Goal: Information Seeking & Learning: Learn about a topic

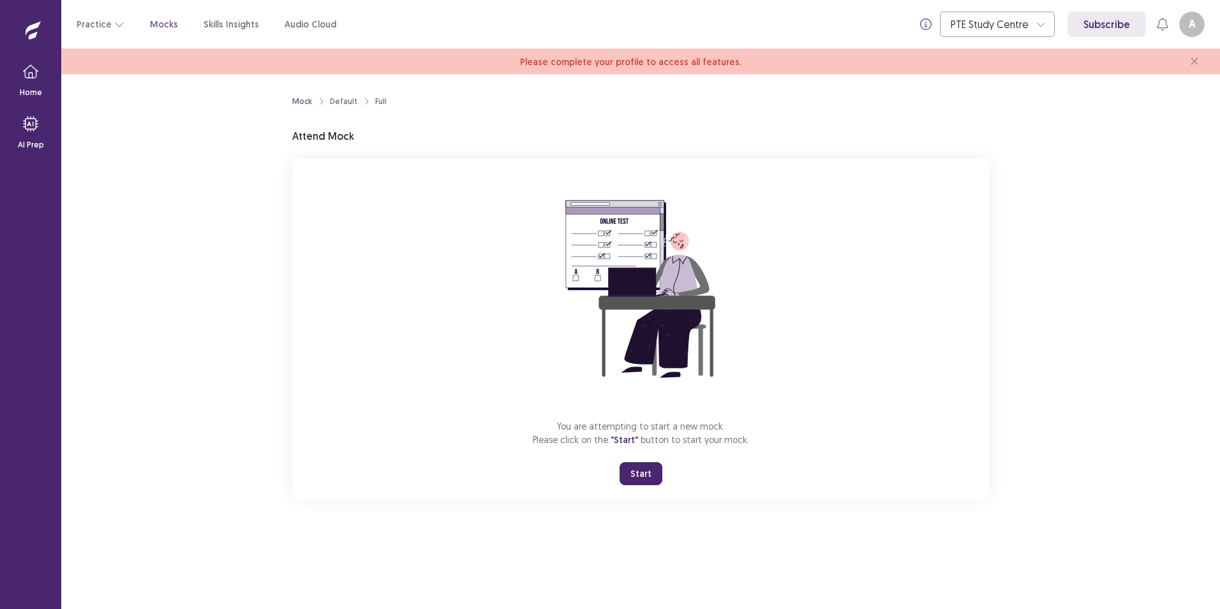
click at [656, 478] on button "Start" at bounding box center [641, 473] width 43 height 23
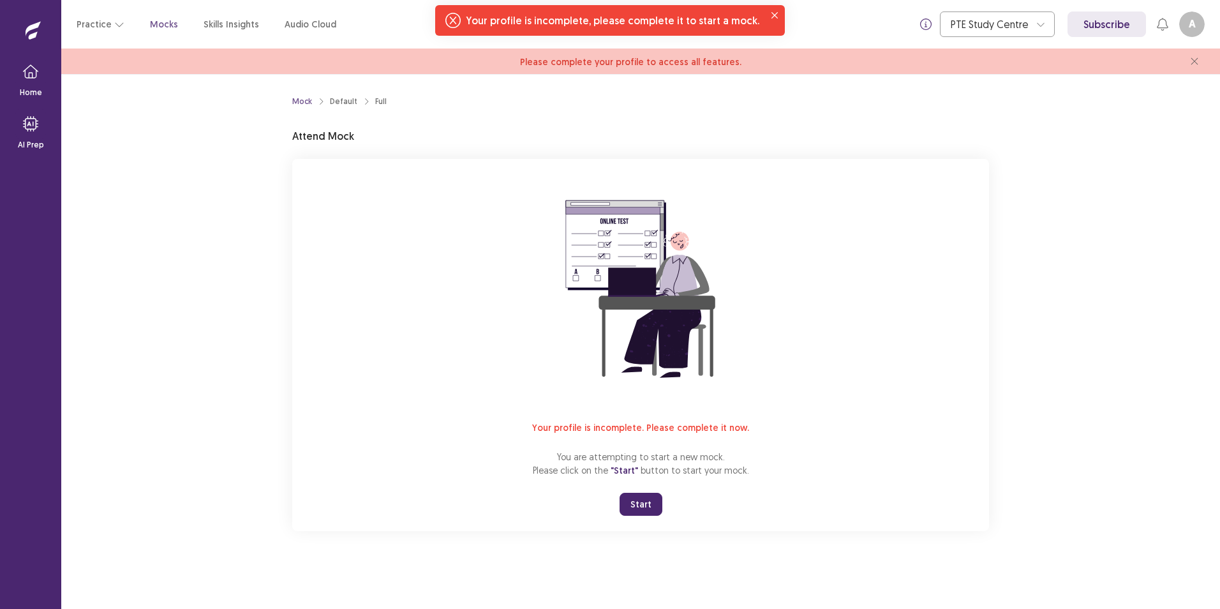
click at [633, 64] on span "Please complete your profile to access all features." at bounding box center [630, 61] width 221 height 11
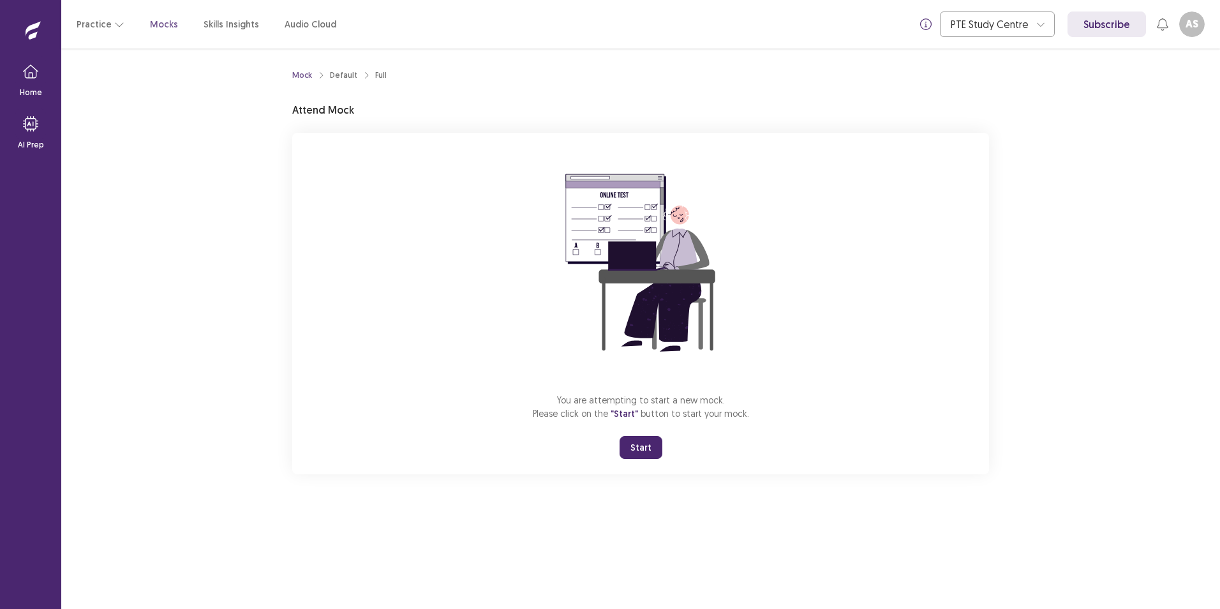
click at [654, 451] on button "Start" at bounding box center [641, 447] width 43 height 23
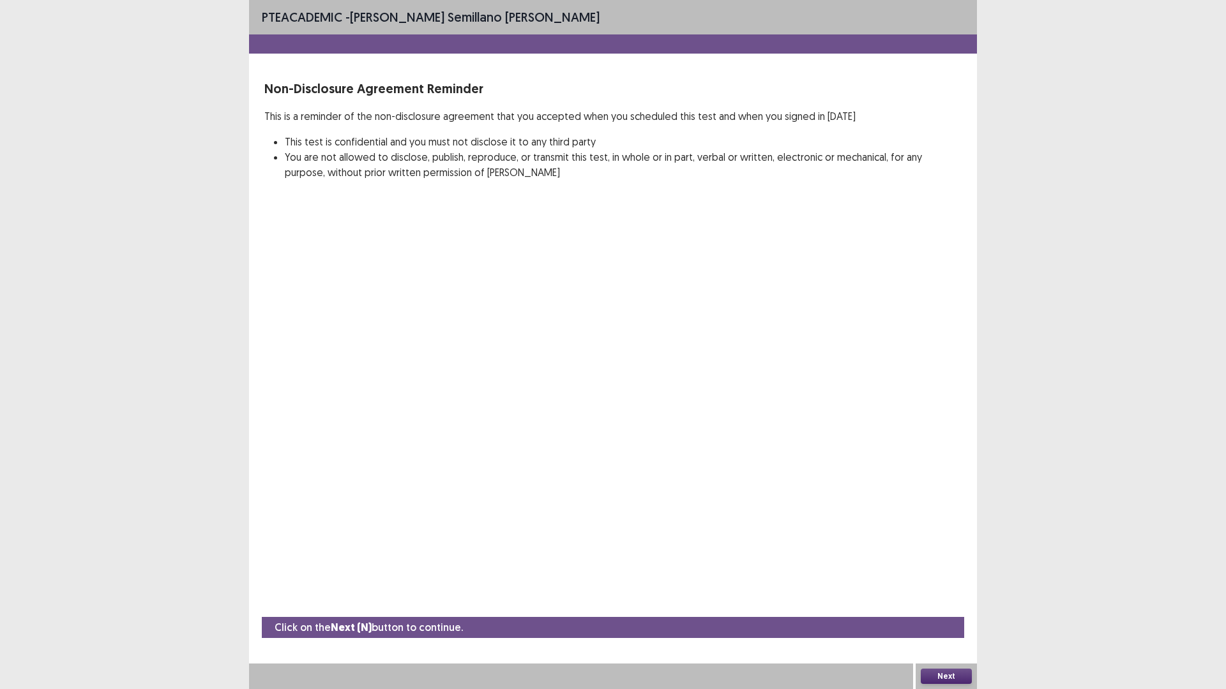
click at [950, 608] on button "Next" at bounding box center [945, 676] width 51 height 15
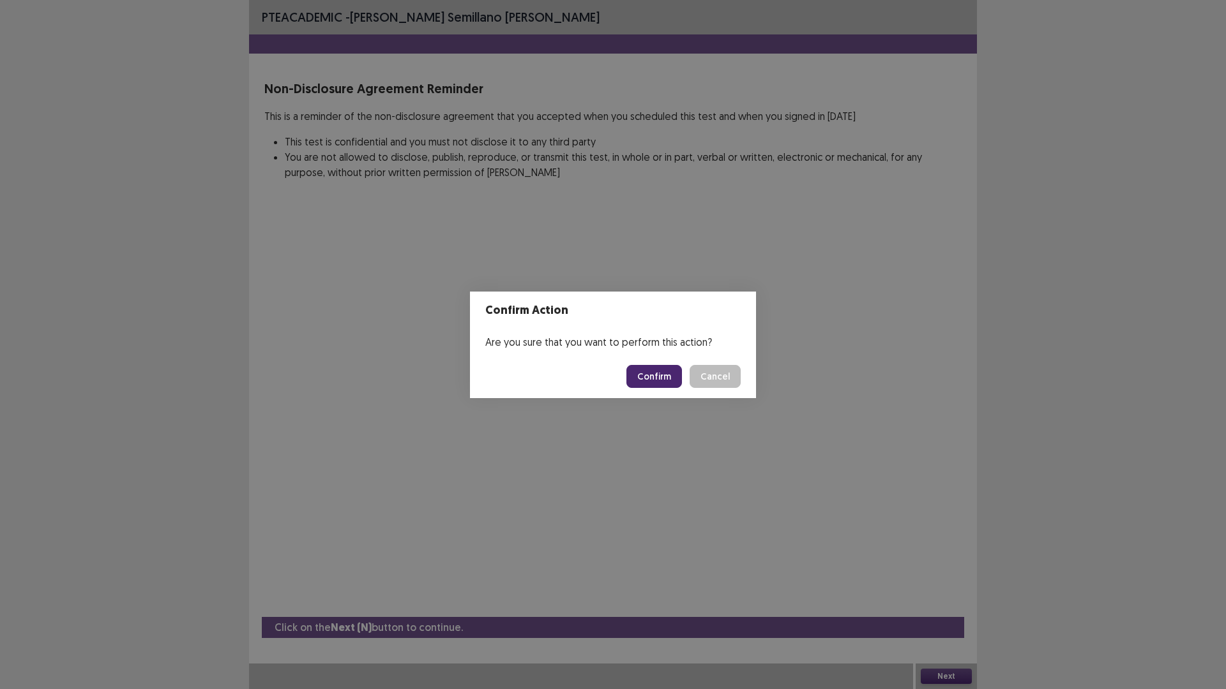
click at [650, 380] on button "Confirm" at bounding box center [654, 376] width 56 height 23
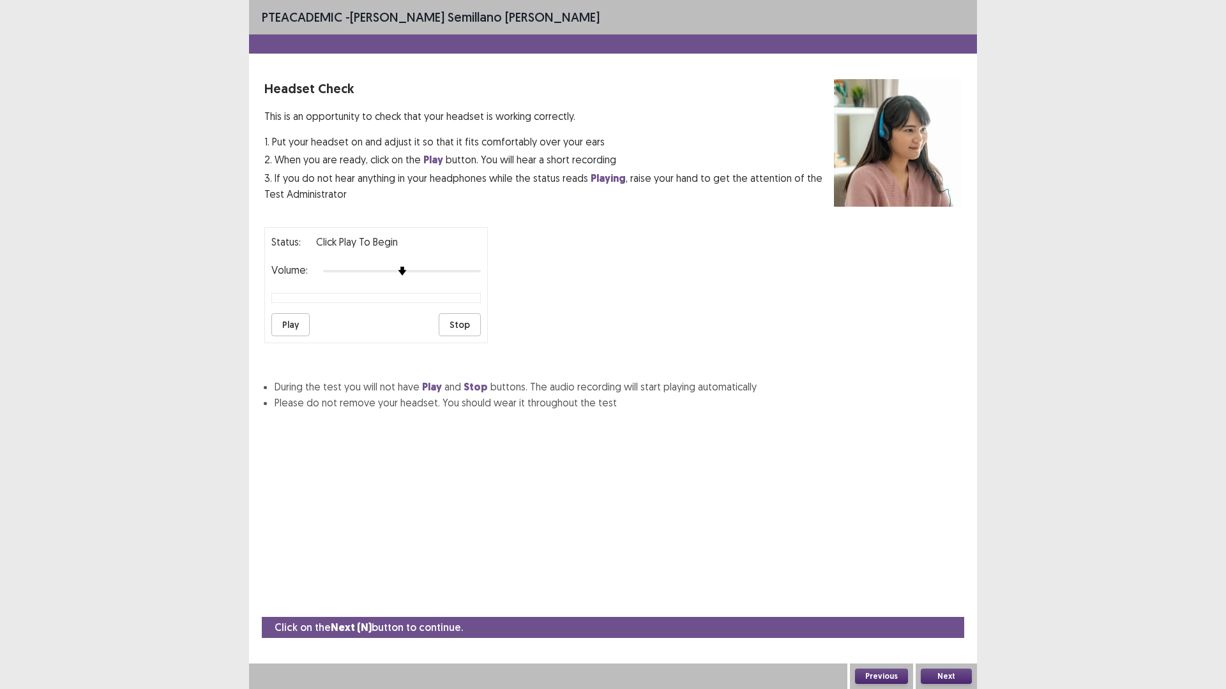
click at [297, 324] on button "Play" at bounding box center [290, 324] width 38 height 23
click at [286, 329] on button "Play" at bounding box center [290, 324] width 38 height 23
click at [949, 608] on button "Next" at bounding box center [945, 676] width 51 height 15
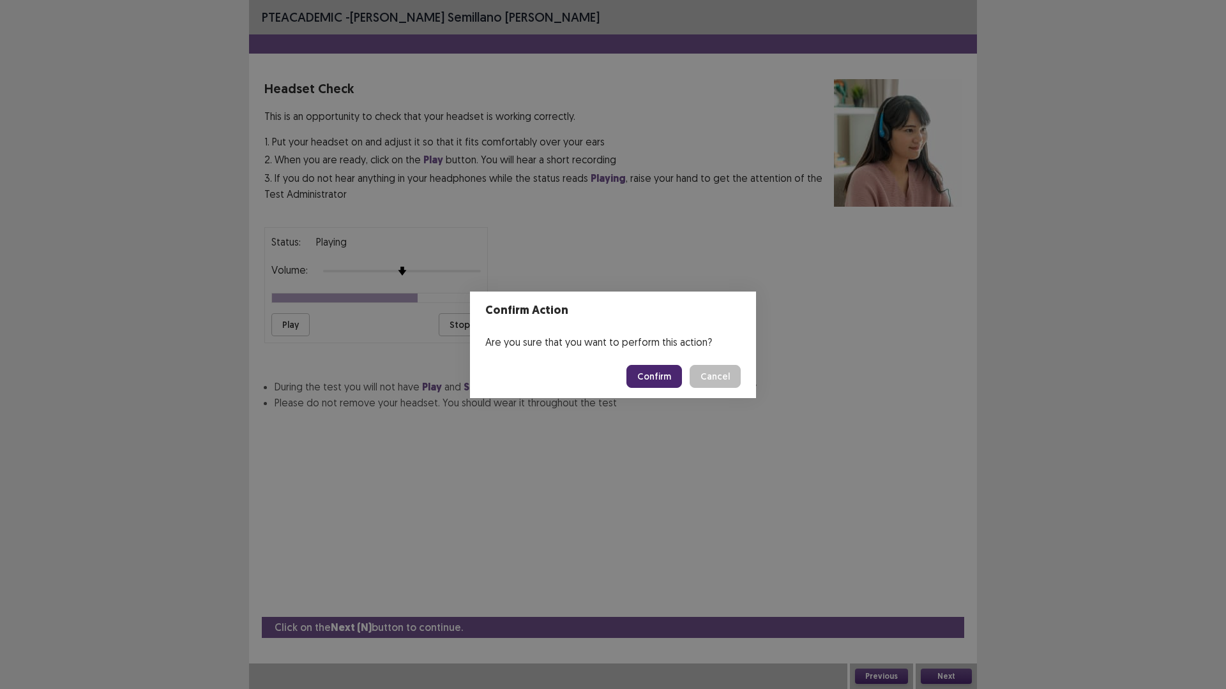
click at [639, 380] on button "Confirm" at bounding box center [654, 376] width 56 height 23
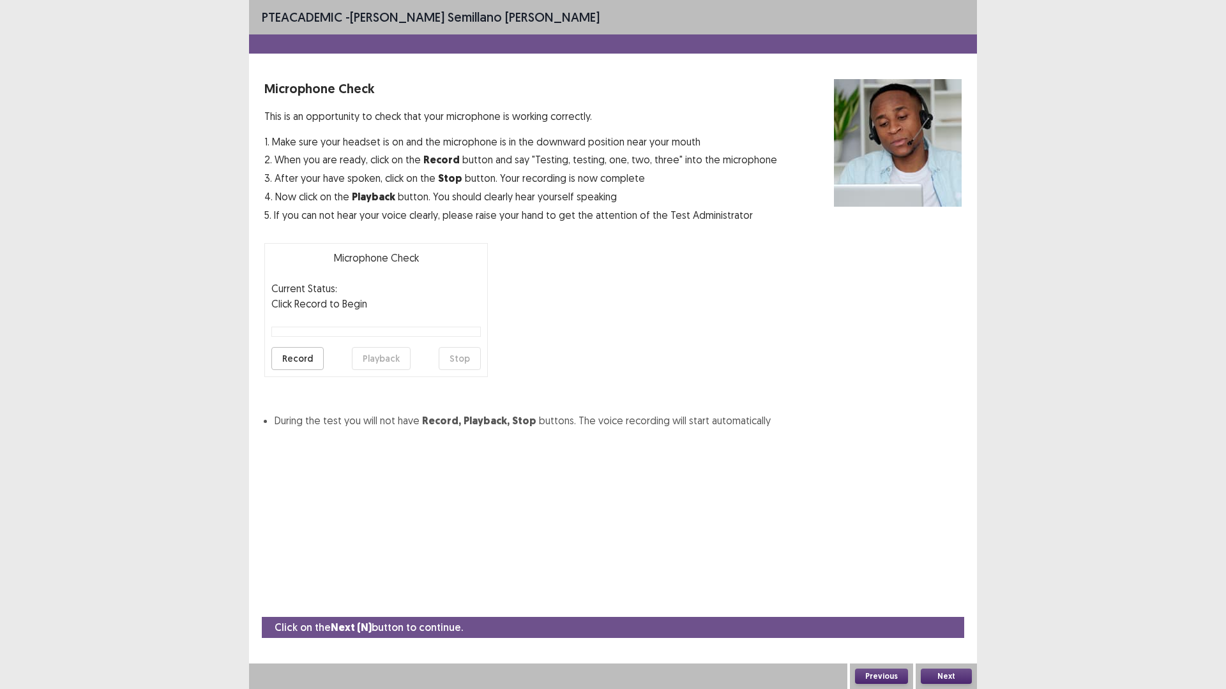
click at [297, 366] on button "Record" at bounding box center [297, 358] width 52 height 23
click at [458, 356] on button "Stop" at bounding box center [460, 358] width 42 height 23
click at [366, 359] on button "Playback" at bounding box center [381, 358] width 59 height 23
click at [375, 363] on button "Playback" at bounding box center [381, 358] width 59 height 23
click at [314, 364] on button "Record" at bounding box center [297, 358] width 52 height 23
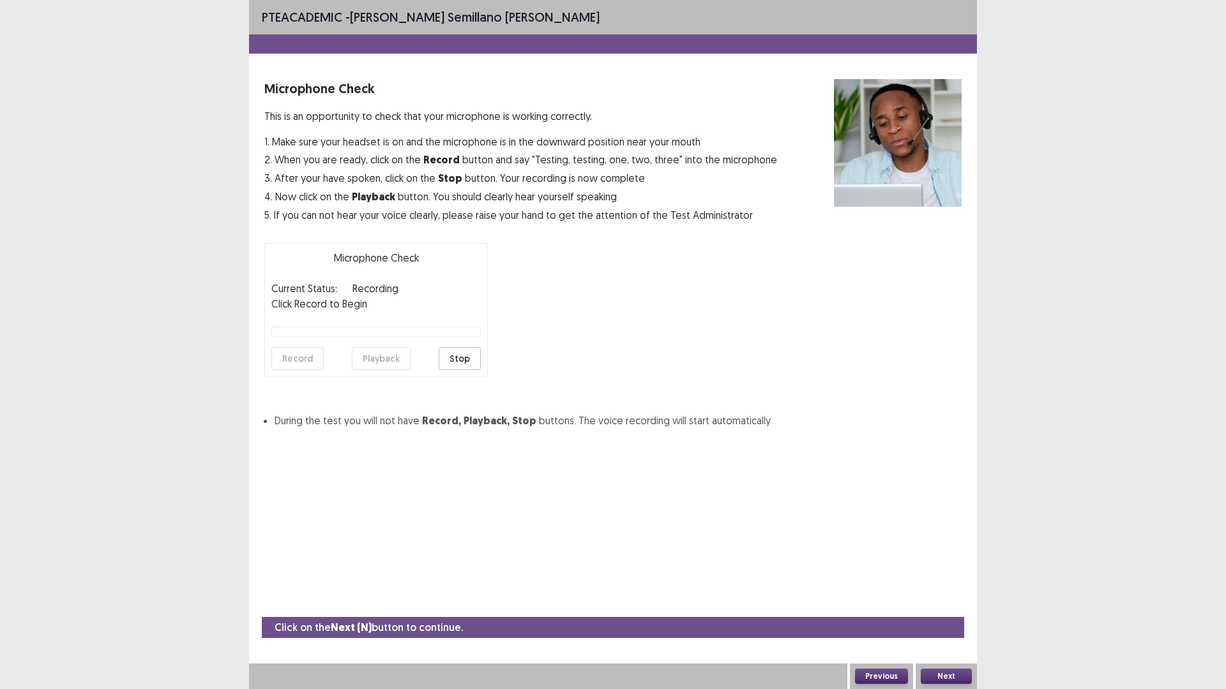
click at [449, 360] on button "Stop" at bounding box center [460, 358] width 42 height 23
click at [305, 361] on button "Record" at bounding box center [297, 358] width 52 height 23
click at [465, 363] on button "Stop" at bounding box center [460, 358] width 42 height 23
click at [391, 365] on button "Playback" at bounding box center [381, 358] width 59 height 23
click at [283, 354] on button "Record" at bounding box center [297, 358] width 52 height 23
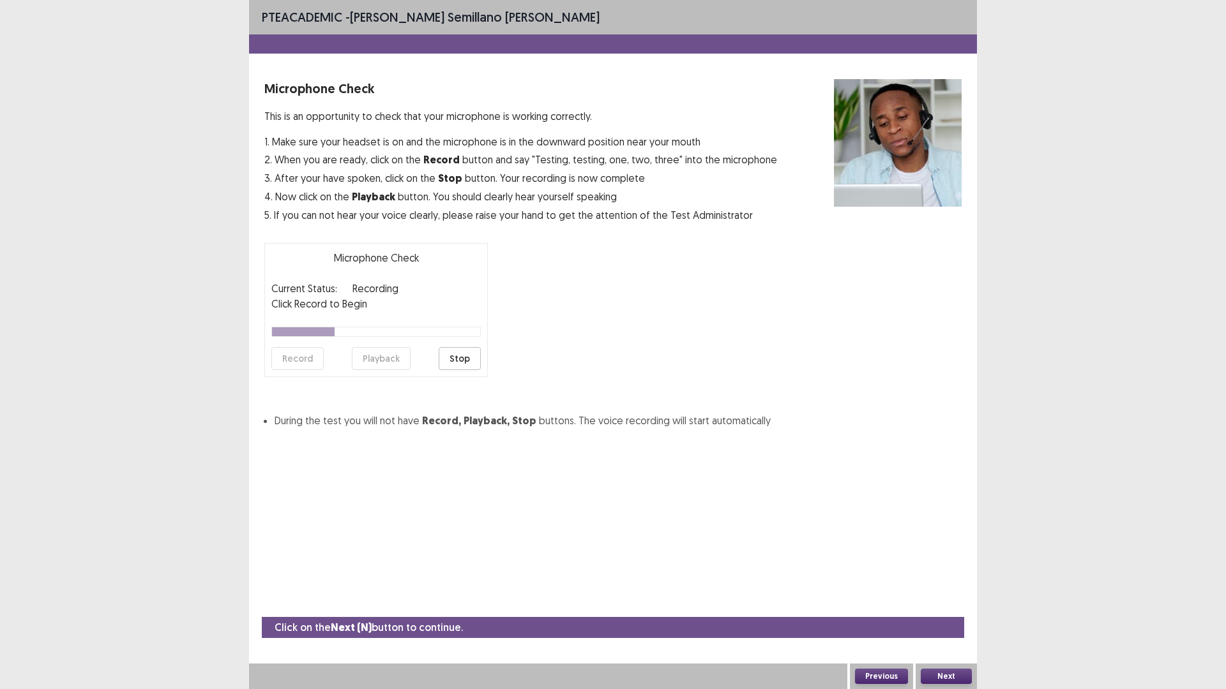
click at [454, 357] on button "Stop" at bounding box center [460, 358] width 42 height 23
click at [363, 359] on button "Playback" at bounding box center [381, 358] width 59 height 23
click at [933, 608] on button "Next" at bounding box center [945, 676] width 51 height 15
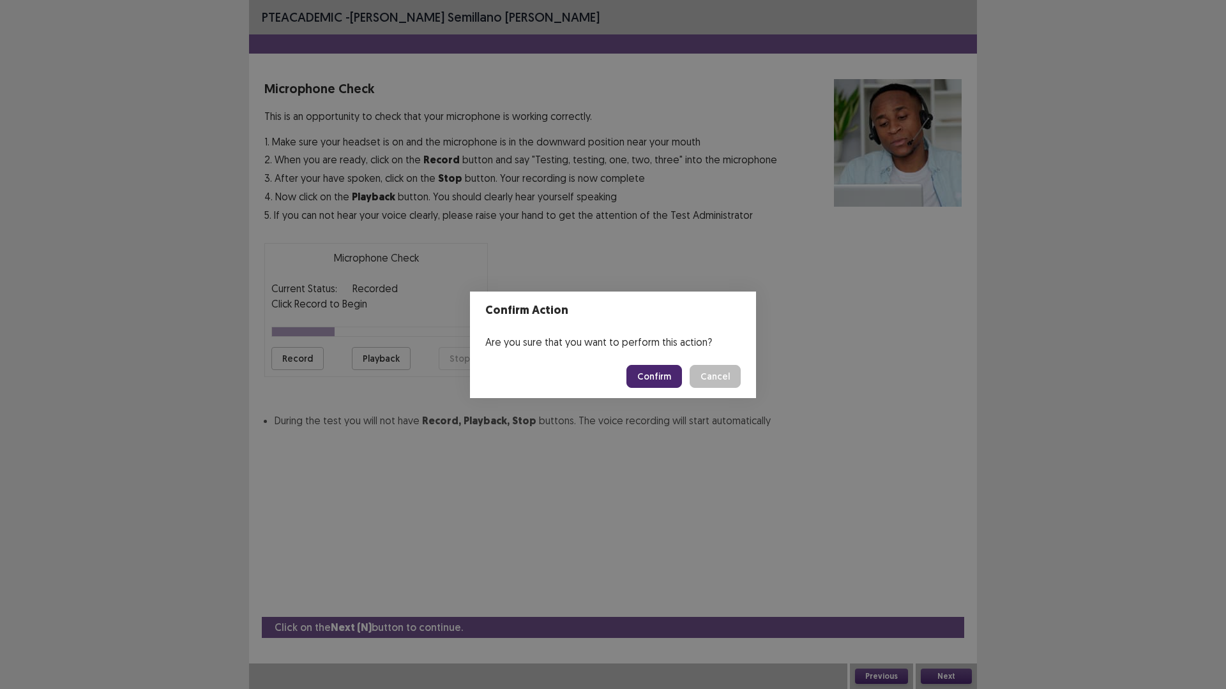
click at [654, 383] on button "Confirm" at bounding box center [654, 376] width 56 height 23
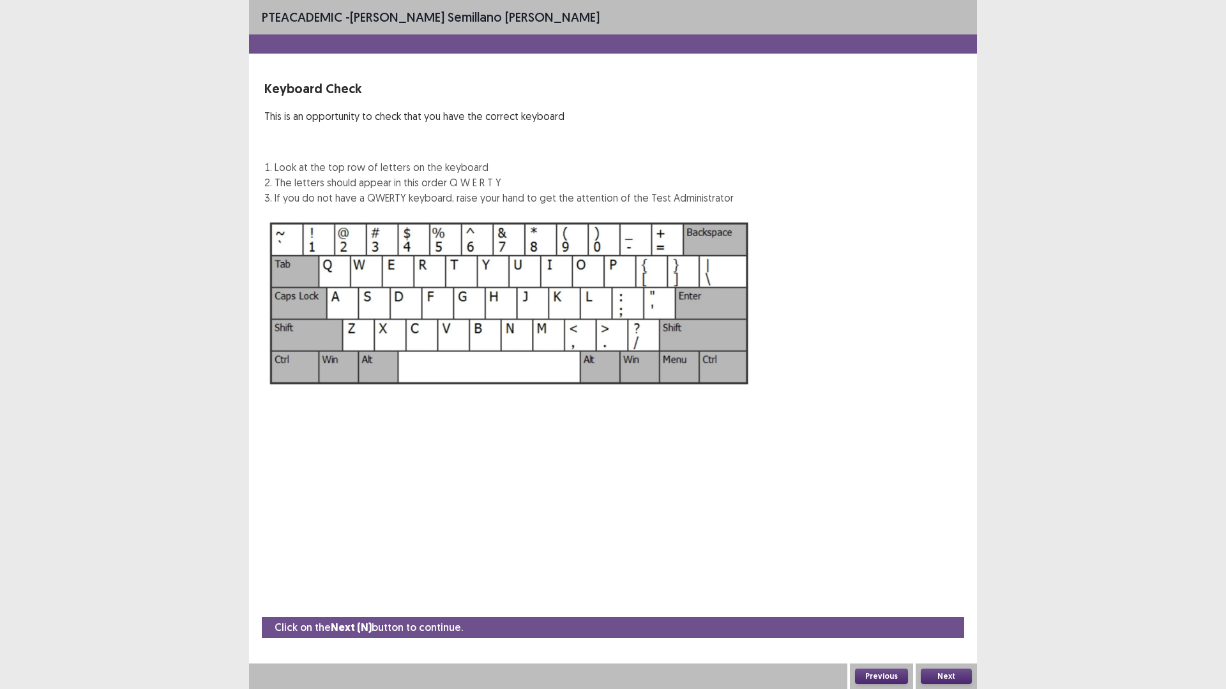
click at [338, 267] on img at bounding box center [509, 304] width 490 height 176
click at [949, 608] on button "Next" at bounding box center [945, 676] width 51 height 15
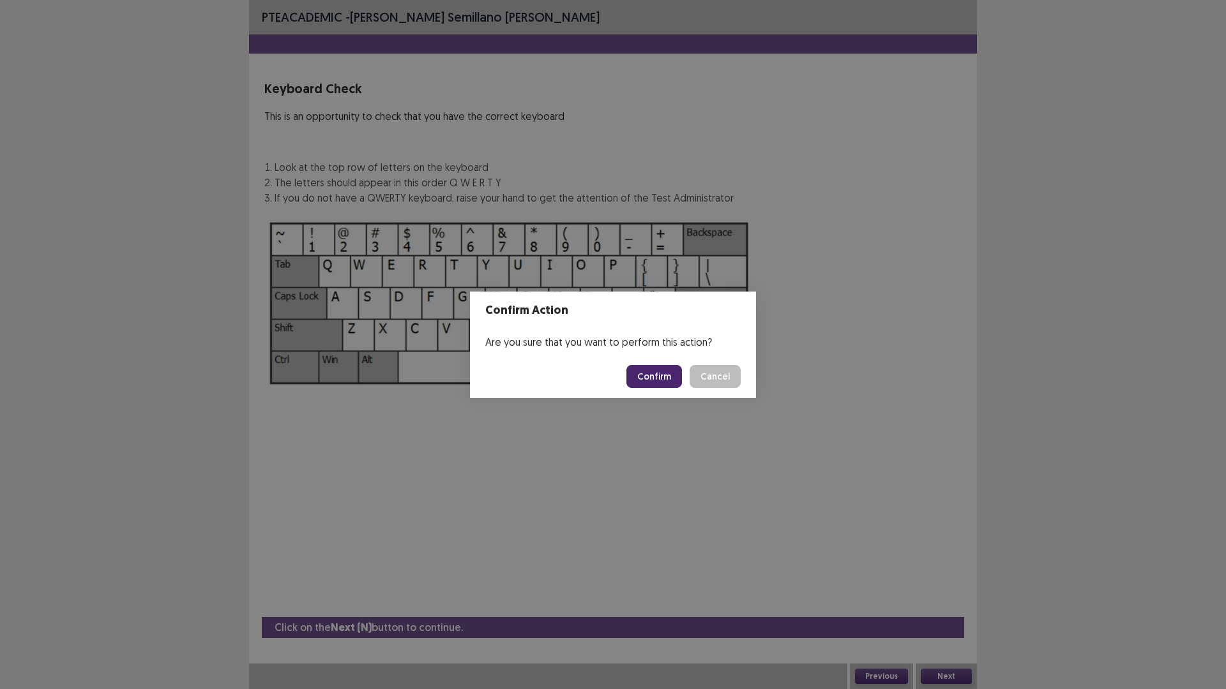
click at [661, 379] on button "Confirm" at bounding box center [654, 376] width 56 height 23
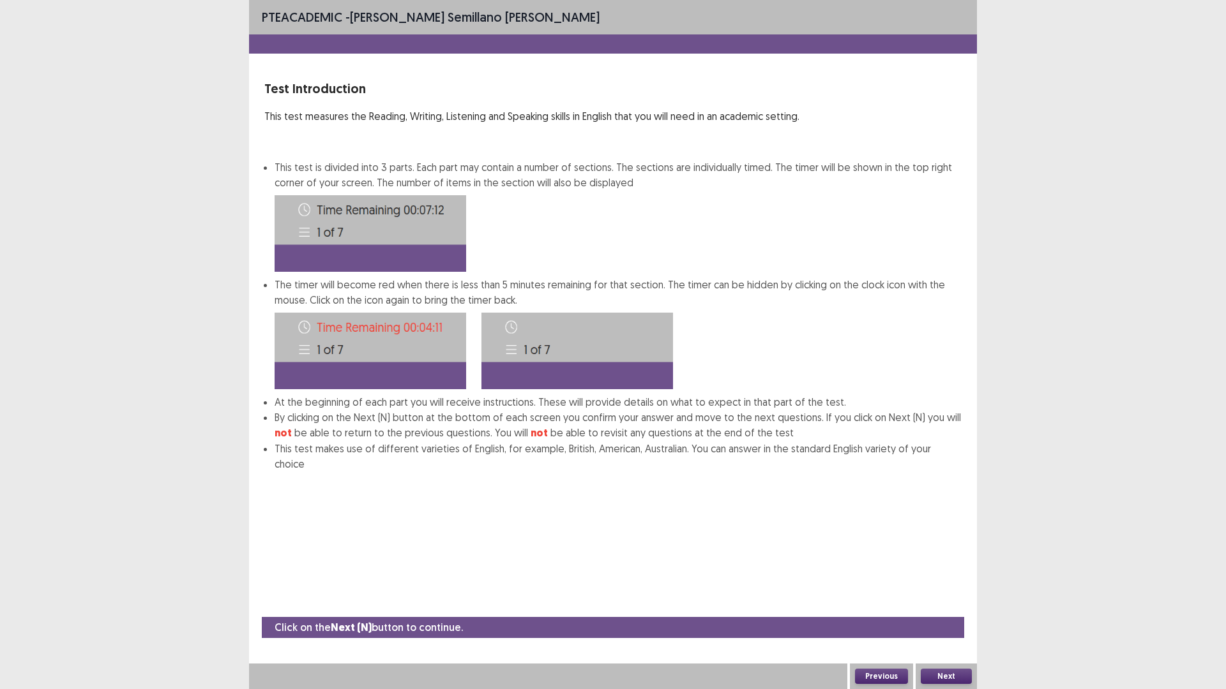
click at [368, 240] on img at bounding box center [369, 233] width 191 height 77
click at [940, 608] on button "Next" at bounding box center [945, 676] width 51 height 15
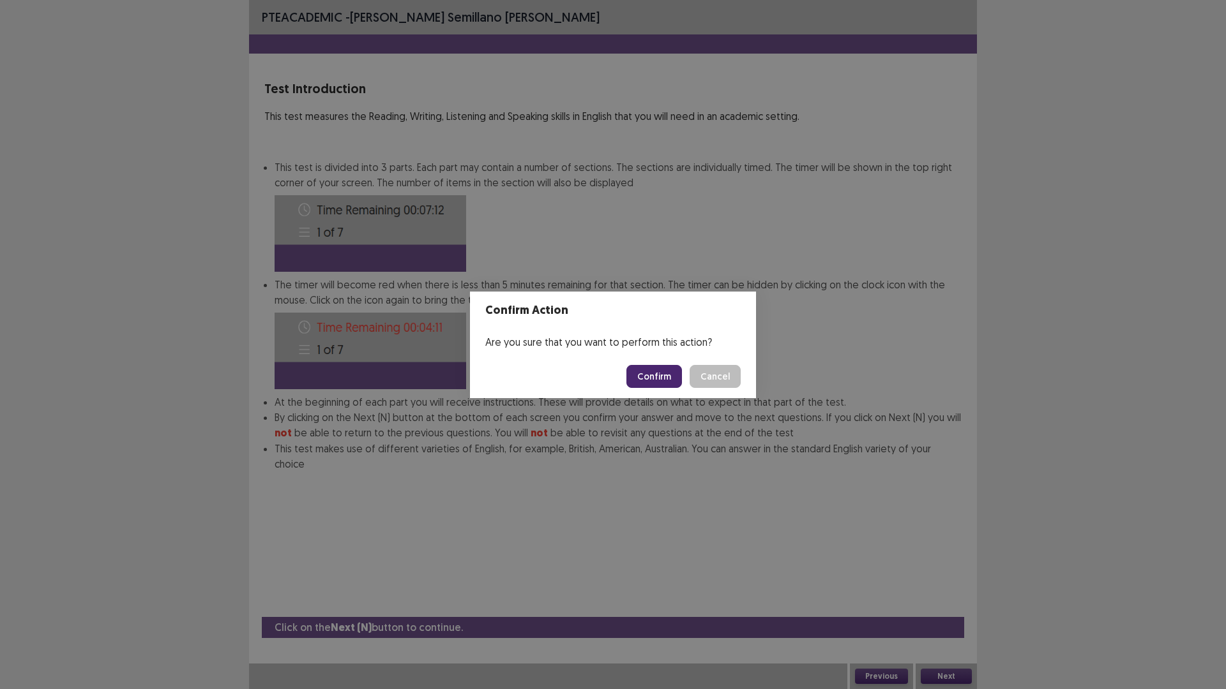
click at [664, 379] on button "Confirm" at bounding box center [654, 376] width 56 height 23
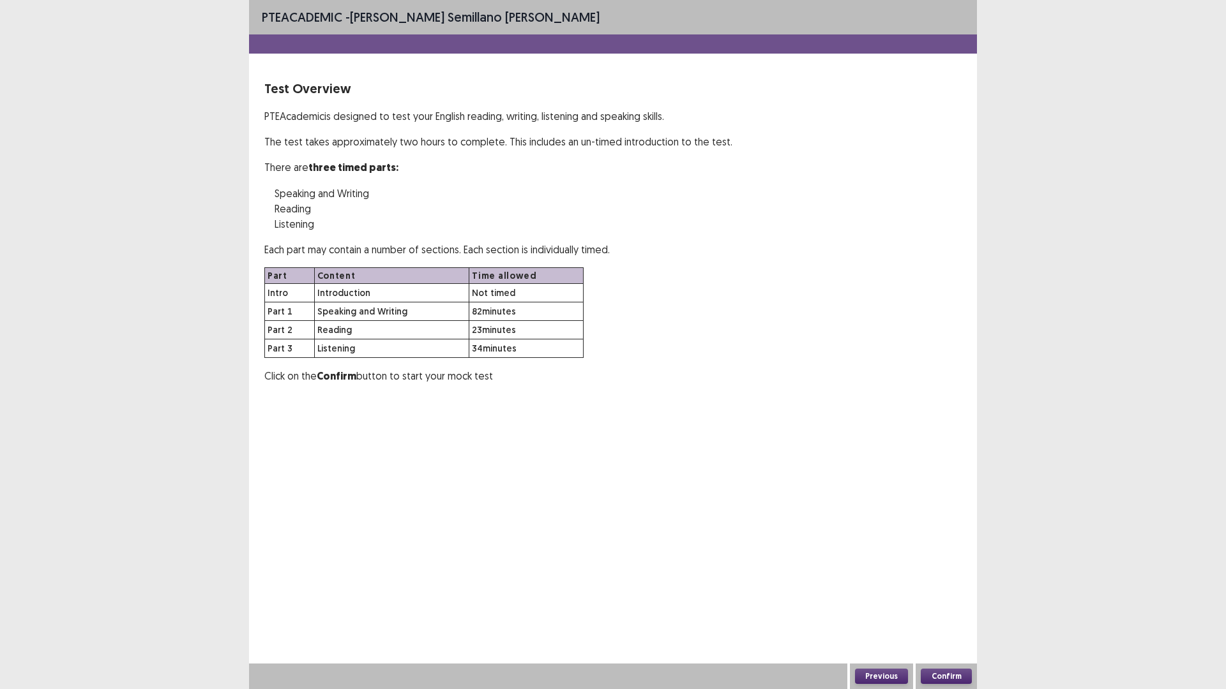
click at [933, 608] on button "Confirm" at bounding box center [945, 676] width 51 height 15
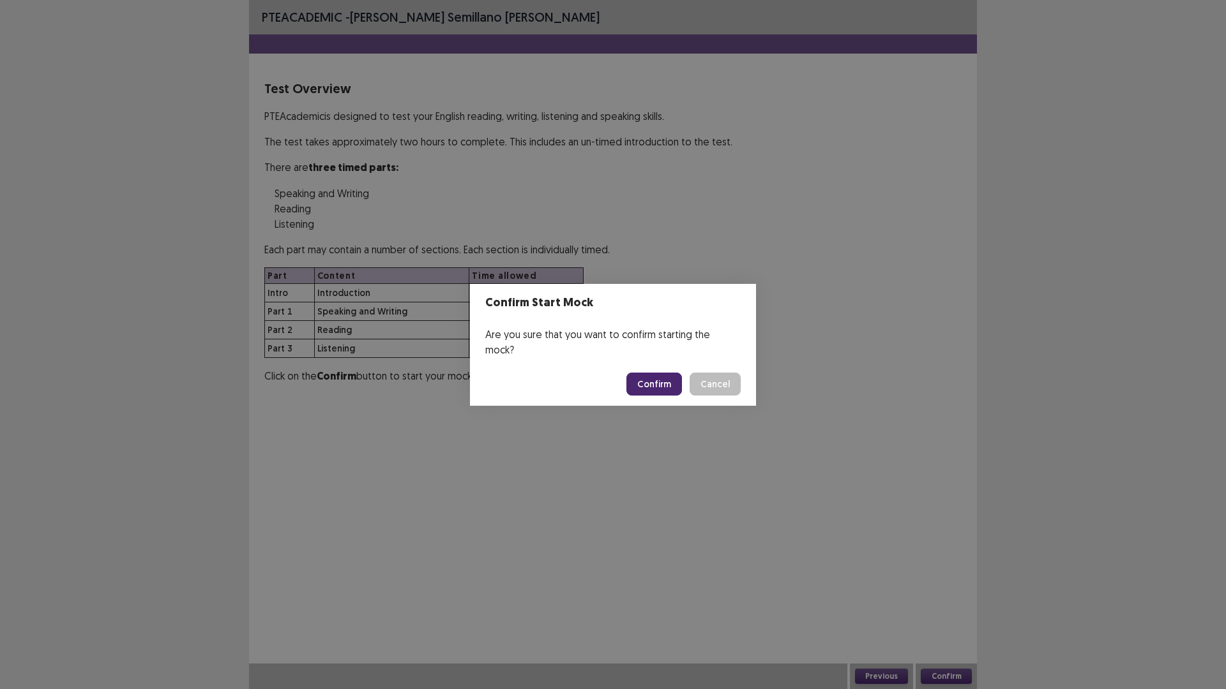
click at [657, 376] on button "Confirm" at bounding box center [654, 384] width 56 height 23
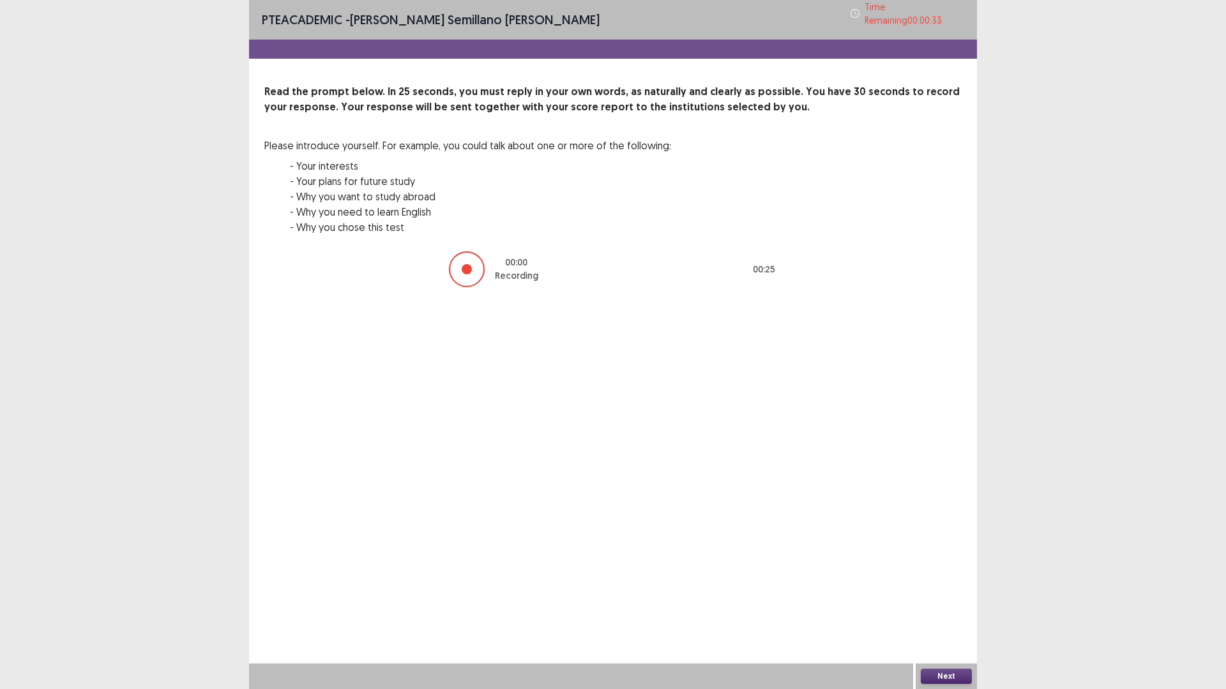
click at [945, 608] on button "Next" at bounding box center [945, 676] width 51 height 15
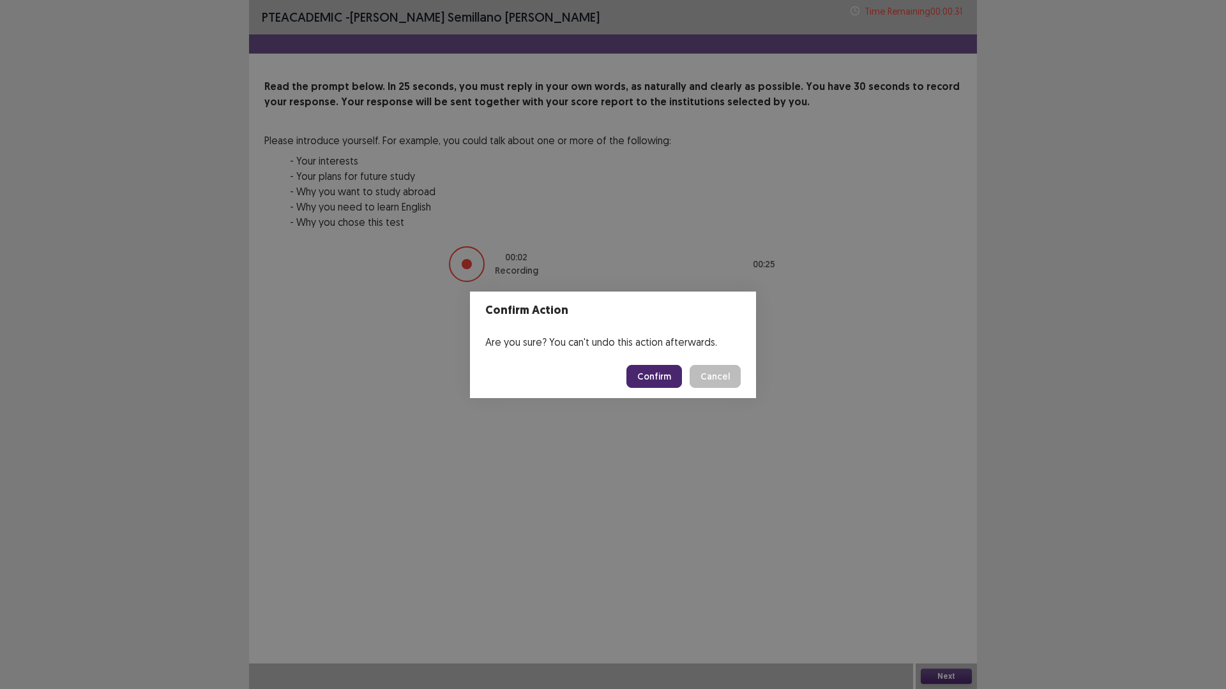
click at [678, 380] on button "Confirm" at bounding box center [654, 376] width 56 height 23
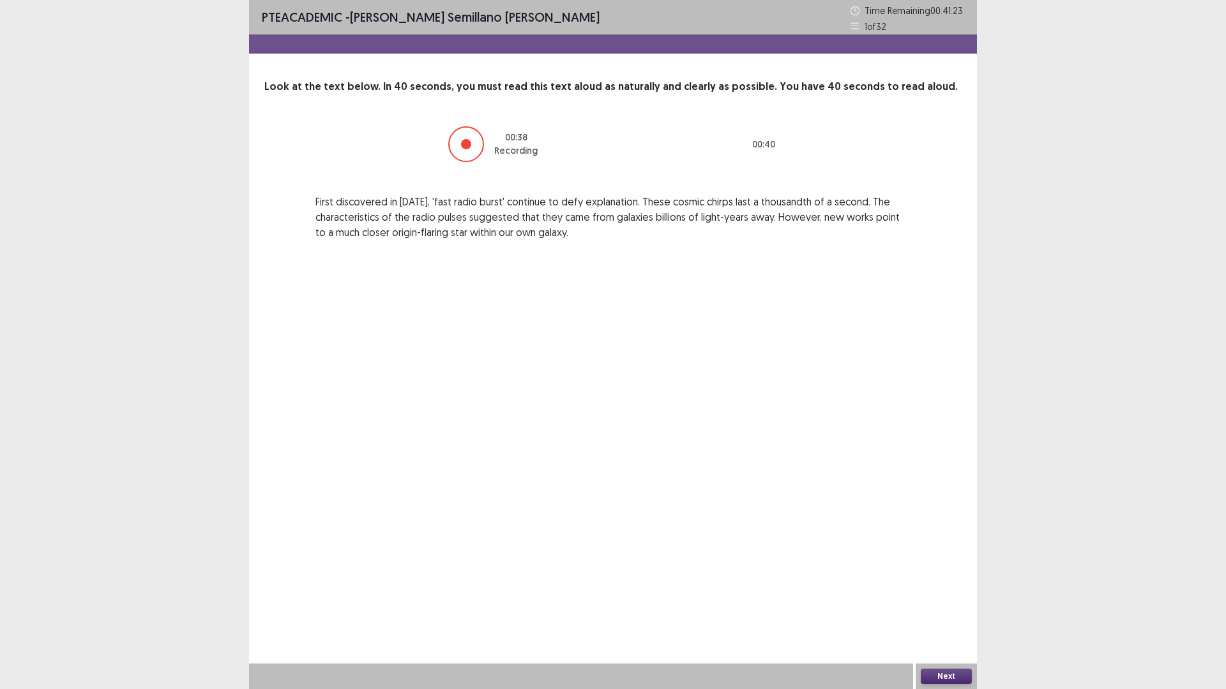
click at [956, 608] on button "Next" at bounding box center [945, 676] width 51 height 15
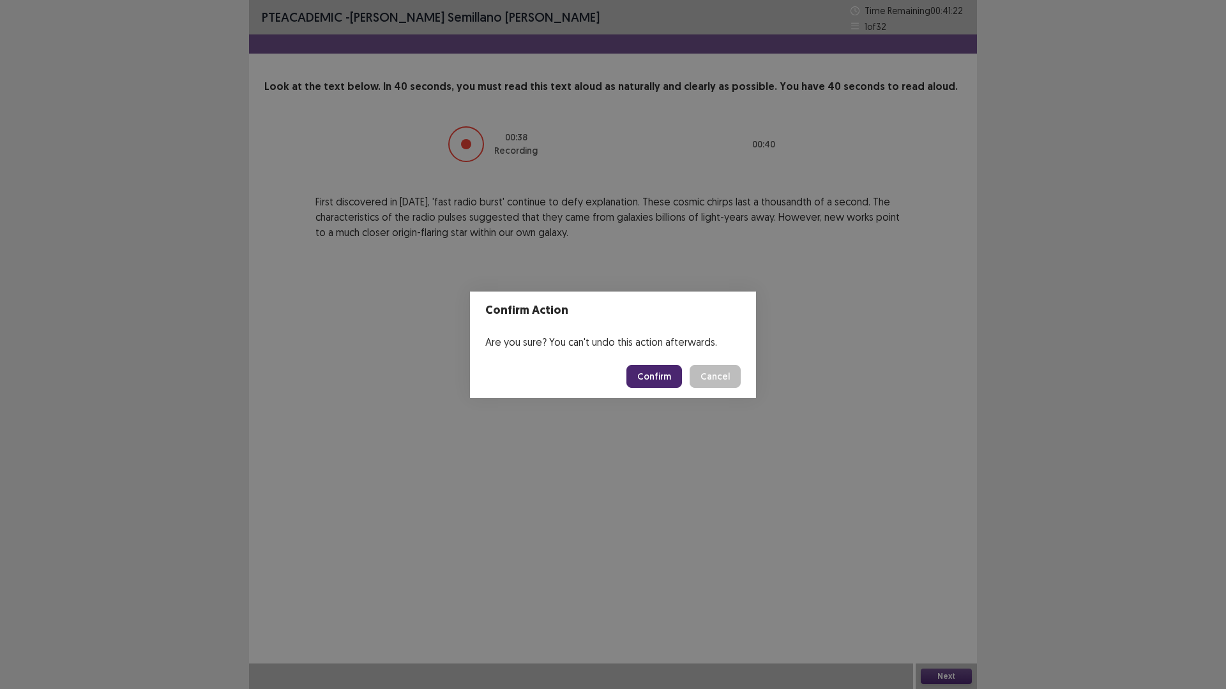
click at [653, 376] on button "Confirm" at bounding box center [654, 376] width 56 height 23
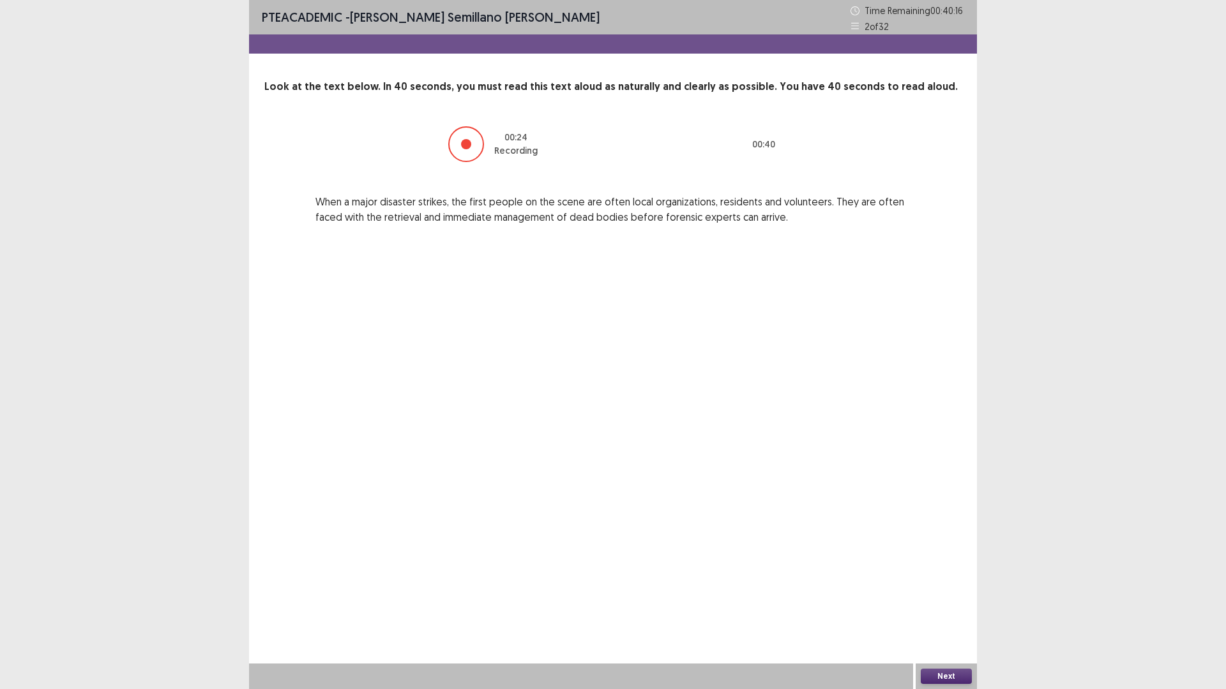
click at [955, 608] on button "Next" at bounding box center [945, 676] width 51 height 15
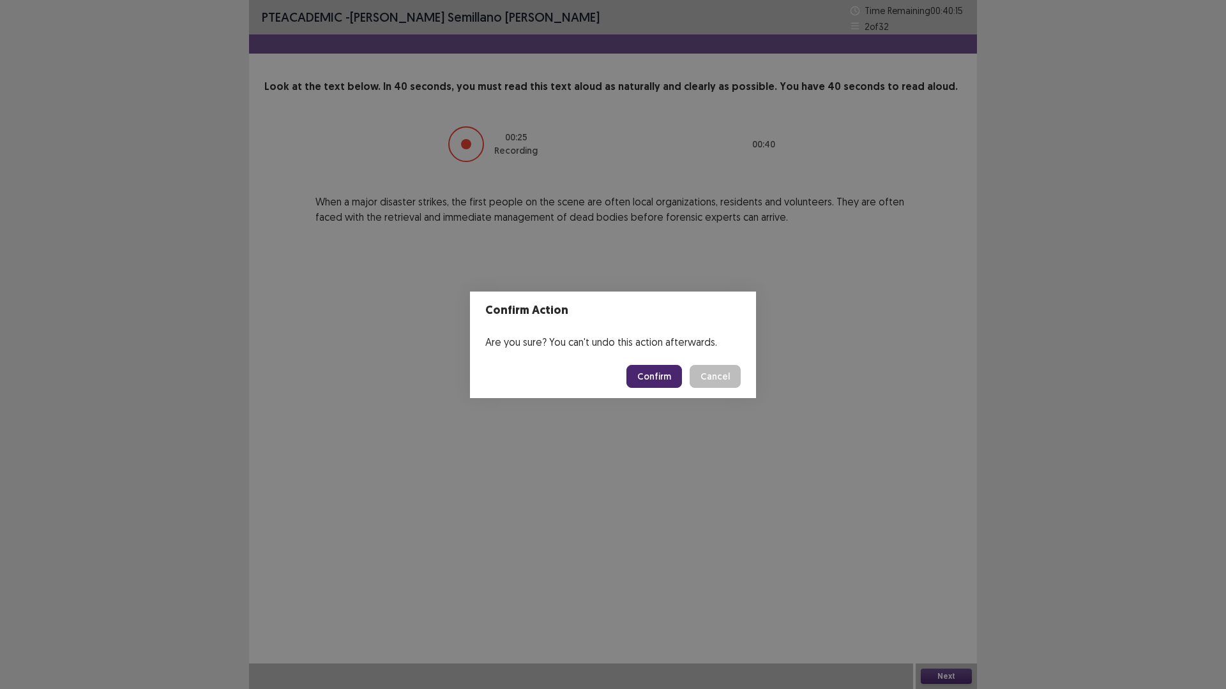
click at [646, 370] on button "Confirm" at bounding box center [654, 376] width 56 height 23
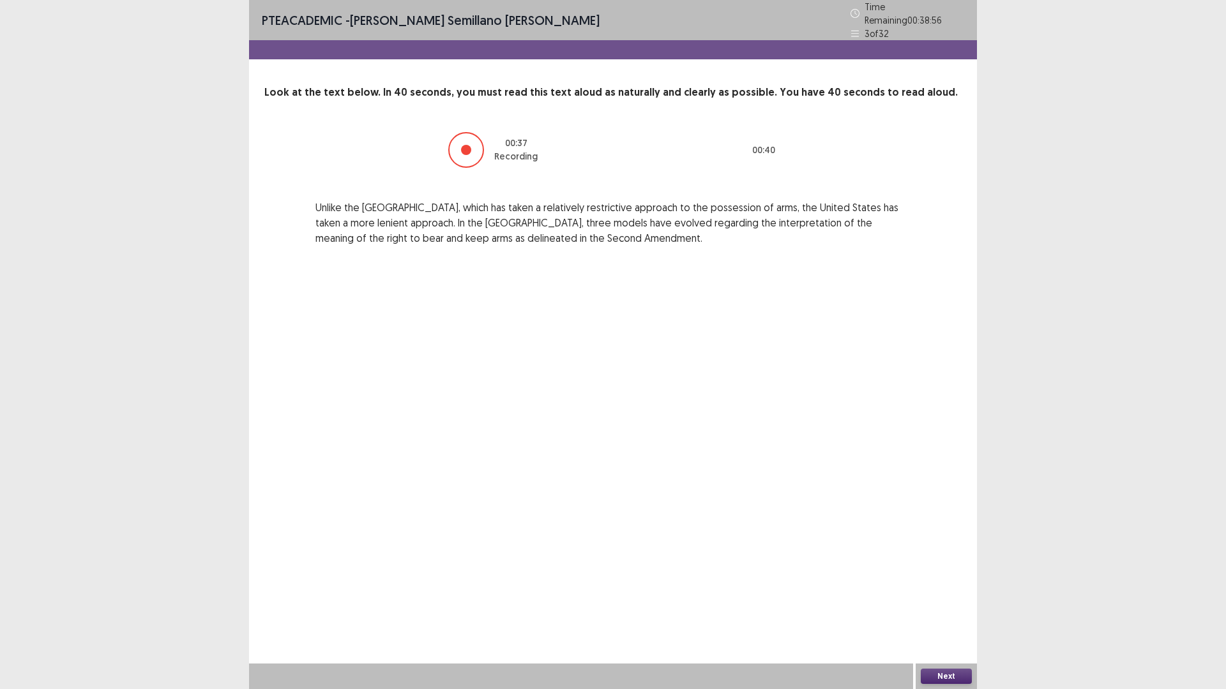
click at [940, 608] on button "Next" at bounding box center [945, 676] width 51 height 15
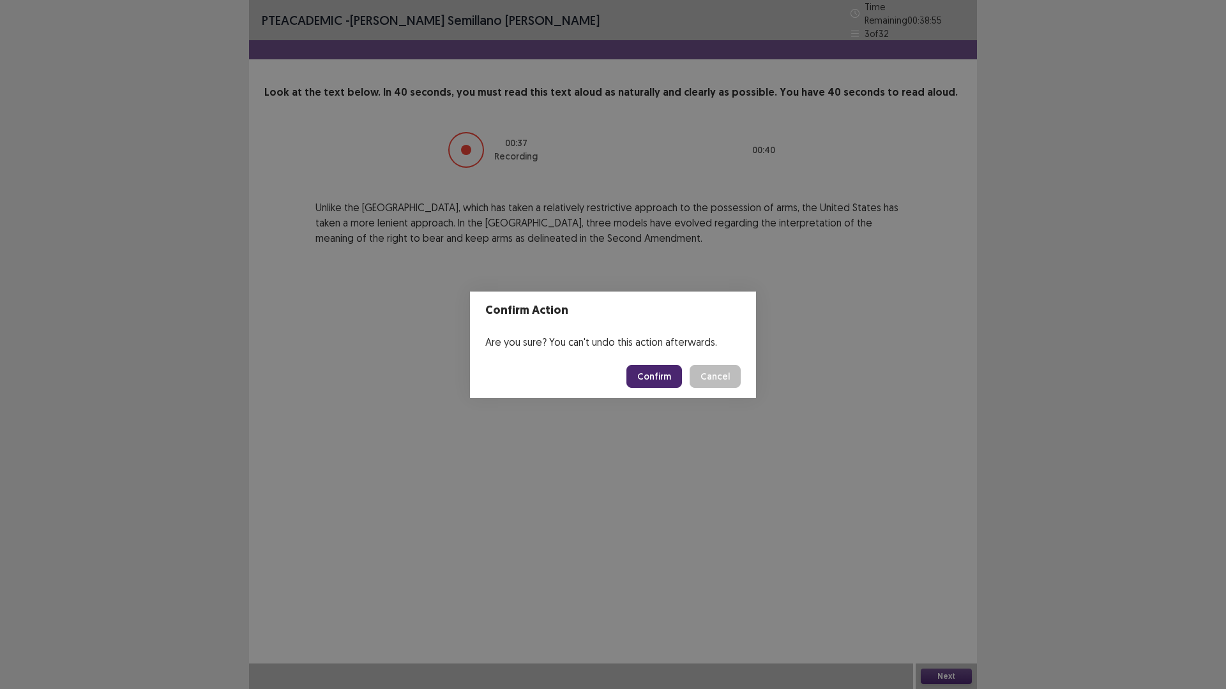
click at [665, 377] on button "Confirm" at bounding box center [654, 376] width 56 height 23
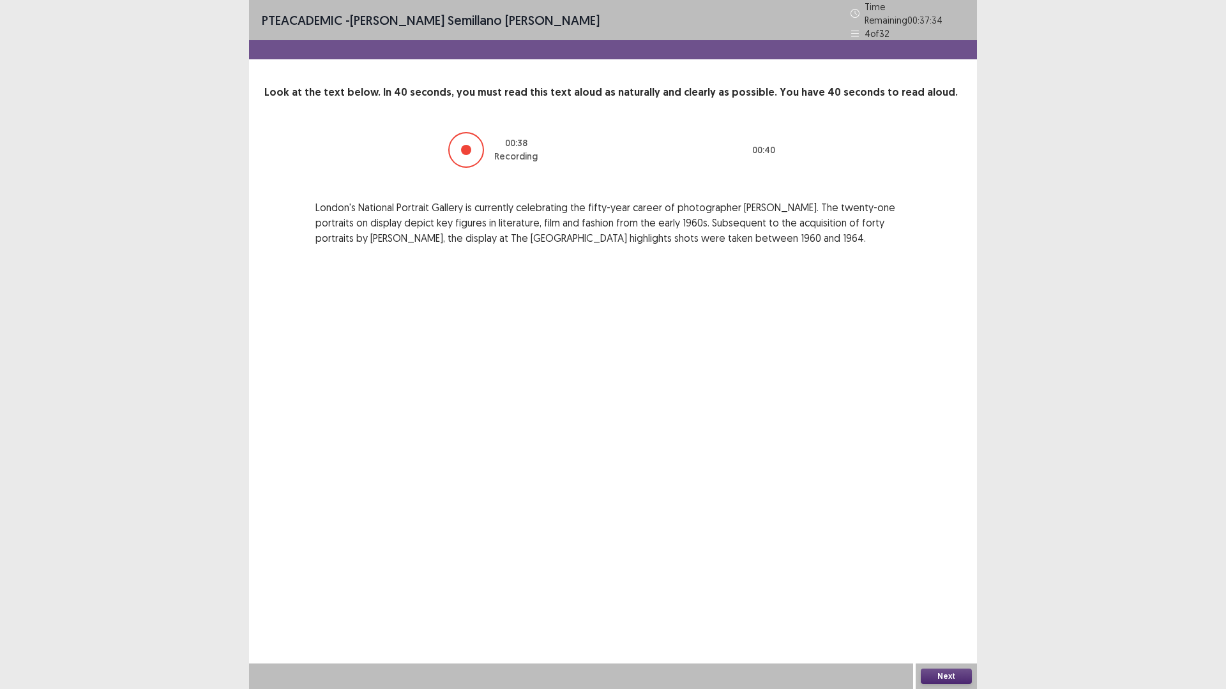
click at [954, 608] on button "Next" at bounding box center [945, 676] width 51 height 15
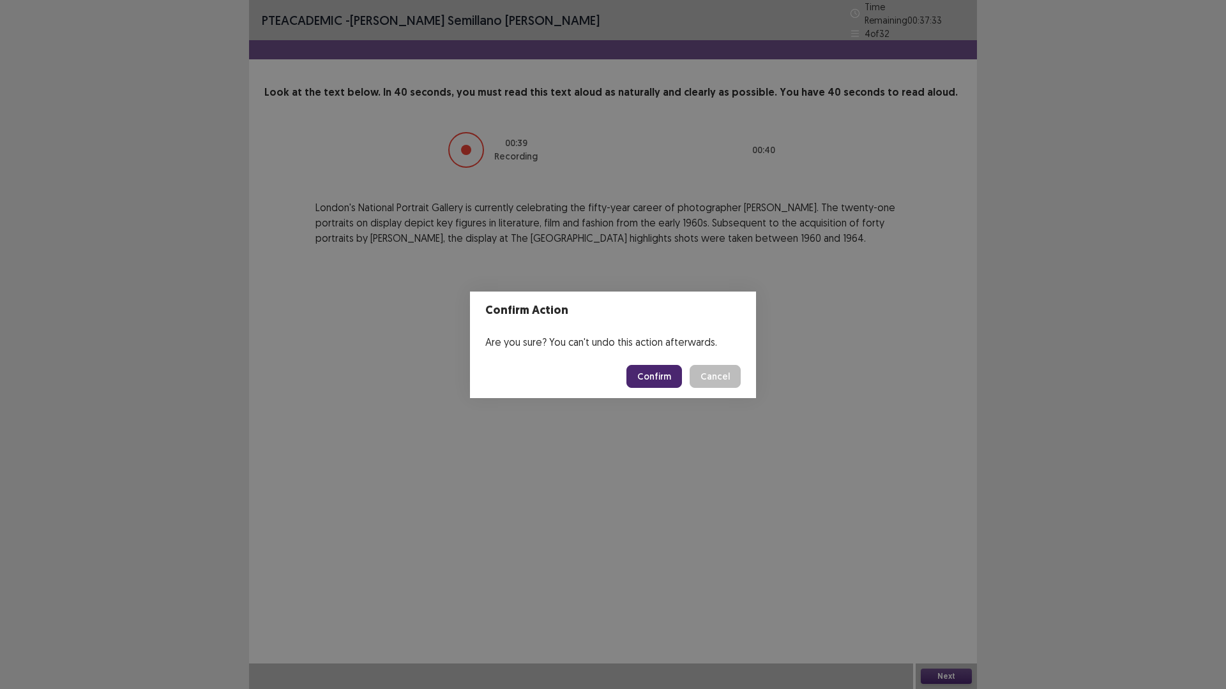
click at [662, 378] on button "Confirm" at bounding box center [654, 376] width 56 height 23
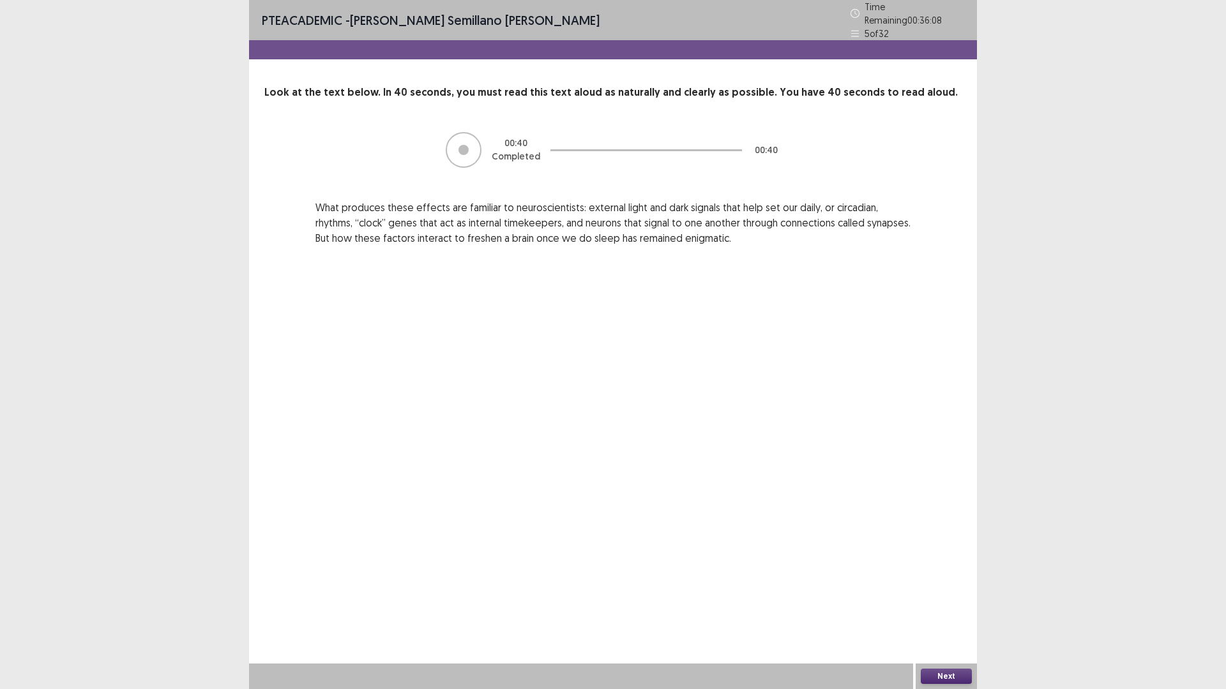
click at [945, 608] on button "Next" at bounding box center [945, 676] width 51 height 15
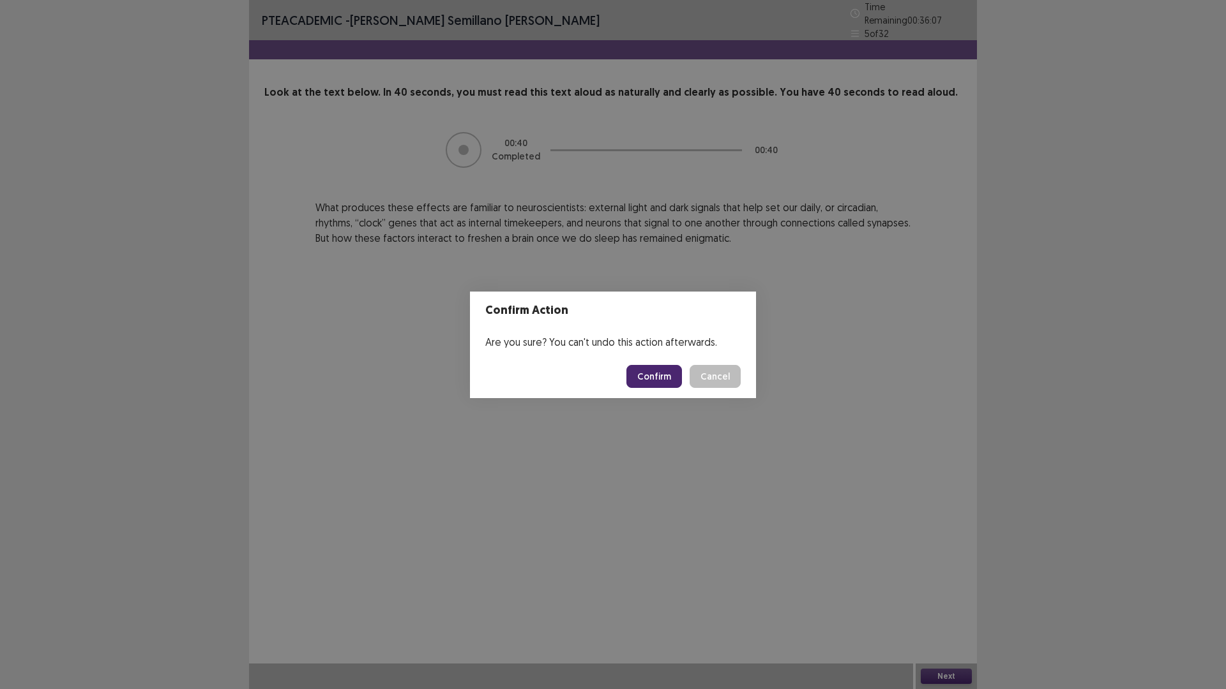
click at [656, 381] on button "Confirm" at bounding box center [654, 376] width 56 height 23
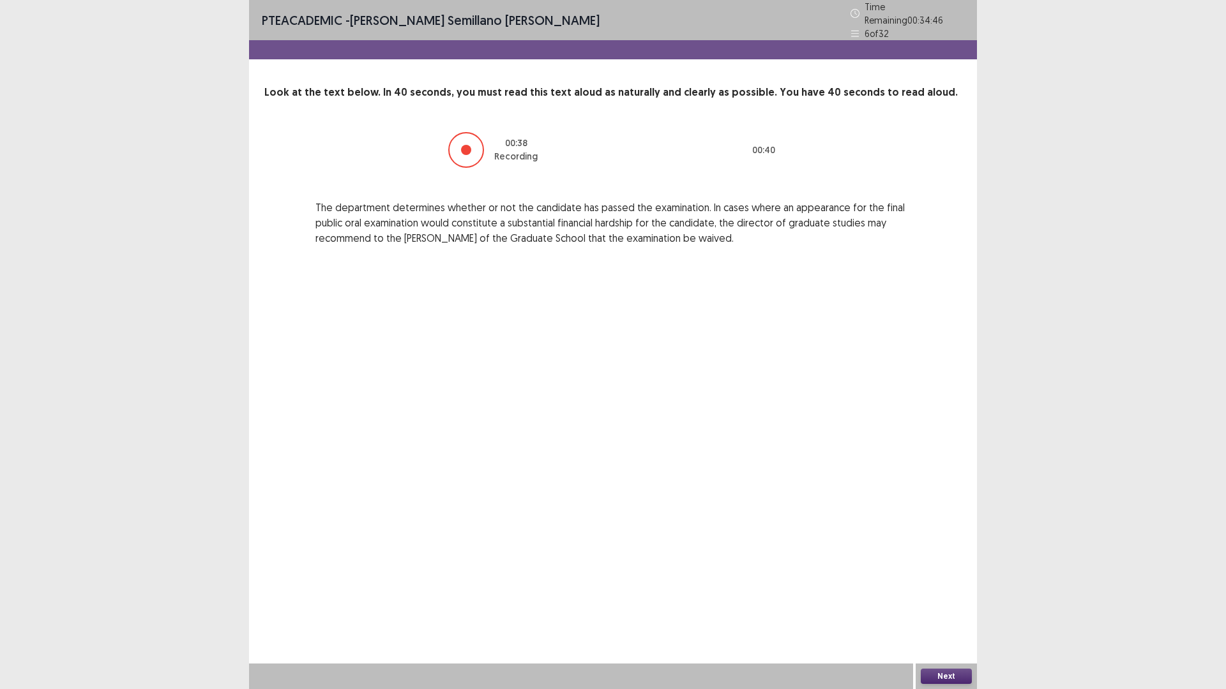
click at [965, 608] on button "Next" at bounding box center [945, 676] width 51 height 15
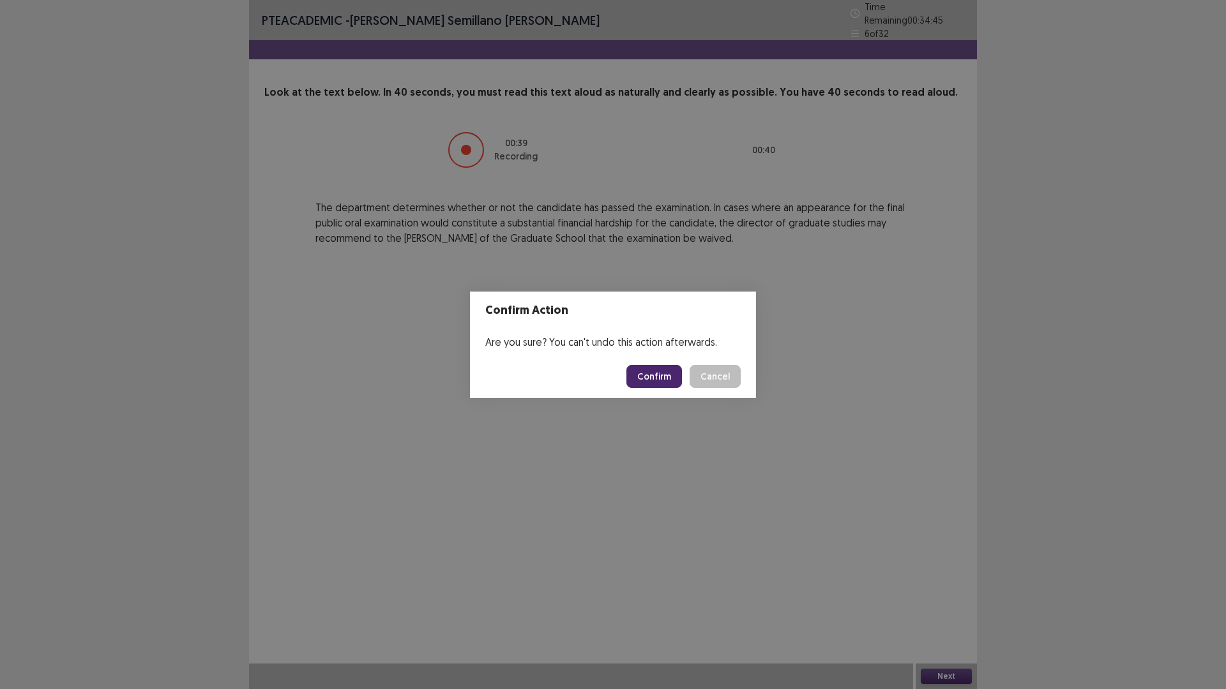
click at [661, 370] on button "Confirm" at bounding box center [654, 376] width 56 height 23
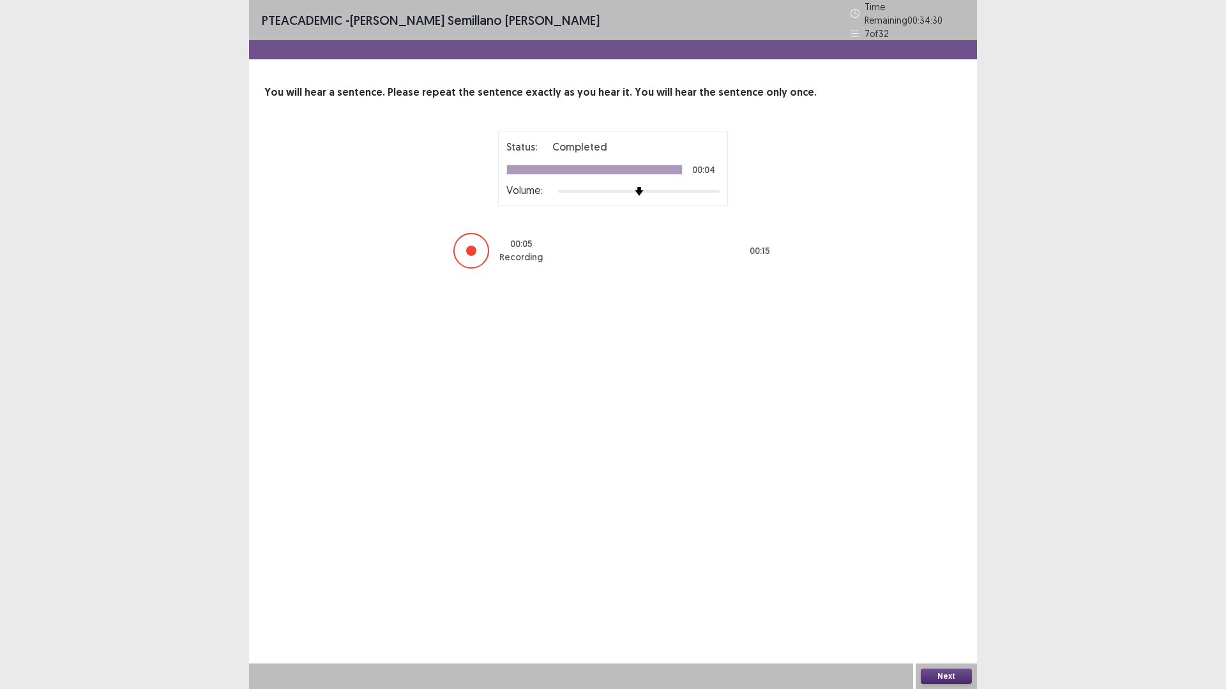
click at [945, 608] on button "Next" at bounding box center [945, 676] width 51 height 15
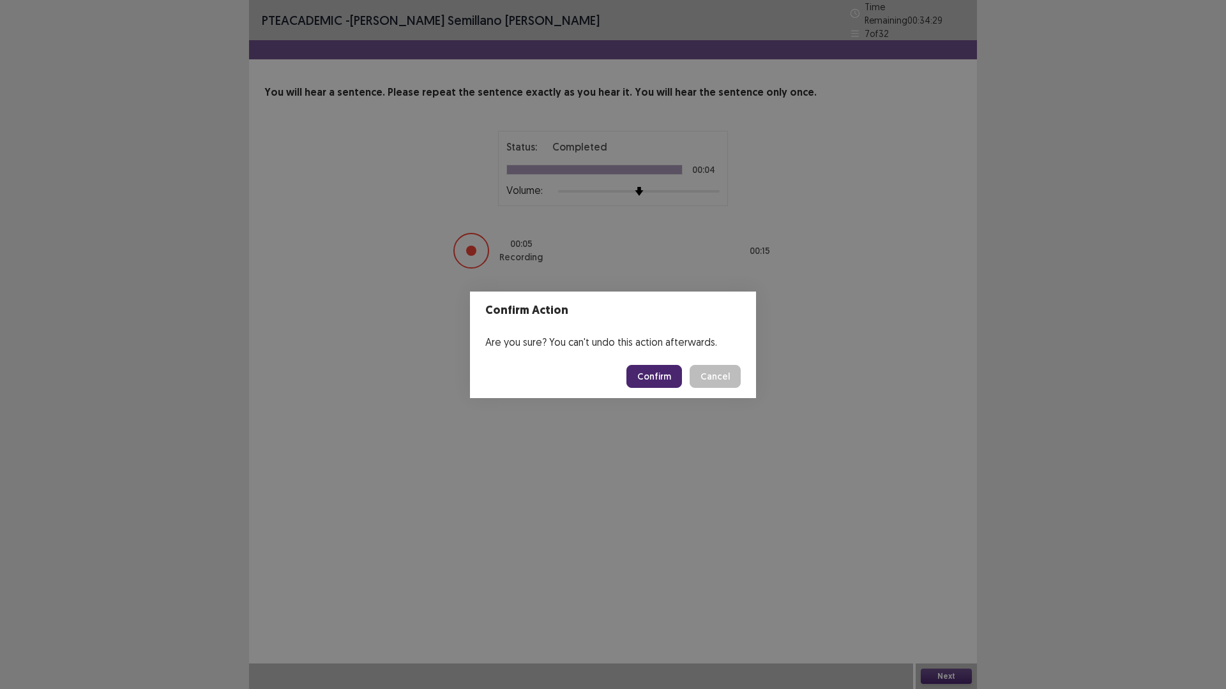
click at [636, 377] on button "Confirm" at bounding box center [654, 376] width 56 height 23
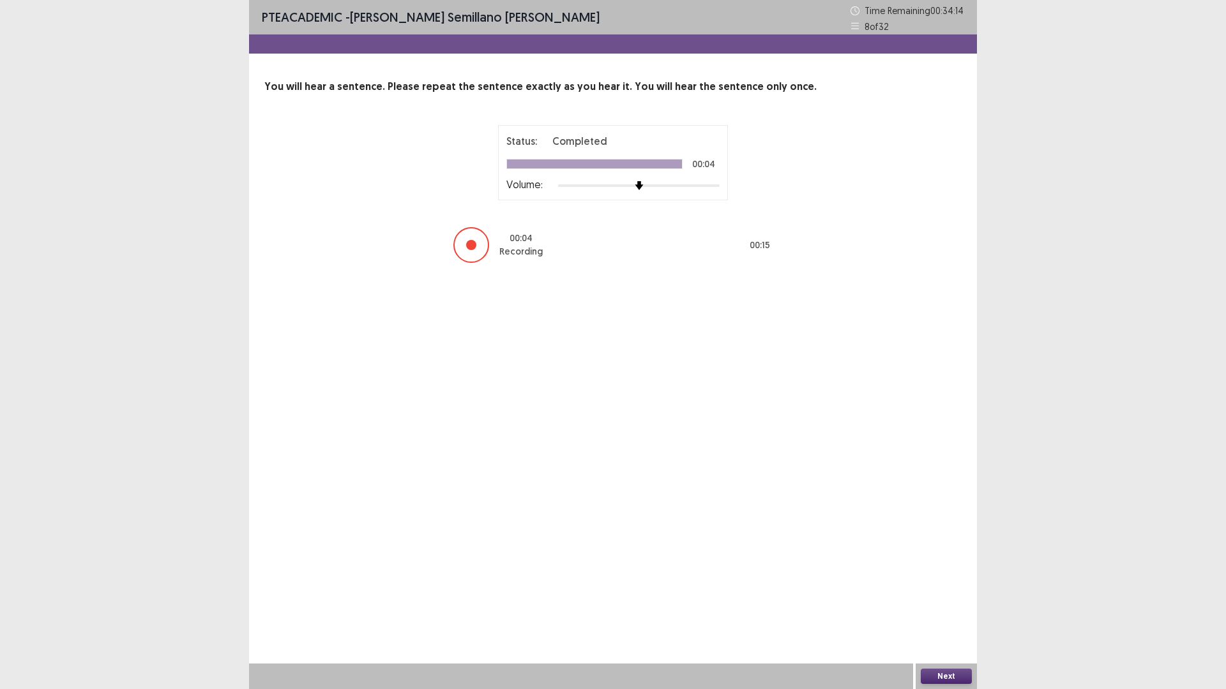
click at [929, 608] on button "Next" at bounding box center [945, 676] width 51 height 15
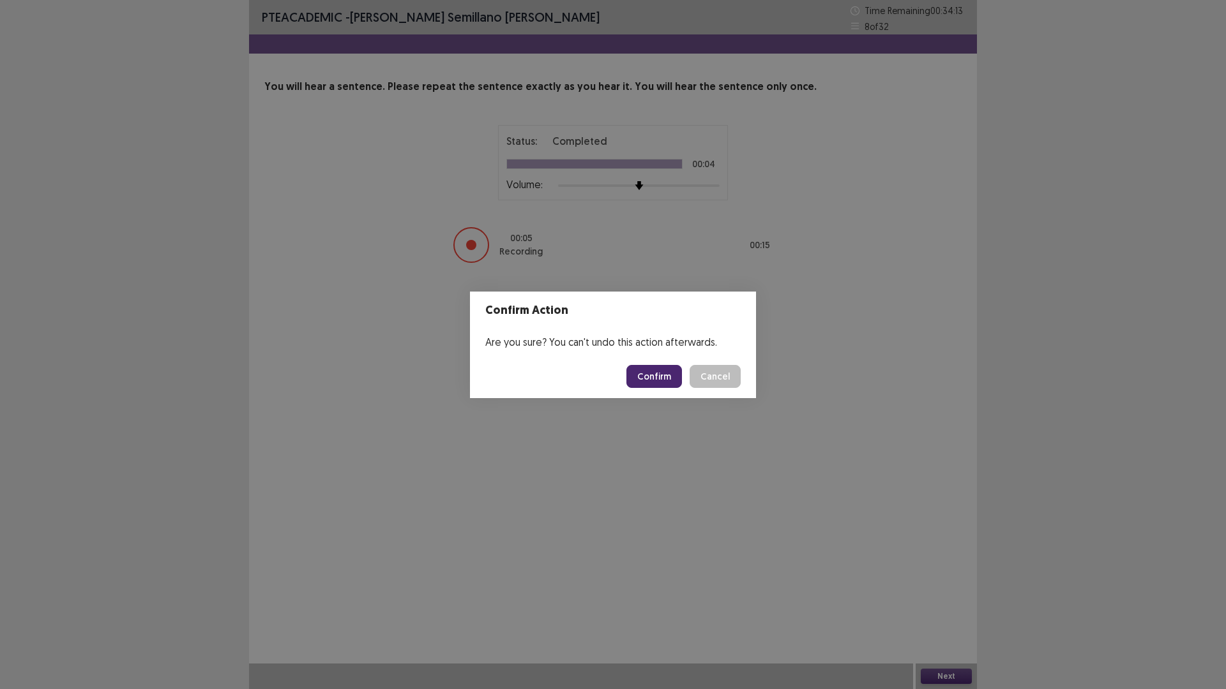
click at [661, 376] on button "Confirm" at bounding box center [654, 376] width 56 height 23
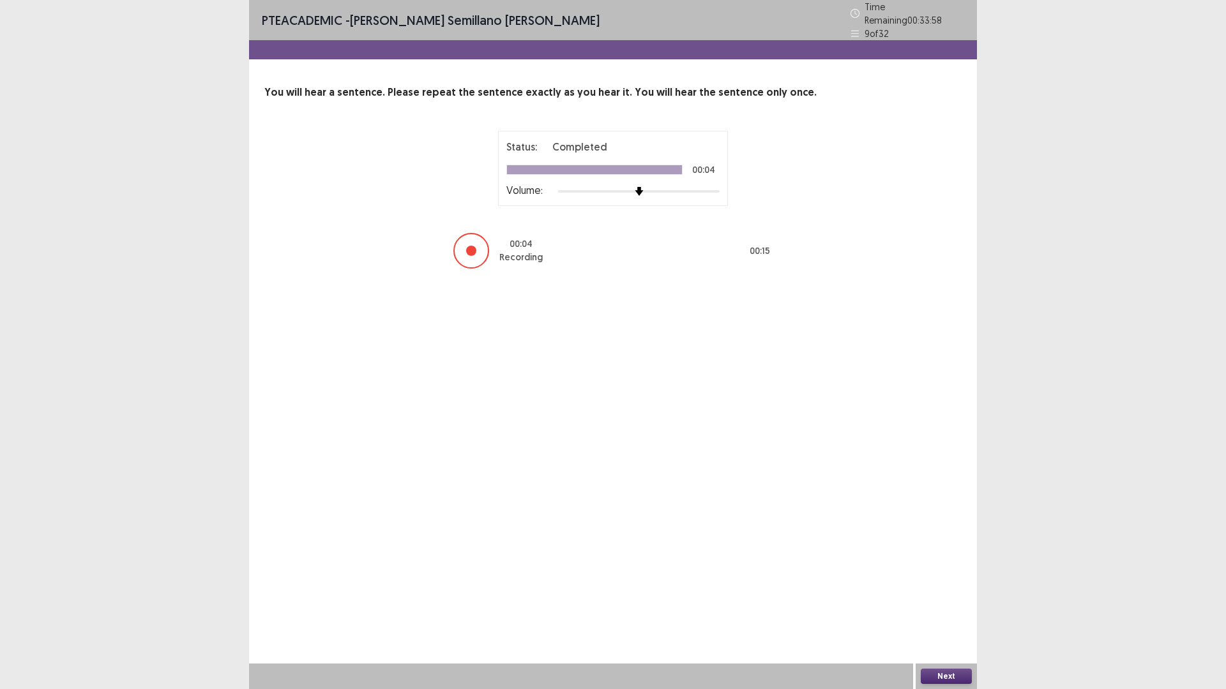
click at [959, 608] on button "Next" at bounding box center [945, 676] width 51 height 15
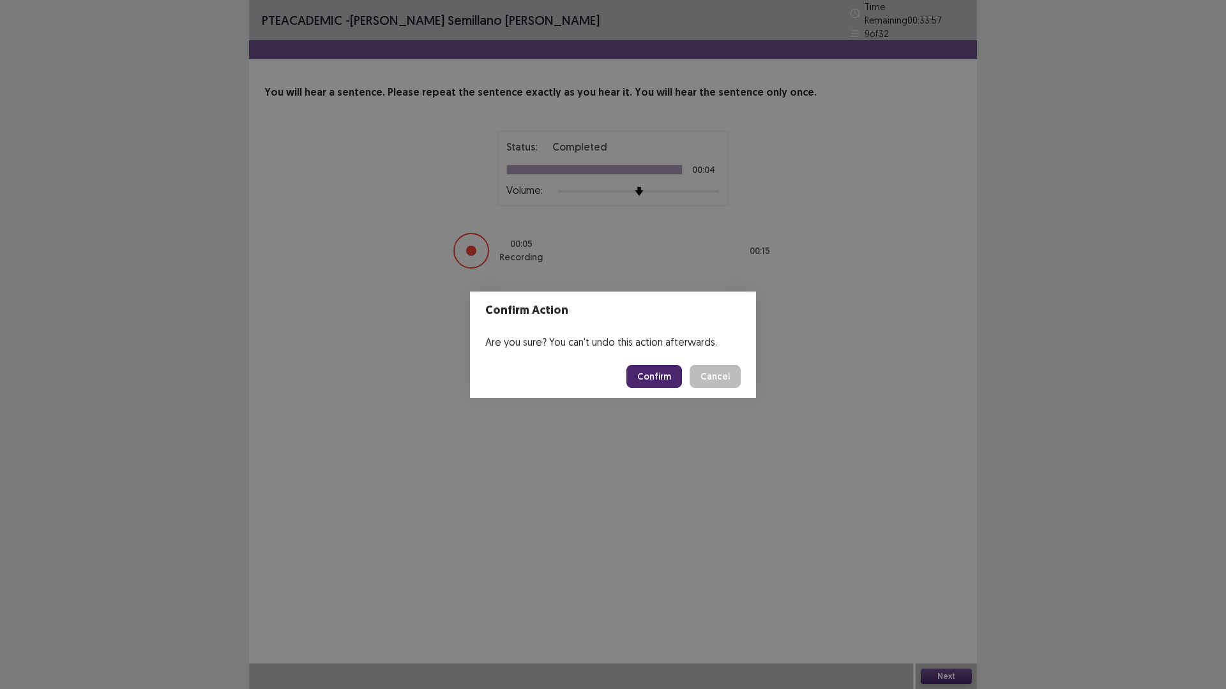
click at [679, 379] on button "Confirm" at bounding box center [654, 376] width 56 height 23
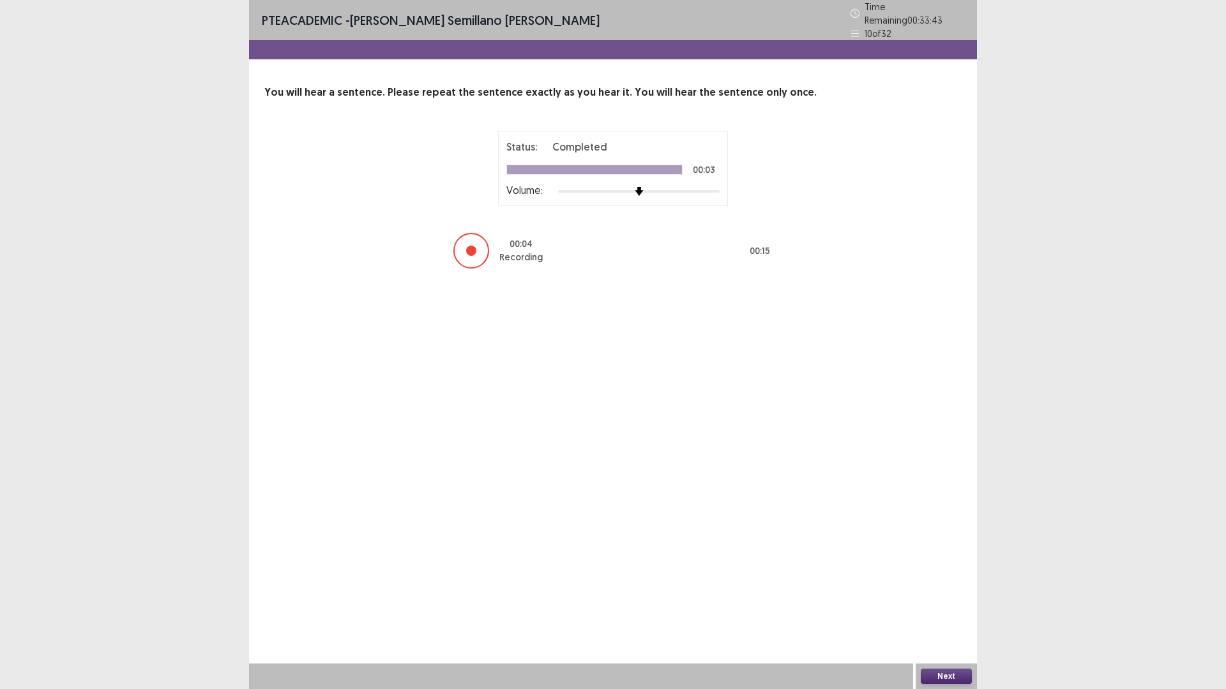
click at [950, 608] on button "Next" at bounding box center [945, 676] width 51 height 15
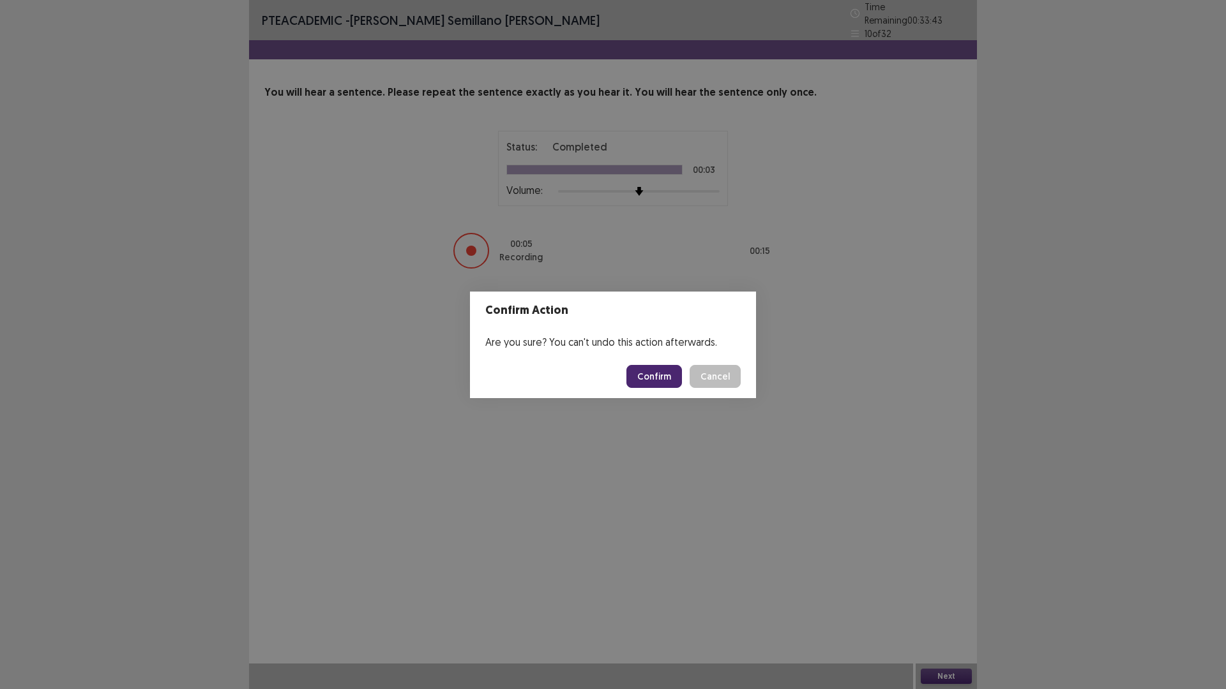
click at [664, 384] on button "Confirm" at bounding box center [654, 376] width 56 height 23
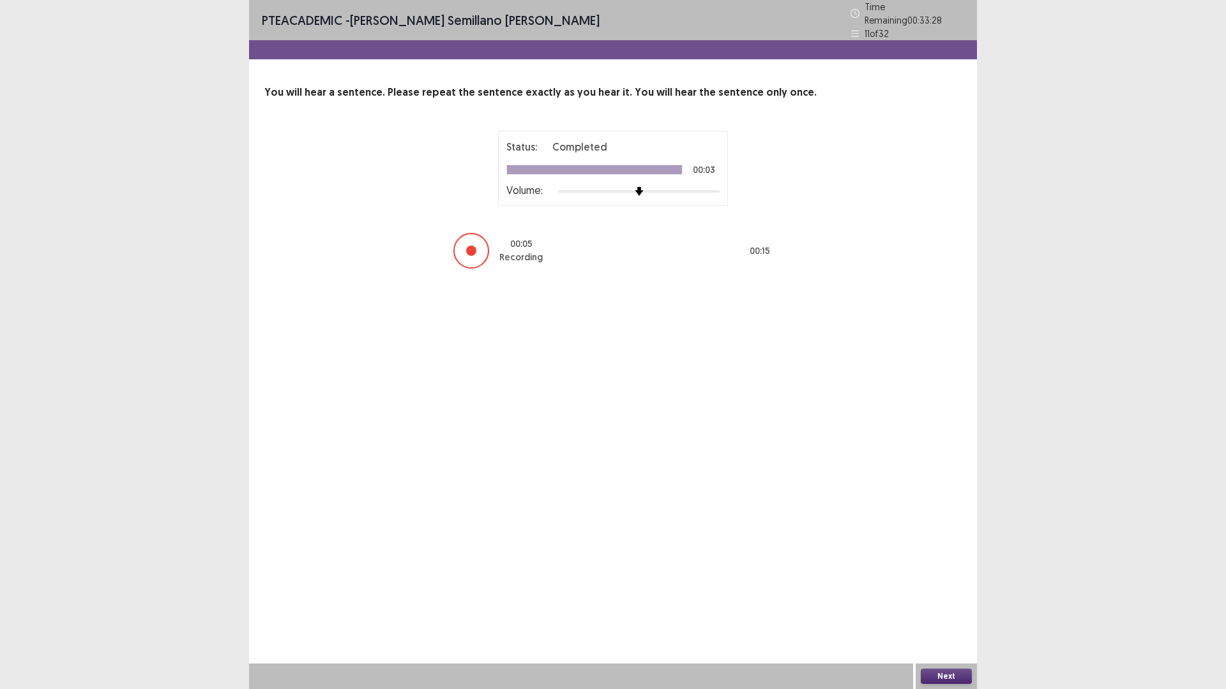
click at [938, 608] on button "Next" at bounding box center [945, 676] width 51 height 15
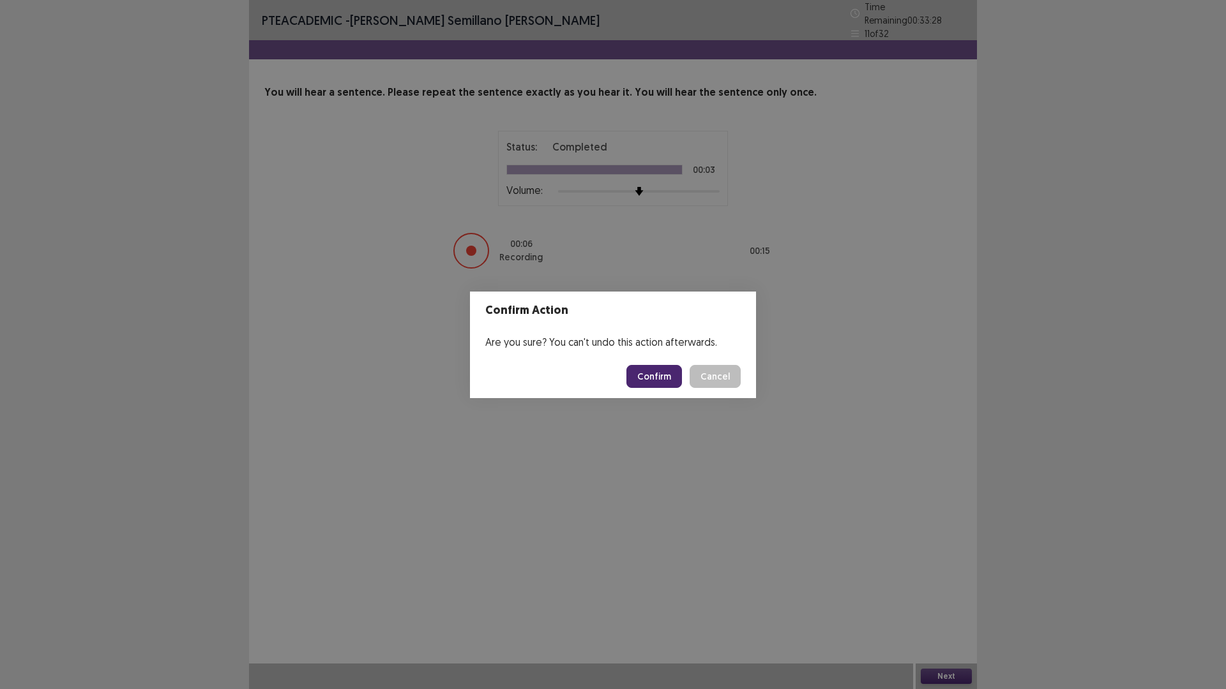
click at [637, 380] on button "Confirm" at bounding box center [654, 376] width 56 height 23
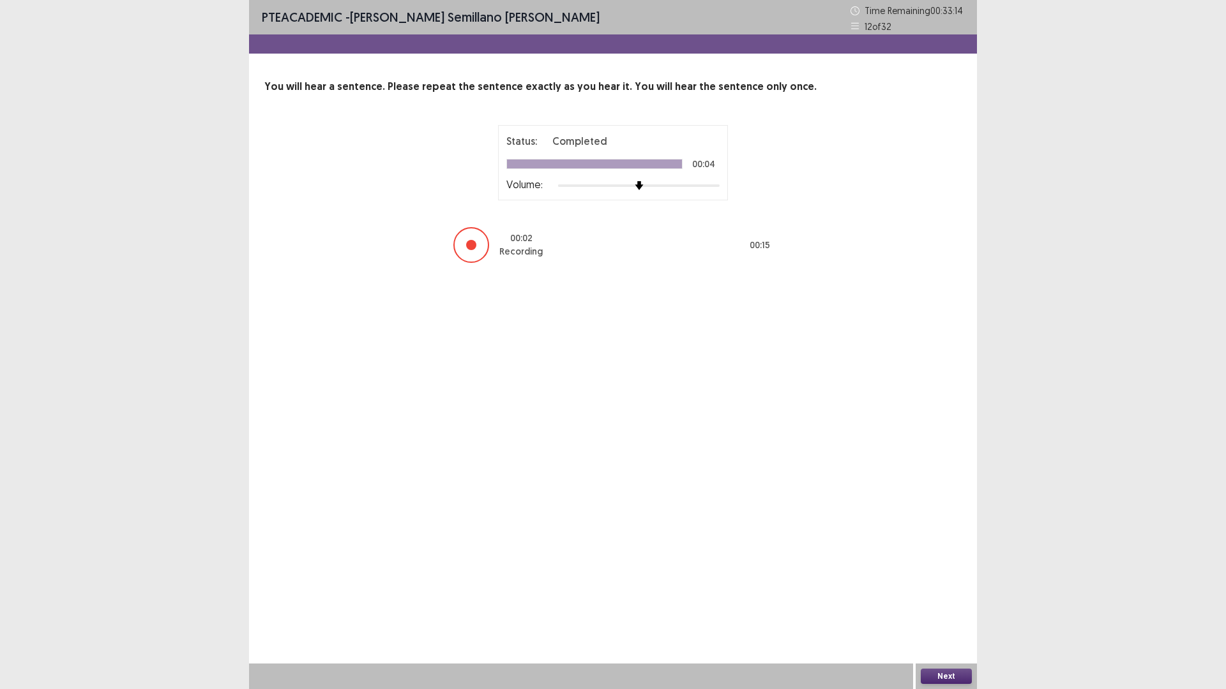
click at [949, 608] on button "Next" at bounding box center [945, 676] width 51 height 15
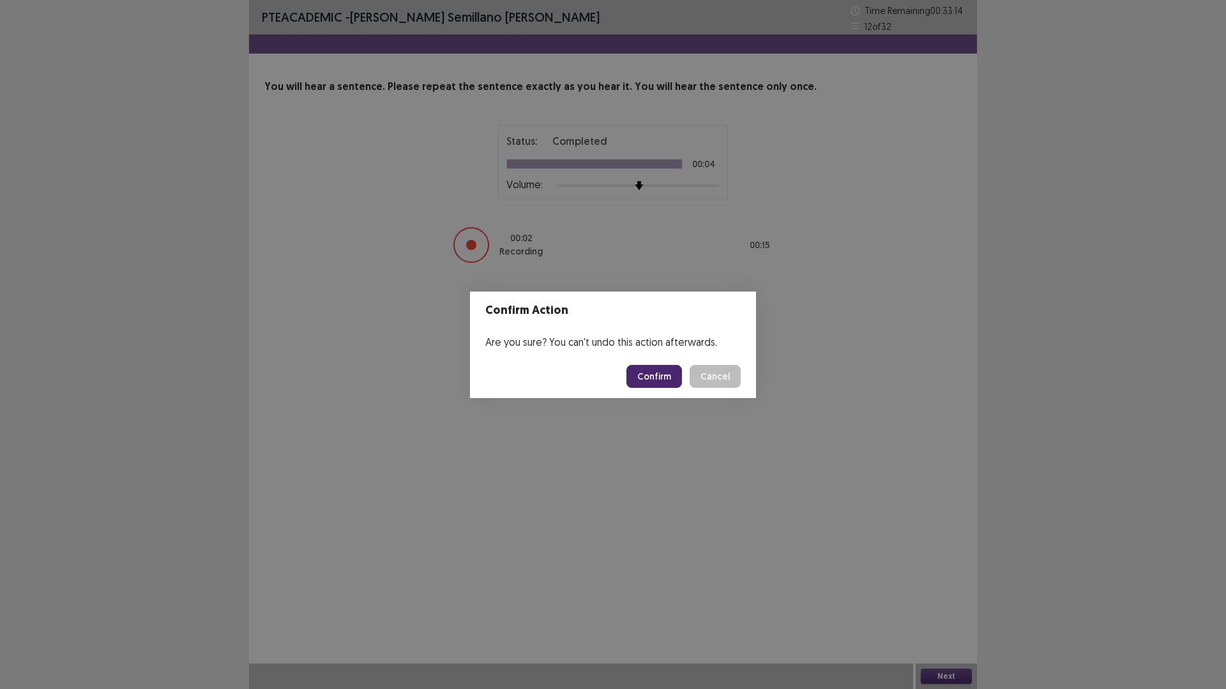
click at [667, 378] on button "Confirm" at bounding box center [654, 376] width 56 height 23
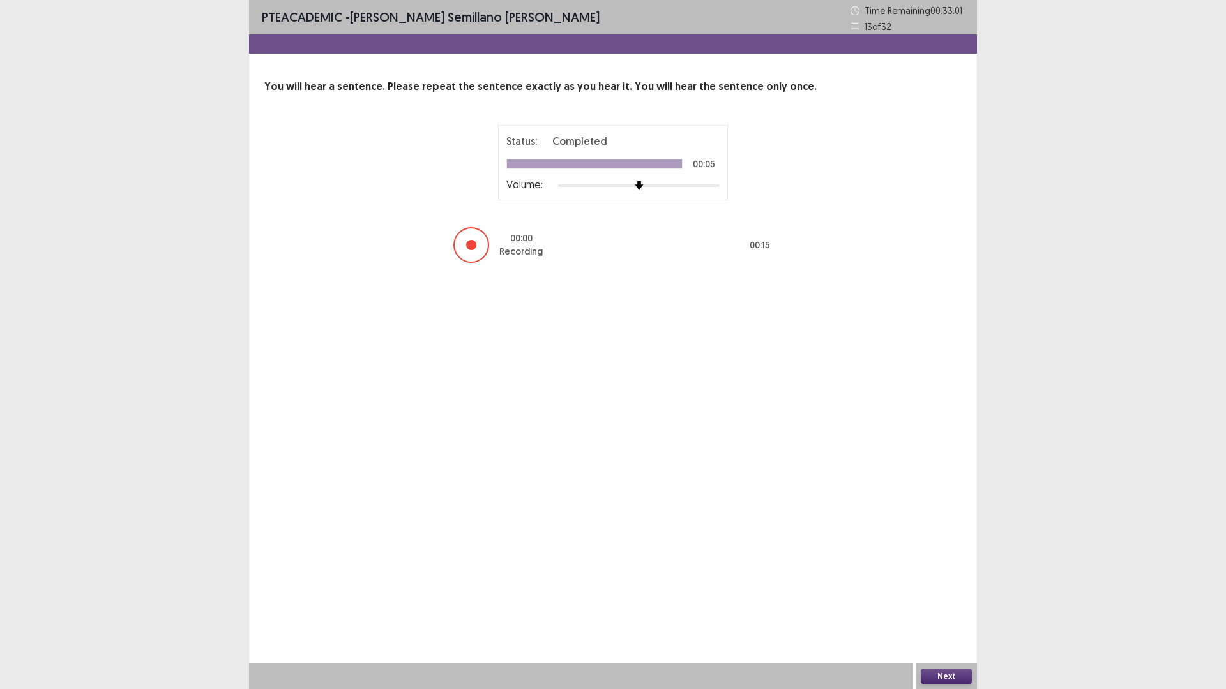
click at [954, 608] on button "Next" at bounding box center [945, 676] width 51 height 15
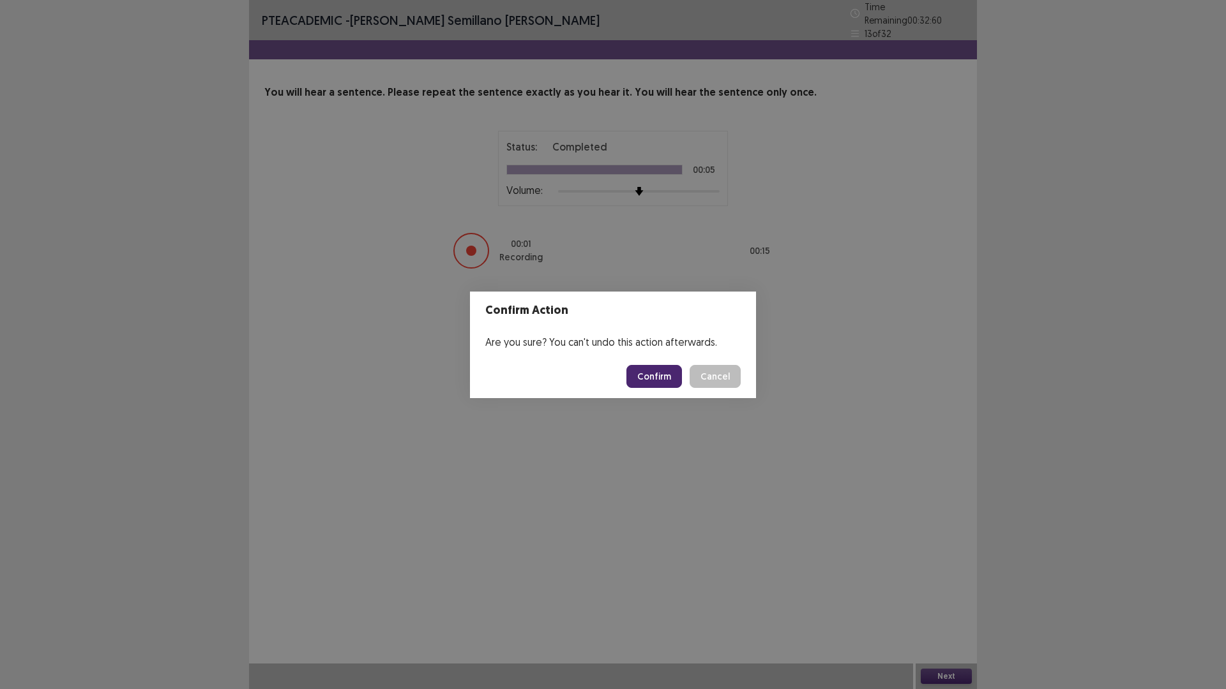
click at [672, 379] on button "Confirm" at bounding box center [654, 376] width 56 height 23
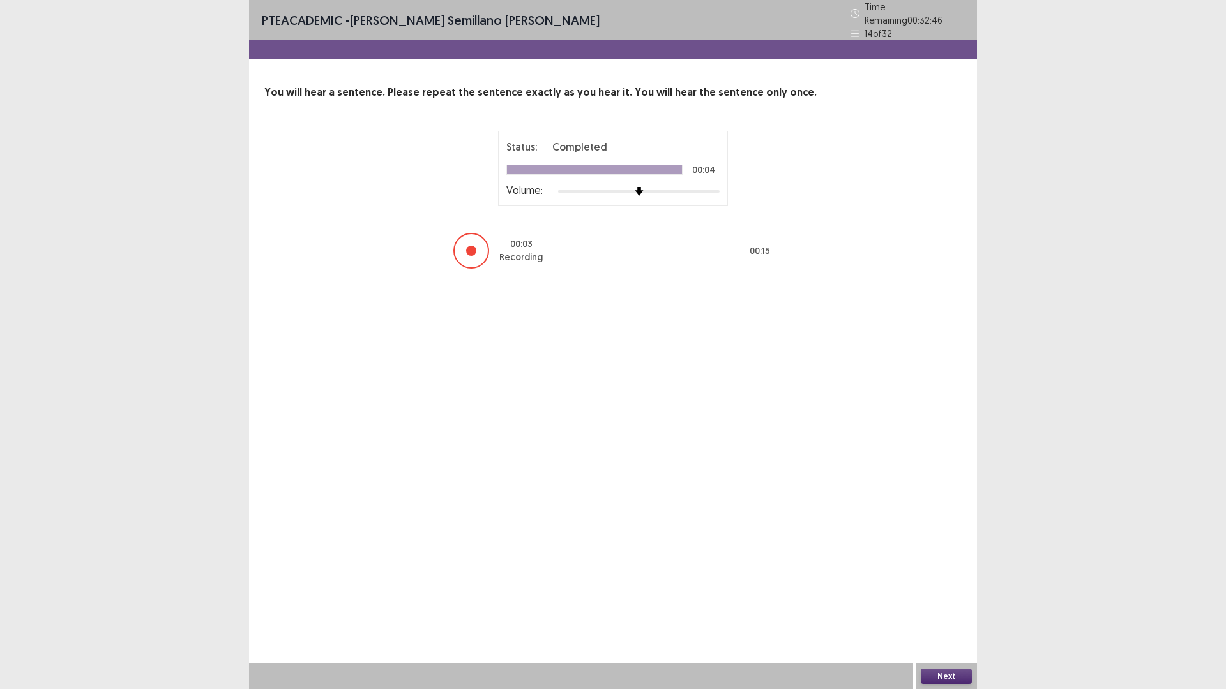
click at [952, 608] on button "Next" at bounding box center [945, 676] width 51 height 15
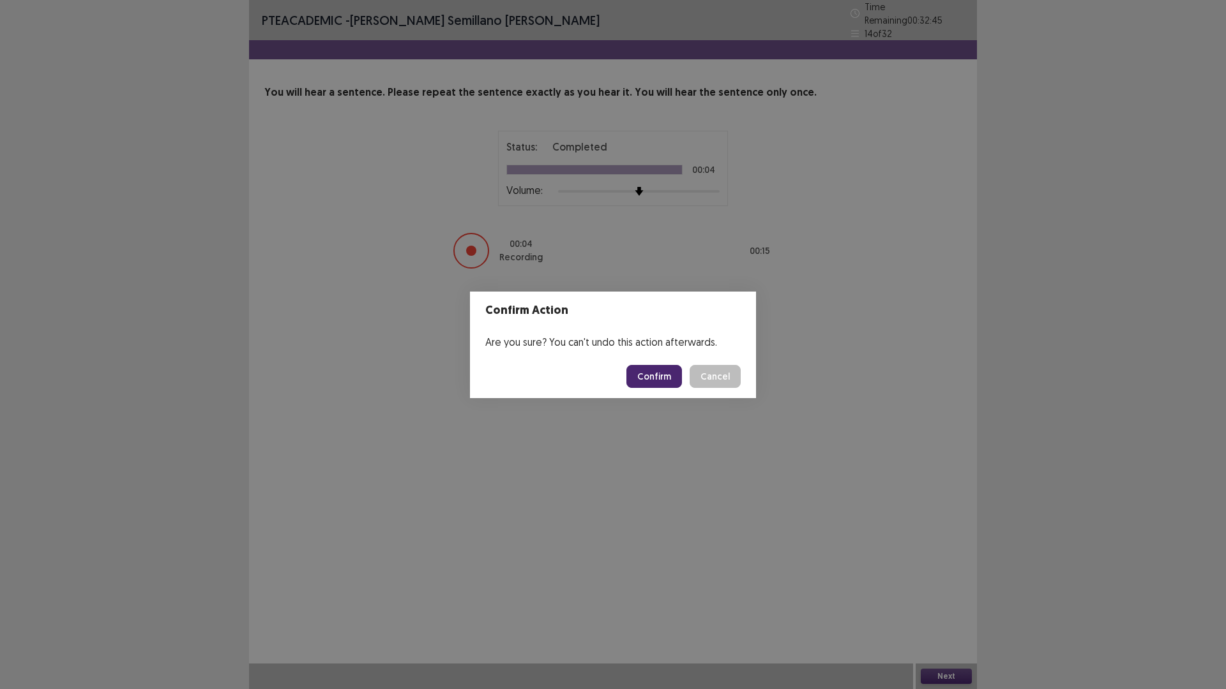
click at [647, 359] on footer "Confirm Cancel" at bounding box center [613, 376] width 286 height 43
click at [647, 365] on button "Confirm" at bounding box center [654, 376] width 56 height 23
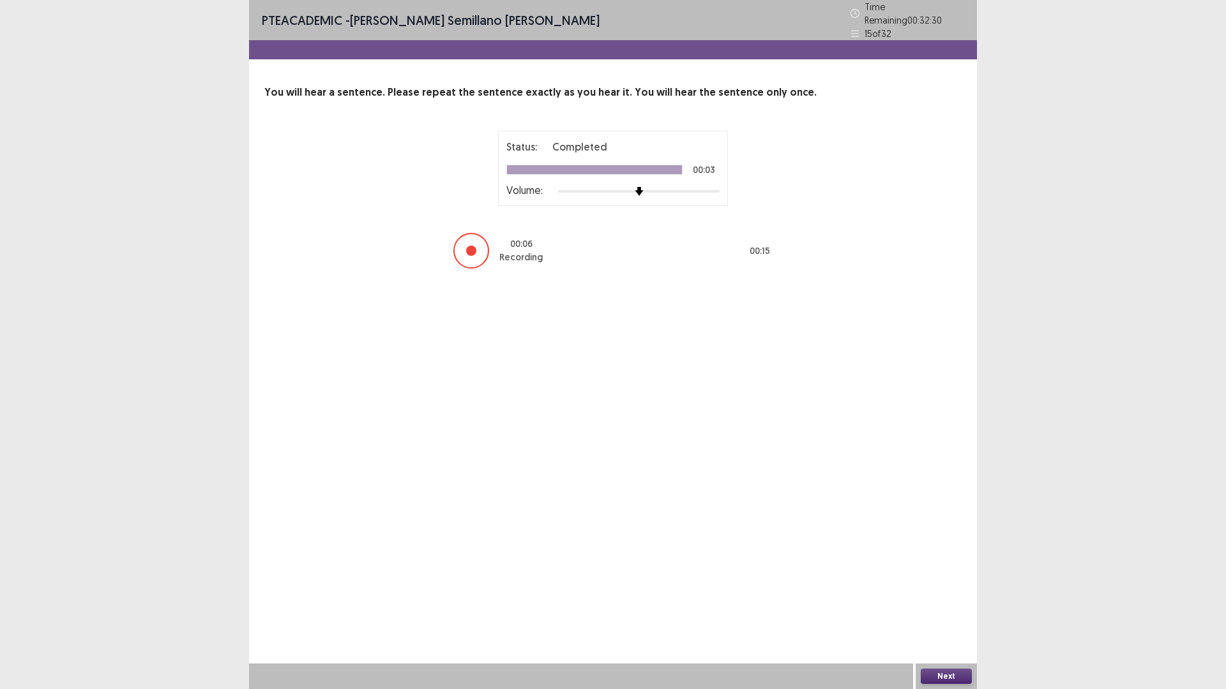
click at [948, 608] on button "Next" at bounding box center [945, 676] width 51 height 15
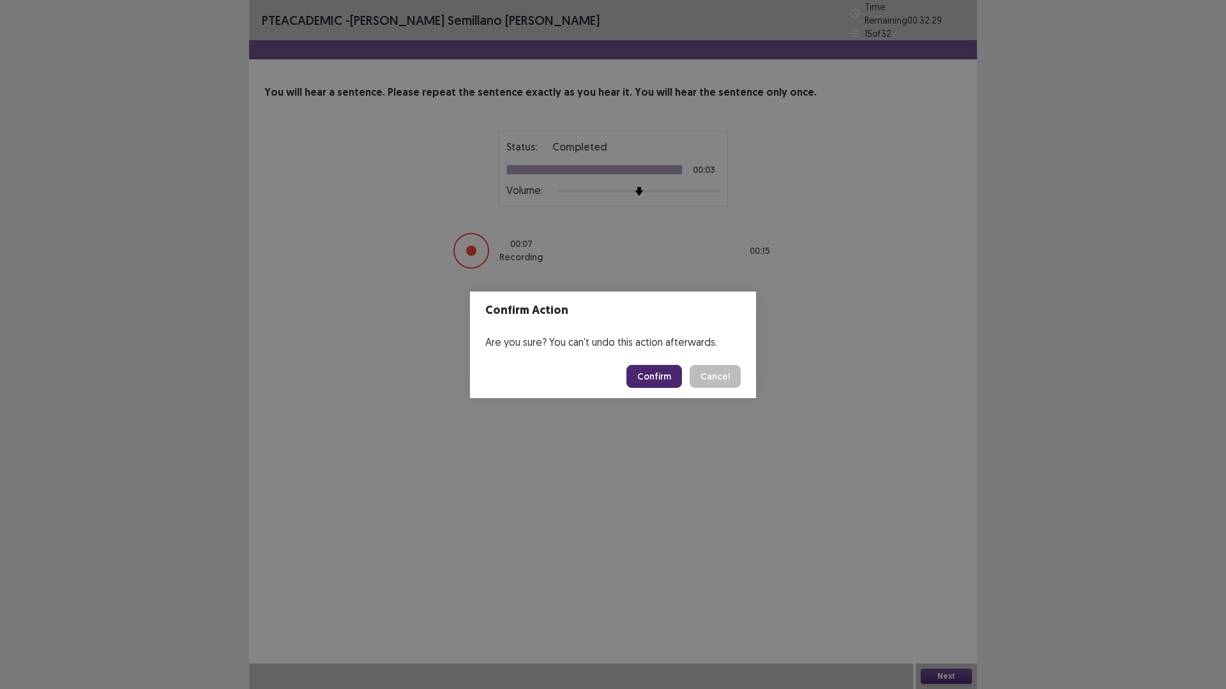
click at [660, 382] on button "Confirm" at bounding box center [654, 376] width 56 height 23
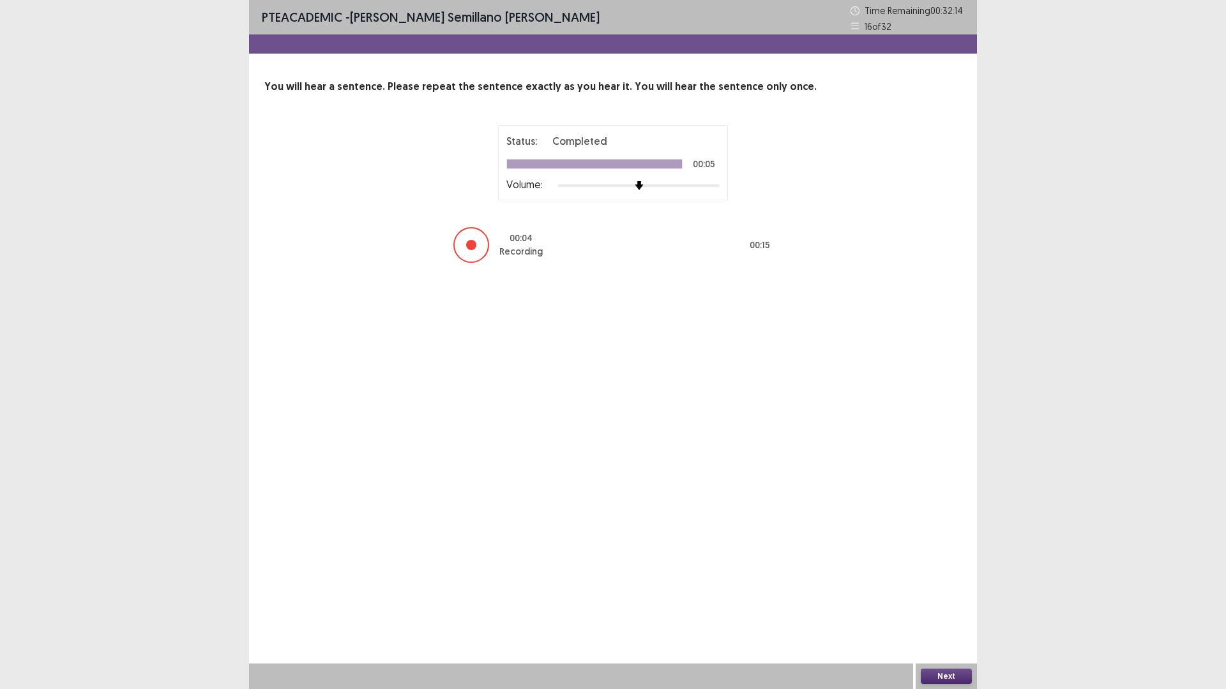
click at [952, 608] on button "Next" at bounding box center [945, 676] width 51 height 15
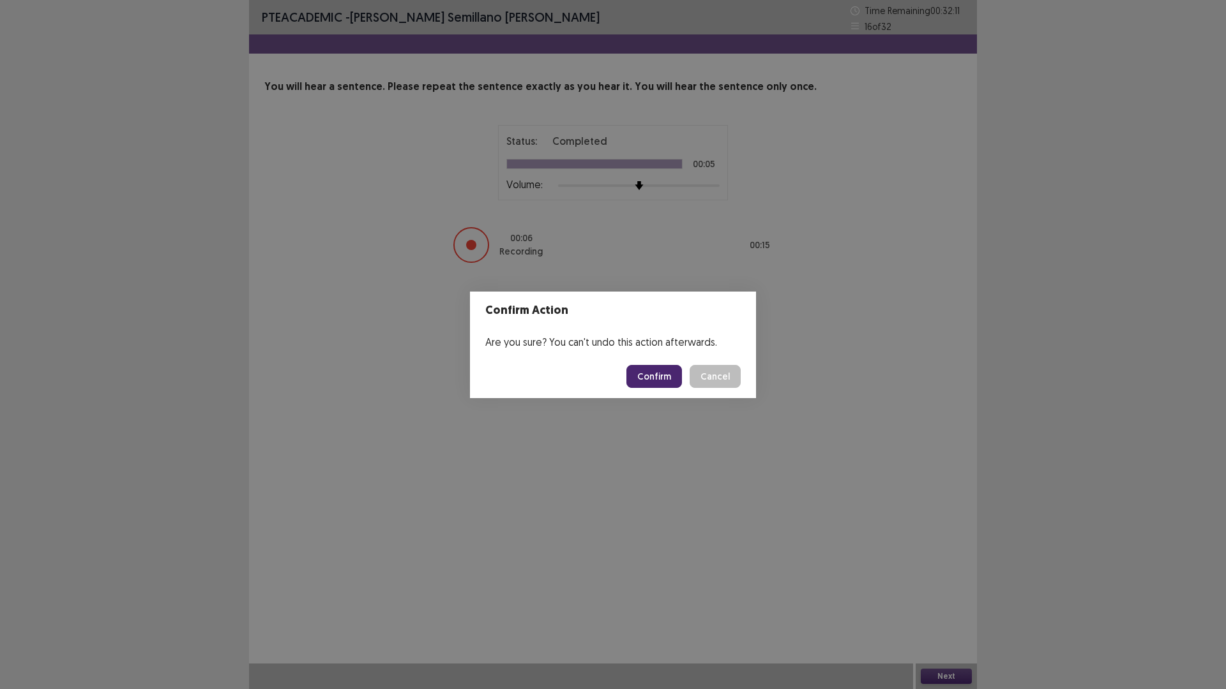
click at [656, 383] on button "Confirm" at bounding box center [654, 376] width 56 height 23
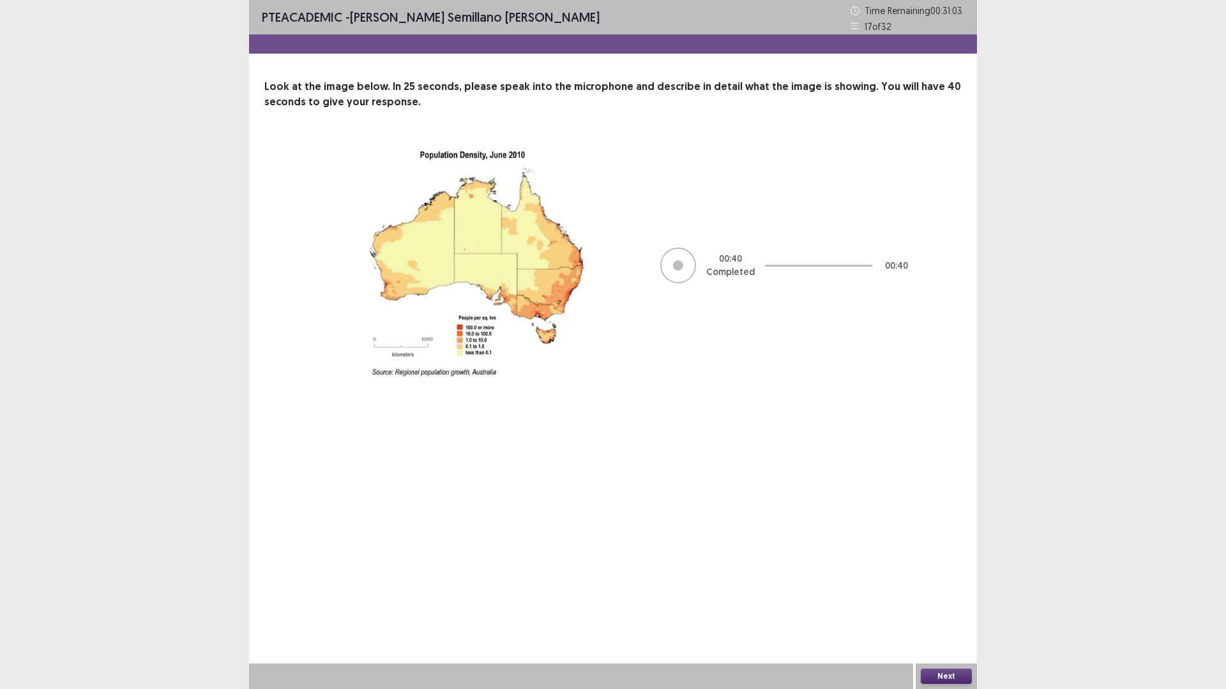
click at [945, 608] on button "Next" at bounding box center [945, 676] width 51 height 15
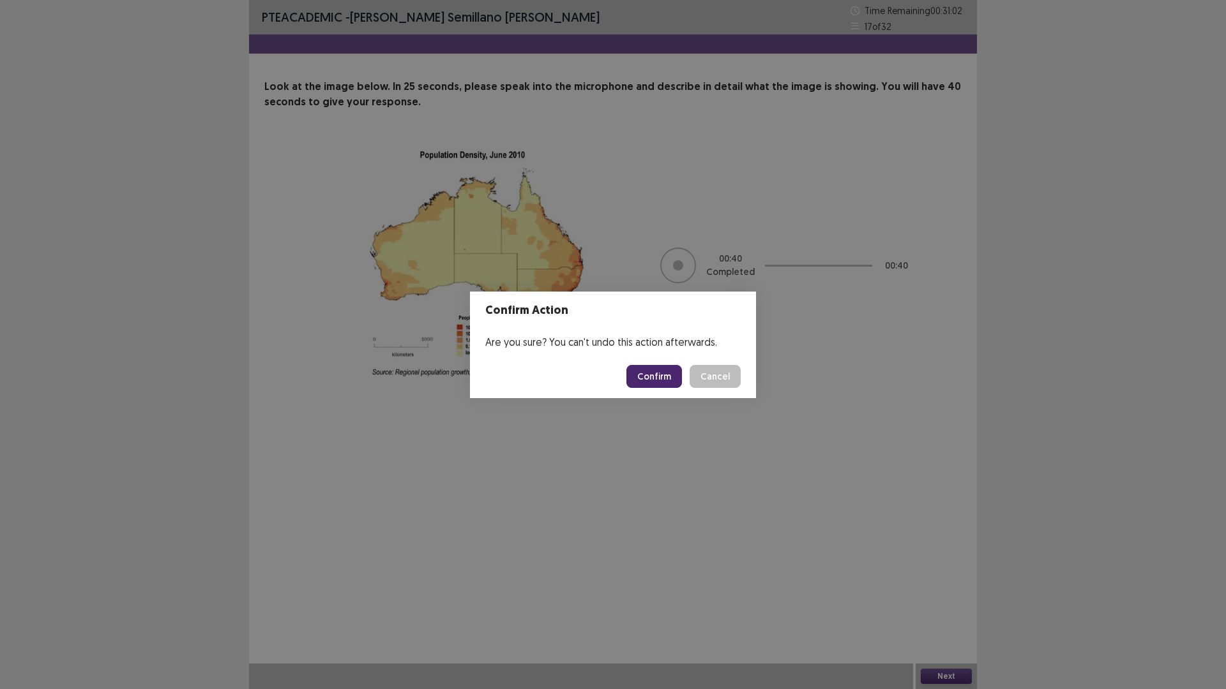
click at [660, 379] on button "Confirm" at bounding box center [654, 376] width 56 height 23
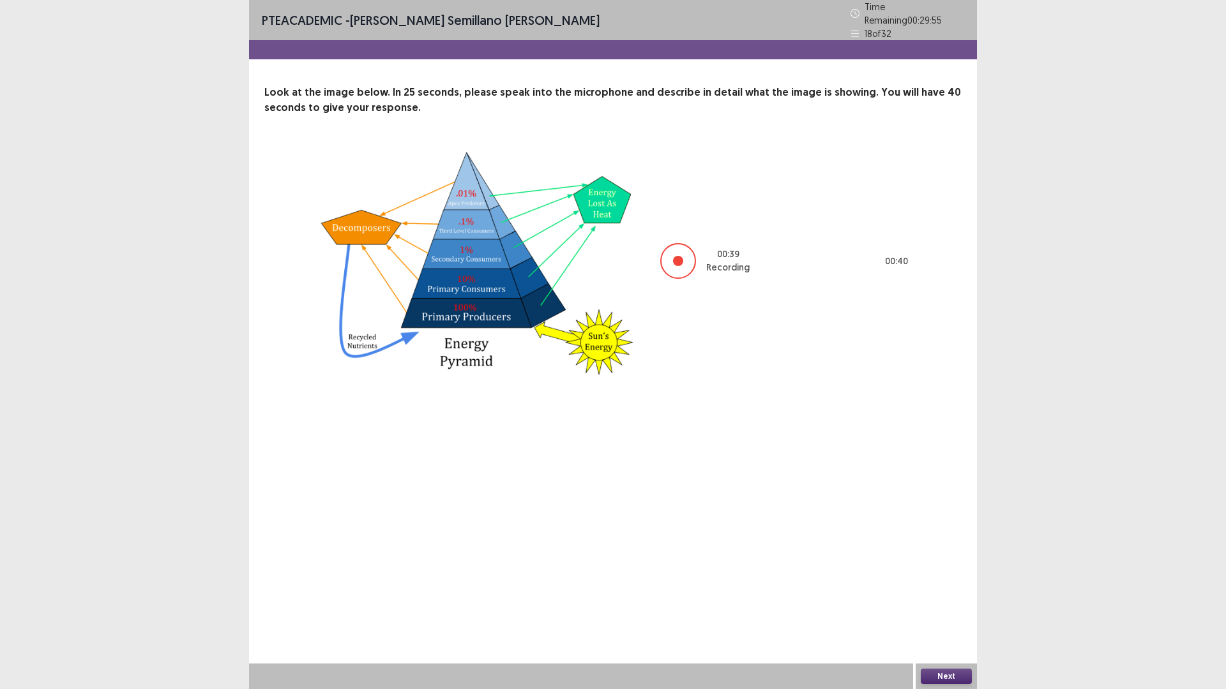
click at [945, 608] on button "Next" at bounding box center [945, 676] width 51 height 15
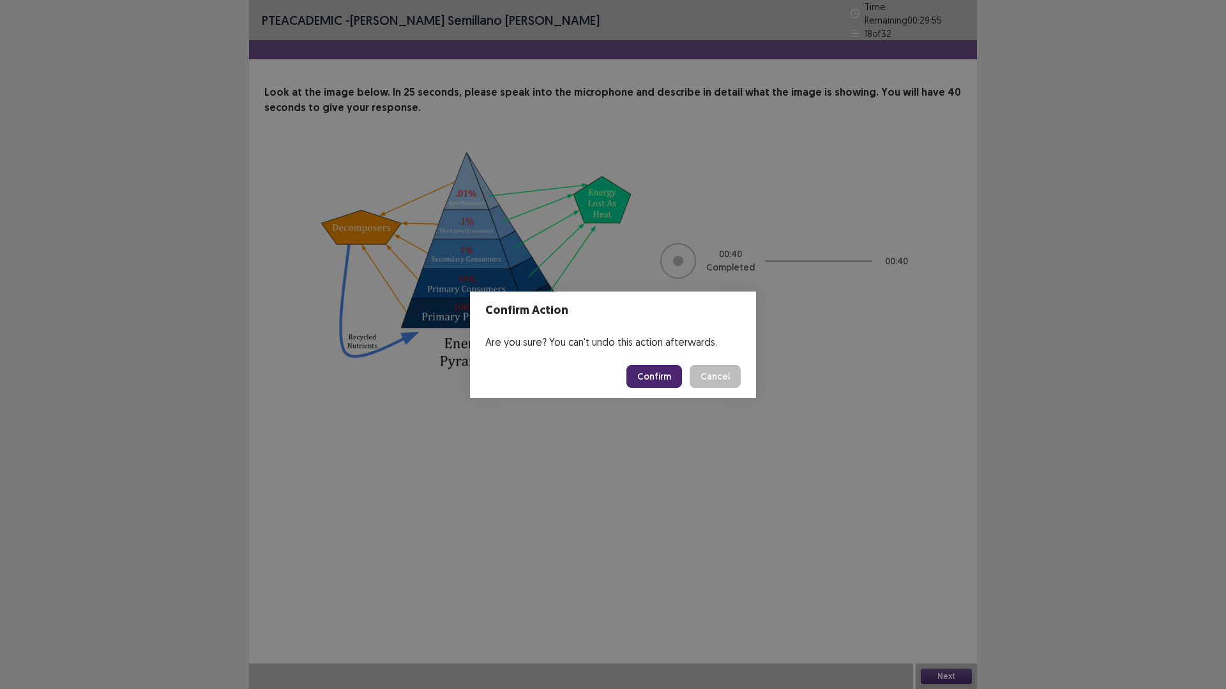
click at [664, 380] on button "Confirm" at bounding box center [654, 376] width 56 height 23
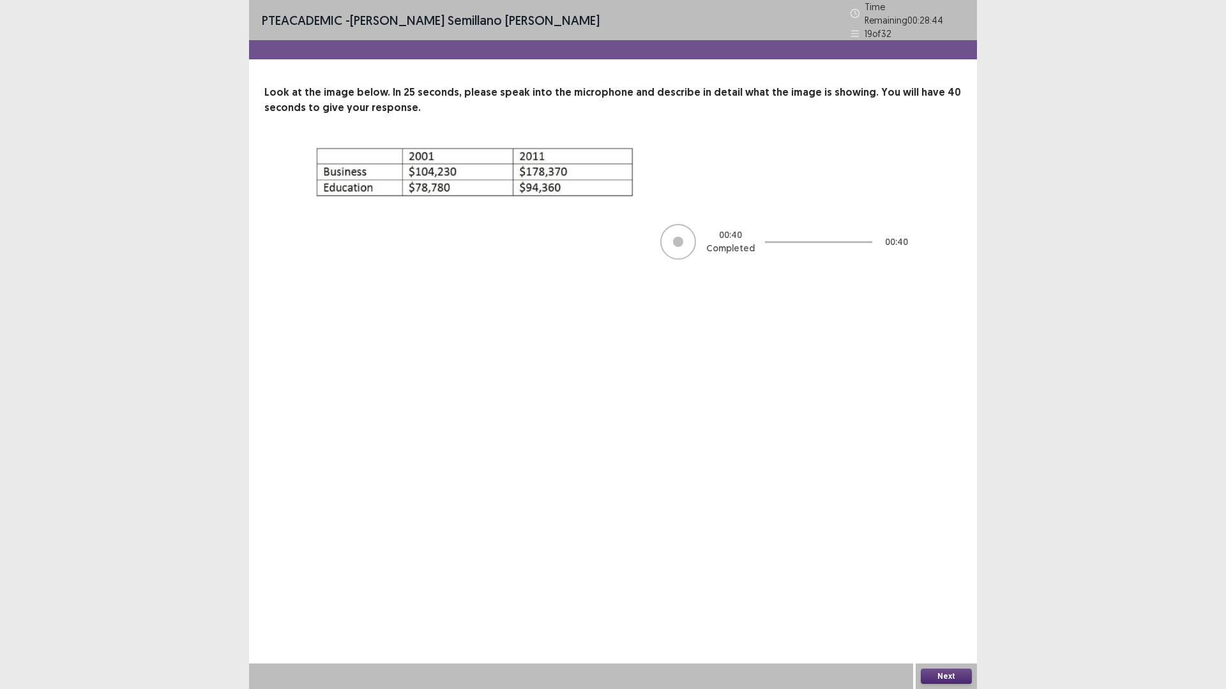
click at [938, 608] on button "Next" at bounding box center [945, 676] width 51 height 15
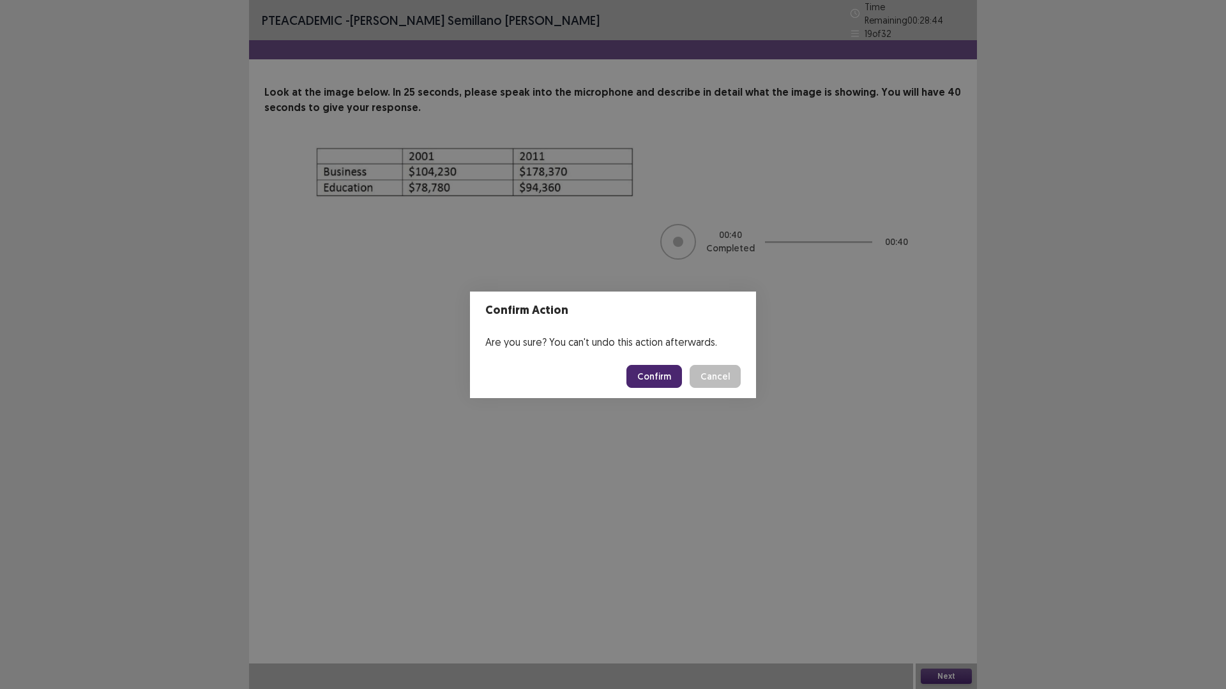
click at [655, 370] on button "Confirm" at bounding box center [654, 376] width 56 height 23
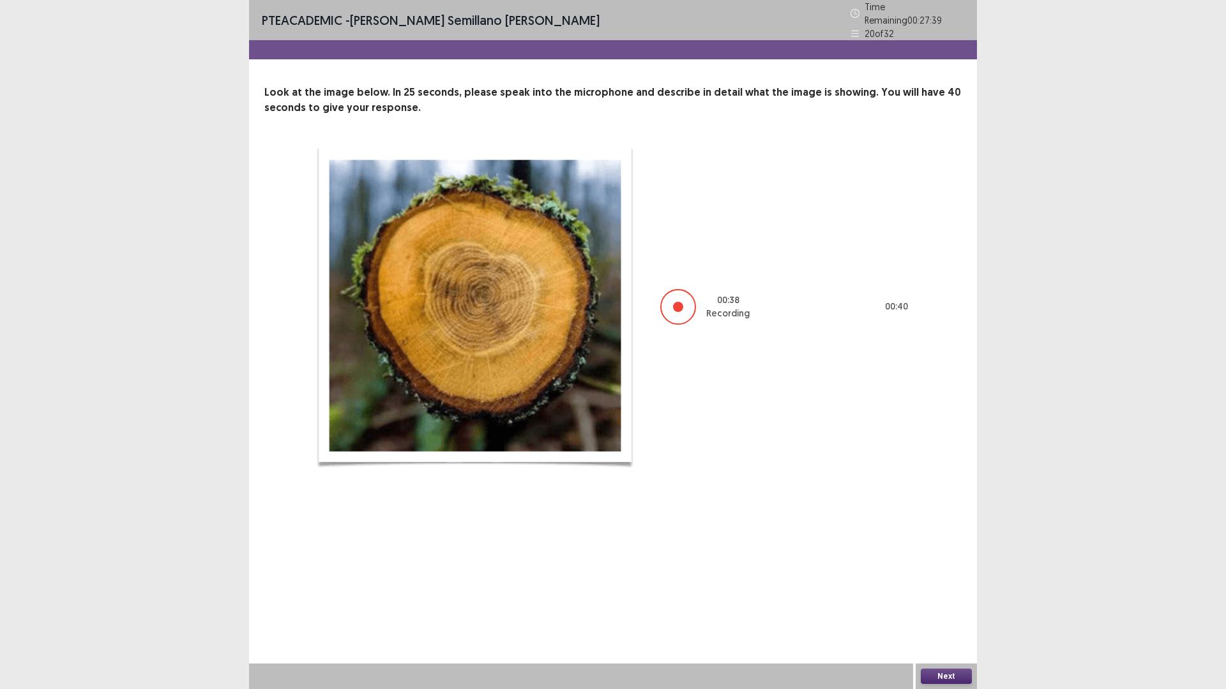
click at [939, 608] on button "Next" at bounding box center [945, 676] width 51 height 15
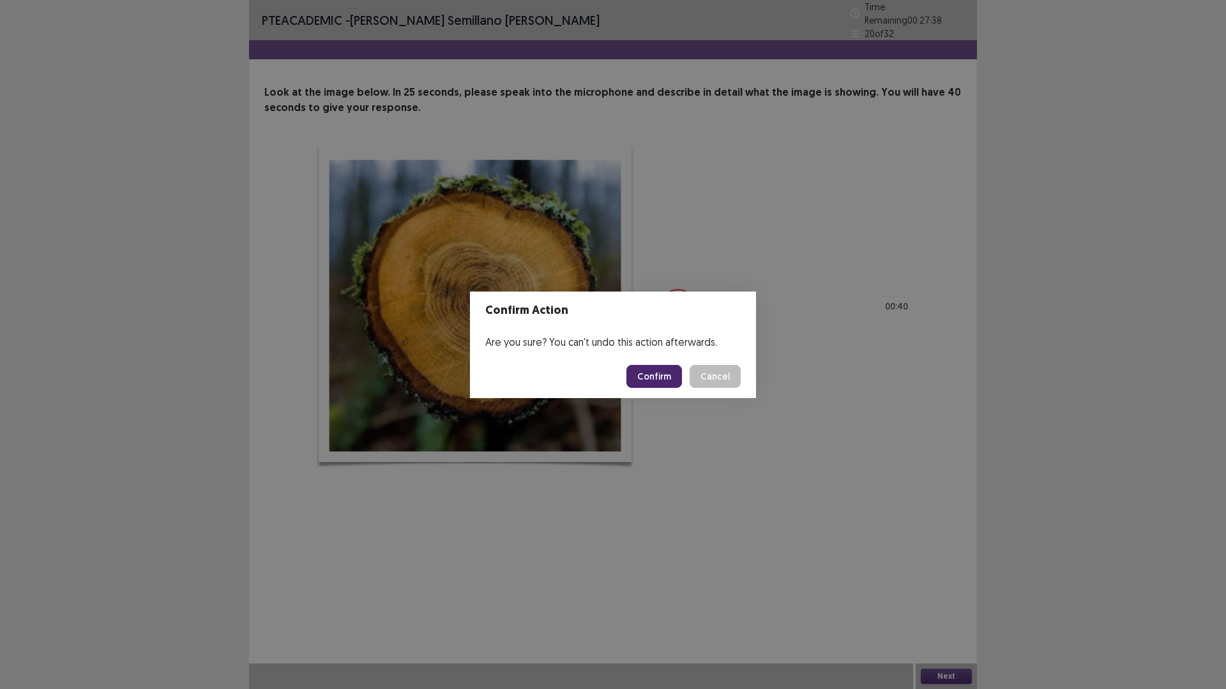
click at [650, 366] on button "Confirm" at bounding box center [654, 376] width 56 height 23
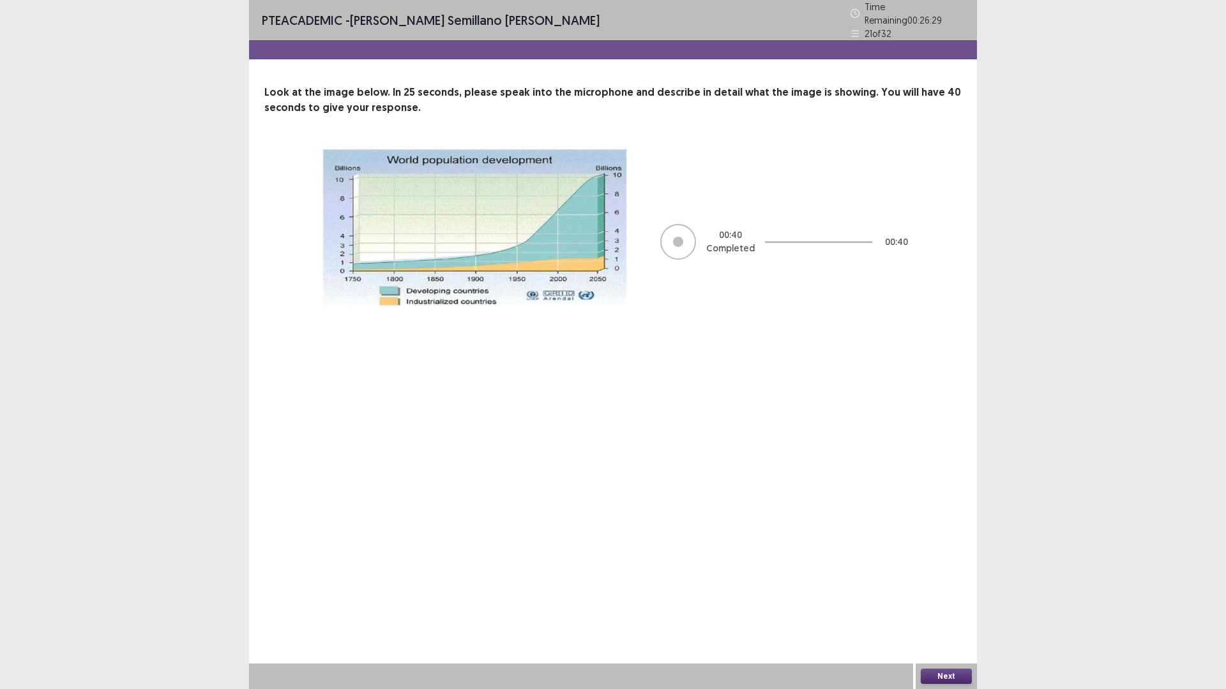
click at [960, 608] on button "Next" at bounding box center [945, 676] width 51 height 15
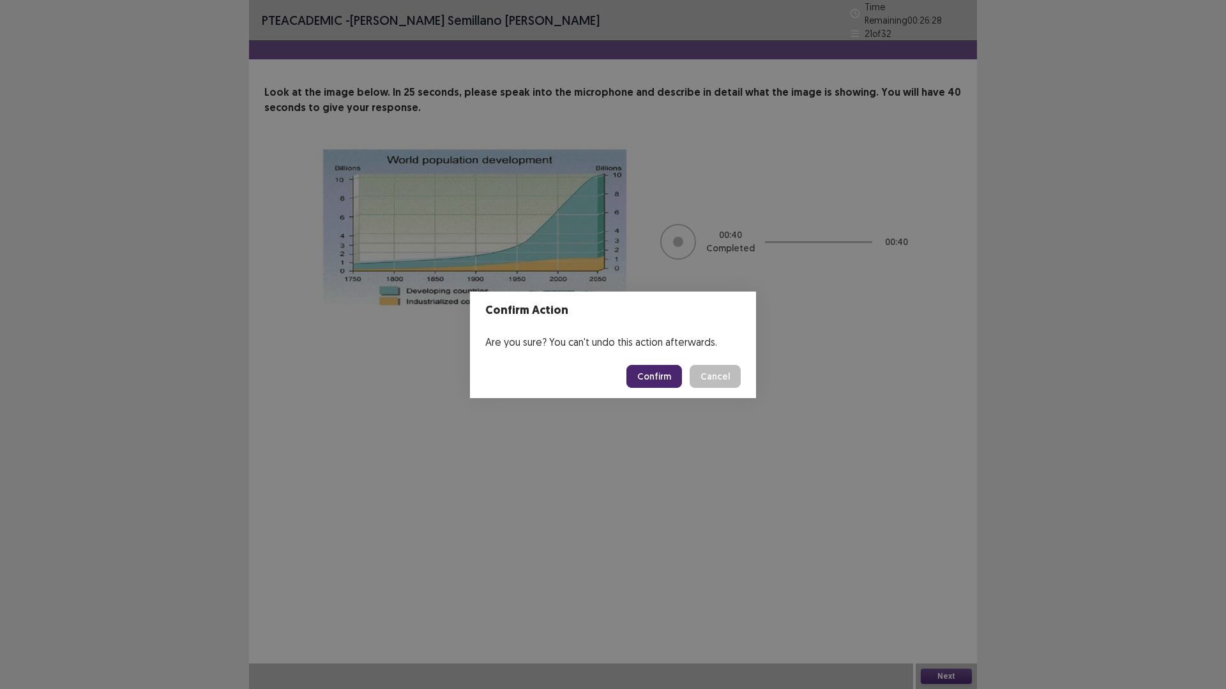
click at [640, 386] on button "Confirm" at bounding box center [654, 376] width 56 height 23
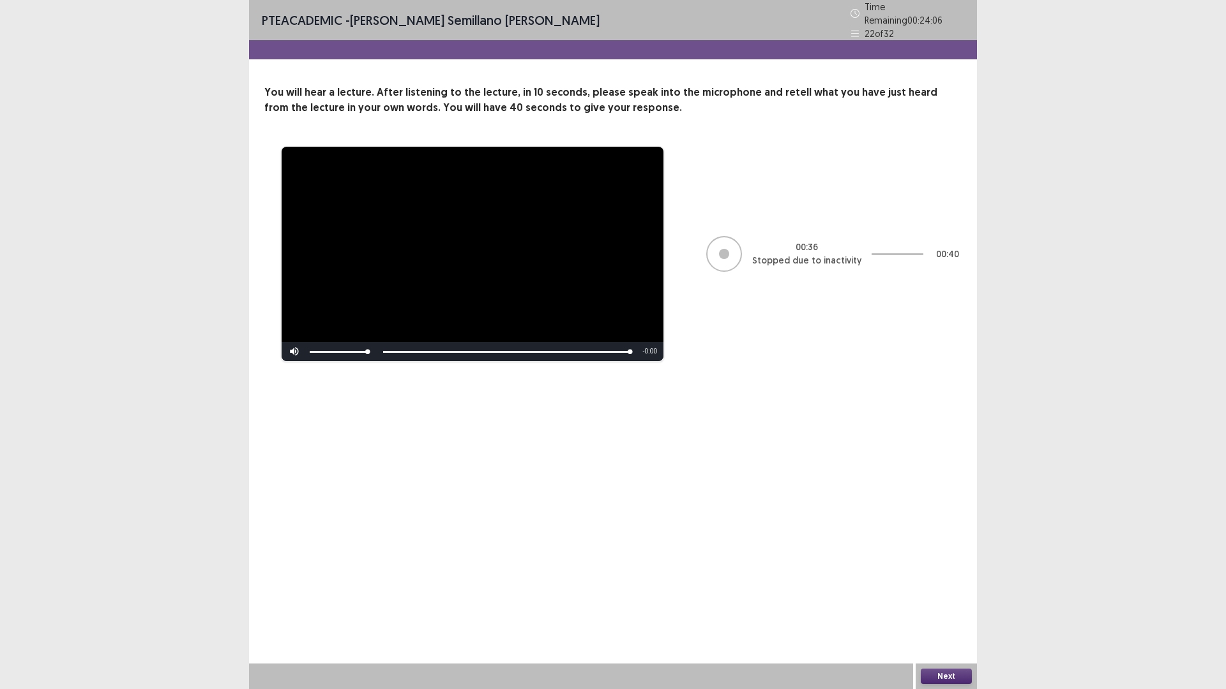
click at [945, 608] on button "Next" at bounding box center [945, 676] width 51 height 15
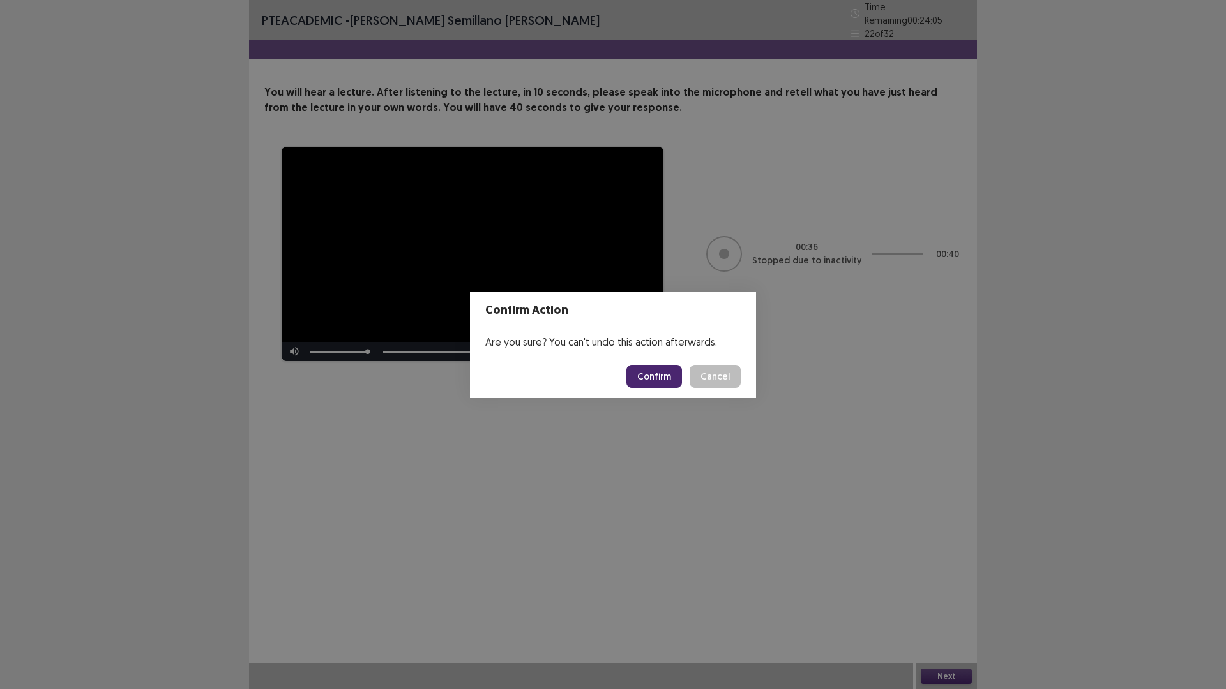
click at [668, 374] on button "Confirm" at bounding box center [654, 376] width 56 height 23
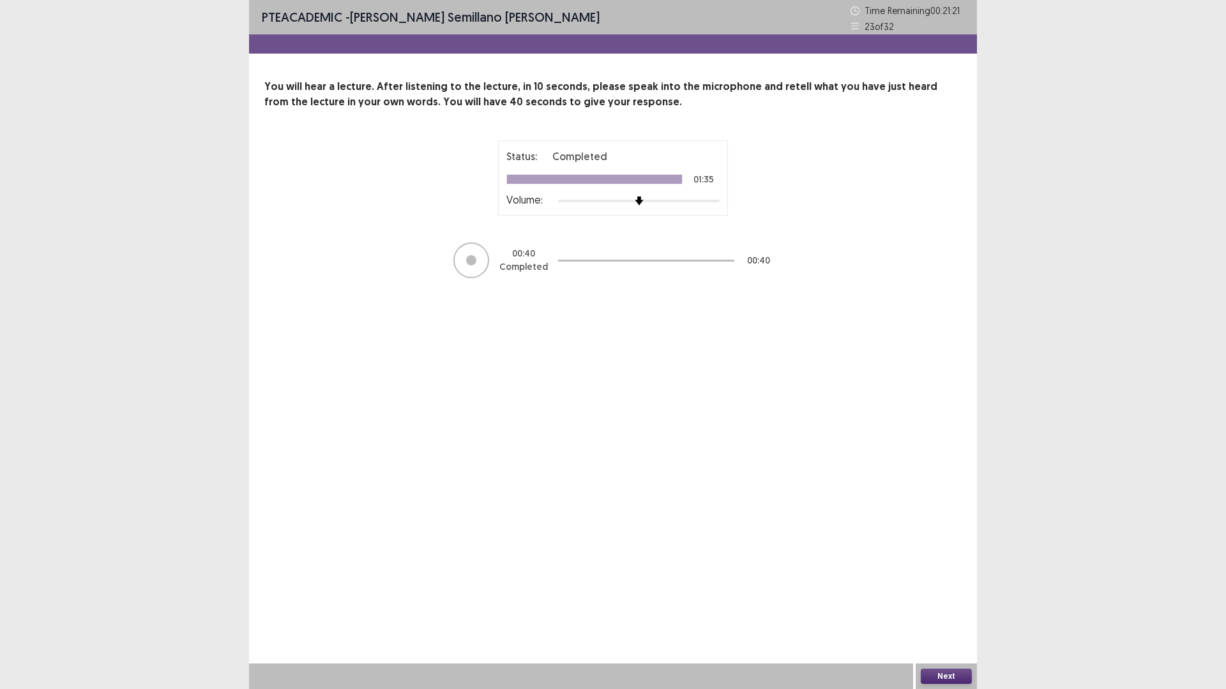
drag, startPoint x: 978, startPoint y: 629, endPoint x: 949, endPoint y: 689, distance: 66.5
click at [949, 608] on div "PTE academic - [PERSON_NAME] semillano [PERSON_NAME] Time Remaining 00 : 21 : 2…" at bounding box center [613, 344] width 1226 height 689
click at [950, 608] on button "Next" at bounding box center [945, 676] width 51 height 15
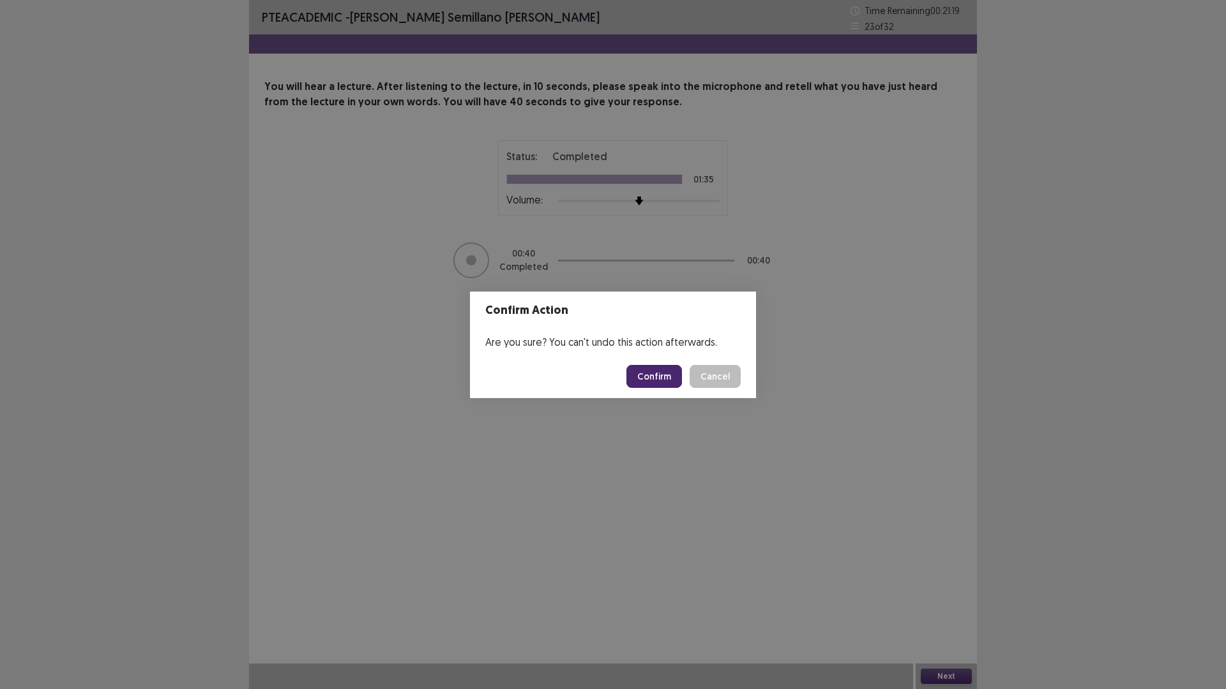
click at [652, 367] on button "Confirm" at bounding box center [654, 376] width 56 height 23
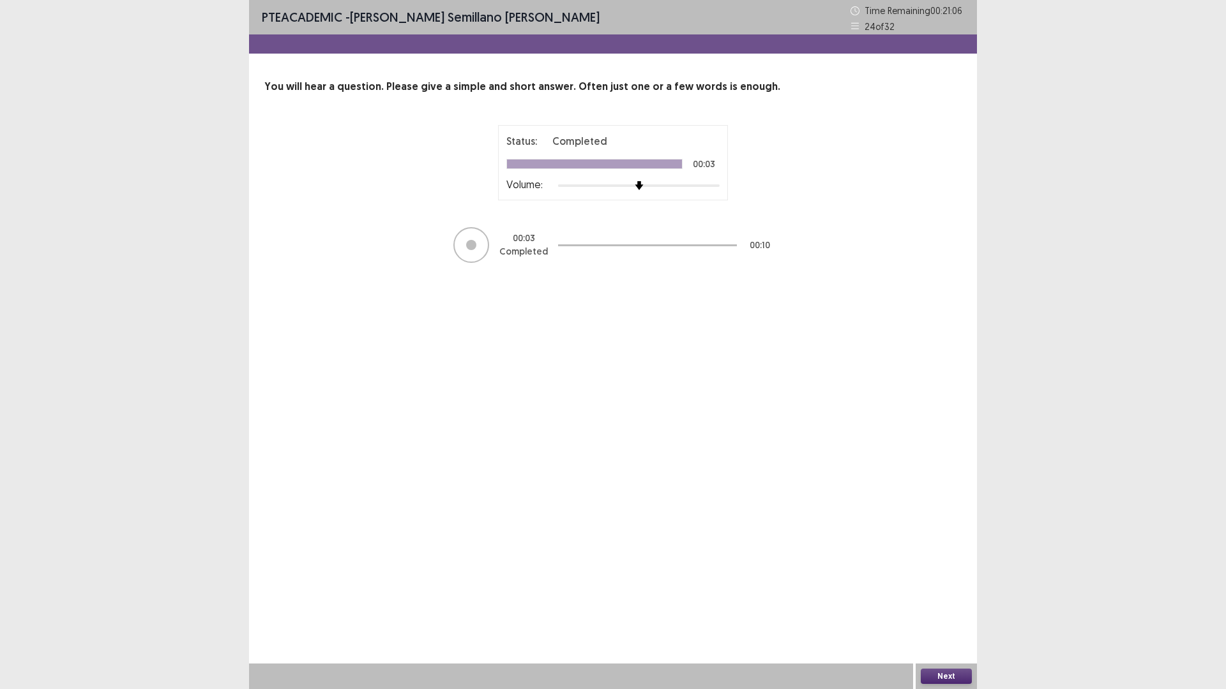
click at [948, 608] on button "Next" at bounding box center [945, 676] width 51 height 15
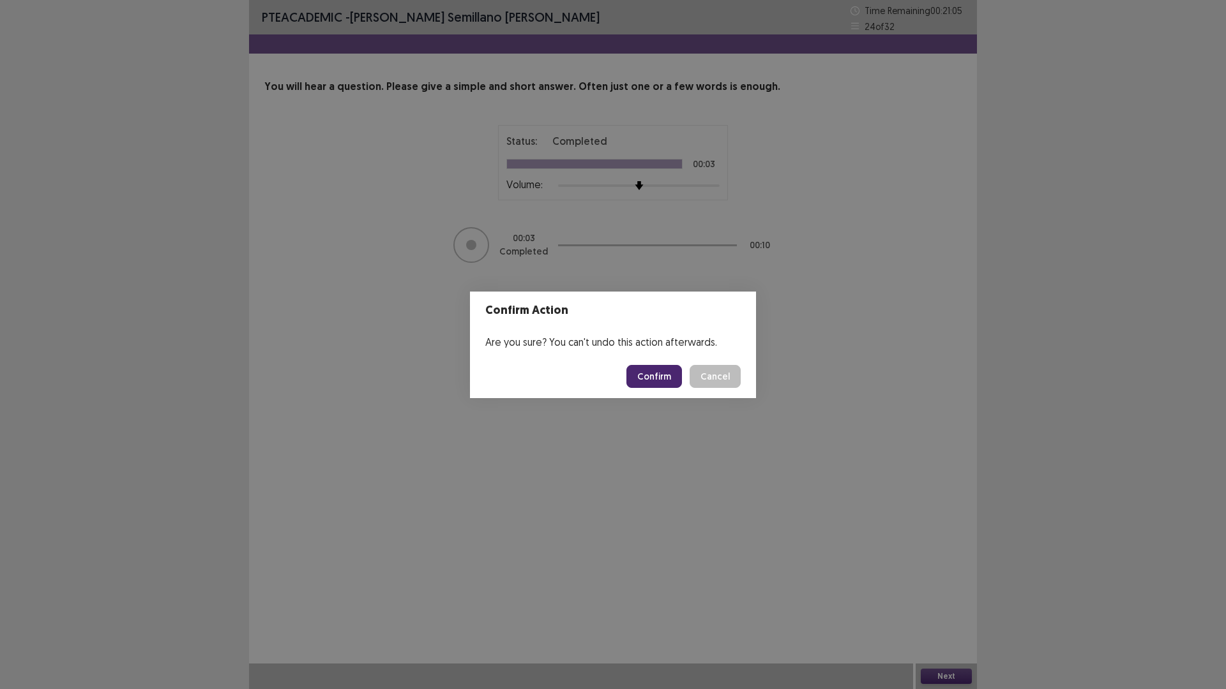
click at [652, 374] on button "Confirm" at bounding box center [654, 376] width 56 height 23
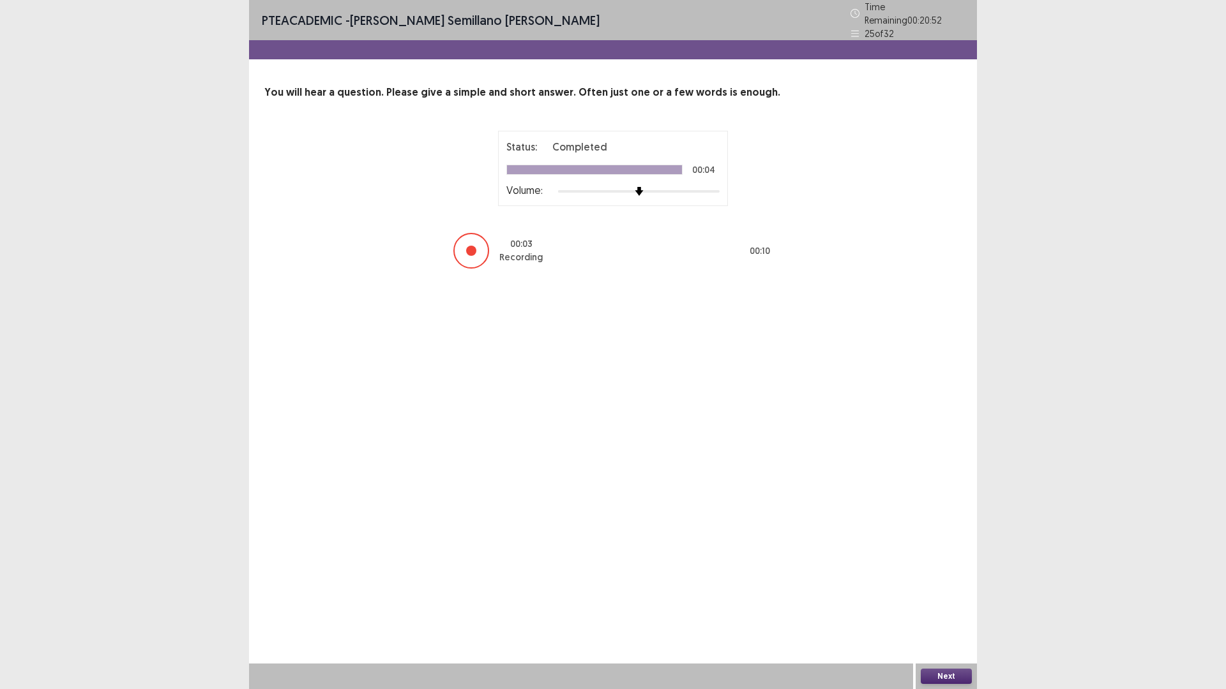
click at [954, 608] on button "Next" at bounding box center [945, 676] width 51 height 15
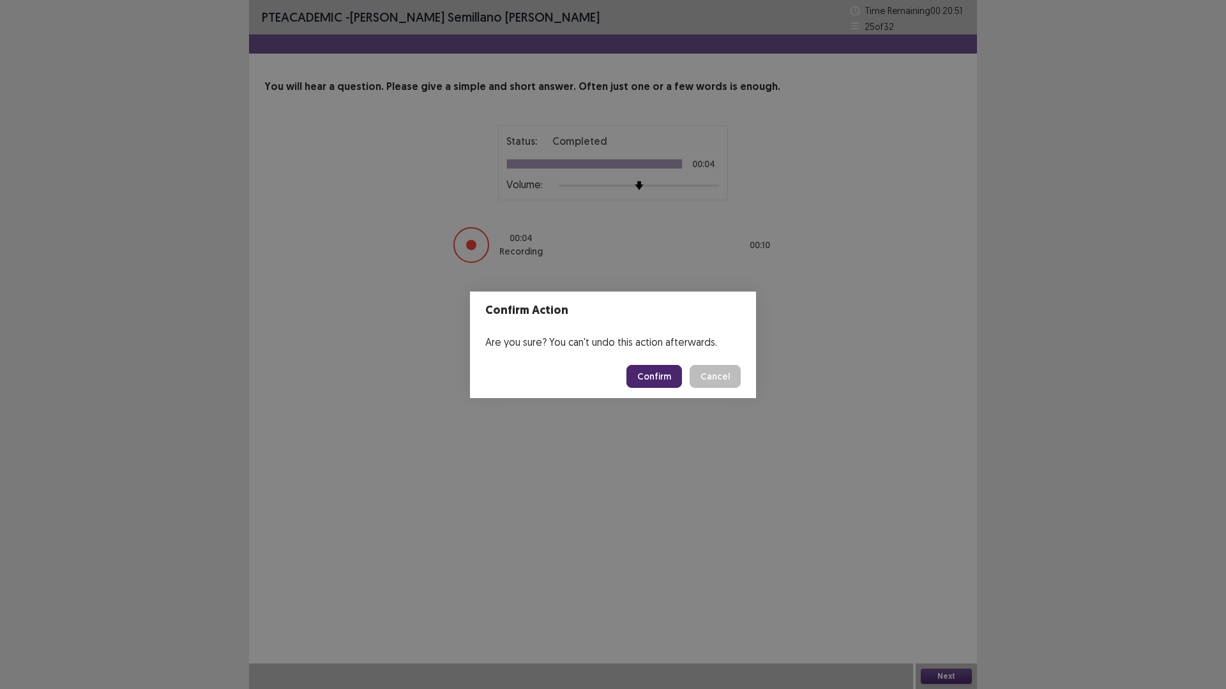
click at [650, 375] on button "Confirm" at bounding box center [654, 376] width 56 height 23
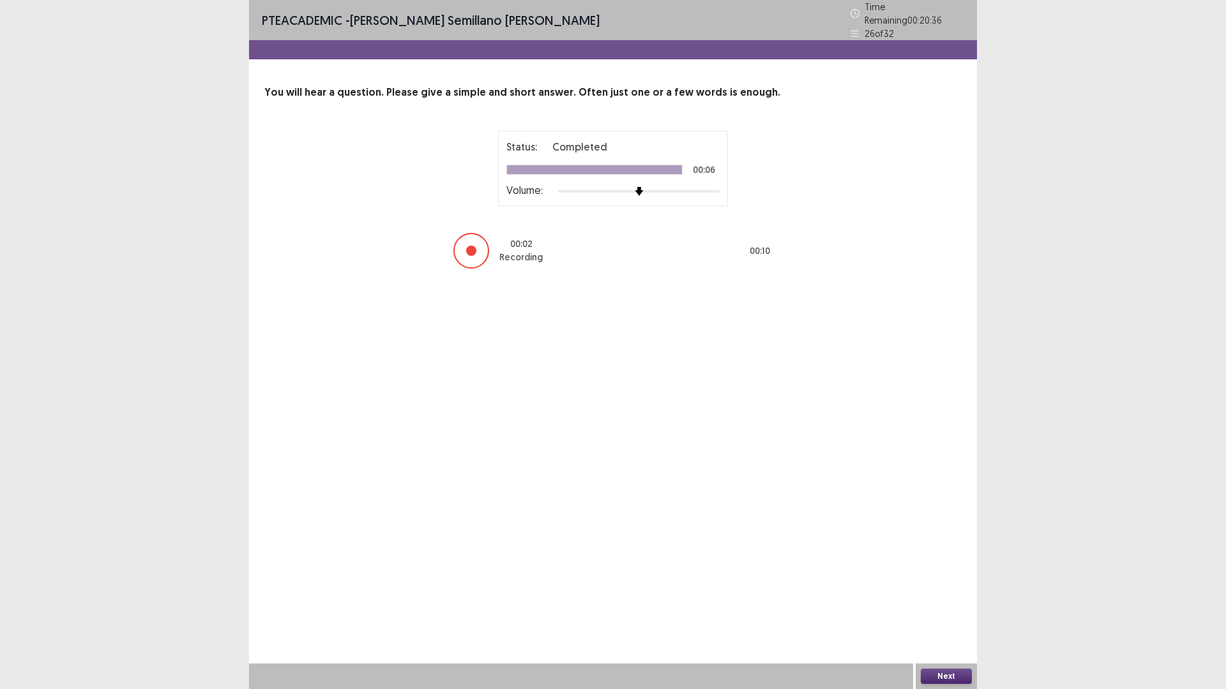
click at [969, 608] on button "Next" at bounding box center [945, 676] width 51 height 15
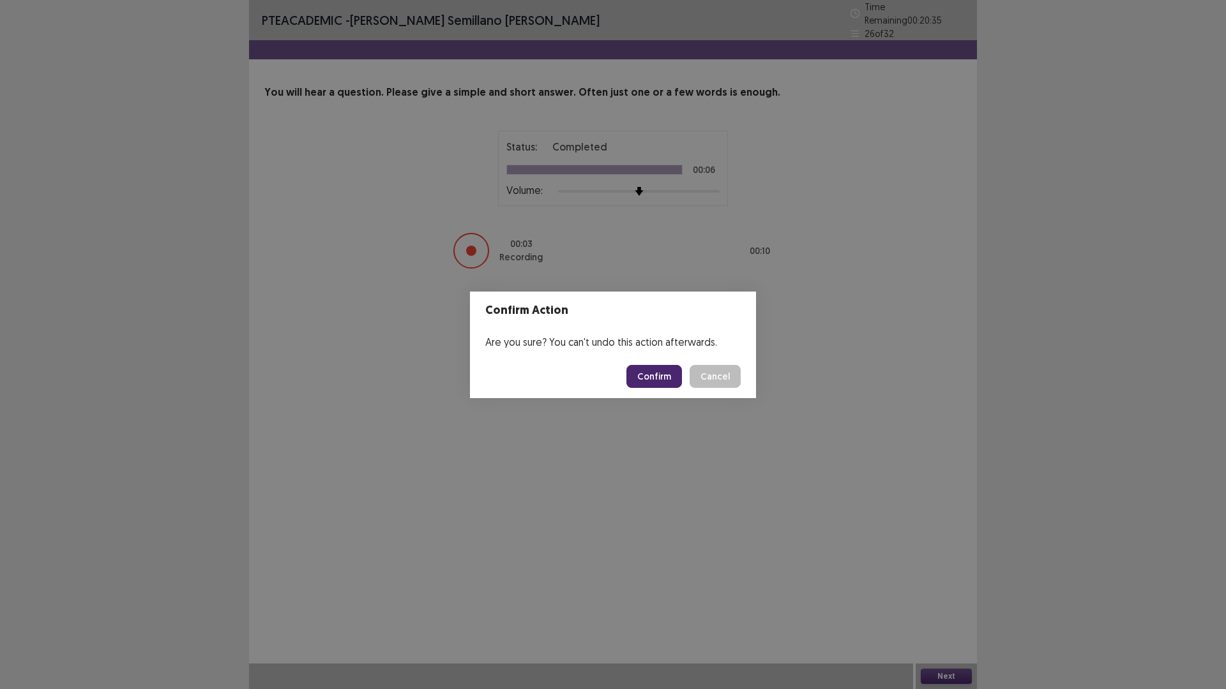
click at [641, 371] on button "Confirm" at bounding box center [654, 376] width 56 height 23
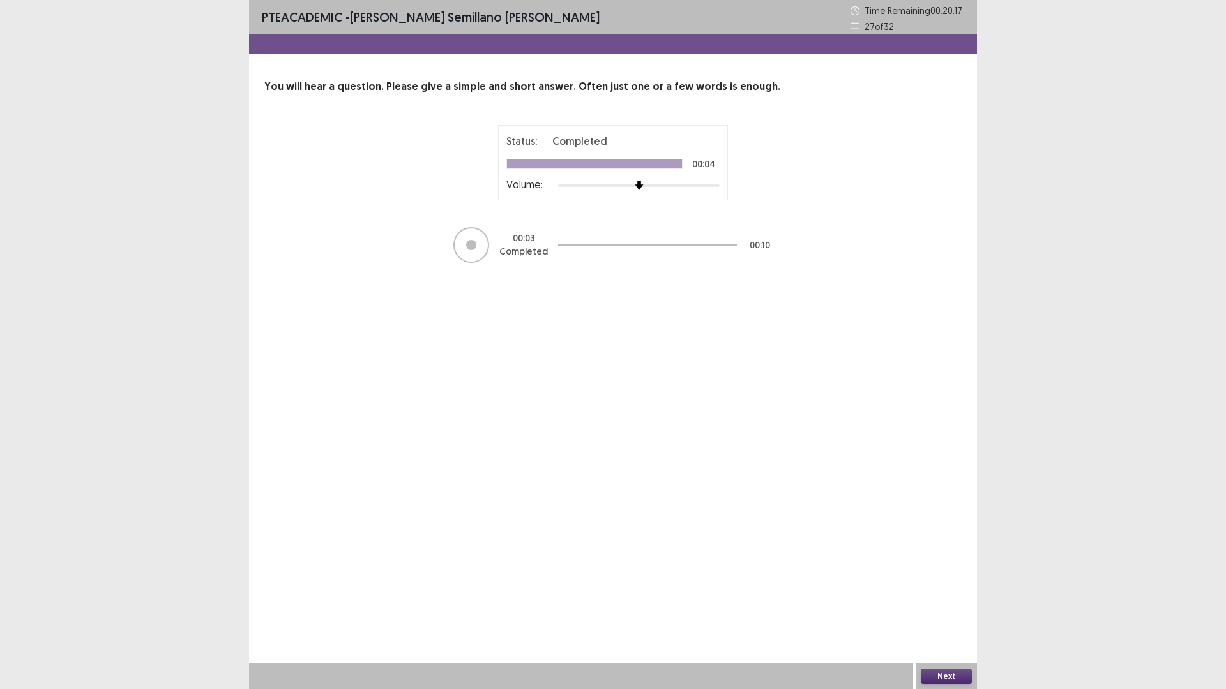
click at [922, 608] on button "Next" at bounding box center [945, 676] width 51 height 15
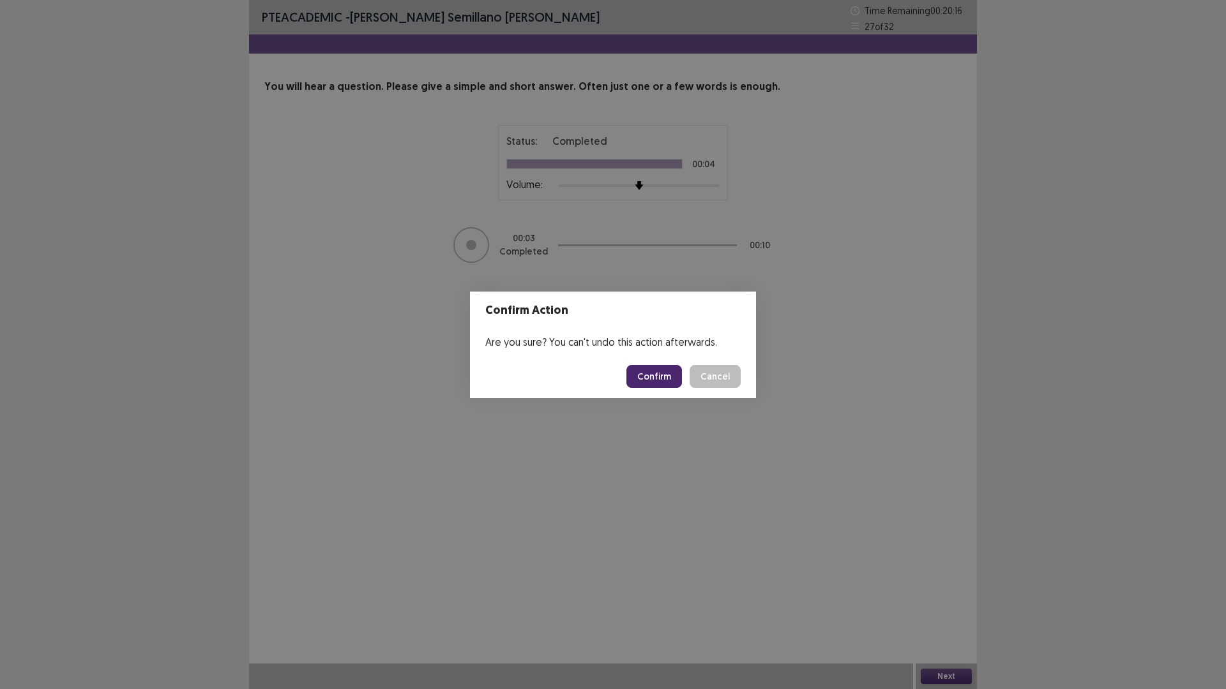
click at [664, 371] on button "Confirm" at bounding box center [654, 376] width 56 height 23
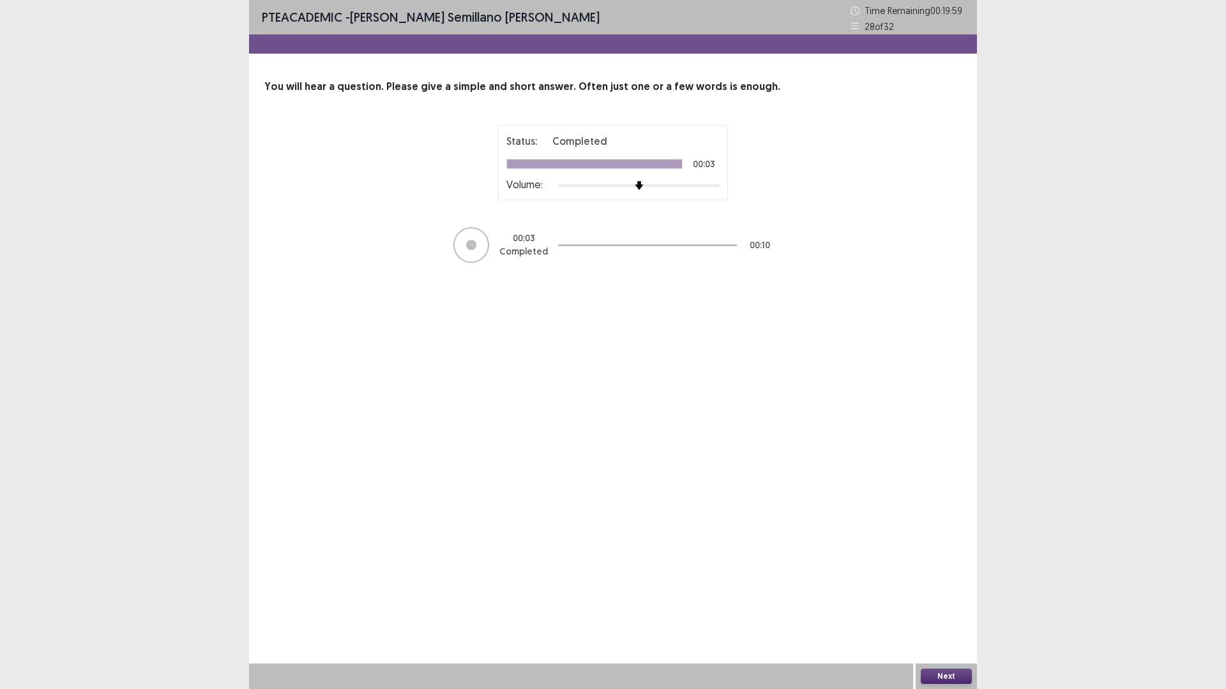
click at [940, 608] on button "Next" at bounding box center [945, 676] width 51 height 15
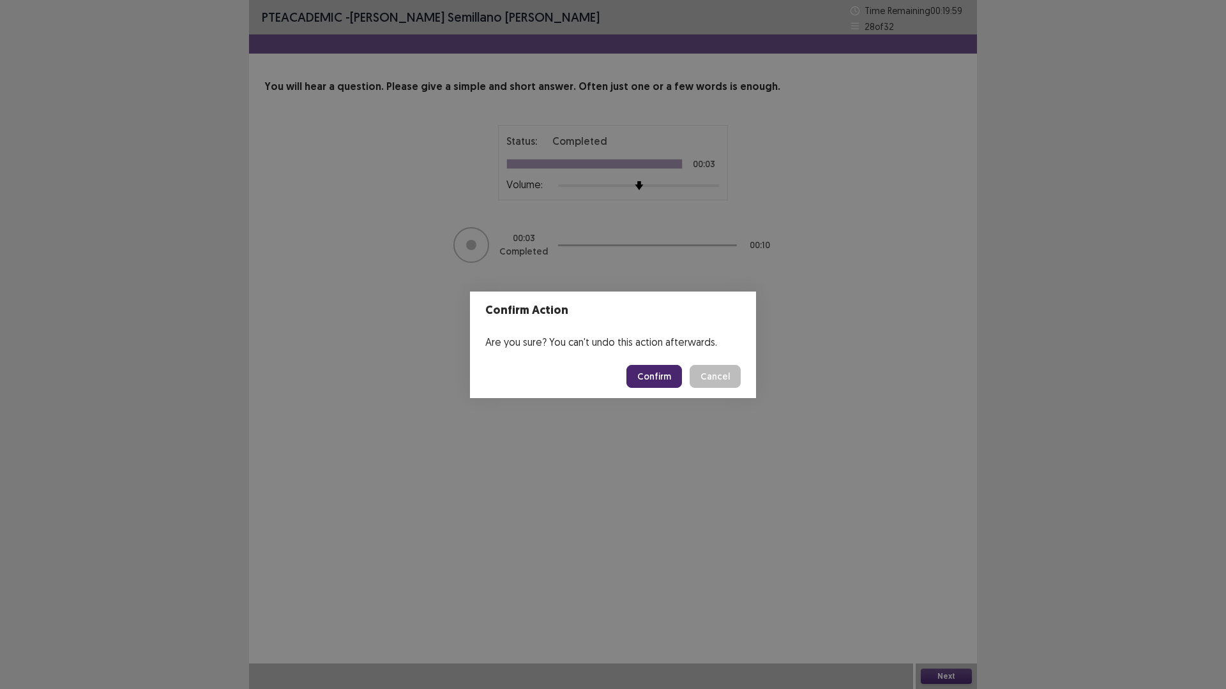
click at [673, 395] on footer "Confirm Cancel" at bounding box center [613, 376] width 286 height 43
click at [673, 387] on button "Confirm" at bounding box center [654, 376] width 56 height 23
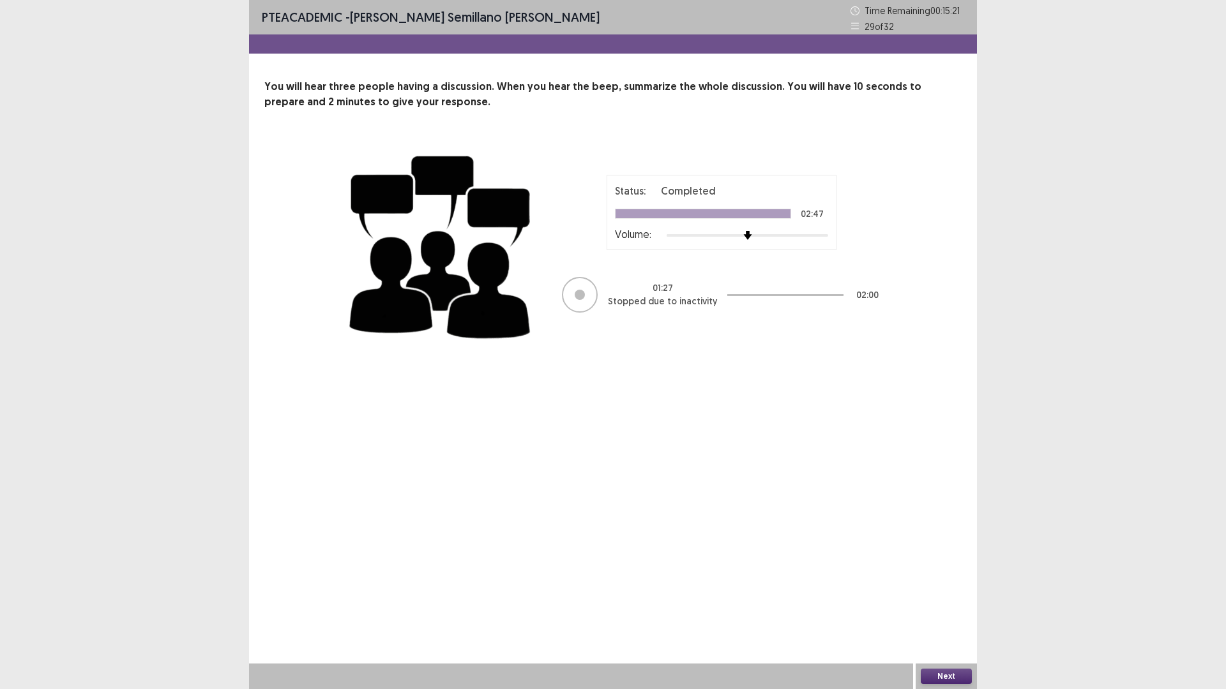
click at [942, 608] on button "Next" at bounding box center [945, 676] width 51 height 15
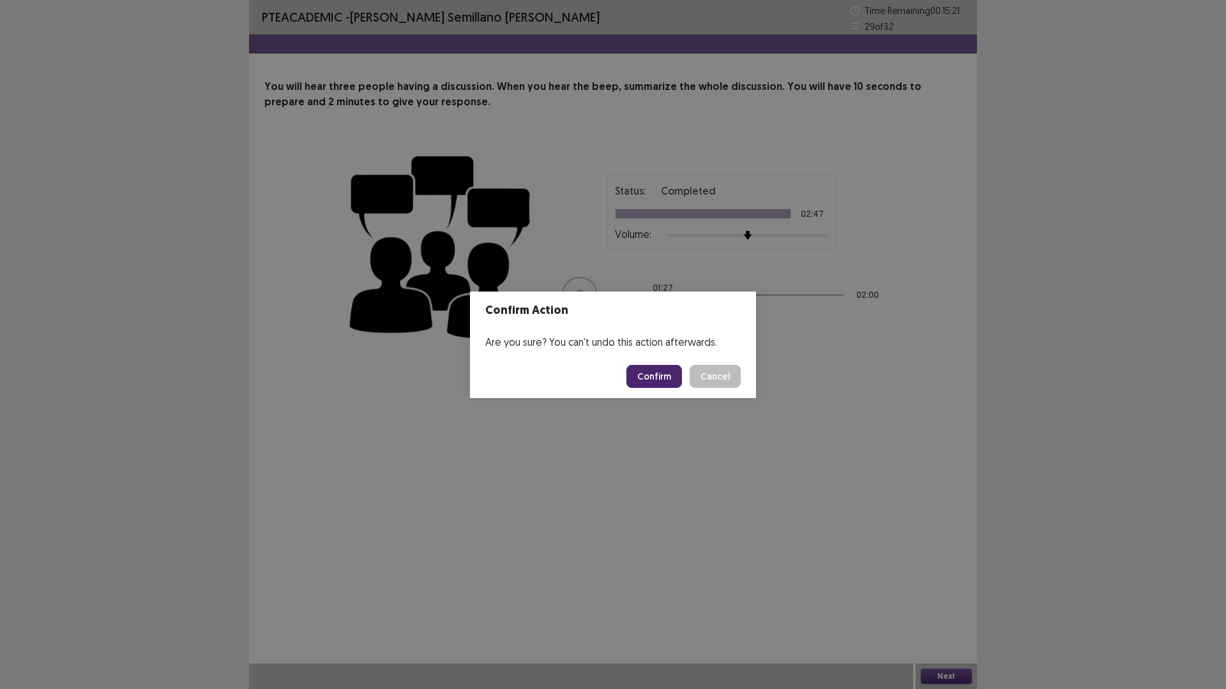
click at [663, 376] on button "Confirm" at bounding box center [654, 376] width 56 height 23
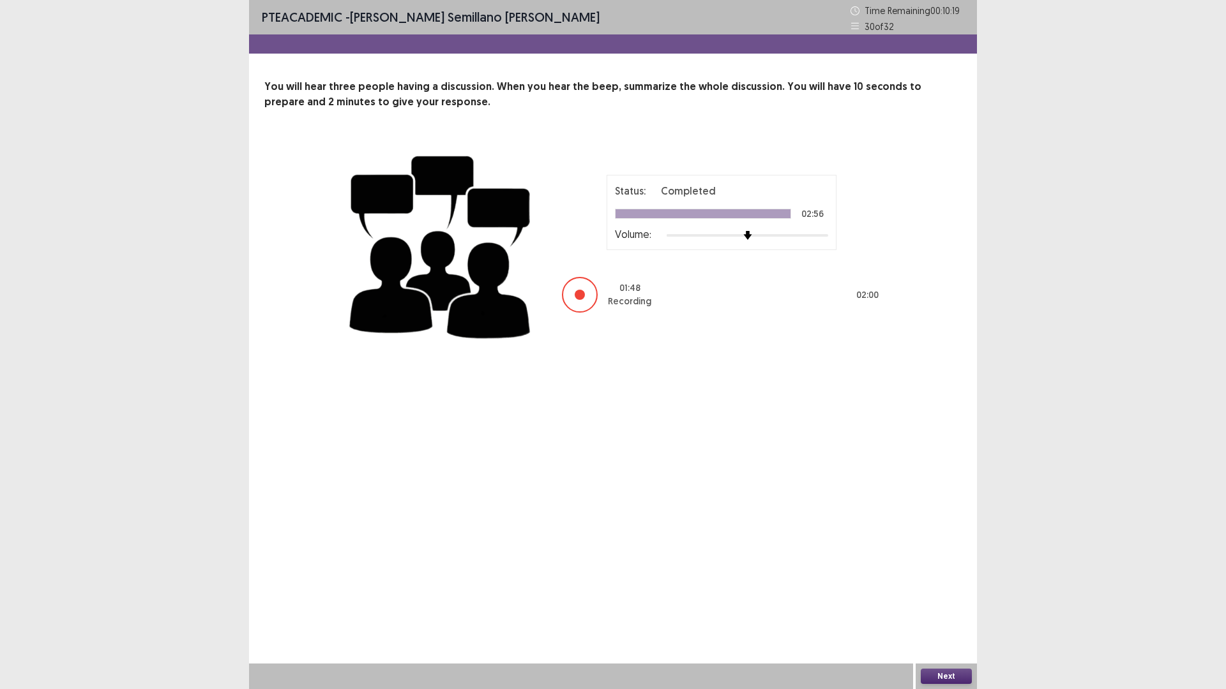
click at [939, 608] on button "Next" at bounding box center [945, 676] width 51 height 15
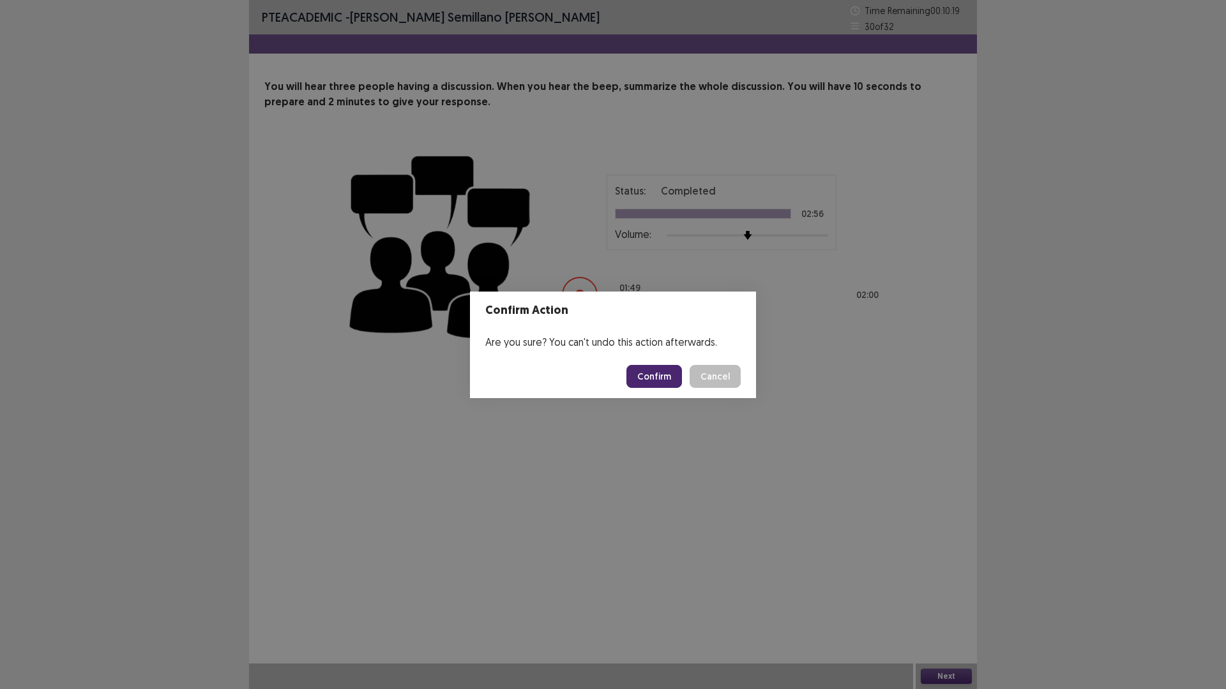
click at [636, 371] on button "Confirm" at bounding box center [654, 376] width 56 height 23
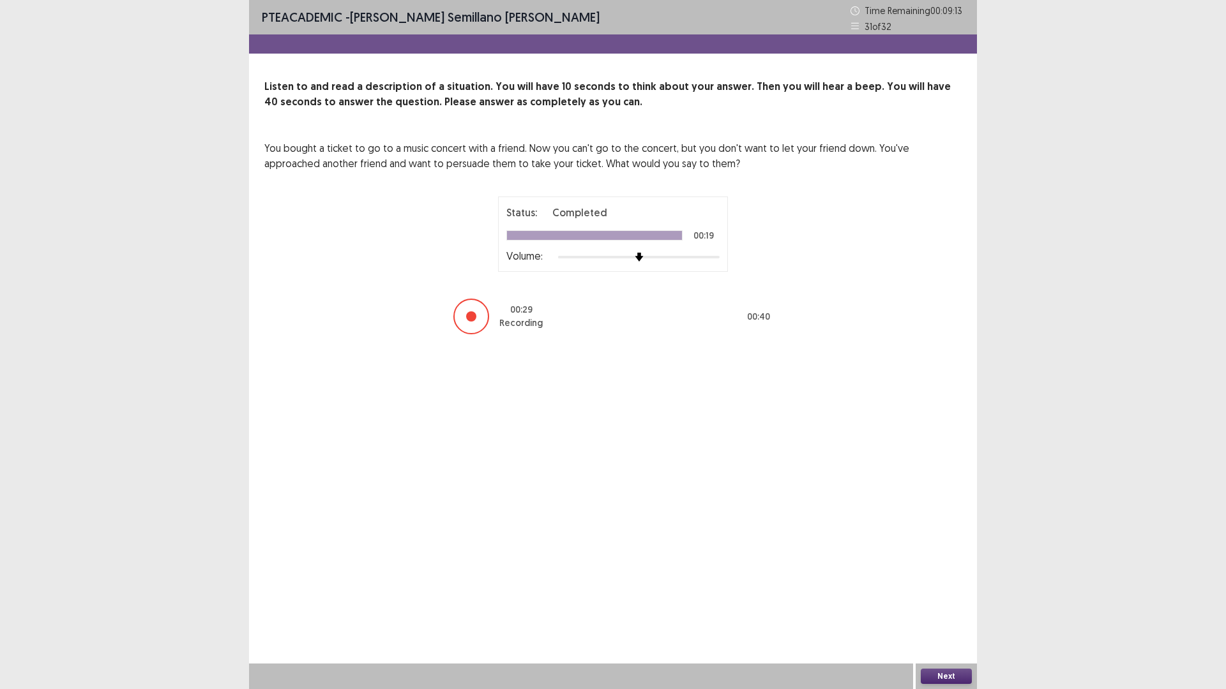
drag, startPoint x: 940, startPoint y: 686, endPoint x: 942, endPoint y: 679, distance: 6.5
click at [941, 608] on div "Next" at bounding box center [945, 677] width 61 height 26
click at [944, 608] on button "Next" at bounding box center [945, 676] width 51 height 15
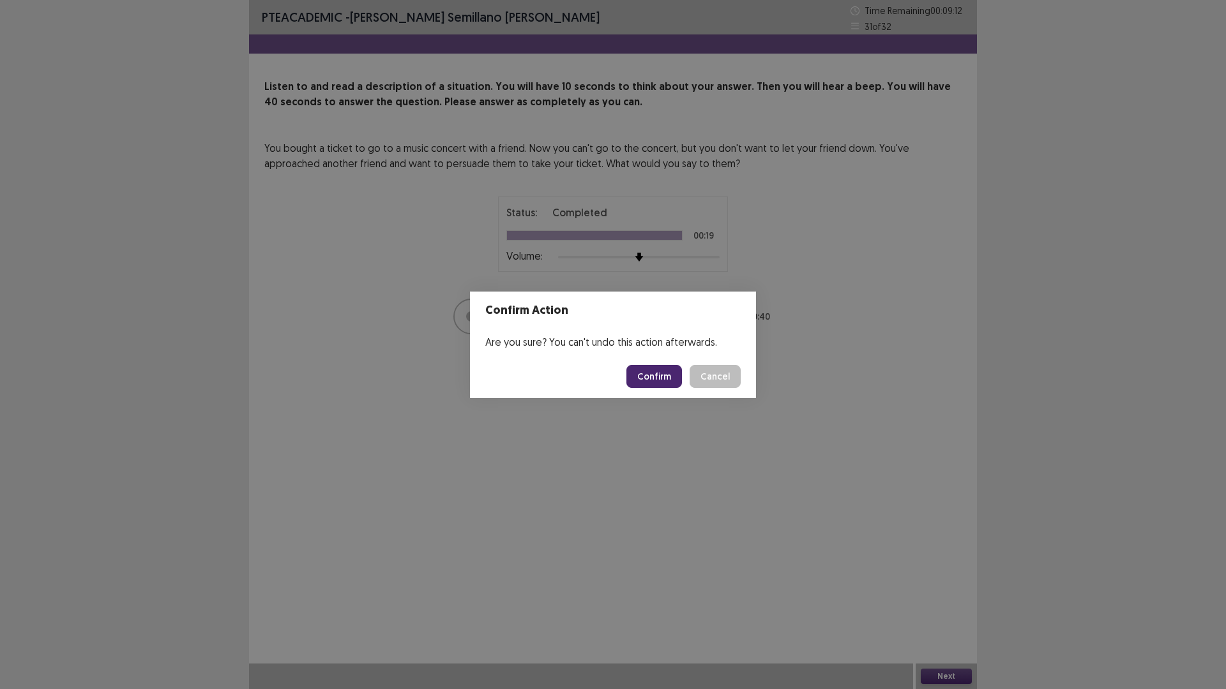
click at [659, 373] on button "Confirm" at bounding box center [654, 376] width 56 height 23
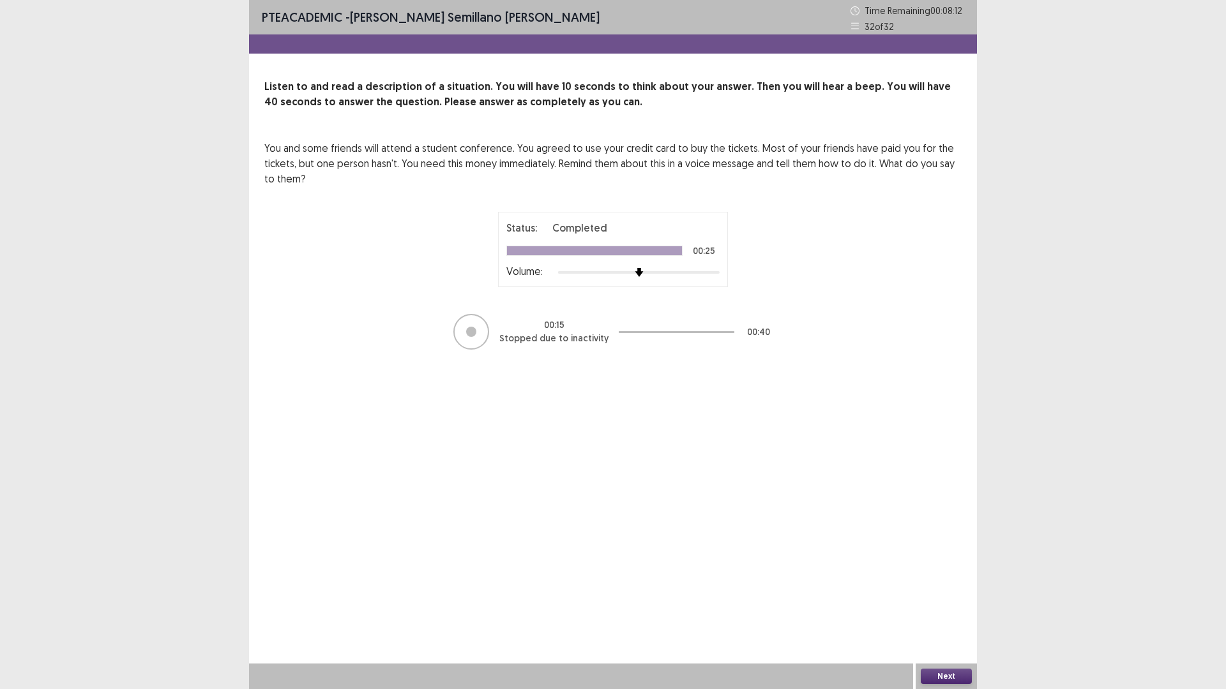
click at [583, 342] on p "Stopped due to inactivity" at bounding box center [553, 338] width 109 height 13
drag, startPoint x: 594, startPoint y: 338, endPoint x: 657, endPoint y: 338, distance: 63.2
click at [643, 336] on div "00 : 15 Stopped due to inactivity 00 : 40" at bounding box center [612, 332] width 319 height 38
drag, startPoint x: 657, startPoint y: 338, endPoint x: 701, endPoint y: 343, distance: 43.6
click at [684, 340] on div at bounding box center [677, 332] width 116 height 38
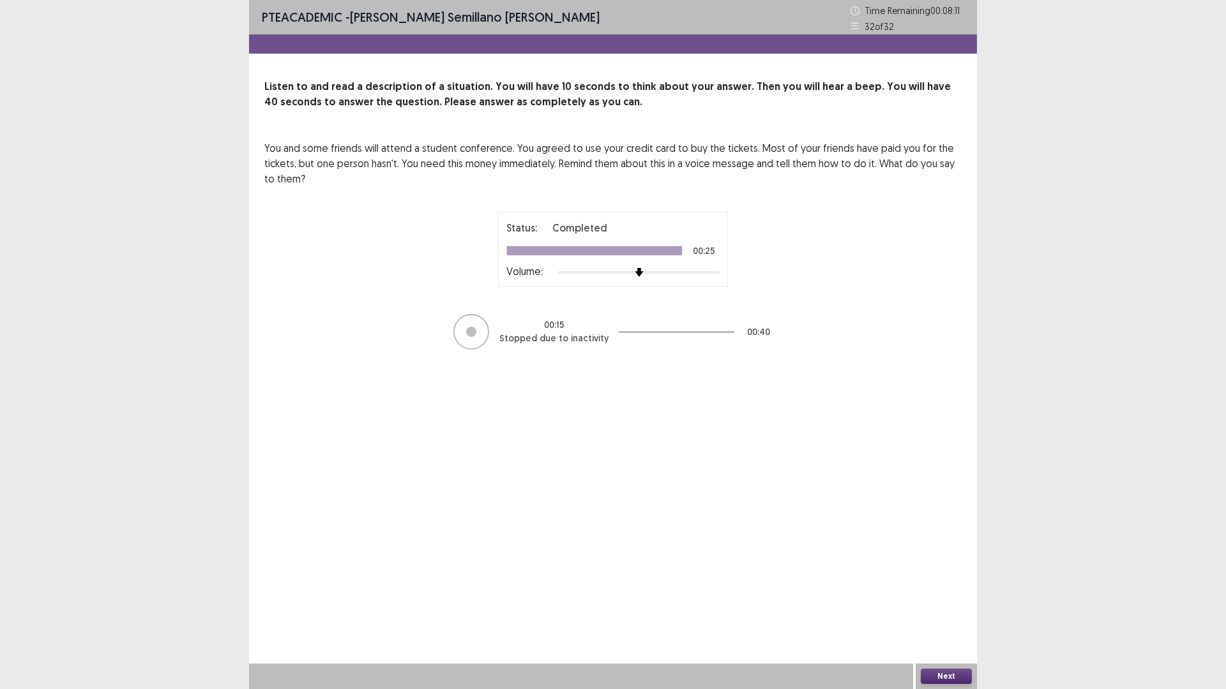
drag, startPoint x: 701, startPoint y: 343, endPoint x: 889, endPoint y: 555, distance: 283.6
click at [711, 347] on div at bounding box center [677, 332] width 116 height 38
click at [941, 608] on button "Next" at bounding box center [945, 676] width 51 height 15
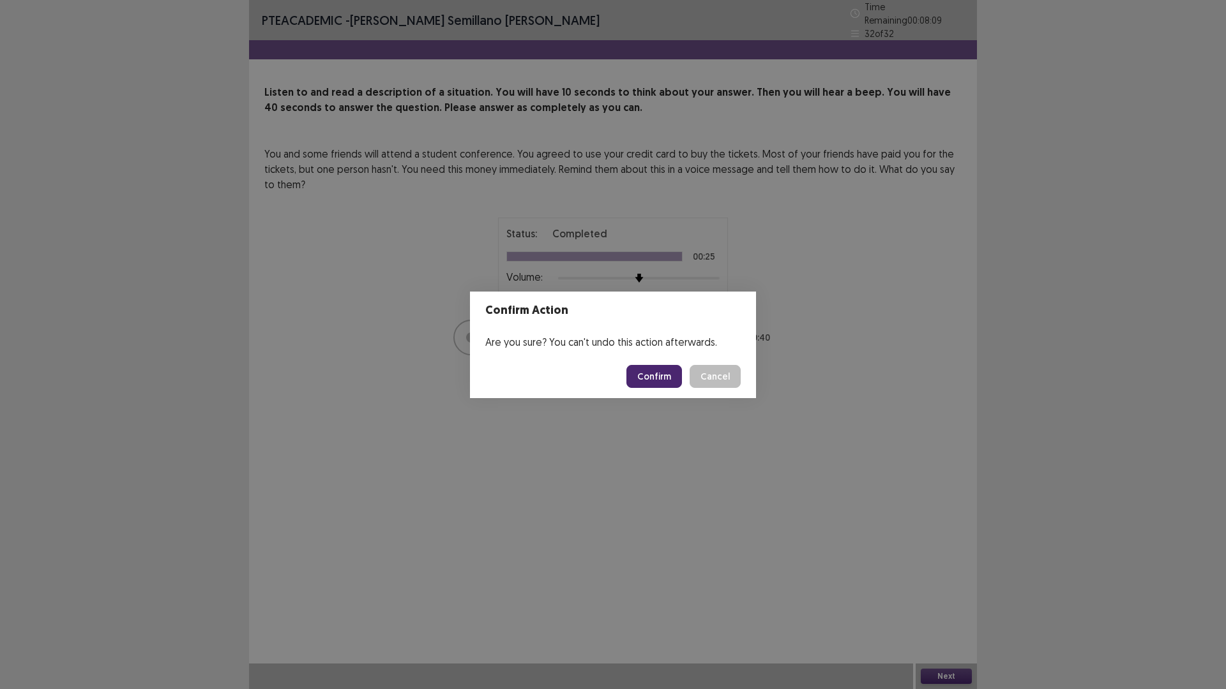
click at [665, 372] on button "Confirm" at bounding box center [654, 376] width 56 height 23
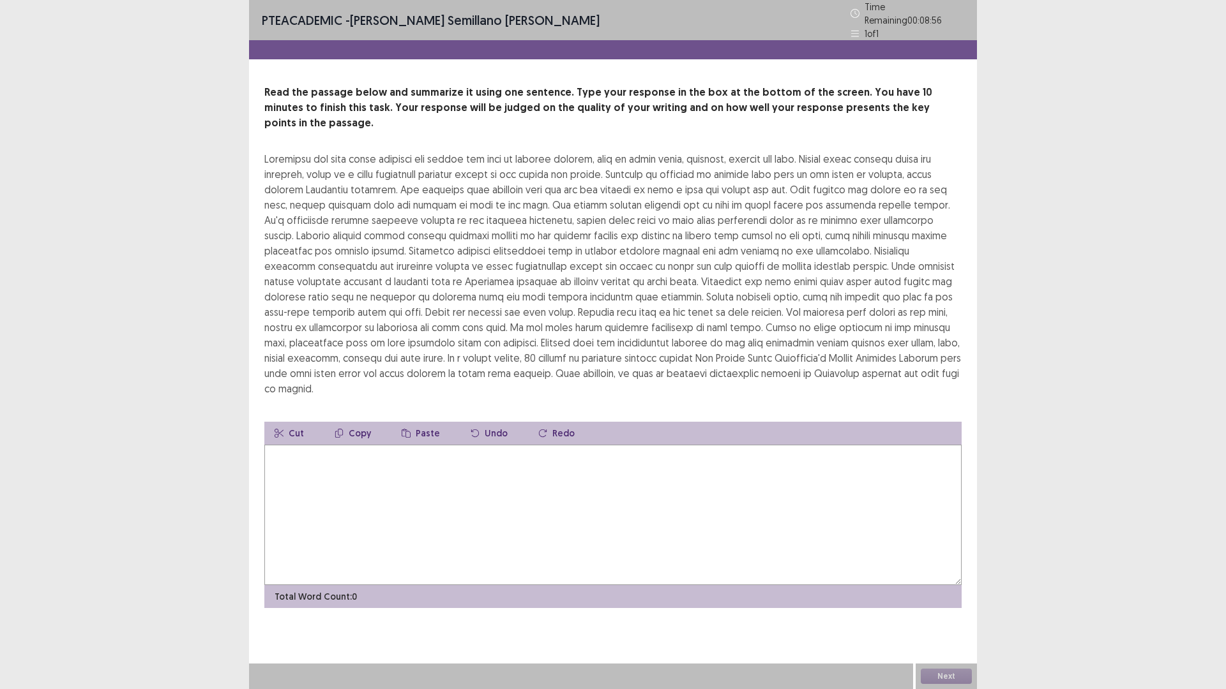
click at [496, 185] on div at bounding box center [612, 273] width 697 height 245
drag, startPoint x: 490, startPoint y: 185, endPoint x: 518, endPoint y: 184, distance: 28.1
click at [518, 184] on div at bounding box center [612, 273] width 697 height 245
click at [439, 445] on textarea at bounding box center [612, 515] width 697 height 140
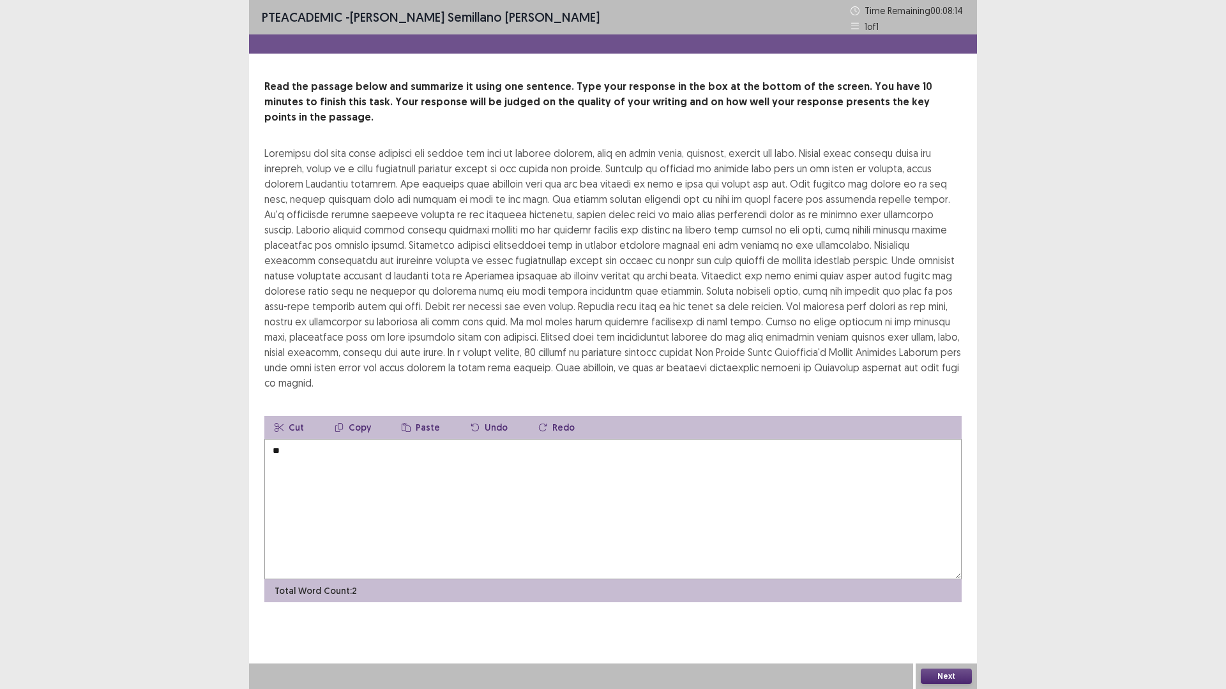
type textarea "*"
click at [469, 439] on textarea "**********" at bounding box center [612, 509] width 697 height 140
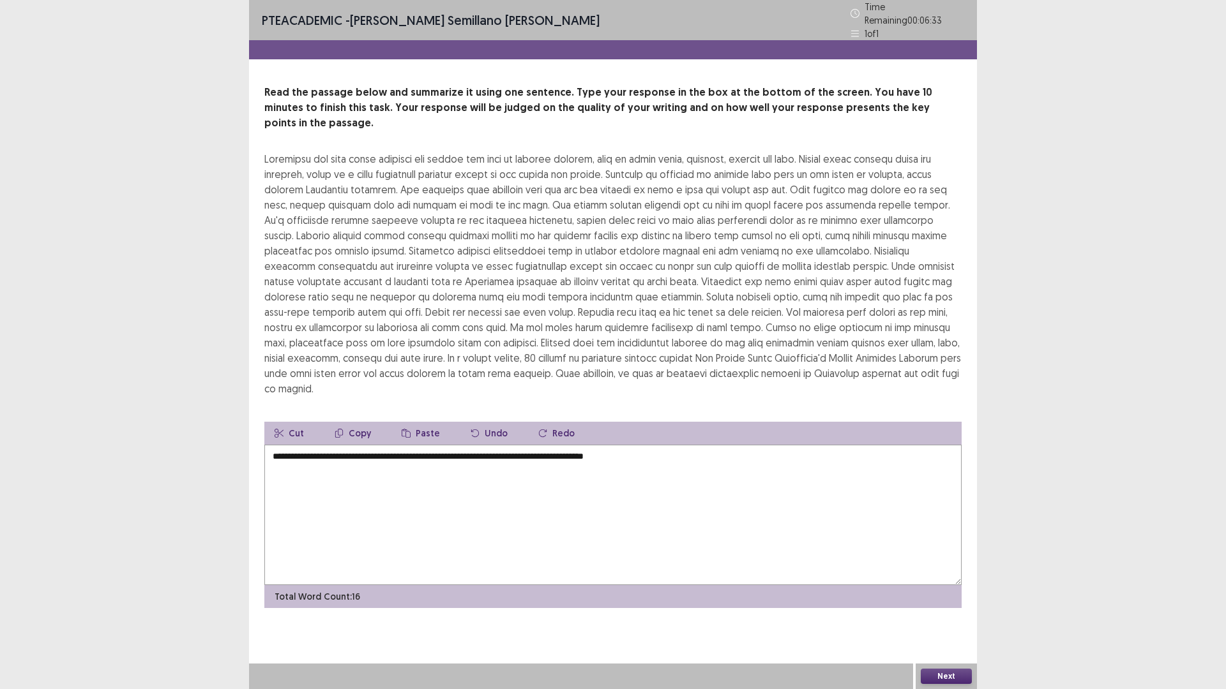
drag, startPoint x: 682, startPoint y: 424, endPoint x: 402, endPoint y: 428, distance: 280.3
click at [402, 445] on textarea "**********" at bounding box center [612, 515] width 697 height 140
drag, startPoint x: 336, startPoint y: 453, endPoint x: 293, endPoint y: 447, distance: 43.7
click at [324, 454] on textarea "**********" at bounding box center [612, 515] width 697 height 140
click at [274, 445] on textarea "**********" at bounding box center [612, 515] width 697 height 140
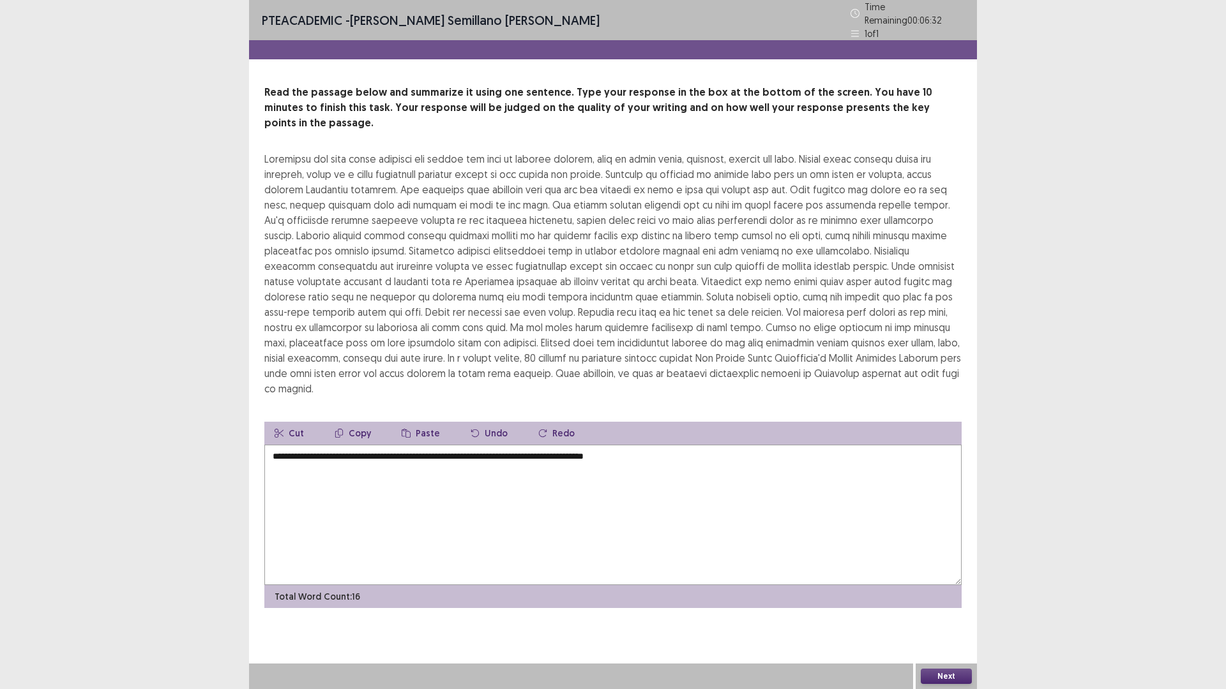
click at [280, 445] on textarea "**********" at bounding box center [612, 515] width 697 height 140
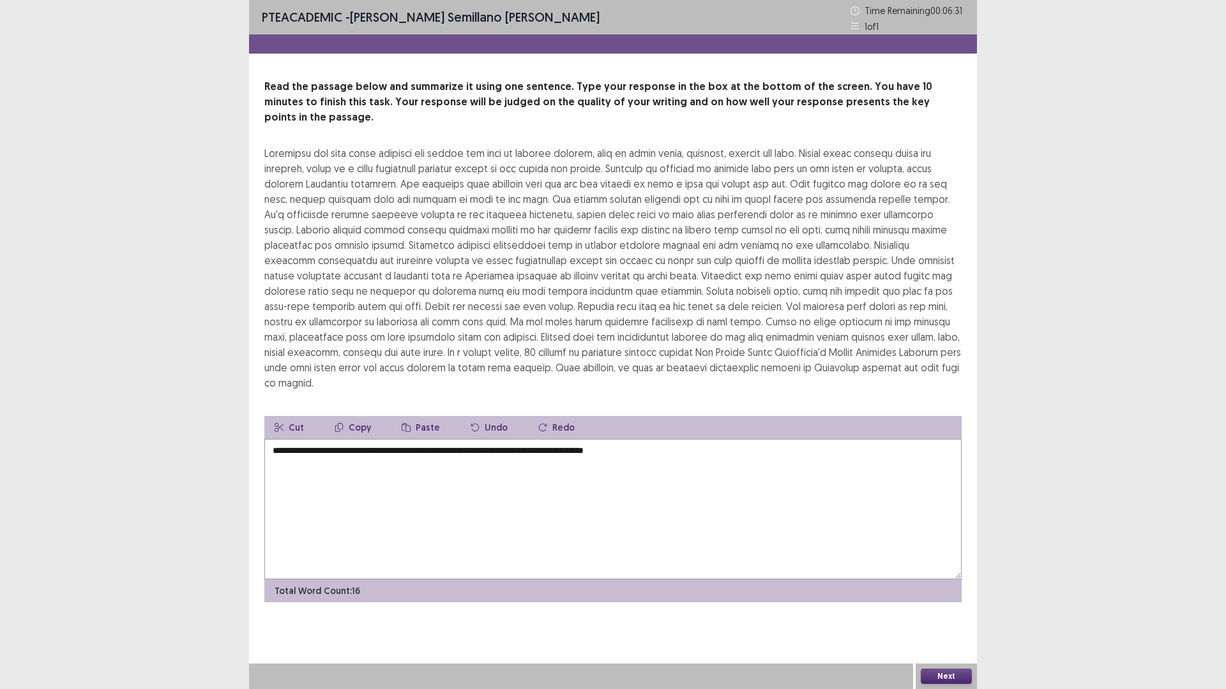
click at [687, 439] on textarea "**********" at bounding box center [612, 509] width 697 height 140
click at [533, 439] on textarea "**********" at bounding box center [612, 509] width 697 height 140
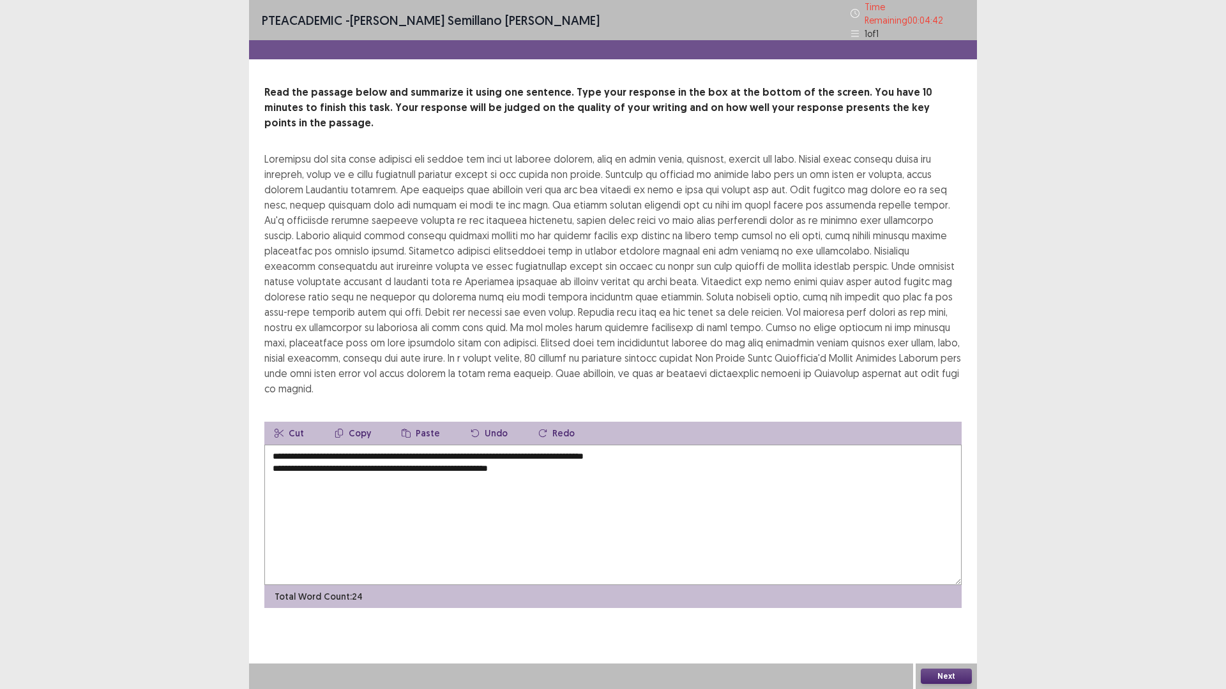
click at [548, 445] on textarea "**********" at bounding box center [612, 515] width 697 height 140
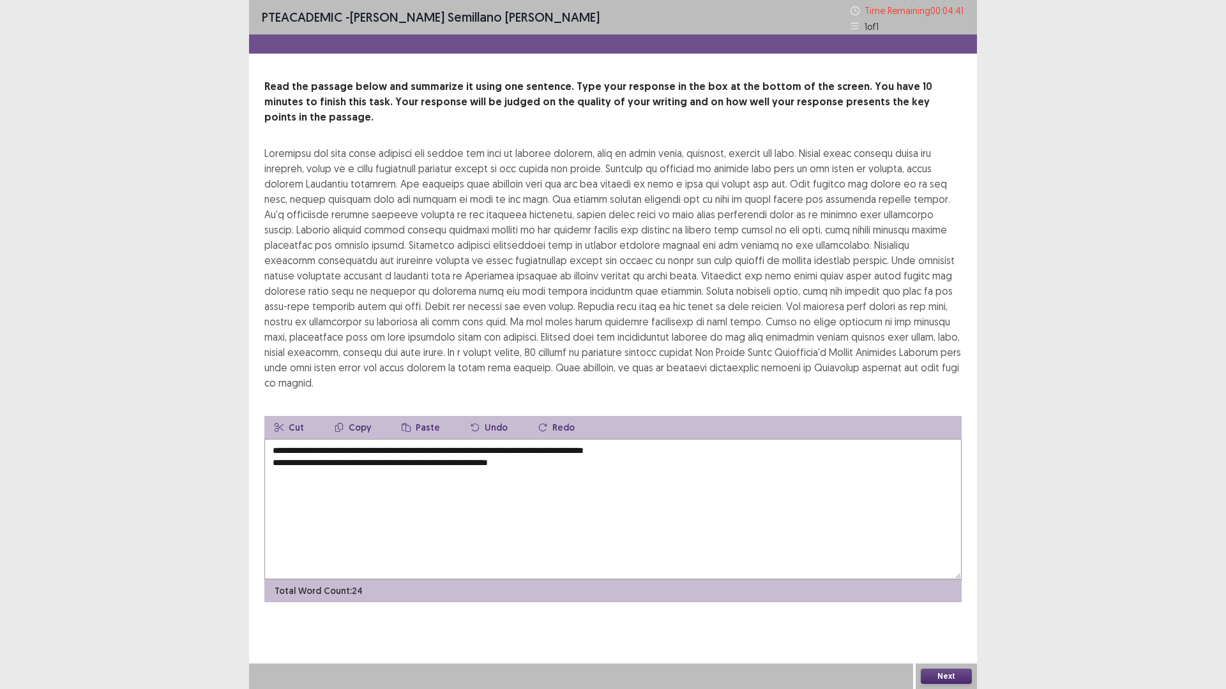
click at [548, 439] on textarea "**********" at bounding box center [612, 509] width 697 height 140
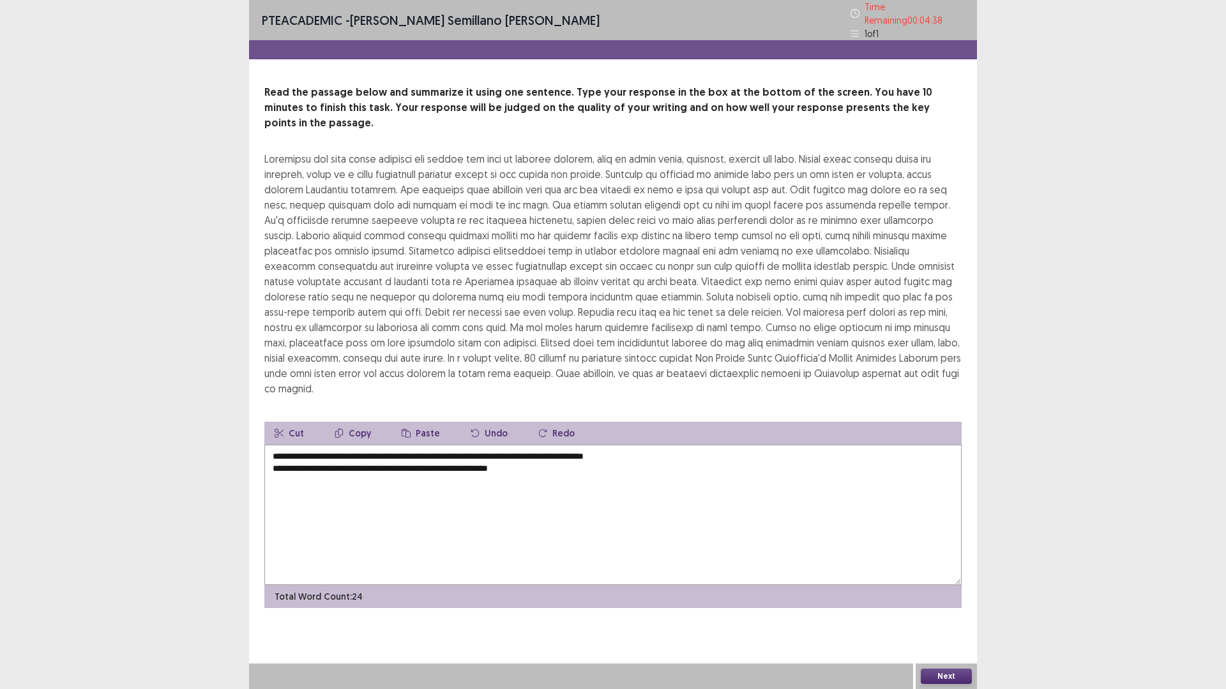
drag, startPoint x: 816, startPoint y: 350, endPoint x: 747, endPoint y: 340, distance: 69.6
click at [747, 340] on div at bounding box center [612, 273] width 697 height 245
drag, startPoint x: 719, startPoint y: 249, endPoint x: 733, endPoint y: 249, distance: 14.0
click at [733, 249] on div at bounding box center [612, 273] width 697 height 245
click at [542, 445] on textarea "**********" at bounding box center [612, 515] width 697 height 140
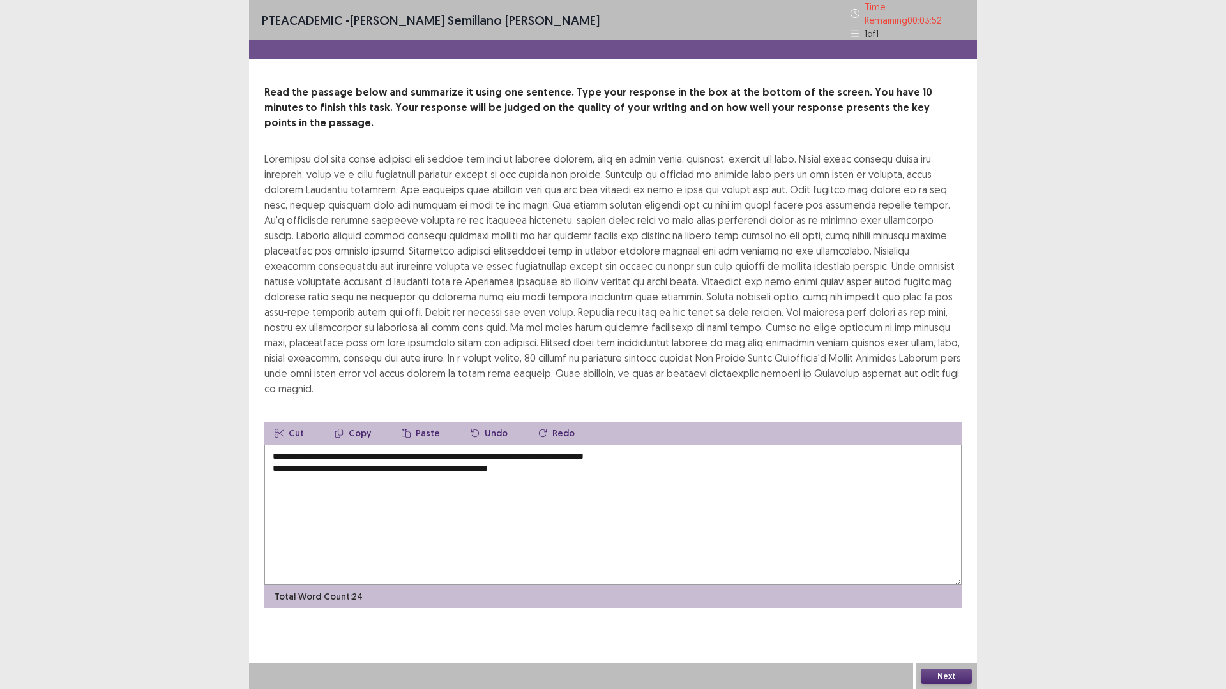
click at [688, 445] on textarea "**********" at bounding box center [612, 515] width 697 height 140
click at [539, 445] on textarea "**********" at bounding box center [612, 515] width 697 height 140
click at [548, 445] on textarea "**********" at bounding box center [612, 515] width 697 height 140
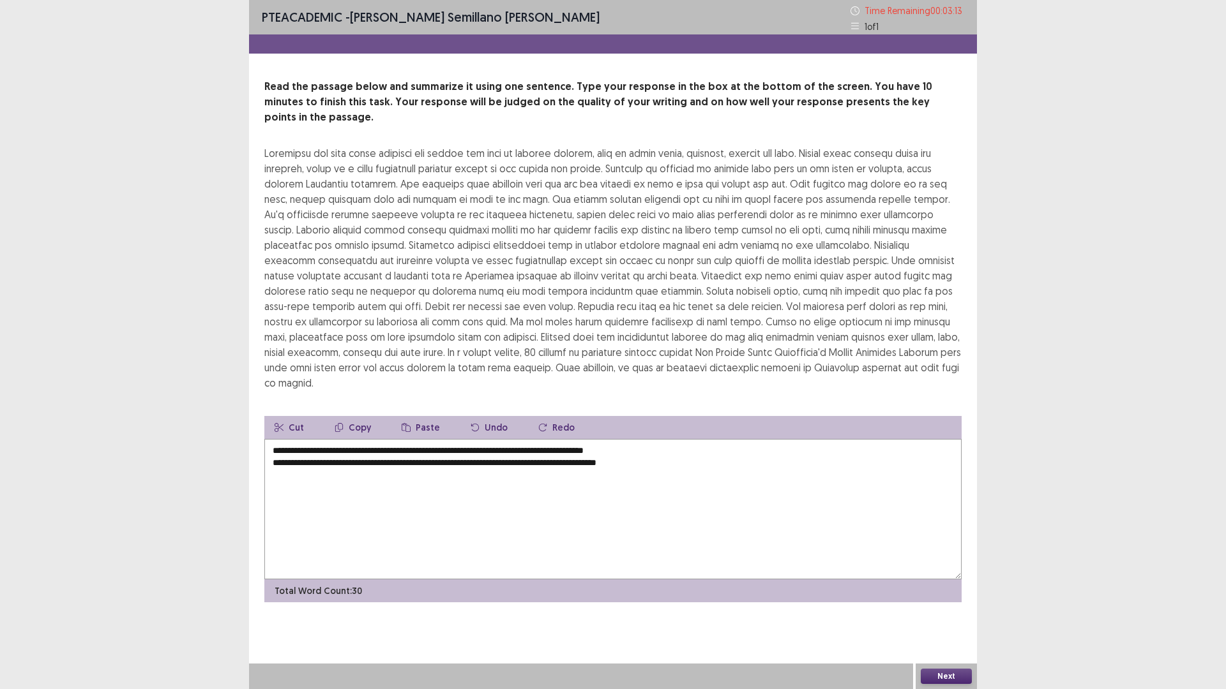
drag, startPoint x: 698, startPoint y: 427, endPoint x: 275, endPoint y: 422, distance: 423.2
click at [275, 439] on textarea "**********" at bounding box center [612, 509] width 697 height 140
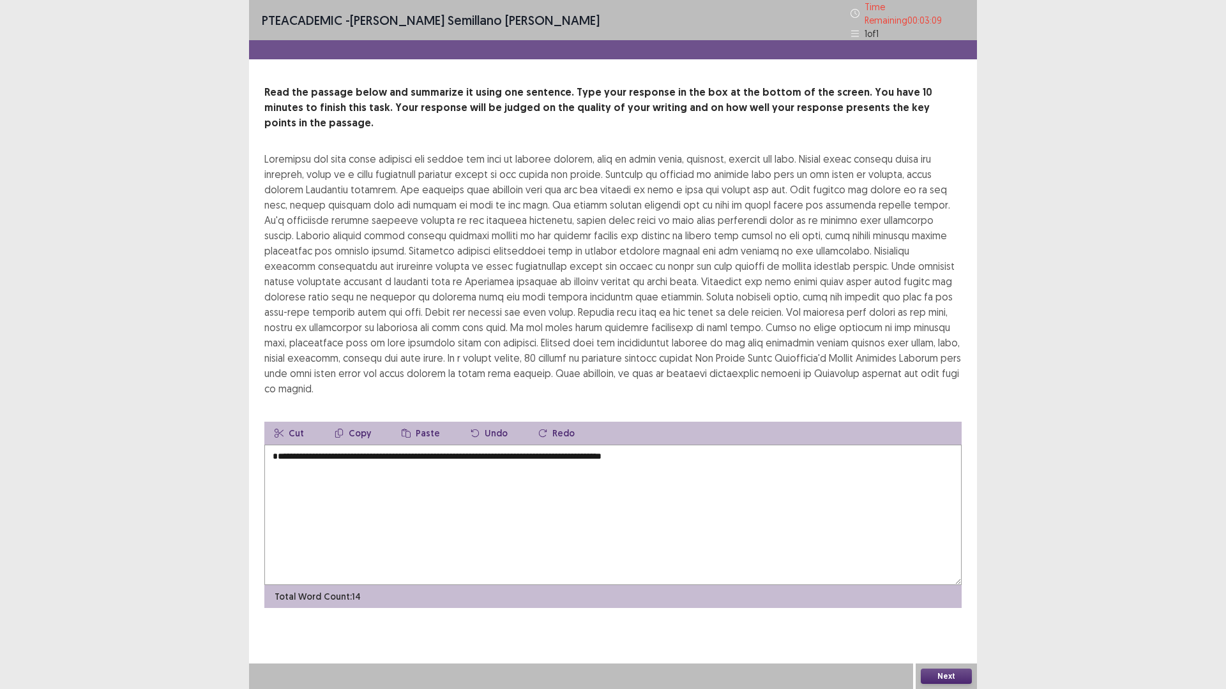
click at [274, 445] on textarea "**********" at bounding box center [612, 515] width 697 height 140
click at [682, 445] on textarea "**********" at bounding box center [612, 515] width 697 height 140
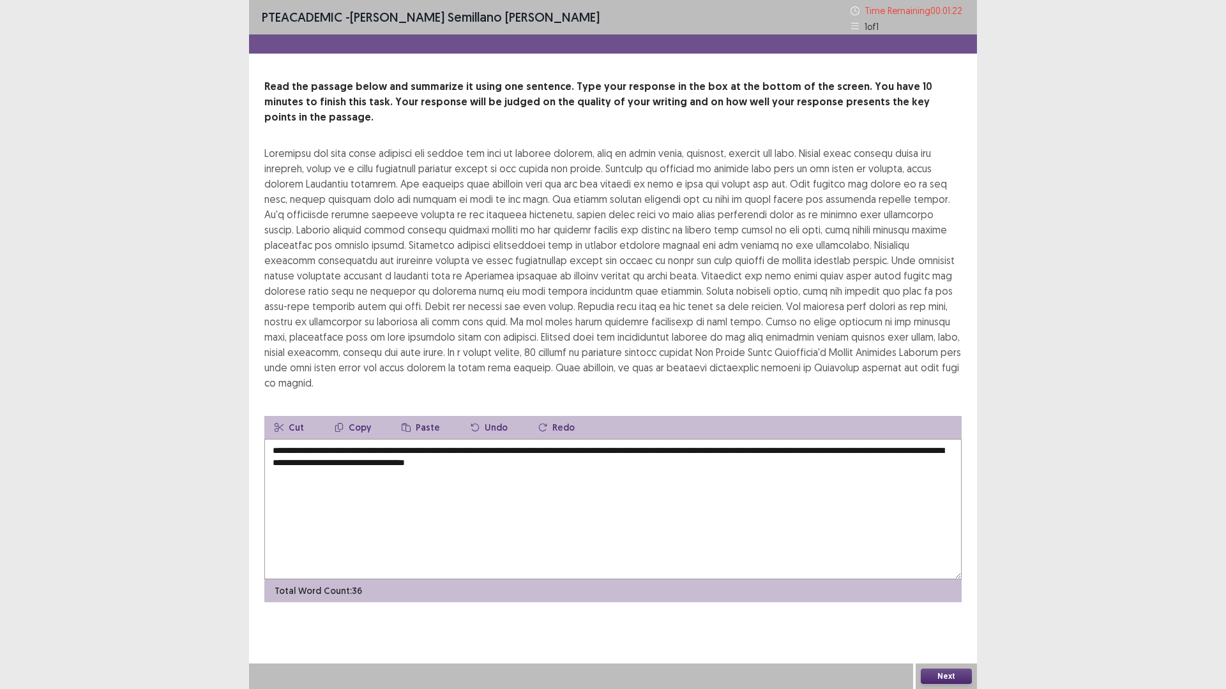
type textarea "**********"
click at [947, 608] on div "Next" at bounding box center [945, 677] width 61 height 26
click at [954, 608] on button "Next" at bounding box center [945, 676] width 51 height 15
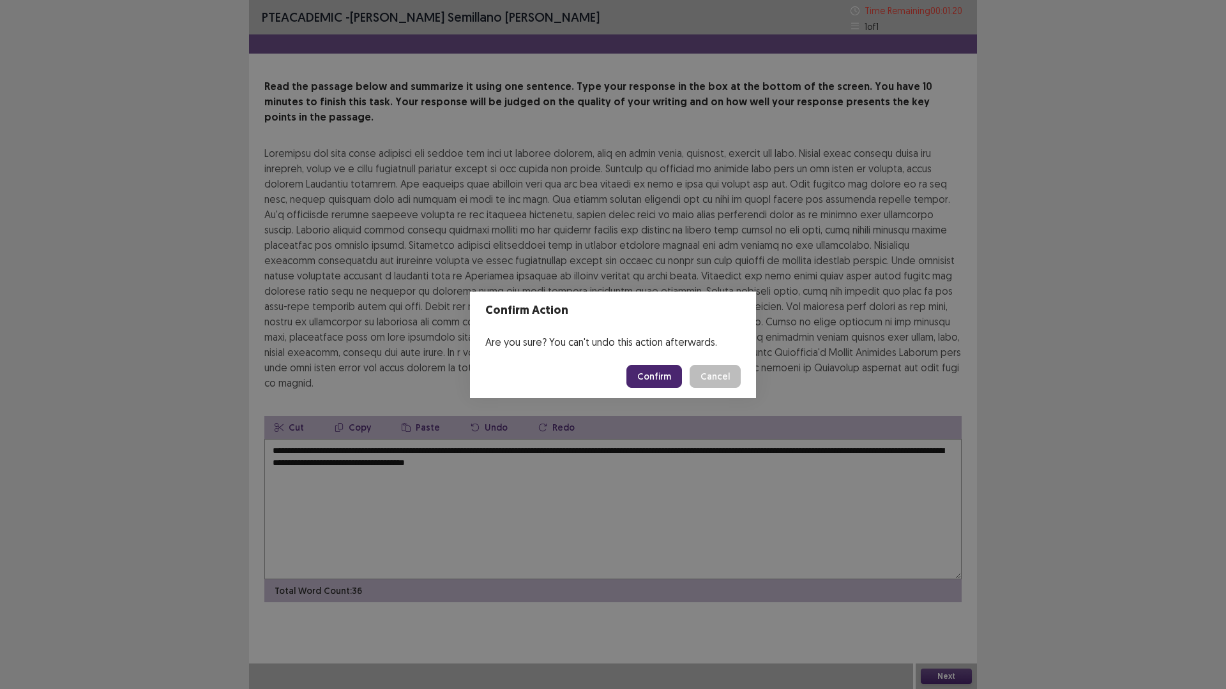
click at [643, 381] on button "Confirm" at bounding box center [654, 376] width 56 height 23
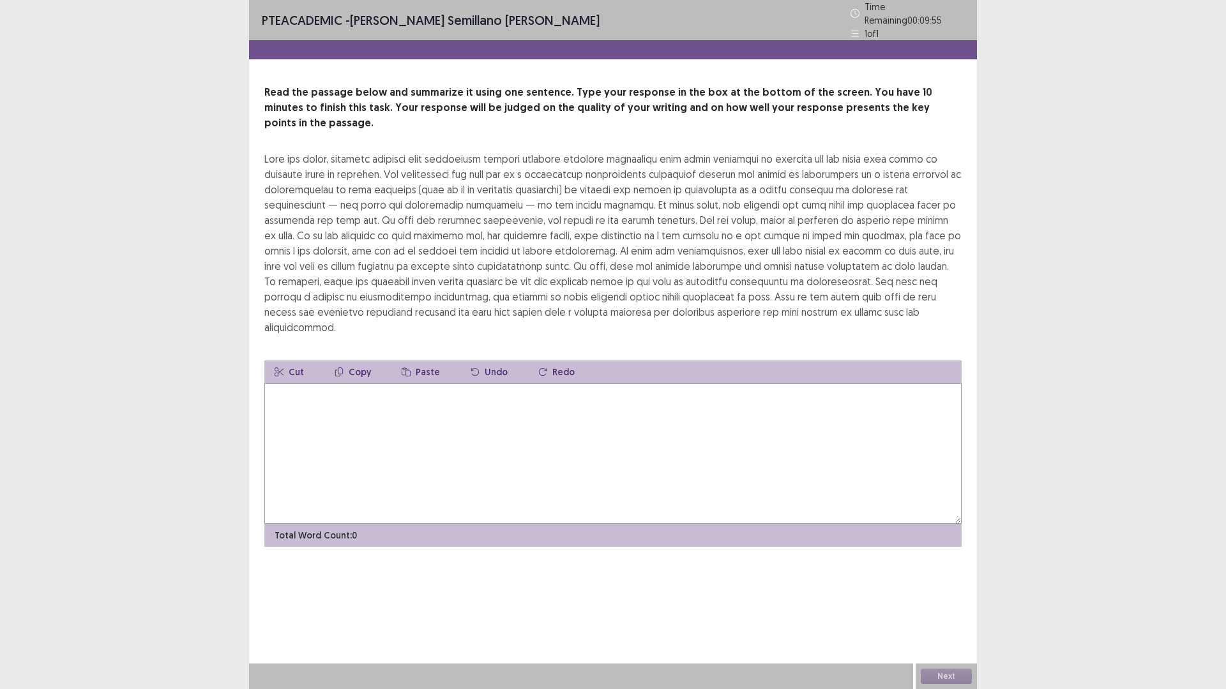
click at [334, 417] on textarea at bounding box center [612, 454] width 697 height 140
click at [378, 400] on textarea at bounding box center [612, 454] width 697 height 140
drag, startPoint x: 378, startPoint y: 400, endPoint x: 384, endPoint y: 396, distance: 6.6
click at [380, 399] on textarea at bounding box center [612, 454] width 697 height 140
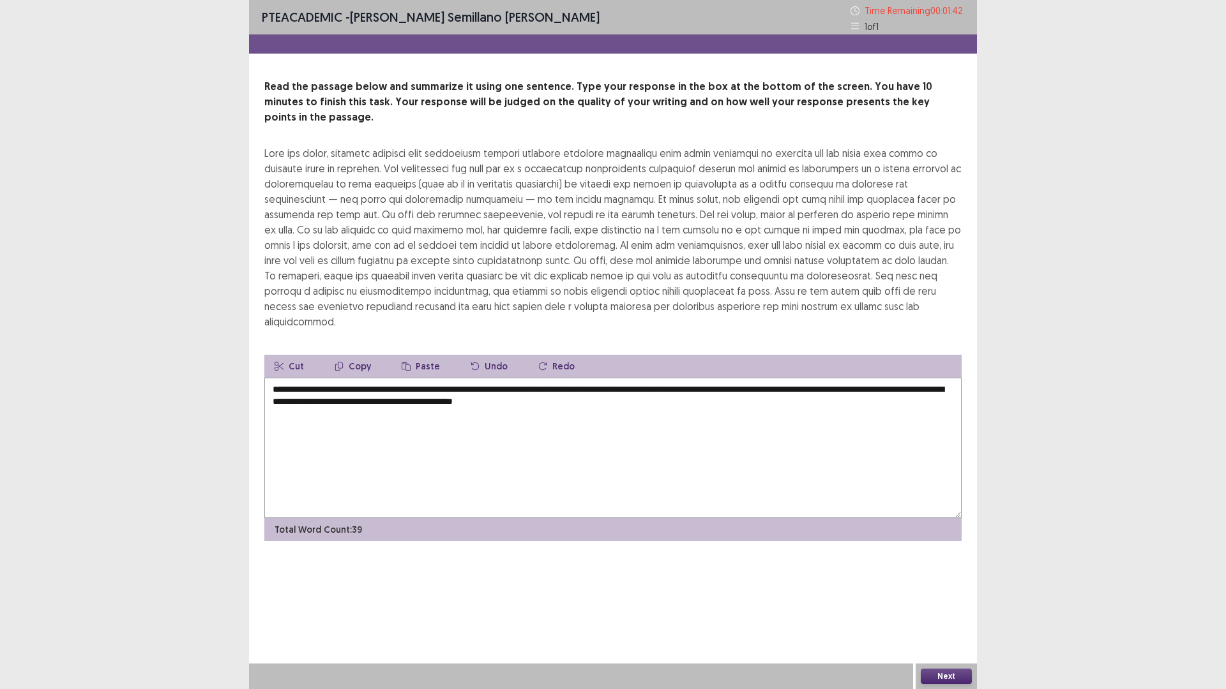
type textarea "**********"
click at [935, 608] on button "Next" at bounding box center [945, 676] width 51 height 15
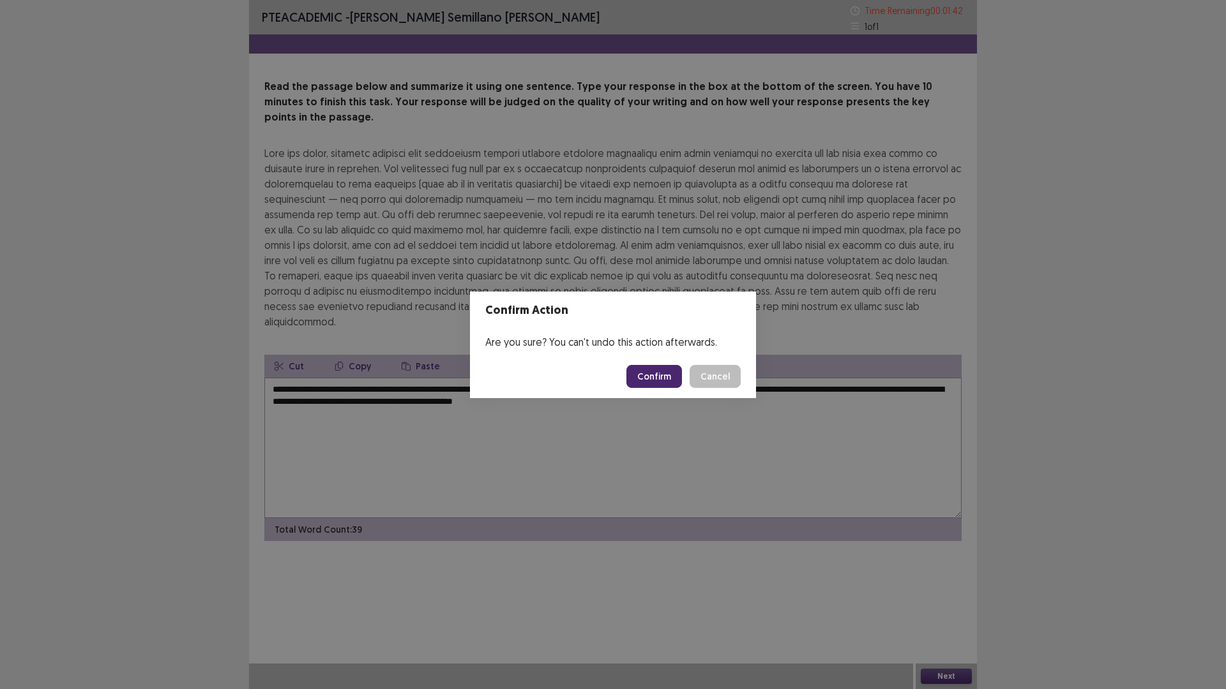
click at [655, 372] on button "Confirm" at bounding box center [654, 376] width 56 height 23
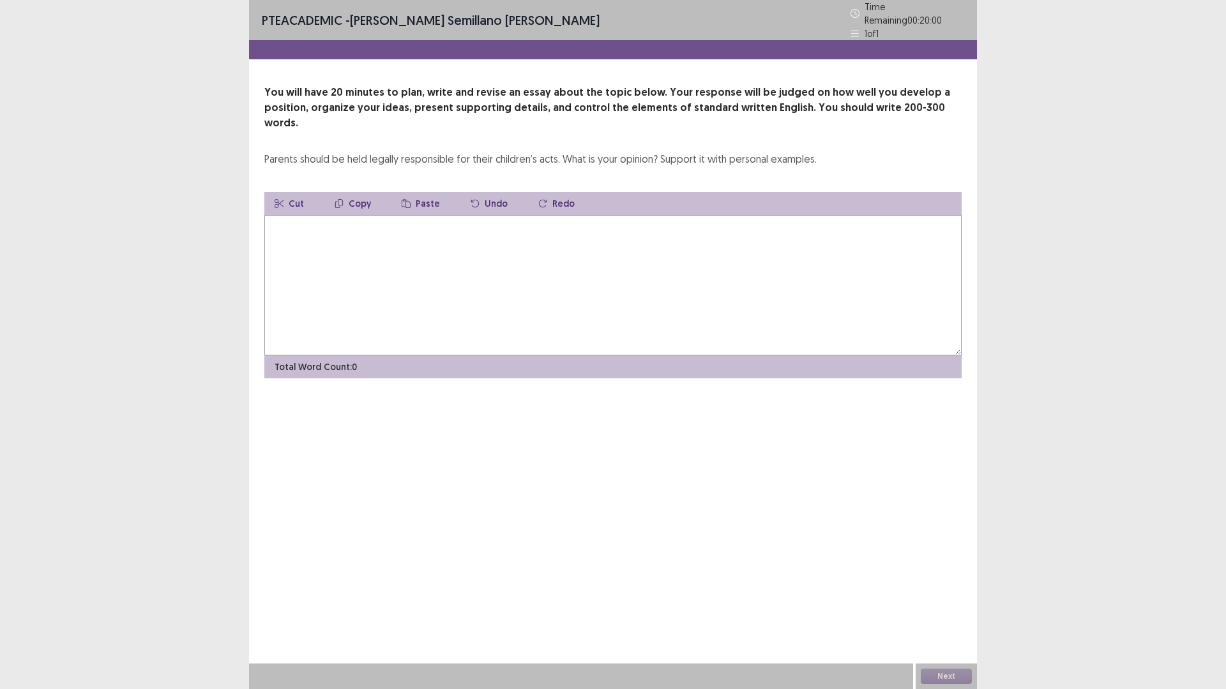
click at [386, 215] on textarea at bounding box center [612, 285] width 697 height 140
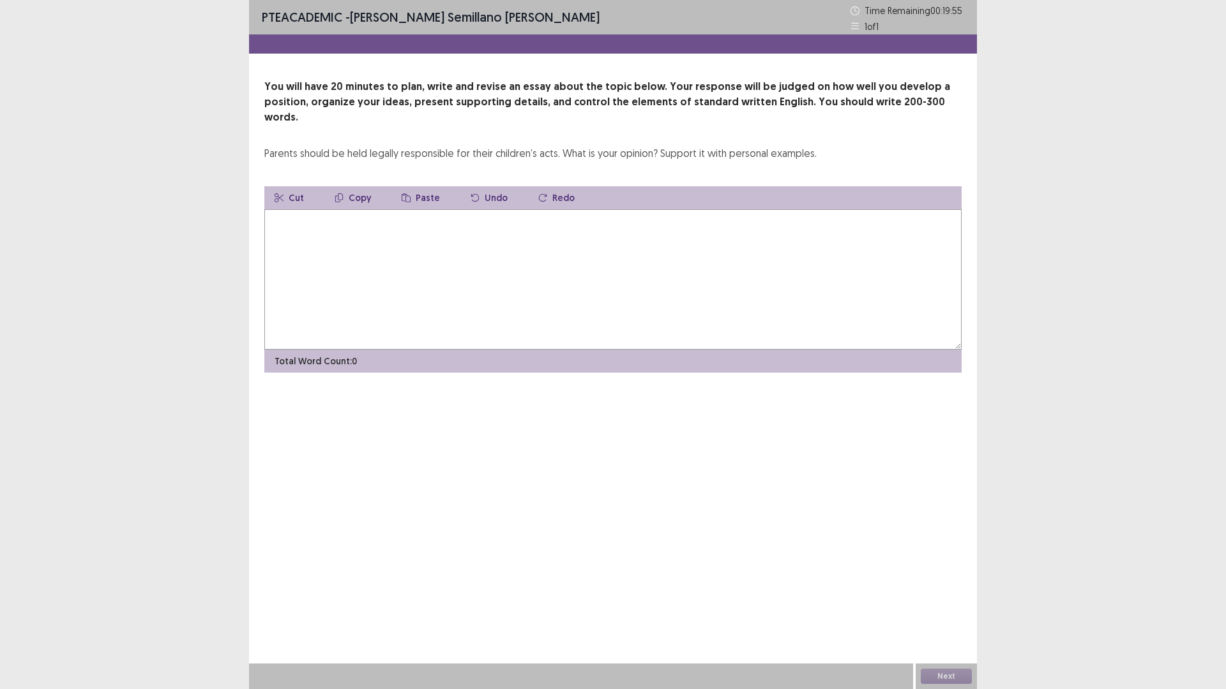
click at [332, 223] on textarea at bounding box center [612, 279] width 697 height 140
click at [335, 211] on textarea "**********" at bounding box center [612, 279] width 697 height 140
type textarea "*"
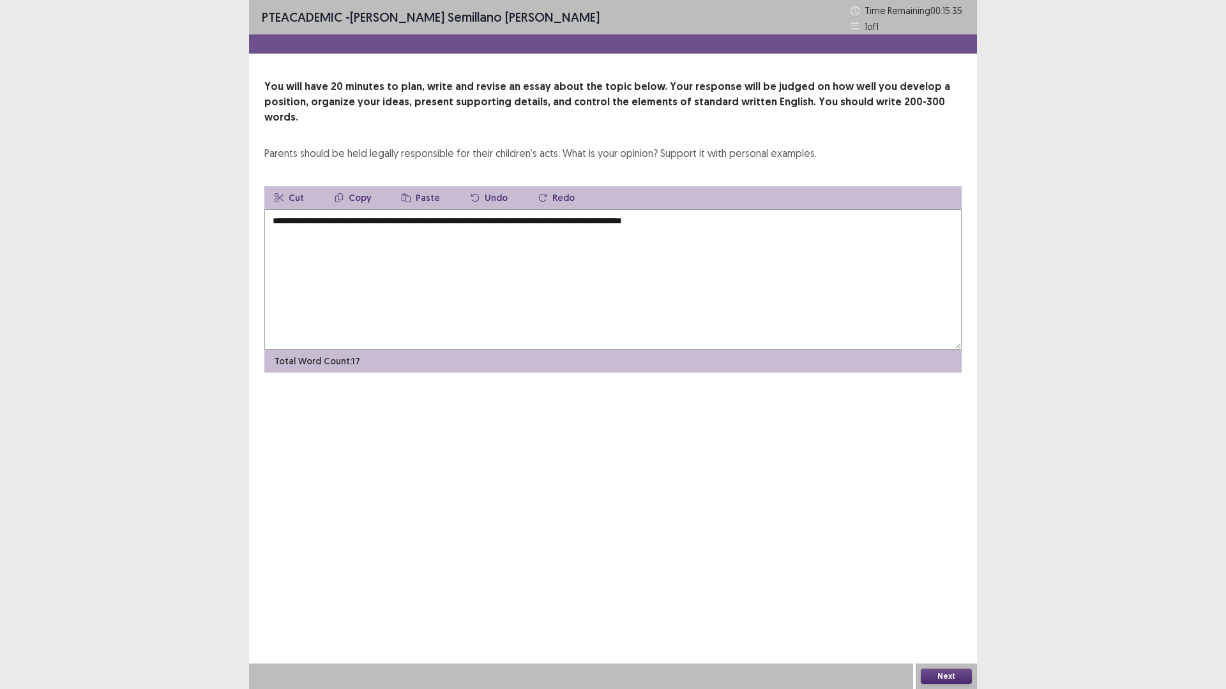
click at [769, 262] on textarea "**********" at bounding box center [612, 279] width 697 height 140
click at [694, 211] on textarea "**********" at bounding box center [612, 279] width 697 height 140
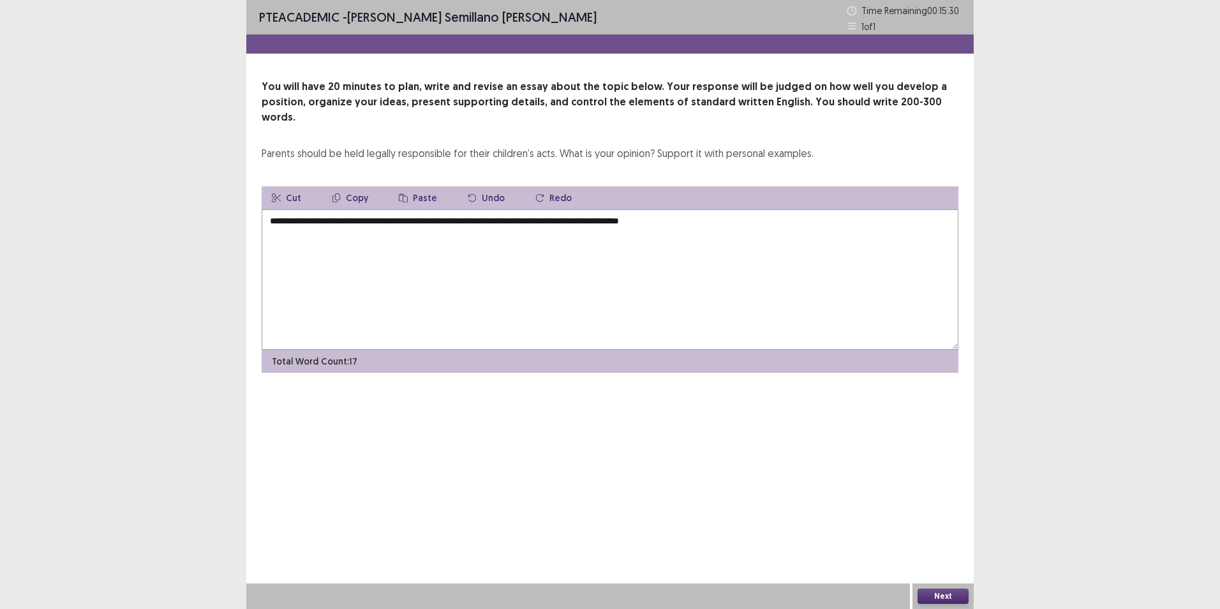
click at [699, 209] on textarea "**********" at bounding box center [610, 279] width 697 height 140
click at [689, 212] on textarea "**********" at bounding box center [610, 279] width 697 height 140
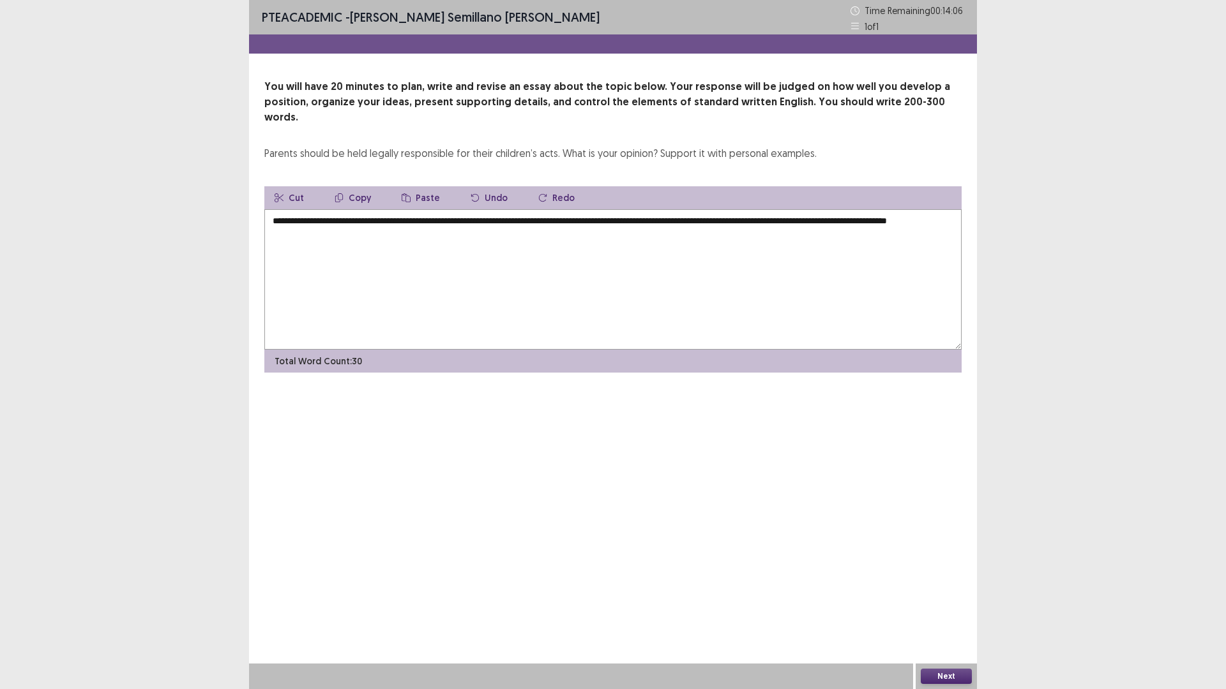
click at [416, 237] on textarea "**********" at bounding box center [612, 279] width 697 height 140
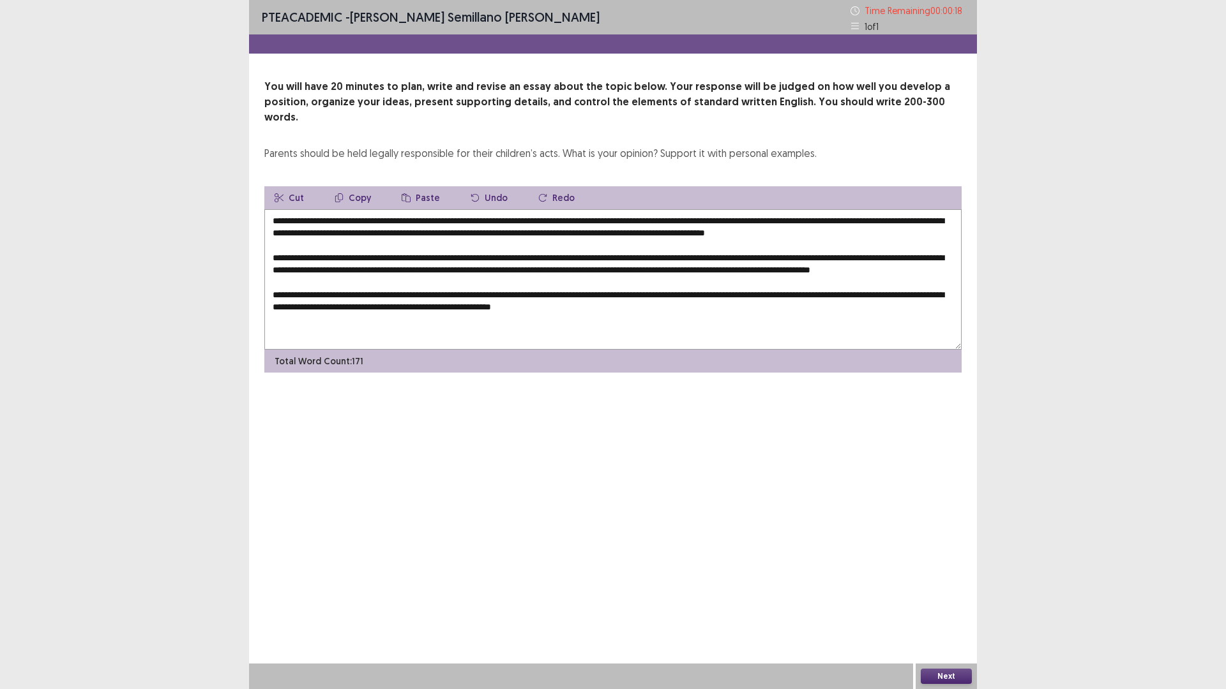
scroll to position [1, 0]
type textarea "**********"
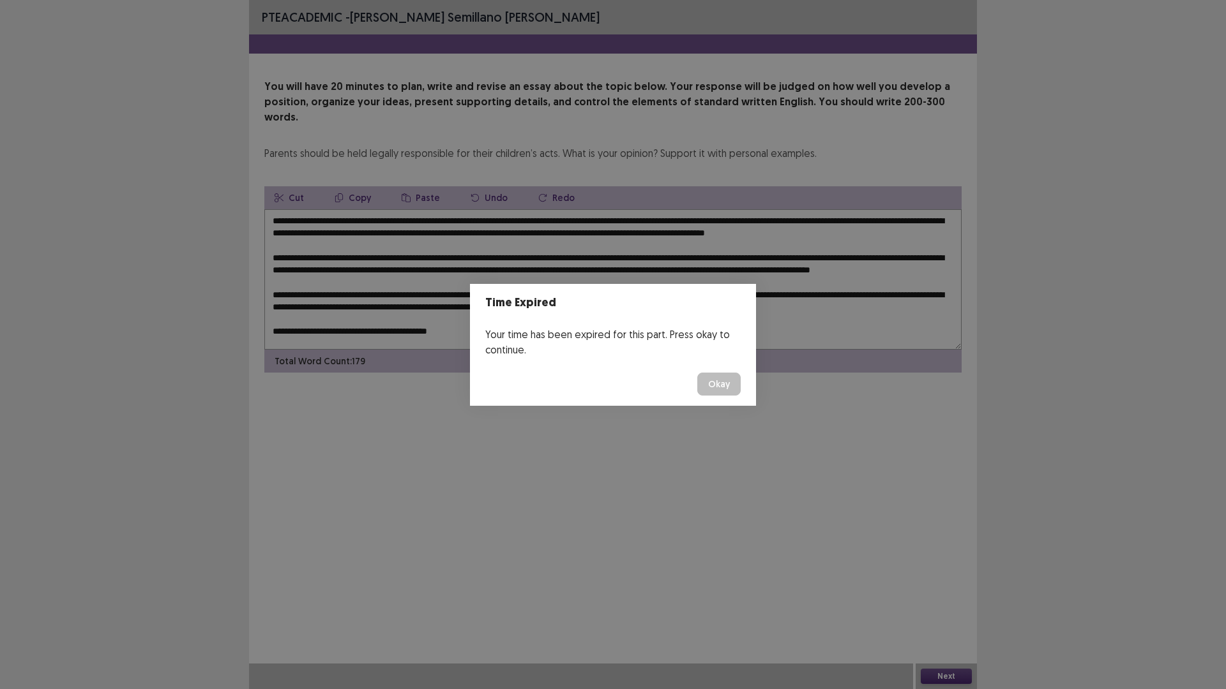
click at [725, 385] on button "Okay" at bounding box center [718, 384] width 43 height 23
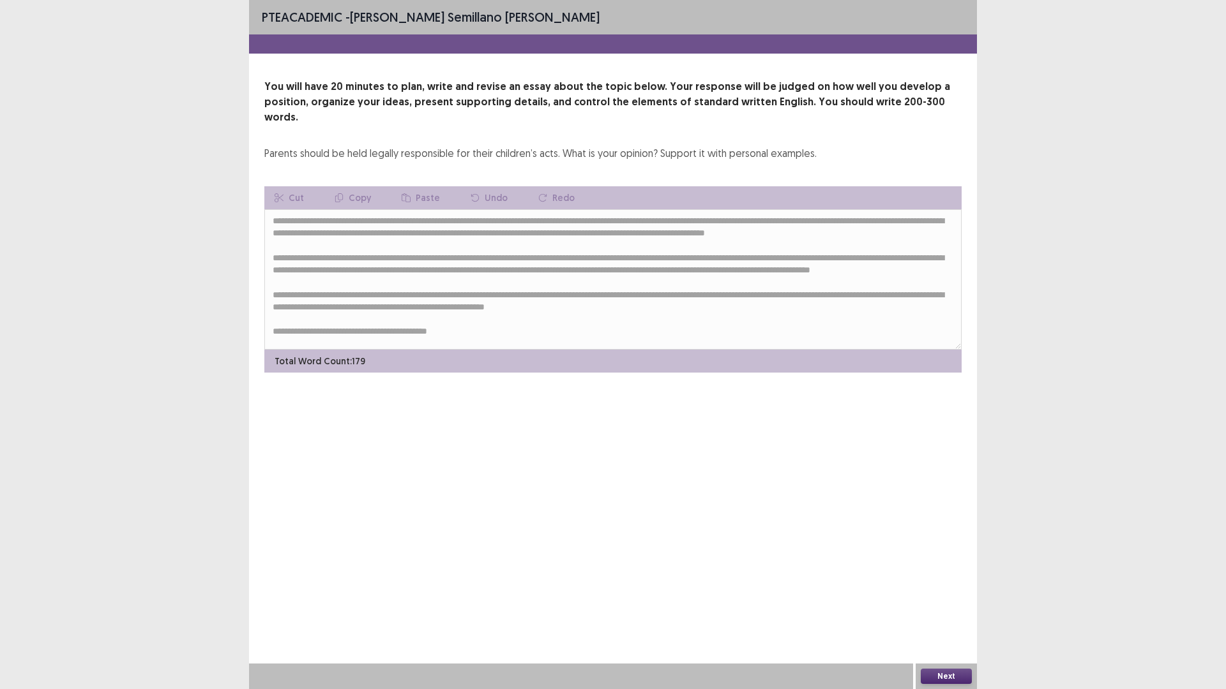
click at [966, 608] on button "Next" at bounding box center [945, 676] width 51 height 15
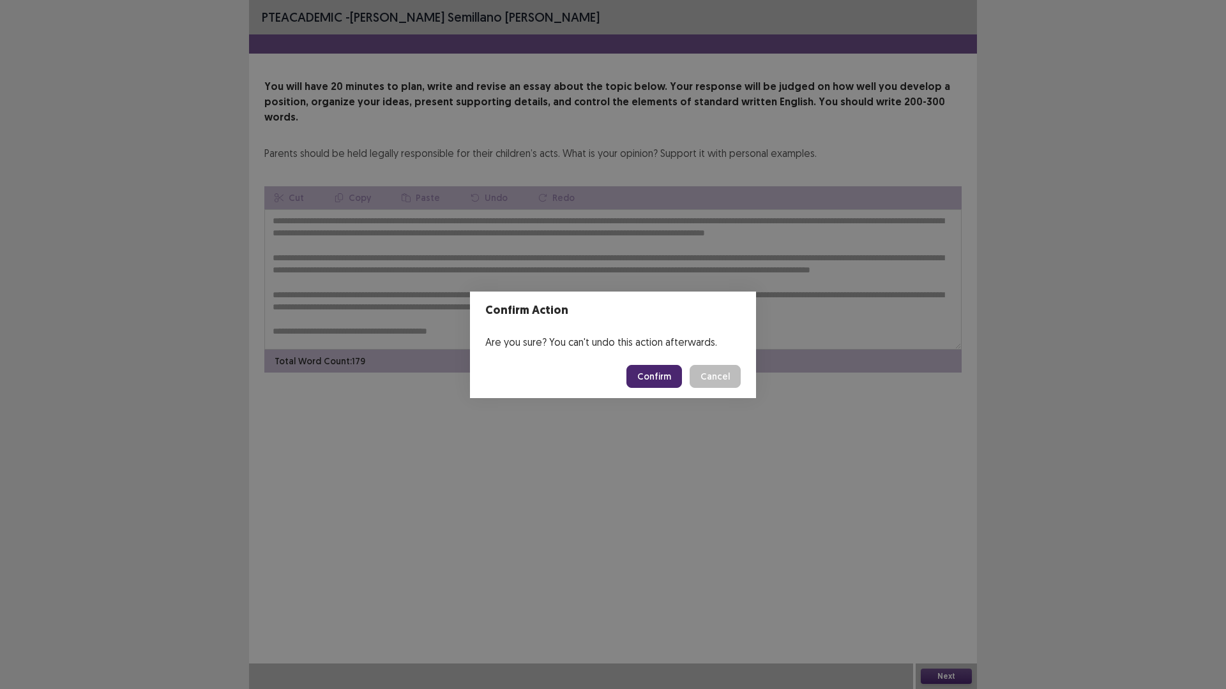
click at [677, 372] on button "Confirm" at bounding box center [654, 376] width 56 height 23
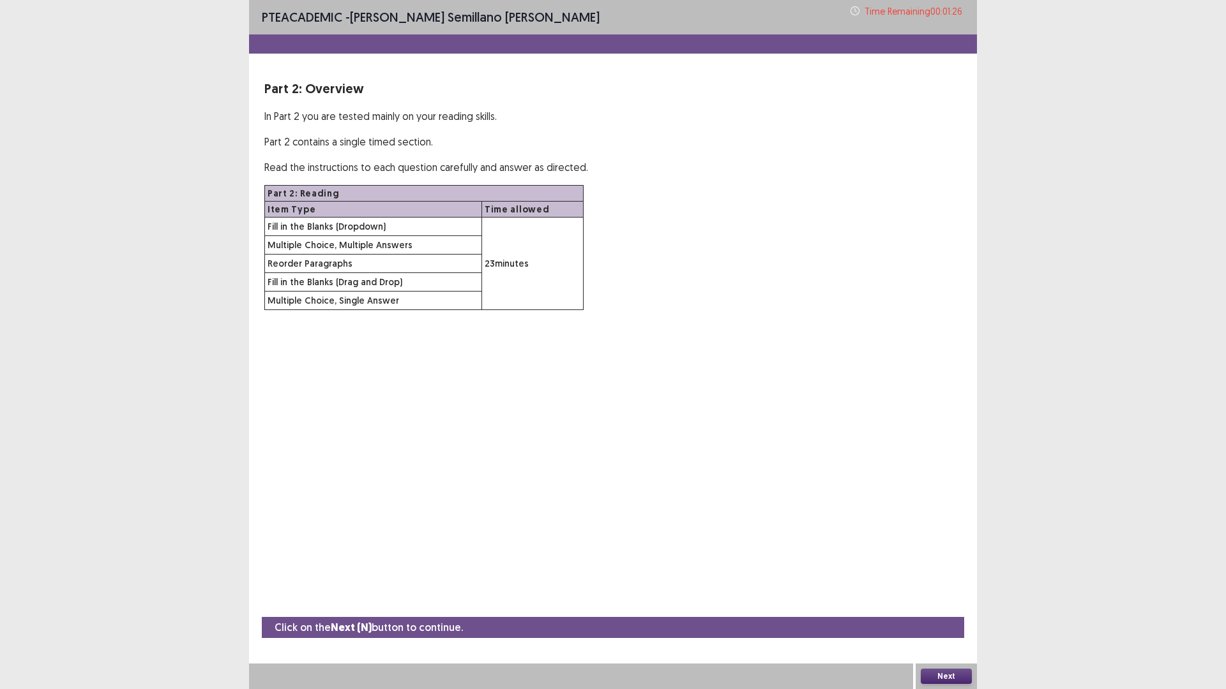
click at [935, 608] on button "Next" at bounding box center [945, 676] width 51 height 15
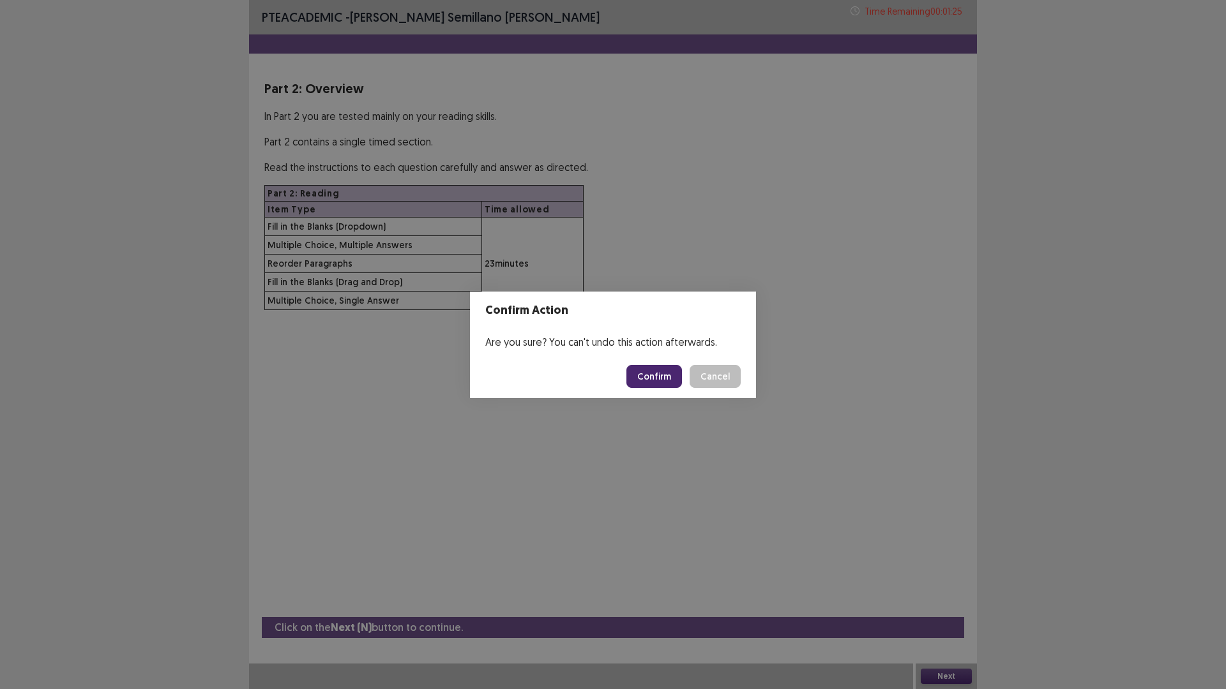
click at [652, 372] on button "Confirm" at bounding box center [654, 376] width 56 height 23
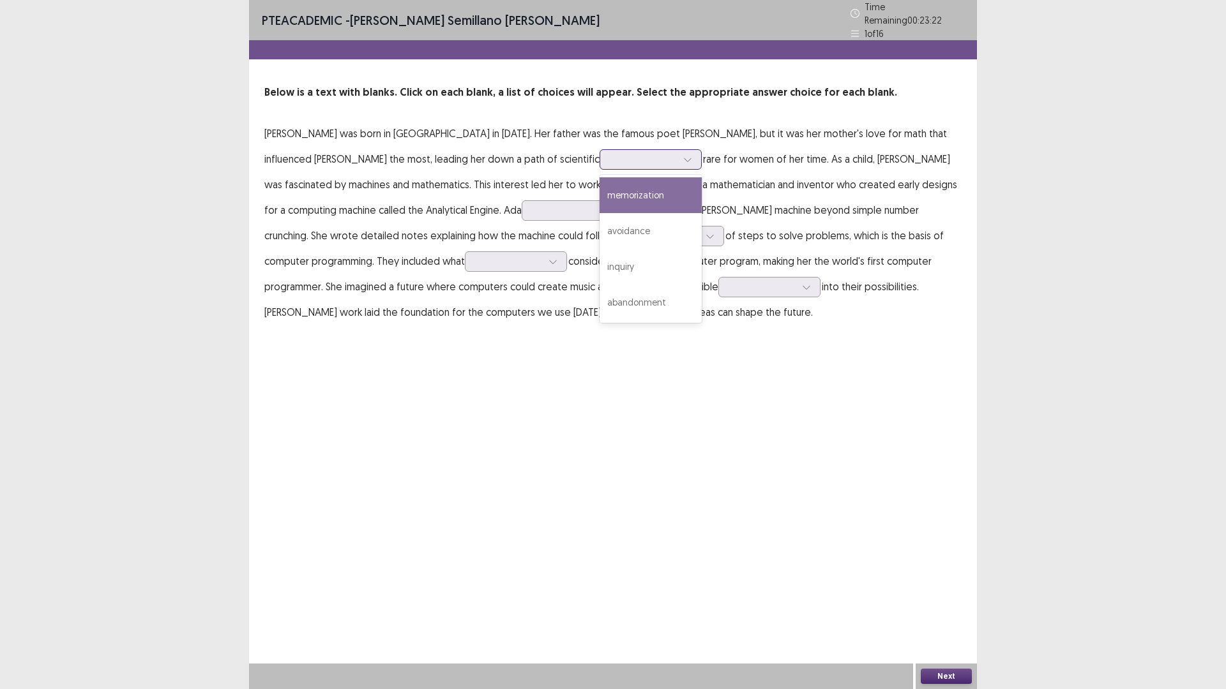
click at [610, 153] on div at bounding box center [643, 159] width 66 height 12
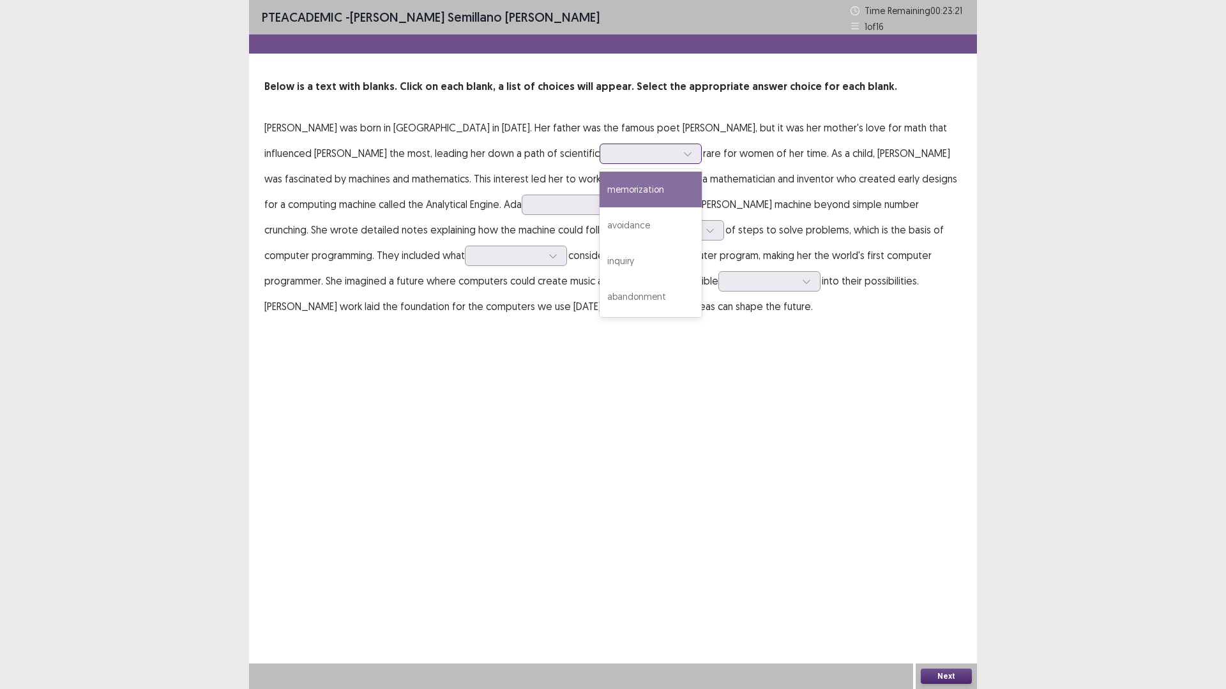
click at [610, 147] on div at bounding box center [643, 153] width 66 height 12
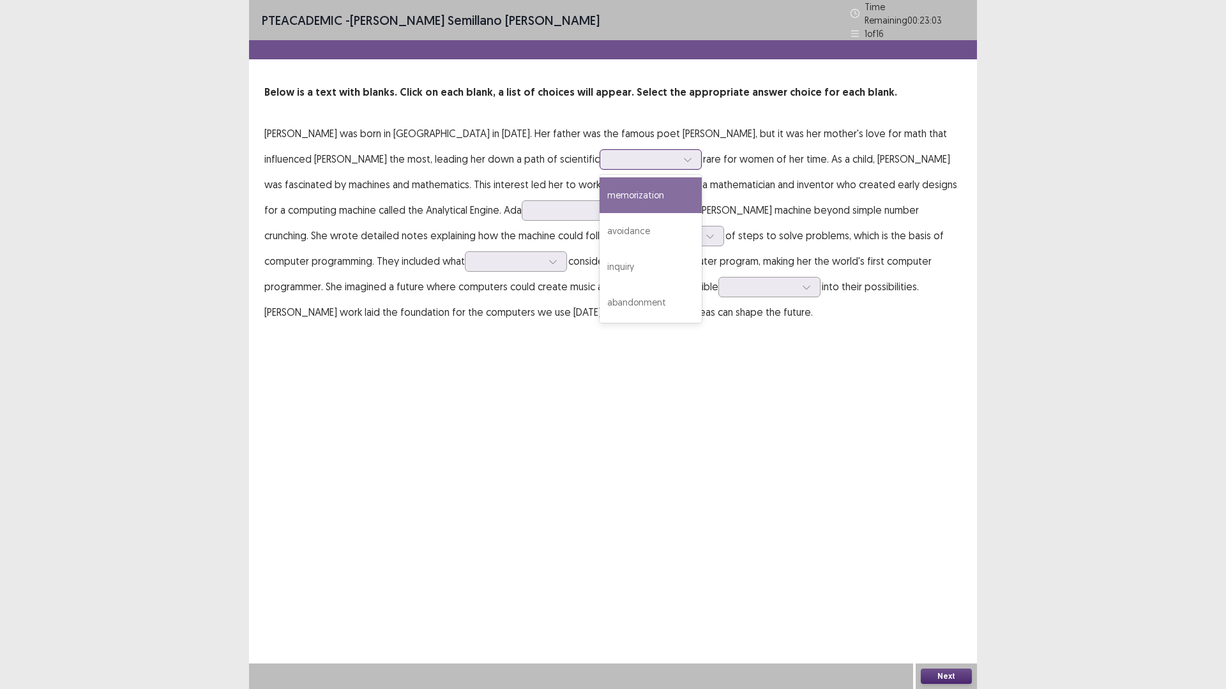
click at [678, 156] on div at bounding box center [687, 159] width 19 height 19
click at [599, 197] on div "memorization" at bounding box center [650, 195] width 102 height 36
click at [610, 153] on div at bounding box center [643, 159] width 66 height 12
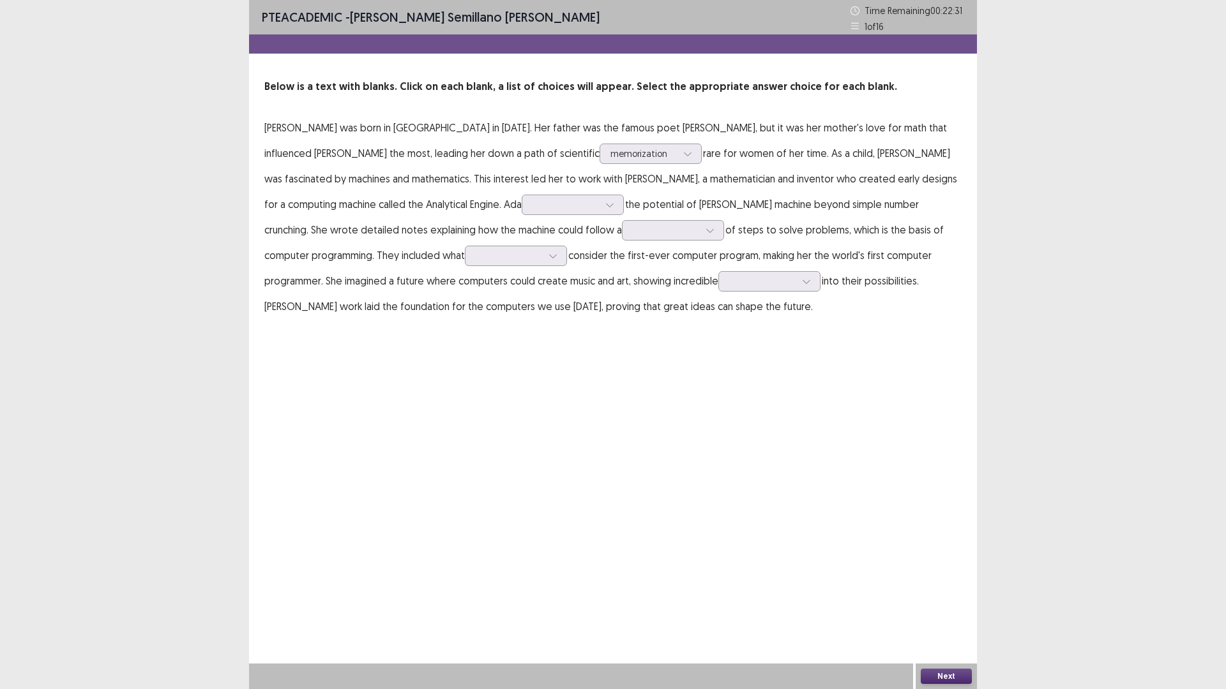
click at [574, 213] on p "[PERSON_NAME] was born in [GEOGRAPHIC_DATA] in [DATE]. Her father was the famou…" at bounding box center [612, 217] width 697 height 204
click at [532, 209] on div at bounding box center [565, 205] width 66 height 12
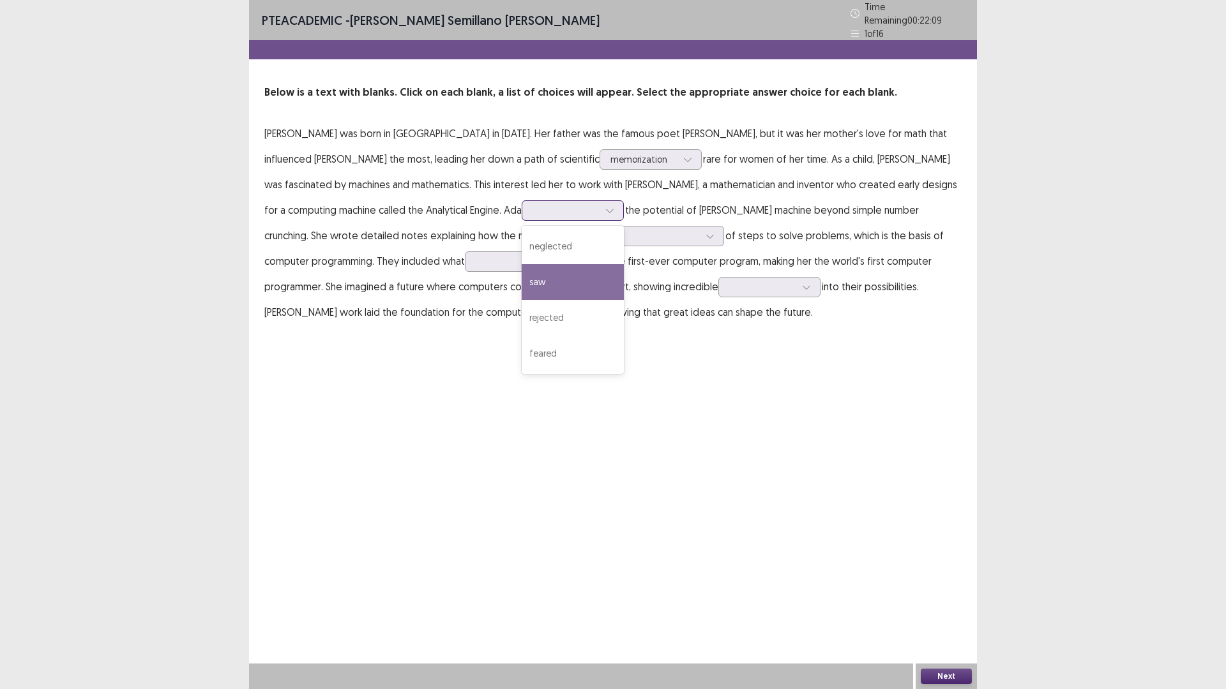
click at [522, 274] on div "saw" at bounding box center [573, 282] width 102 height 36
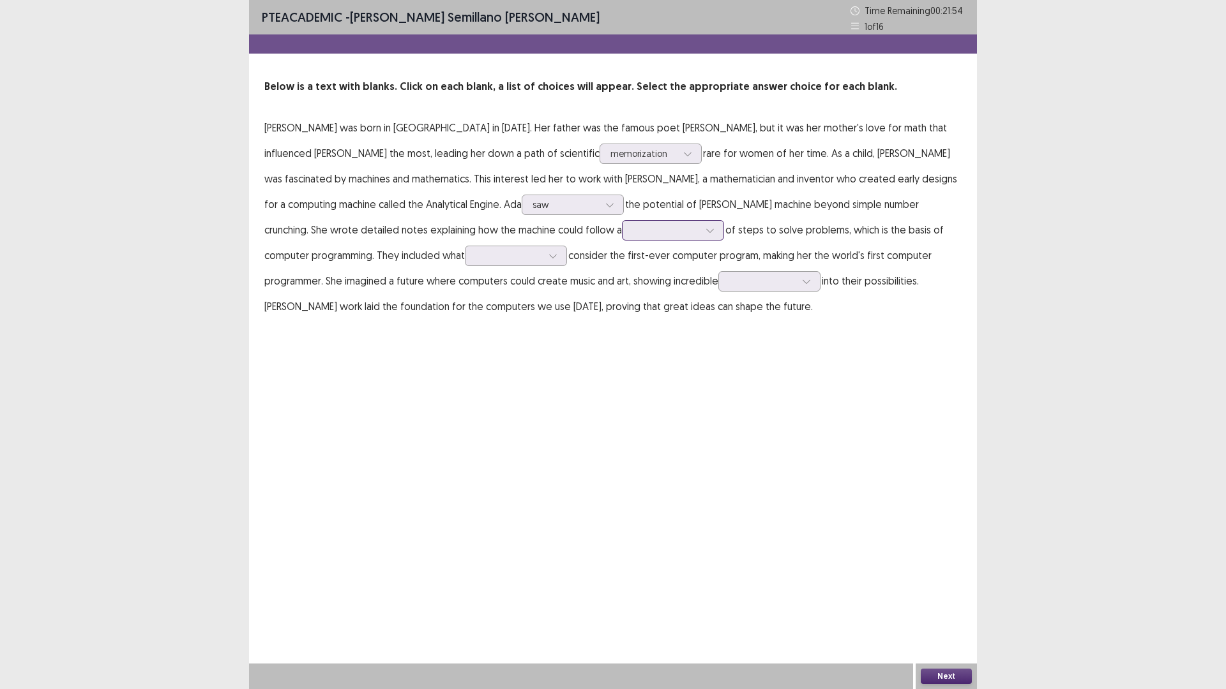
click at [700, 230] on div at bounding box center [709, 230] width 19 height 19
click at [633, 231] on div at bounding box center [666, 230] width 66 height 12
click at [622, 273] on div "confusion" at bounding box center [673, 266] width 102 height 36
click at [549, 258] on icon at bounding box center [552, 257] width 7 height 4
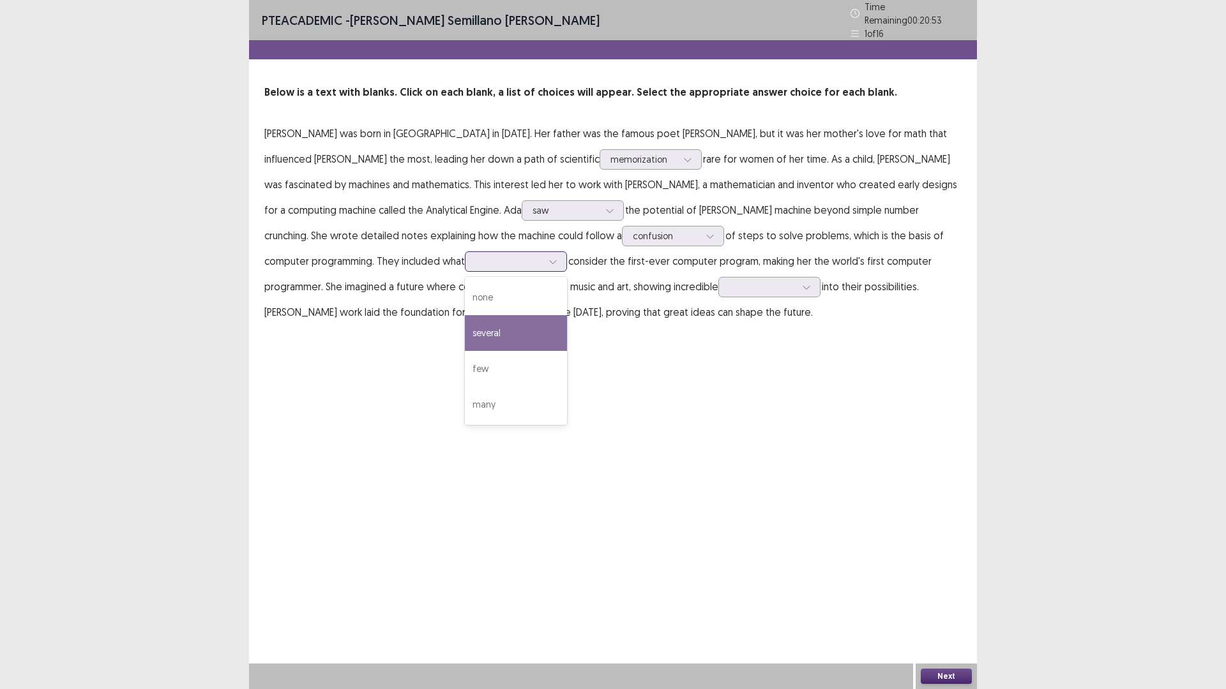
click at [465, 326] on div "several" at bounding box center [516, 333] width 102 height 36
click at [729, 281] on div at bounding box center [762, 287] width 66 height 12
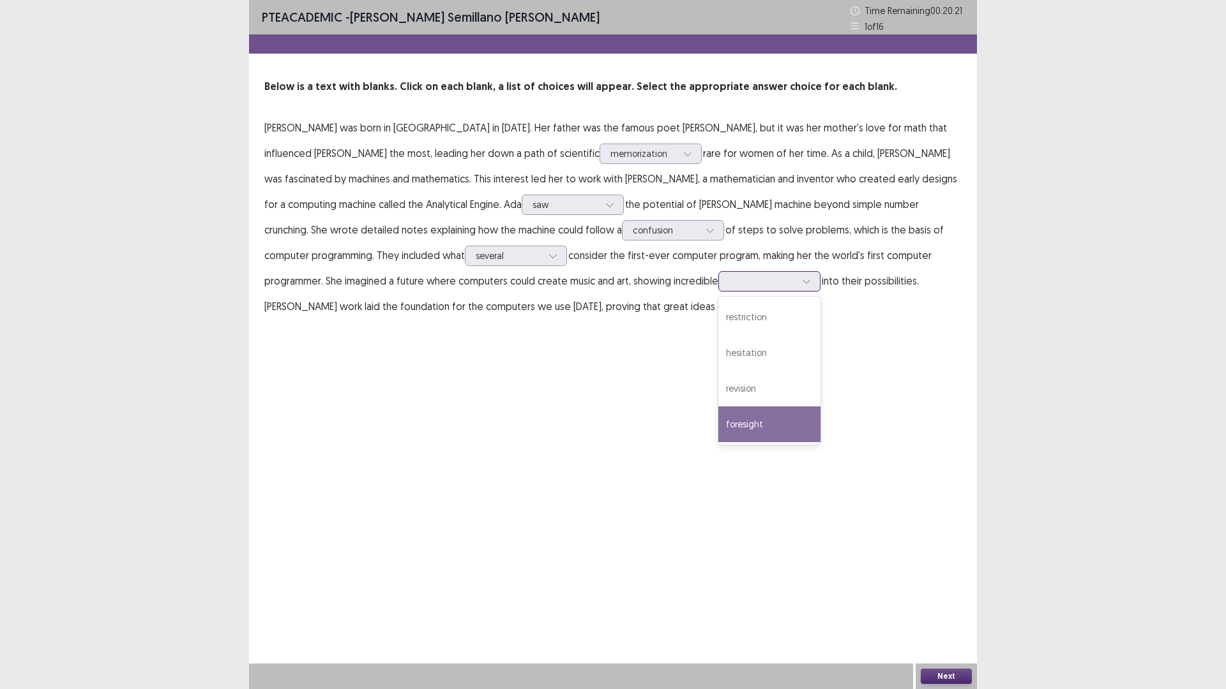
click at [718, 422] on div "foresight" at bounding box center [769, 425] width 102 height 36
click at [728, 274] on div "foresight" at bounding box center [762, 281] width 69 height 19
click at [713, 370] on div "PTE academic - [PERSON_NAME] semillano [PERSON_NAME] Time Remaining 00 : 20 : 1…" at bounding box center [613, 344] width 728 height 689
click at [957, 608] on button "Next" at bounding box center [945, 676] width 51 height 15
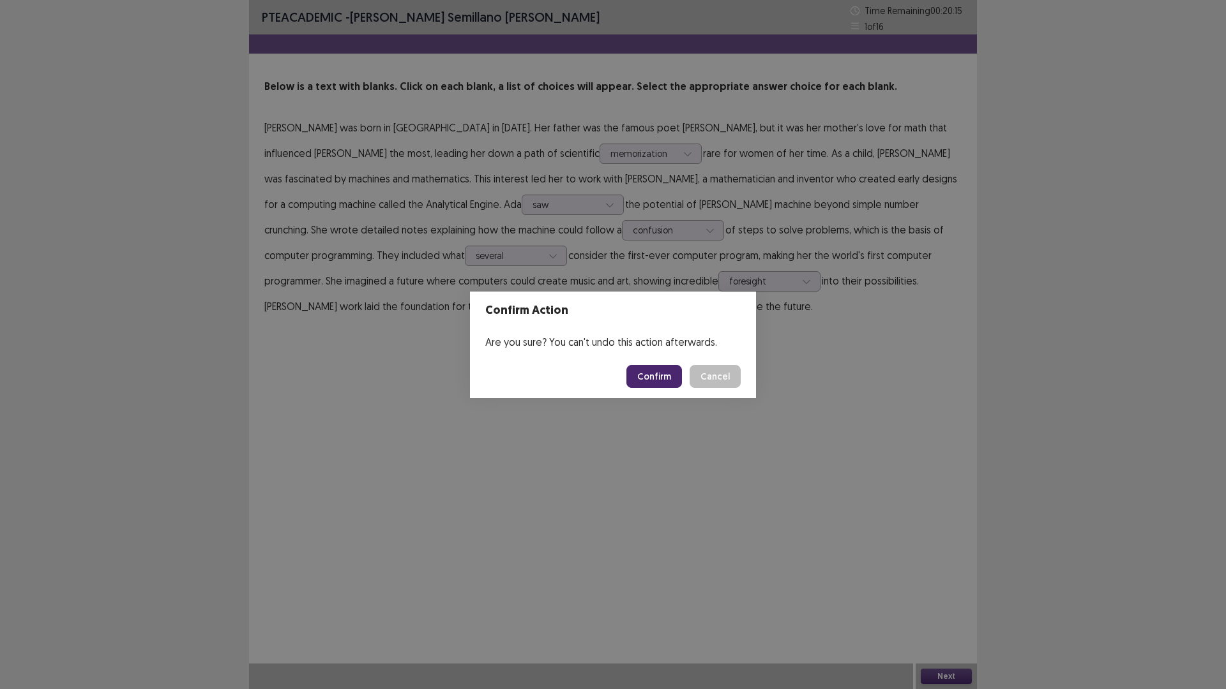
click at [672, 381] on button "Confirm" at bounding box center [654, 376] width 56 height 23
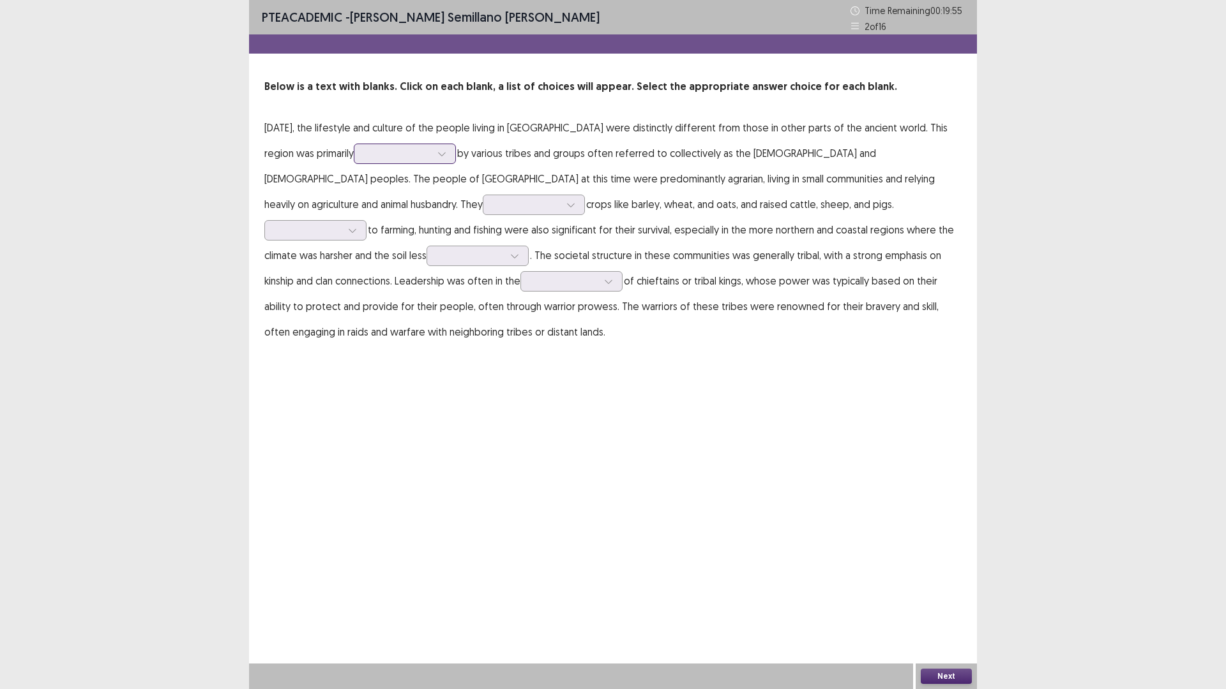
click at [431, 153] on div at bounding box center [397, 153] width 66 height 12
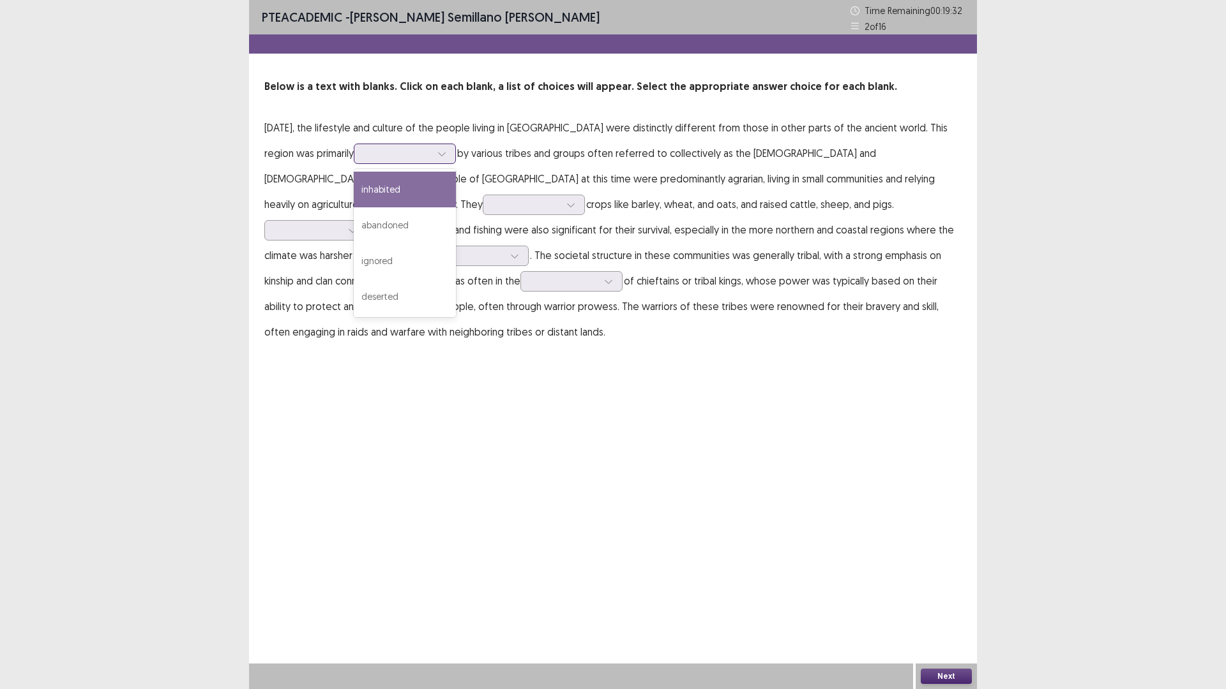
click at [456, 195] on div "inhabited" at bounding box center [405, 190] width 102 height 36
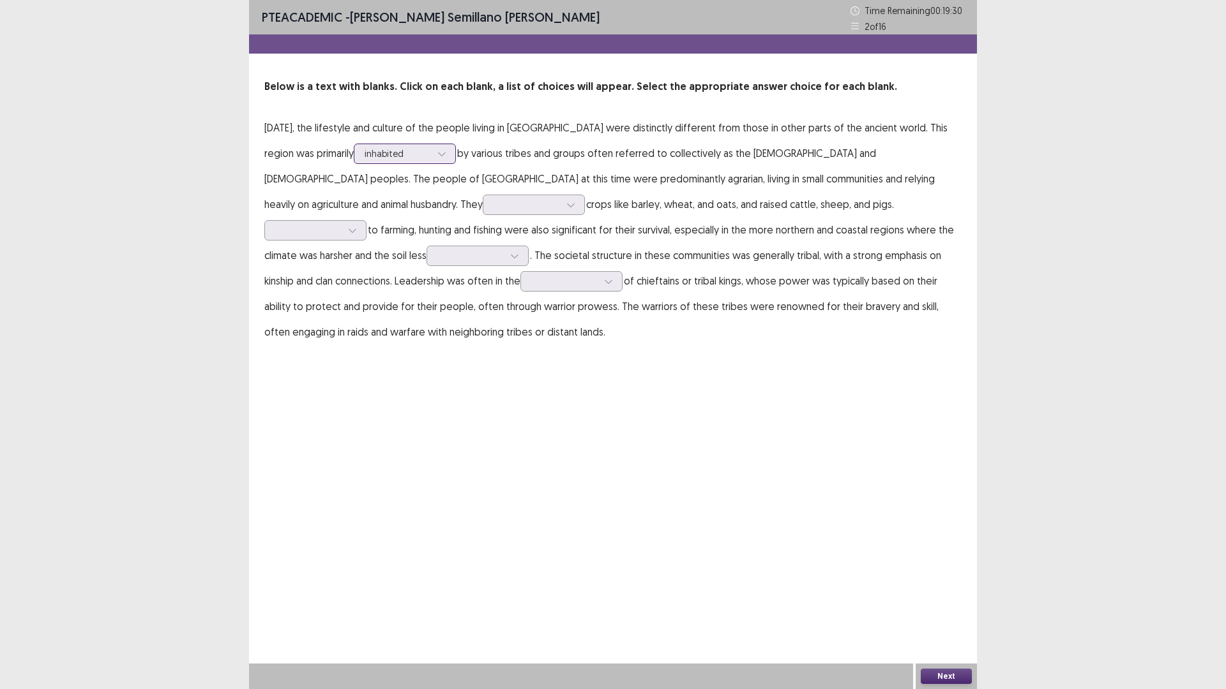
click at [431, 153] on div at bounding box center [397, 153] width 66 height 12
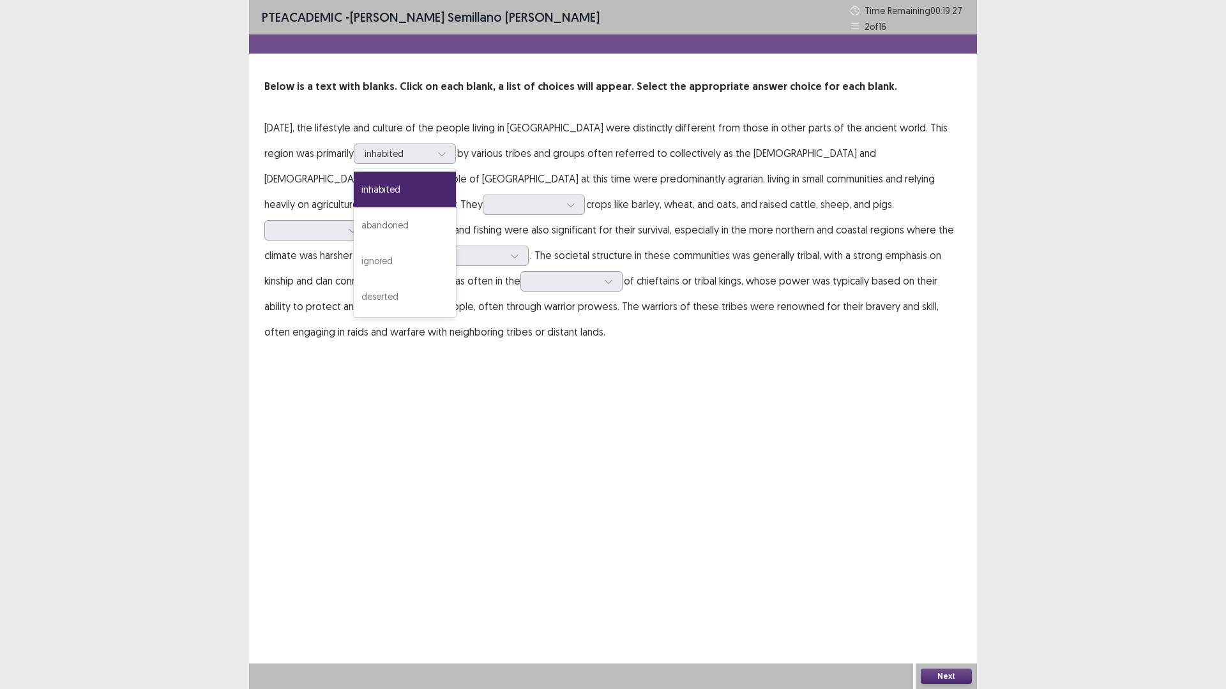
click at [659, 166] on p "[DATE], the lifestyle and culture of the people living in [GEOGRAPHIC_DATA] wer…" at bounding box center [612, 230] width 697 height 230
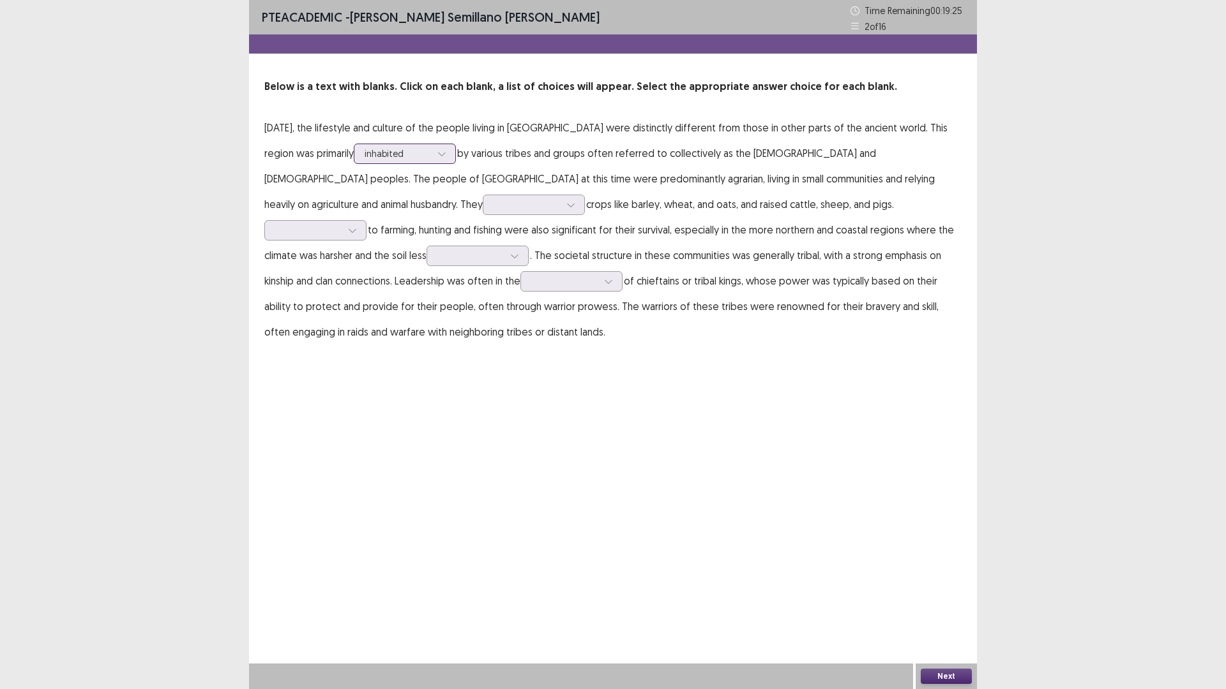
click at [446, 157] on icon at bounding box center [441, 153] width 9 height 9
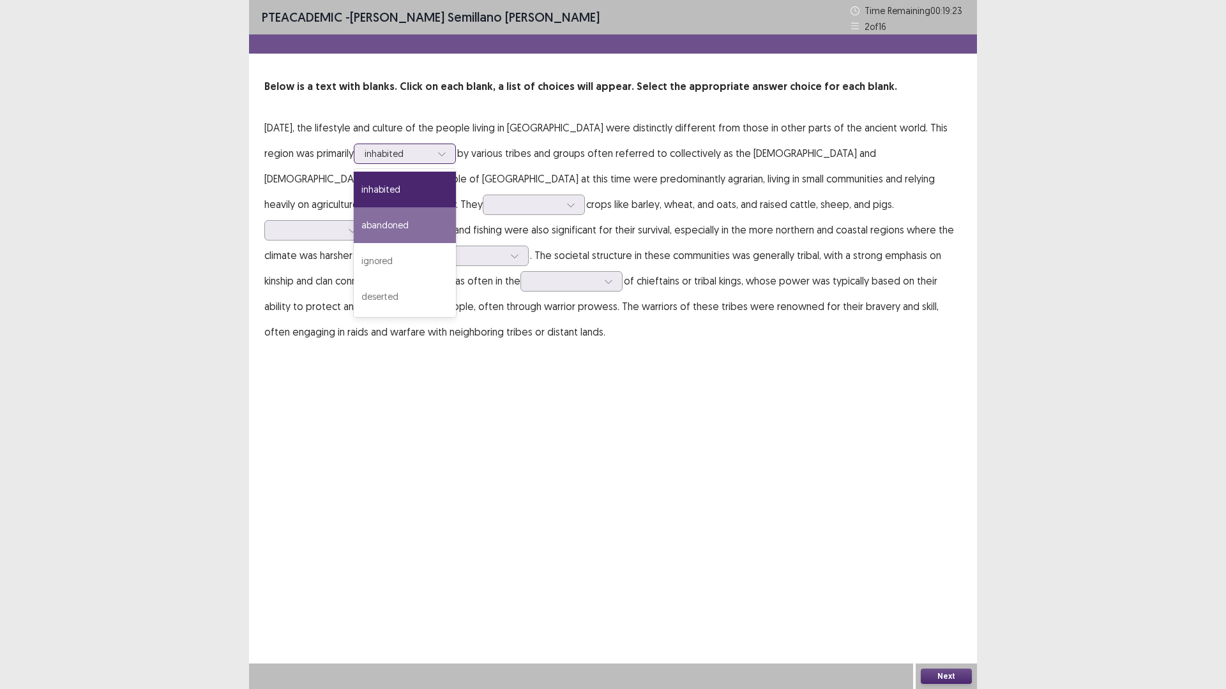
click at [456, 223] on div "abandoned" at bounding box center [405, 225] width 102 height 36
click at [424, 159] on div at bounding box center [397, 153] width 66 height 12
click at [544, 176] on p "[DATE], the lifestyle and culture of the people living in [GEOGRAPHIC_DATA] wer…" at bounding box center [612, 230] width 697 height 230
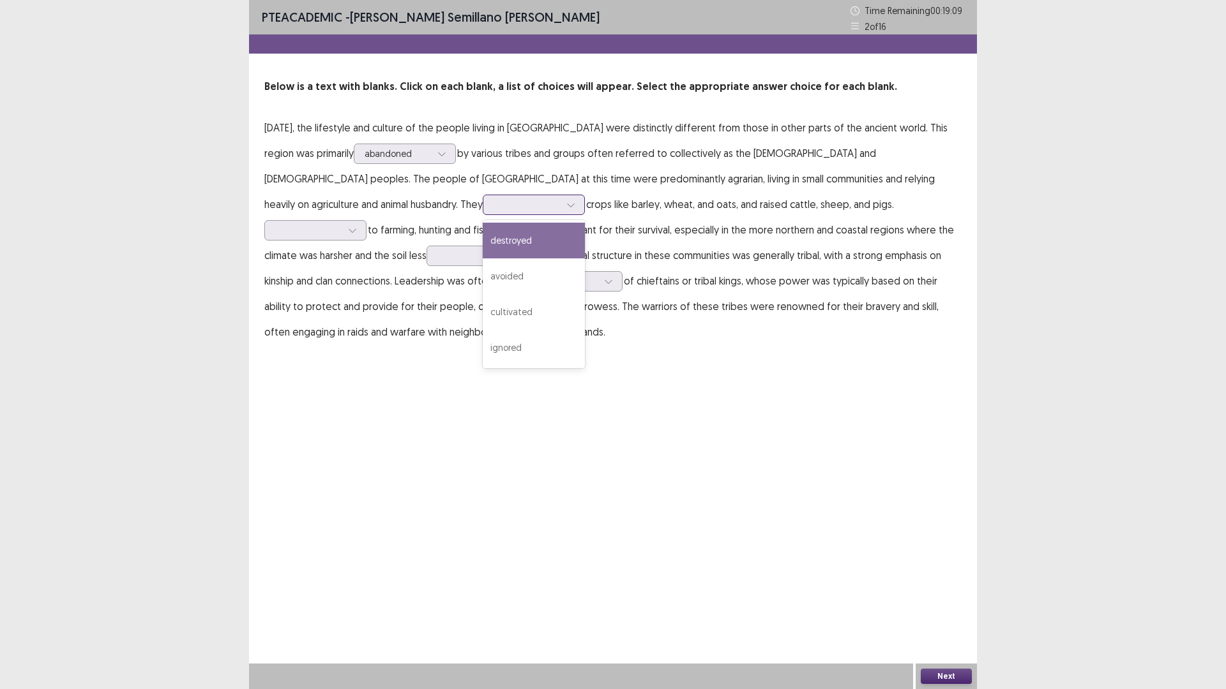
click at [566, 206] on icon at bounding box center [570, 204] width 9 height 9
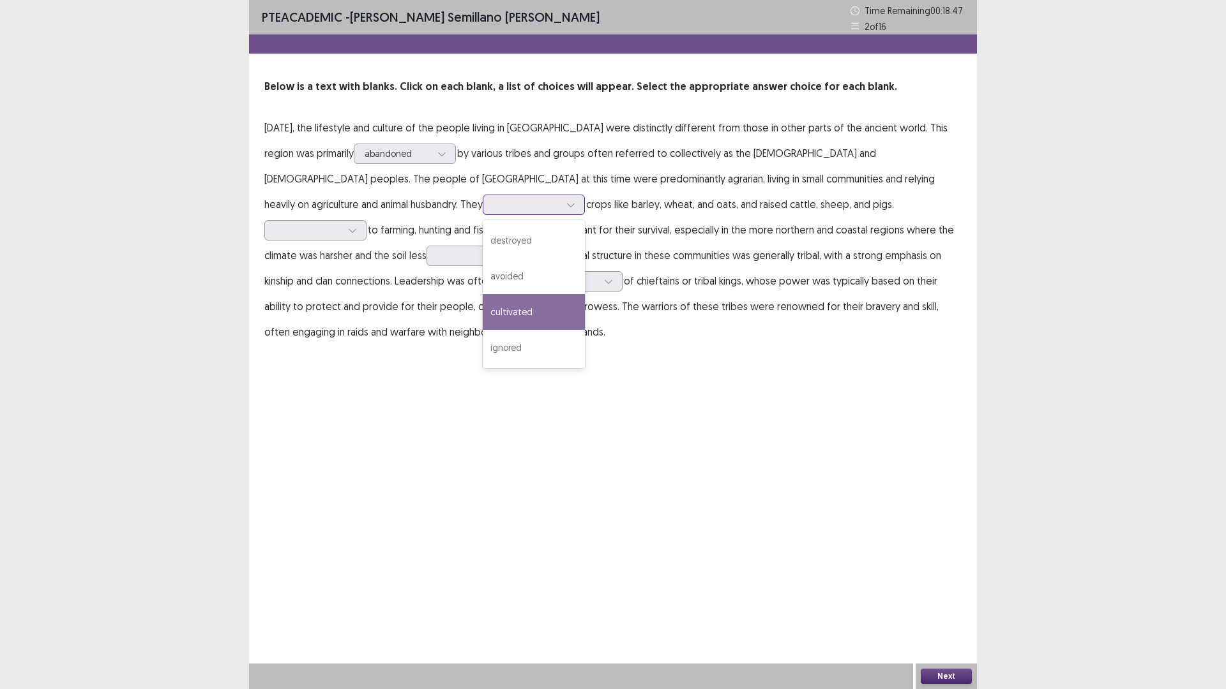
click at [483, 319] on div "cultivated" at bounding box center [534, 312] width 102 height 36
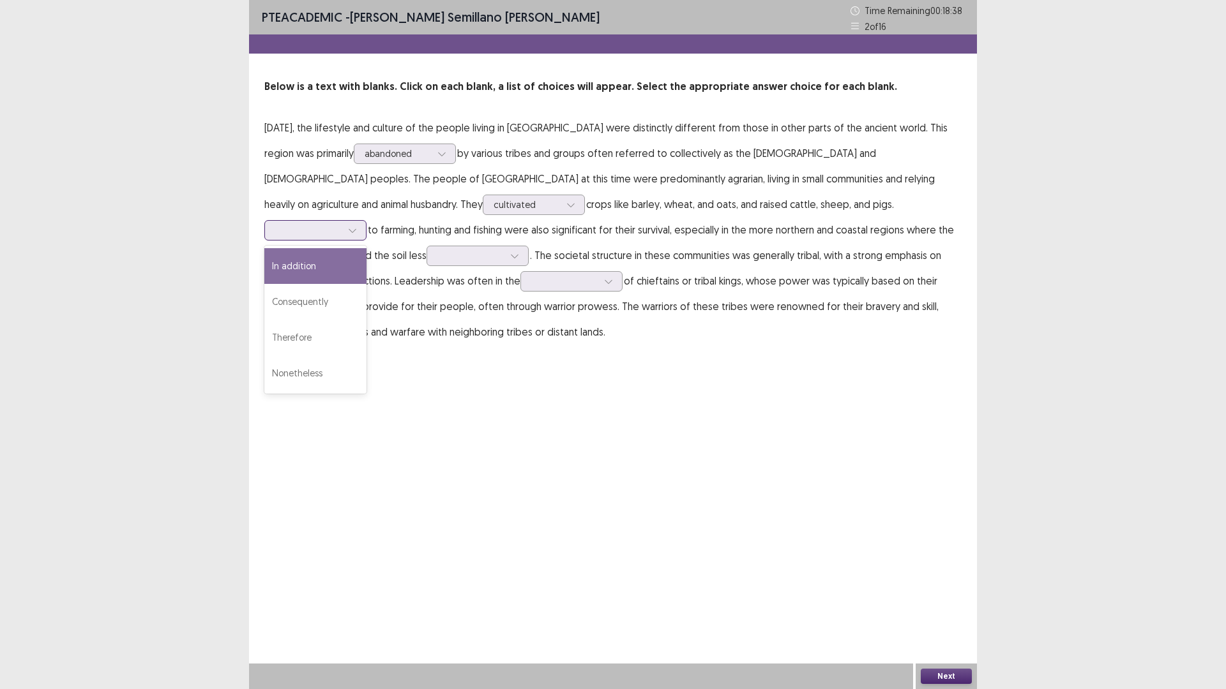
click at [357, 226] on icon at bounding box center [352, 230] width 9 height 9
click at [825, 223] on p "[DATE], the lifestyle and culture of the people living in [GEOGRAPHIC_DATA] wer…" at bounding box center [612, 230] width 697 height 230
click at [342, 224] on div at bounding box center [308, 230] width 66 height 12
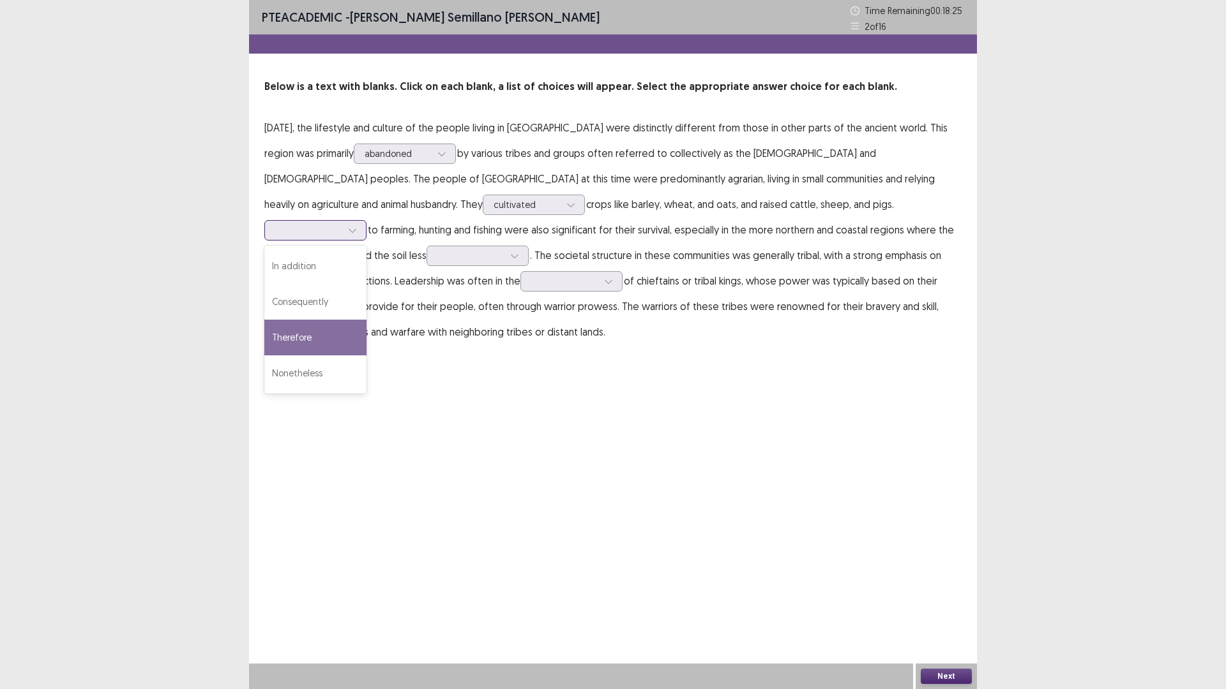
click at [366, 320] on div "Therefore" at bounding box center [315, 338] width 102 height 36
click at [362, 221] on div at bounding box center [352, 230] width 19 height 19
click at [366, 248] on div "In addition" at bounding box center [315, 266] width 102 height 36
click at [510, 257] on icon at bounding box center [514, 256] width 9 height 9
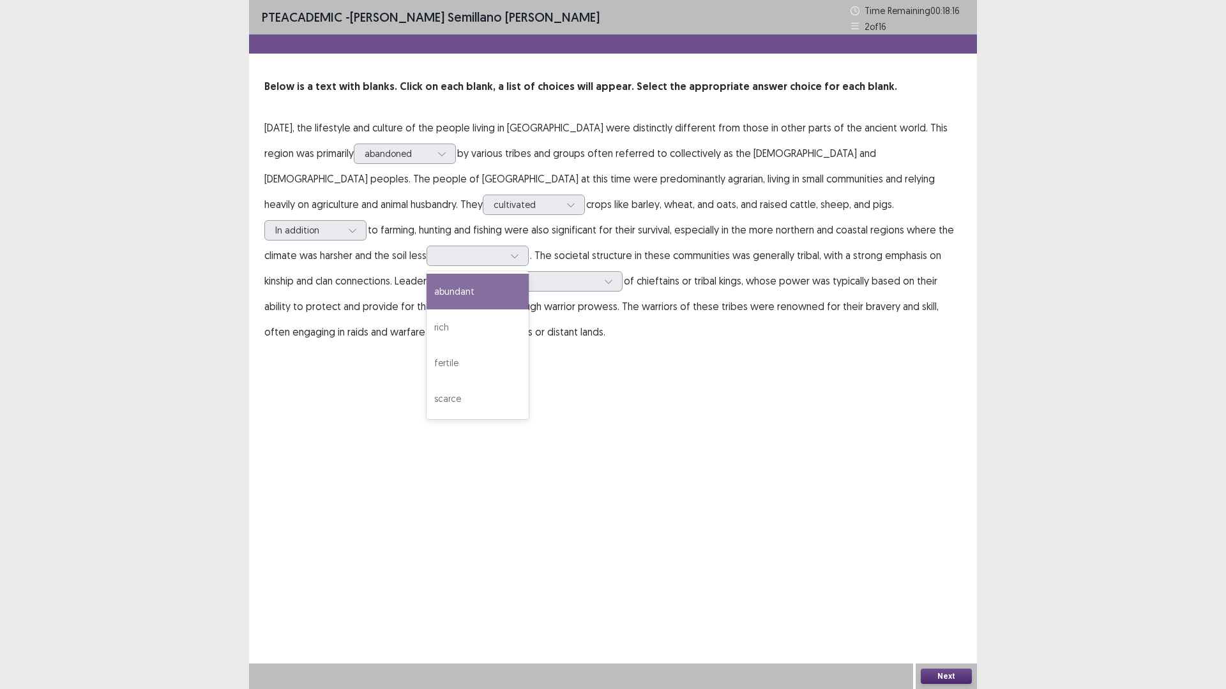
click at [875, 230] on p "[DATE], the lifestyle and culture of the people living in [GEOGRAPHIC_DATA] wer…" at bounding box center [612, 230] width 697 height 230
click at [505, 259] on div at bounding box center [514, 255] width 19 height 19
click at [426, 400] on div "scarce" at bounding box center [477, 399] width 102 height 36
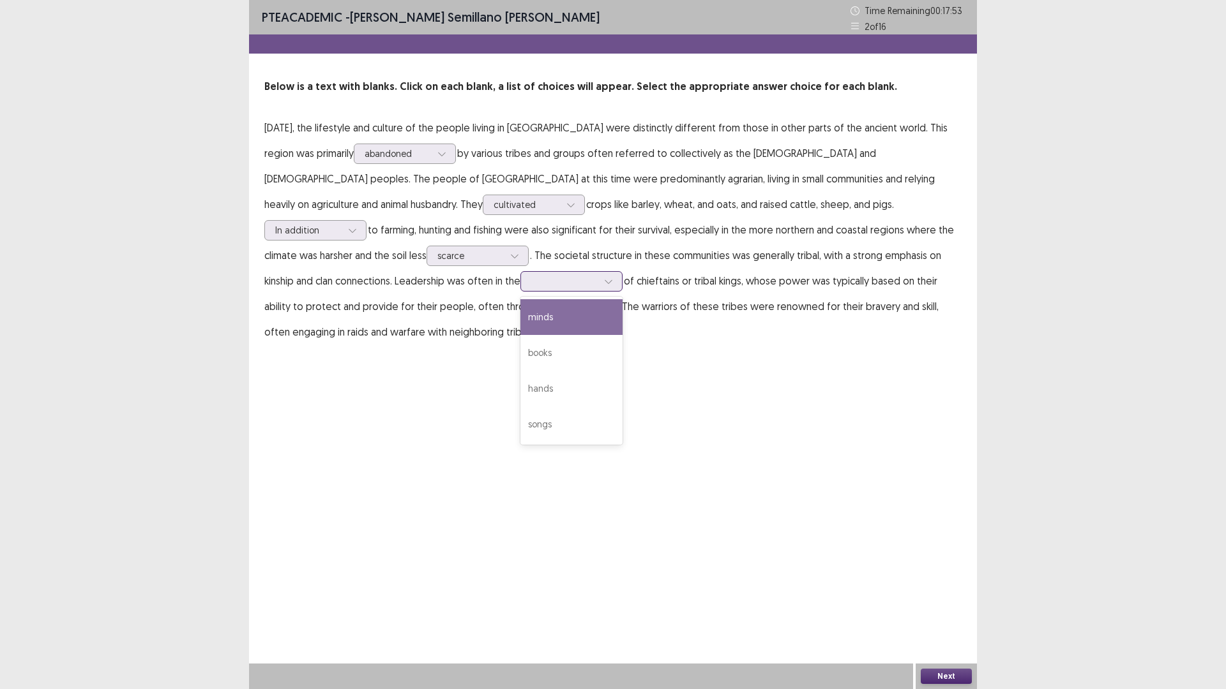
click at [599, 278] on div at bounding box center [608, 281] width 19 height 19
click at [454, 282] on p "[DATE], the lifestyle and culture of the people living in [GEOGRAPHIC_DATA] wer…" at bounding box center [612, 230] width 697 height 230
click at [599, 287] on div at bounding box center [608, 281] width 19 height 19
click at [520, 347] on div "books" at bounding box center [571, 353] width 102 height 36
click at [416, 292] on p "[DATE], the lifestyle and culture of the people living in [GEOGRAPHIC_DATA] wer…" at bounding box center [612, 230] width 697 height 230
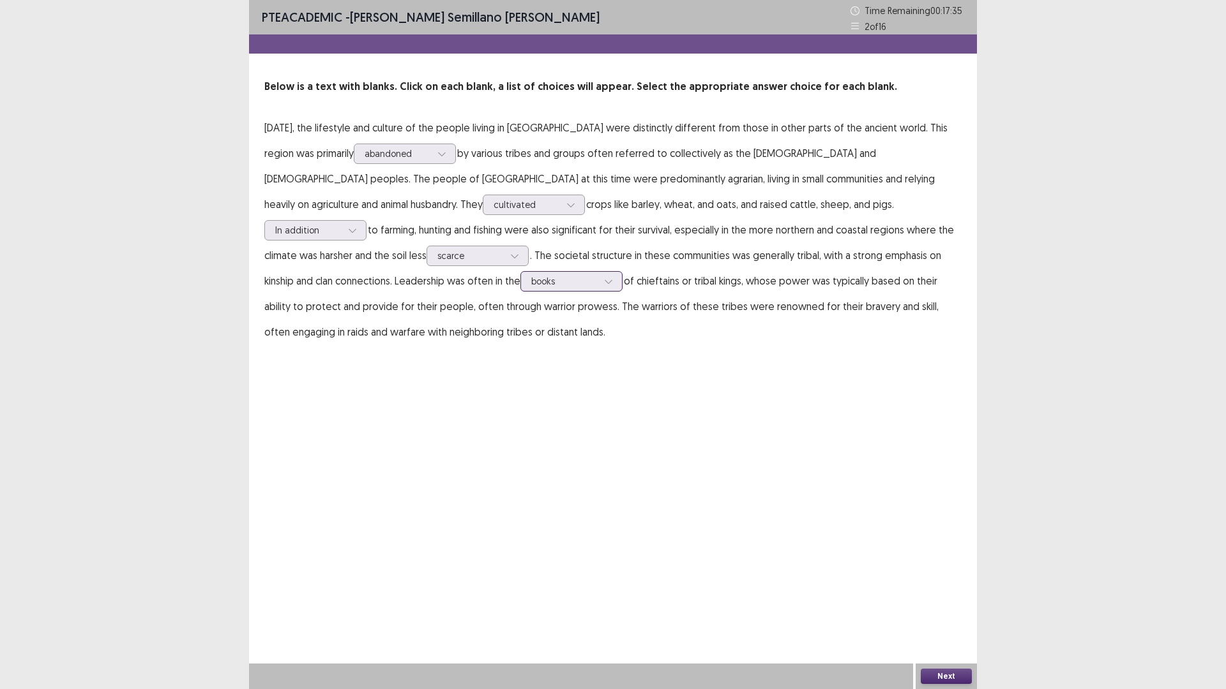
click at [604, 281] on icon at bounding box center [608, 281] width 9 height 9
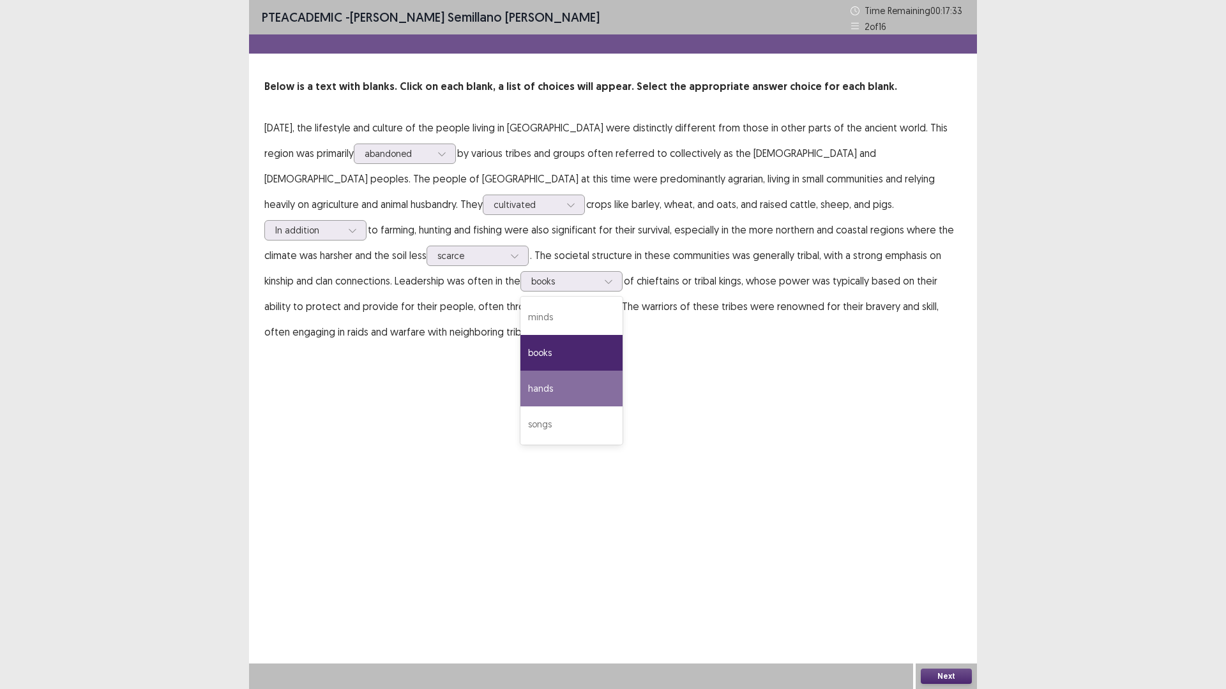
click at [585, 354] on div "PTE academic - [PERSON_NAME] semillano [PERSON_NAME] Time Remaining 00 : 17 : 3…" at bounding box center [613, 185] width 728 height 370
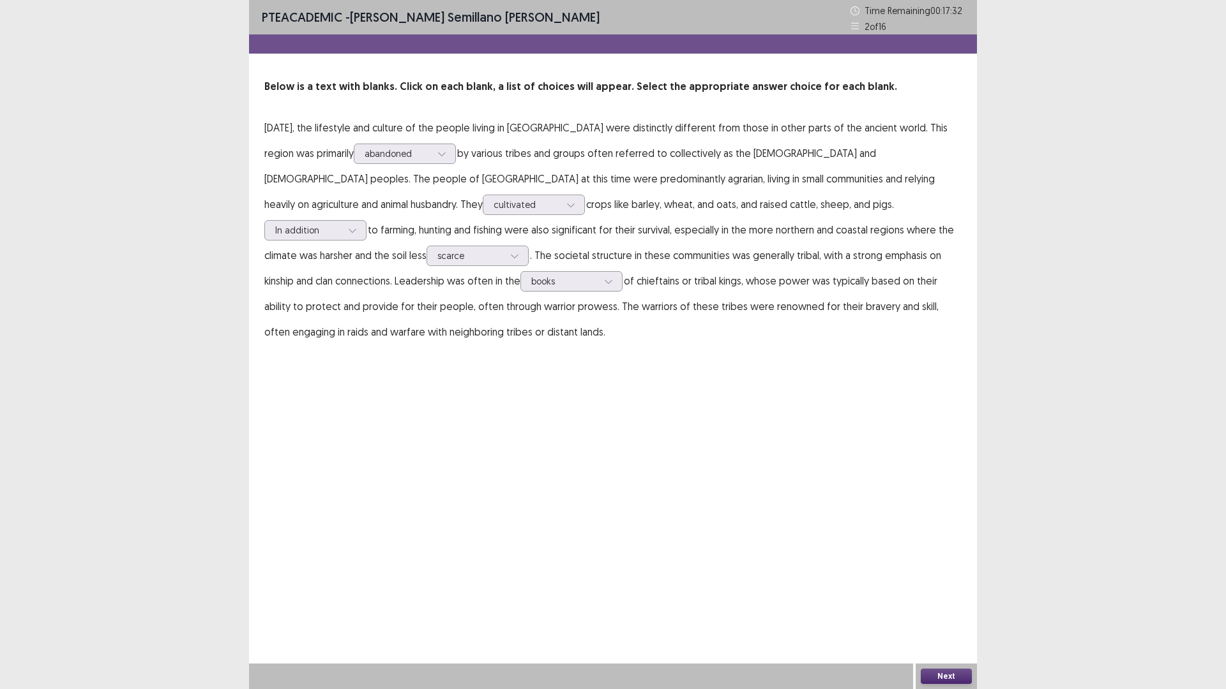
click at [957, 608] on button "Next" at bounding box center [945, 676] width 51 height 15
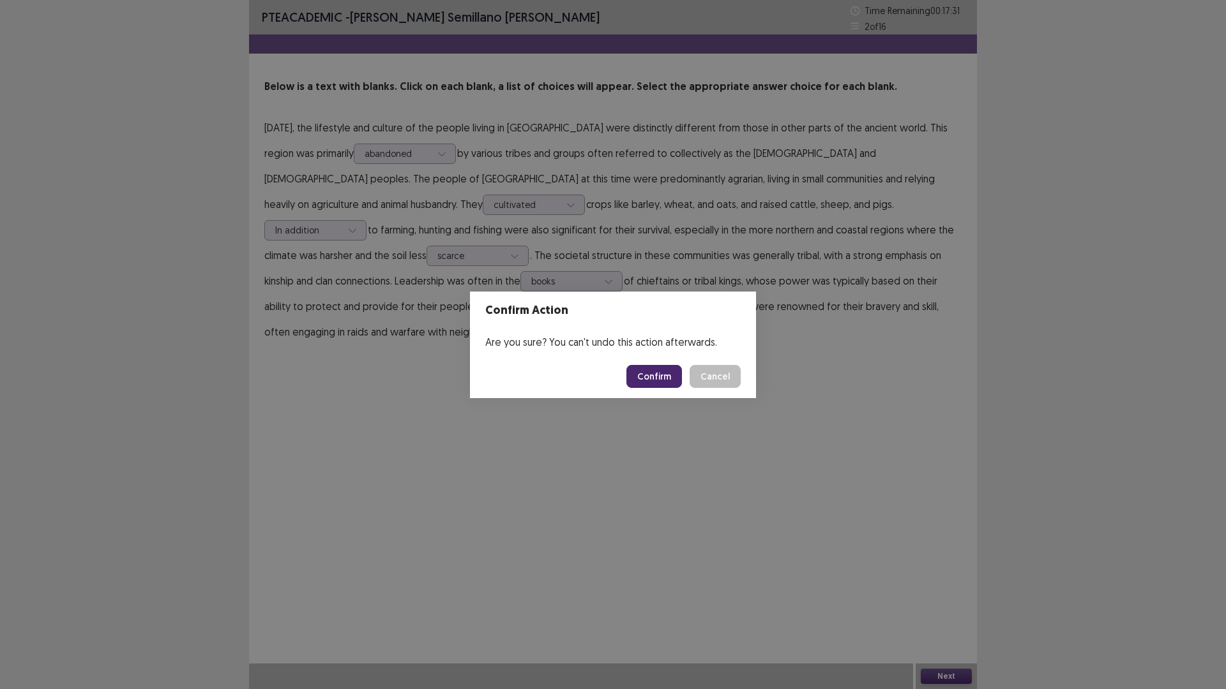
click at [650, 364] on footer "Confirm Cancel" at bounding box center [613, 376] width 286 height 43
click at [652, 370] on button "Confirm" at bounding box center [654, 376] width 56 height 23
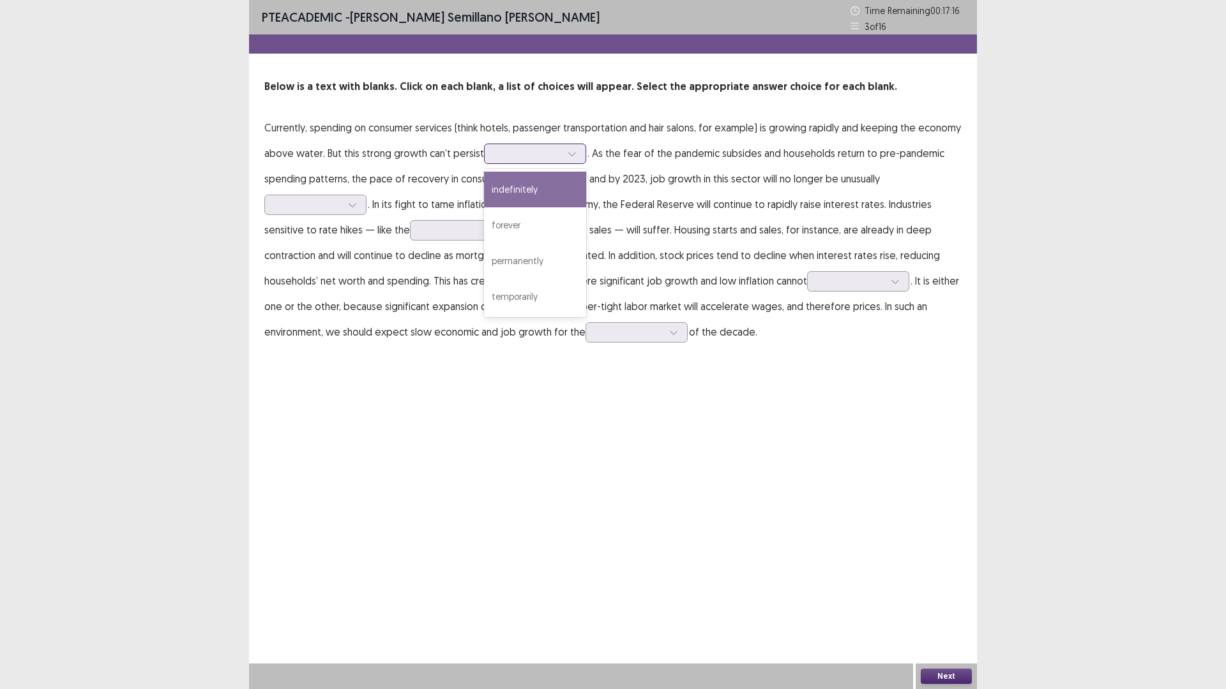
click at [569, 160] on div at bounding box center [571, 153] width 19 height 19
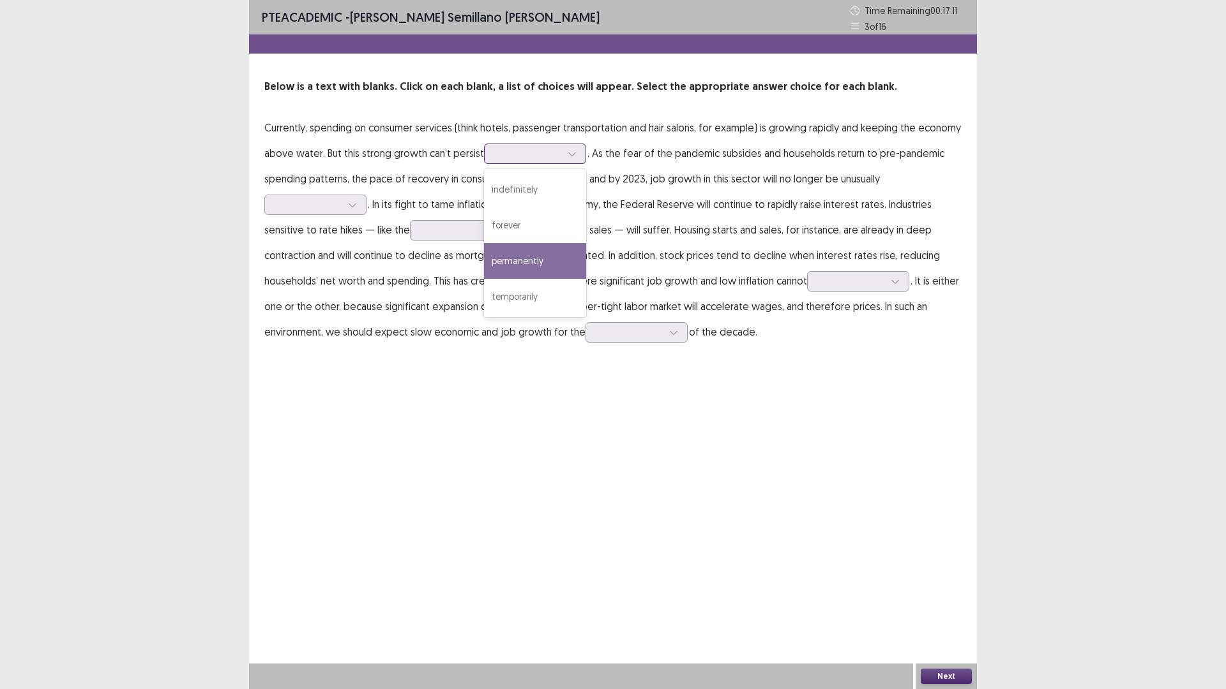
click at [546, 267] on div "permanently" at bounding box center [535, 261] width 102 height 36
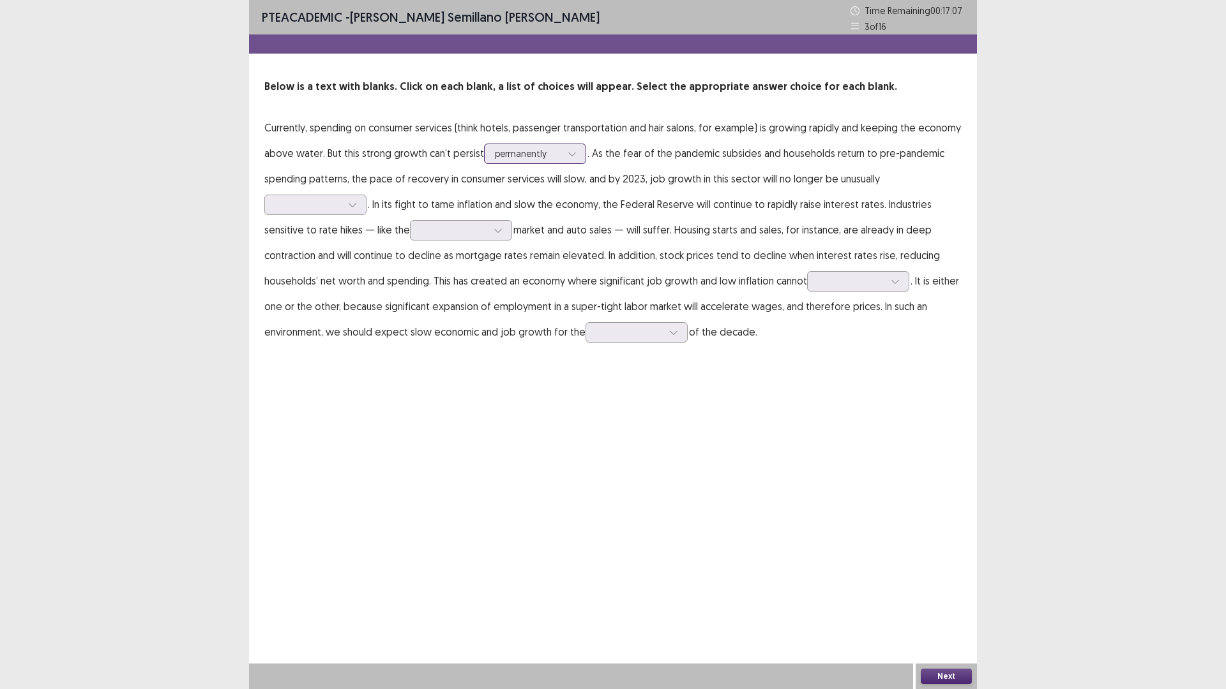
click at [534, 155] on div at bounding box center [528, 153] width 66 height 12
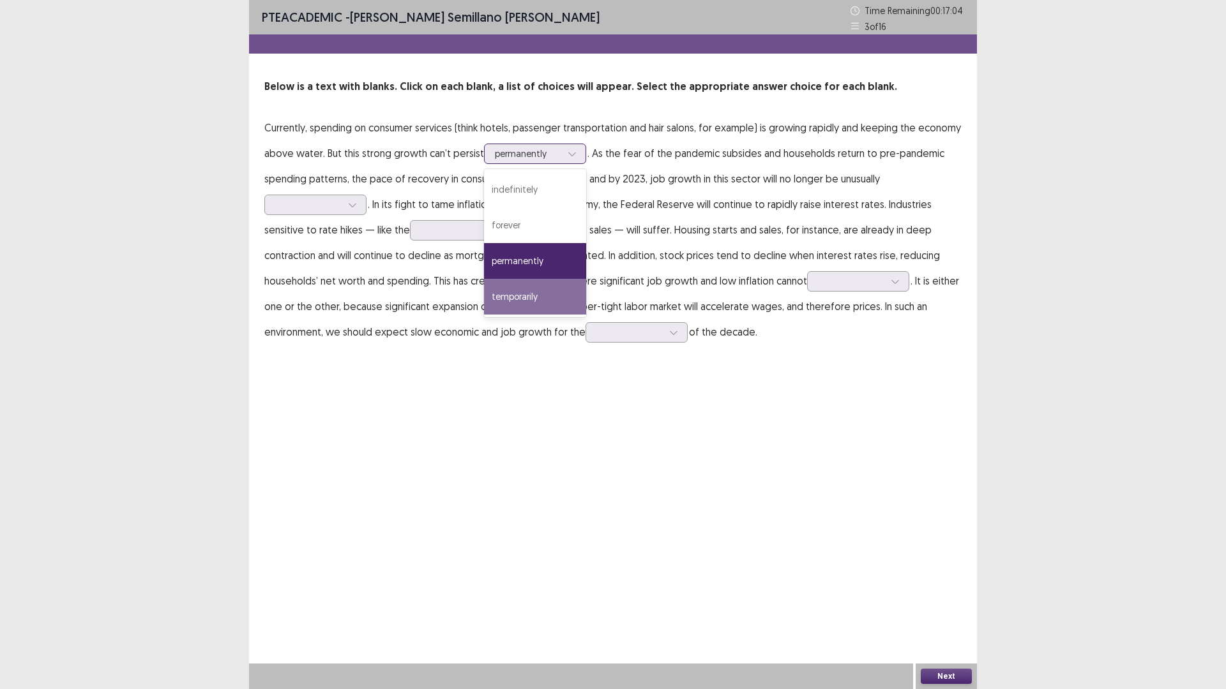
click at [527, 295] on div "temporarily" at bounding box center [535, 297] width 102 height 36
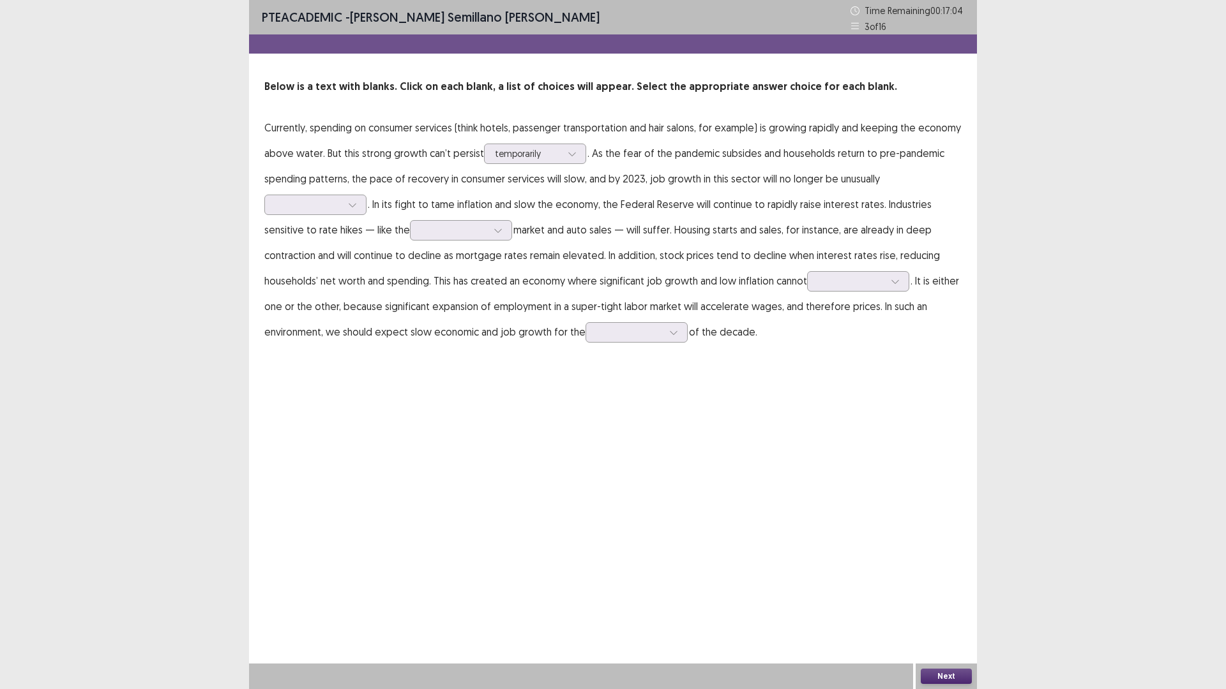
click at [449, 189] on p "Currently, spending on consumer services (think hotels, passenger transportatio…" at bounding box center [612, 230] width 697 height 230
click at [514, 152] on div at bounding box center [528, 153] width 66 height 12
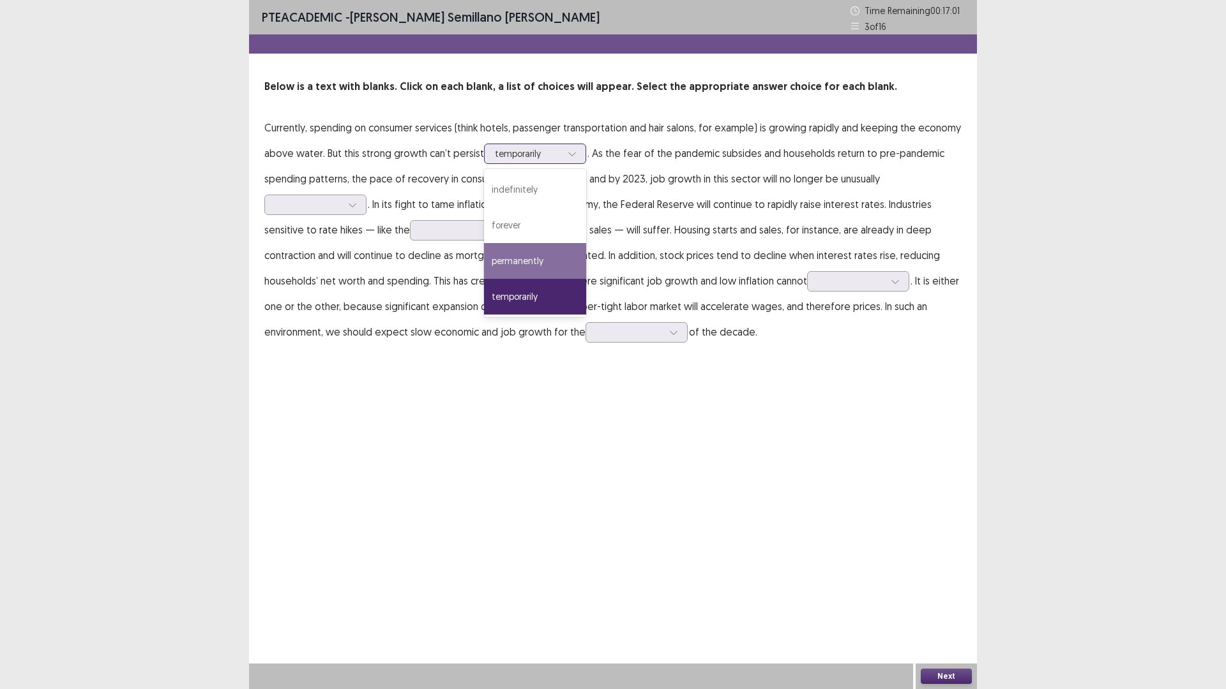
click at [535, 260] on div "permanently" at bounding box center [535, 261] width 102 height 36
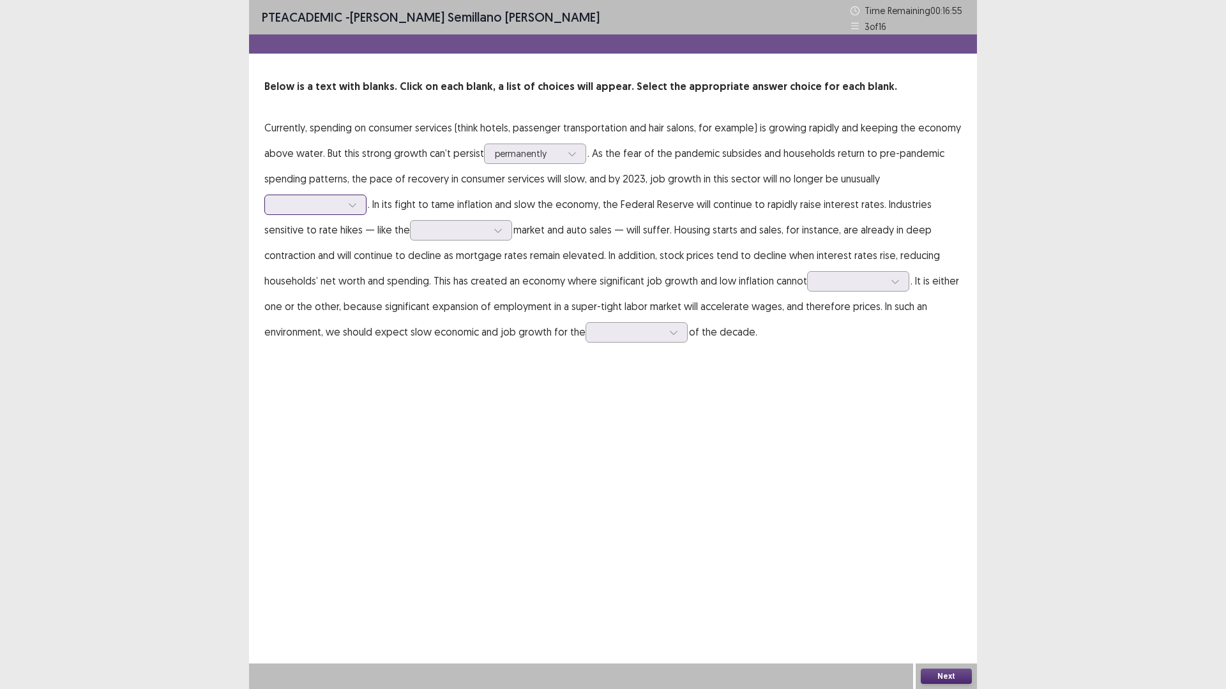
click at [346, 209] on div at bounding box center [352, 204] width 19 height 19
click at [330, 319] on div "stable" at bounding box center [315, 312] width 102 height 36
click at [346, 215] on p "Currently, spending on consumer services (think hotels, passenger transportatio…" at bounding box center [612, 230] width 697 height 230
click at [346, 198] on div at bounding box center [352, 204] width 19 height 19
click at [377, 203] on p "Currently, spending on consumer services (think hotels, passenger transportatio…" at bounding box center [612, 230] width 697 height 230
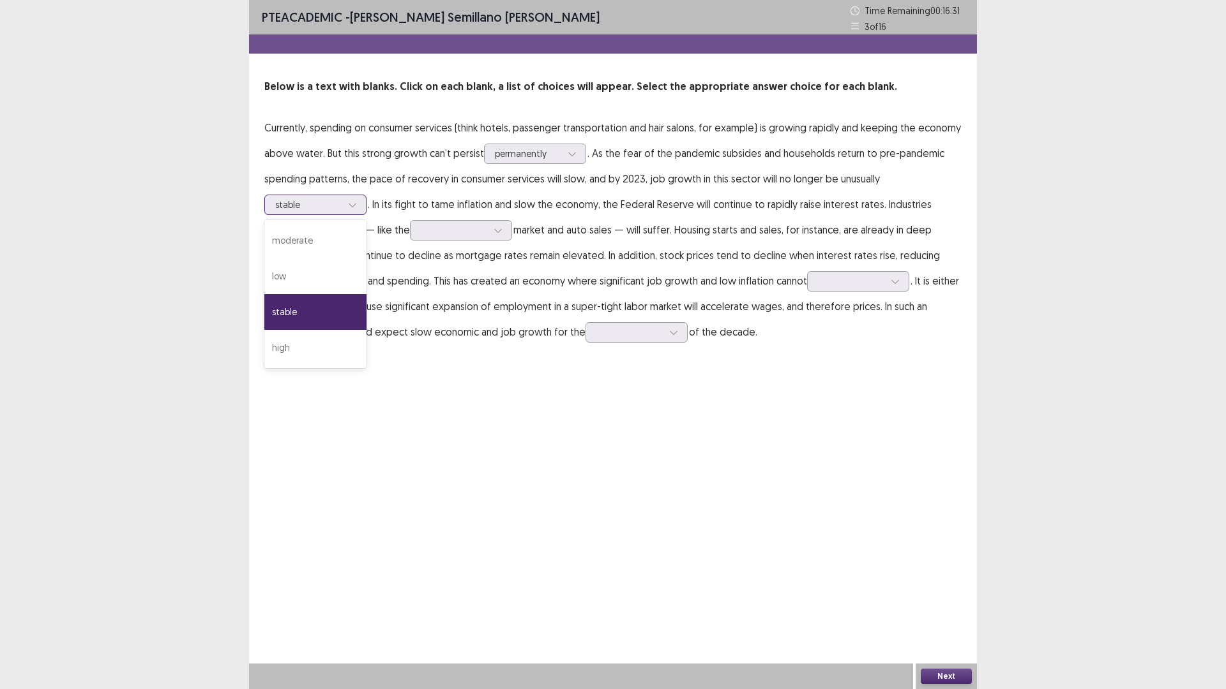
click at [353, 205] on icon at bounding box center [352, 204] width 9 height 9
drag, startPoint x: 362, startPoint y: 203, endPoint x: 393, endPoint y: 199, distance: 30.9
click at [366, 202] on div "stable" at bounding box center [315, 205] width 102 height 20
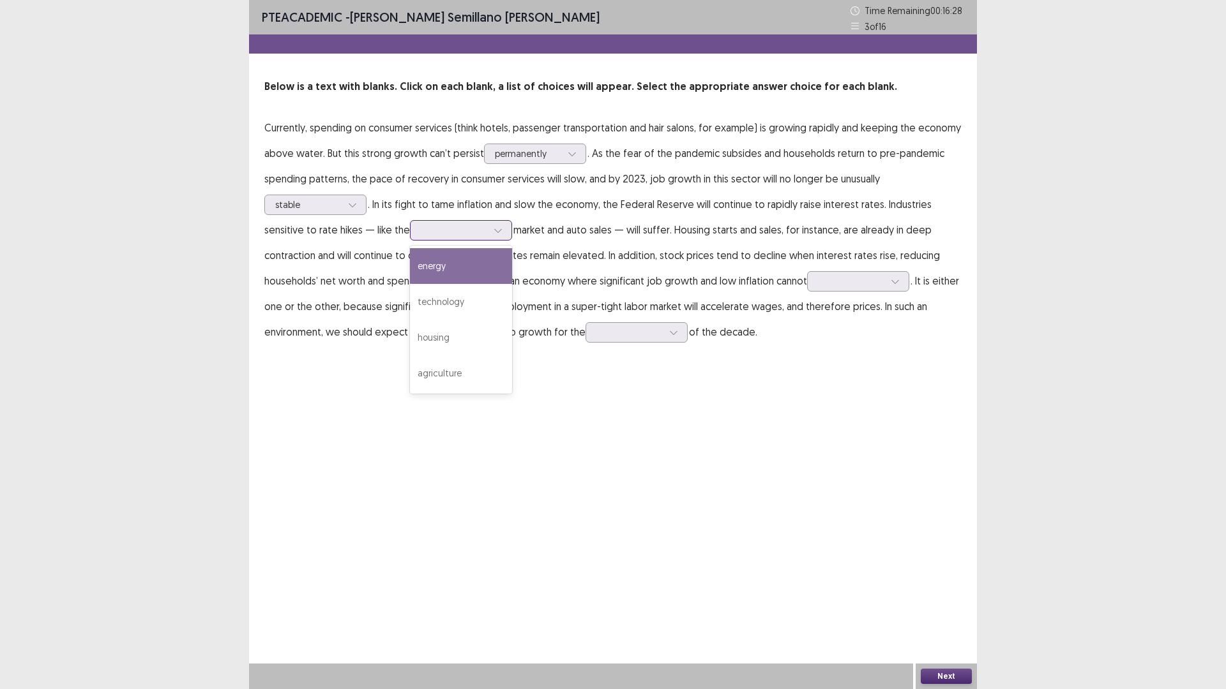
click at [458, 236] on div at bounding box center [454, 230] width 66 height 12
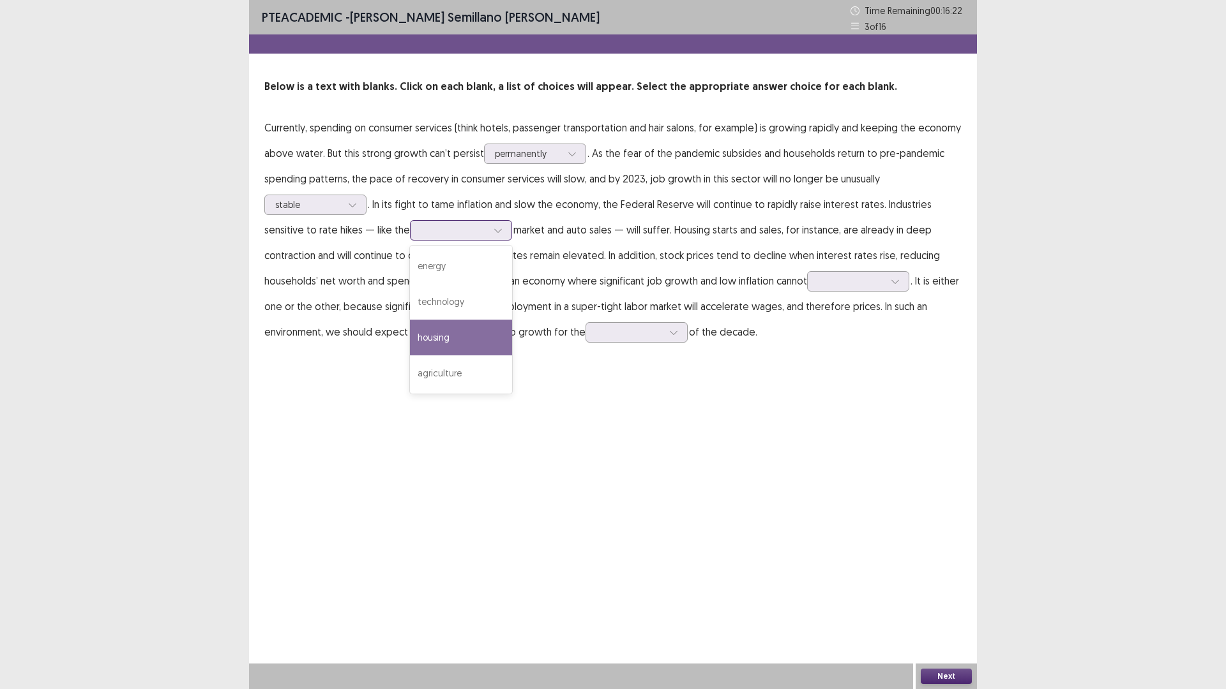
click at [465, 350] on div "housing" at bounding box center [461, 338] width 102 height 36
click at [502, 234] on div at bounding box center [497, 230] width 19 height 19
click at [550, 248] on p "Currently, spending on consumer services (think hotels, passenger transportatio…" at bounding box center [612, 230] width 697 height 230
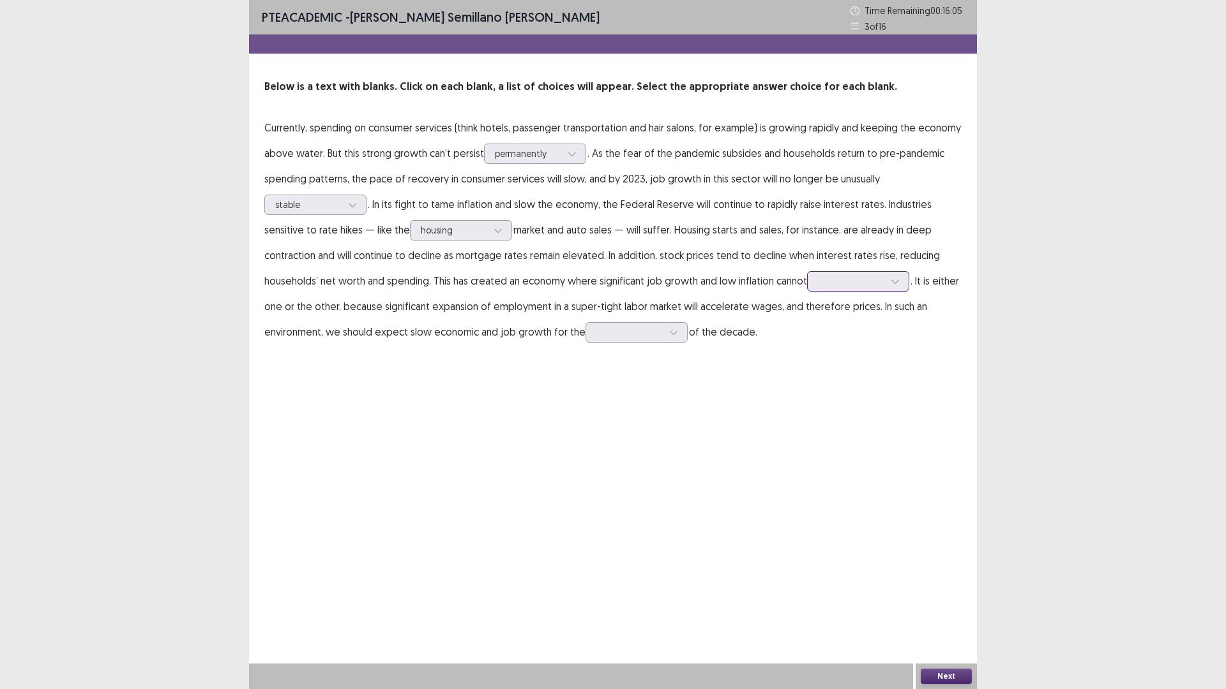
click at [849, 285] on div at bounding box center [851, 281] width 66 height 12
click at [863, 357] on div "grow" at bounding box center [858, 353] width 102 height 36
click at [890, 284] on div at bounding box center [894, 281] width 19 height 19
click at [982, 354] on div "PTE academic - [PERSON_NAME] semillano [PERSON_NAME] Time Remaining 00 : 15 : 5…" at bounding box center [613, 344] width 1226 height 689
click at [620, 335] on div at bounding box center [629, 332] width 66 height 12
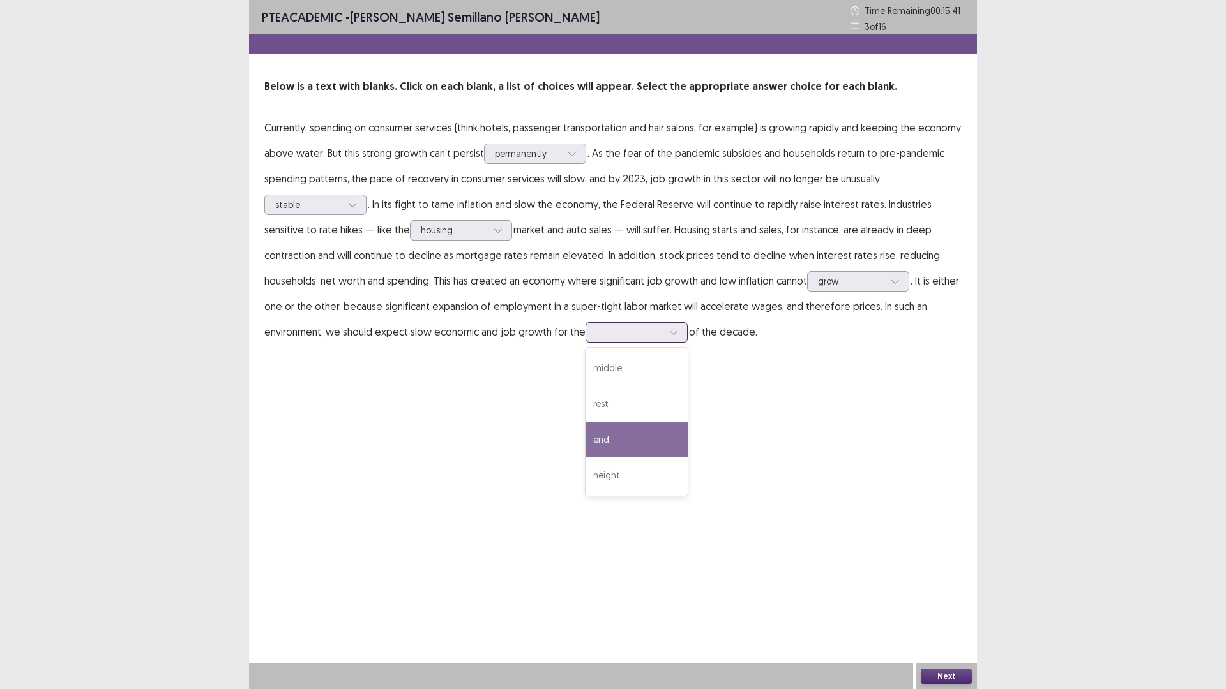
click at [641, 436] on div "end" at bounding box center [636, 440] width 102 height 36
click at [621, 382] on div "PTE academic - [PERSON_NAME] semillano [PERSON_NAME] Time Remaining 00 : 15 : 4…" at bounding box center [613, 344] width 728 height 689
click at [635, 338] on div at bounding box center [629, 332] width 66 height 12
drag, startPoint x: 760, startPoint y: 410, endPoint x: 949, endPoint y: 670, distance: 320.9
click at [771, 416] on div "PTE academic - [PERSON_NAME] semillano [PERSON_NAME] Time Remaining 00 : 15 : 3…" at bounding box center [613, 344] width 728 height 689
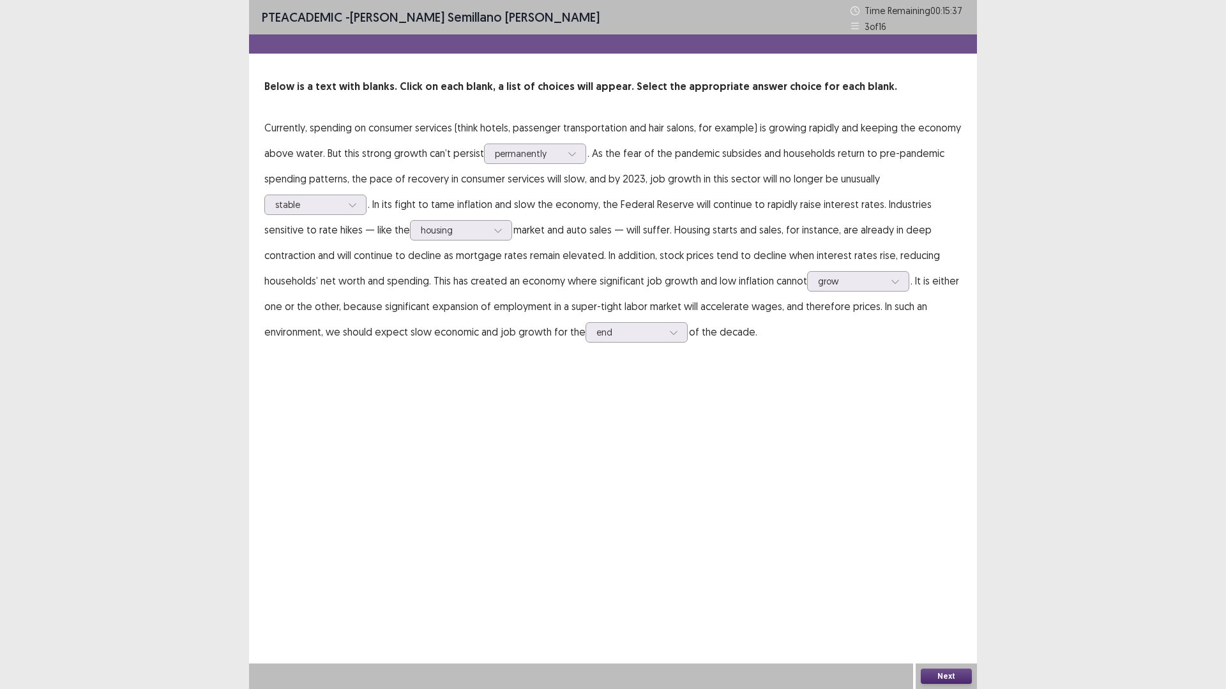
click at [951, 608] on div "Next" at bounding box center [945, 677] width 61 height 26
click at [954, 608] on button "Next" at bounding box center [945, 676] width 51 height 15
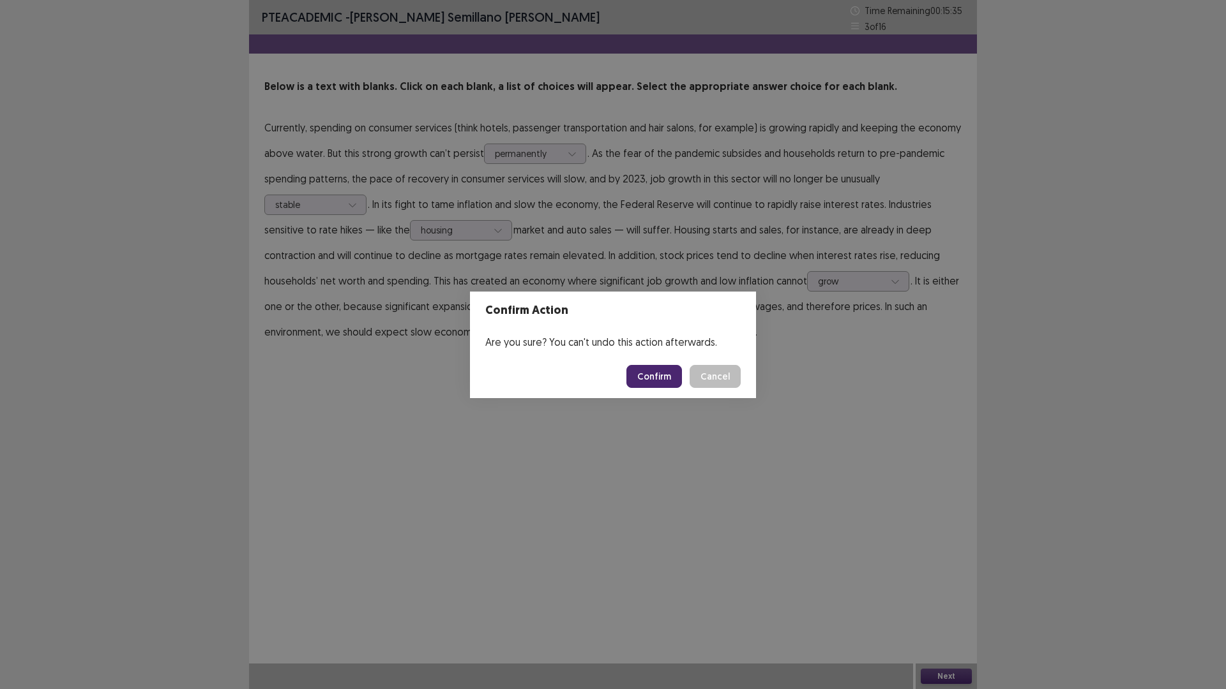
click at [714, 359] on footer "Confirm Cancel" at bounding box center [613, 376] width 286 height 43
click at [709, 372] on button "Cancel" at bounding box center [714, 376] width 51 height 23
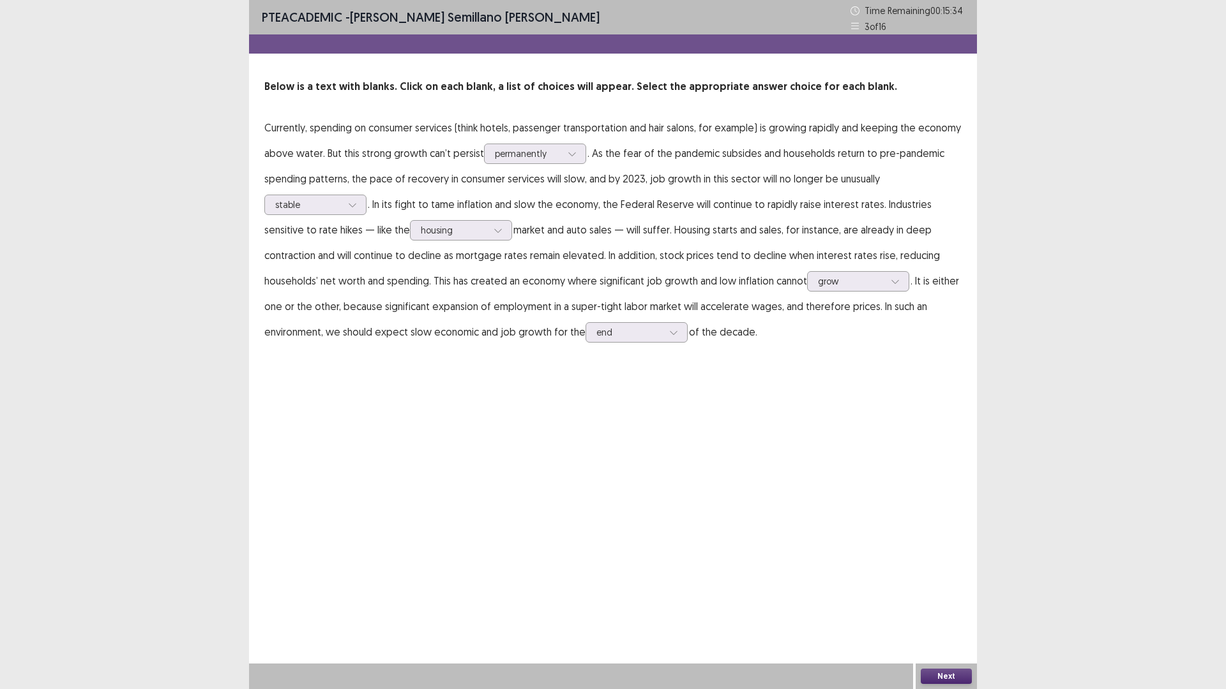
click at [950, 608] on button "Next" at bounding box center [945, 676] width 51 height 15
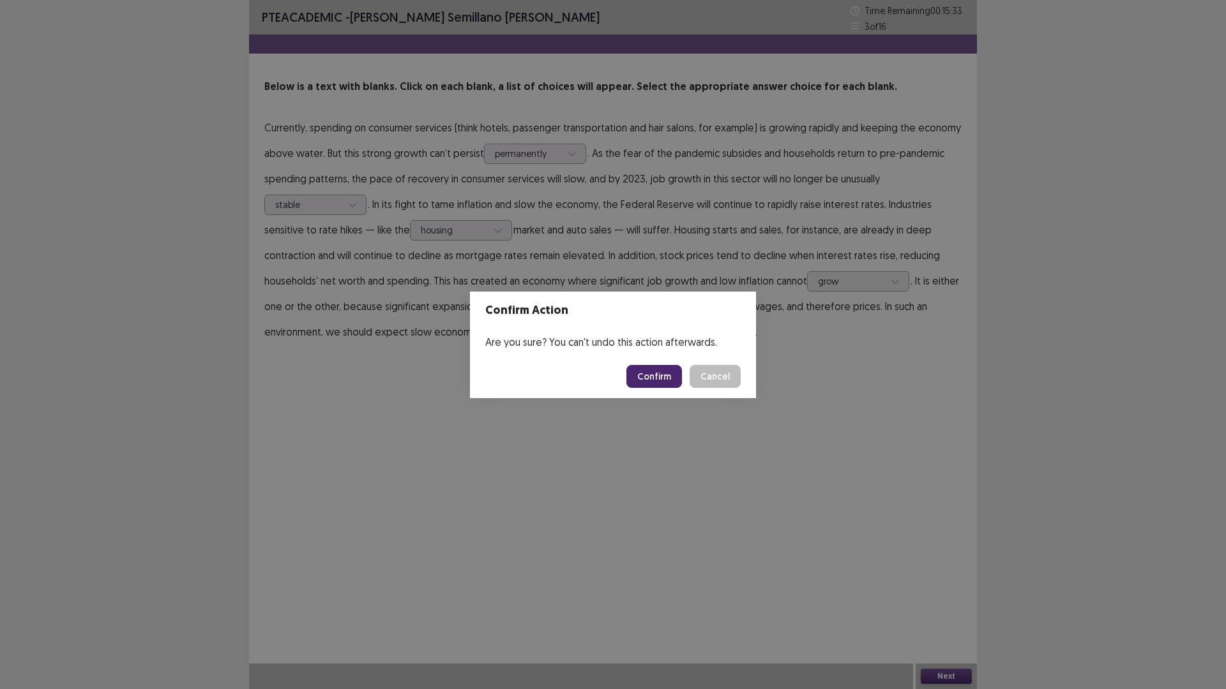
click at [663, 379] on button "Confirm" at bounding box center [654, 376] width 56 height 23
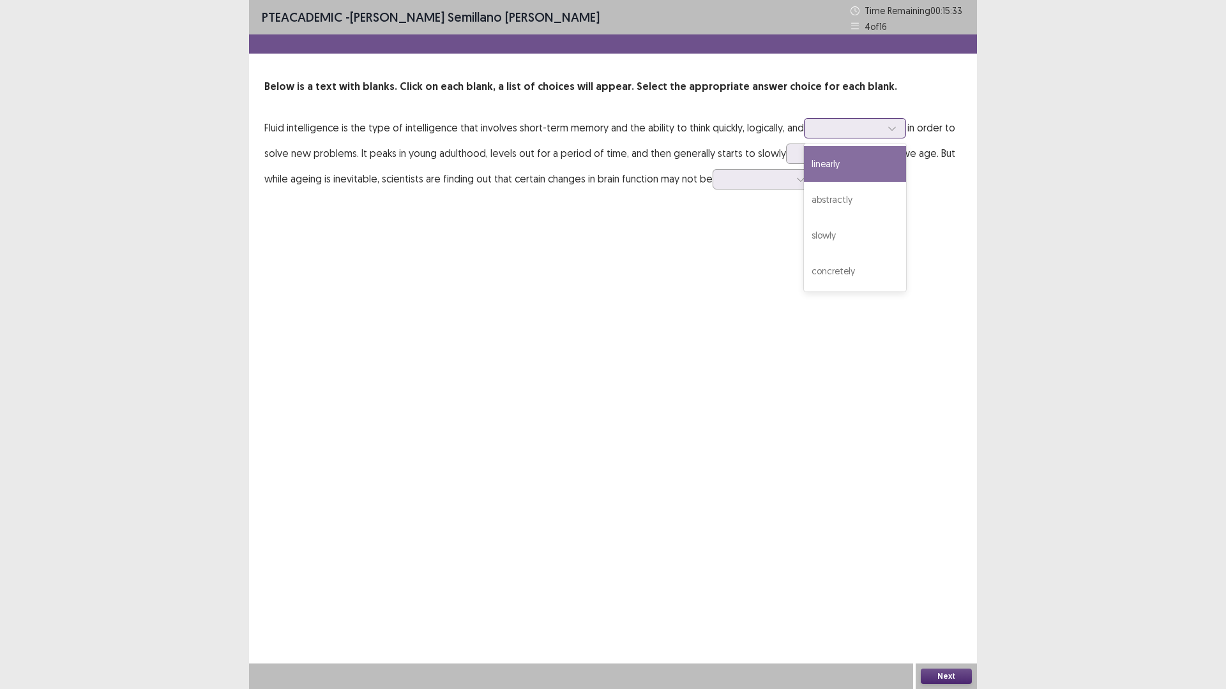
click at [887, 125] on icon at bounding box center [891, 128] width 9 height 9
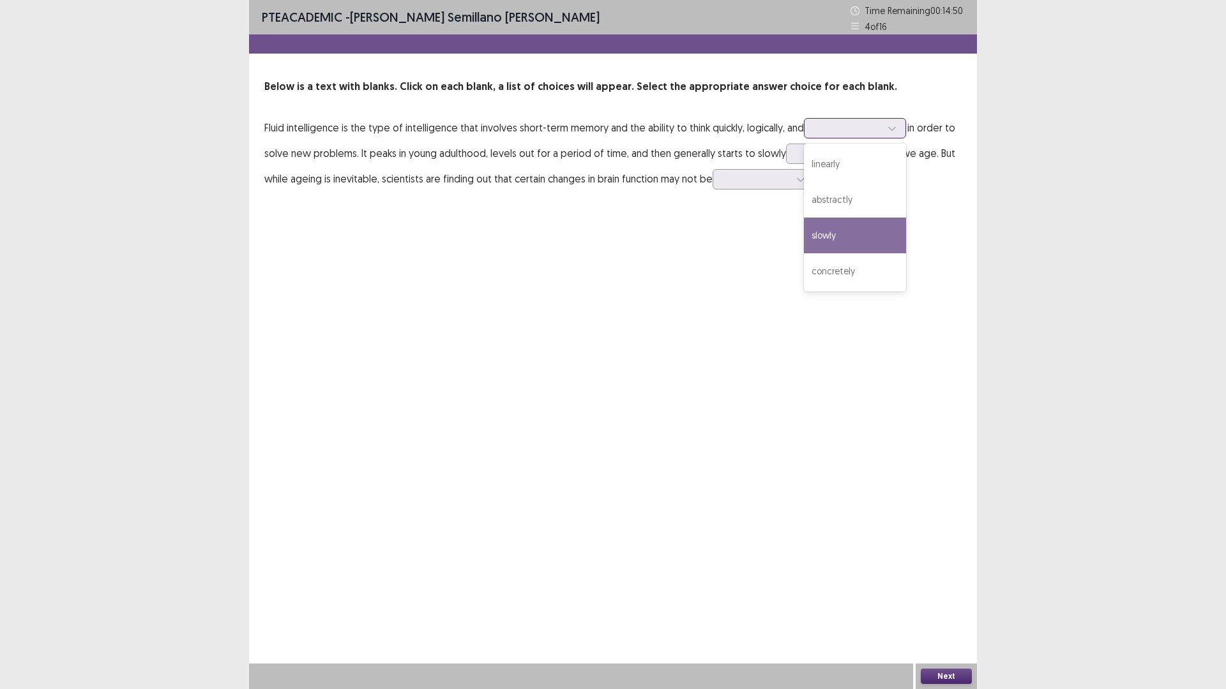
click at [827, 229] on div "slowly" at bounding box center [855, 236] width 102 height 36
click at [850, 127] on div at bounding box center [848, 128] width 66 height 12
click at [843, 276] on div "concretely" at bounding box center [855, 271] width 102 height 36
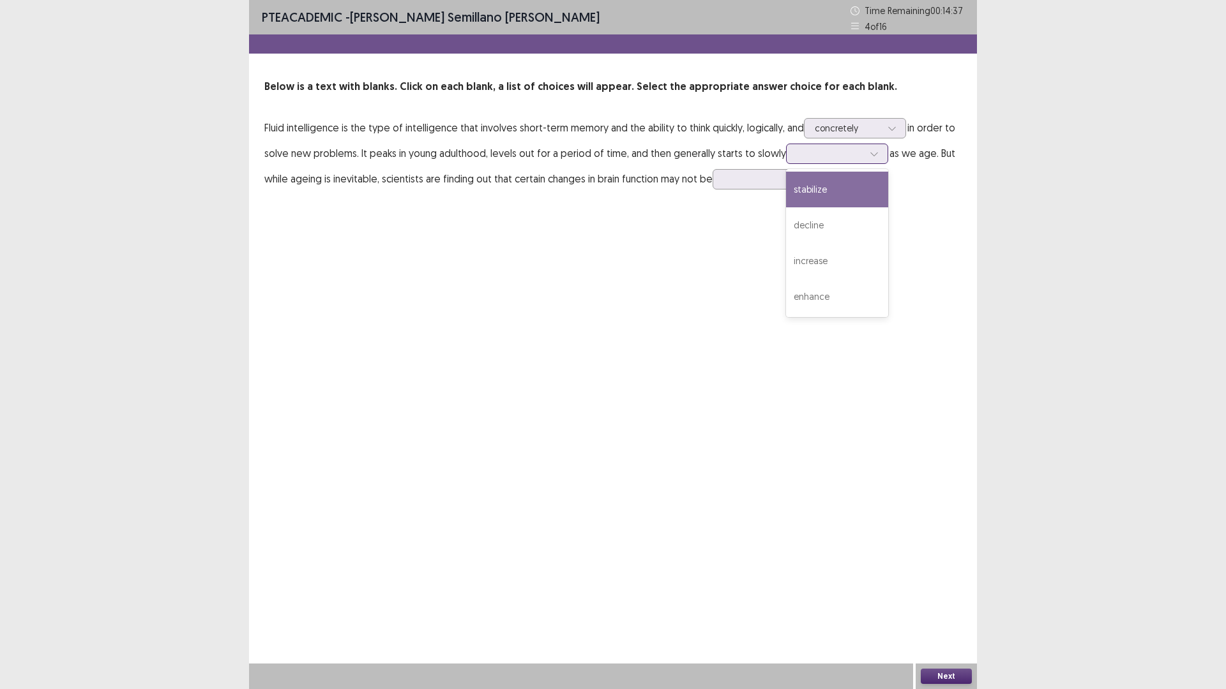
click at [850, 158] on div at bounding box center [830, 153] width 66 height 12
drag, startPoint x: 816, startPoint y: 205, endPoint x: 820, endPoint y: 191, distance: 13.9
click at [820, 191] on div "stabilize" at bounding box center [837, 190] width 102 height 36
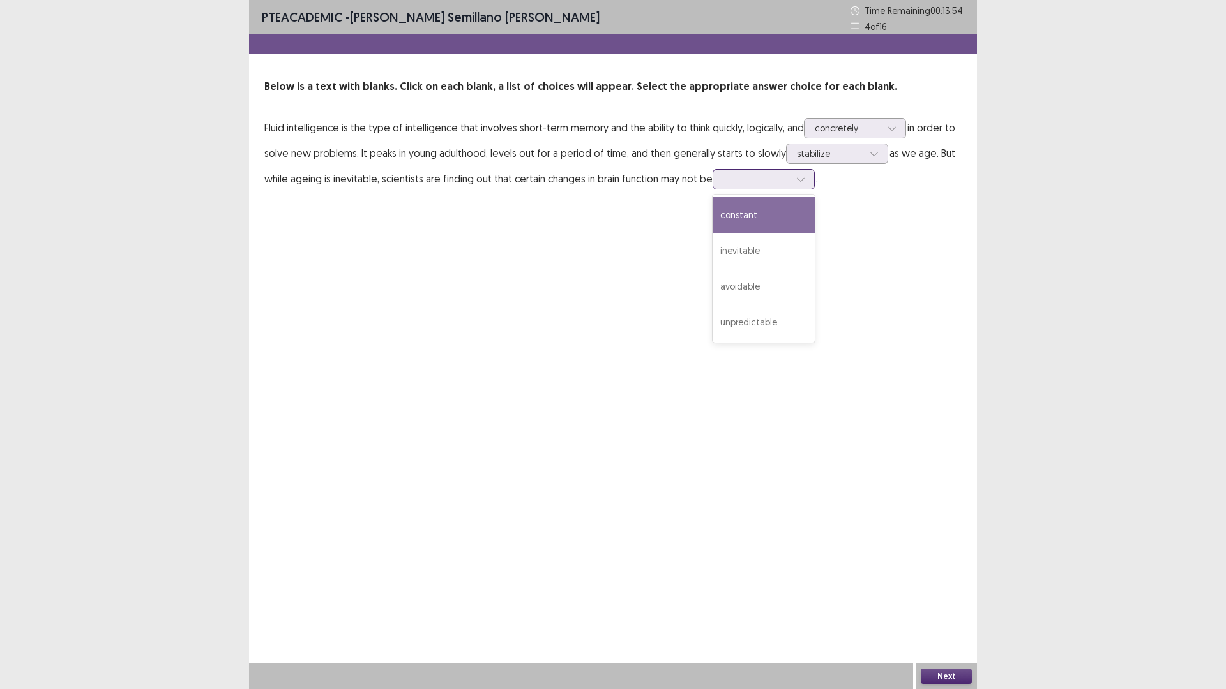
click at [774, 184] on div at bounding box center [756, 179] width 66 height 12
drag, startPoint x: 772, startPoint y: 326, endPoint x: 790, endPoint y: 319, distance: 19.8
click at [790, 319] on div "unpredictable" at bounding box center [763, 322] width 102 height 36
click at [760, 182] on div at bounding box center [756, 179] width 66 height 12
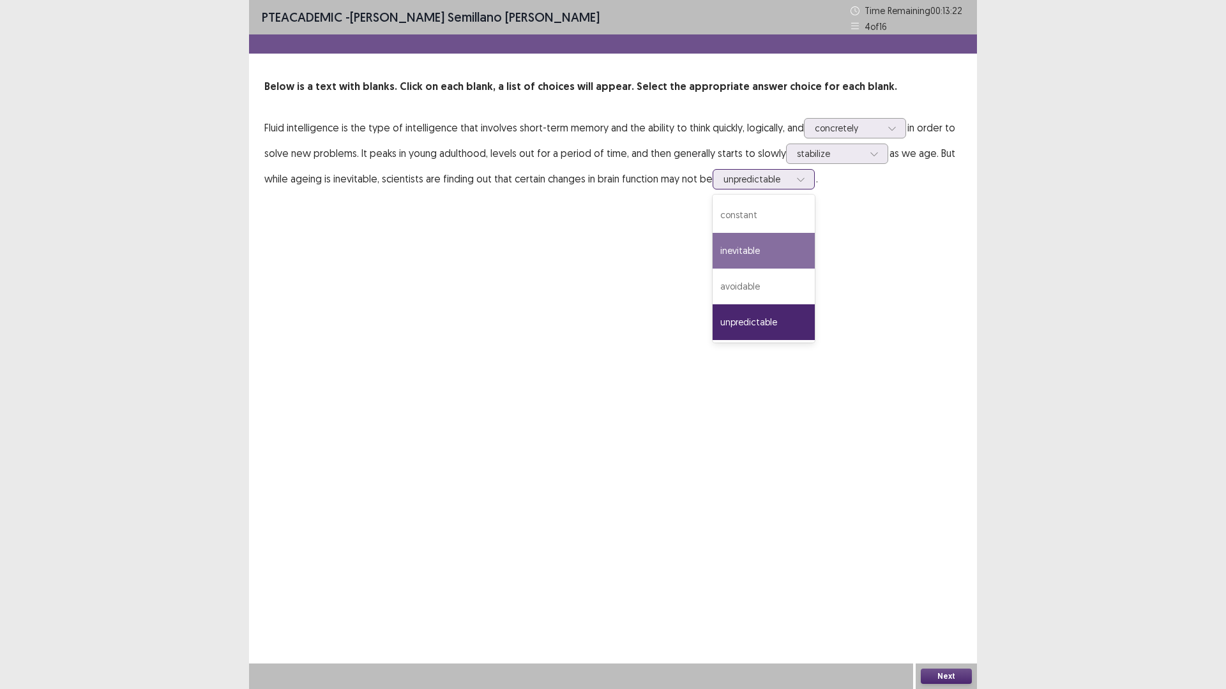
click at [773, 255] on div "inevitable" at bounding box center [763, 251] width 102 height 36
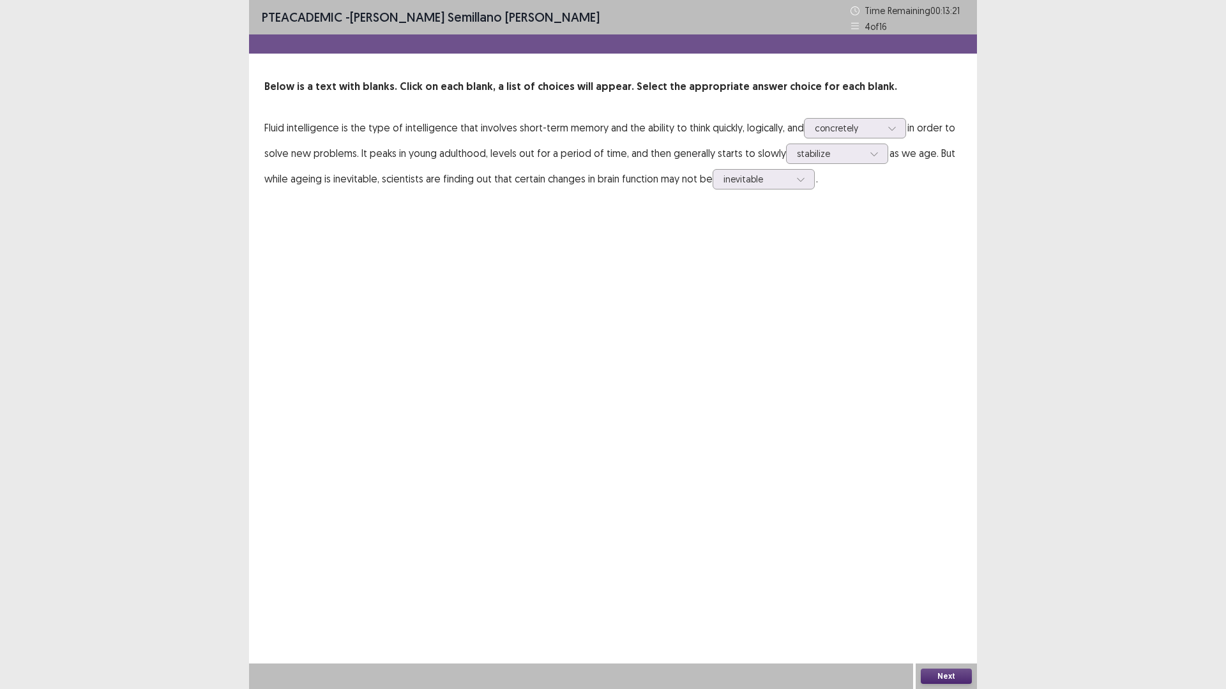
click at [952, 608] on button "Next" at bounding box center [945, 676] width 51 height 15
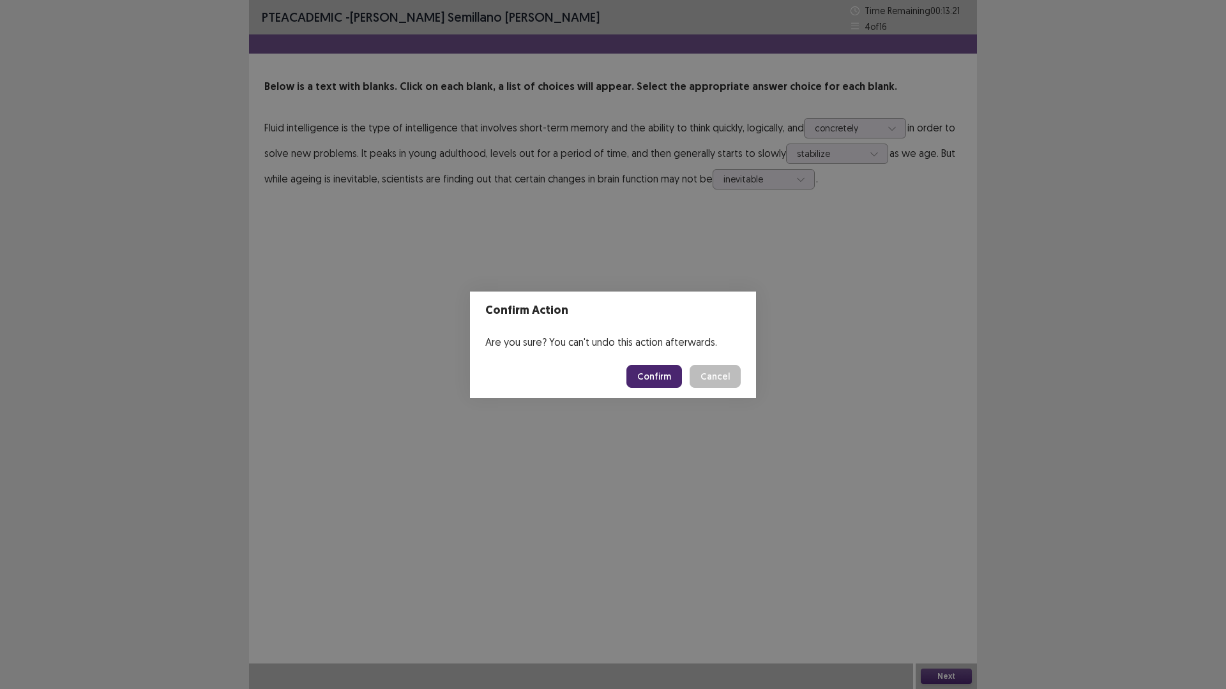
drag, startPoint x: 640, startPoint y: 363, endPoint x: 641, endPoint y: 380, distance: 16.6
click at [640, 377] on footer "Confirm Cancel" at bounding box center [613, 376] width 286 height 43
click at [641, 380] on button "Confirm" at bounding box center [654, 376] width 56 height 23
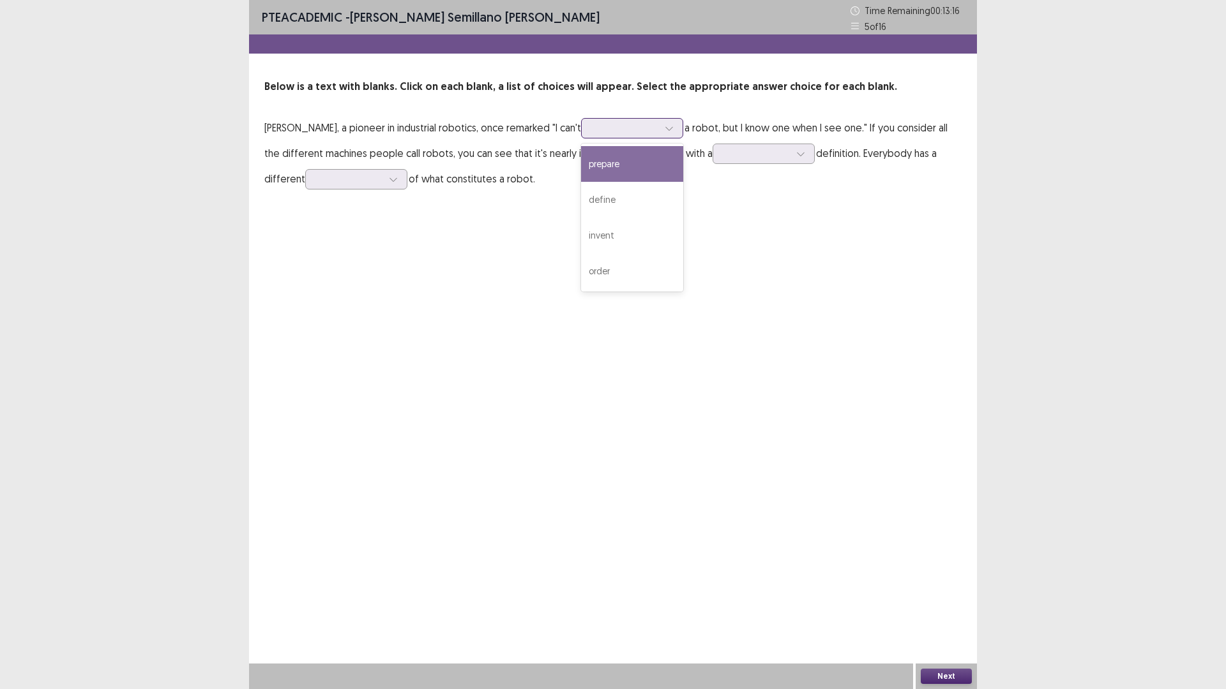
click at [612, 137] on div at bounding box center [632, 128] width 102 height 20
click at [626, 131] on div at bounding box center [625, 128] width 66 height 12
click at [658, 131] on div at bounding box center [625, 128] width 66 height 12
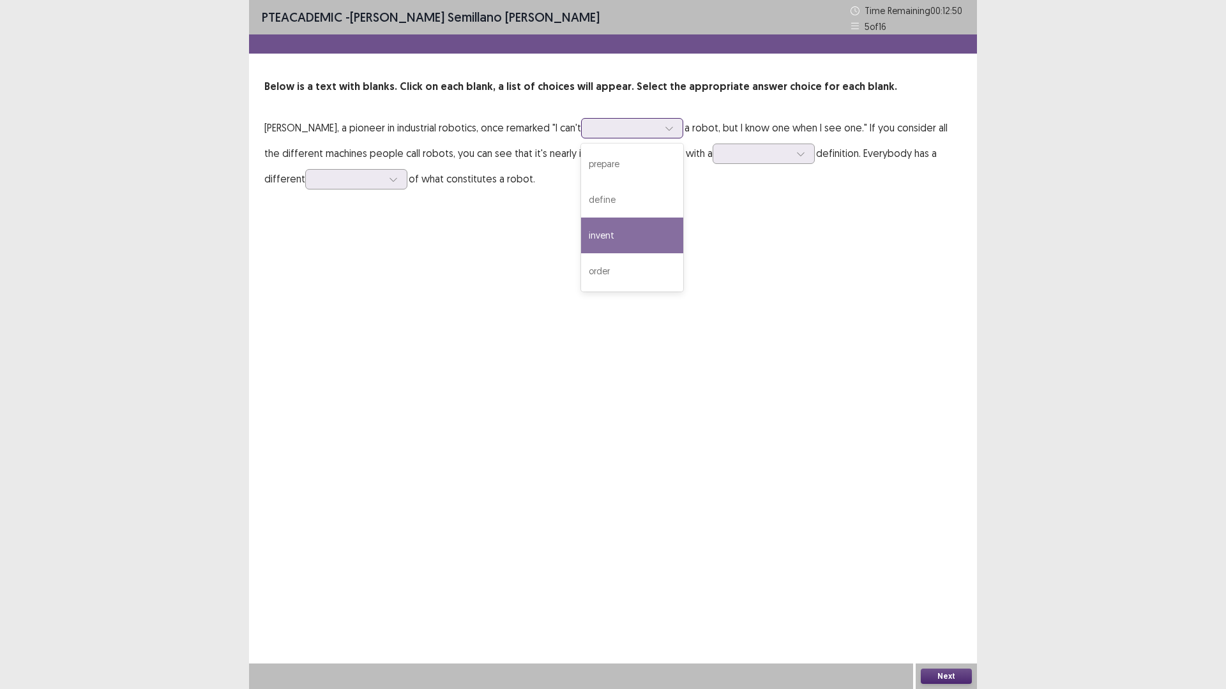
click at [647, 238] on div "invent" at bounding box center [632, 236] width 102 height 36
click at [634, 133] on div at bounding box center [625, 128] width 66 height 12
click at [673, 268] on div "order" at bounding box center [632, 271] width 102 height 36
click at [802, 158] on div at bounding box center [800, 153] width 19 height 19
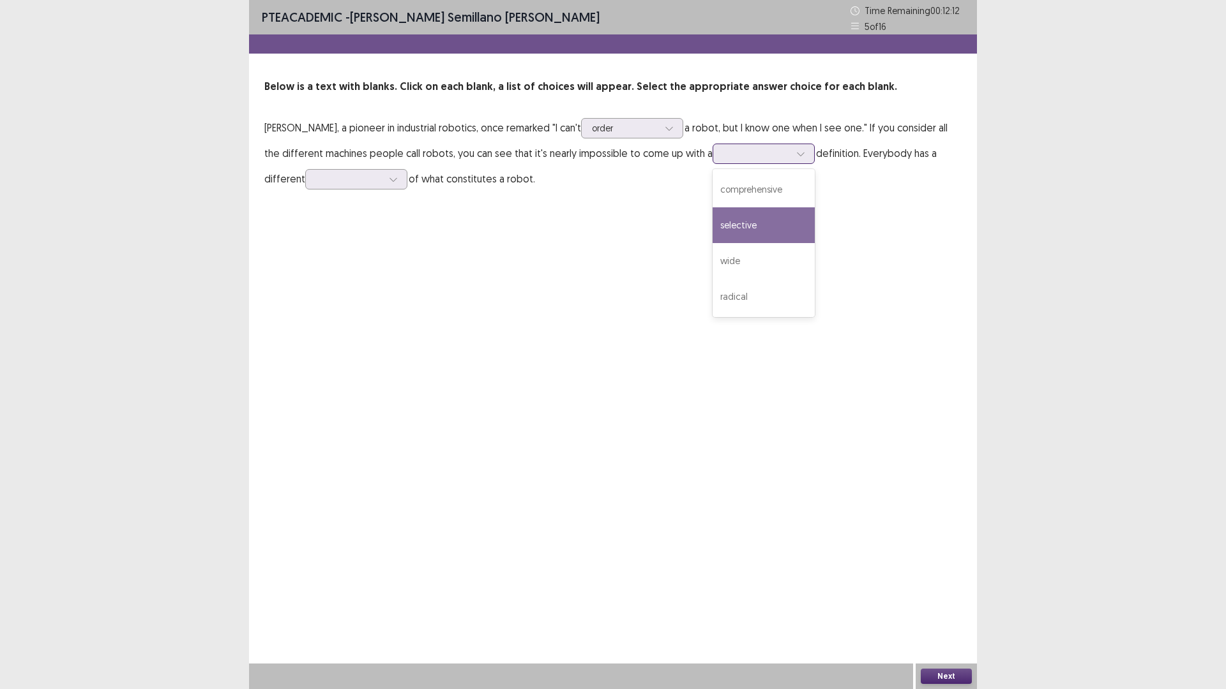
click at [771, 234] on div "selective" at bounding box center [763, 225] width 102 height 36
click at [313, 178] on div at bounding box center [356, 179] width 102 height 20
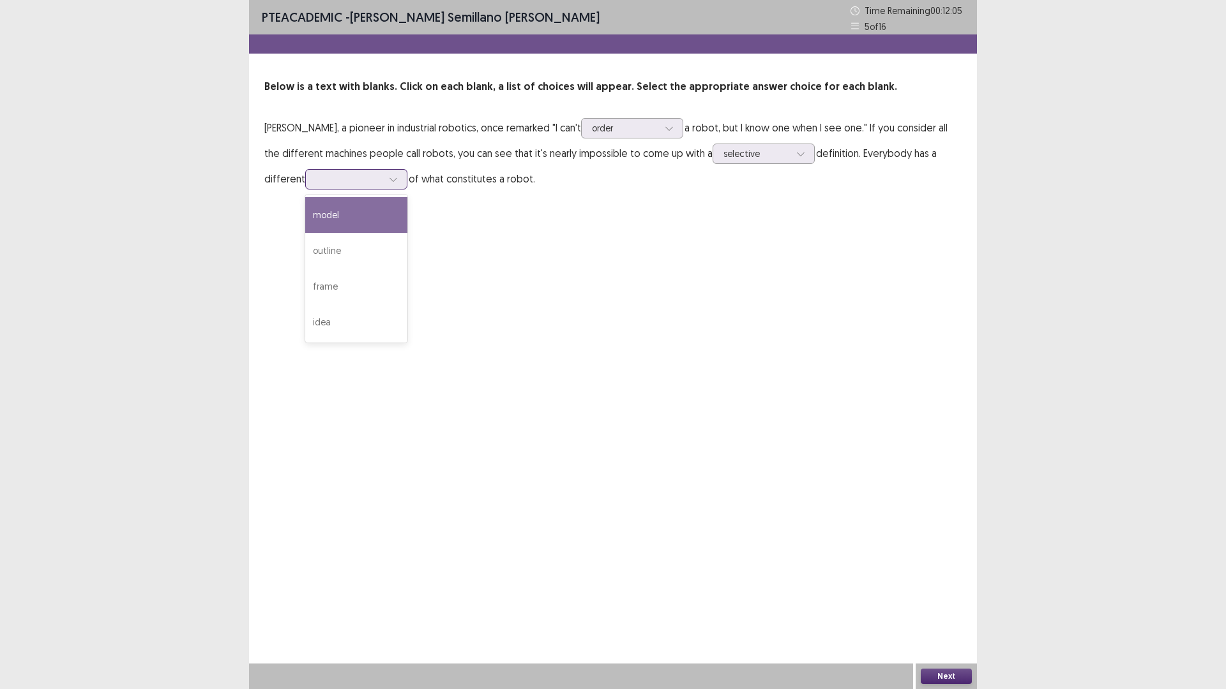
click at [356, 223] on div "model" at bounding box center [356, 215] width 102 height 36
click at [947, 608] on button "Next" at bounding box center [945, 676] width 51 height 15
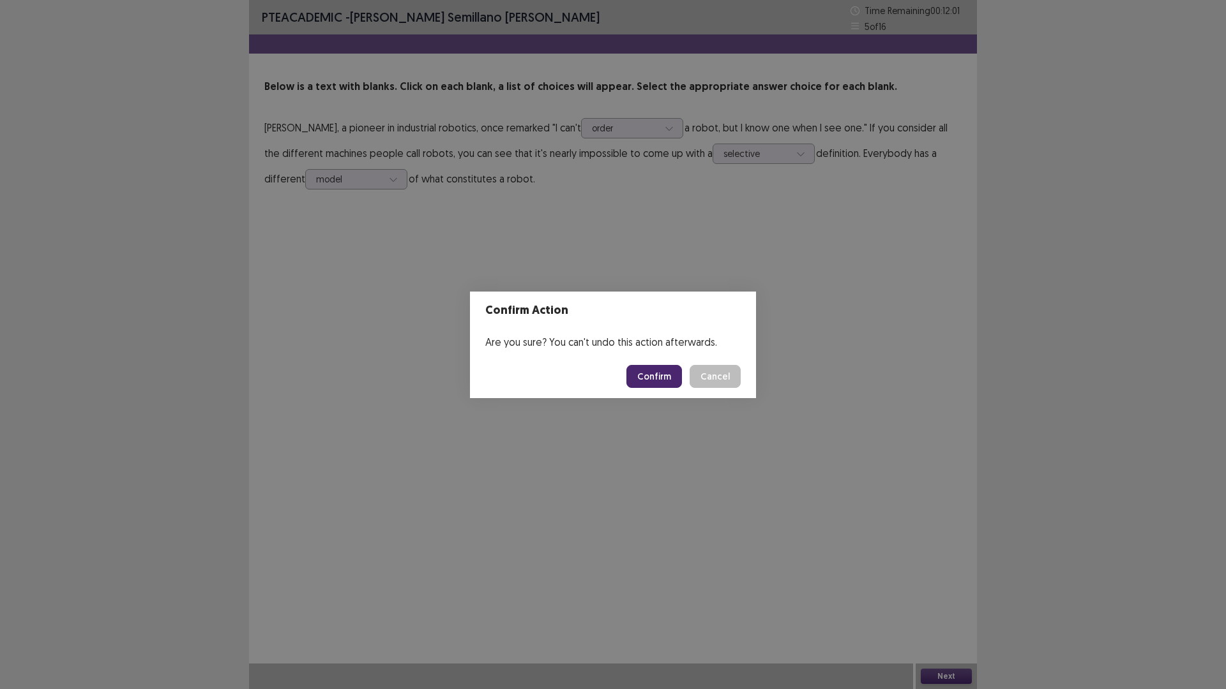
drag, startPoint x: 653, startPoint y: 380, endPoint x: 717, endPoint y: 376, distance: 63.9
click at [774, 394] on div "Confirm Action Are you sure? You can't undo this action afterwards. Confirm Can…" at bounding box center [613, 344] width 1226 height 689
click at [659, 376] on button "Confirm" at bounding box center [654, 376] width 56 height 23
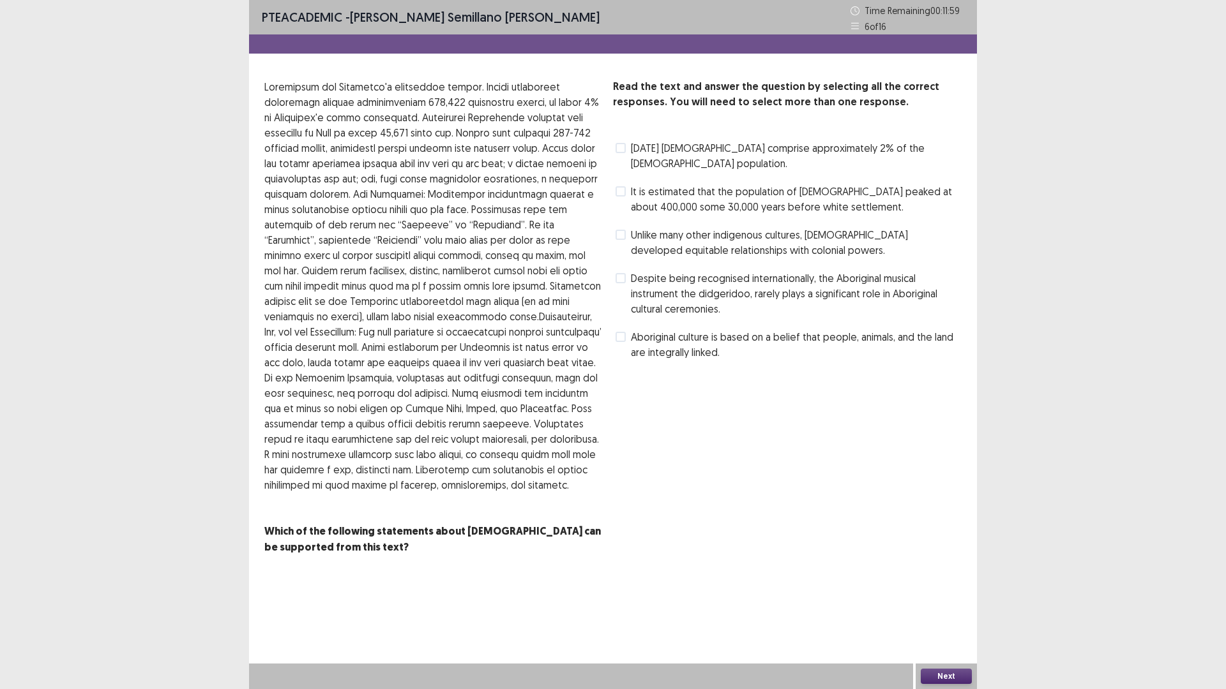
click at [620, 146] on span at bounding box center [620, 148] width 10 height 10
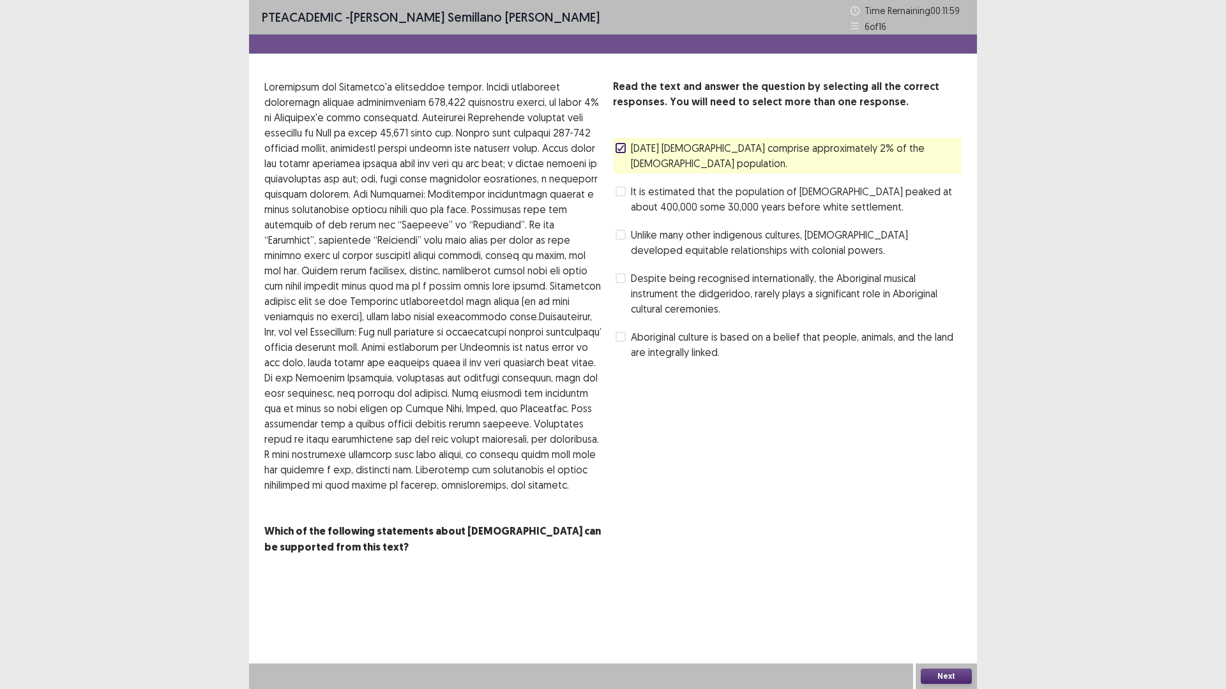
click at [624, 154] on label "[DATE] [DEMOGRAPHIC_DATA] comprise approximately 2% of the [DEMOGRAPHIC_DATA] p…" at bounding box center [788, 155] width 346 height 31
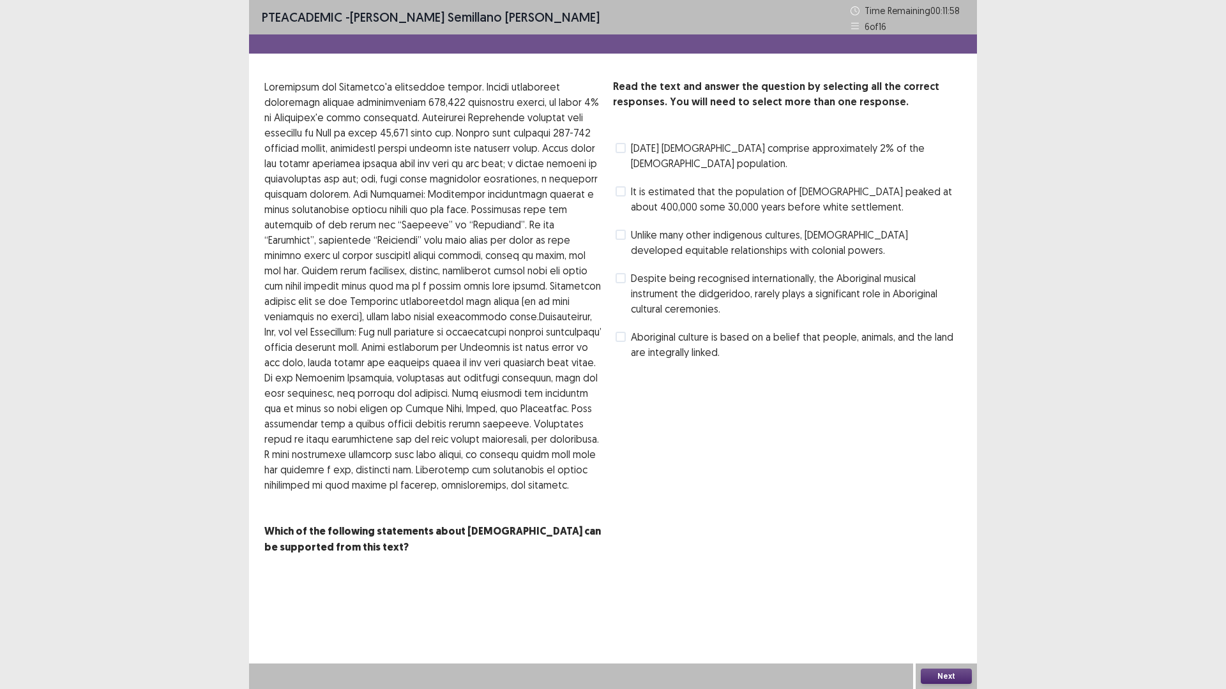
click at [622, 195] on span at bounding box center [620, 191] width 10 height 10
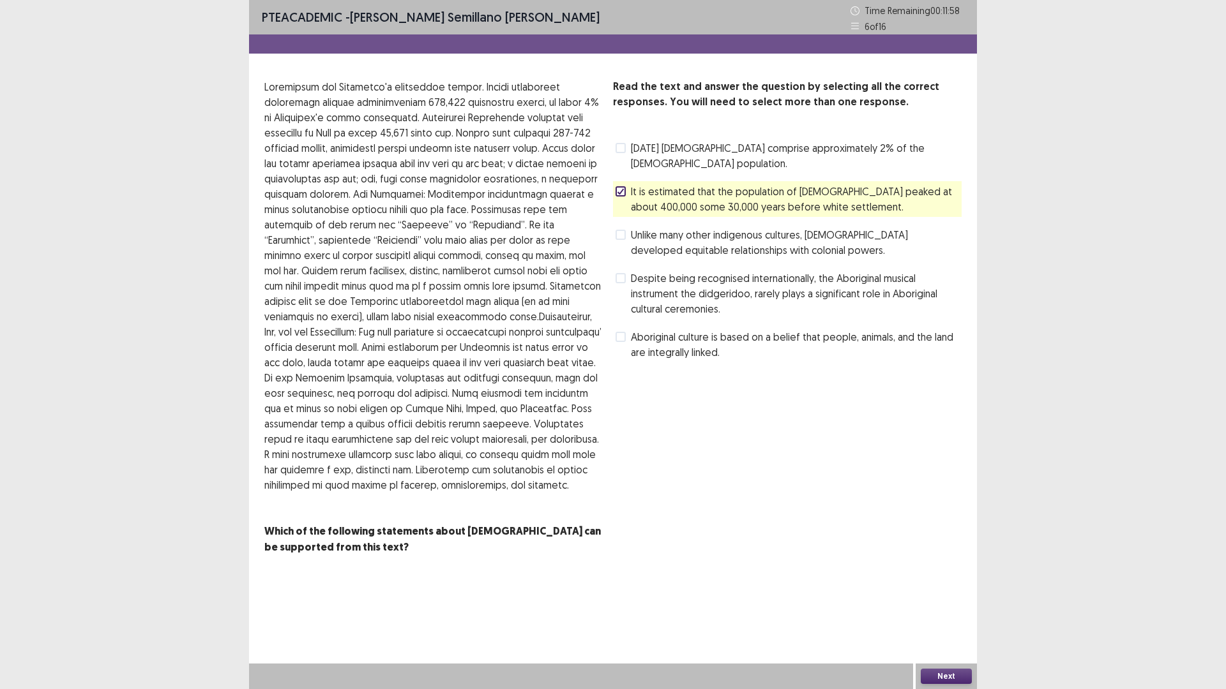
click at [621, 158] on label "[DATE] [DEMOGRAPHIC_DATA] comprise approximately 2% of the [DEMOGRAPHIC_DATA] p…" at bounding box center [788, 155] width 346 height 31
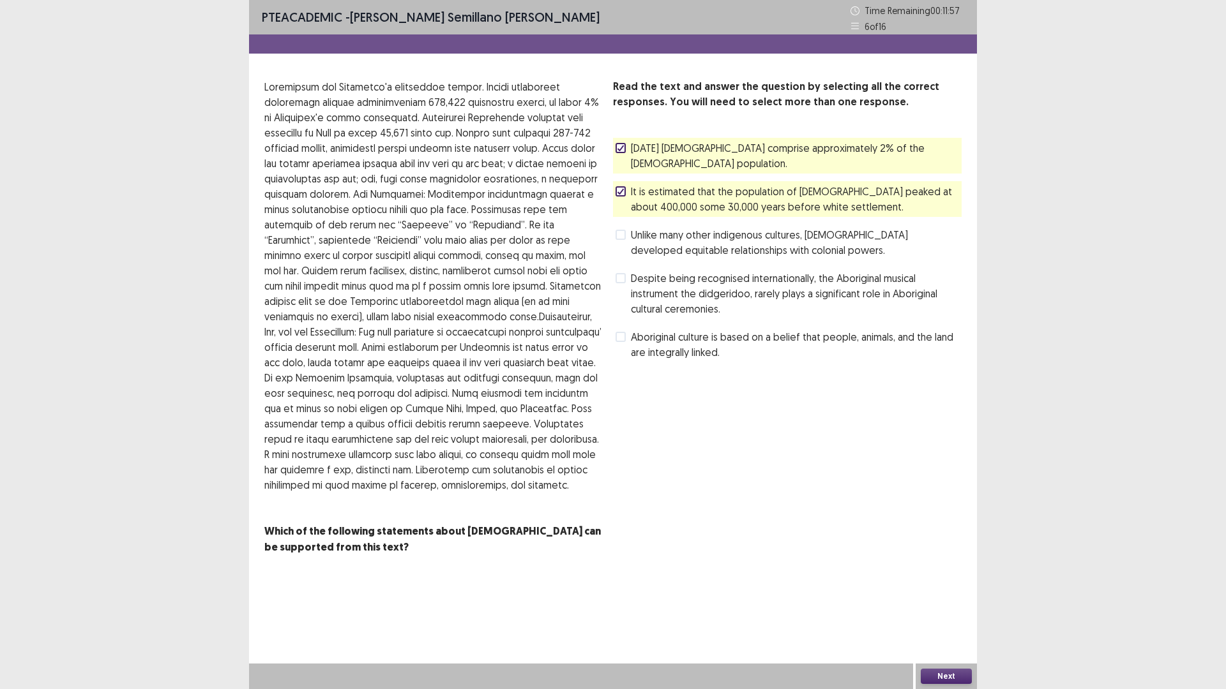
click at [620, 189] on icon at bounding box center [621, 191] width 8 height 6
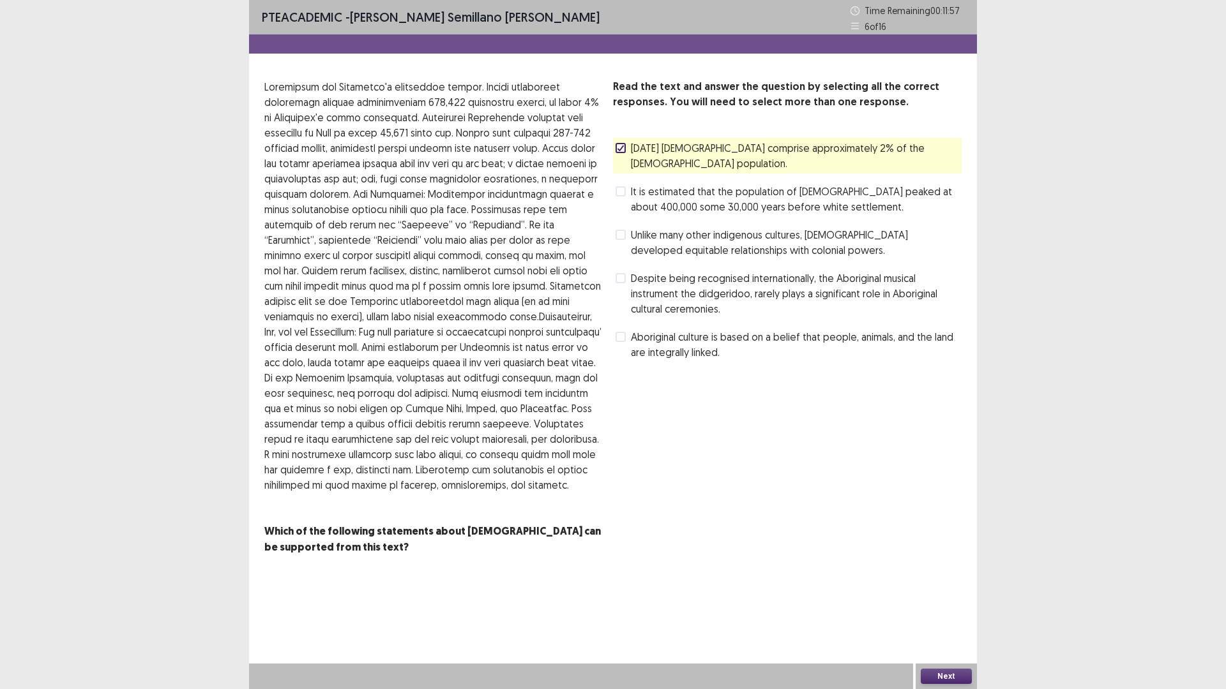
click at [631, 156] on span "[DATE] [DEMOGRAPHIC_DATA] comprise approximately 2% of the [DEMOGRAPHIC_DATA] p…" at bounding box center [796, 155] width 331 height 31
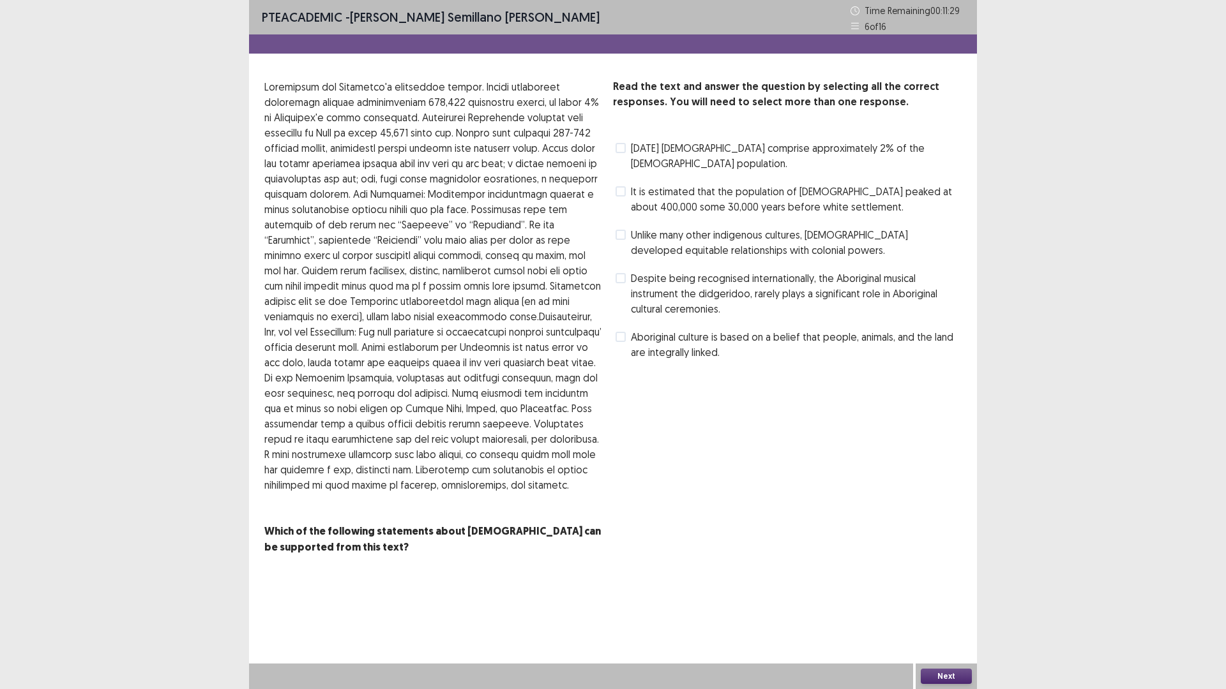
click at [716, 203] on span "It is estimated that the population of [DEMOGRAPHIC_DATA] peaked at about 400,0…" at bounding box center [796, 199] width 331 height 31
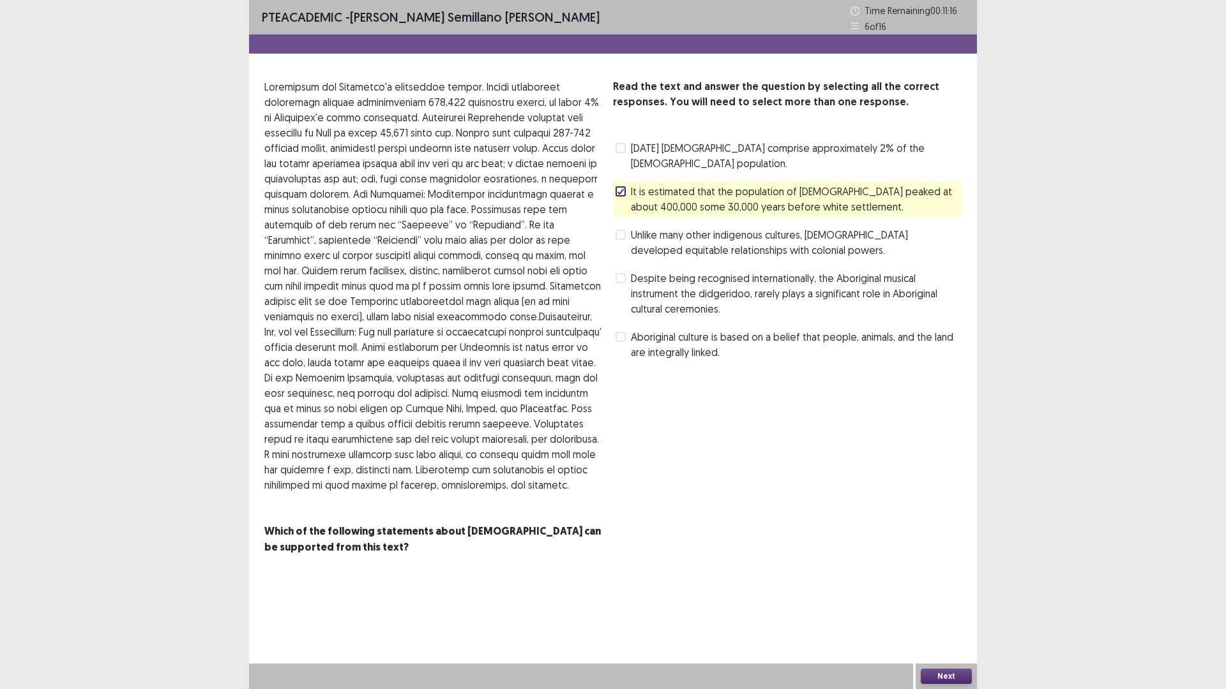
click at [638, 154] on span "[DATE] [DEMOGRAPHIC_DATA] comprise approximately 2% of the [DEMOGRAPHIC_DATA] p…" at bounding box center [796, 155] width 331 height 31
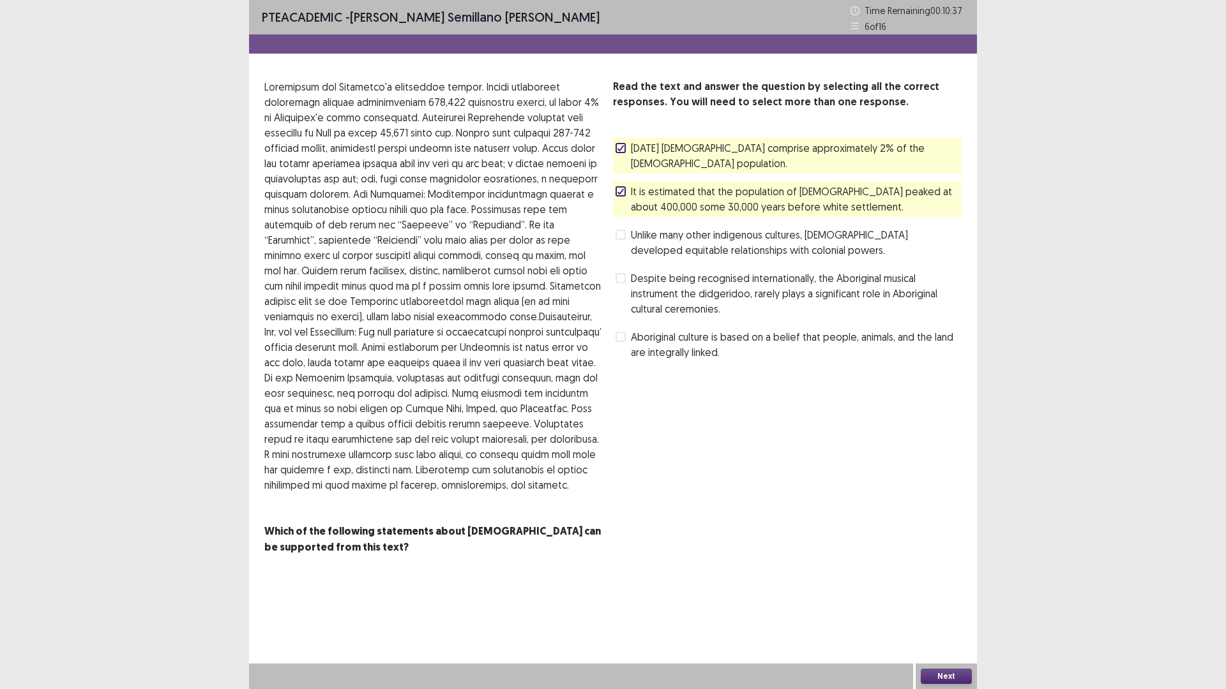
click at [957, 608] on button "Next" at bounding box center [945, 676] width 51 height 15
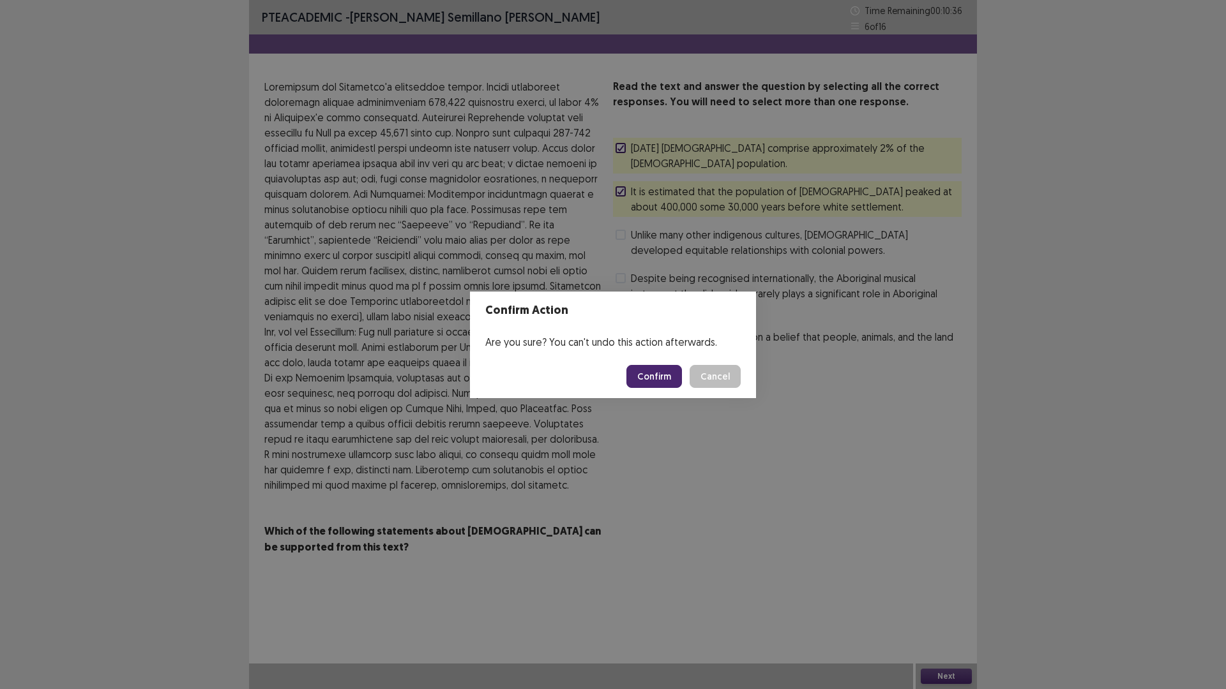
click at [659, 375] on button "Confirm" at bounding box center [654, 376] width 56 height 23
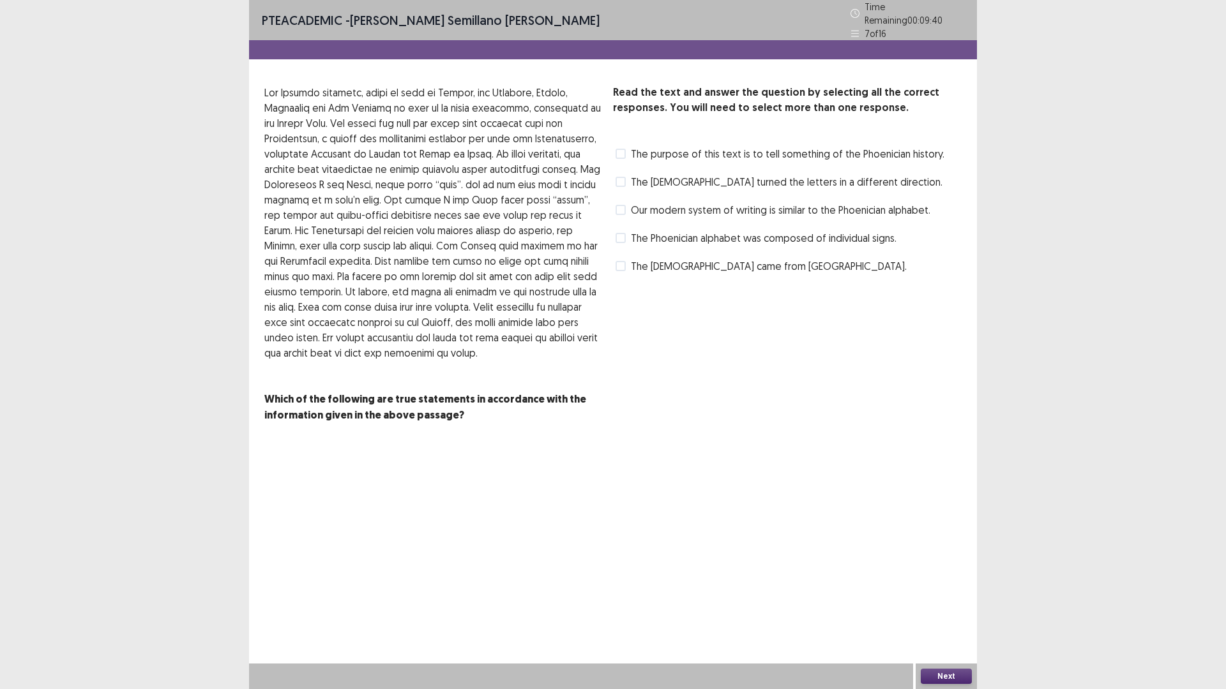
click at [829, 149] on span "The purpose of this text is to tell something of the Phoenician history." at bounding box center [787, 153] width 313 height 15
click at [718, 181] on span "The [DEMOGRAPHIC_DATA] turned the letters in a different direction." at bounding box center [787, 181] width 312 height 15
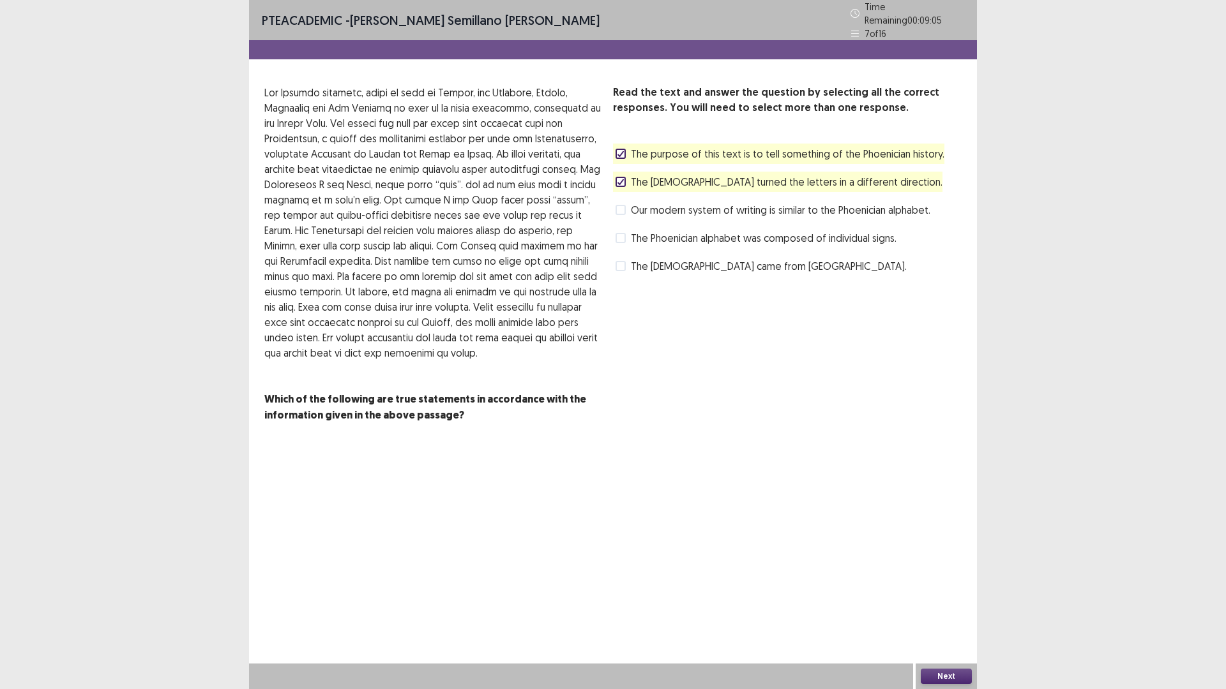
click at [950, 608] on div "Next" at bounding box center [945, 677] width 61 height 26
click at [950, 608] on button "Next" at bounding box center [945, 676] width 51 height 15
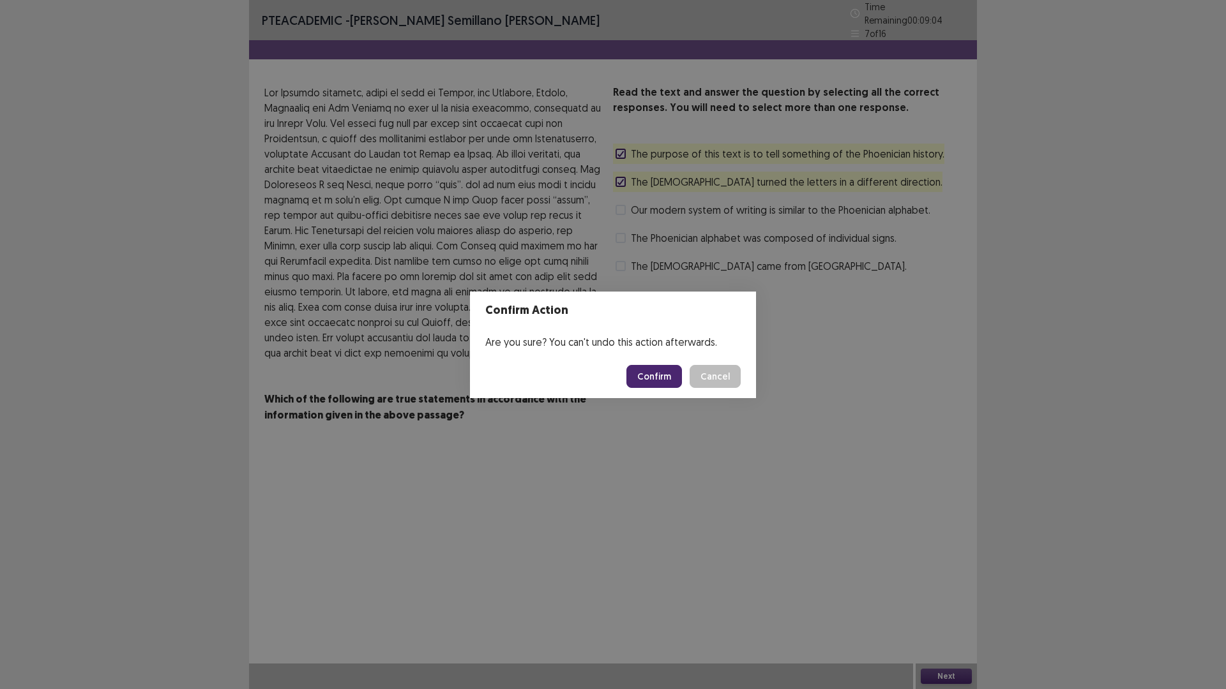
click at [666, 379] on button "Confirm" at bounding box center [654, 376] width 56 height 23
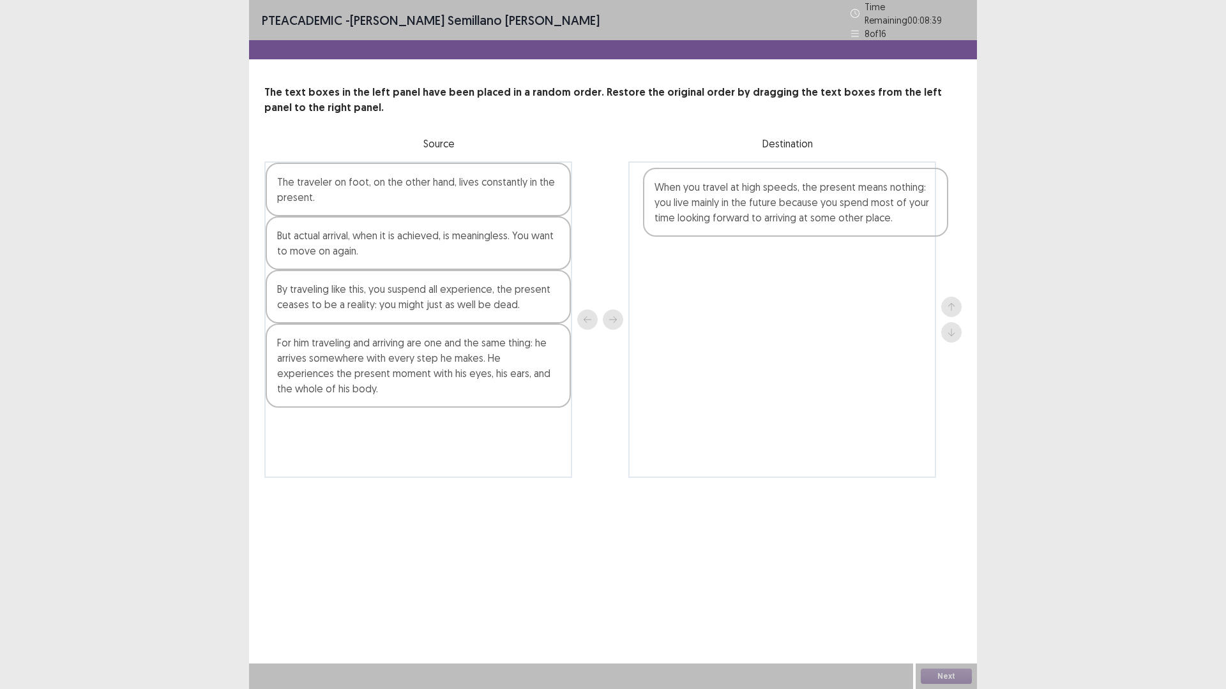
drag, startPoint x: 337, startPoint y: 447, endPoint x: 716, endPoint y: 206, distance: 448.5
click at [716, 206] on div "The traveler on foot, on the other hand, lives constantly in the present. But a…" at bounding box center [612, 319] width 697 height 317
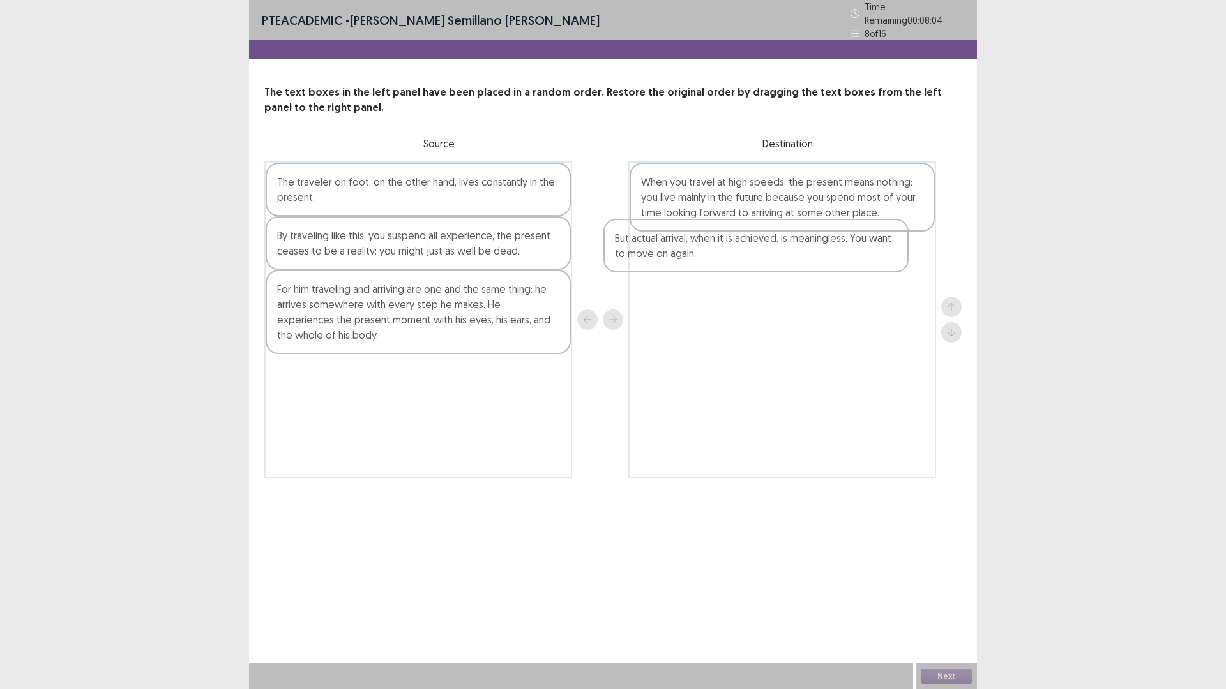
drag, startPoint x: 375, startPoint y: 244, endPoint x: 709, endPoint y: 260, distance: 334.2
click at [709, 260] on div "The traveler on foot, on the other hand, lives constantly in the present. But a…" at bounding box center [612, 319] width 697 height 317
drag, startPoint x: 698, startPoint y: 264, endPoint x: 383, endPoint y: 356, distance: 327.8
click at [383, 356] on div "The traveler on foot, on the other hand, lives constantly in the present. By tr…" at bounding box center [612, 319] width 697 height 317
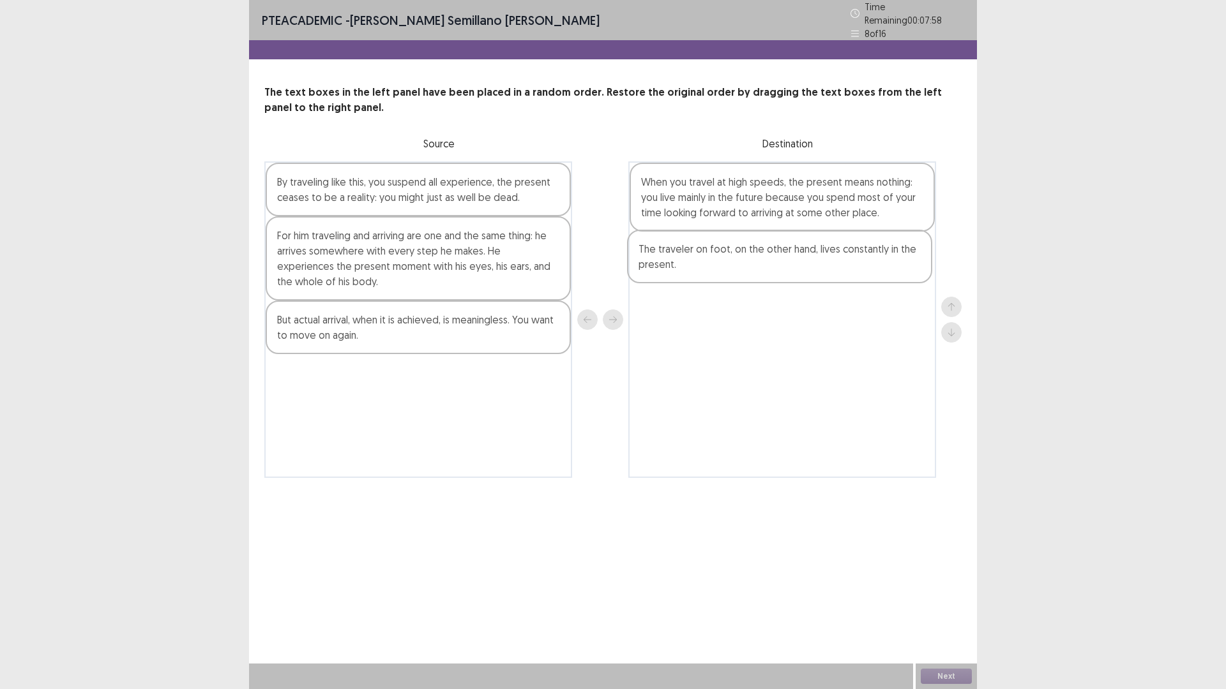
drag, startPoint x: 371, startPoint y: 199, endPoint x: 746, endPoint y: 272, distance: 382.3
click at [746, 272] on div "The traveler on foot, on the other hand, lives constantly in the present. By tr…" at bounding box center [612, 319] width 697 height 317
click at [365, 196] on div "By traveling like this, you suspend all experience, the present ceases to be a …" at bounding box center [418, 190] width 305 height 54
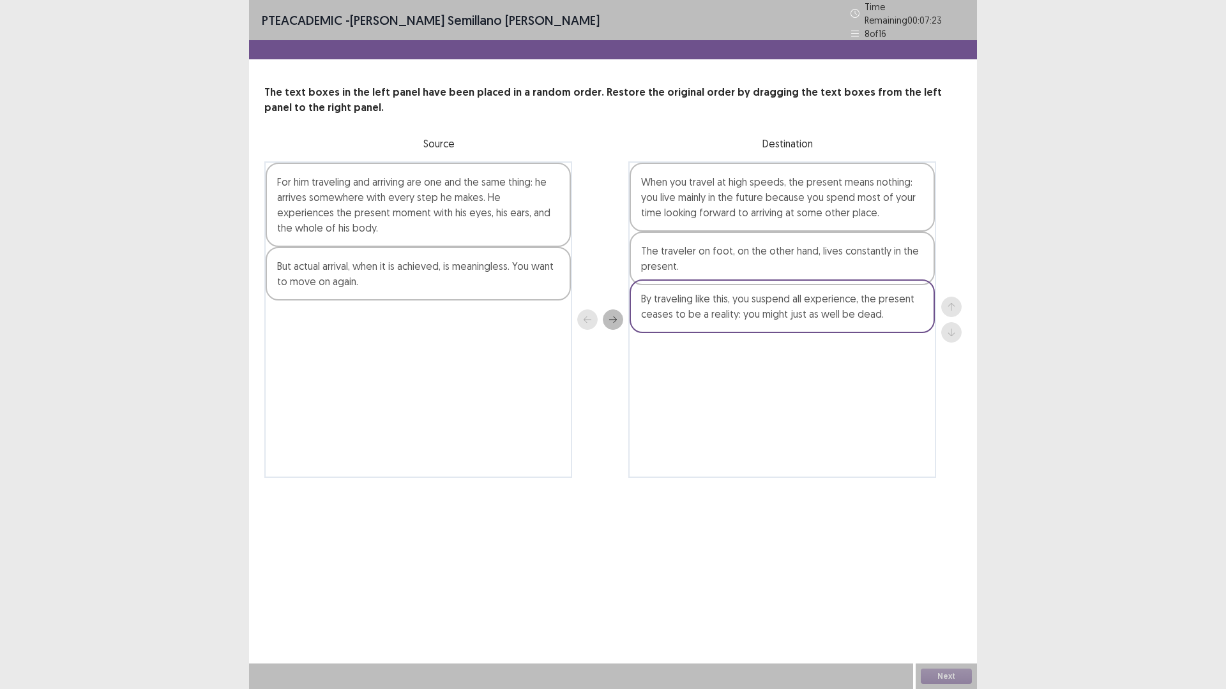
drag, startPoint x: 400, startPoint y: 202, endPoint x: 731, endPoint y: 325, distance: 353.5
click at [766, 325] on div "By traveling like this, you suspend all experience, the present ceases to be a …" at bounding box center [612, 319] width 697 height 317
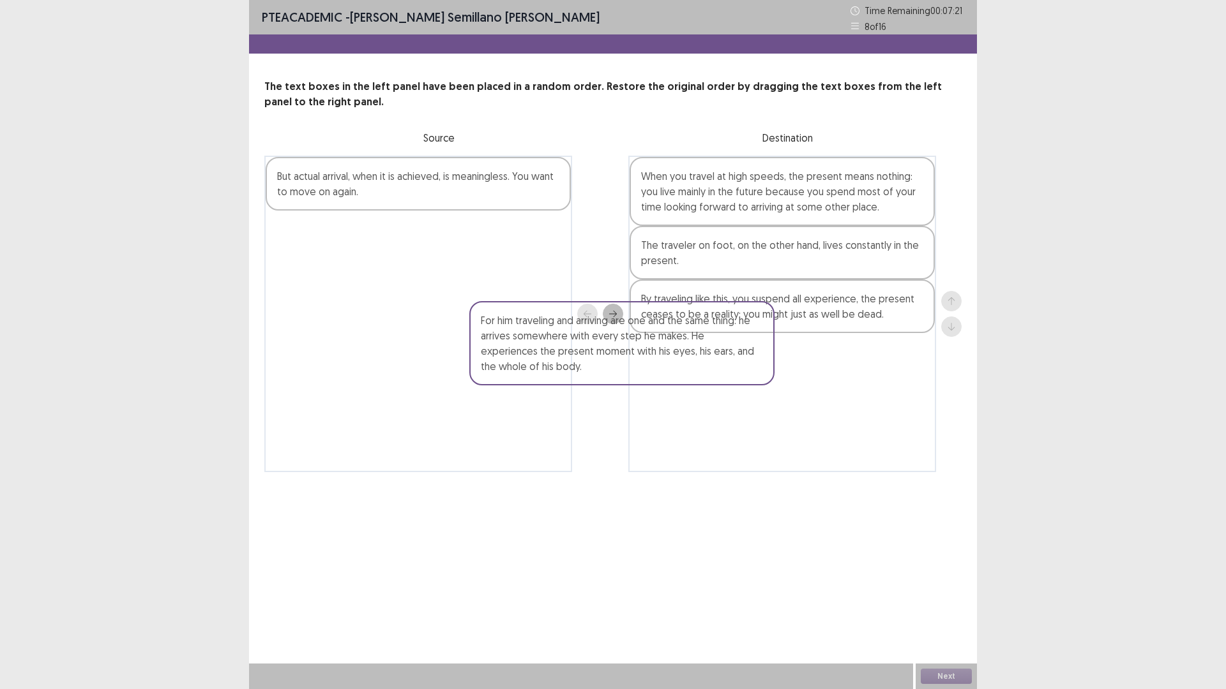
drag, startPoint x: 465, startPoint y: 217, endPoint x: 730, endPoint y: 381, distance: 311.6
click at [737, 386] on div "For him traveling and arriving are one and the same thing: he arrives somewhere…" at bounding box center [612, 314] width 697 height 317
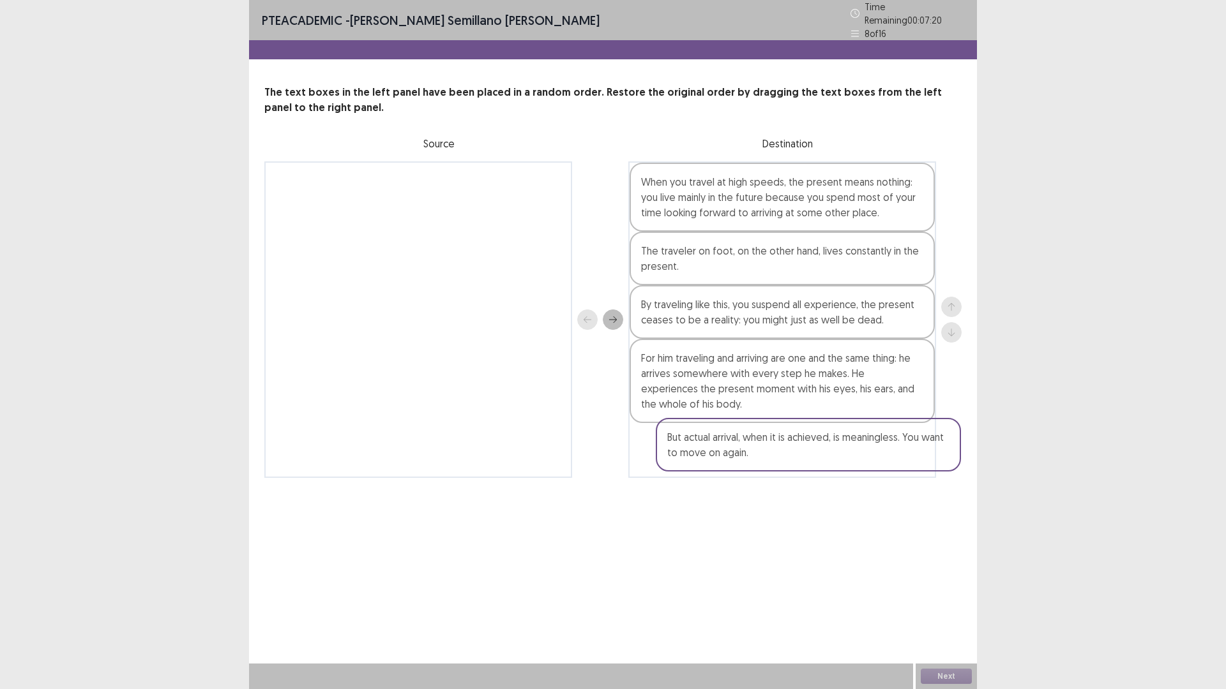
drag, startPoint x: 364, startPoint y: 185, endPoint x: 758, endPoint y: 453, distance: 476.4
click at [758, 453] on div "But actual arrival, when it is achieved, is meaningless. You want to move on ag…" at bounding box center [612, 319] width 697 height 317
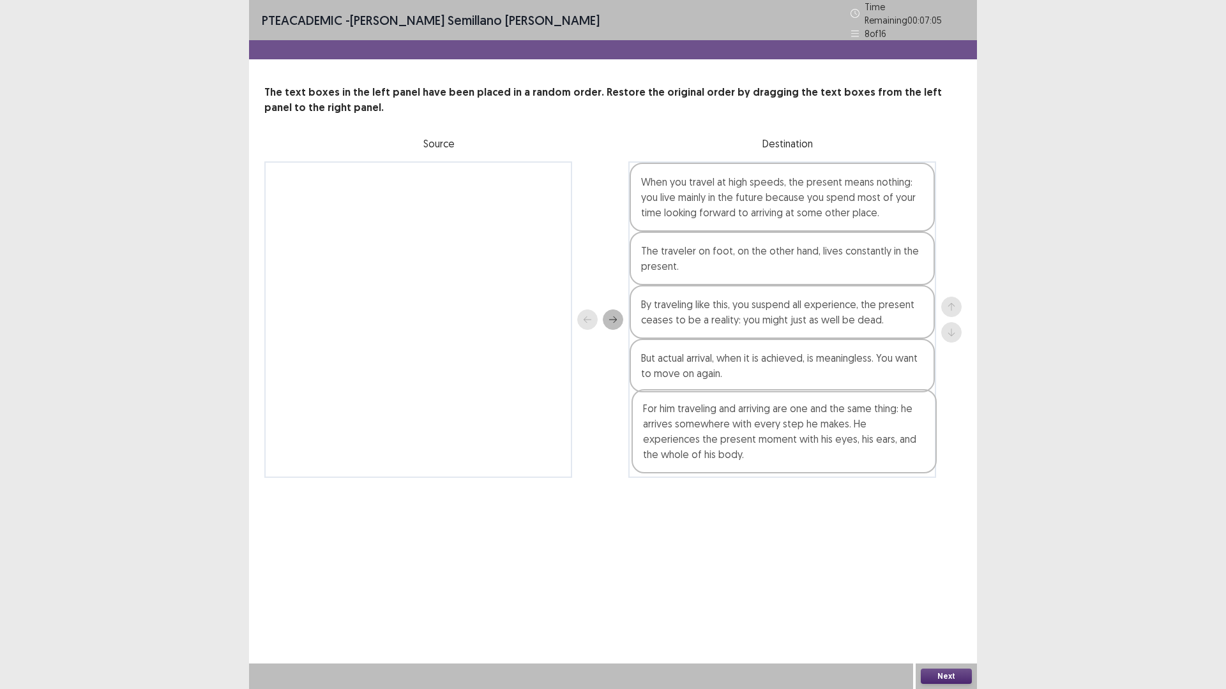
drag, startPoint x: 749, startPoint y: 387, endPoint x: 760, endPoint y: 445, distance: 58.5
click at [751, 445] on div "When you travel at high speeds, the present means nothing: you live mainly in t…" at bounding box center [782, 319] width 308 height 317
click at [966, 608] on button "Next" at bounding box center [945, 676] width 51 height 15
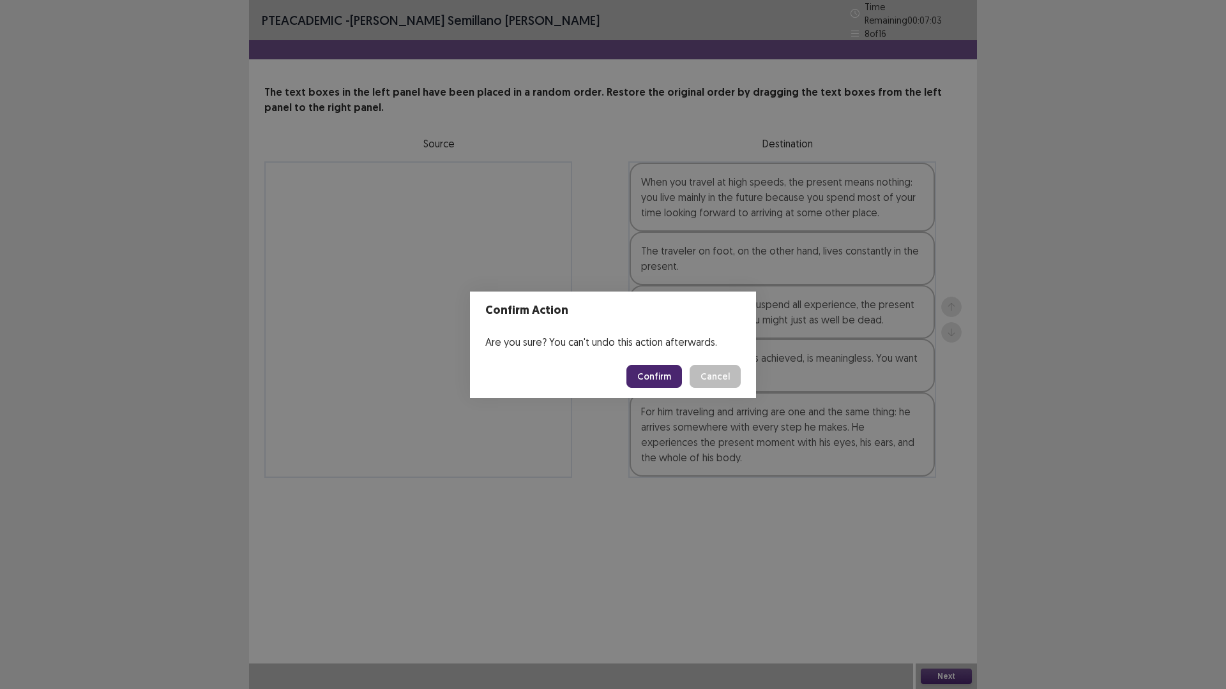
click at [661, 379] on button "Confirm" at bounding box center [654, 376] width 56 height 23
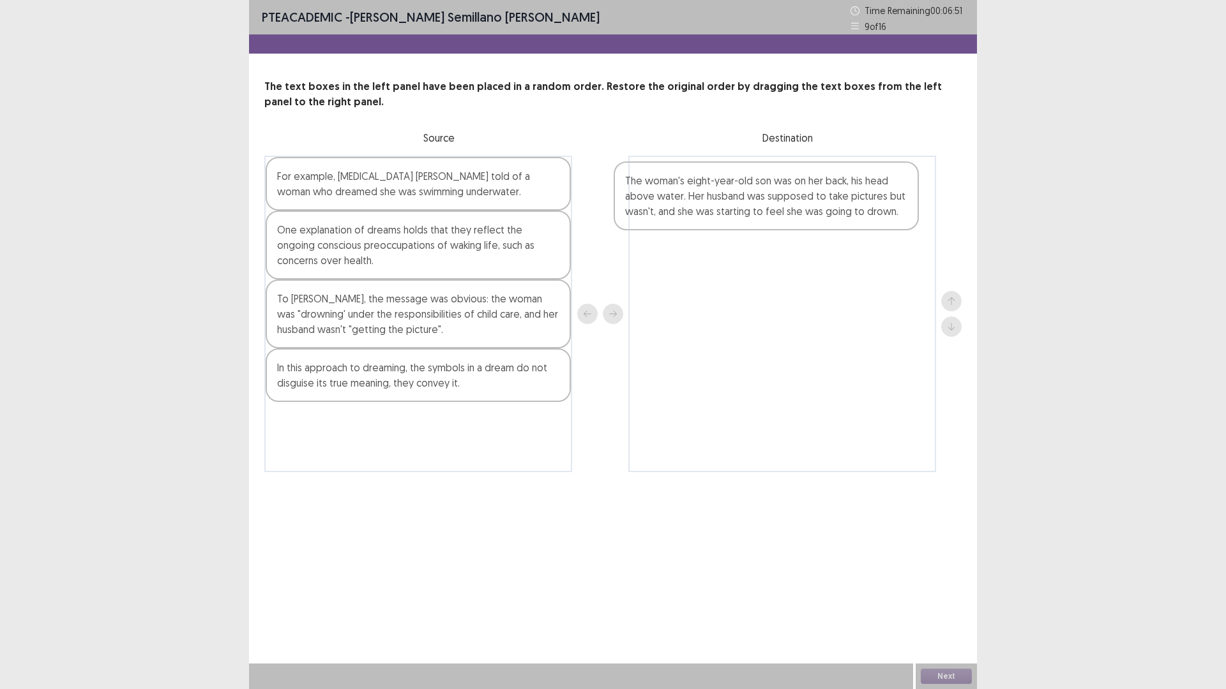
drag, startPoint x: 442, startPoint y: 319, endPoint x: 807, endPoint y: 196, distance: 385.3
click at [807, 196] on div "For example, [MEDICAL_DATA] [PERSON_NAME] told of a woman who dreamed she was s…" at bounding box center [612, 314] width 697 height 317
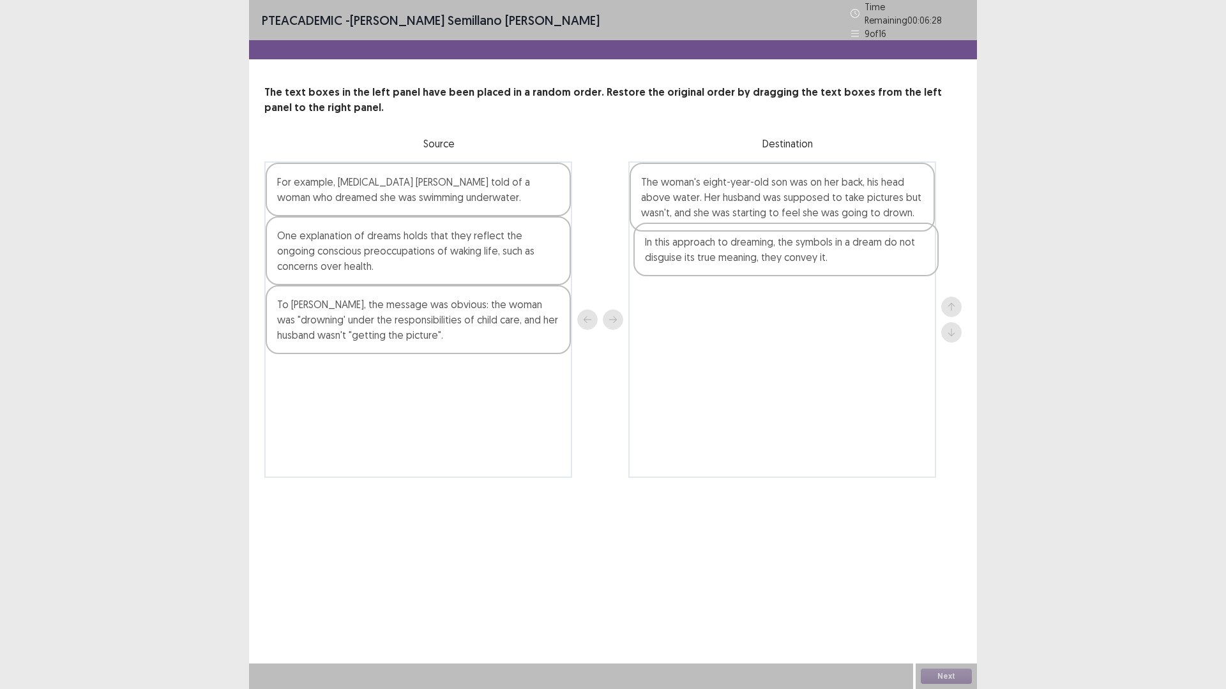
drag, startPoint x: 439, startPoint y: 388, endPoint x: 811, endPoint y: 260, distance: 393.6
click at [811, 260] on div "For example, [MEDICAL_DATA] [PERSON_NAME] told of a woman who dreamed she was s…" at bounding box center [612, 319] width 697 height 317
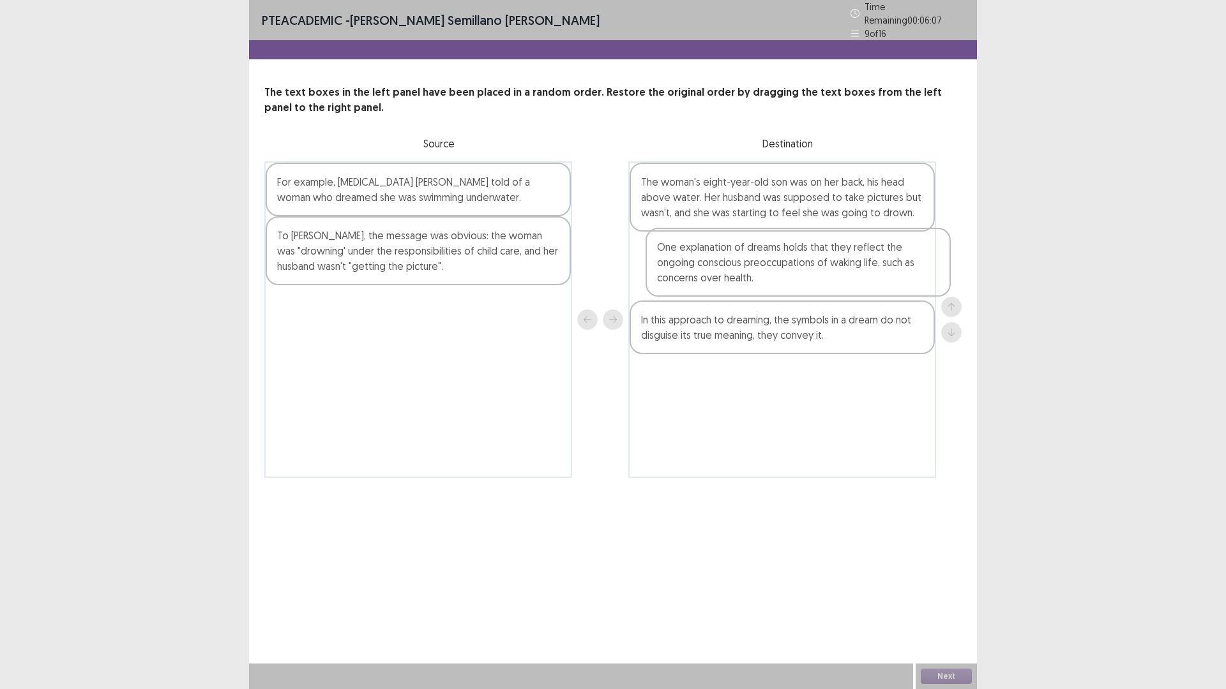
drag, startPoint x: 427, startPoint y: 247, endPoint x: 807, endPoint y: 264, distance: 380.2
click at [807, 264] on div "For example, [MEDICAL_DATA] [PERSON_NAME] told of a woman who dreamed she was s…" at bounding box center [612, 319] width 697 height 317
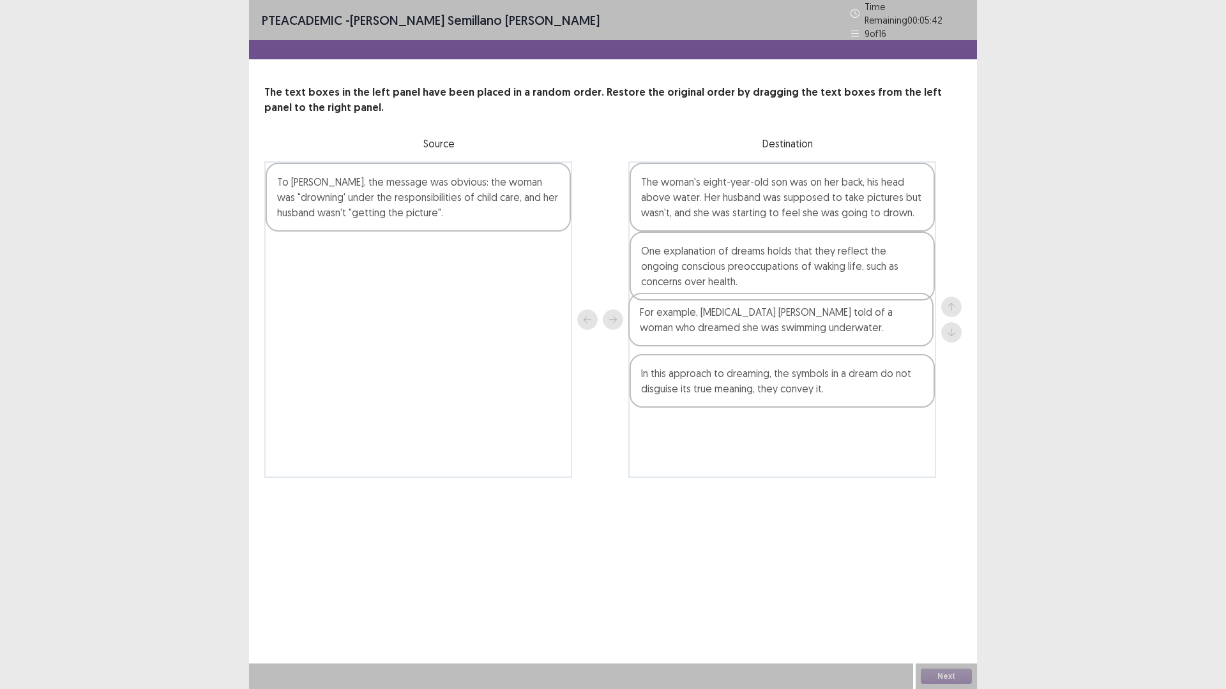
drag, startPoint x: 430, startPoint y: 195, endPoint x: 803, endPoint y: 336, distance: 398.6
click at [803, 336] on div "For example, [MEDICAL_DATA] [PERSON_NAME] told of a woman who dreamed she was s…" at bounding box center [612, 319] width 697 height 317
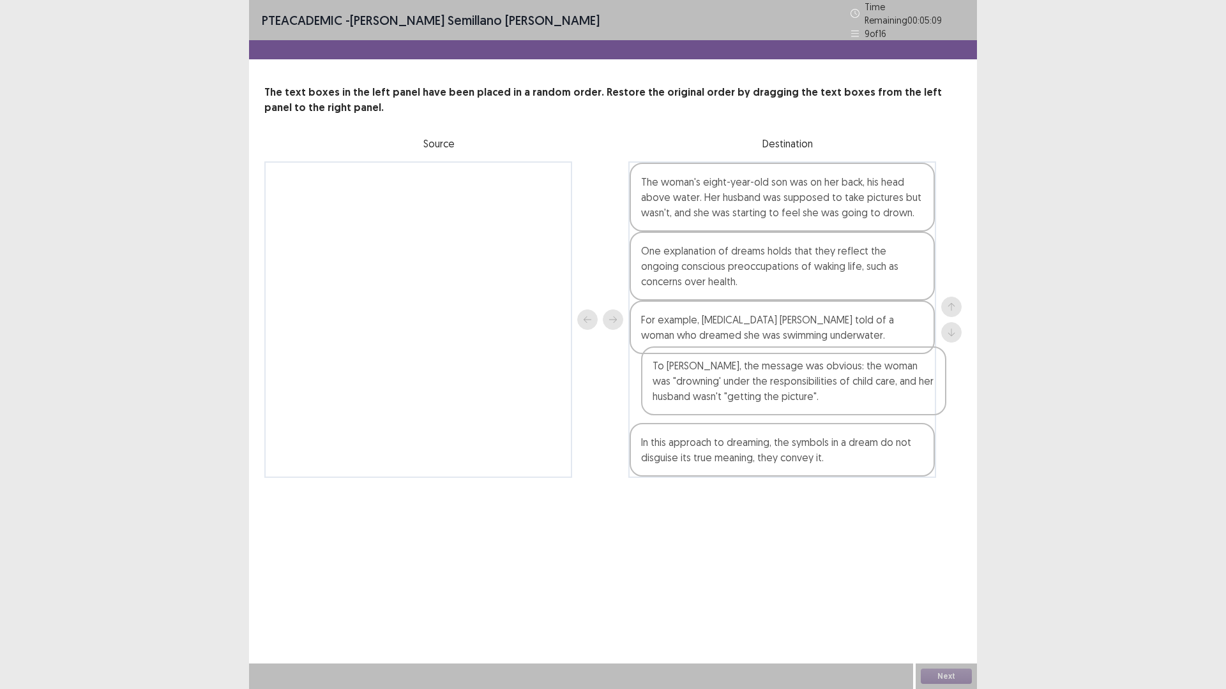
drag, startPoint x: 417, startPoint y: 215, endPoint x: 793, endPoint y: 410, distance: 422.8
click at [793, 410] on div "To [PERSON_NAME], the message was obvious: the woman was "drowning' under the r…" at bounding box center [612, 319] width 697 height 317
click at [942, 608] on button "Next" at bounding box center [945, 676] width 51 height 15
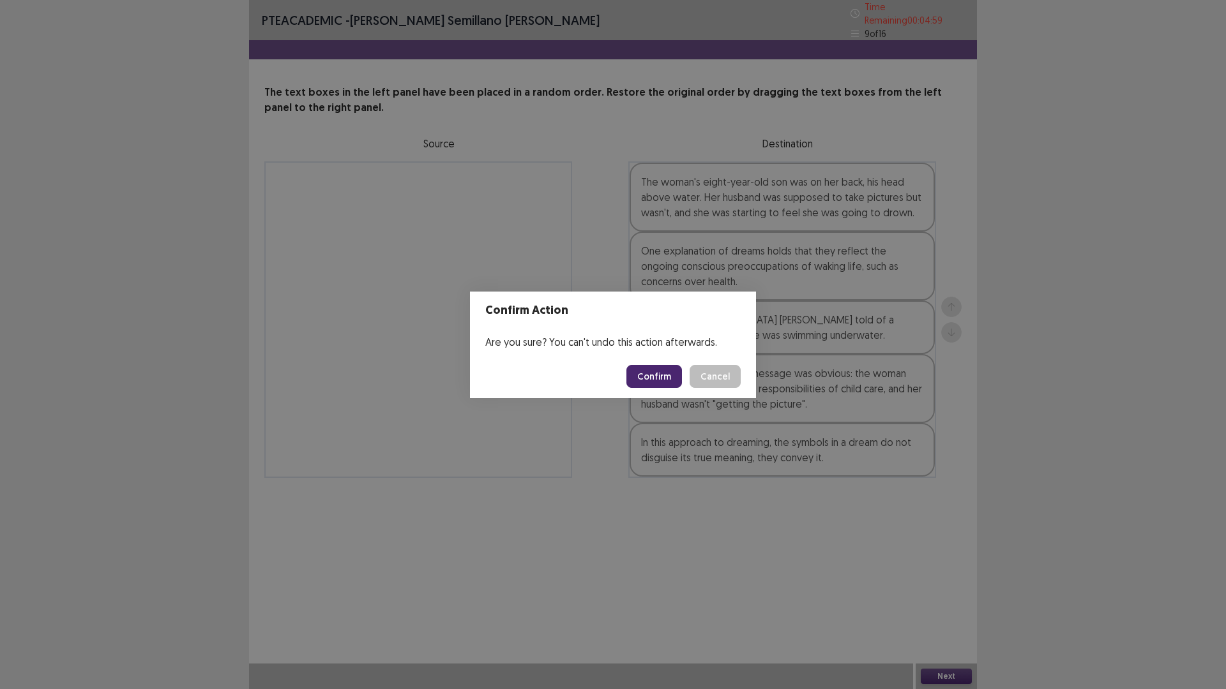
click at [666, 382] on button "Confirm" at bounding box center [654, 376] width 56 height 23
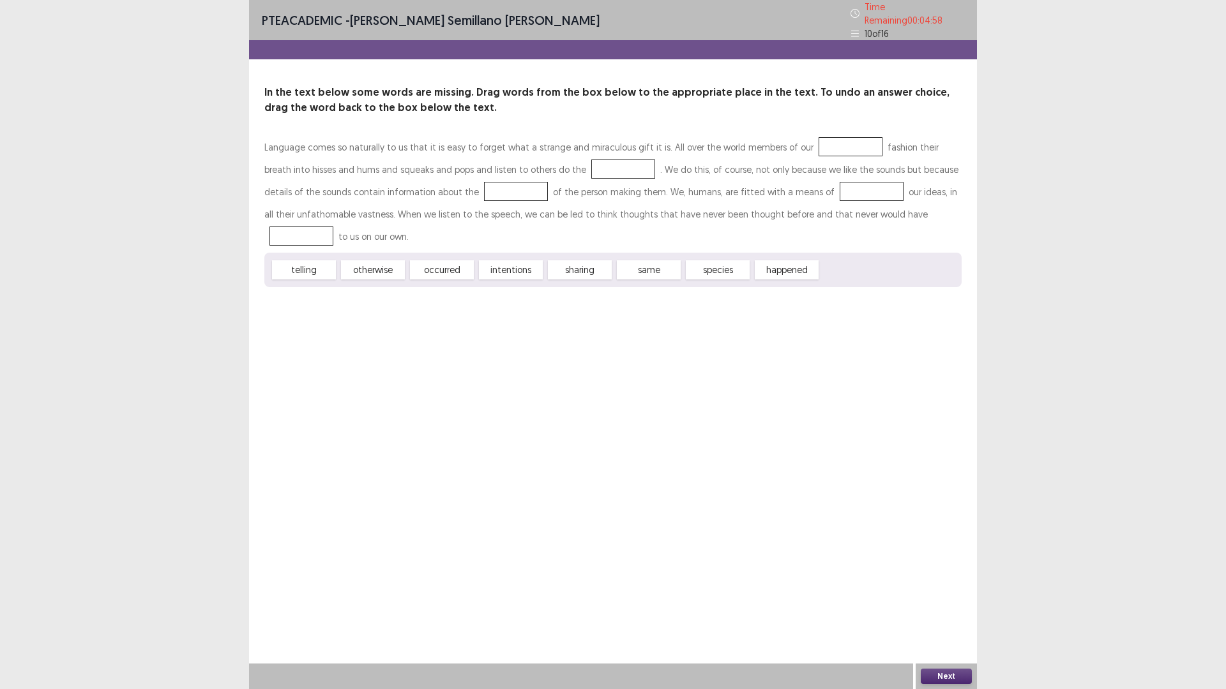
click at [591, 163] on div at bounding box center [623, 169] width 64 height 19
click at [838, 144] on div at bounding box center [850, 146] width 64 height 19
drag, startPoint x: 323, startPoint y: 267, endPoint x: 331, endPoint y: 266, distance: 7.9
click at [331, 266] on span "telling" at bounding box center [315, 266] width 70 height 21
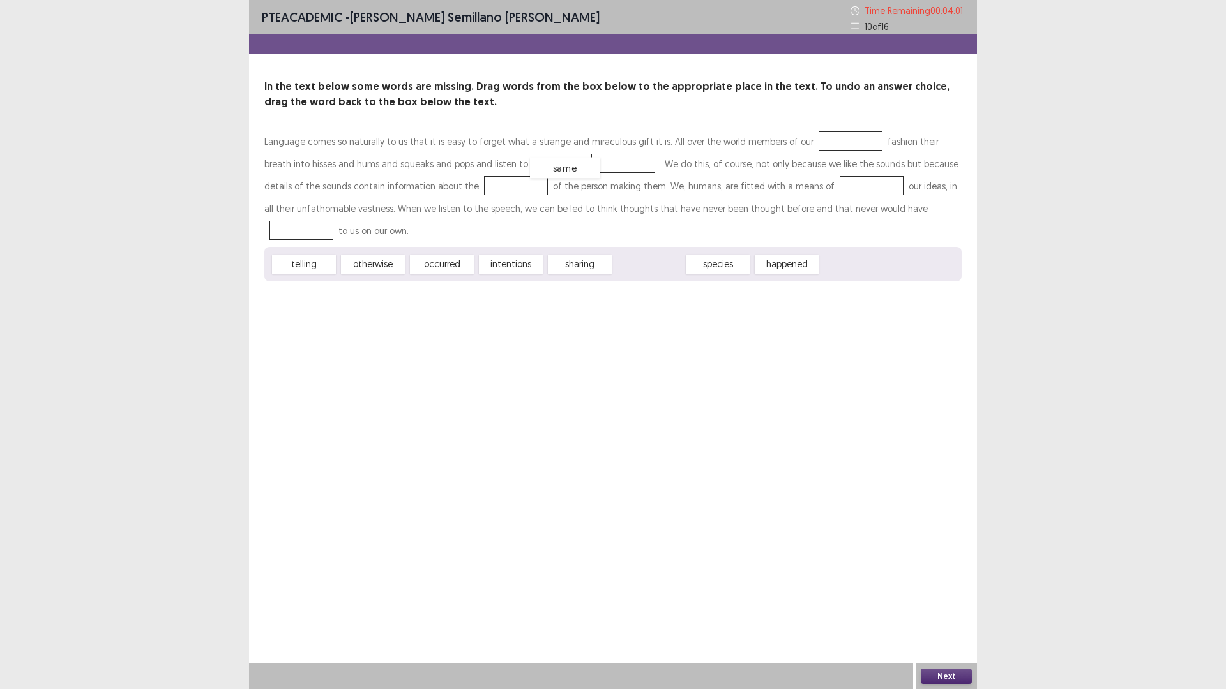
drag, startPoint x: 638, startPoint y: 262, endPoint x: 555, endPoint y: 166, distance: 127.6
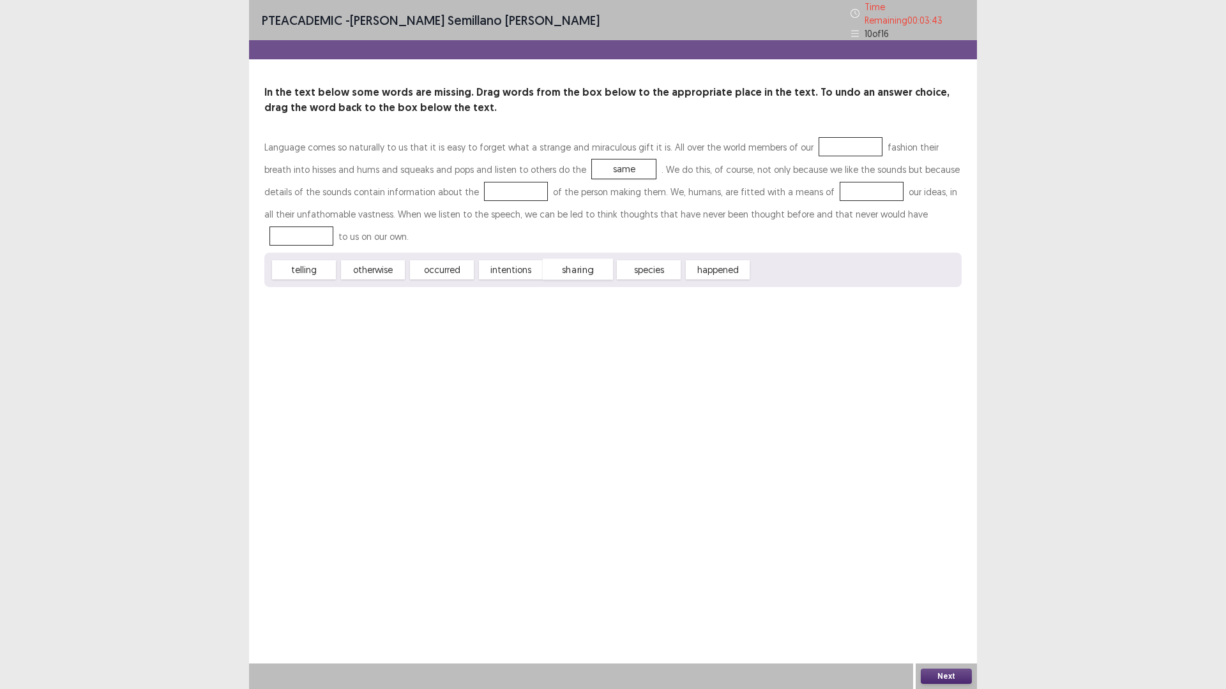
click at [584, 262] on span "sharing" at bounding box center [578, 269] width 70 height 21
drag, startPoint x: 726, startPoint y: 268, endPoint x: 470, endPoint y: 194, distance: 265.9
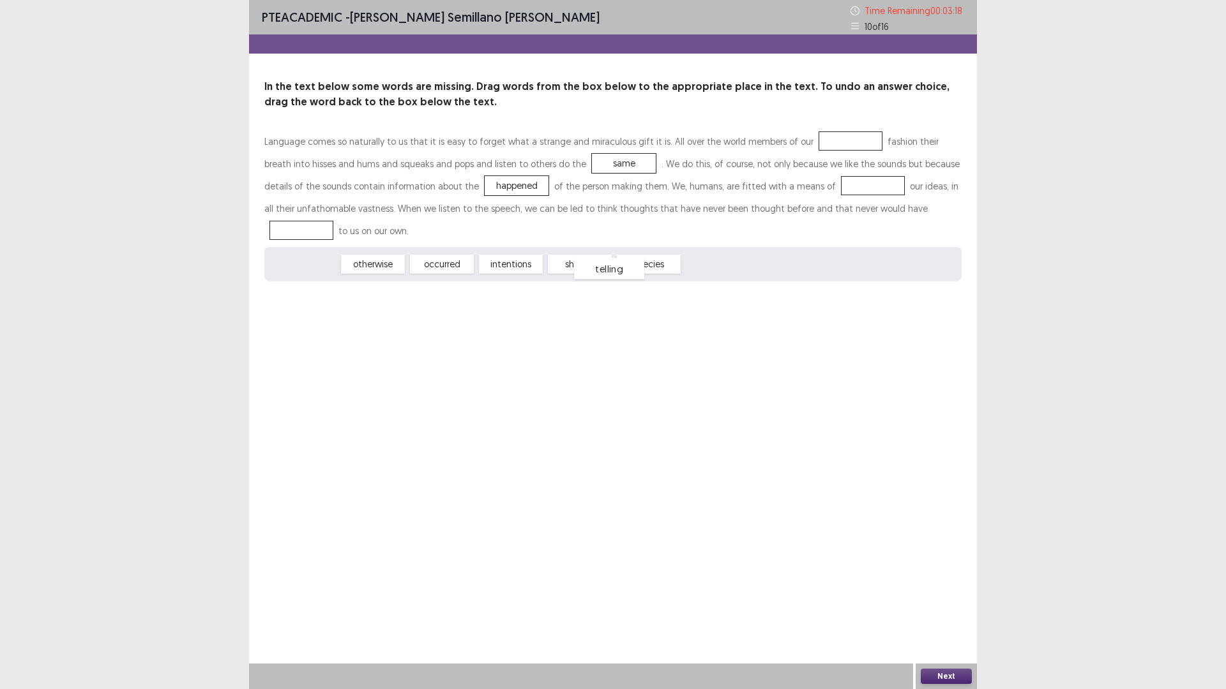
drag, startPoint x: 322, startPoint y: 268, endPoint x: 583, endPoint y: 264, distance: 261.1
click at [629, 271] on span "telling" at bounding box center [609, 269] width 70 height 21
drag, startPoint x: 582, startPoint y: 266, endPoint x: 802, endPoint y: 186, distance: 235.0
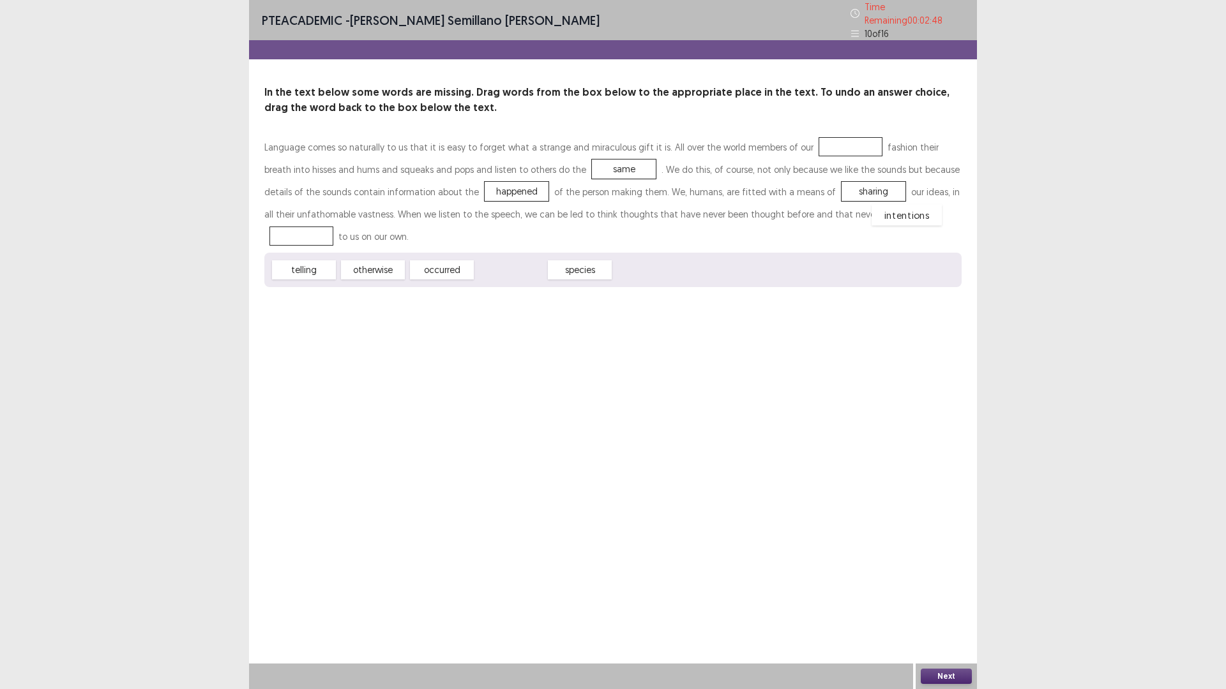
drag, startPoint x: 499, startPoint y: 265, endPoint x: 896, endPoint y: 209, distance: 401.0
drag, startPoint x: 518, startPoint y: 267, endPoint x: 822, endPoint y: 144, distance: 328.5
drag, startPoint x: 453, startPoint y: 264, endPoint x: 836, endPoint y: 139, distance: 403.5
click at [940, 608] on button "Next" at bounding box center [945, 676] width 51 height 15
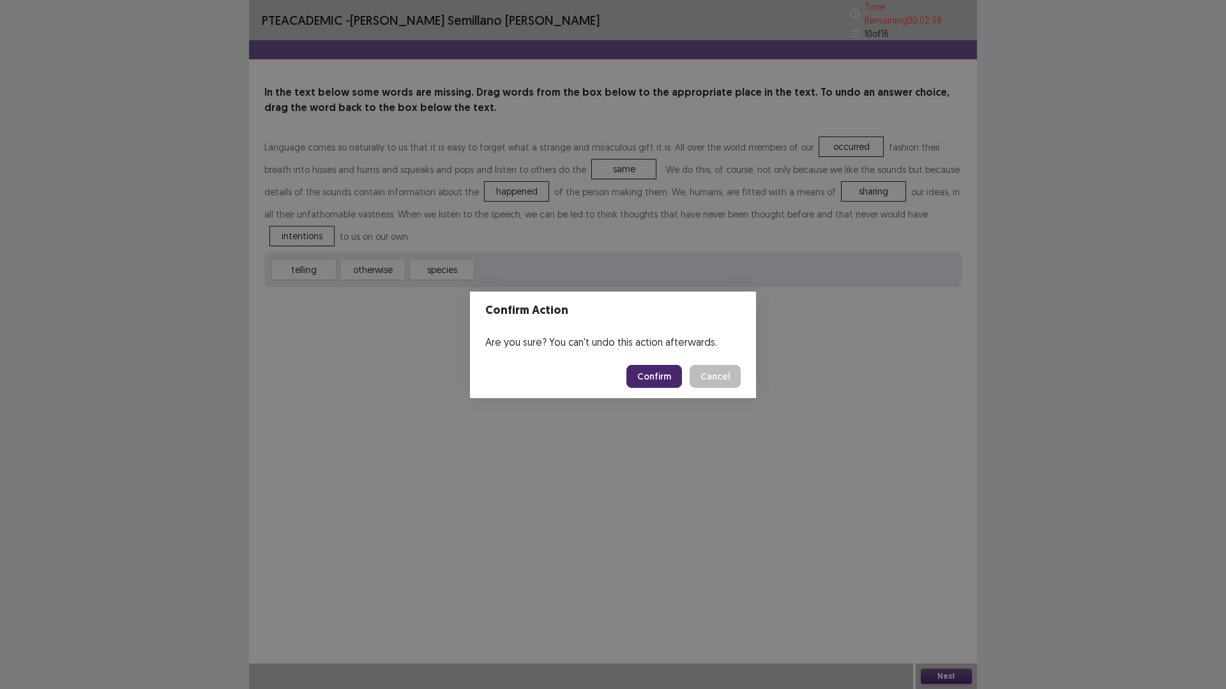
click at [653, 366] on button "Confirm" at bounding box center [654, 376] width 56 height 23
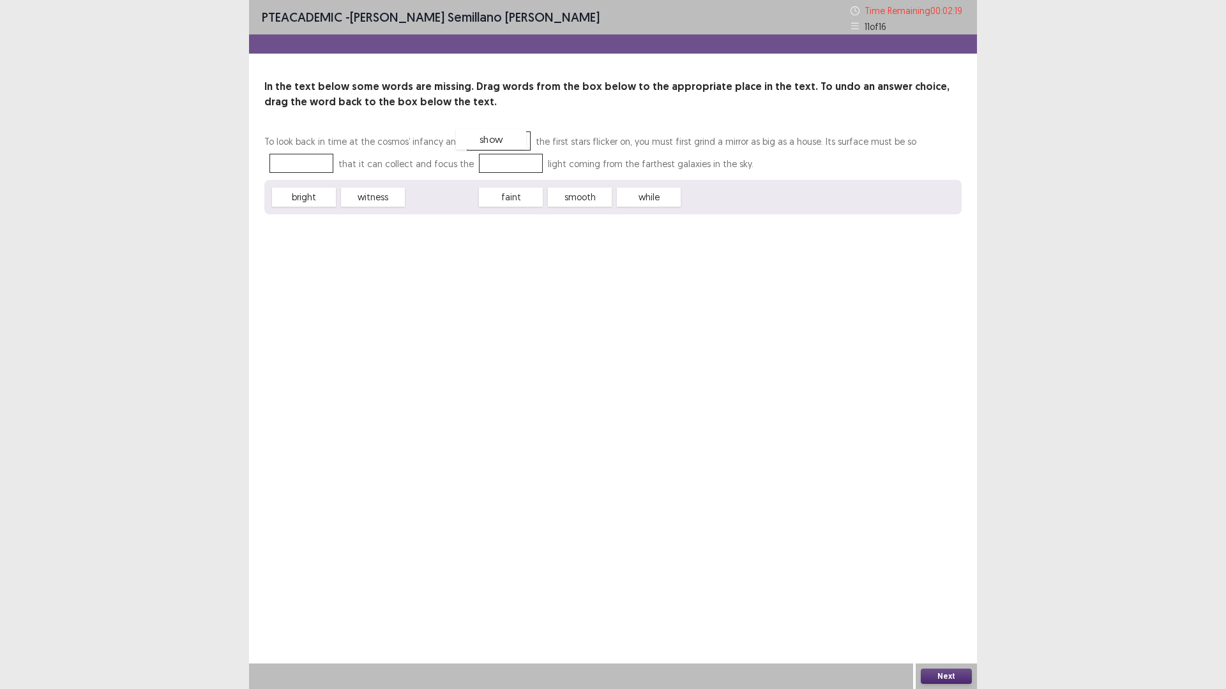
drag, startPoint x: 446, startPoint y: 200, endPoint x: 495, endPoint y: 142, distance: 76.1
drag, startPoint x: 594, startPoint y: 193, endPoint x: 931, endPoint y: 153, distance: 339.4
drag, startPoint x: 296, startPoint y: 202, endPoint x: 502, endPoint y: 168, distance: 209.0
click at [949, 608] on button "Next" at bounding box center [945, 676] width 51 height 15
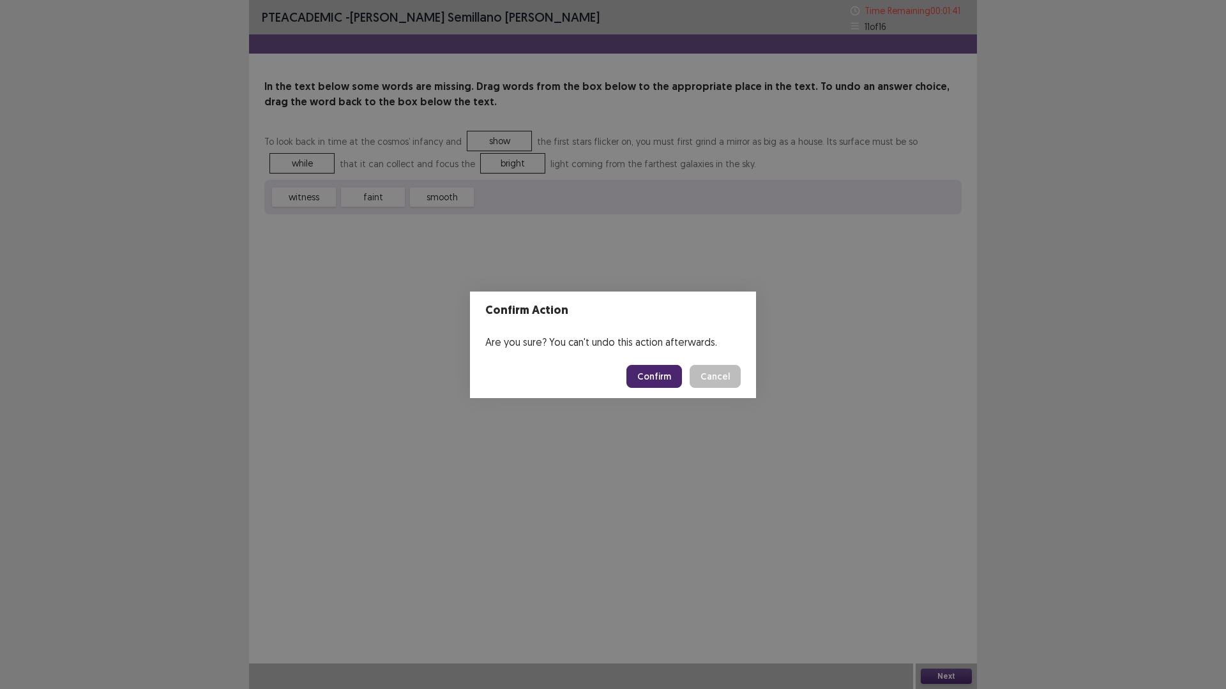
click at [650, 375] on button "Confirm" at bounding box center [654, 376] width 56 height 23
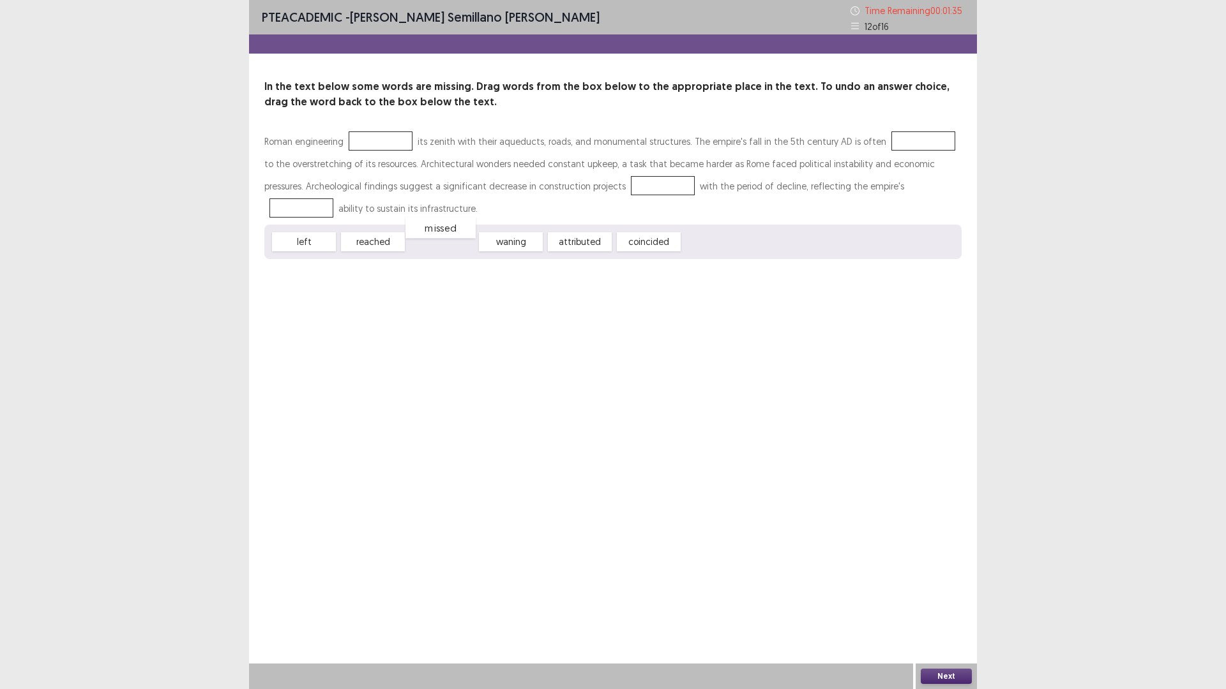
drag, startPoint x: 457, startPoint y: 239, endPoint x: 527, endPoint y: 241, distance: 69.6
click at [463, 233] on span "missed" at bounding box center [440, 228] width 70 height 21
drag, startPoint x: 587, startPoint y: 247, endPoint x: 389, endPoint y: 147, distance: 221.5
drag, startPoint x: 670, startPoint y: 201, endPoint x: 638, endPoint y: 217, distance: 35.1
click at [863, 146] on div "Roman engineering attributed its zenith with their aqueducts, roads, and monume…" at bounding box center [612, 194] width 697 height 129
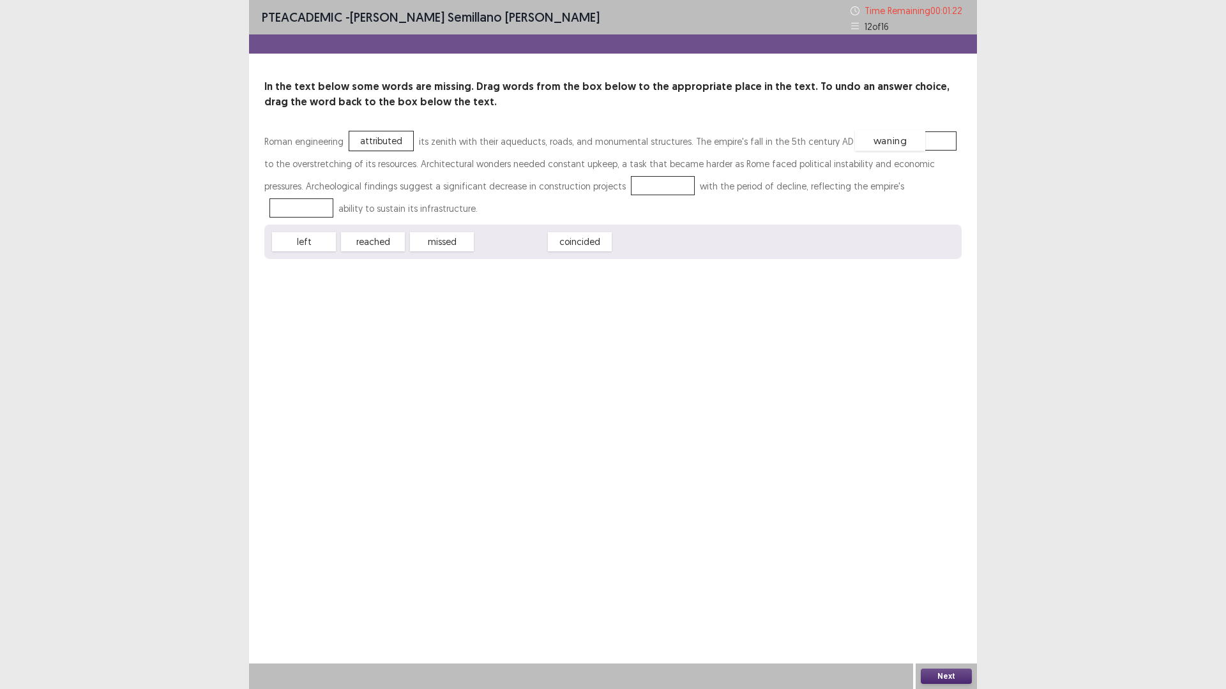
drag, startPoint x: 538, startPoint y: 241, endPoint x: 867, endPoint y: 161, distance: 338.1
drag, startPoint x: 430, startPoint y: 244, endPoint x: 595, endPoint y: 187, distance: 174.8
drag, startPoint x: 387, startPoint y: 246, endPoint x: 426, endPoint y: 244, distance: 38.3
click at [878, 187] on div "Roman engineering attributed its zenith with their aqueducts, roads, and monume…" at bounding box center [612, 194] width 697 height 129
drag, startPoint x: 396, startPoint y: 241, endPoint x: 907, endPoint y: 182, distance: 514.0
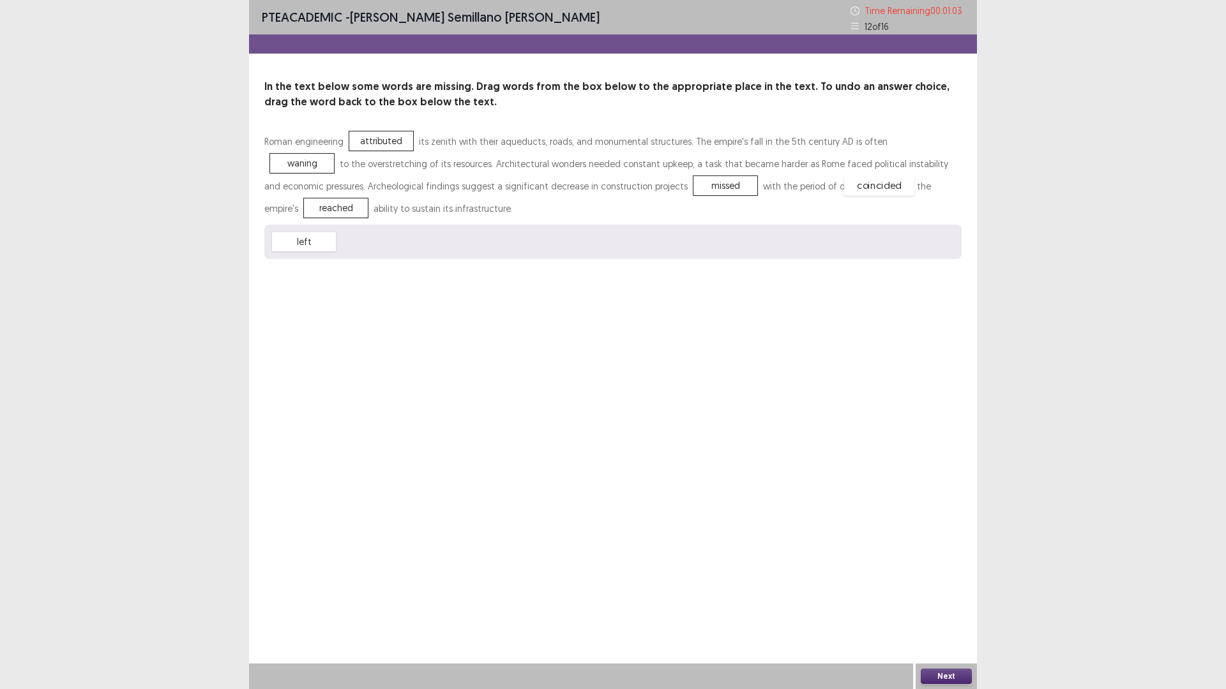
drag, startPoint x: 393, startPoint y: 241, endPoint x: 899, endPoint y: 184, distance: 509.4
click at [961, 608] on button "Next" at bounding box center [945, 676] width 51 height 15
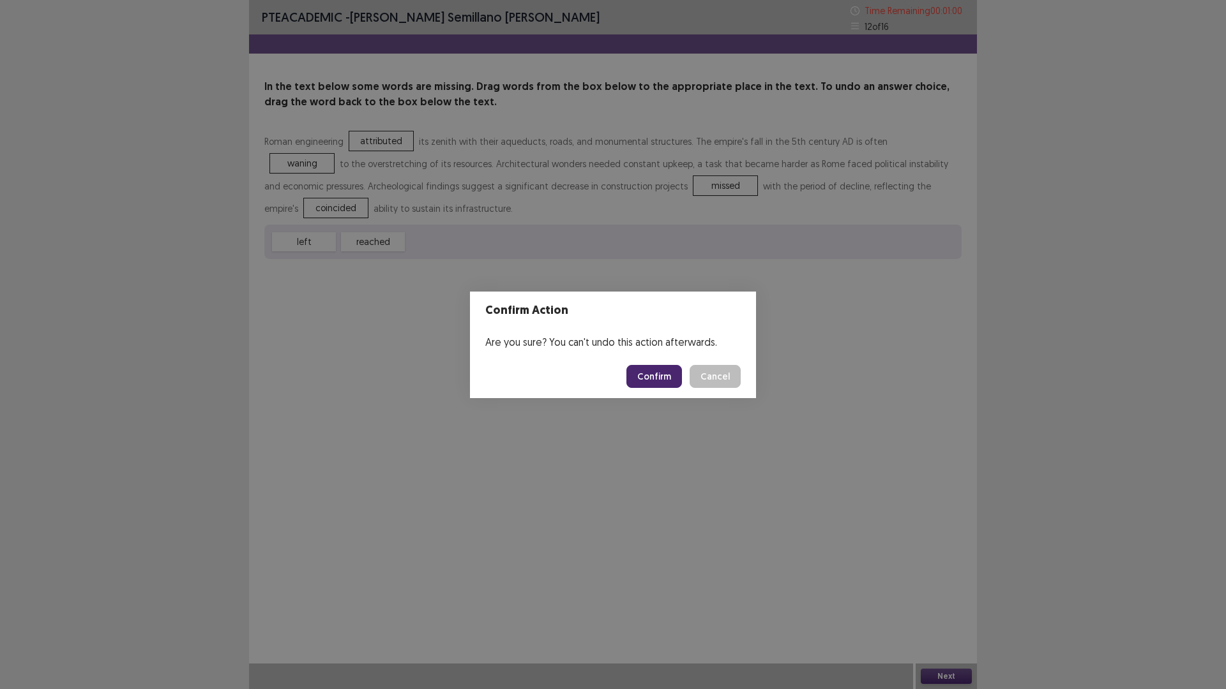
click at [647, 360] on footer "Confirm Cancel" at bounding box center [613, 376] width 286 height 43
click at [654, 376] on button "Confirm" at bounding box center [654, 376] width 56 height 23
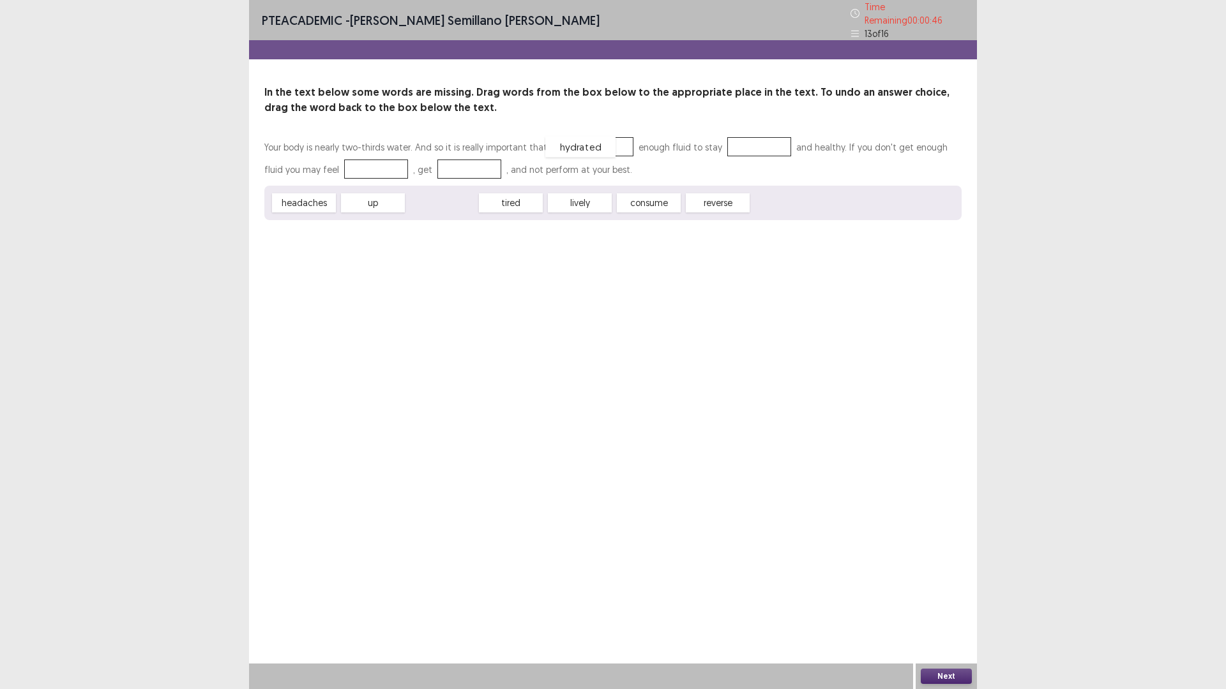
drag, startPoint x: 451, startPoint y: 195, endPoint x: 594, endPoint y: 139, distance: 153.0
drag, startPoint x: 622, startPoint y: 147, endPoint x: 651, endPoint y: 144, distance: 29.6
click at [722, 145] on p "Your body is nearly two-thirds water. And so it is really important that you hy…" at bounding box center [612, 158] width 697 height 45
drag, startPoint x: 599, startPoint y: 140, endPoint x: 761, endPoint y: 138, distance: 162.2
drag, startPoint x: 450, startPoint y: 200, endPoint x: 602, endPoint y: 147, distance: 160.7
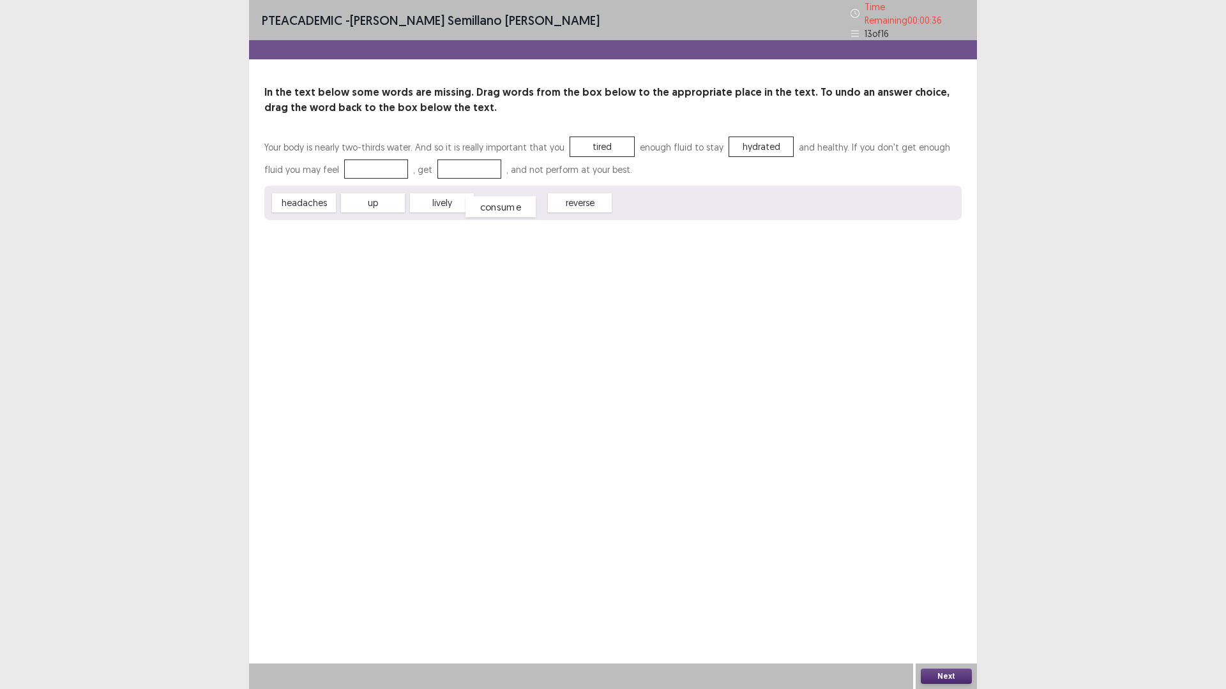
drag, startPoint x: 510, startPoint y: 202, endPoint x: 500, endPoint y: 205, distance: 10.1
click at [500, 205] on span "consume" at bounding box center [500, 207] width 70 height 21
drag, startPoint x: 316, startPoint y: 199, endPoint x: 375, endPoint y: 163, distance: 69.6
drag, startPoint x: 393, startPoint y: 199, endPoint x: 476, endPoint y: 165, distance: 88.8
click at [946, 608] on button "Next" at bounding box center [945, 676] width 51 height 15
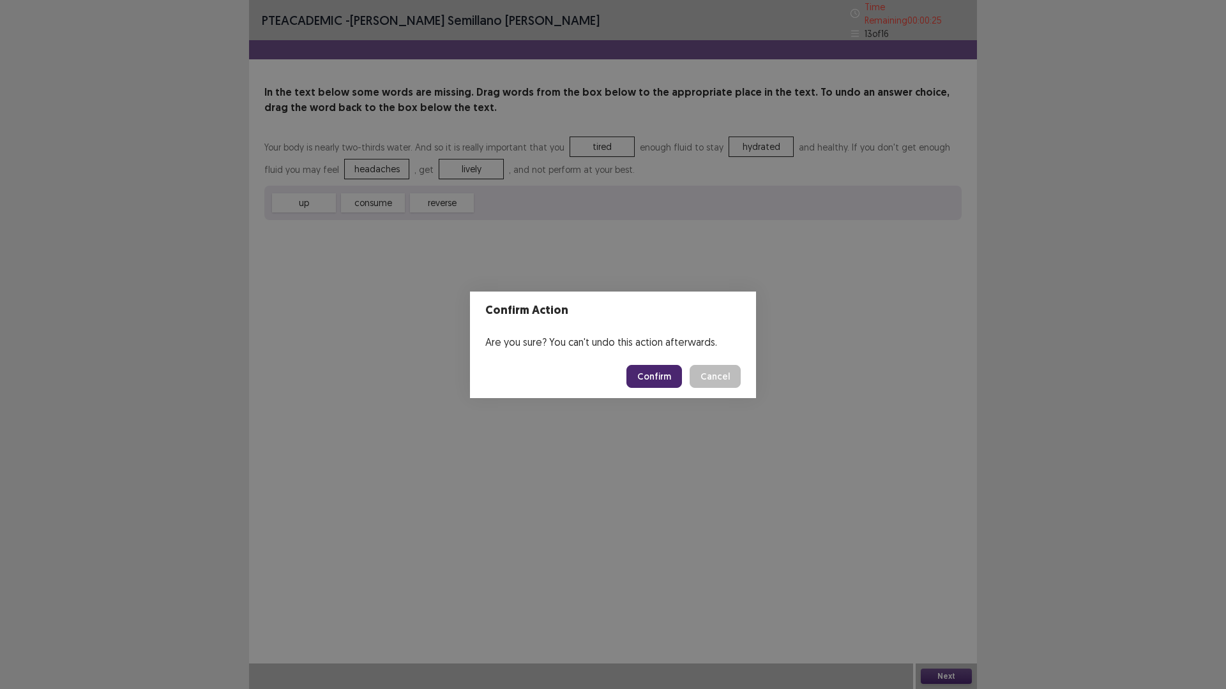
click at [667, 385] on button "Confirm" at bounding box center [654, 376] width 56 height 23
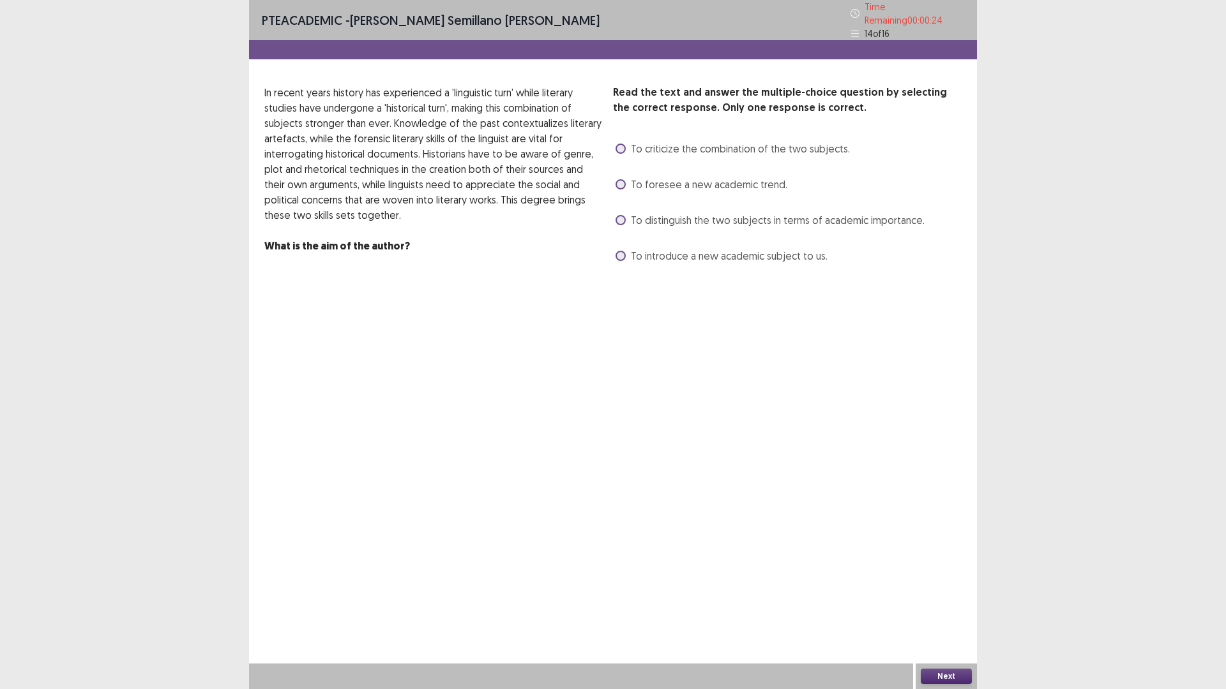
click at [632, 213] on span "To distinguish the two subjects in terms of academic importance." at bounding box center [778, 220] width 294 height 15
click at [648, 177] on span "To foresee a new academic trend." at bounding box center [709, 184] width 156 height 15
click at [693, 142] on span "To criticize the combination of the two subjects." at bounding box center [740, 148] width 219 height 15
drag, startPoint x: 702, startPoint y: 169, endPoint x: 707, endPoint y: 178, distance: 10.3
click at [703, 174] on div "To foresee a new academic trend." at bounding box center [700, 184] width 174 height 20
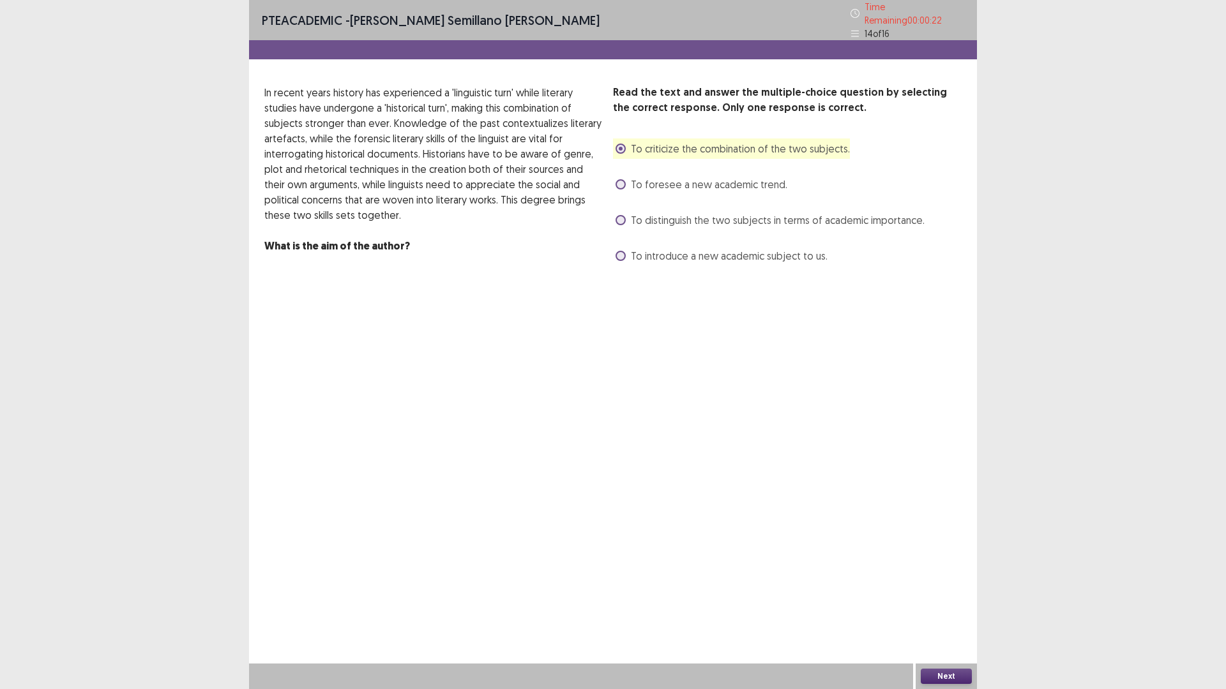
click at [713, 184] on span "To foresee a new academic trend." at bounding box center [709, 184] width 156 height 15
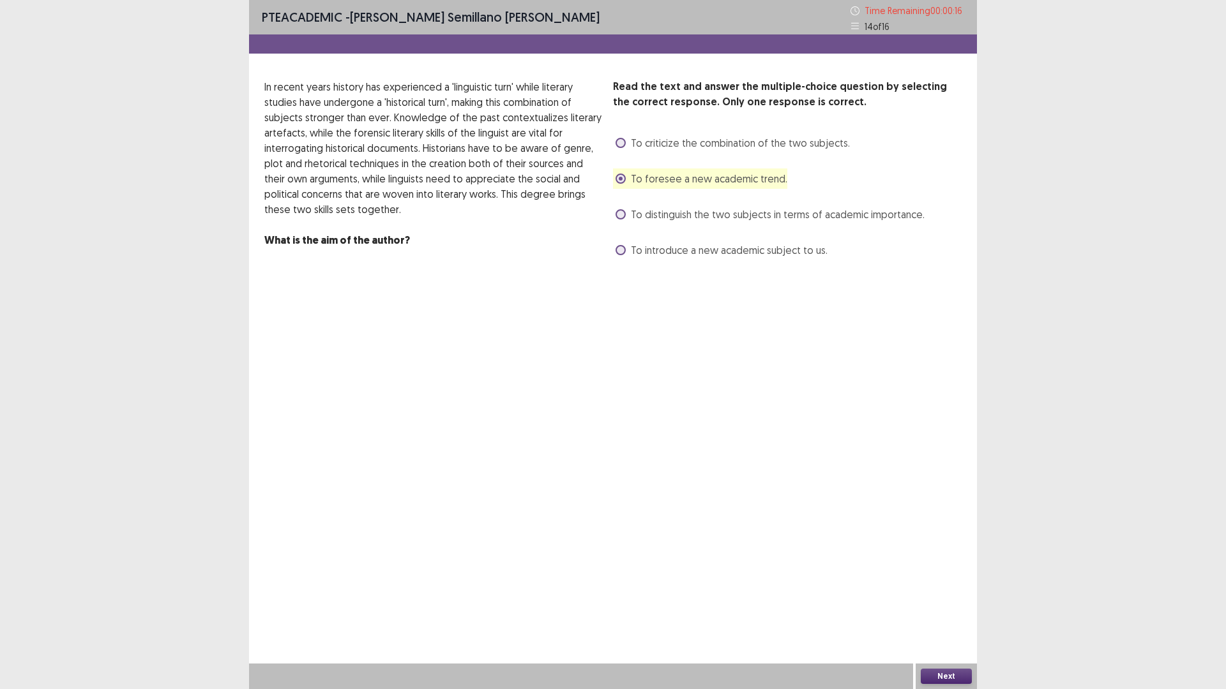
click at [712, 221] on span "To distinguish the two subjects in terms of academic importance." at bounding box center [778, 214] width 294 height 15
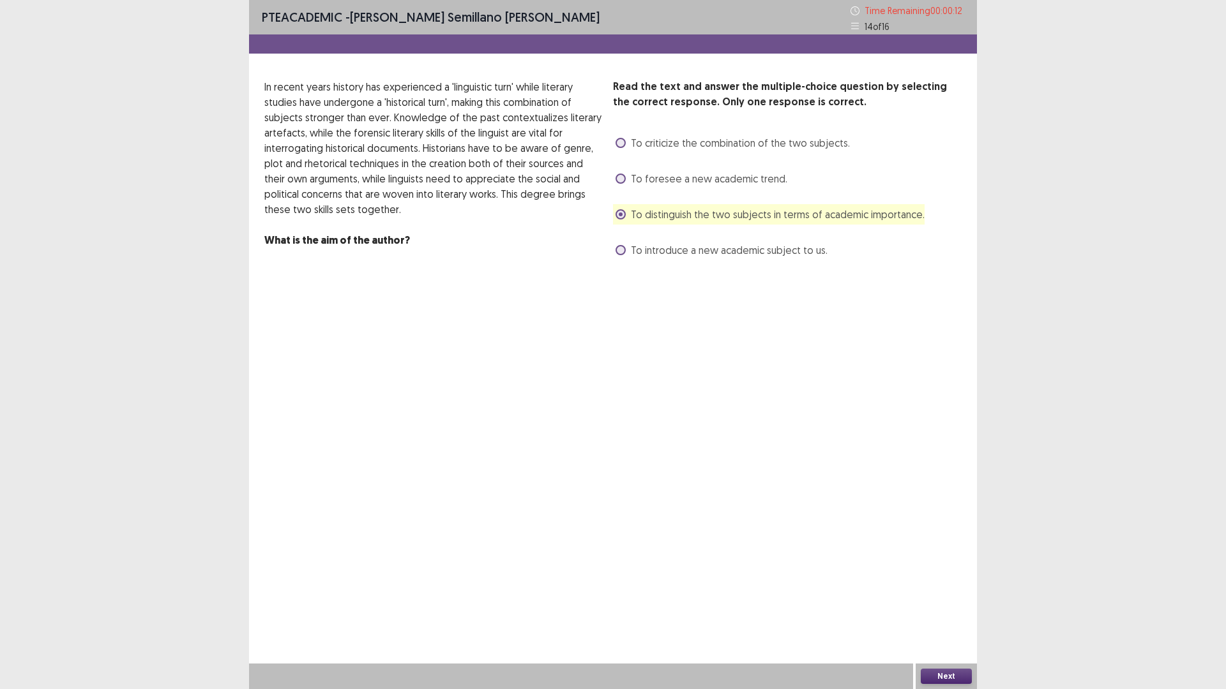
click at [958, 608] on button "Next" at bounding box center [945, 676] width 51 height 15
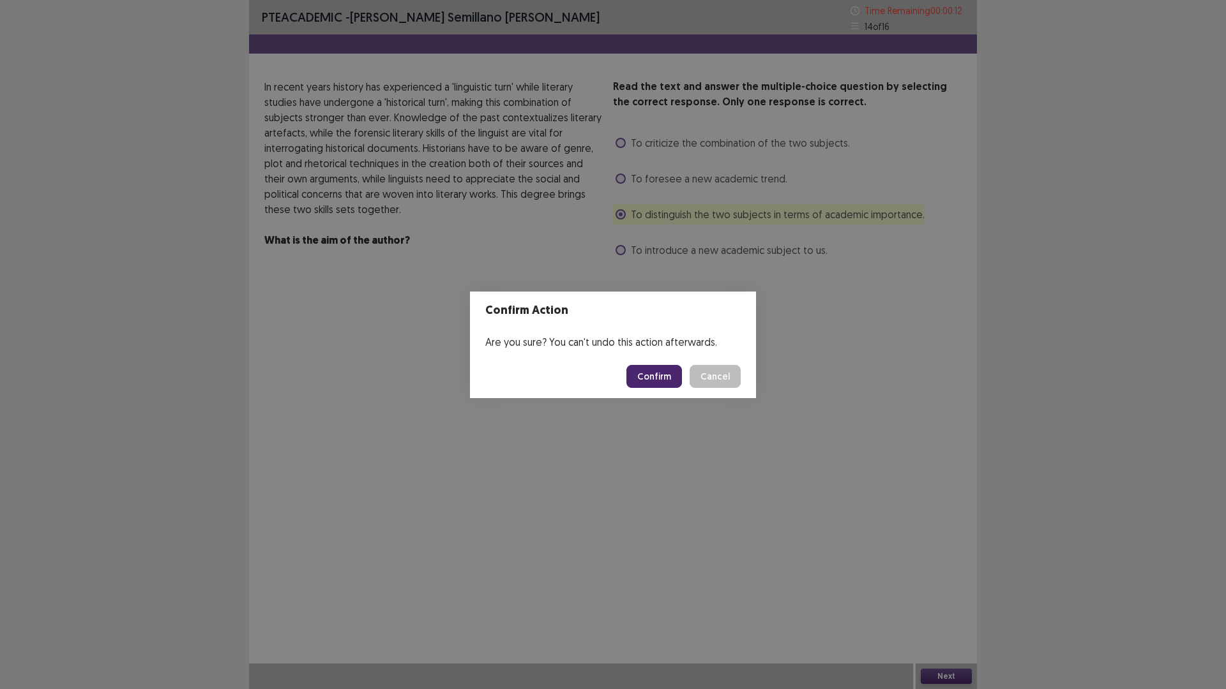
click at [654, 379] on button "Confirm" at bounding box center [654, 376] width 56 height 23
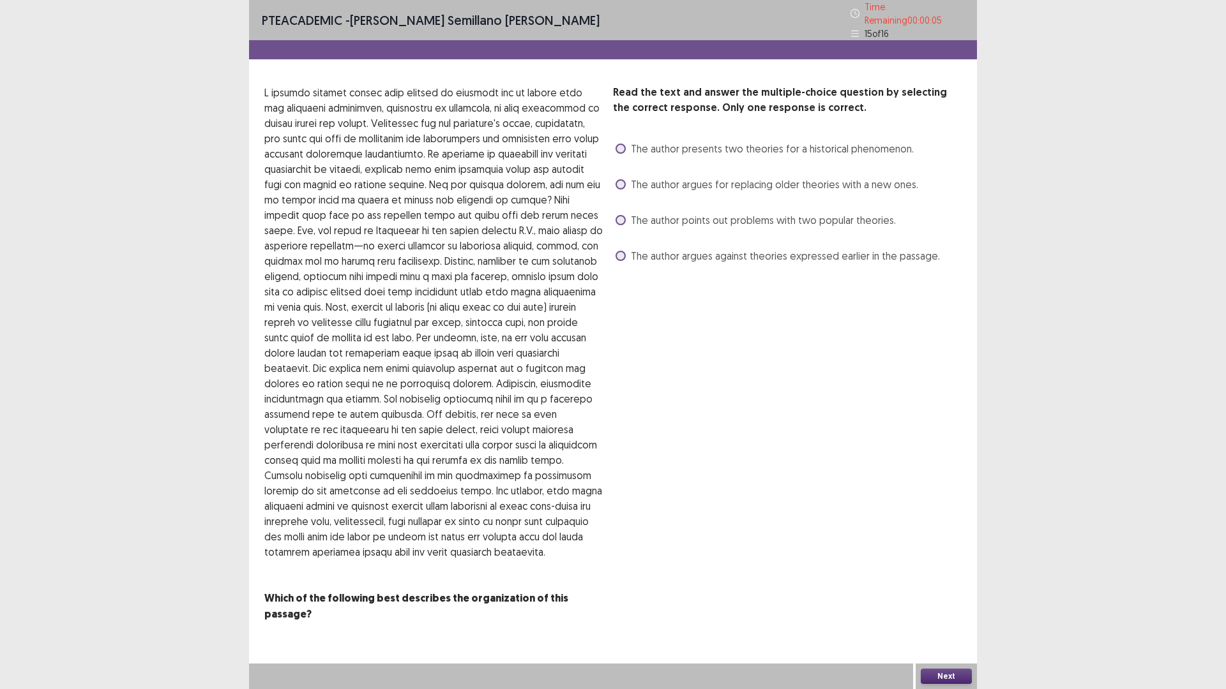
click at [733, 151] on div "The author presents two theories for a historical phenomenon." at bounding box center [763, 149] width 301 height 20
click at [733, 149] on span "The author presents two theories for a historical phenomenon." at bounding box center [772, 148] width 283 height 15
click at [943, 608] on button "Next" at bounding box center [945, 676] width 51 height 15
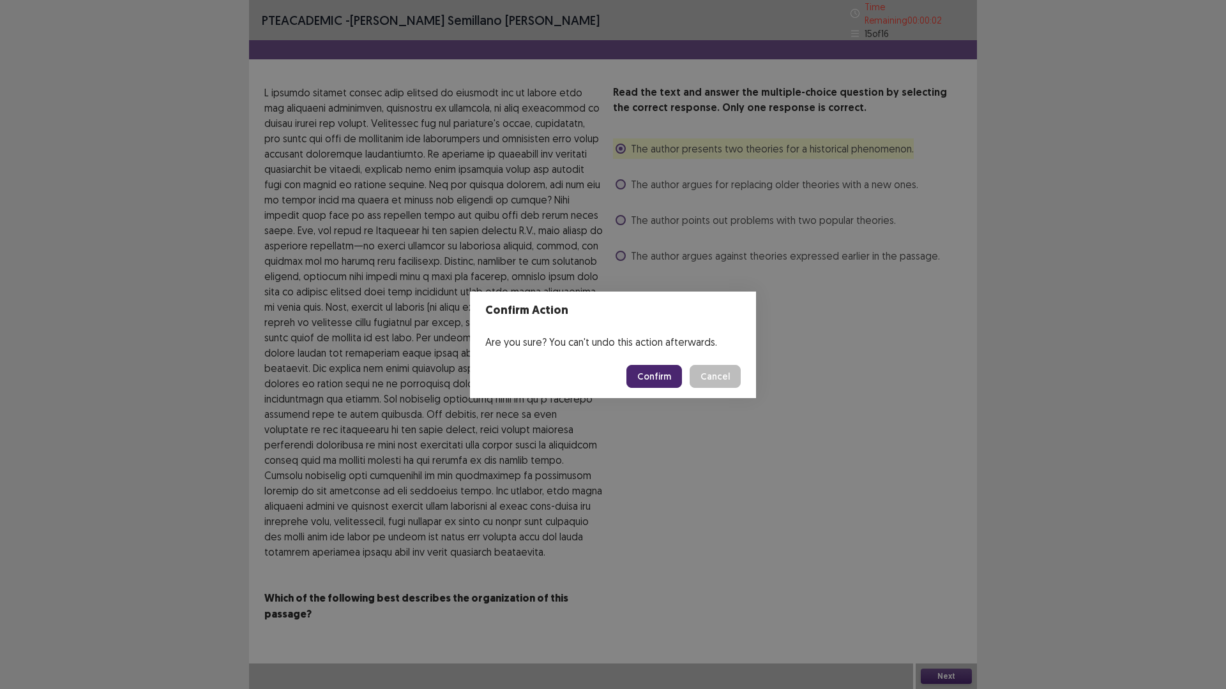
click at [650, 369] on button "Confirm" at bounding box center [654, 376] width 56 height 23
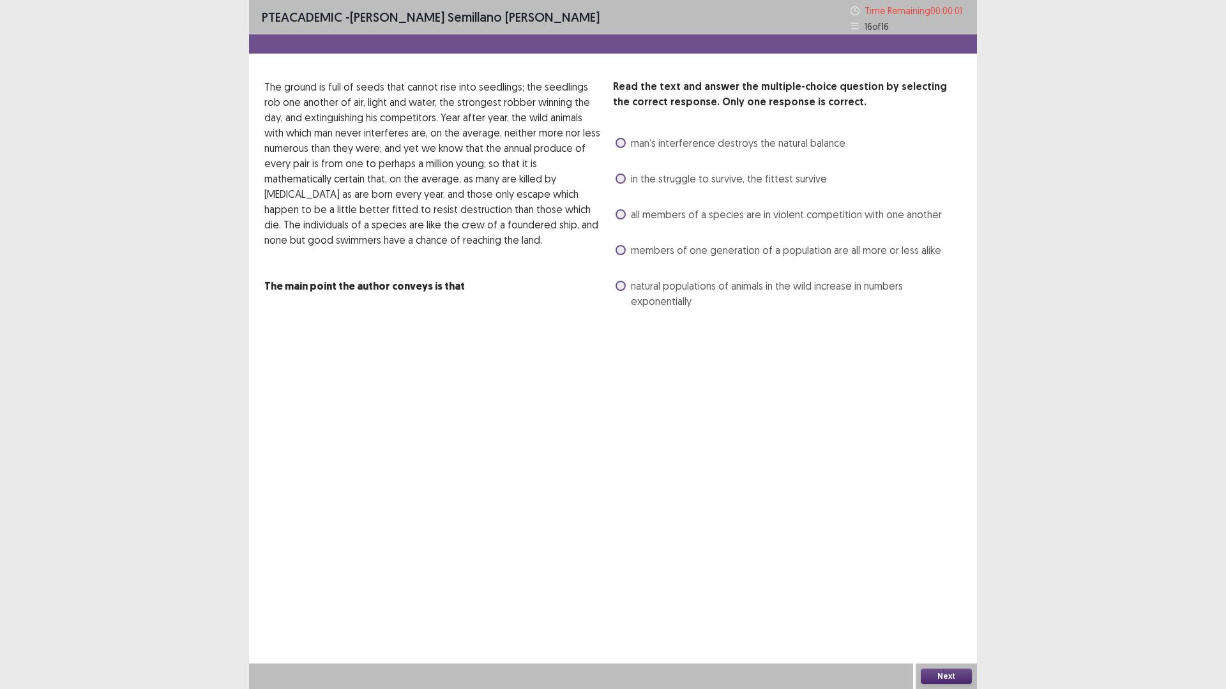
click at [654, 249] on span "members of one generation of a population are all more or less alike" at bounding box center [786, 250] width 310 height 15
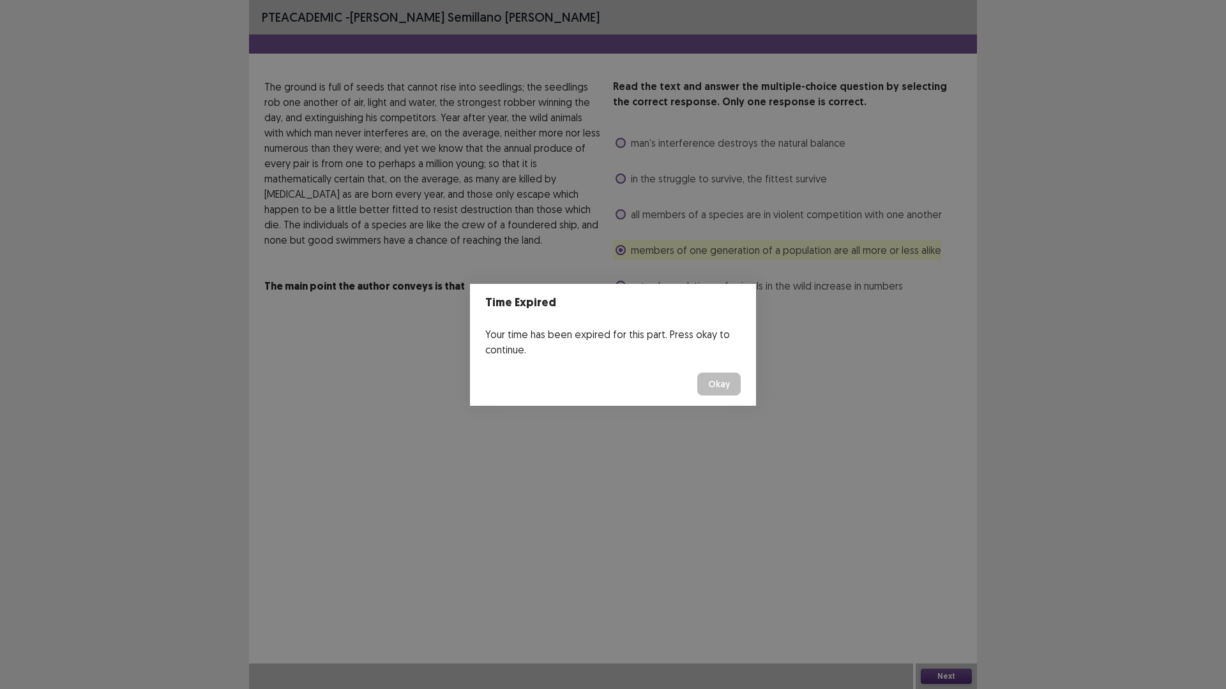
click at [718, 390] on button "Okay" at bounding box center [718, 384] width 43 height 23
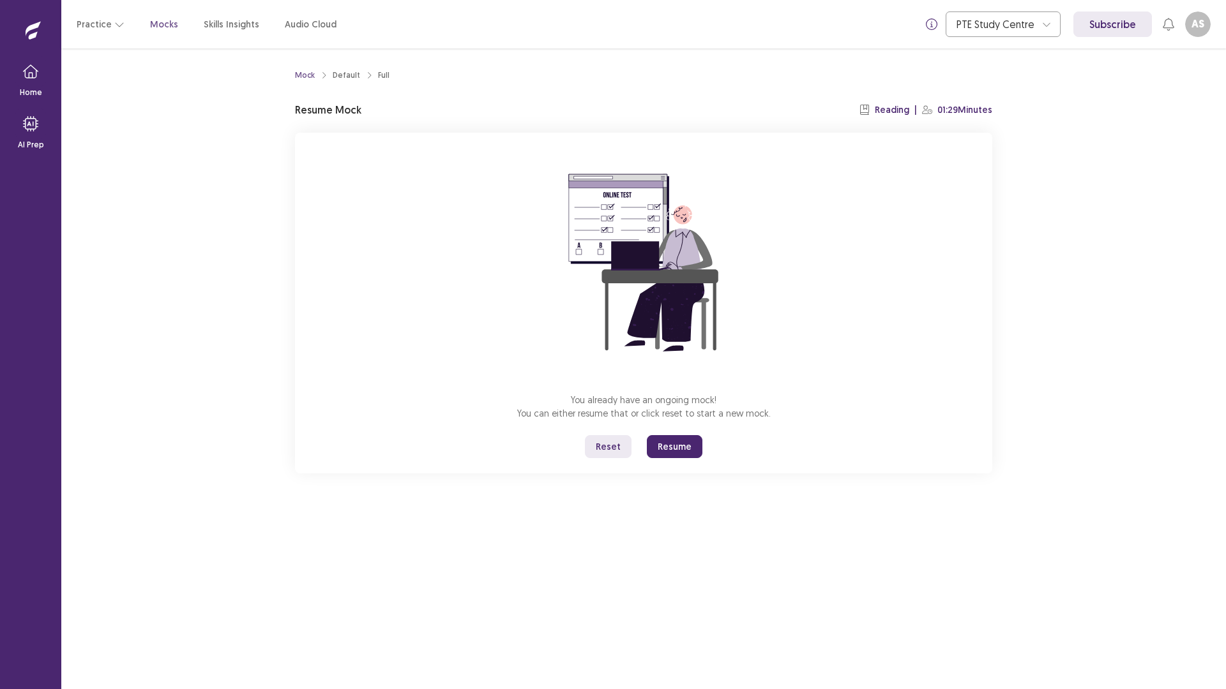
click at [677, 456] on button "Resume" at bounding box center [675, 446] width 56 height 23
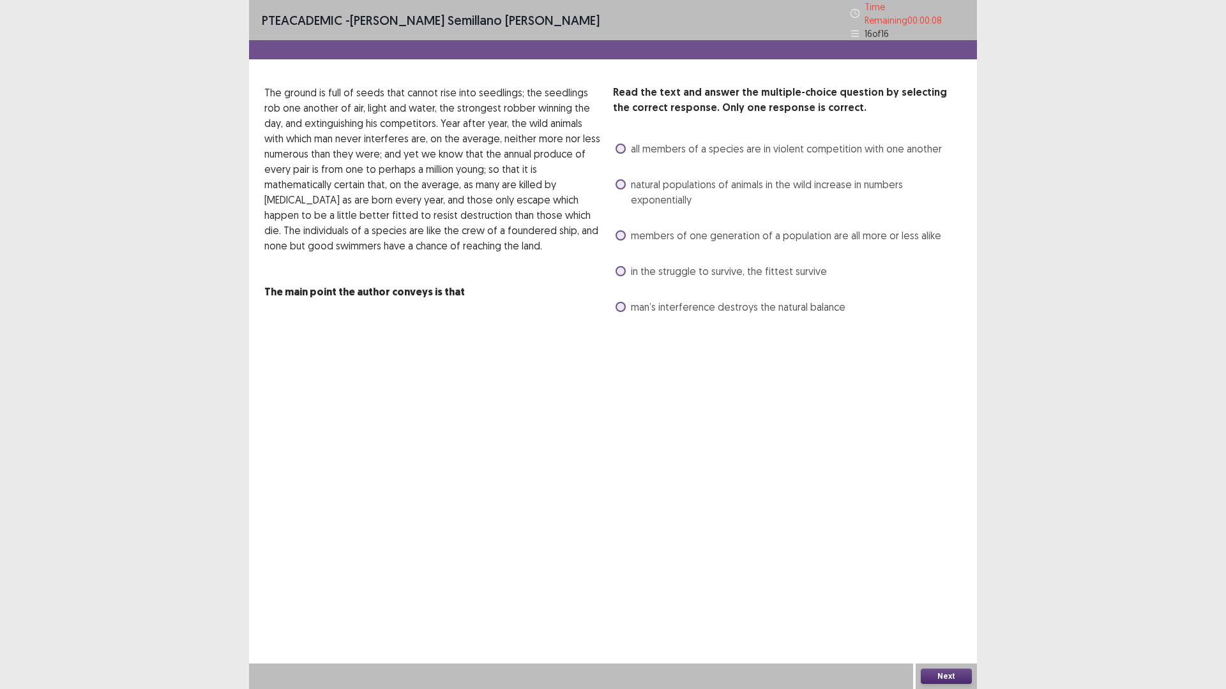
click at [712, 229] on span "members of one generation of a population are all more or less alike" at bounding box center [786, 235] width 310 height 15
click at [722, 177] on span "natural populations of animals in the wild increase in numbers exponentially" at bounding box center [796, 192] width 331 height 31
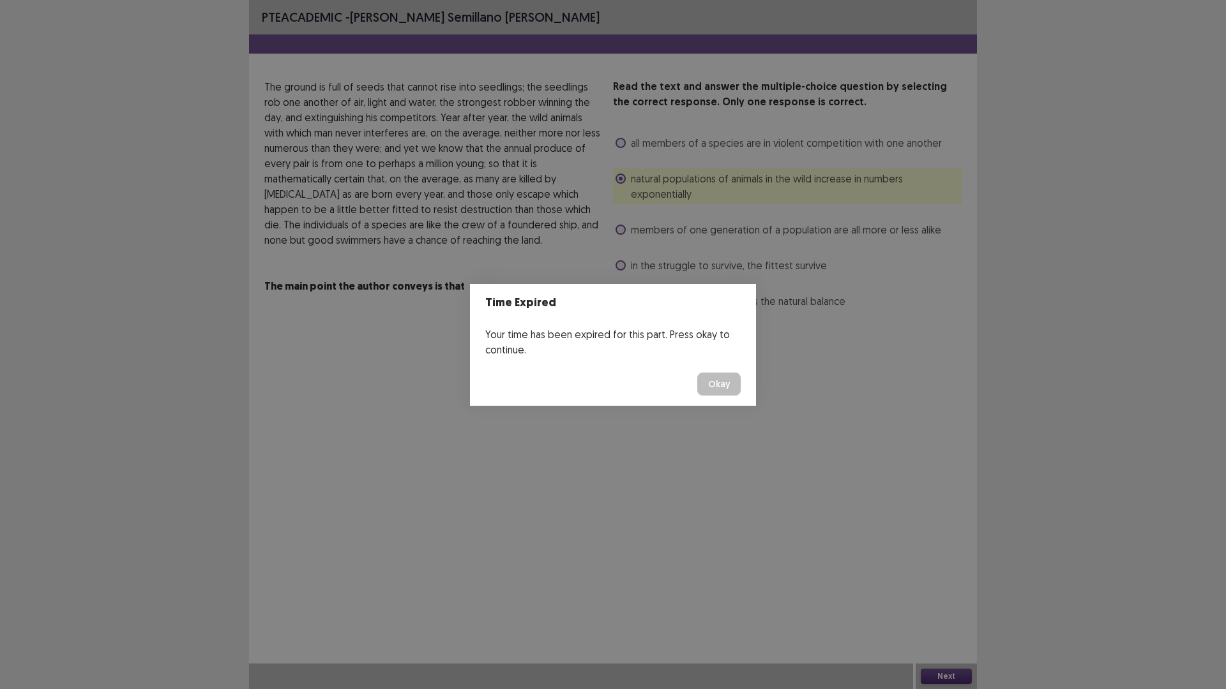
click at [722, 393] on button "Okay" at bounding box center [718, 384] width 43 height 23
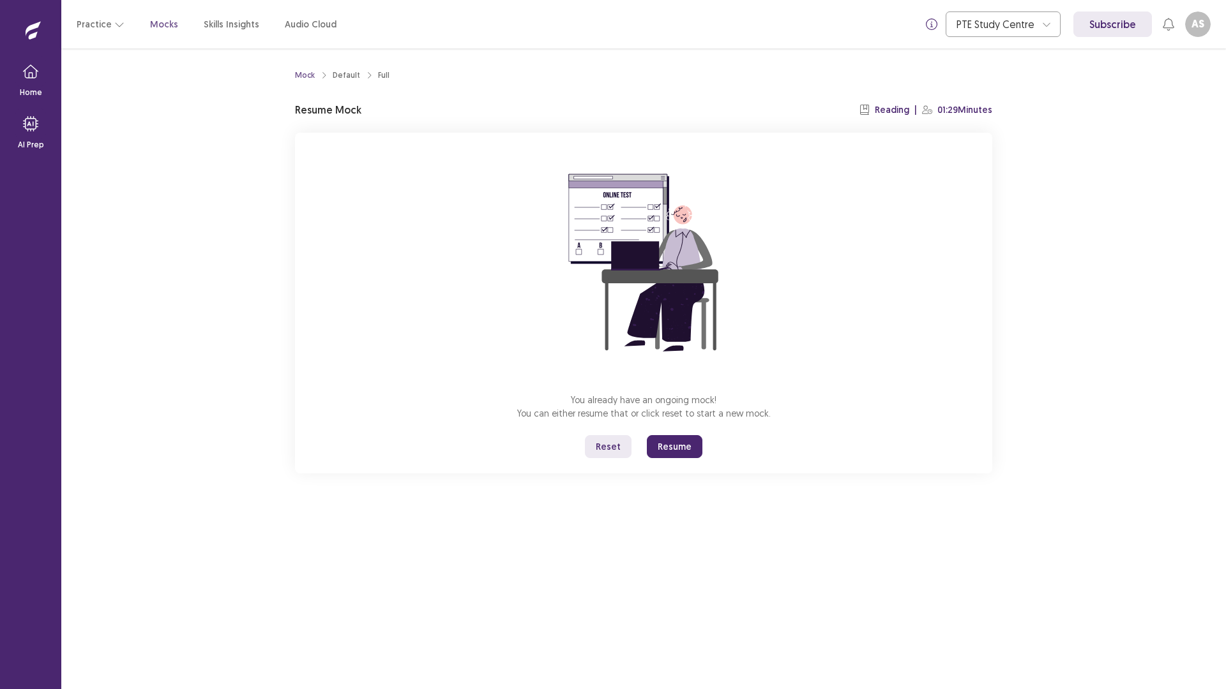
click at [674, 445] on button "Resume" at bounding box center [675, 446] width 56 height 23
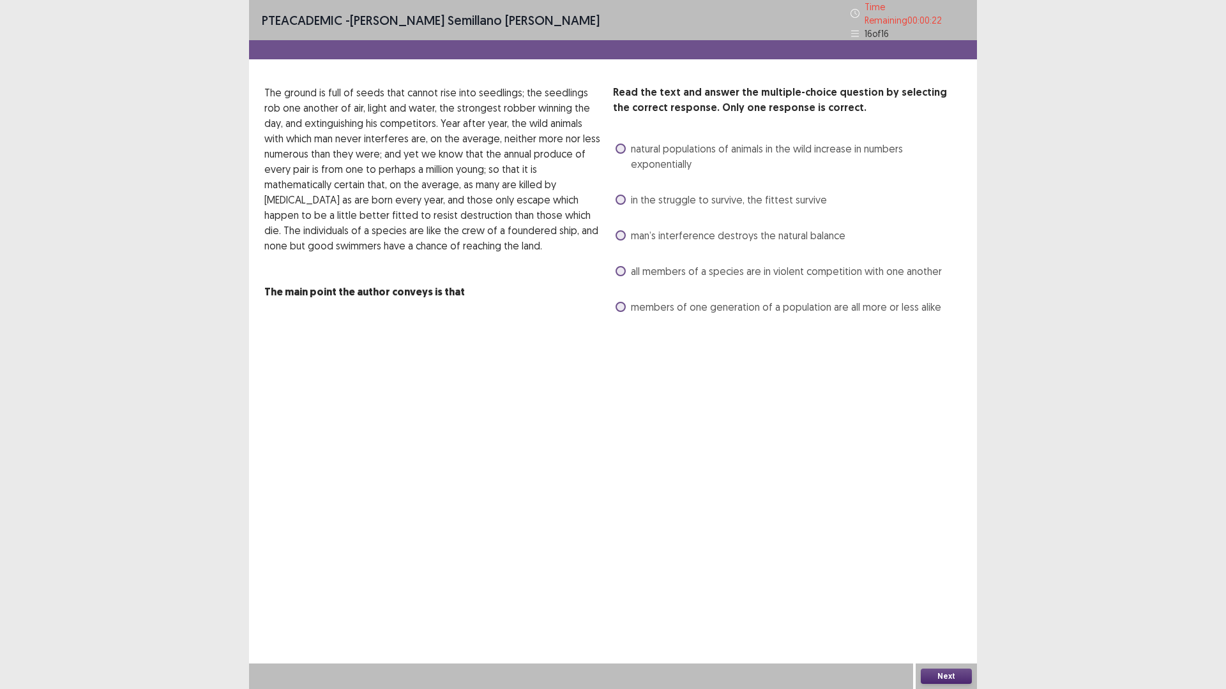
click at [689, 154] on span "natural populations of animals in the wild increase in numbers exponentially" at bounding box center [796, 156] width 331 height 31
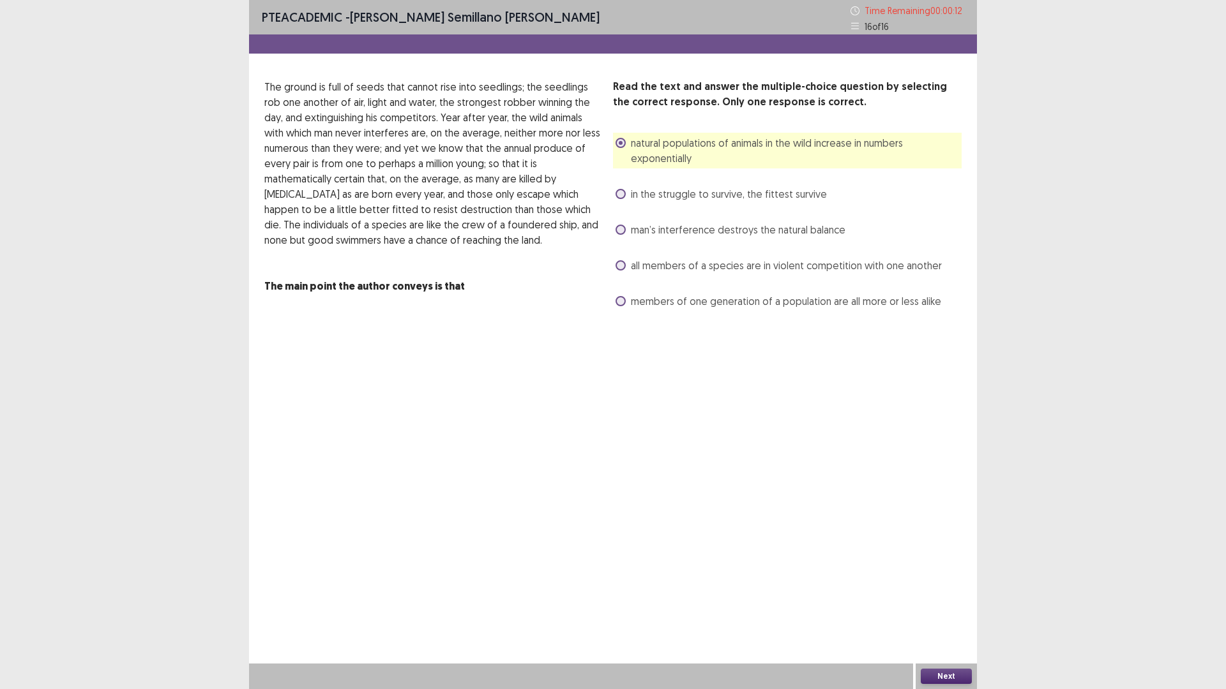
click at [965, 608] on button "Next" at bounding box center [945, 676] width 51 height 15
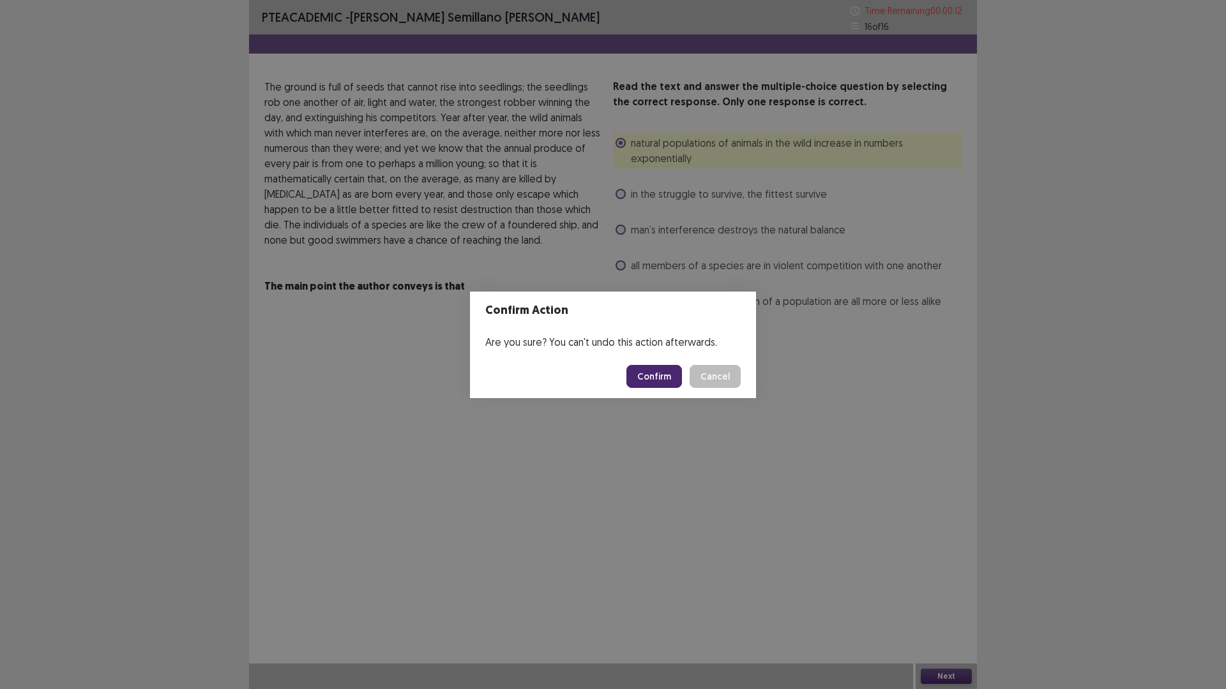
click at [647, 375] on button "Confirm" at bounding box center [654, 376] width 56 height 23
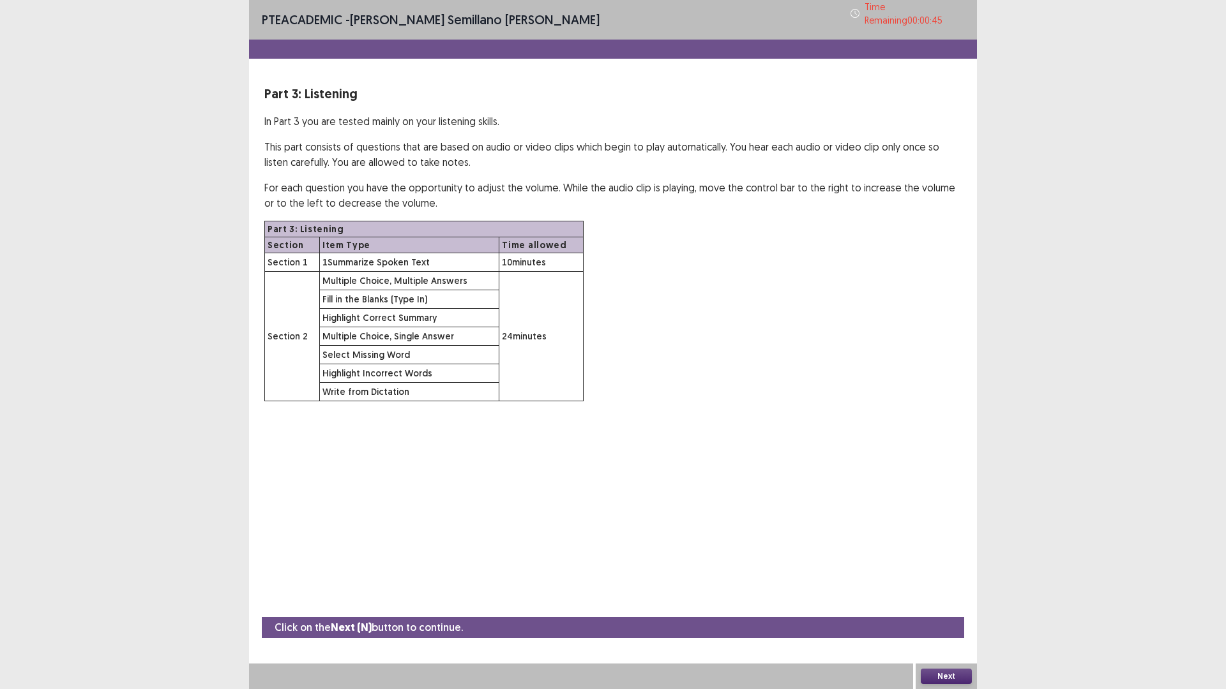
click at [956, 608] on button "Next" at bounding box center [945, 676] width 51 height 15
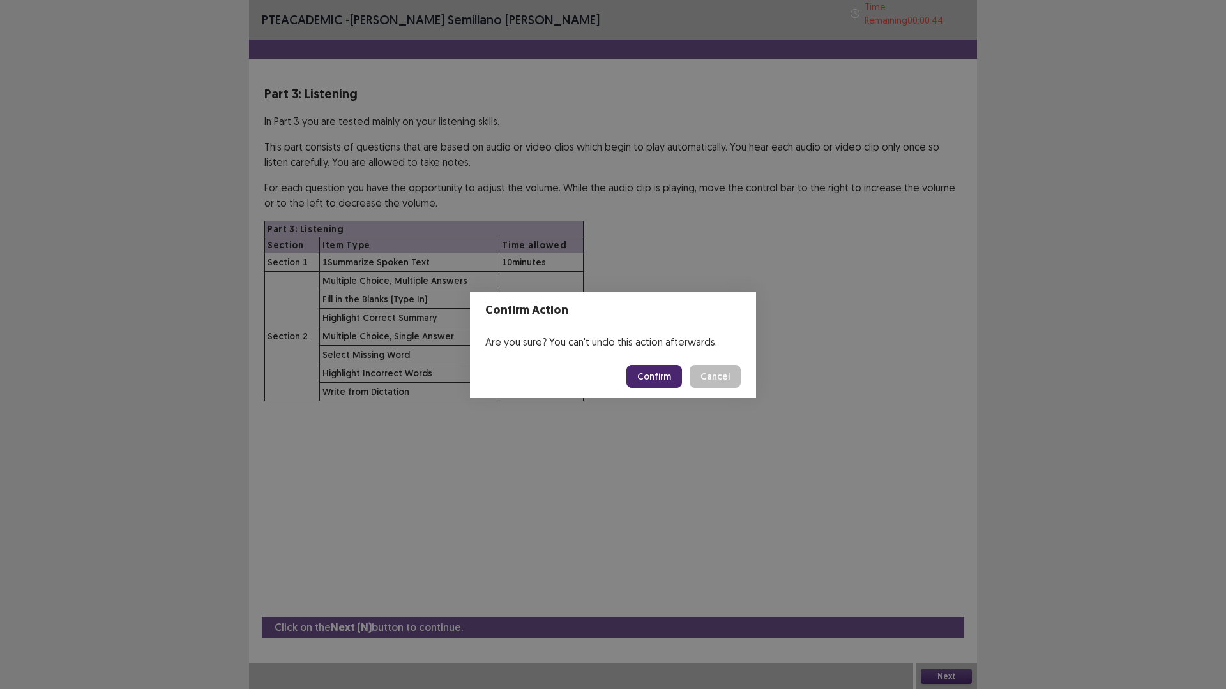
click at [656, 373] on button "Confirm" at bounding box center [654, 376] width 56 height 23
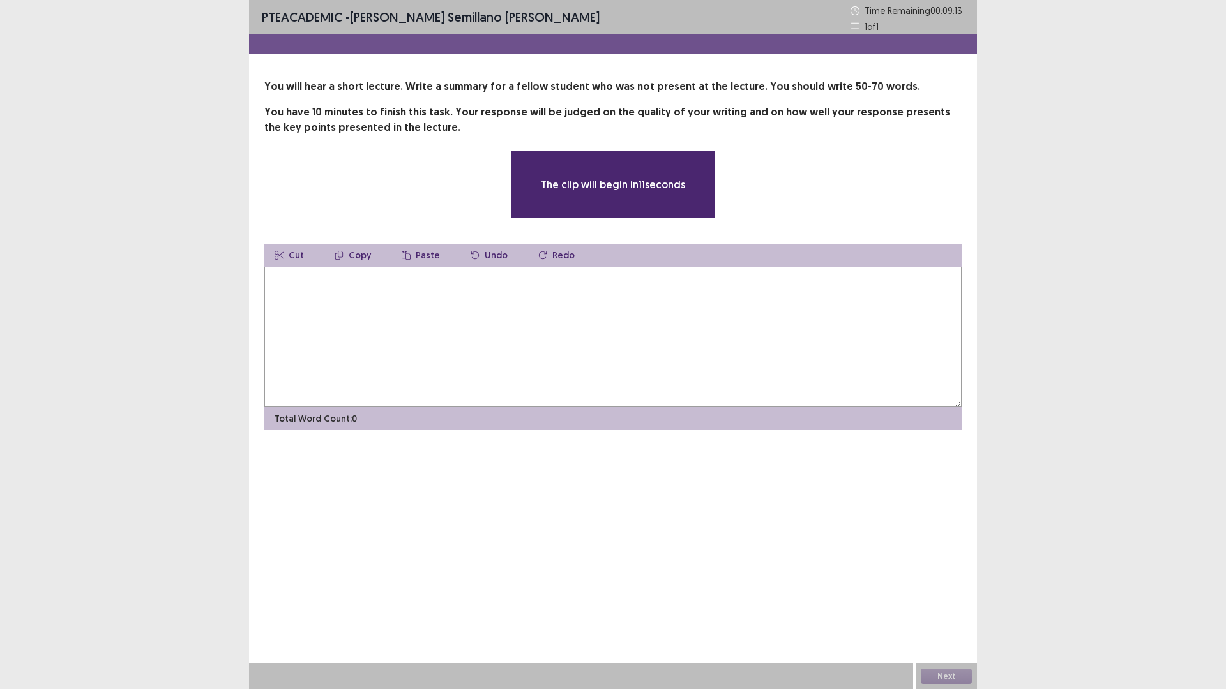
click at [374, 345] on textarea at bounding box center [612, 337] width 697 height 140
click at [414, 306] on textarea at bounding box center [612, 337] width 697 height 140
click at [416, 306] on textarea at bounding box center [612, 337] width 697 height 140
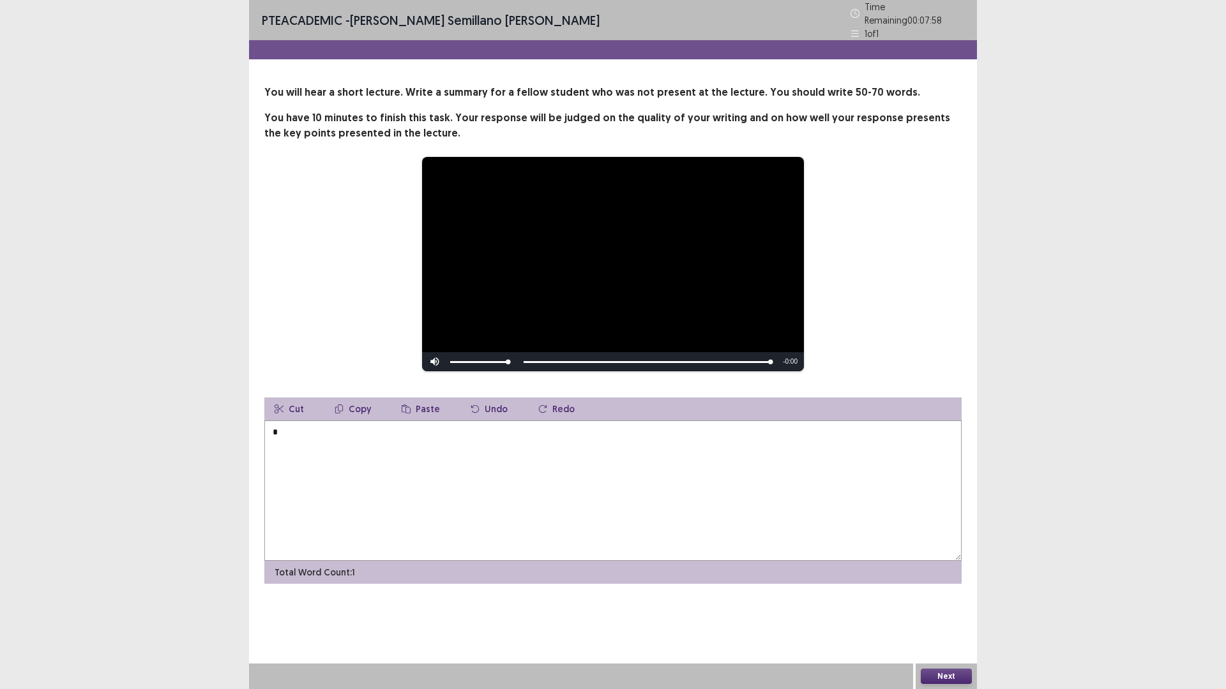
click at [463, 421] on textarea at bounding box center [612, 491] width 697 height 140
click at [460, 432] on textarea at bounding box center [612, 491] width 697 height 140
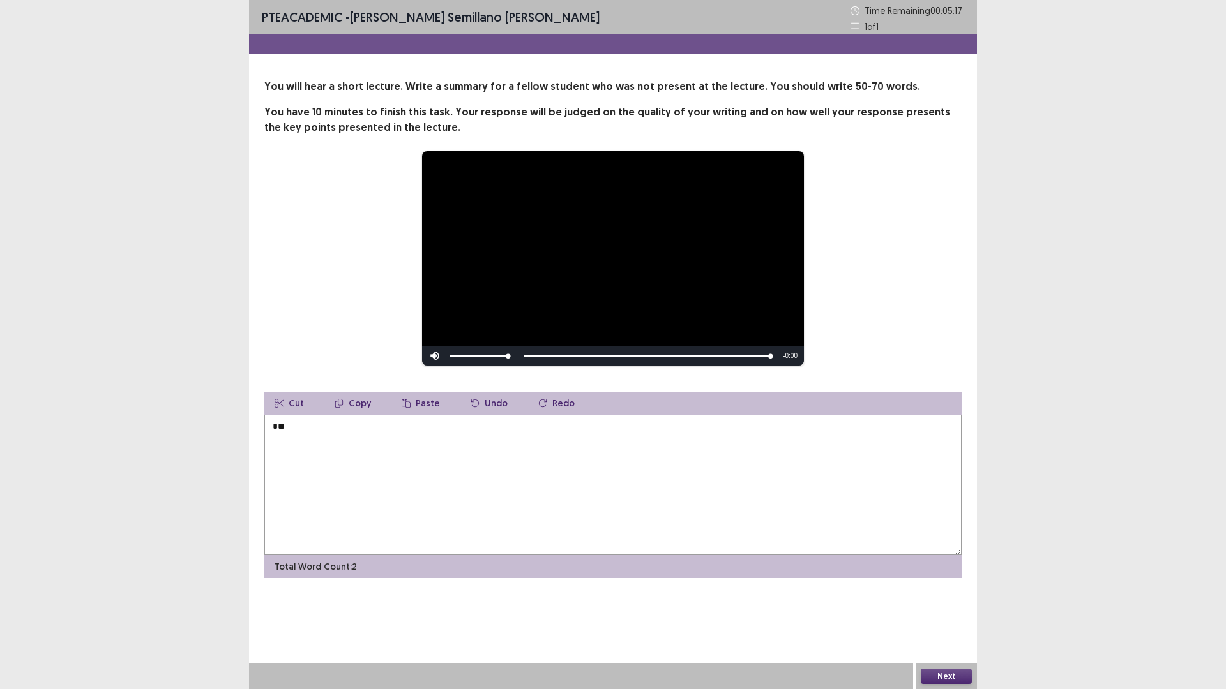
type textarea "*"
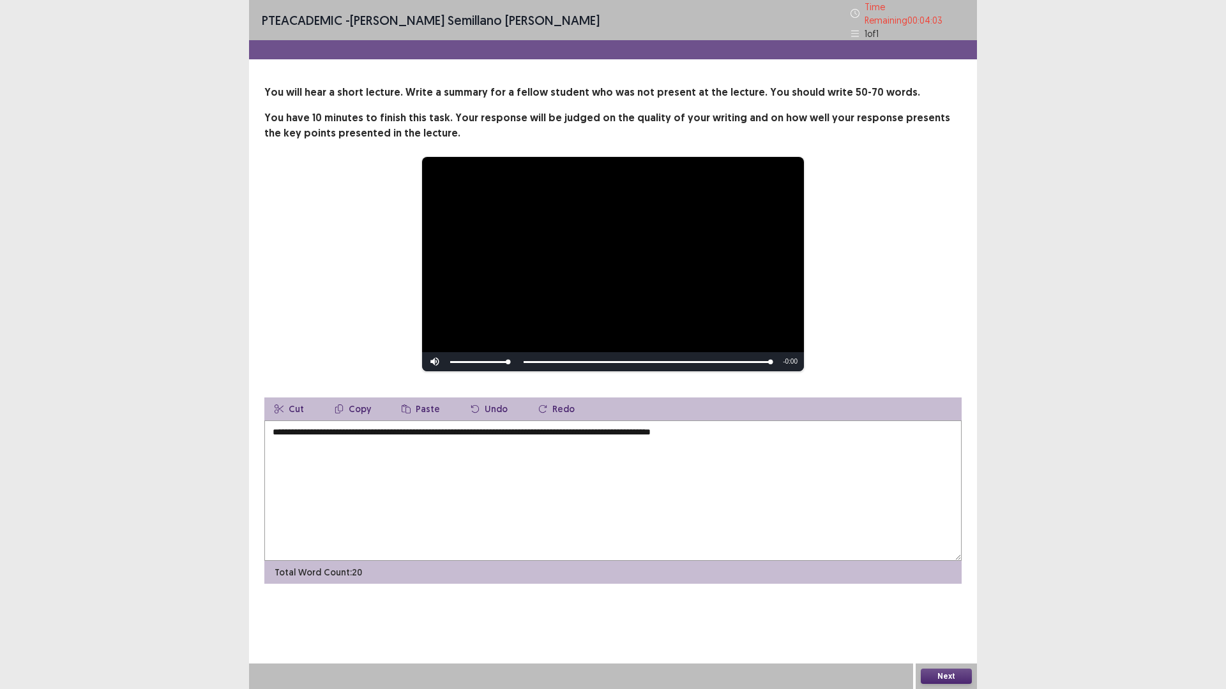
click at [842, 15] on div "PTE academic - [PERSON_NAME] semillano [PERSON_NAME] Time Remaining 00 : 04 : 0…" at bounding box center [613, 20] width 728 height 40
click at [861, 6] on div "Time Remaining 00 : 04 : 03" at bounding box center [907, 13] width 114 height 27
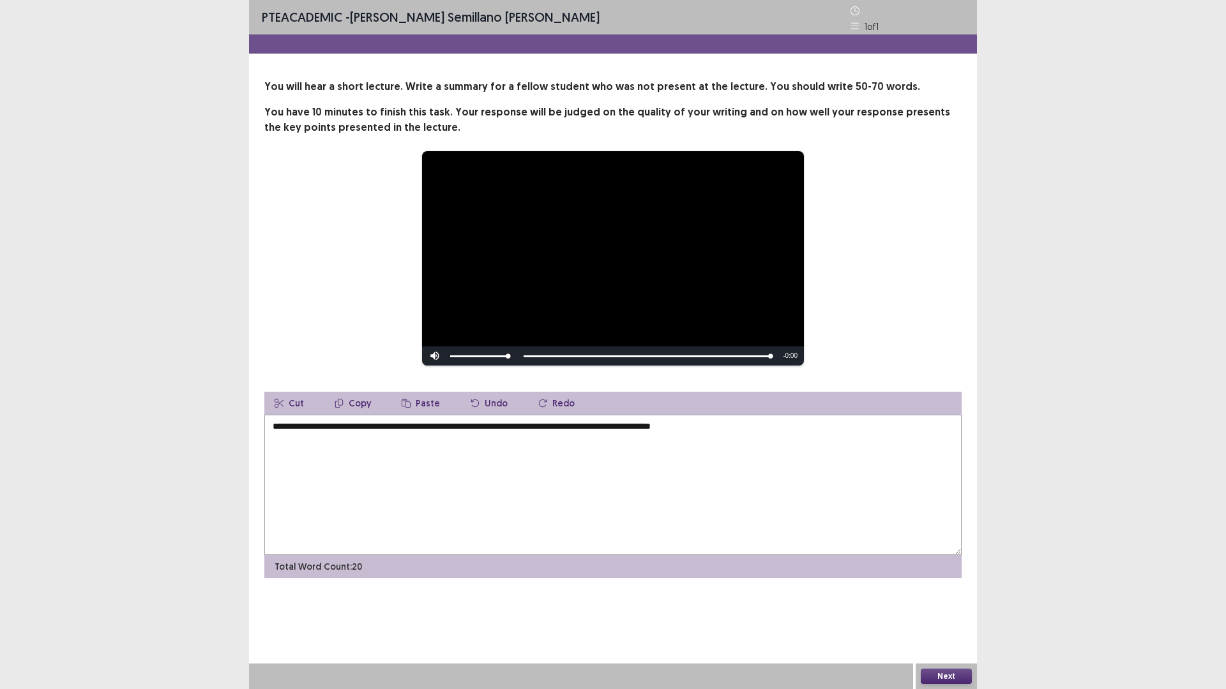
click at [852, 10] on icon at bounding box center [854, 10] width 9 height 9
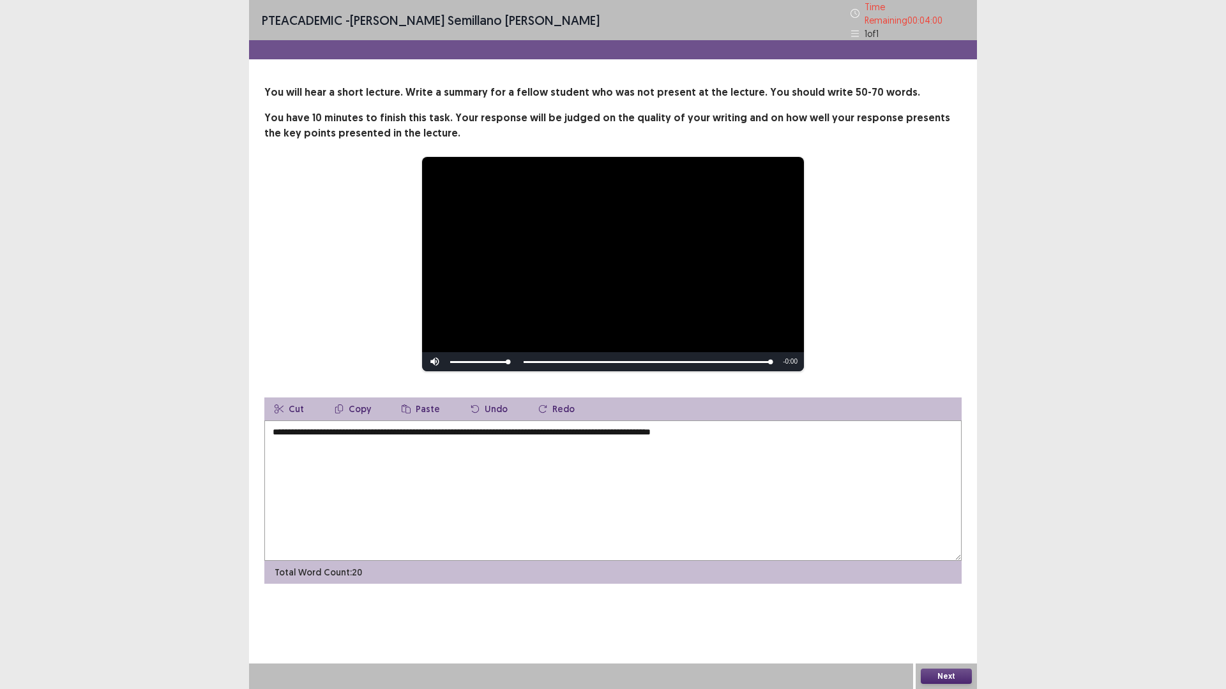
click at [890, 11] on p "Time Remaining 00 : 04 : 00" at bounding box center [914, 13] width 100 height 27
click at [858, 11] on icon at bounding box center [854, 13] width 9 height 9
click at [860, 11] on div "Time Remaining 00 : 03 : 56" at bounding box center [907, 13] width 114 height 27
click at [854, 9] on icon at bounding box center [854, 13] width 9 height 9
click at [747, 432] on textarea "**********" at bounding box center [612, 491] width 697 height 140
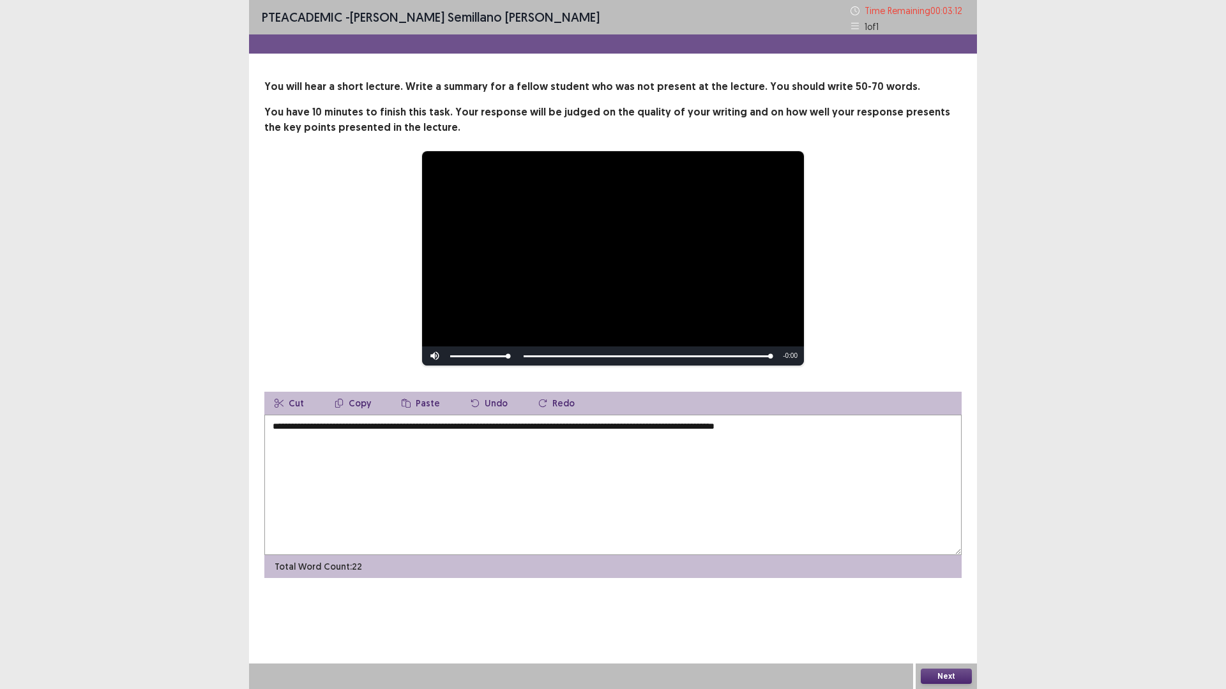
click at [770, 357] on div "Skip Backward Skip Forward Mute 0% Current Time 0:56 / Duration 0:56 Loaded : 1…" at bounding box center [613, 356] width 382 height 19
drag, startPoint x: 770, startPoint y: 357, endPoint x: 707, endPoint y: 357, distance: 62.6
click at [713, 357] on div "Skip Backward Skip Forward Mute 0% Current Time 0:56 / Duration 0:56 Loaded : 1…" at bounding box center [613, 356] width 382 height 19
drag, startPoint x: 706, startPoint y: 357, endPoint x: 621, endPoint y: 352, distance: 85.1
click at [656, 355] on div "Skip Backward Skip Forward Mute 0% Current Time 0:56 / Duration 0:56 Loaded : 1…" at bounding box center [613, 356] width 382 height 19
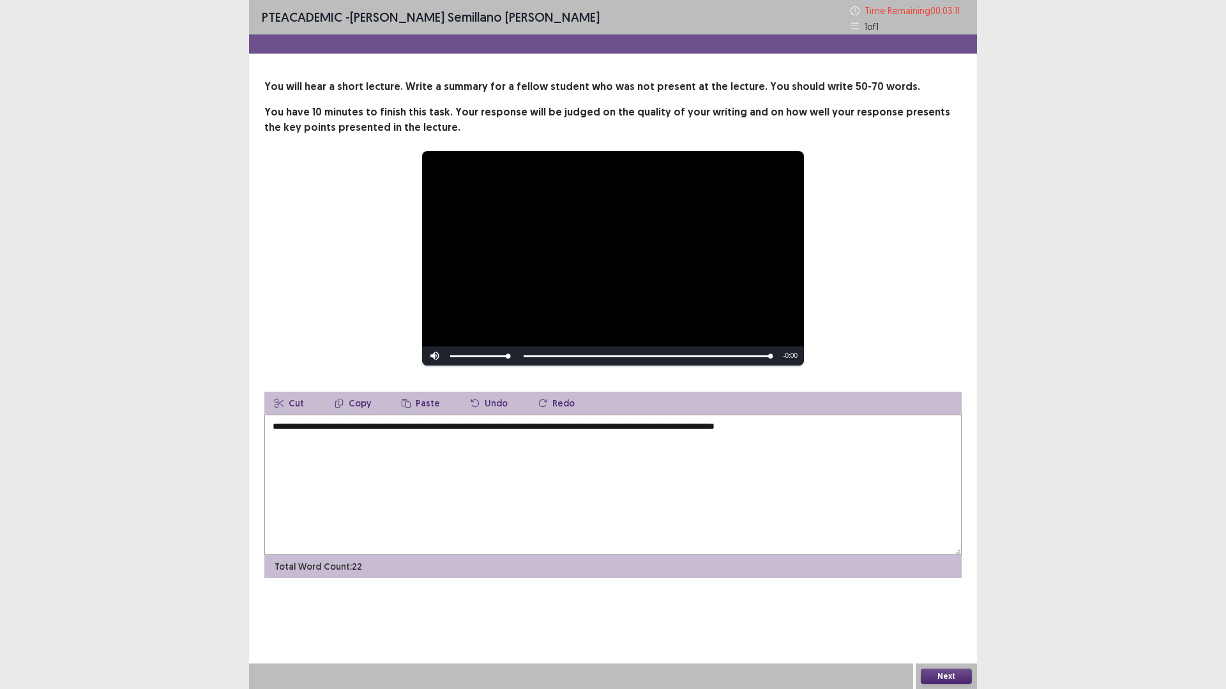
drag, startPoint x: 606, startPoint y: 352, endPoint x: 566, endPoint y: 352, distance: 40.2
click at [571, 352] on div "Skip Backward Skip Forward Mute 0% Current Time 0:56 / Duration 0:56 Loaded : 1…" at bounding box center [613, 356] width 382 height 19
drag, startPoint x: 523, startPoint y: 352, endPoint x: 509, endPoint y: 352, distance: 13.4
click at [511, 352] on div "Skip Backward Skip Forward Mute 0% Current Time 0:56 / Duration 0:56 Loaded : 1…" at bounding box center [613, 356] width 382 height 19
drag, startPoint x: 505, startPoint y: 353, endPoint x: 538, endPoint y: 355, distance: 33.2
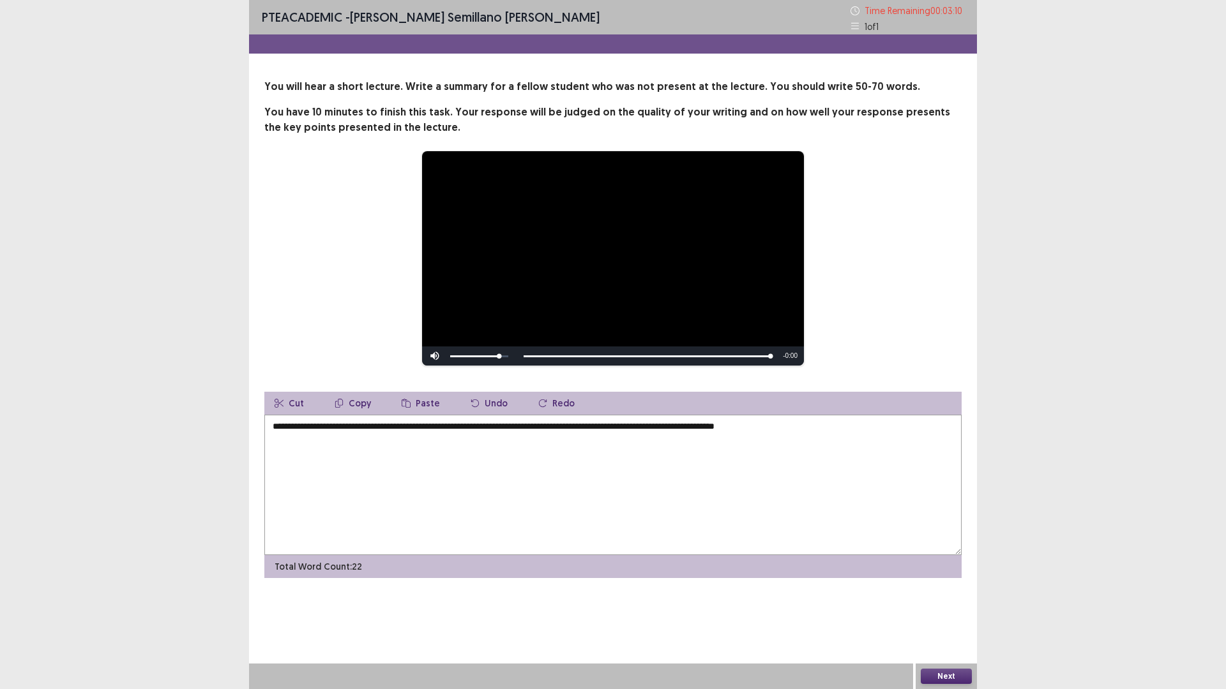
click at [537, 355] on div "Skip Backward Skip Forward Mute 85% Current Time 0:56 / Duration 0:56 Loaded : …" at bounding box center [613, 356] width 382 height 19
drag, startPoint x: 550, startPoint y: 355, endPoint x: 637, endPoint y: 352, distance: 87.5
click at [527, 357] on div "Skip Backward Skip Forward Mute 100% Current Time 0:56 / Duration 0:56 Loaded :…" at bounding box center [613, 356] width 382 height 19
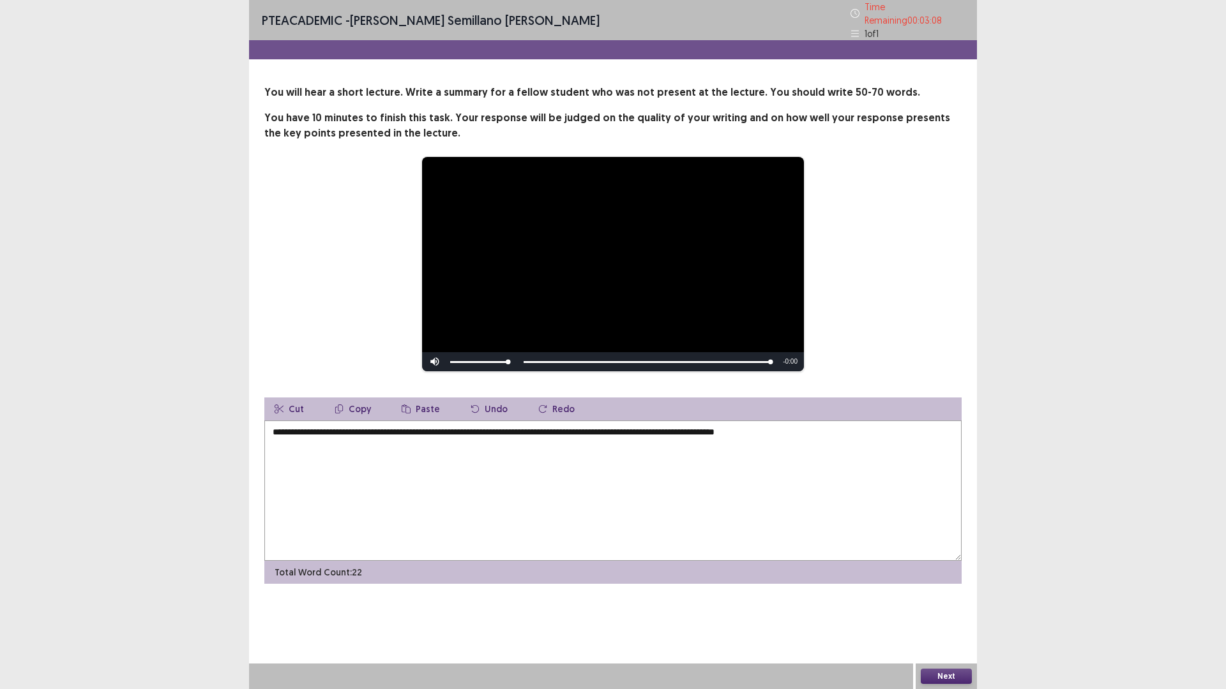
drag, startPoint x: 769, startPoint y: 357, endPoint x: 736, endPoint y: 356, distance: 32.6
click at [736, 356] on div "Skip Backward Skip Forward Mute 100% Current Time 0:56 / Duration 0:56 Loaded :…" at bounding box center [613, 361] width 382 height 19
click at [890, 434] on textarea "**********" at bounding box center [612, 491] width 697 height 140
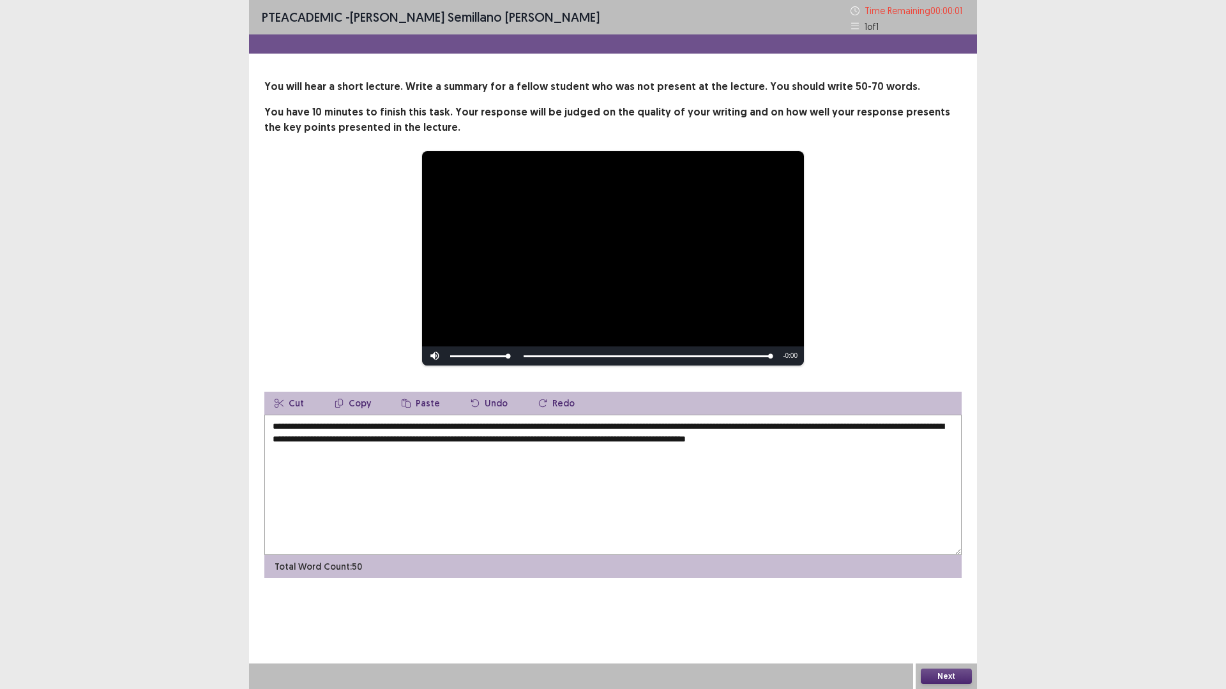
type textarea "**********"
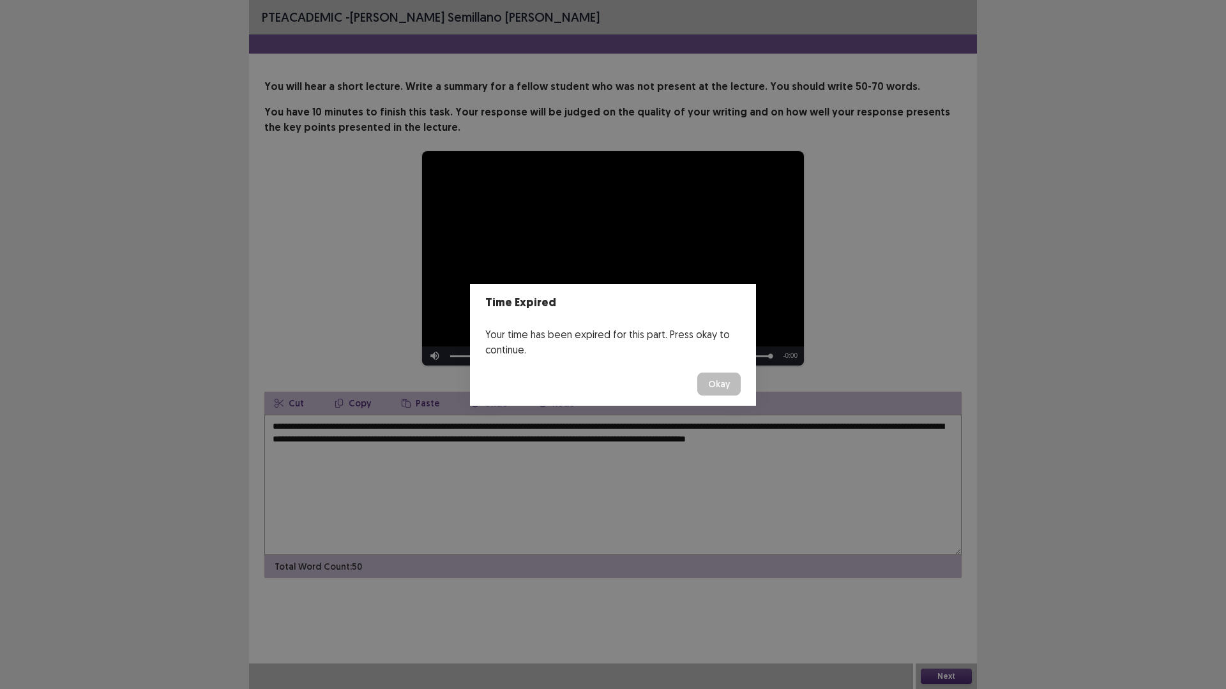
click at [713, 386] on button "Okay" at bounding box center [718, 384] width 43 height 23
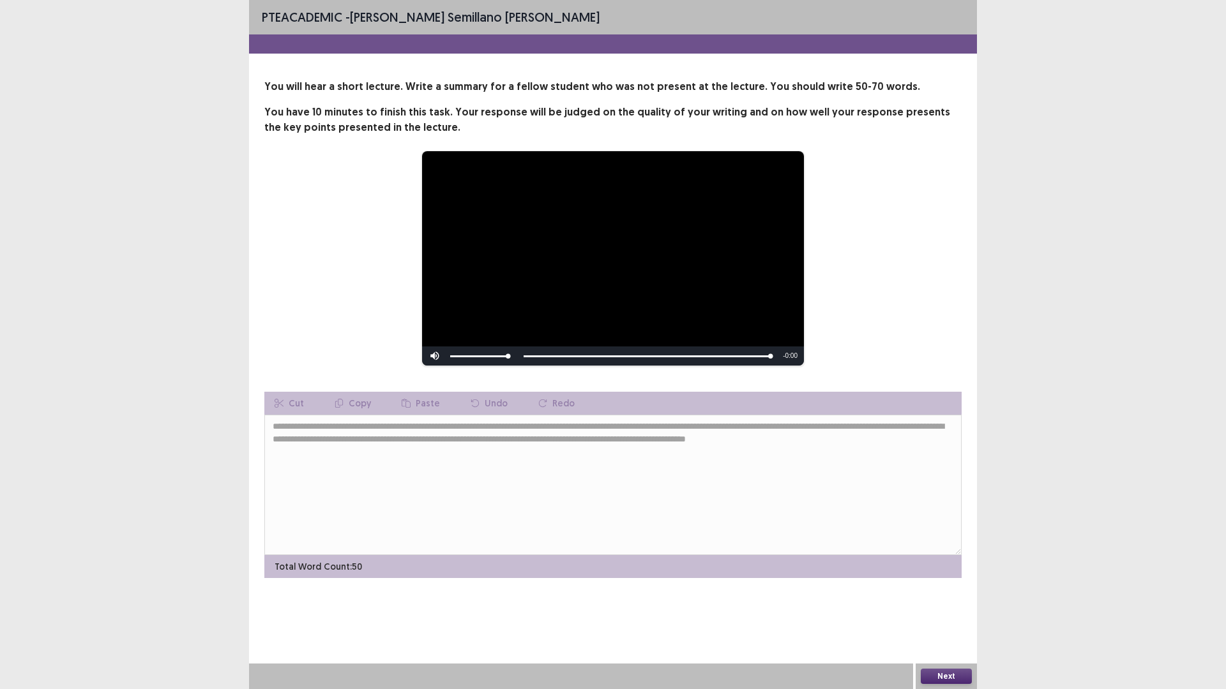
click at [960, 608] on button "Next" at bounding box center [945, 676] width 51 height 15
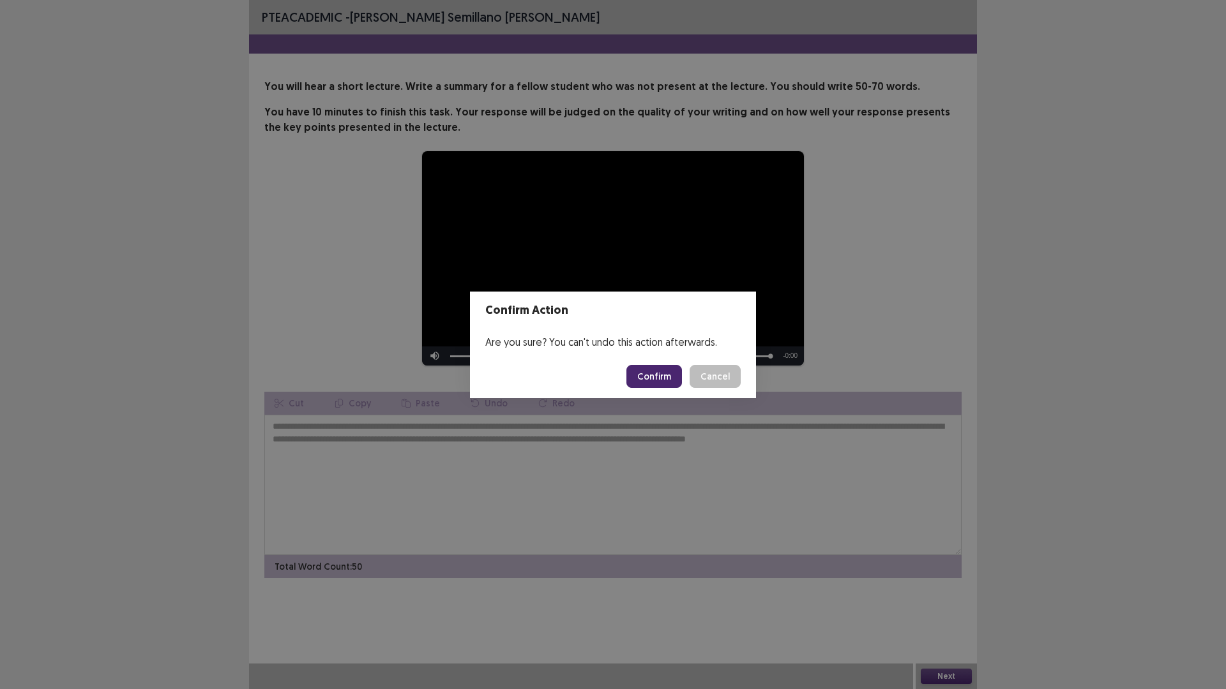
click at [663, 382] on button "Confirm" at bounding box center [654, 376] width 56 height 23
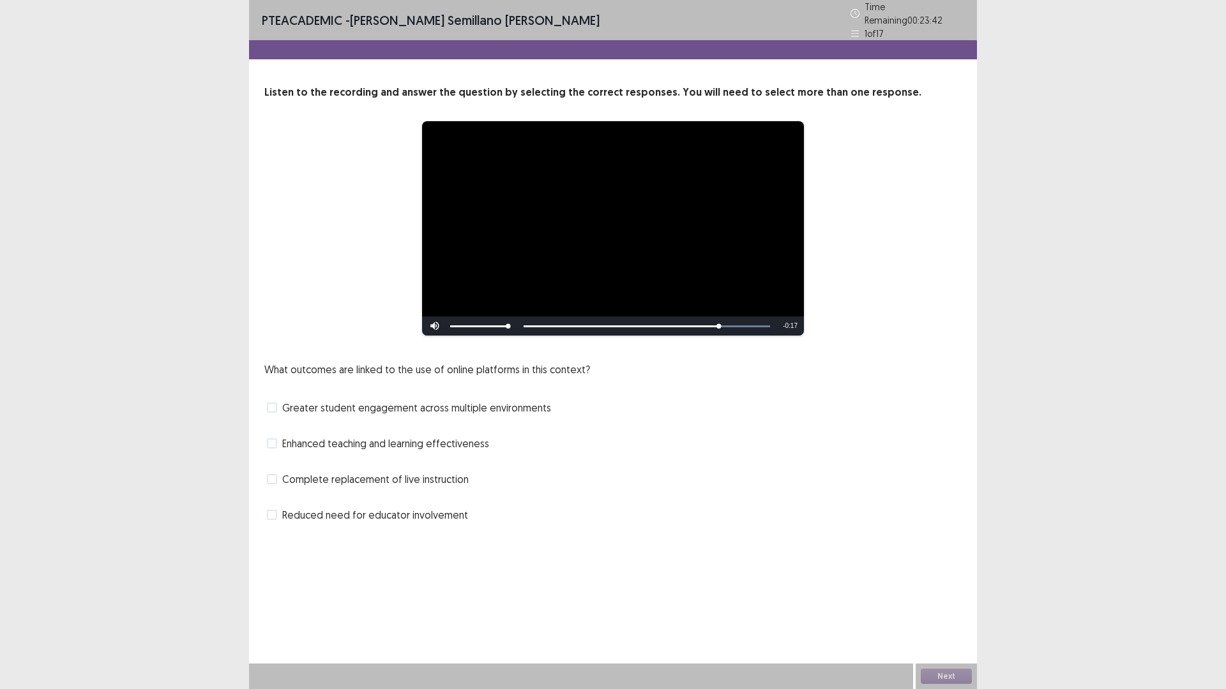
click at [471, 407] on span "Greater student engagement across multiple environments" at bounding box center [416, 407] width 269 height 15
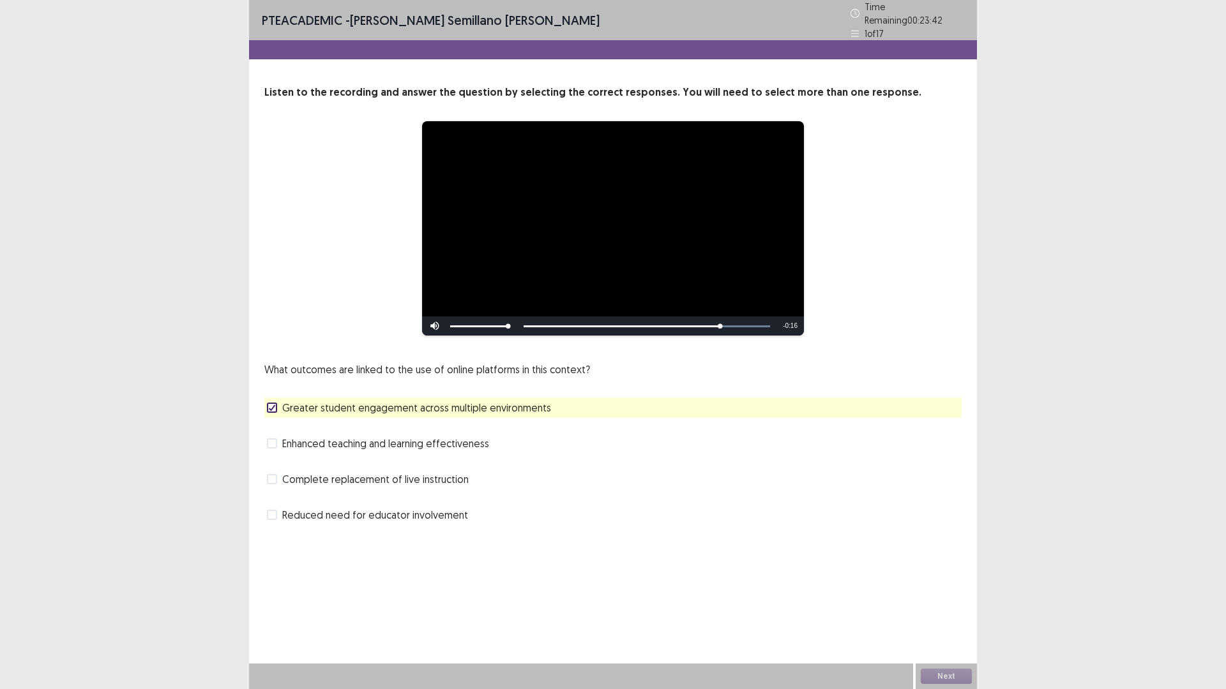
click at [446, 424] on div "What outcomes are linked to the use of online platforms in this context? Greate…" at bounding box center [612, 443] width 697 height 163
click at [433, 436] on span "Enhanced teaching and learning effectiveness" at bounding box center [385, 443] width 207 height 15
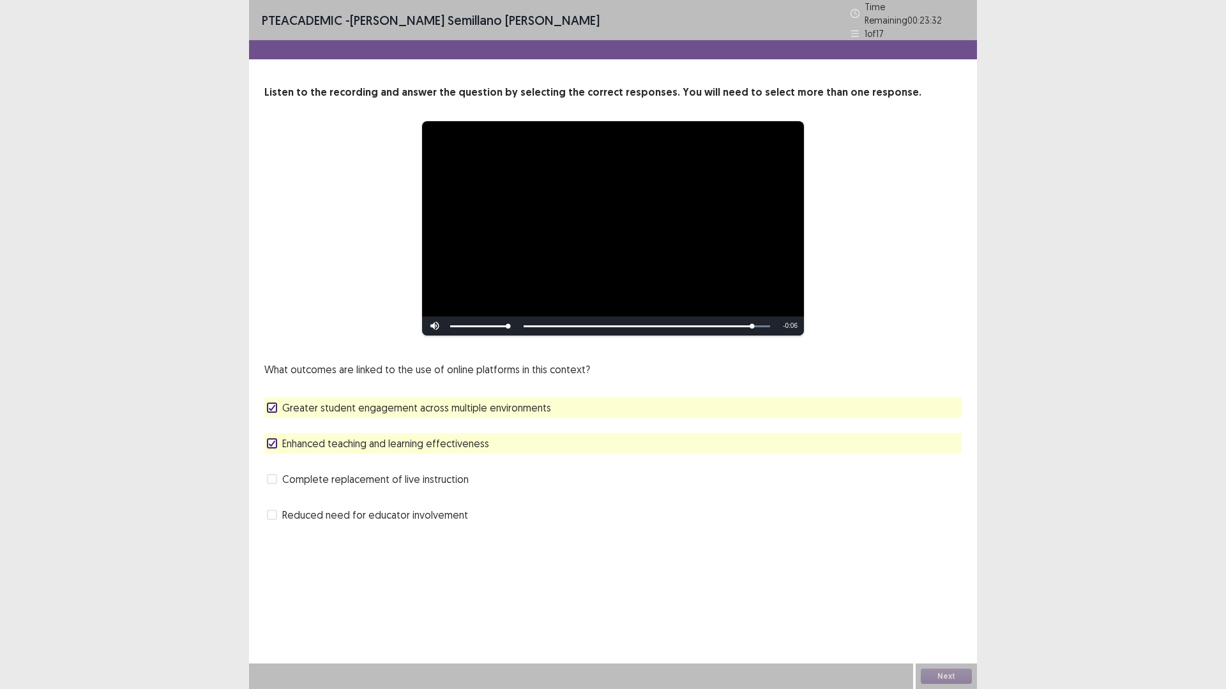
click at [919, 608] on div "Next" at bounding box center [945, 677] width 61 height 26
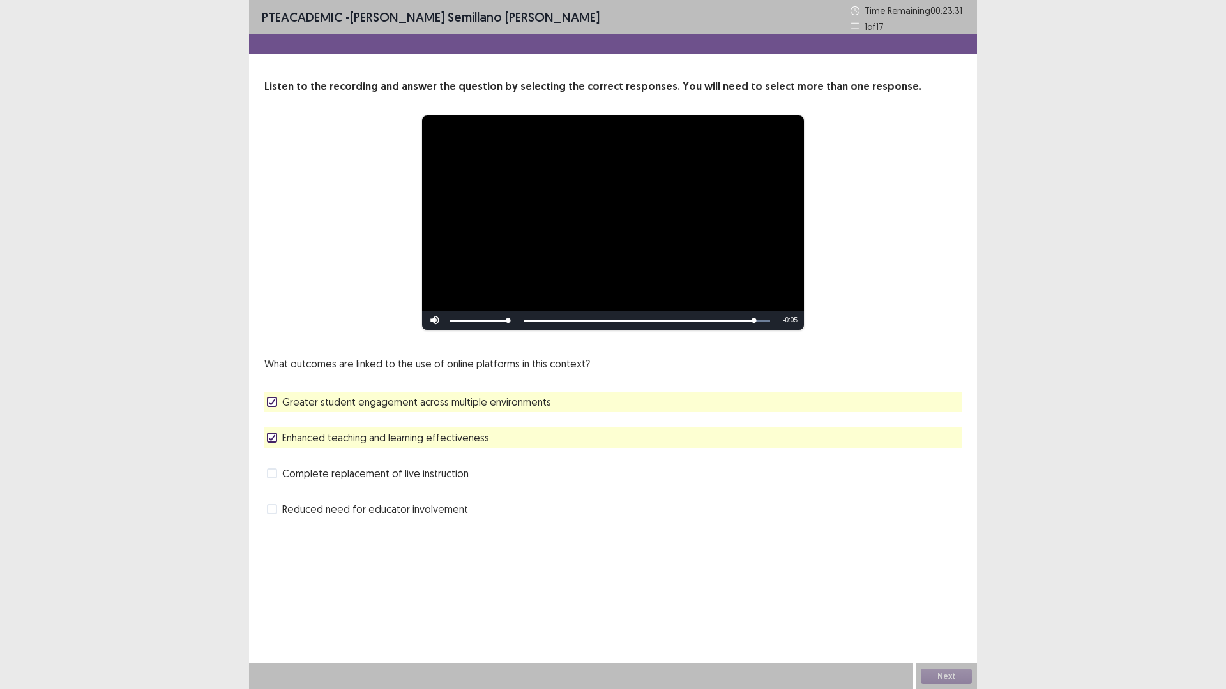
click at [929, 608] on div "Next" at bounding box center [945, 677] width 61 height 26
click at [931, 608] on div "Next" at bounding box center [945, 677] width 61 height 26
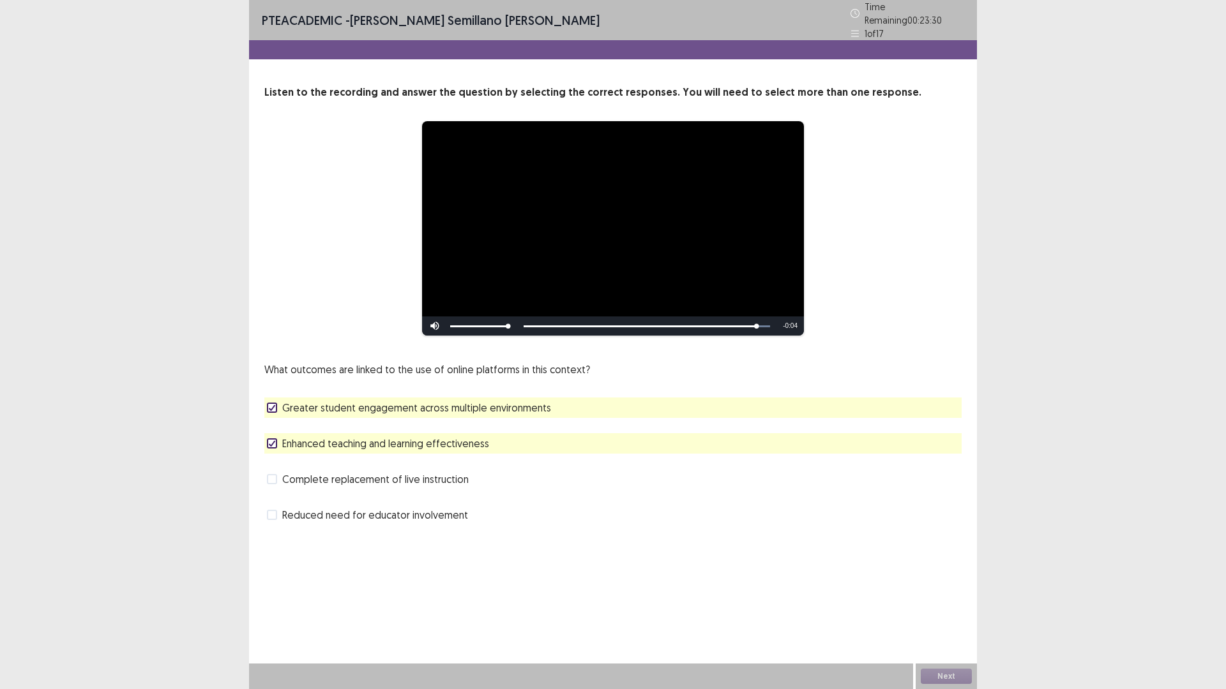
click at [931, 608] on div "Next" at bounding box center [945, 677] width 61 height 26
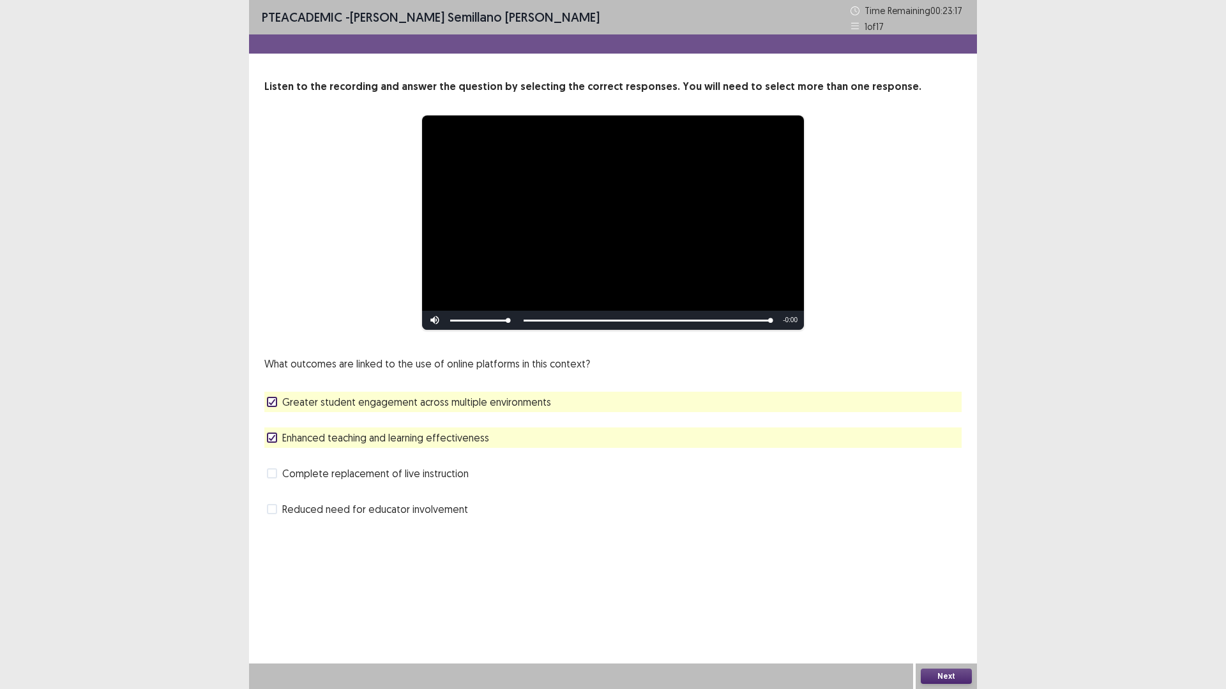
click at [939, 608] on button "Next" at bounding box center [945, 676] width 51 height 15
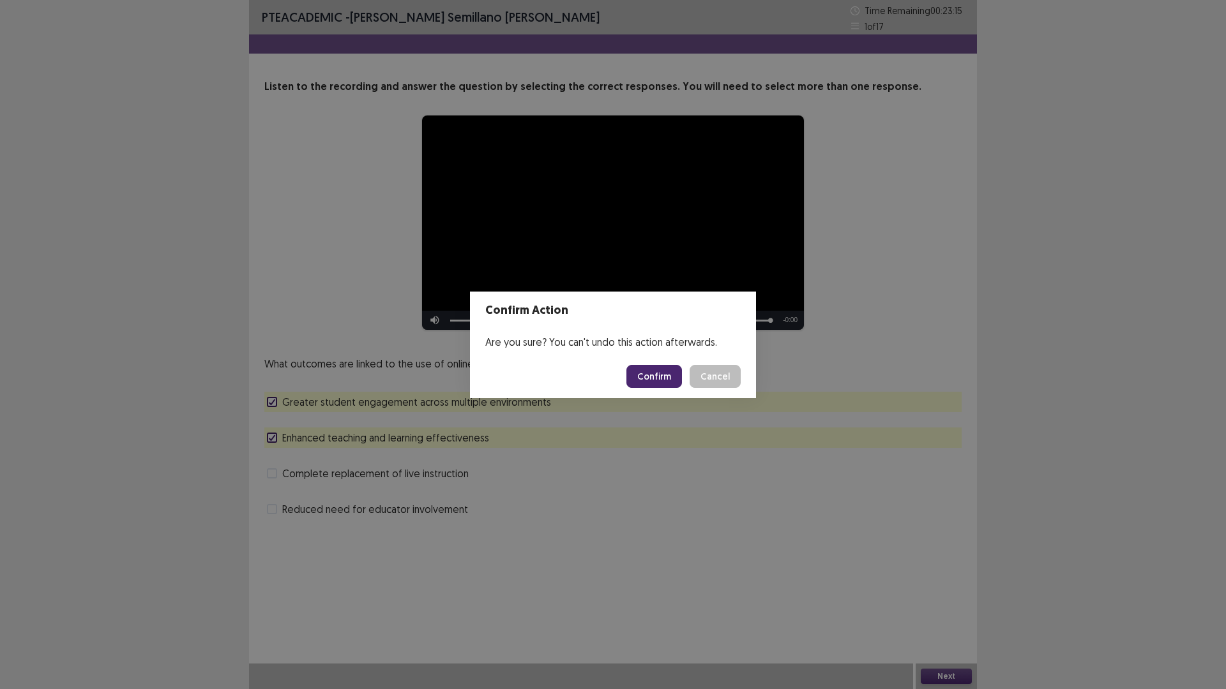
click at [647, 375] on button "Confirm" at bounding box center [654, 376] width 56 height 23
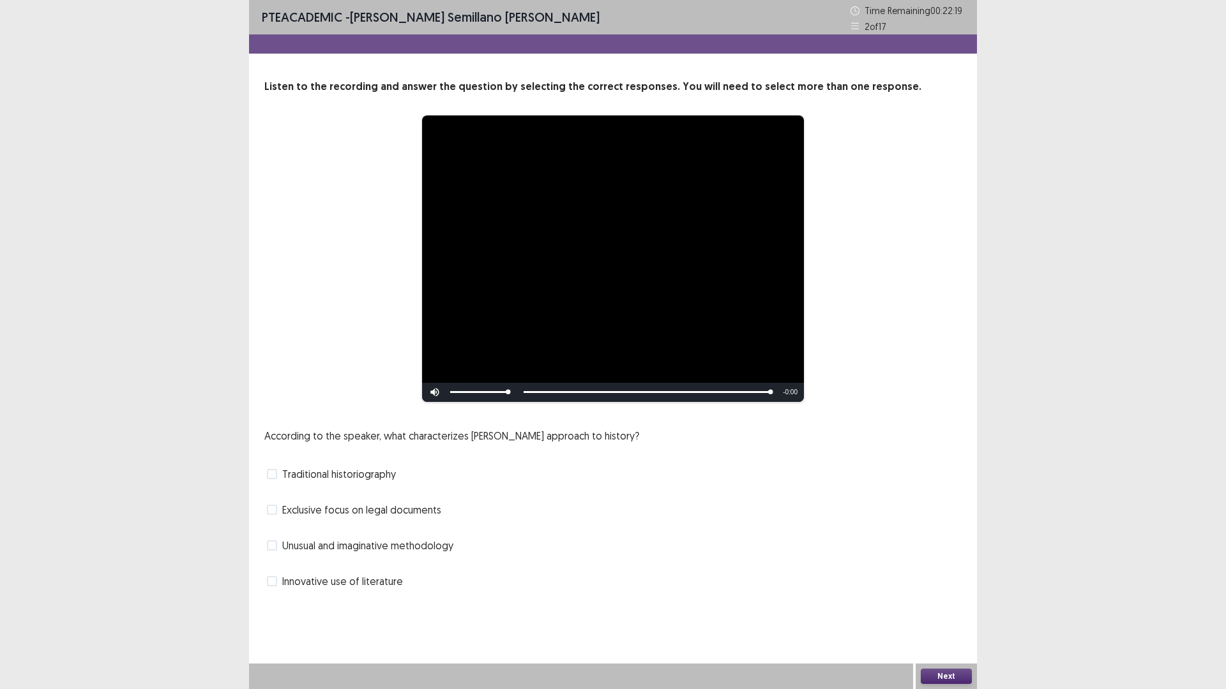
click at [361, 480] on span "Traditional historiography" at bounding box center [339, 474] width 114 height 15
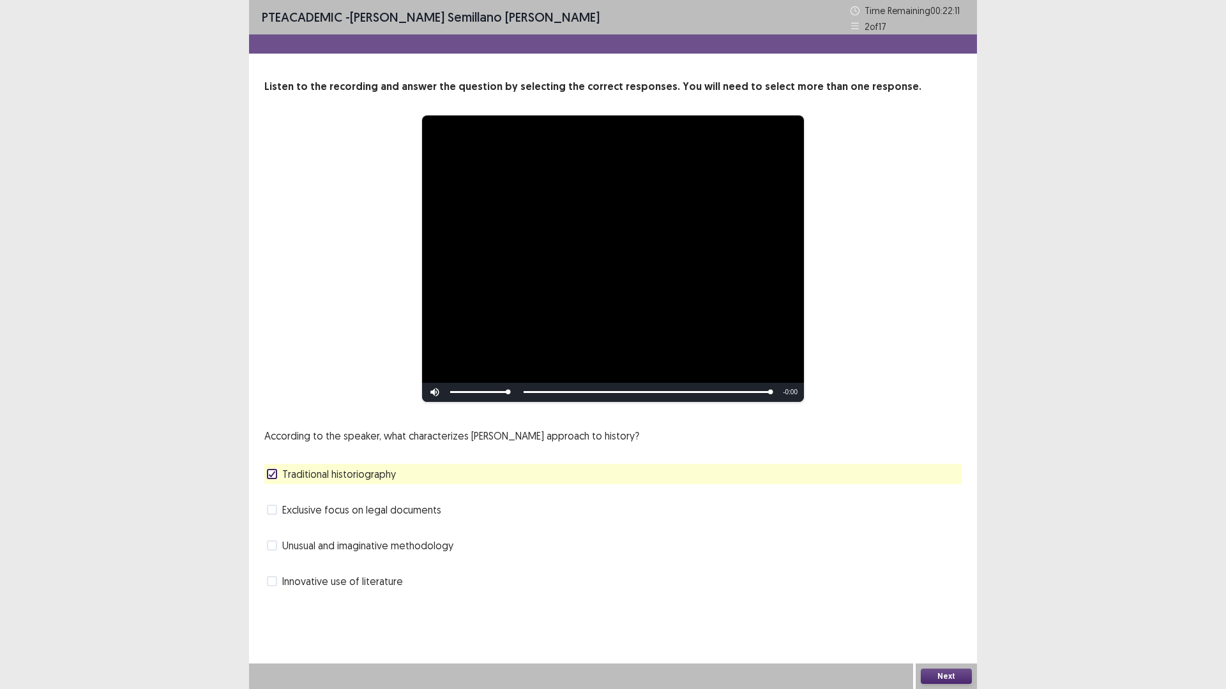
click at [444, 546] on span "Unusual and imaginative methodology" at bounding box center [367, 545] width 171 height 15
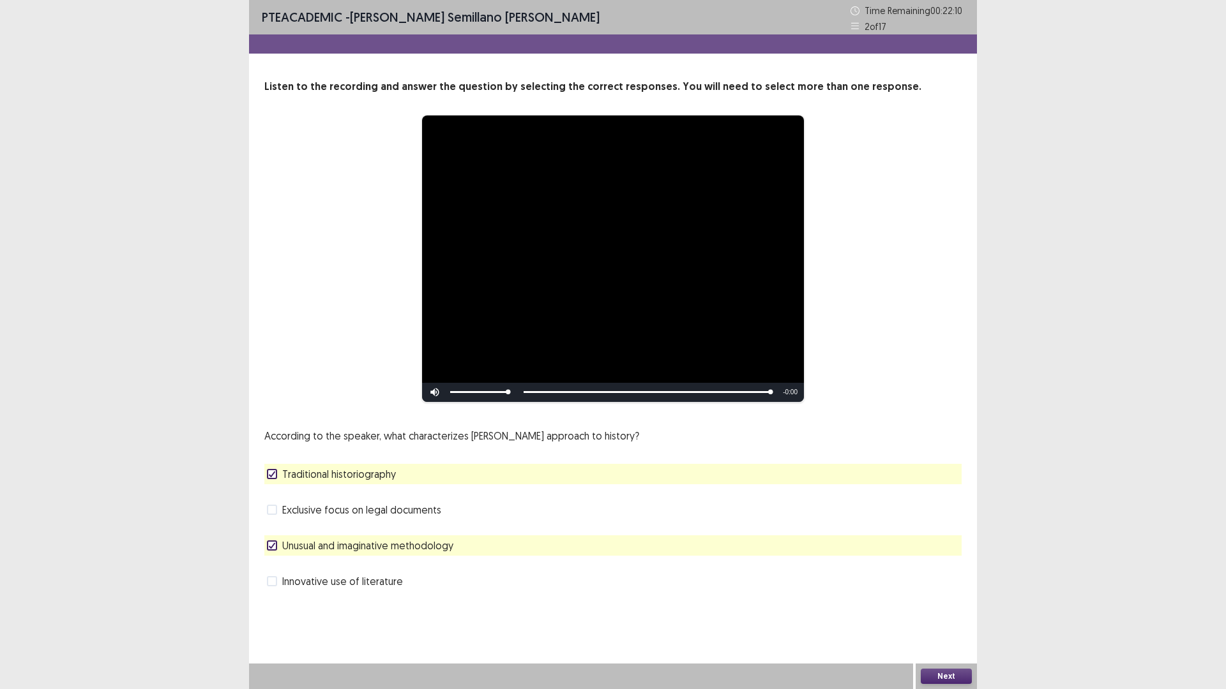
click at [442, 543] on span "Unusual and imaginative methodology" at bounding box center [367, 545] width 171 height 15
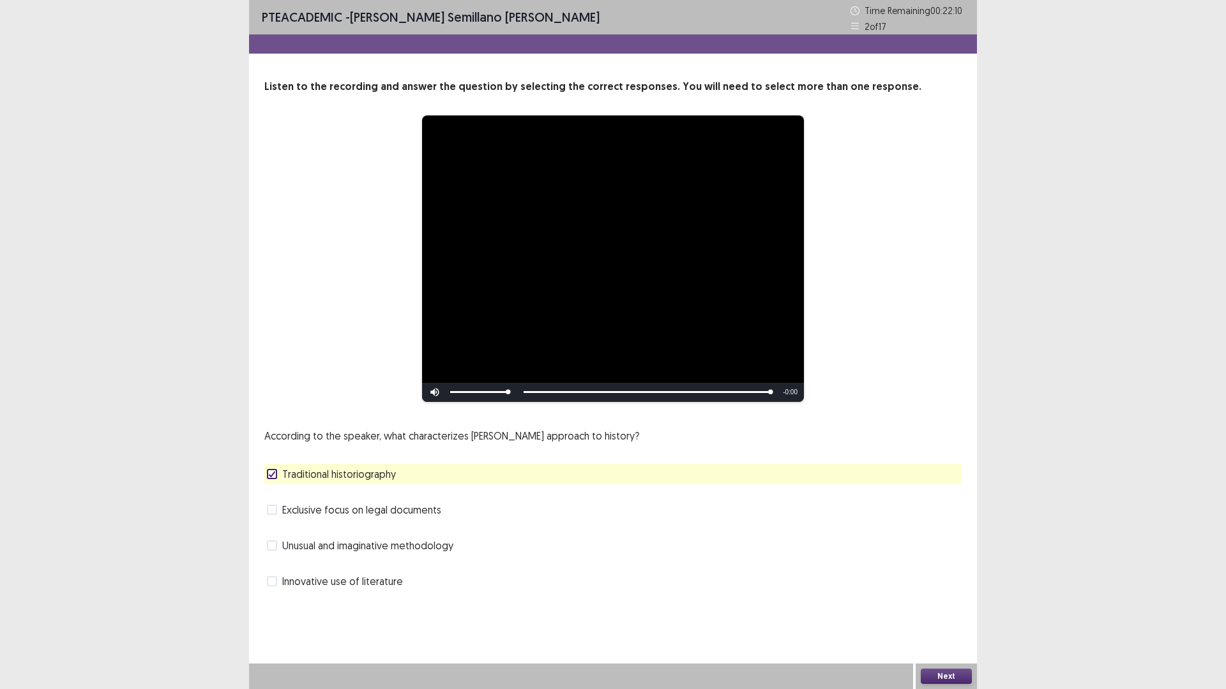
click at [422, 506] on span "Exclusive focus on legal documents" at bounding box center [361, 509] width 159 height 15
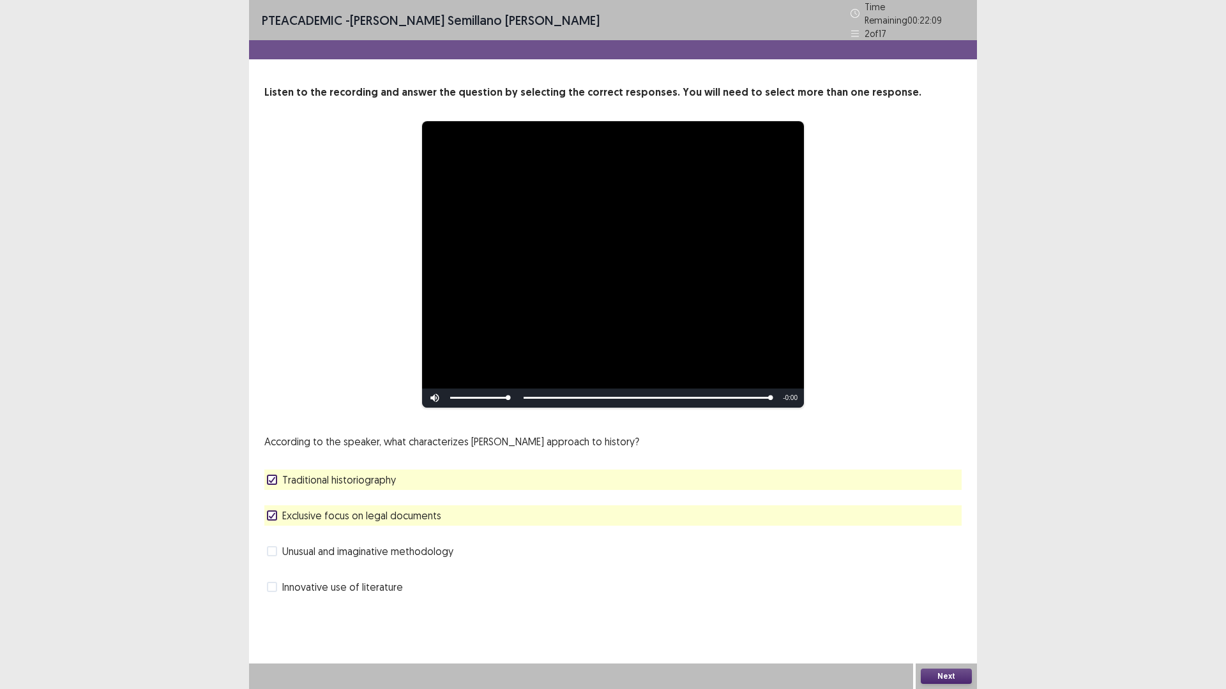
click at [348, 544] on span "Unusual and imaginative methodology" at bounding box center [367, 551] width 171 height 15
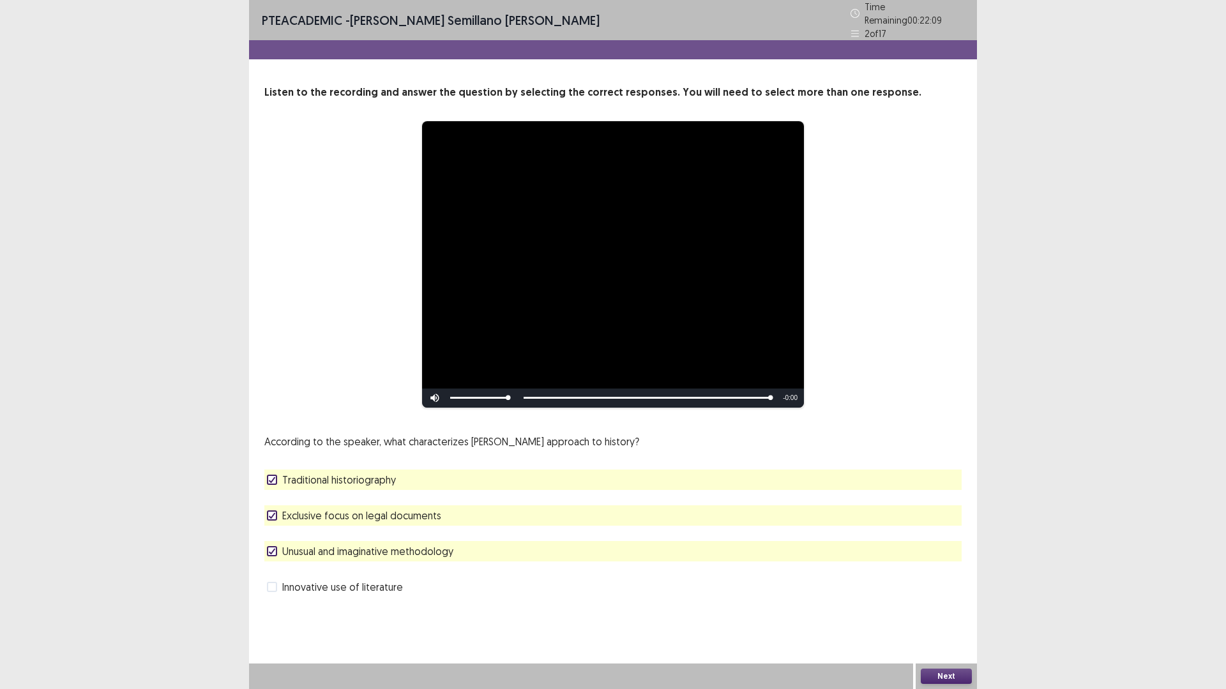
drag, startPoint x: 354, startPoint y: 507, endPoint x: 349, endPoint y: 530, distance: 24.3
click at [354, 509] on span "Exclusive focus on legal documents" at bounding box center [361, 515] width 159 height 15
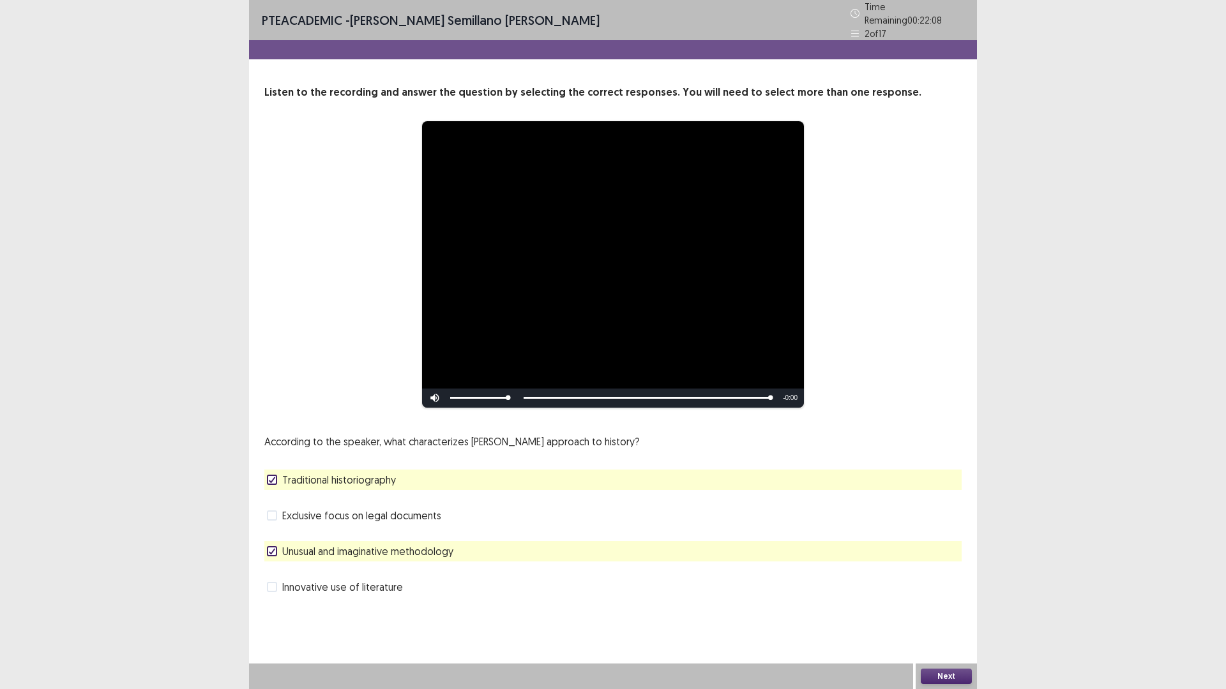
click at [356, 555] on div "Unusual and imaginative methodology" at bounding box center [612, 551] width 697 height 20
click at [361, 580] on span "Innovative use of literature" at bounding box center [342, 587] width 121 height 15
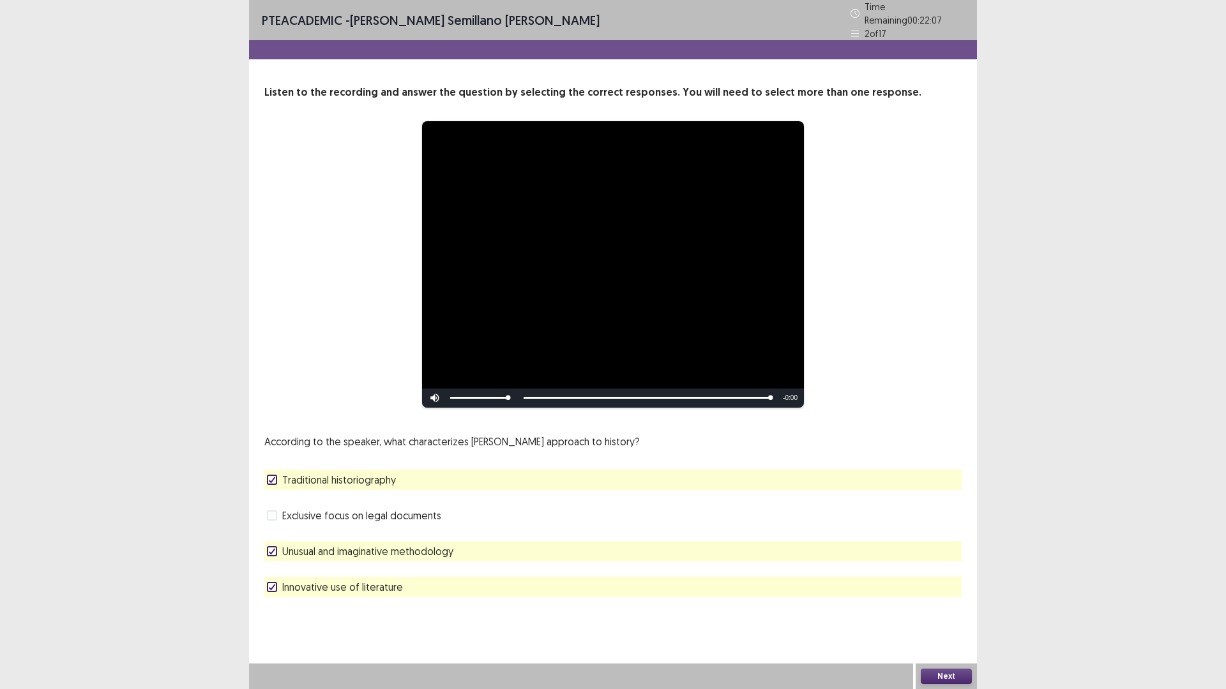
click at [364, 511] on span "Exclusive focus on legal documents" at bounding box center [361, 515] width 159 height 15
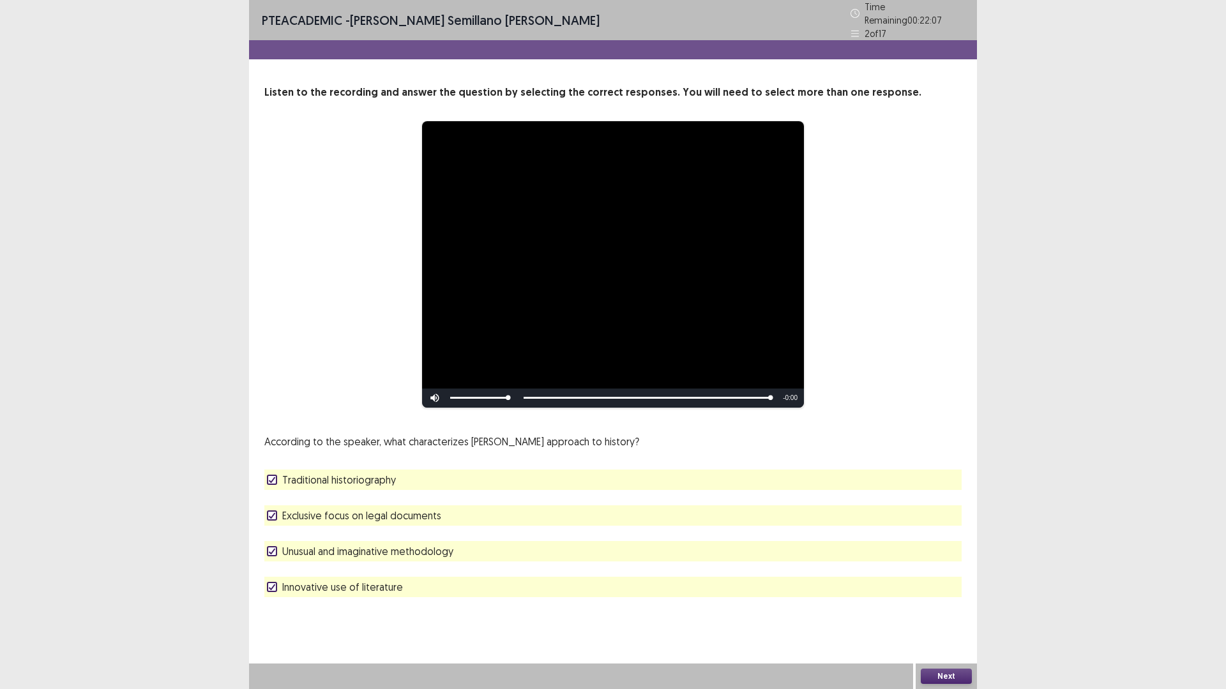
click at [365, 534] on div "According to the speaker, what characterizes [PERSON_NAME] approach to history?…" at bounding box center [612, 515] width 697 height 163
click at [370, 495] on div "According to the speaker, what characterizes [PERSON_NAME] approach to history?…" at bounding box center [612, 515] width 697 height 163
click at [428, 546] on span "Unusual and imaginative methodology" at bounding box center [367, 551] width 171 height 15
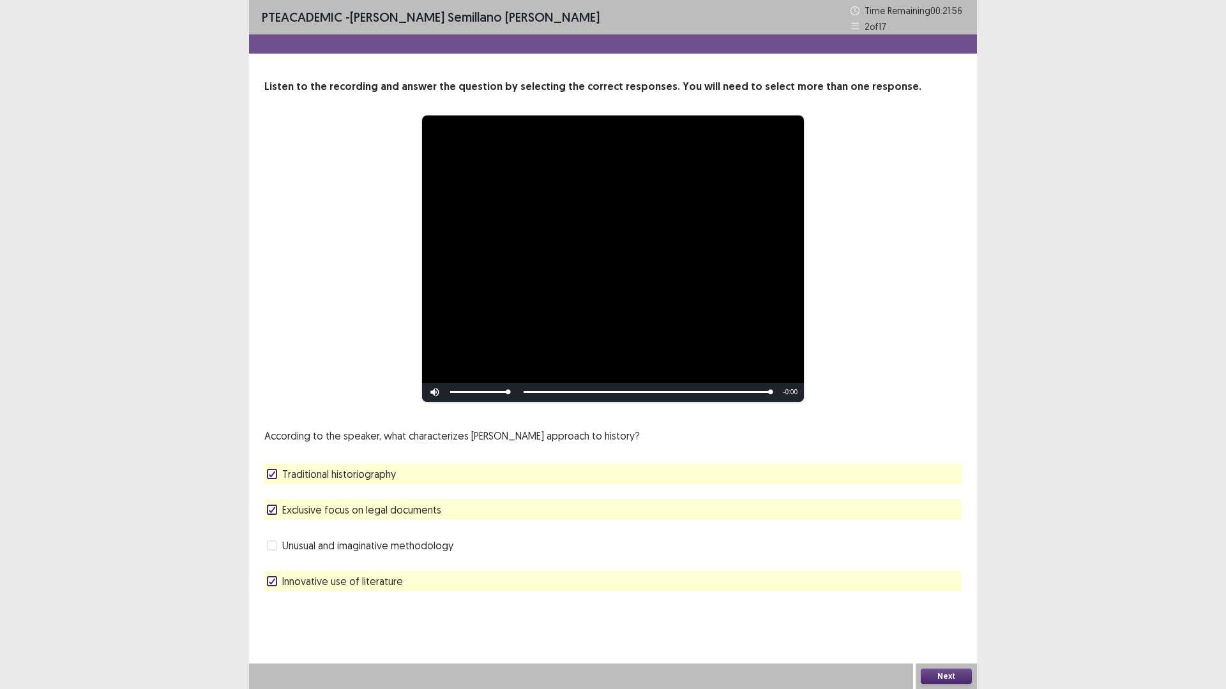
click at [397, 511] on span "Exclusive focus on legal documents" at bounding box center [361, 509] width 159 height 15
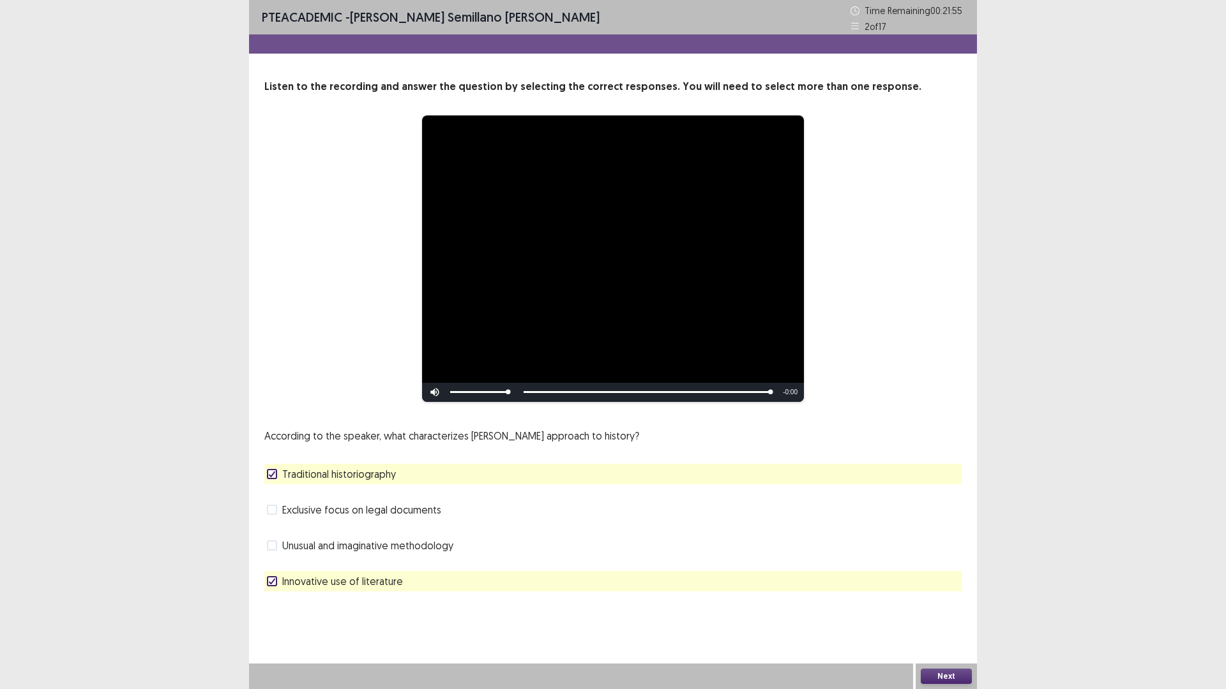
click at [386, 548] on span "Unusual and imaginative methodology" at bounding box center [367, 545] width 171 height 15
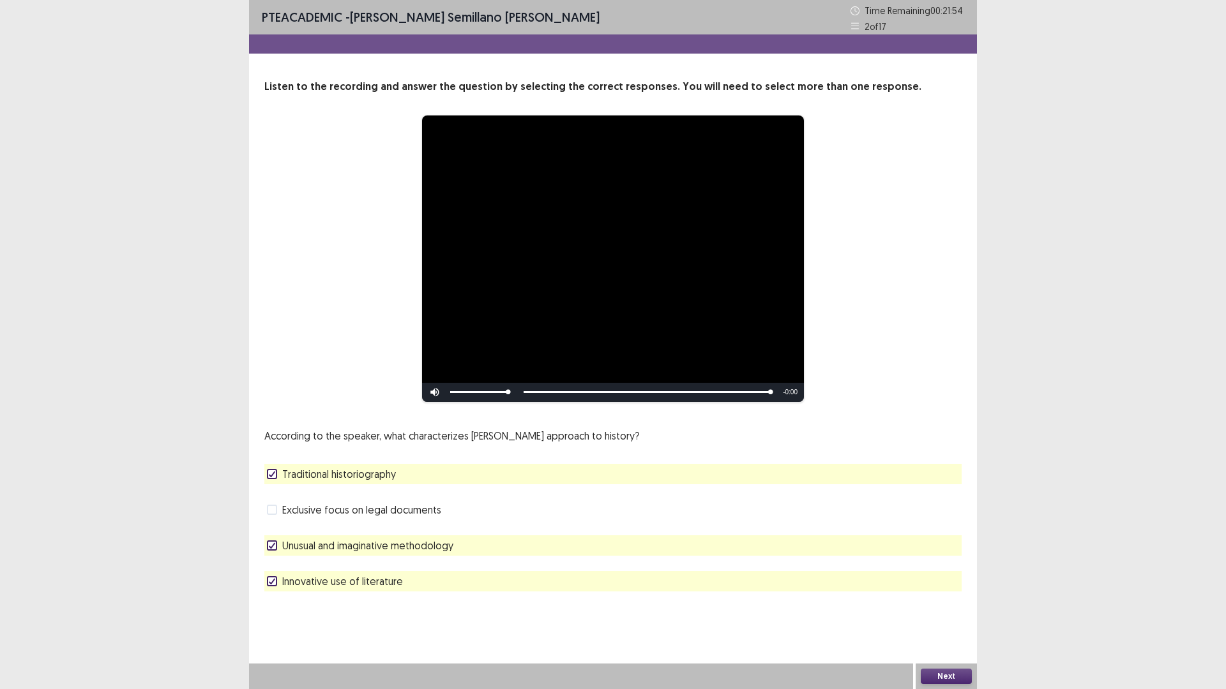
click at [368, 581] on span "Innovative use of literature" at bounding box center [342, 581] width 121 height 15
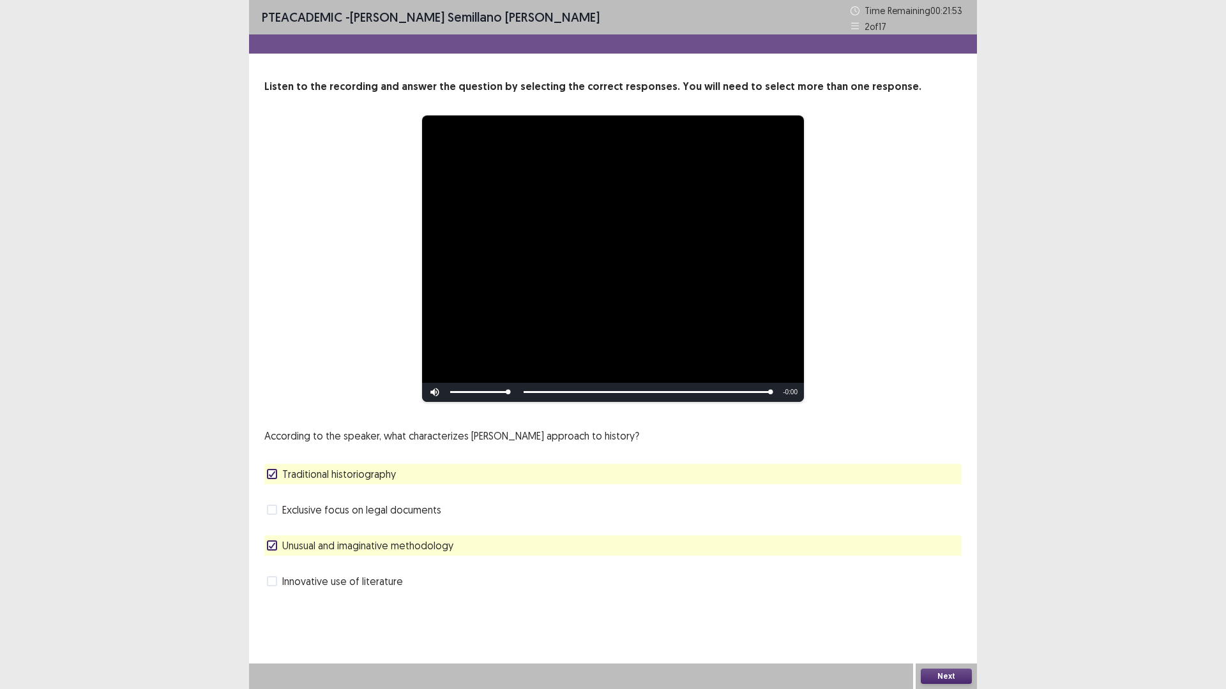
click at [931, 608] on button "Next" at bounding box center [945, 676] width 51 height 15
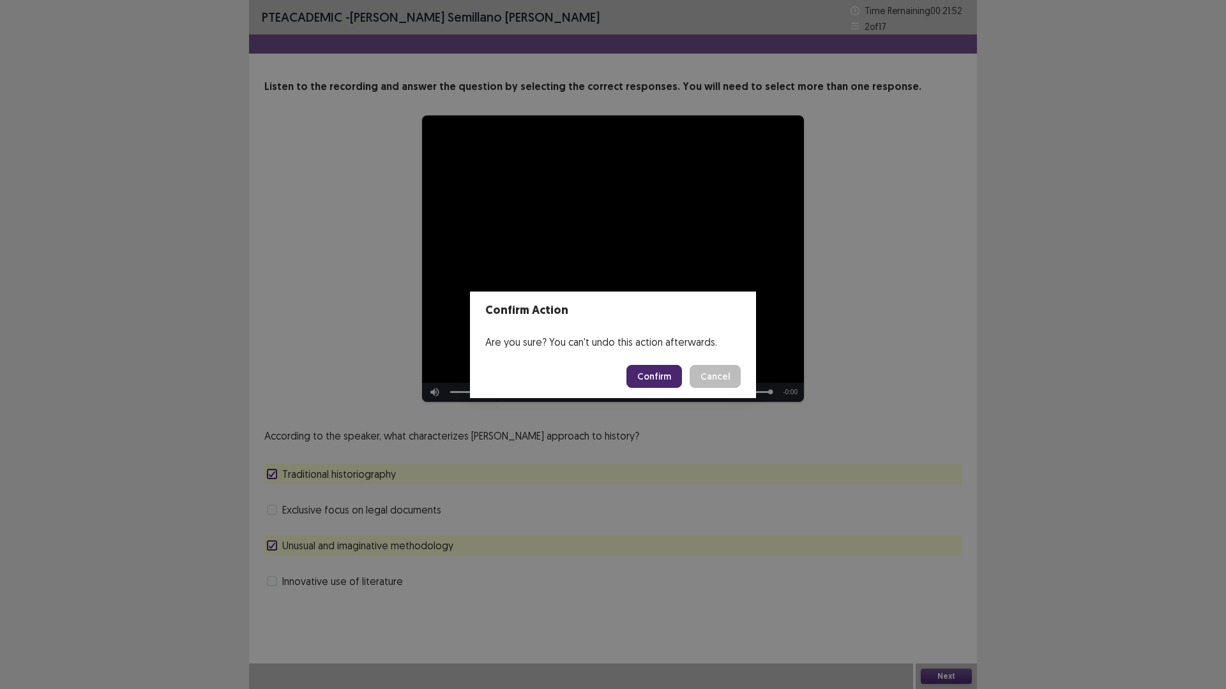
click at [658, 379] on button "Confirm" at bounding box center [654, 376] width 56 height 23
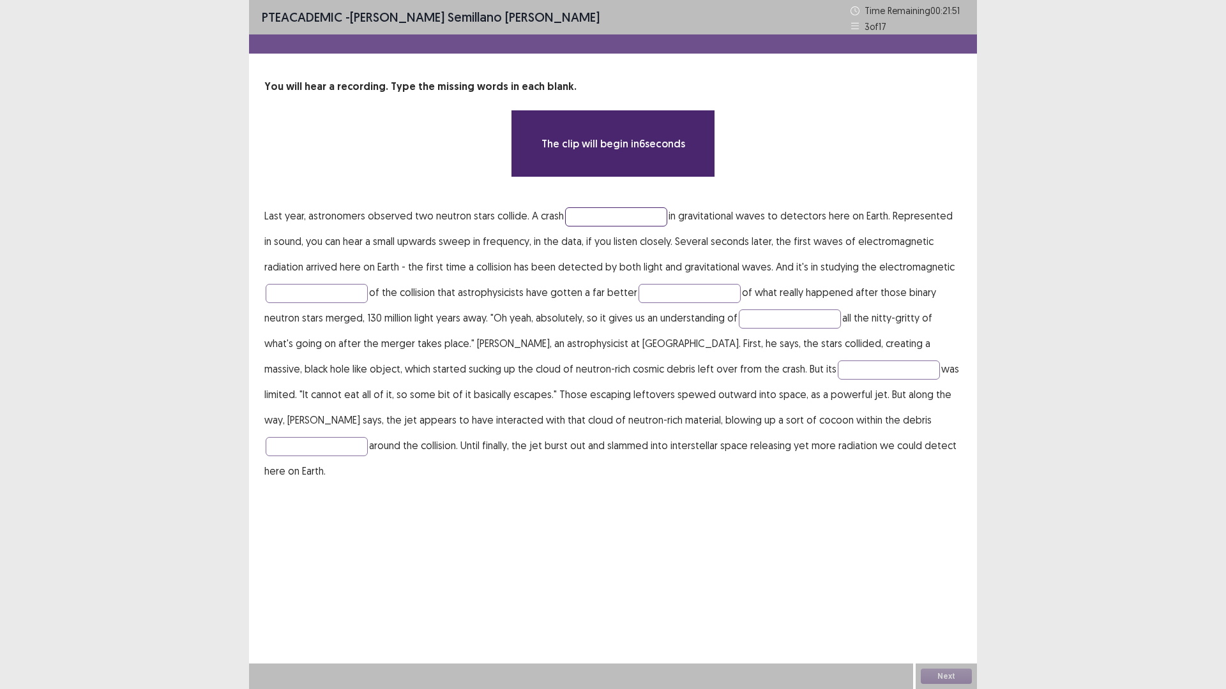
click at [624, 213] on input "text" at bounding box center [616, 216] width 102 height 19
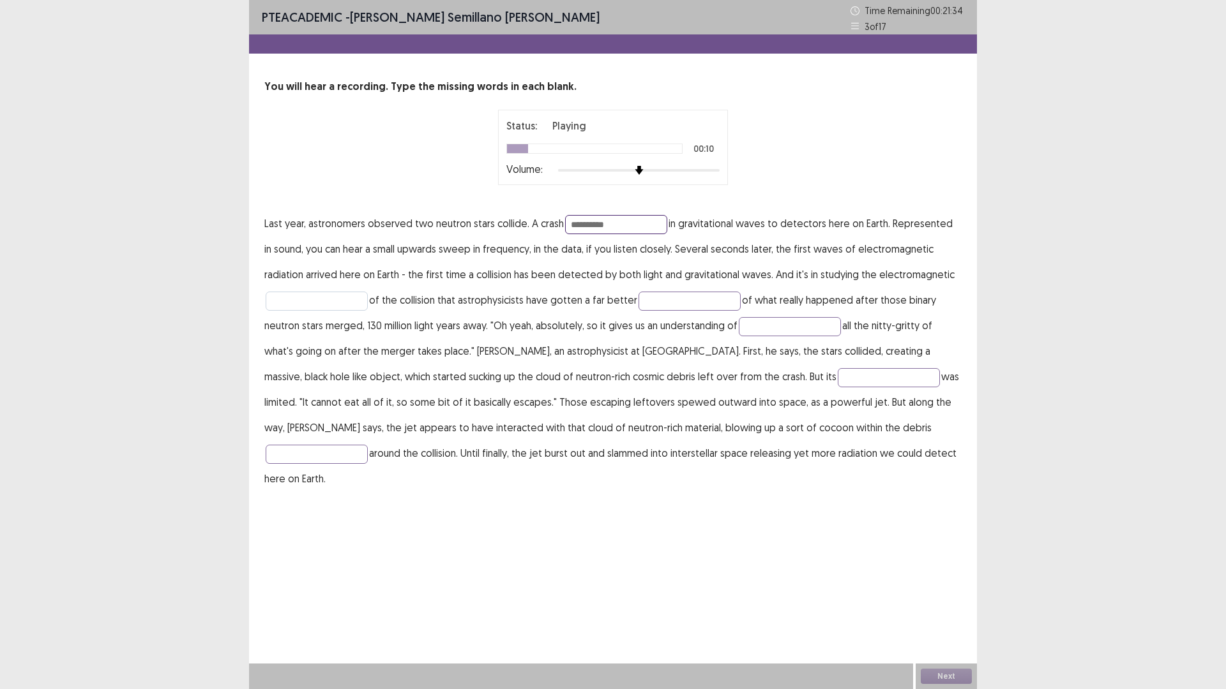
type input "**********"
click at [333, 299] on input "text" at bounding box center [317, 301] width 102 height 19
click at [342, 300] on input "text" at bounding box center [317, 301] width 102 height 19
type input "****"
type input "******"
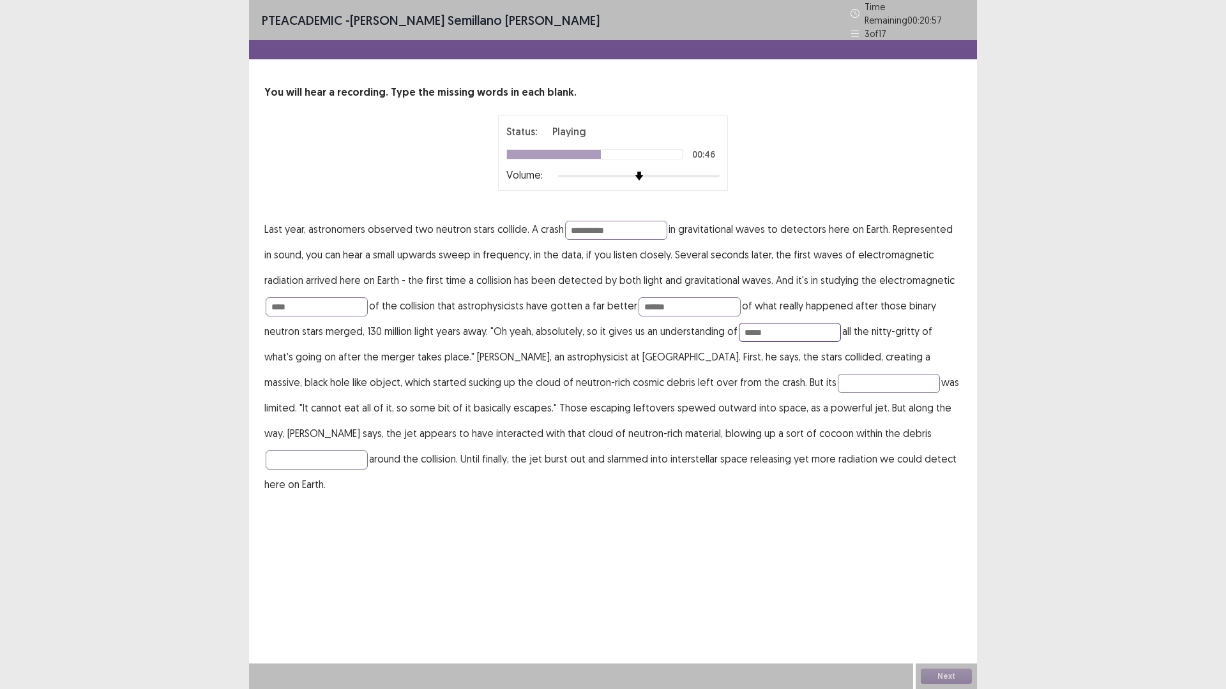
type input "*****"
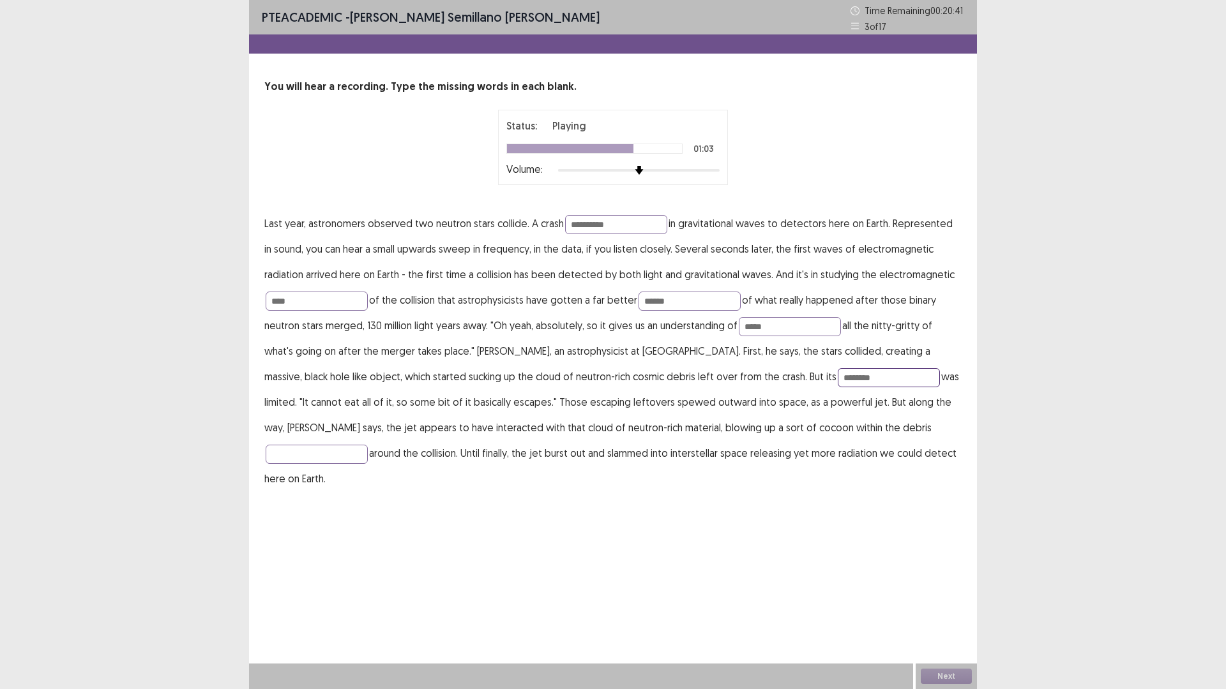
type input "********"
type input "*"
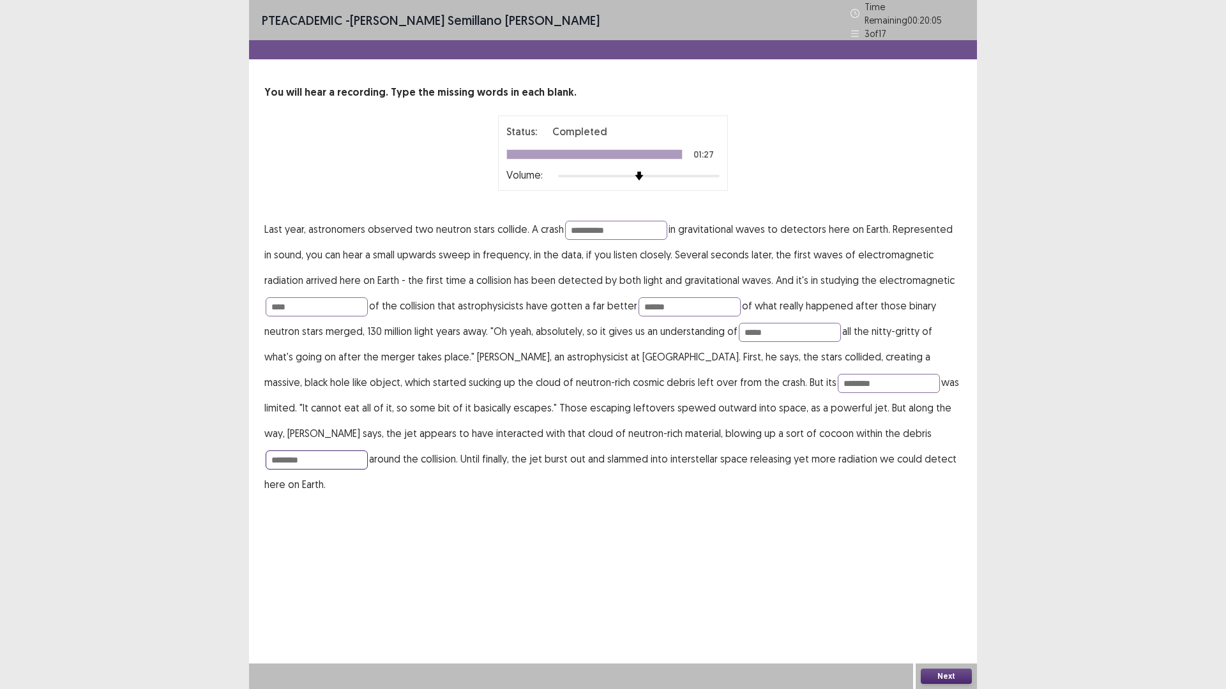
type input "********"
click at [952, 608] on button "Next" at bounding box center [945, 676] width 51 height 15
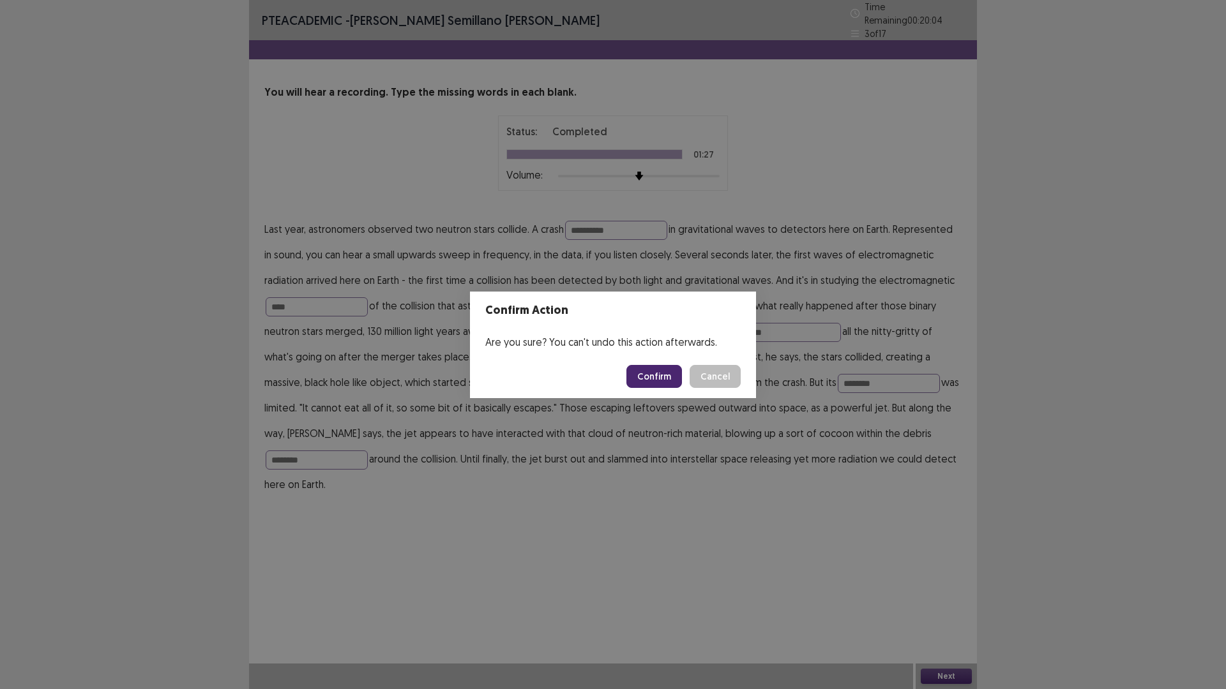
click at [673, 381] on button "Confirm" at bounding box center [654, 376] width 56 height 23
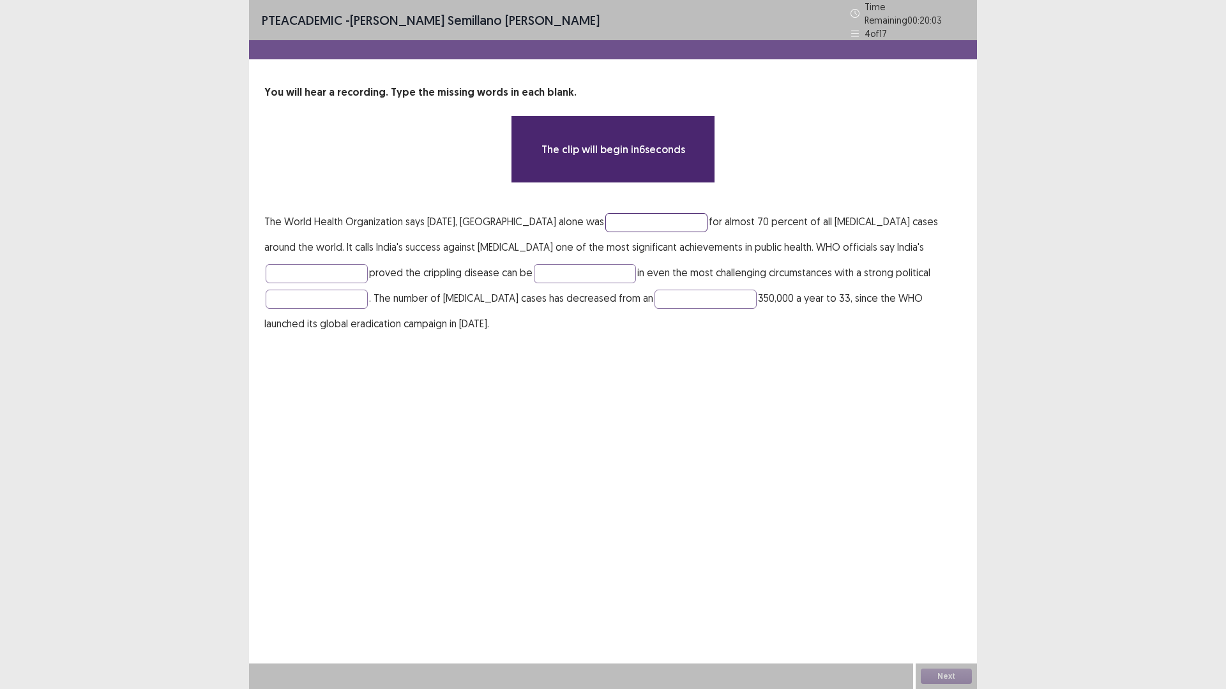
click at [620, 214] on input "text" at bounding box center [656, 222] width 102 height 19
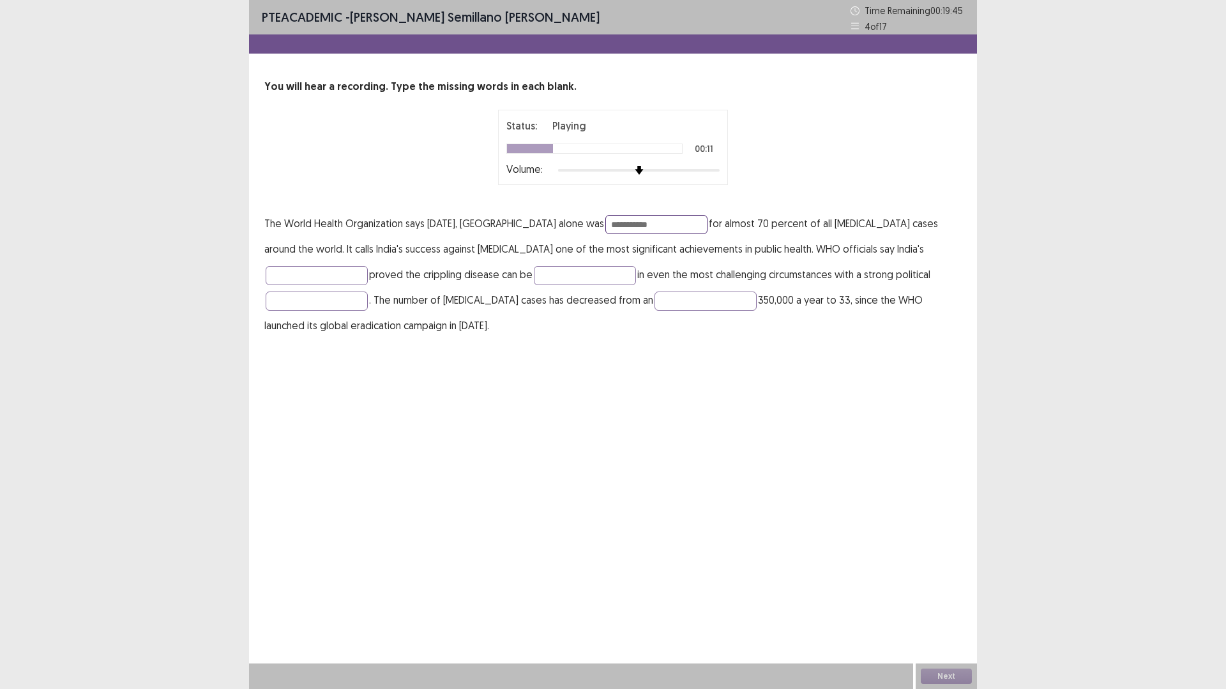
type input "**********"
drag, startPoint x: 859, startPoint y: 246, endPoint x: 697, endPoint y: 248, distance: 162.2
click at [697, 248] on p "**********" at bounding box center [612, 275] width 697 height 128
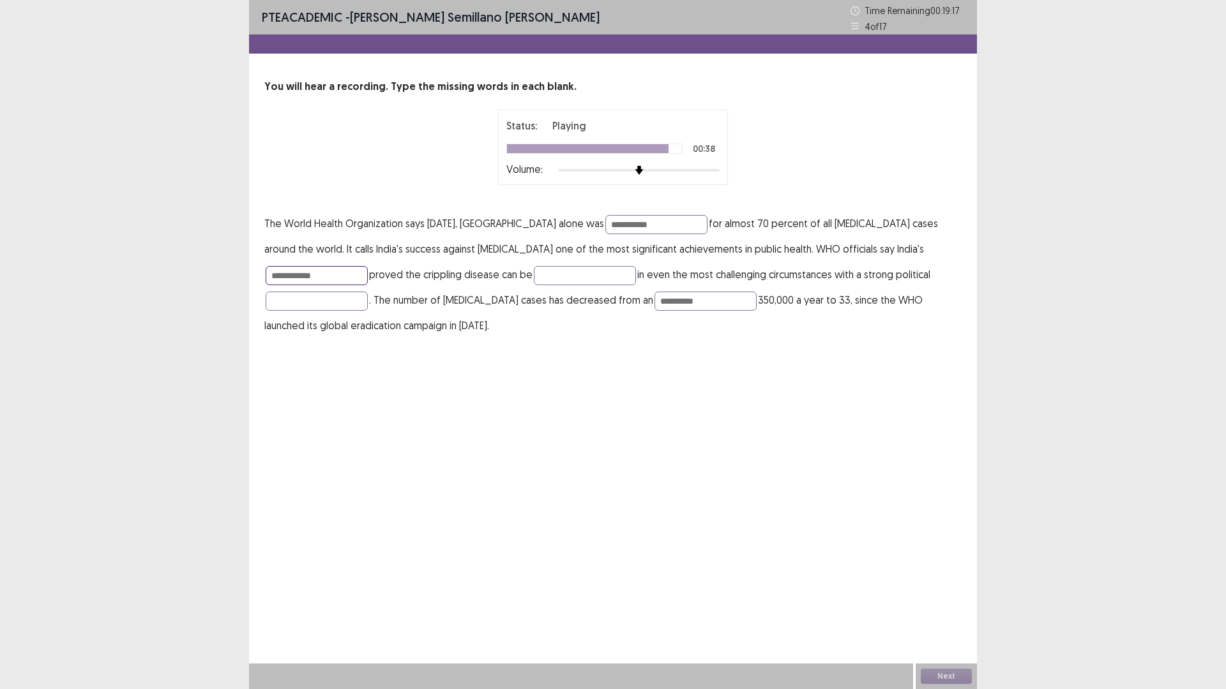
type input "*"
type input "**********"
click at [963, 608] on button "Next" at bounding box center [945, 676] width 51 height 15
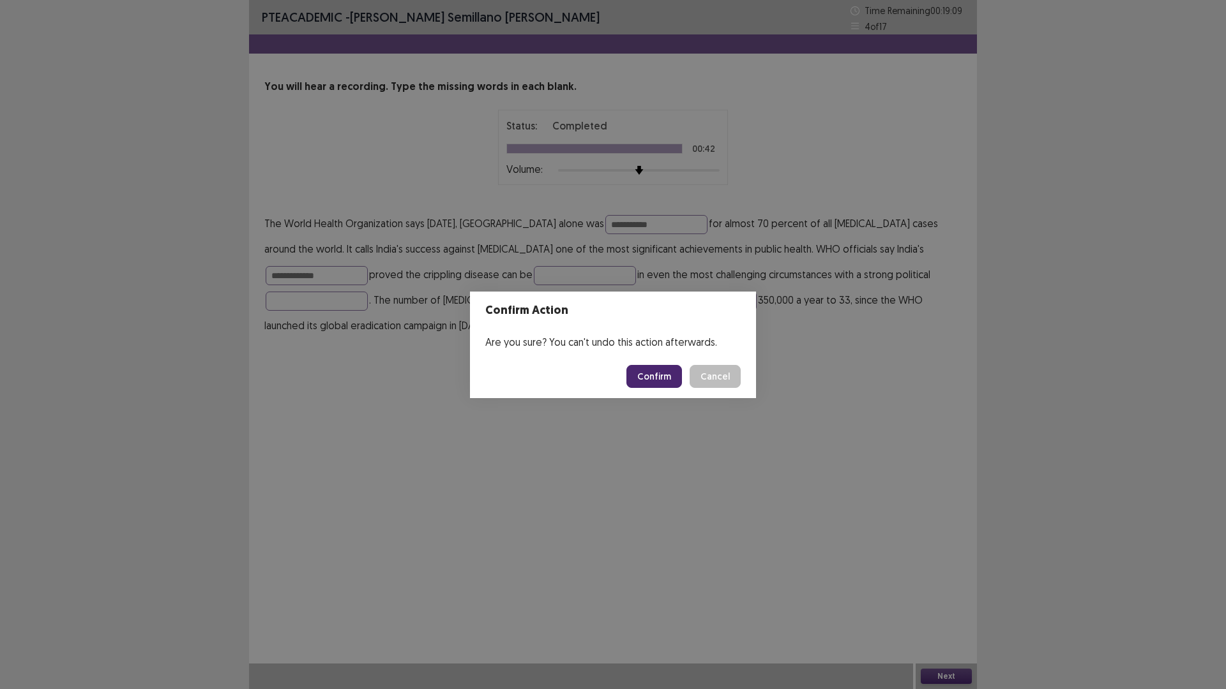
click at [643, 370] on button "Confirm" at bounding box center [654, 376] width 56 height 23
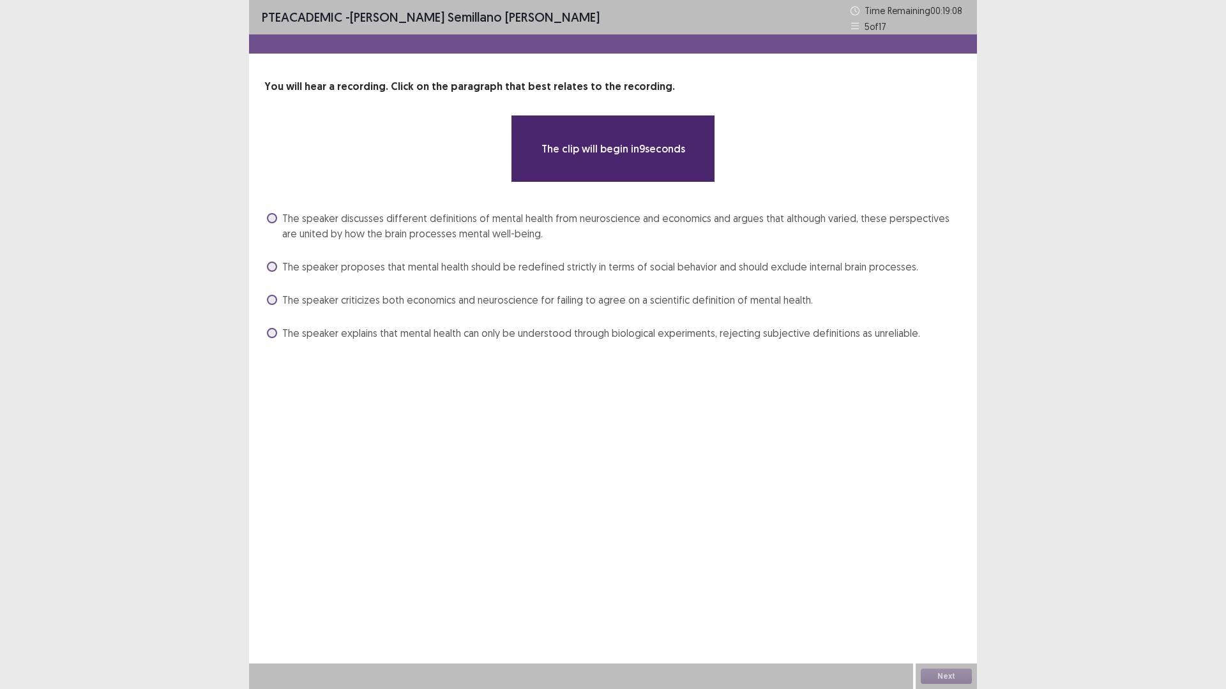
click at [424, 227] on span "The speaker discusses different definitions of mental health from neuroscience …" at bounding box center [621, 226] width 679 height 31
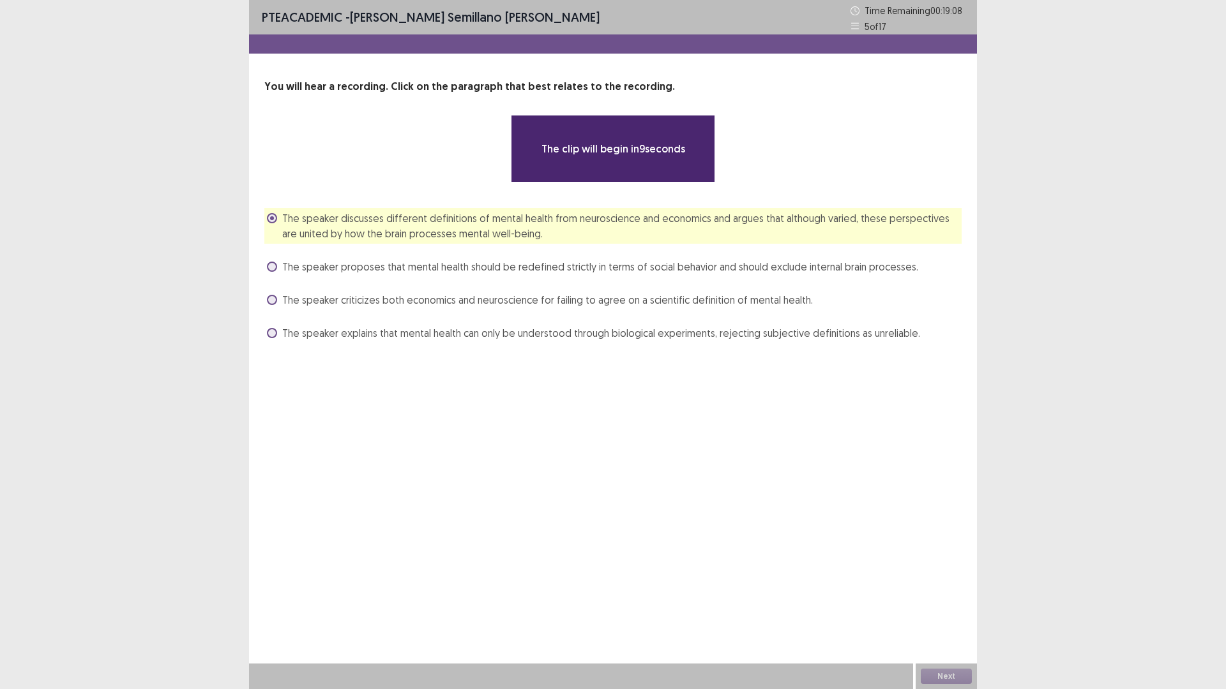
click at [412, 262] on div "The speaker proposes that mental health should be redefined strictly in terms o…" at bounding box center [612, 267] width 697 height 20
drag, startPoint x: 412, startPoint y: 278, endPoint x: 424, endPoint y: 308, distance: 31.8
click at [412, 279] on div "The speaker discusses different definitions of mental health from neuroscience …" at bounding box center [612, 275] width 697 height 135
click at [294, 269] on span "The speaker proposes that mental health should be redefined strictly in terms o…" at bounding box center [600, 266] width 636 height 15
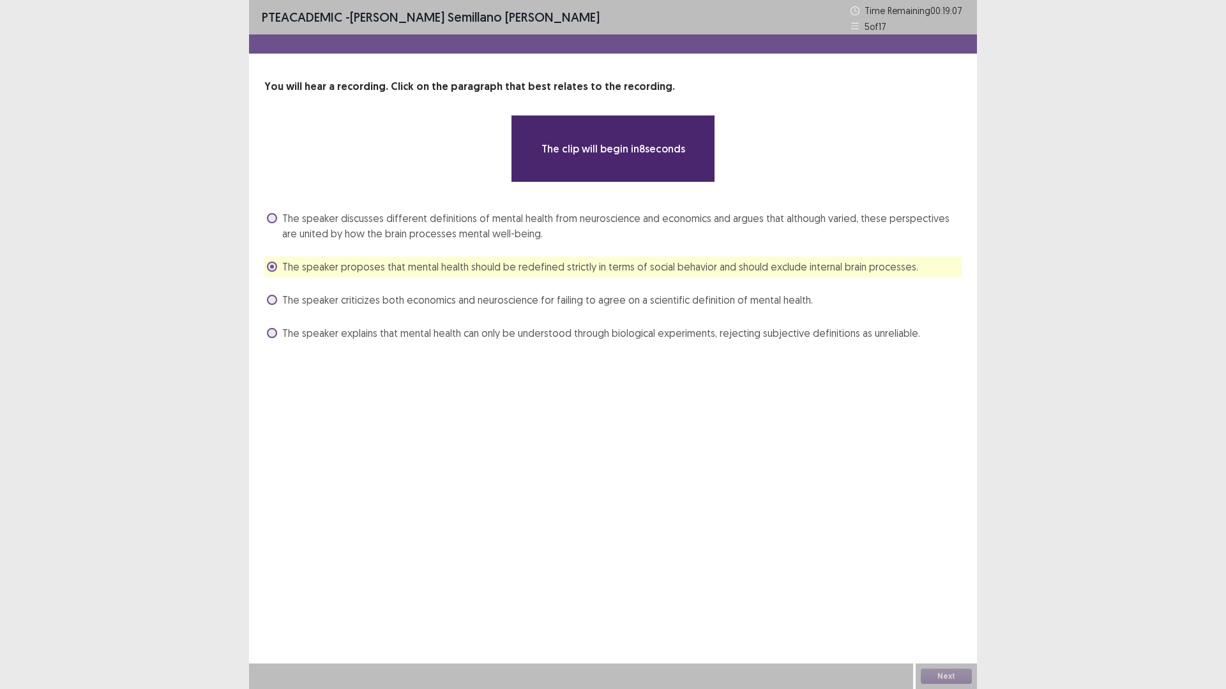
click at [264, 268] on div "**********" at bounding box center [613, 211] width 728 height 264
click at [279, 234] on label "The speaker discusses different definitions of mental health from neuroscience …" at bounding box center [614, 226] width 694 height 31
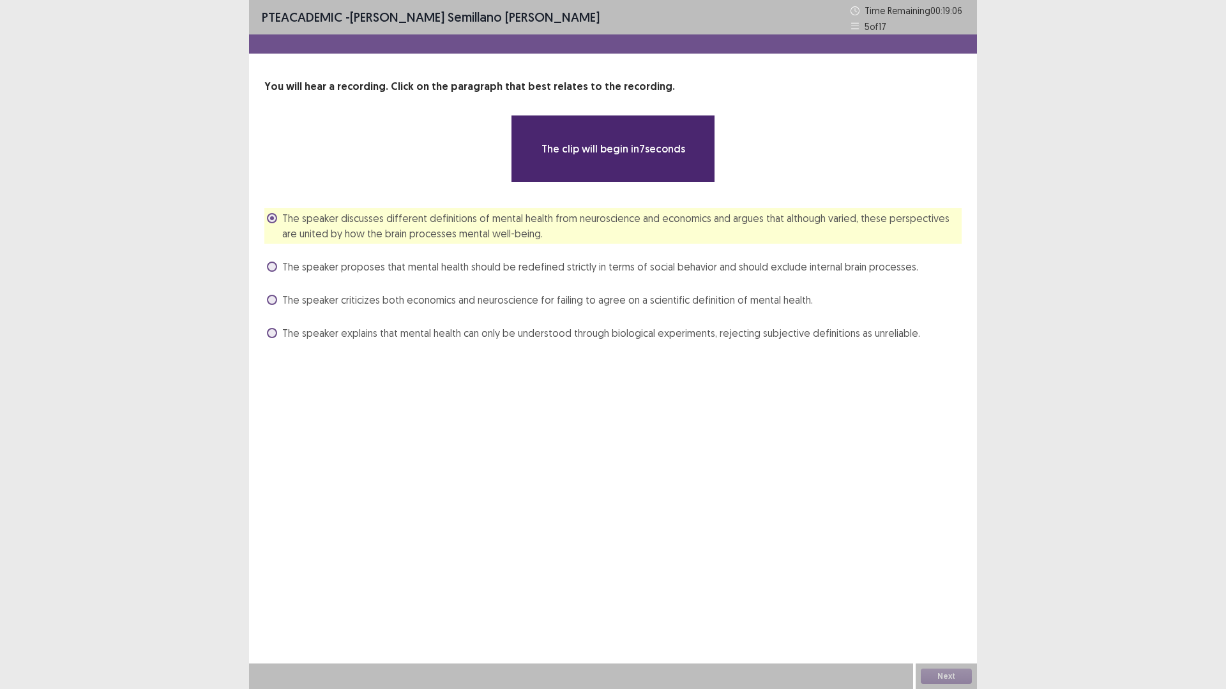
click at [279, 223] on label "The speaker discusses different definitions of mental health from neuroscience …" at bounding box center [614, 226] width 694 height 31
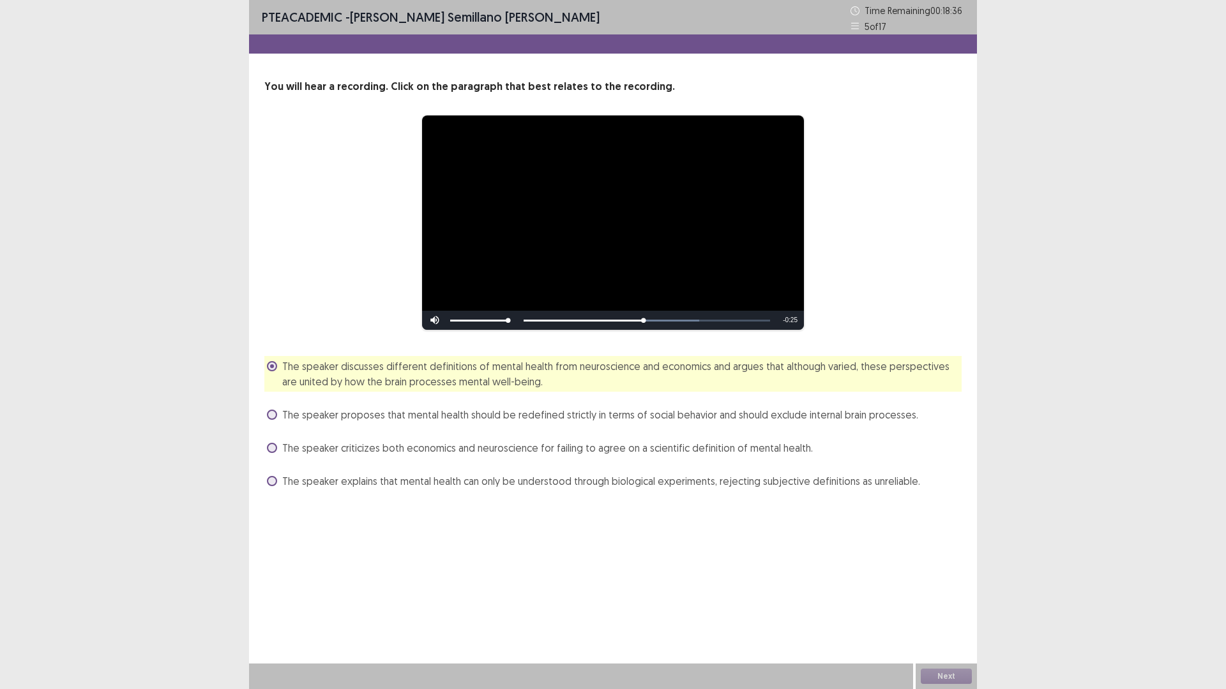
click at [709, 451] on span "The speaker criticizes both economics and neuroscience for failing to agree on …" at bounding box center [547, 447] width 530 height 15
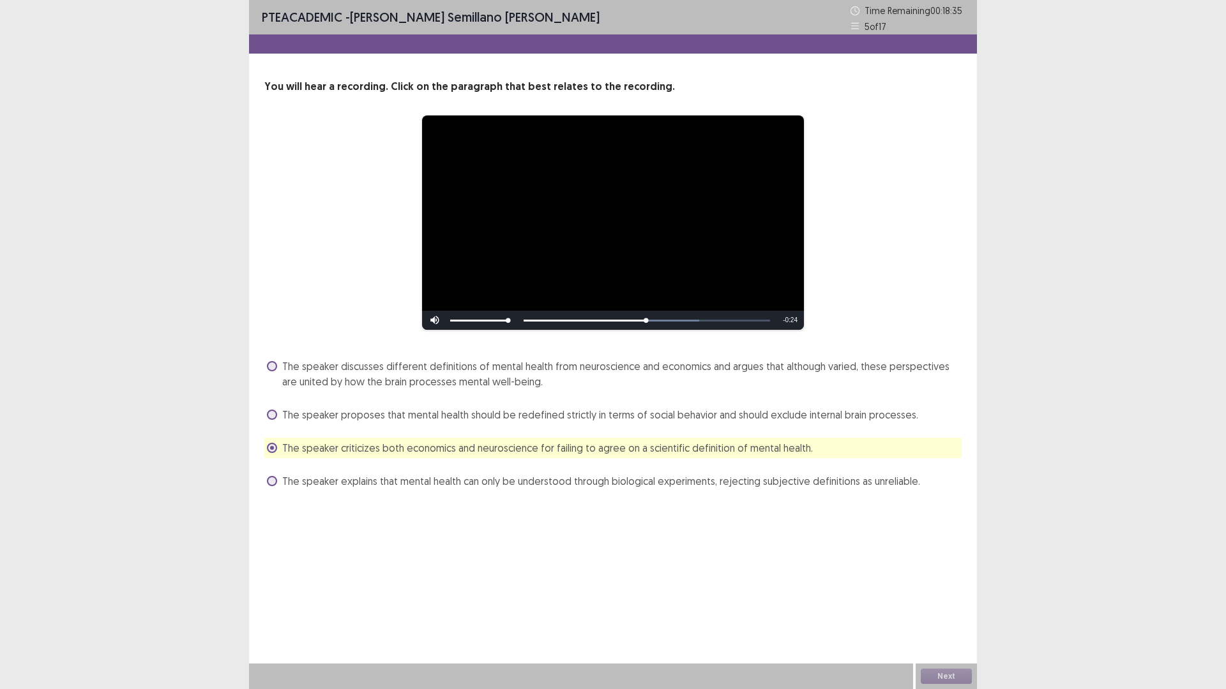
click at [715, 379] on span "The speaker discusses different definitions of mental health from neuroscience …" at bounding box center [621, 374] width 679 height 31
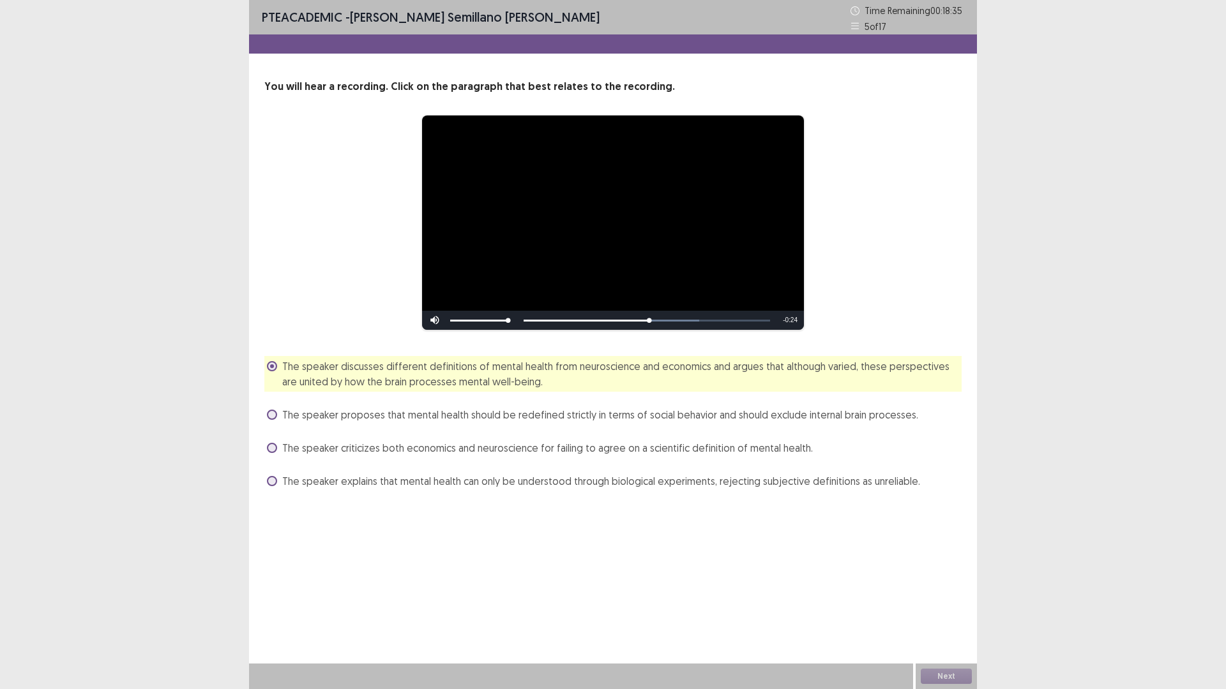
click at [610, 409] on span "The speaker proposes that mental health should be redefined strictly in terms o…" at bounding box center [600, 414] width 636 height 15
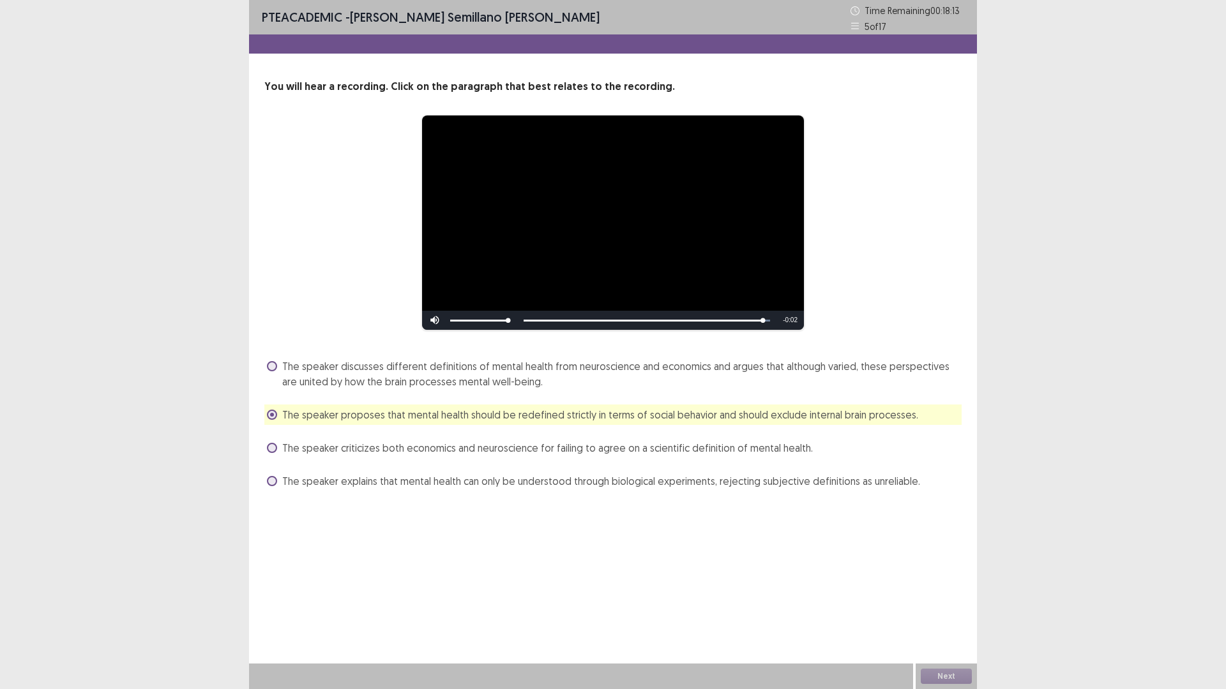
click at [470, 370] on span "The speaker discusses different definitions of mental health from neuroscience …" at bounding box center [621, 374] width 679 height 31
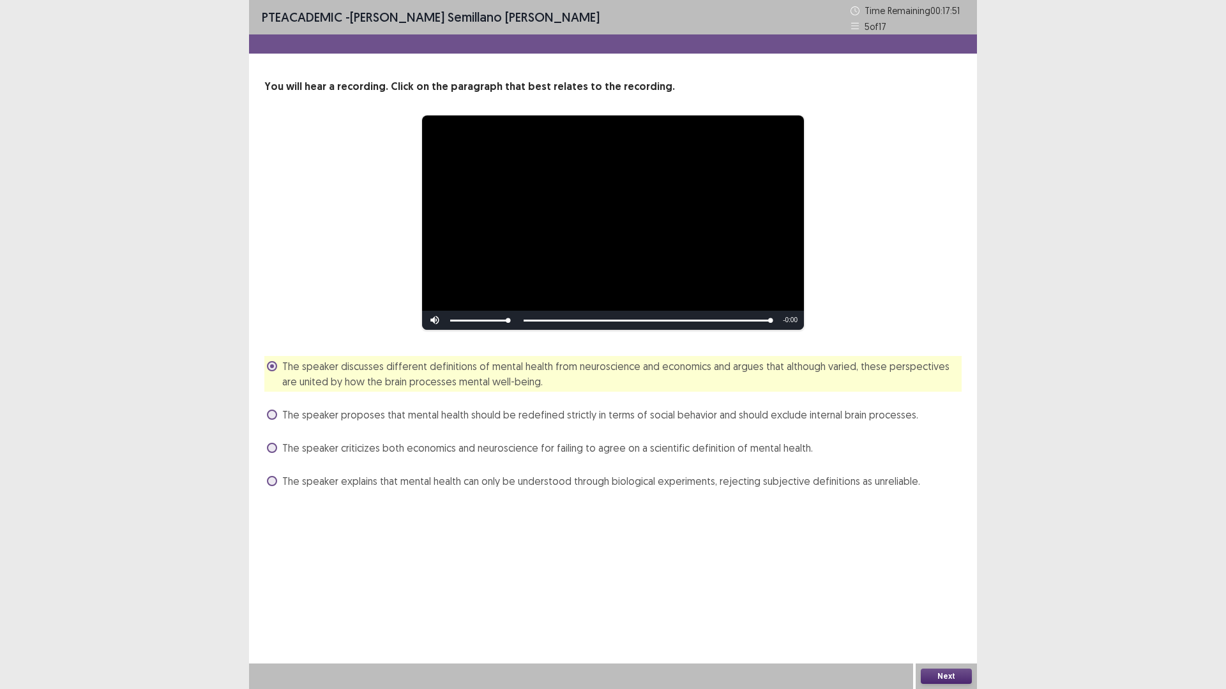
click at [949, 608] on button "Next" at bounding box center [945, 676] width 51 height 15
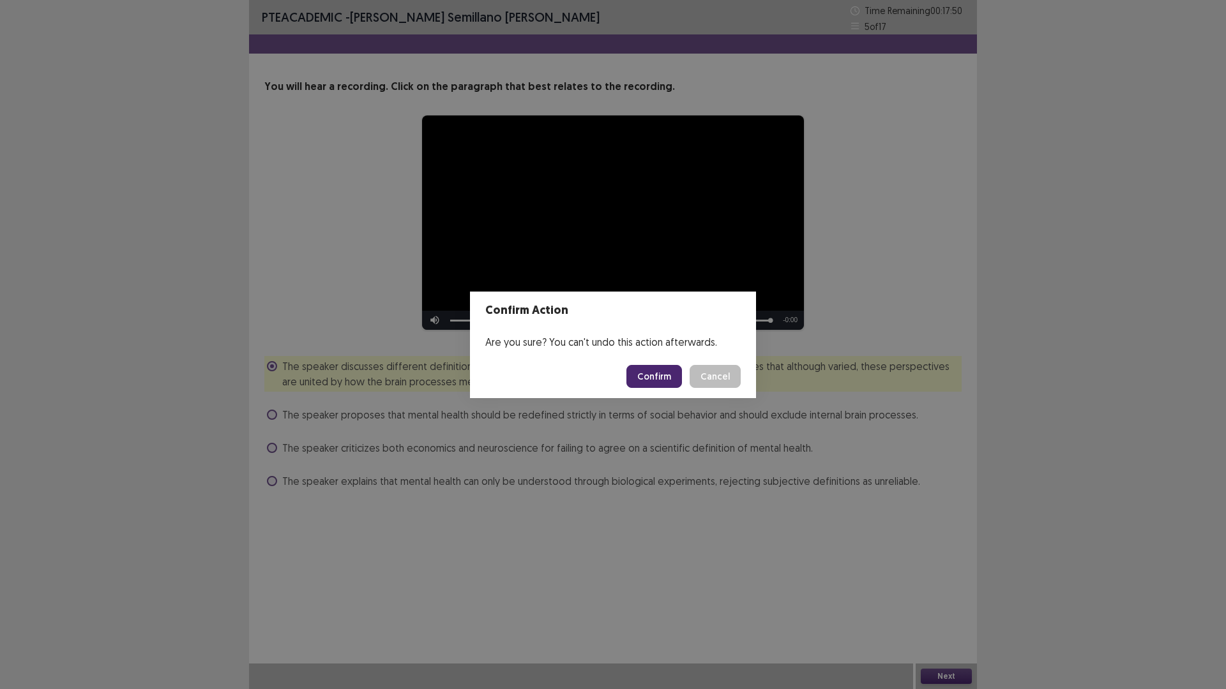
click at [661, 380] on button "Confirm" at bounding box center [654, 376] width 56 height 23
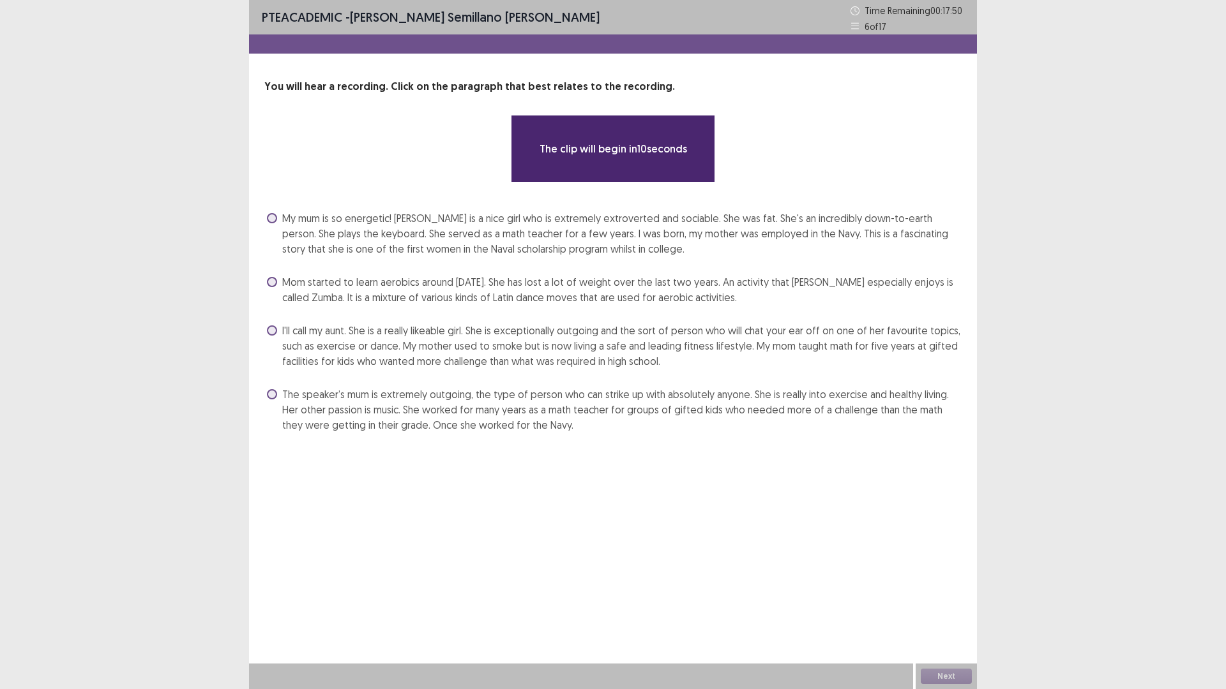
click at [479, 239] on span "My mum is so energetic! [PERSON_NAME] is a nice girl who is extremely extrovert…" at bounding box center [621, 234] width 679 height 46
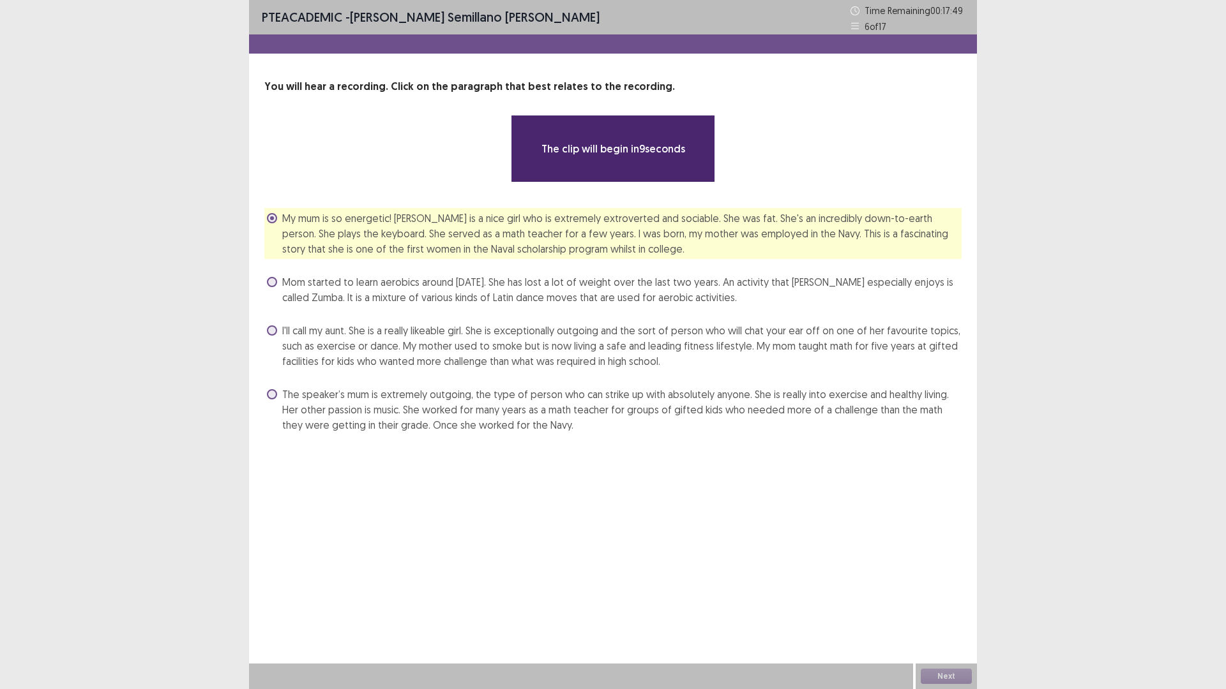
click at [469, 282] on span "Mom started to learn aerobics around [DATE]. She has lost a lot of weight over …" at bounding box center [621, 289] width 679 height 31
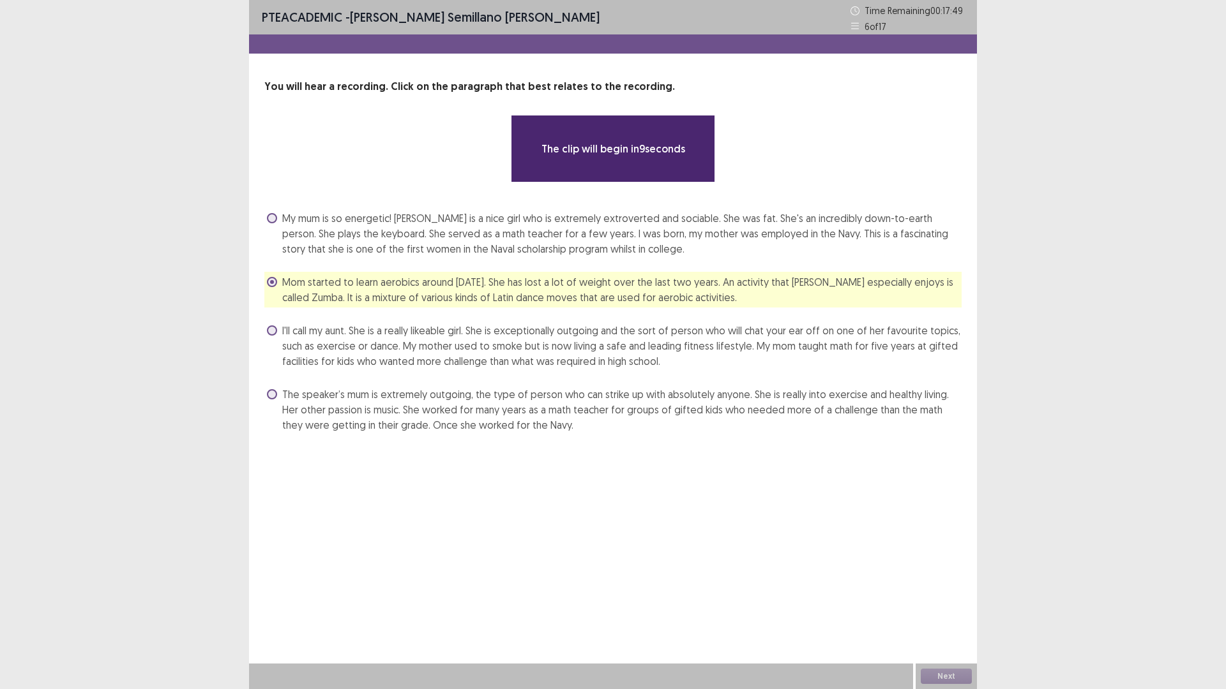
click at [457, 324] on span "I'll call my aunt. She is a really likeable girl. She is exceptionally outgoing…" at bounding box center [621, 346] width 679 height 46
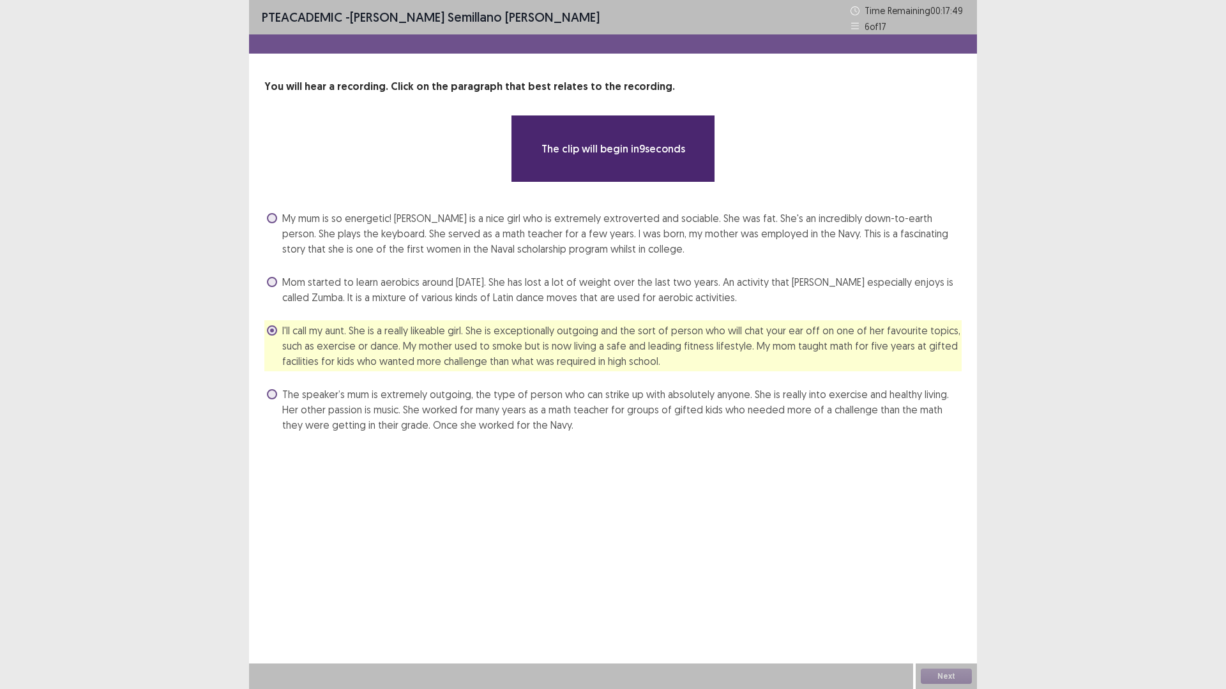
click at [467, 259] on div "My mum is so energetic! [PERSON_NAME] is a nice girl who is extremely extrovert…" at bounding box center [612, 233] width 697 height 51
click at [466, 236] on span "My mum is so energetic! [PERSON_NAME] is a nice girl who is extremely extrovert…" at bounding box center [621, 234] width 679 height 46
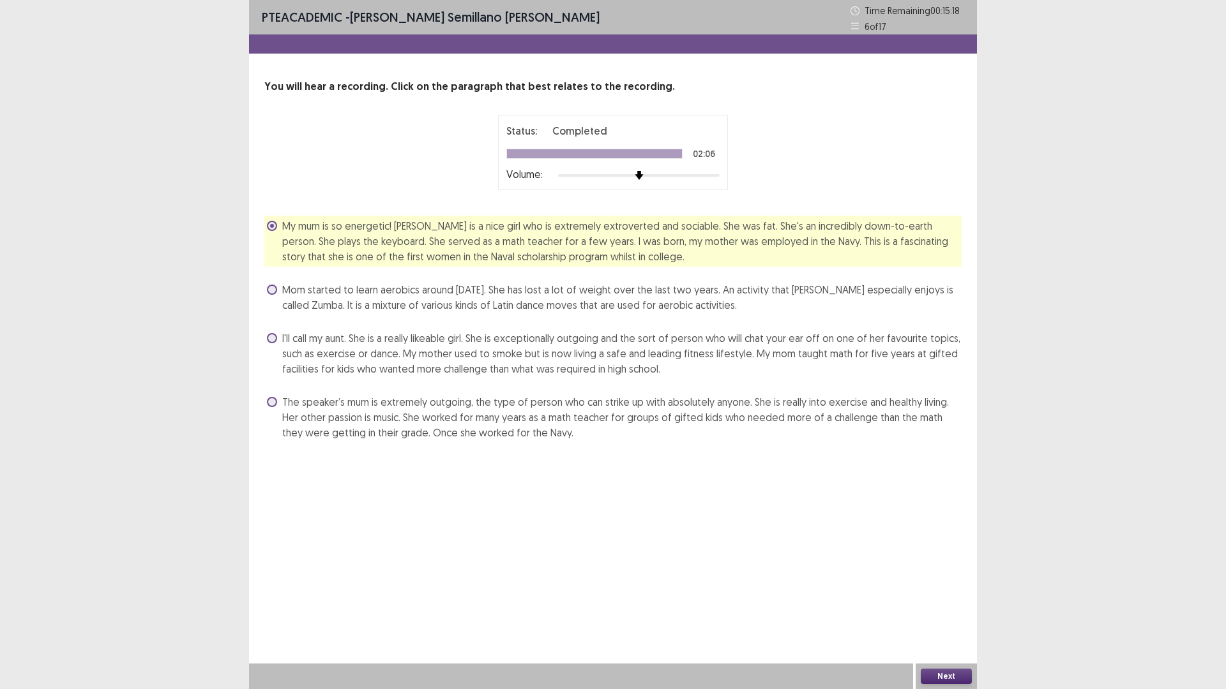
click at [348, 301] on span "Mom started to learn aerobics around [DATE]. She has lost a lot of weight over …" at bounding box center [621, 297] width 679 height 31
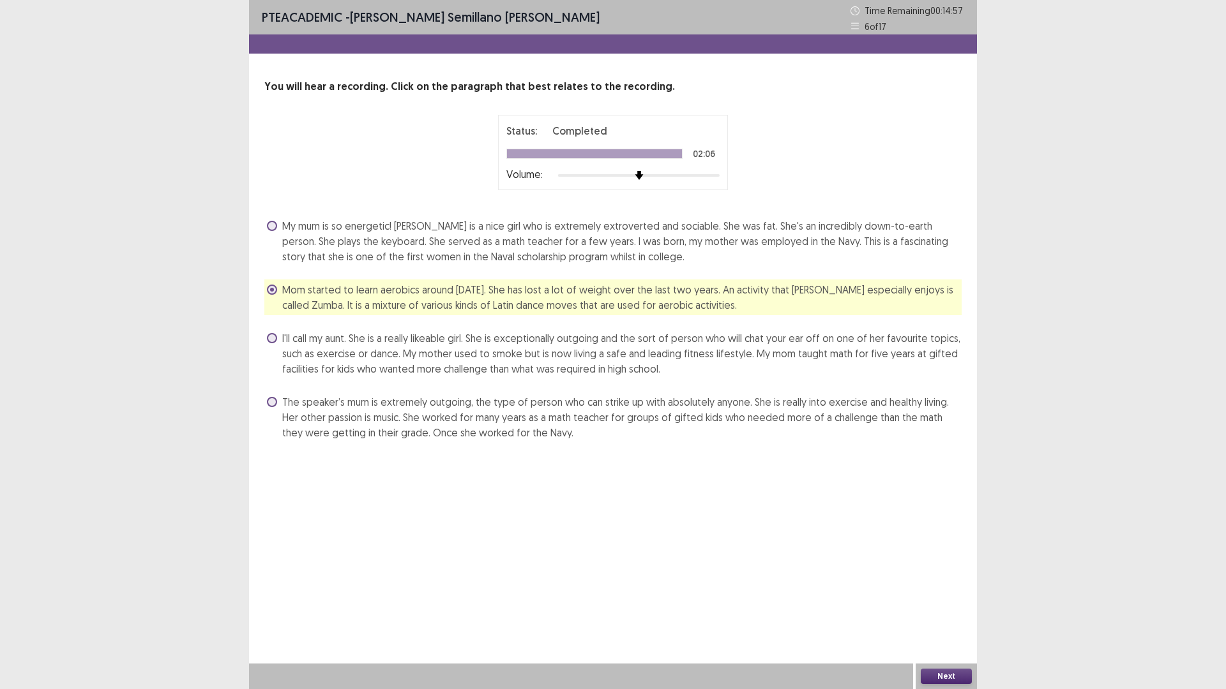
click at [309, 344] on span "I'll call my aunt. She is a really likeable girl. She is exceptionally outgoing…" at bounding box center [621, 354] width 679 height 46
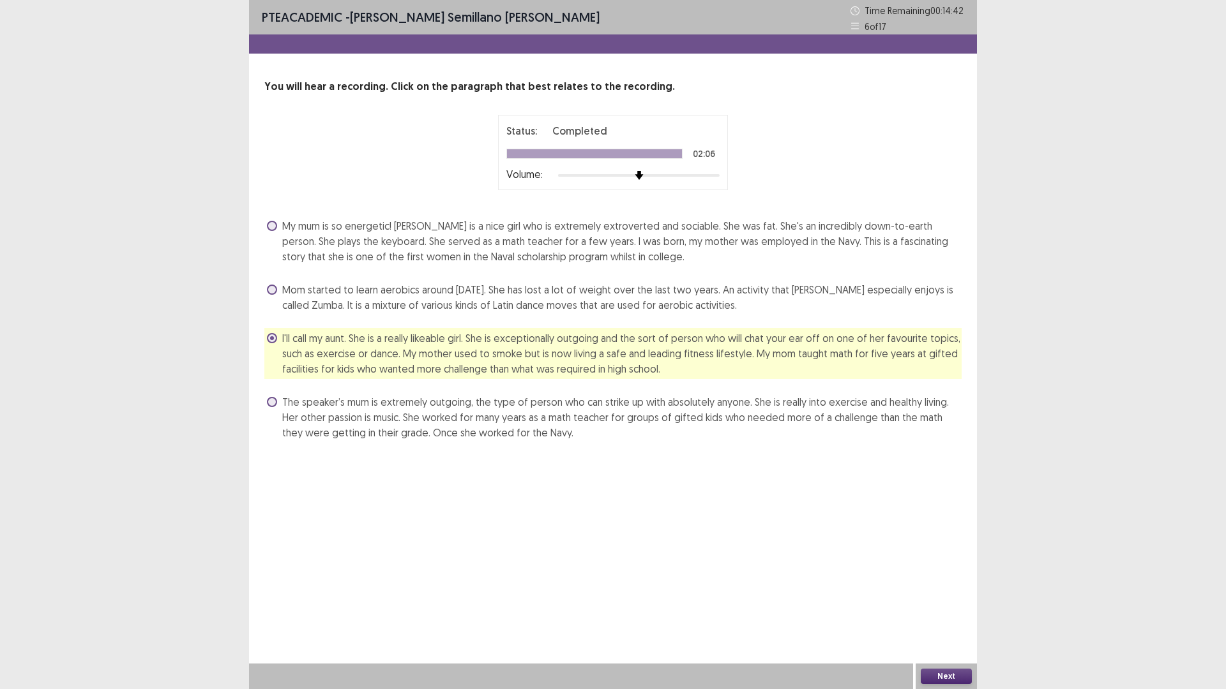
click at [361, 430] on span "The speaker’s mum is extremely outgoing, the type of person who can strike up w…" at bounding box center [621, 417] width 679 height 46
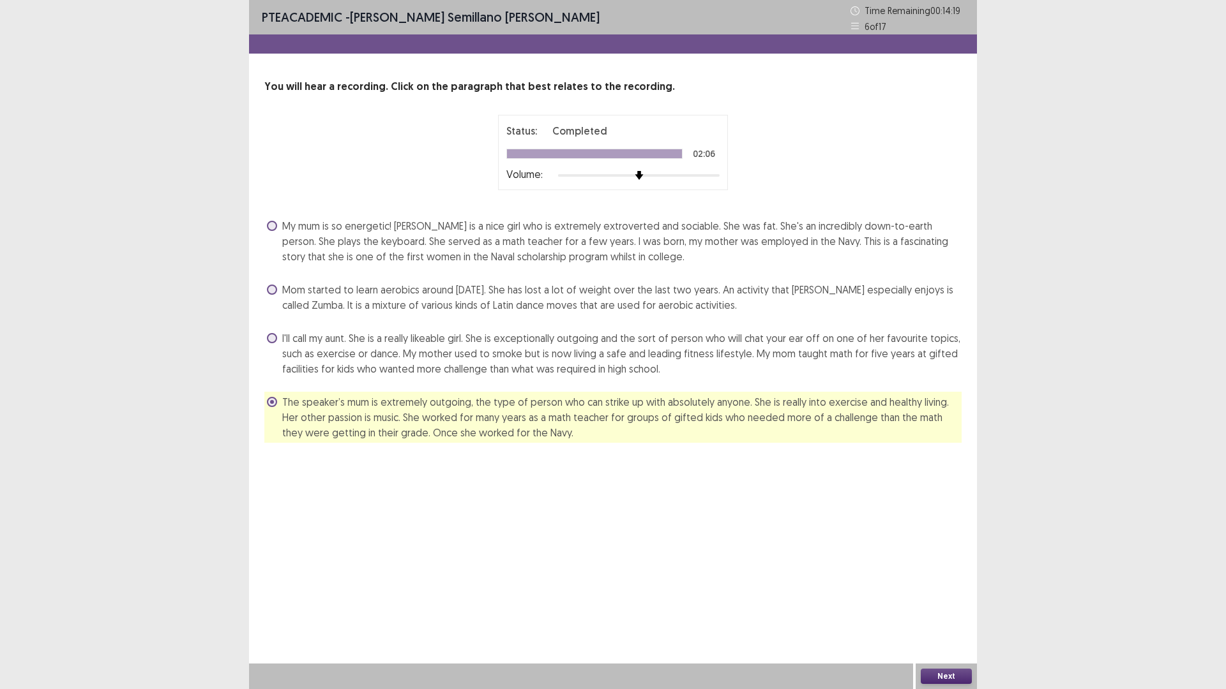
click at [577, 430] on span "The speaker’s mum is extremely outgoing, the type of person who can strike up w…" at bounding box center [621, 417] width 679 height 46
click at [961, 608] on button "Next" at bounding box center [945, 676] width 51 height 15
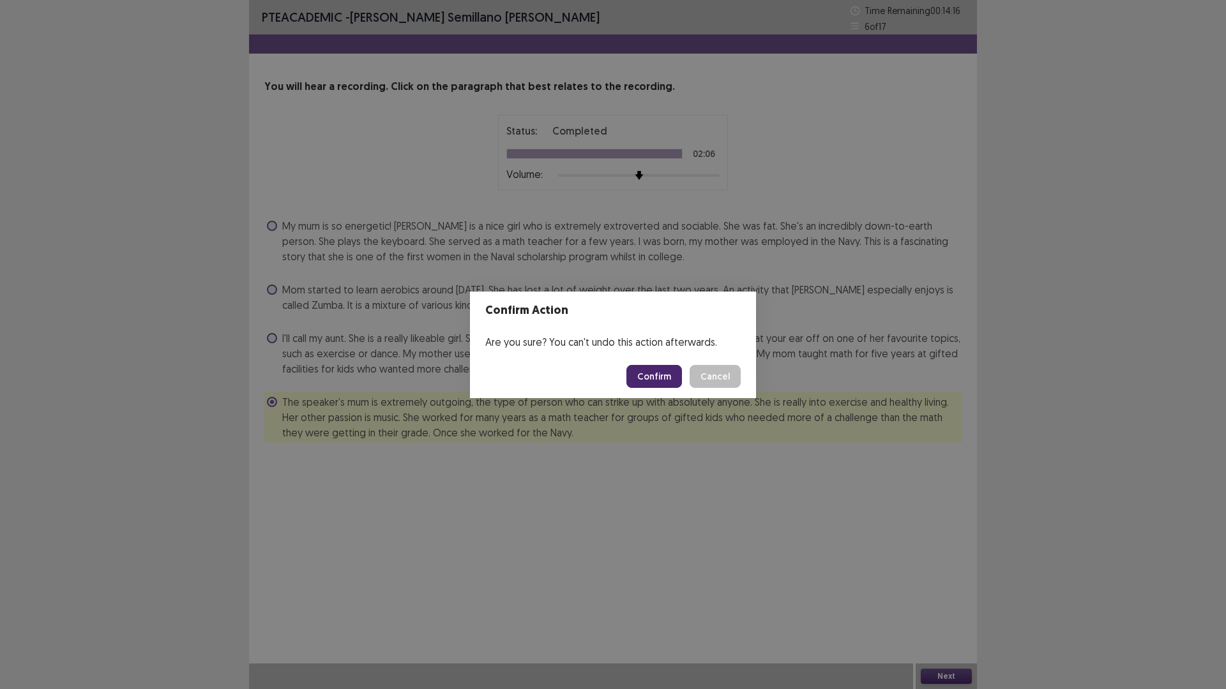
click at [664, 377] on button "Confirm" at bounding box center [654, 376] width 56 height 23
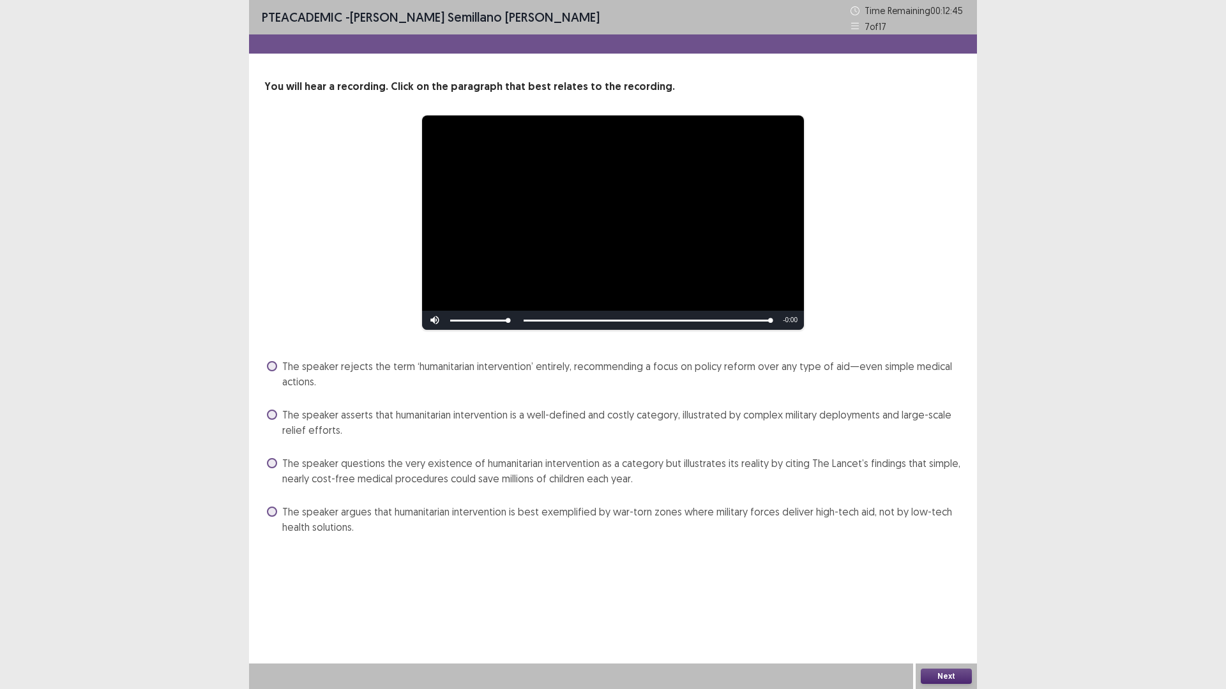
click at [478, 385] on span "The speaker rejects the term ‘humanitarian intervention’ entirely, recommending…" at bounding box center [621, 374] width 679 height 31
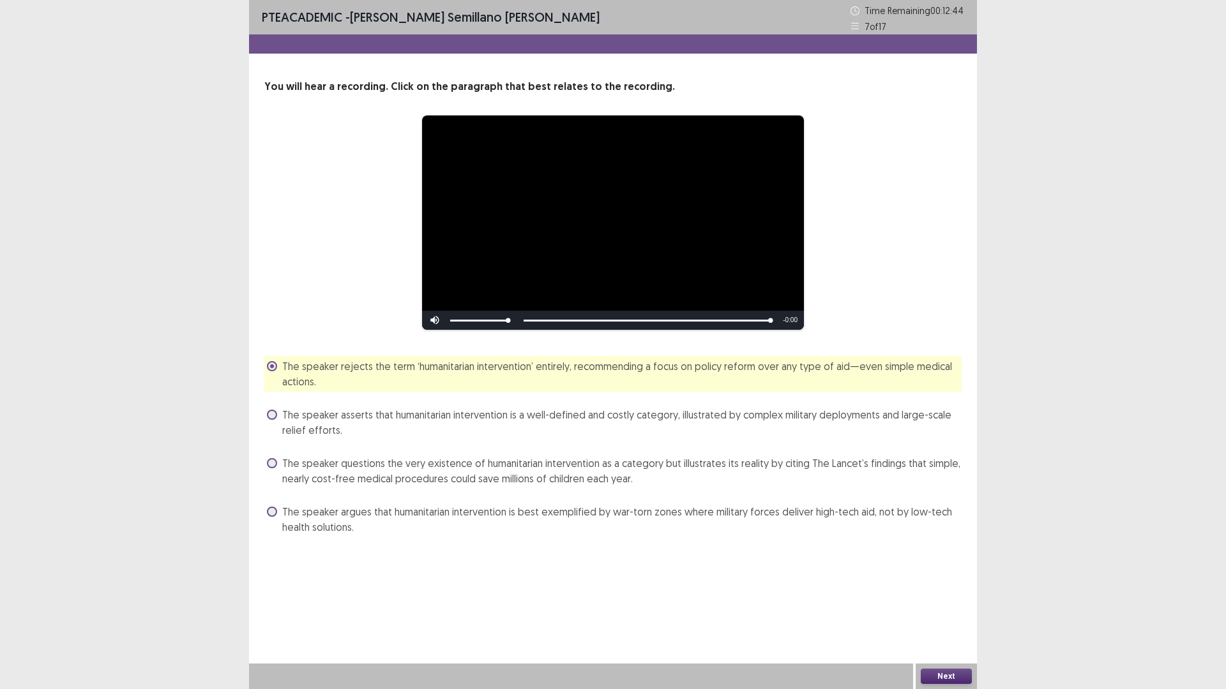
click at [485, 398] on div "The speaker rejects the term ‘humanitarian intervention’ entirely, recommending…" at bounding box center [612, 446] width 697 height 181
click at [495, 410] on span "The speaker asserts that humanitarian intervention is a well-defined and costly…" at bounding box center [621, 422] width 679 height 31
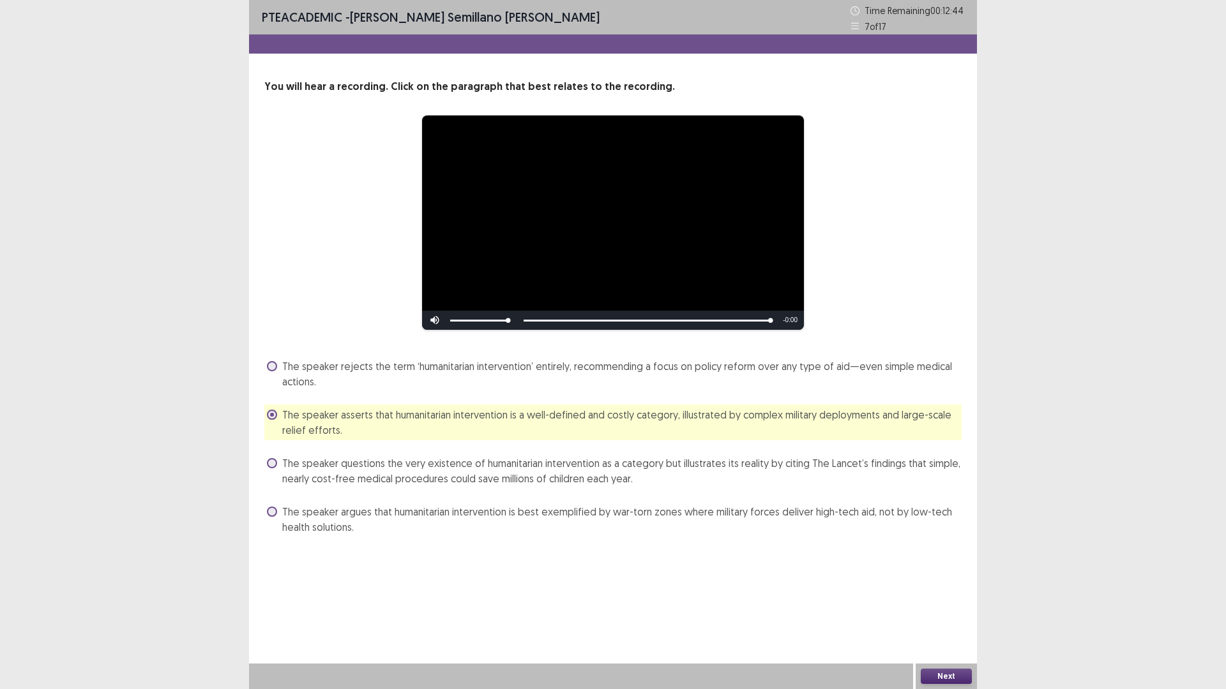
click at [467, 455] on div "The speaker questions the very existence of humanitarian intervention as a cate…" at bounding box center [612, 471] width 697 height 36
click at [472, 472] on span "The speaker questions the very existence of humanitarian intervention as a cate…" at bounding box center [621, 471] width 679 height 31
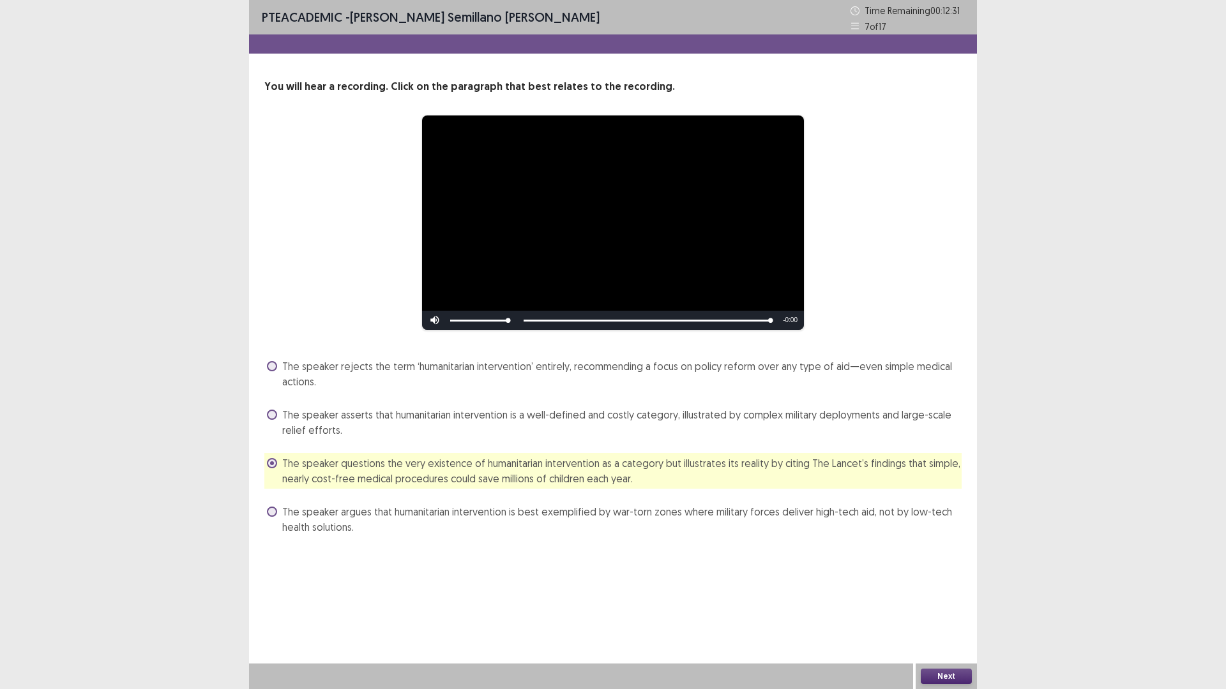
click at [437, 424] on span "The speaker asserts that humanitarian intervention is a well-defined and costly…" at bounding box center [621, 422] width 679 height 31
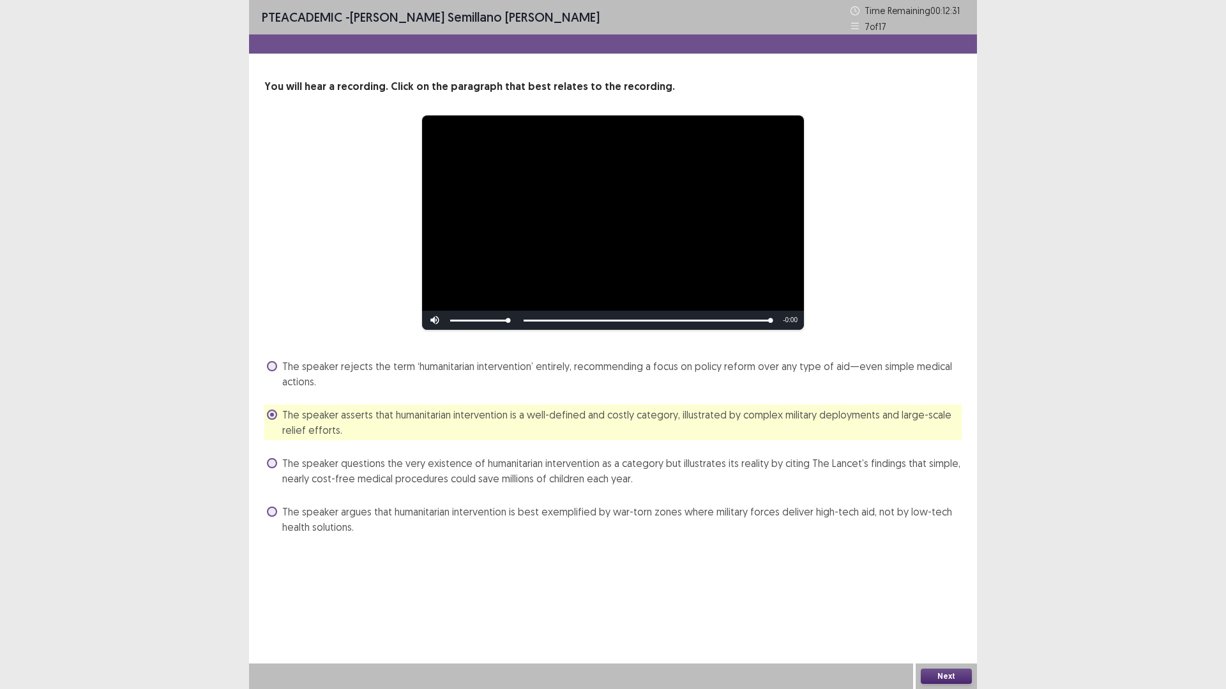
click at [440, 360] on span "The speaker rejects the term ‘humanitarian intervention’ entirely, recommending…" at bounding box center [621, 374] width 679 height 31
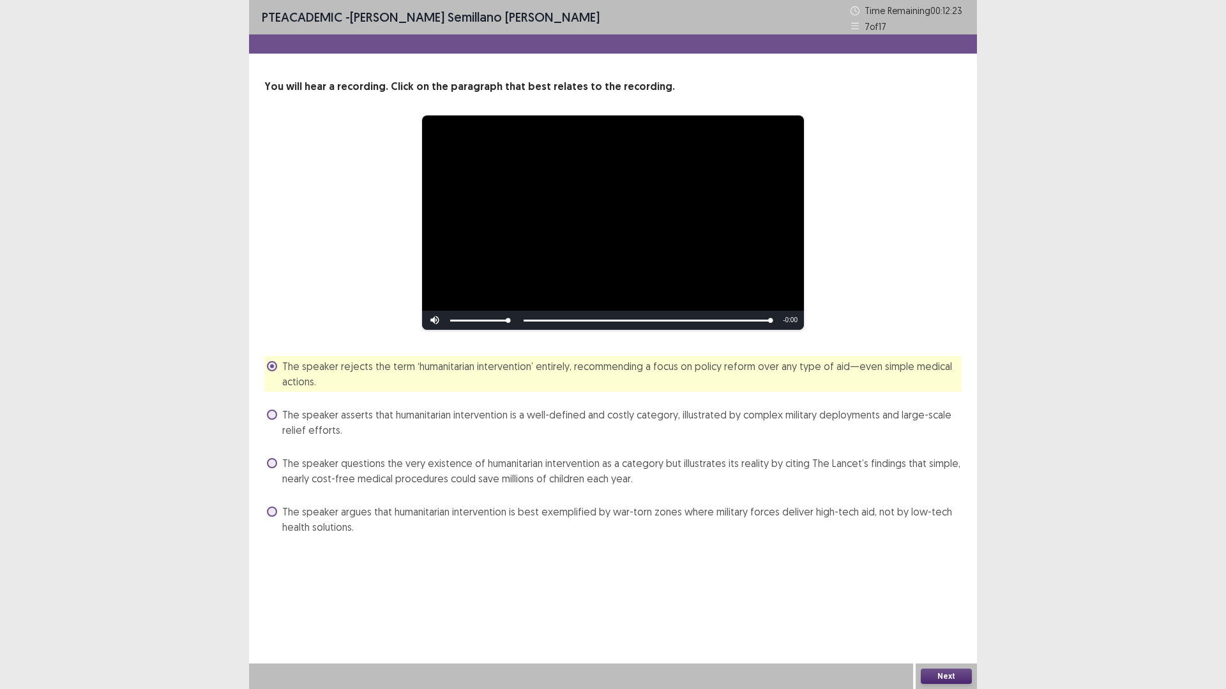
click at [364, 421] on span "The speaker asserts that humanitarian intervention is a well-defined and costly…" at bounding box center [621, 422] width 679 height 31
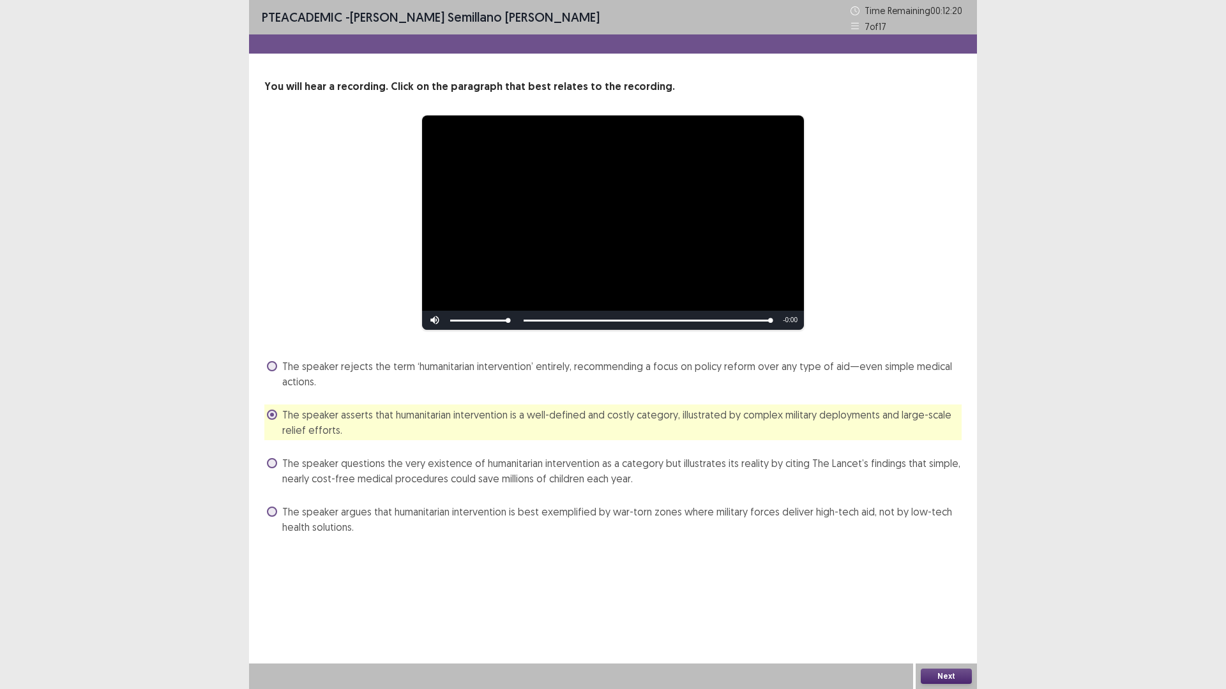
click at [888, 515] on span "The speaker argues that humanitarian intervention is best exemplified by war-to…" at bounding box center [621, 519] width 679 height 31
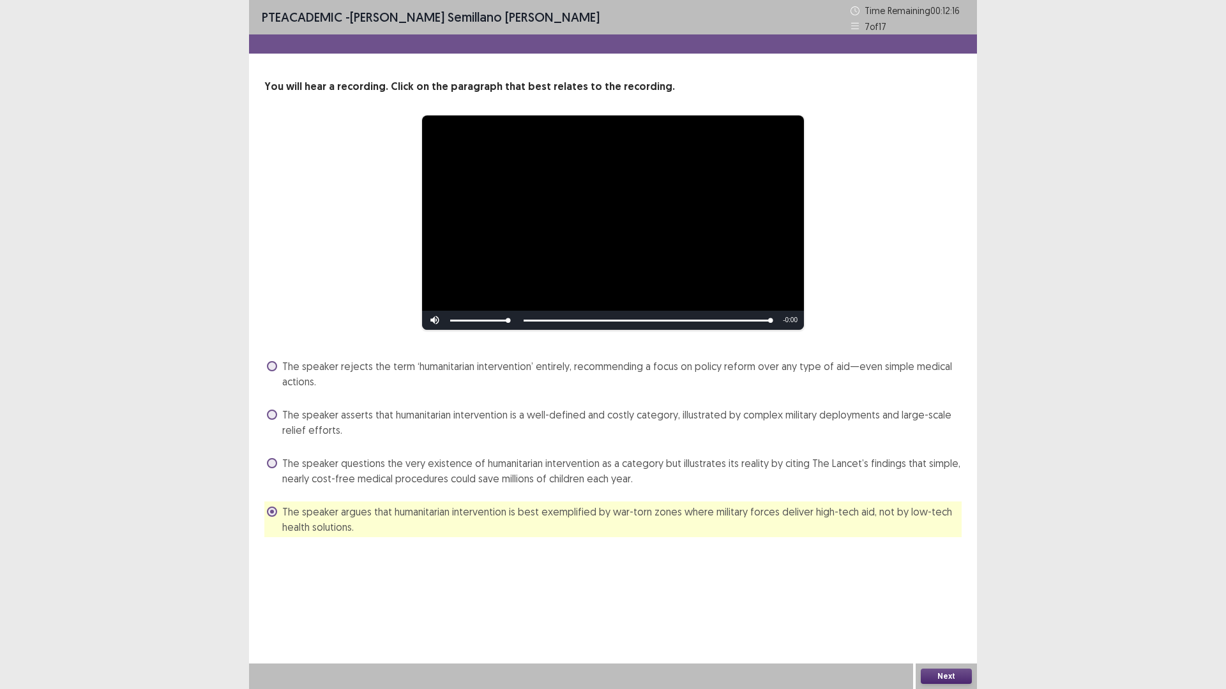
click at [389, 469] on span "The speaker questions the very existence of humanitarian intervention as a cate…" at bounding box center [621, 471] width 679 height 31
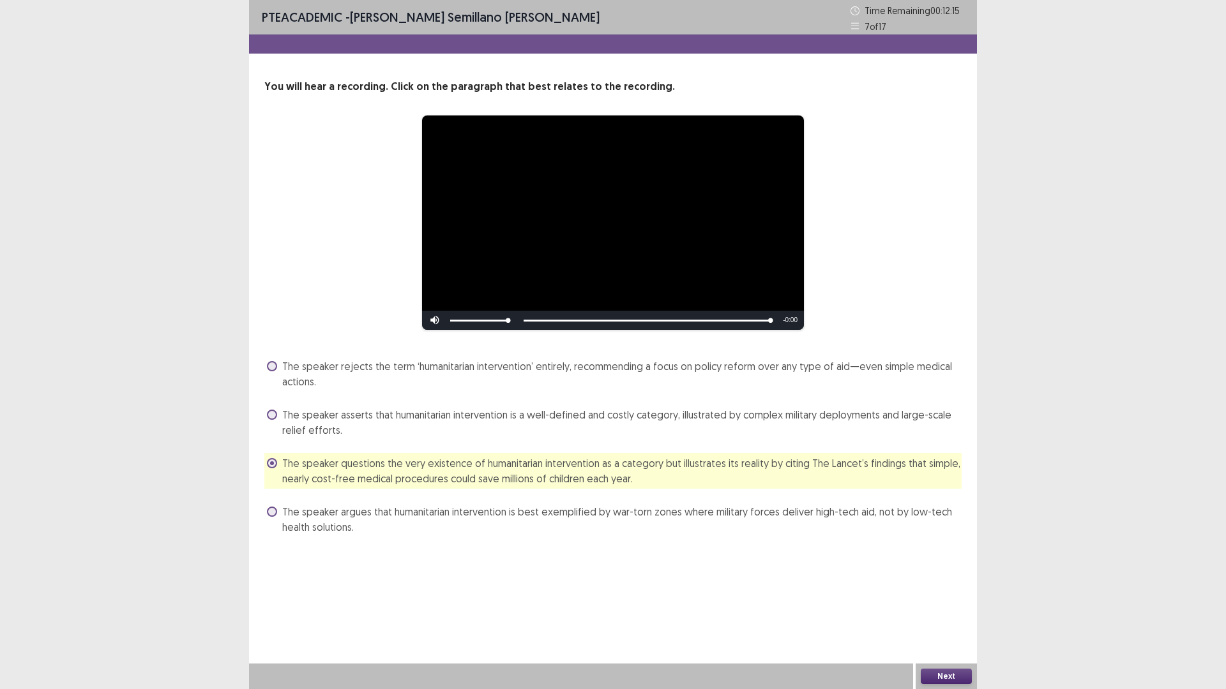
click at [739, 433] on span "The speaker asserts that humanitarian intervention is a well-defined and costly…" at bounding box center [621, 422] width 679 height 31
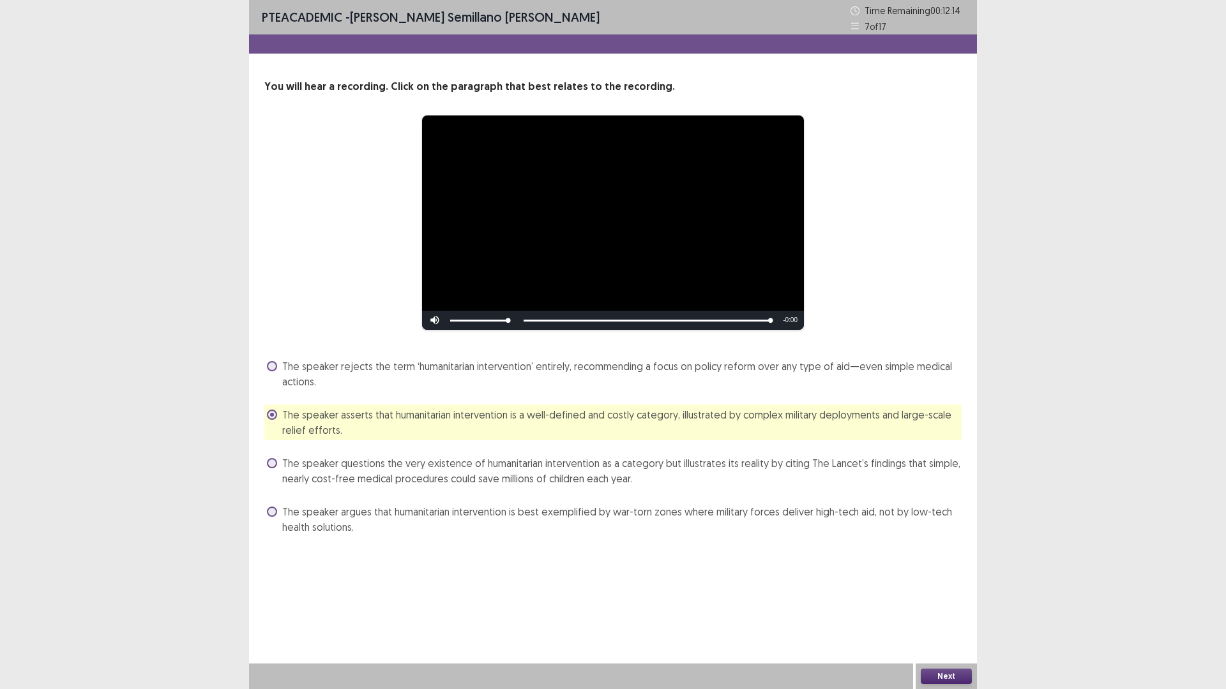
click at [933, 608] on button "Next" at bounding box center [945, 676] width 51 height 15
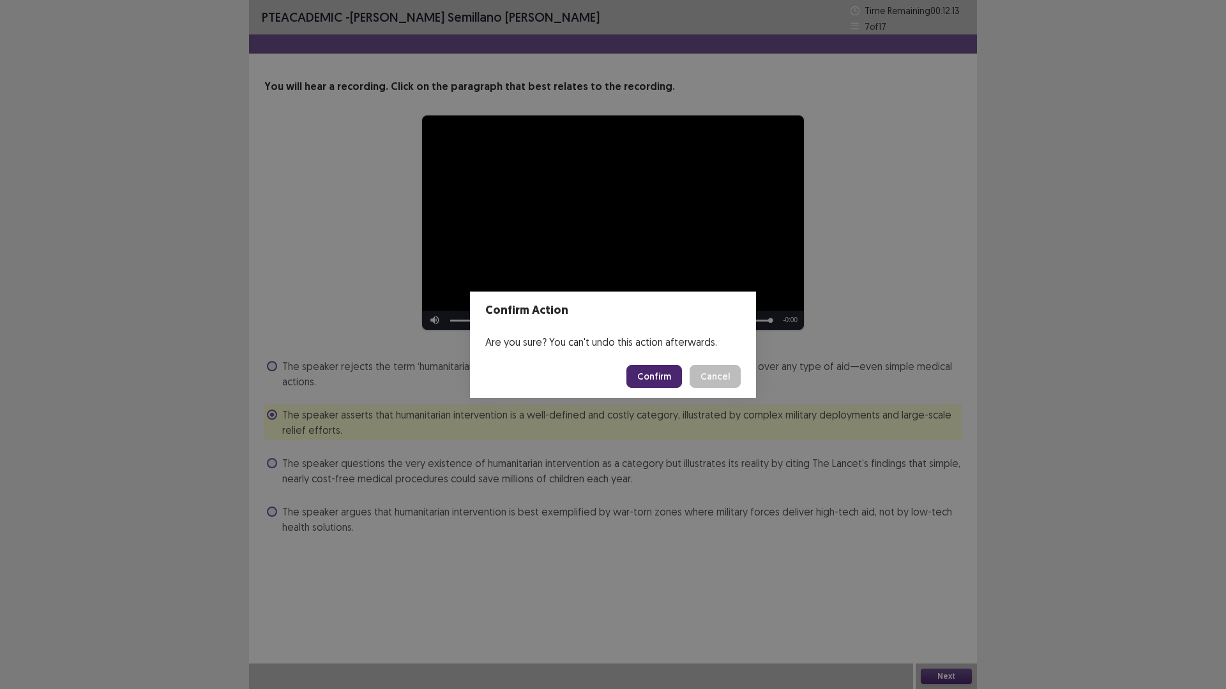
click at [647, 380] on button "Confirm" at bounding box center [654, 376] width 56 height 23
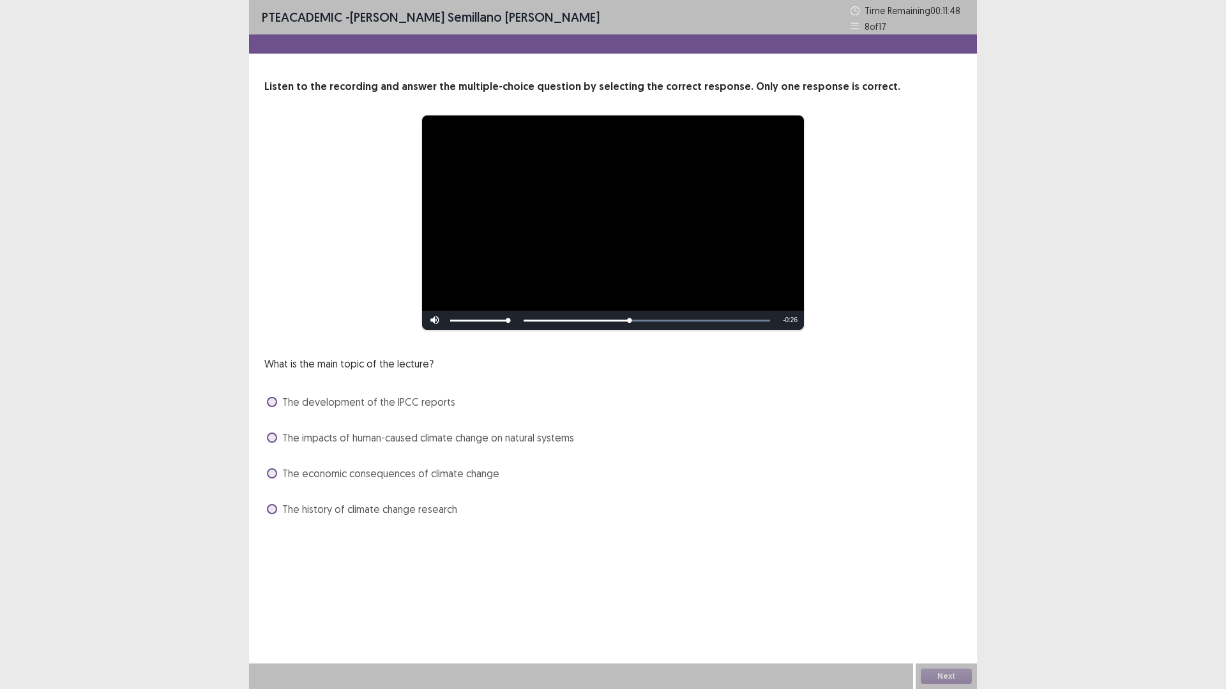
drag, startPoint x: 409, startPoint y: 437, endPoint x: 416, endPoint y: 436, distance: 7.1
click at [410, 437] on span "The impacts of human-caused climate change on natural systems" at bounding box center [428, 437] width 292 height 15
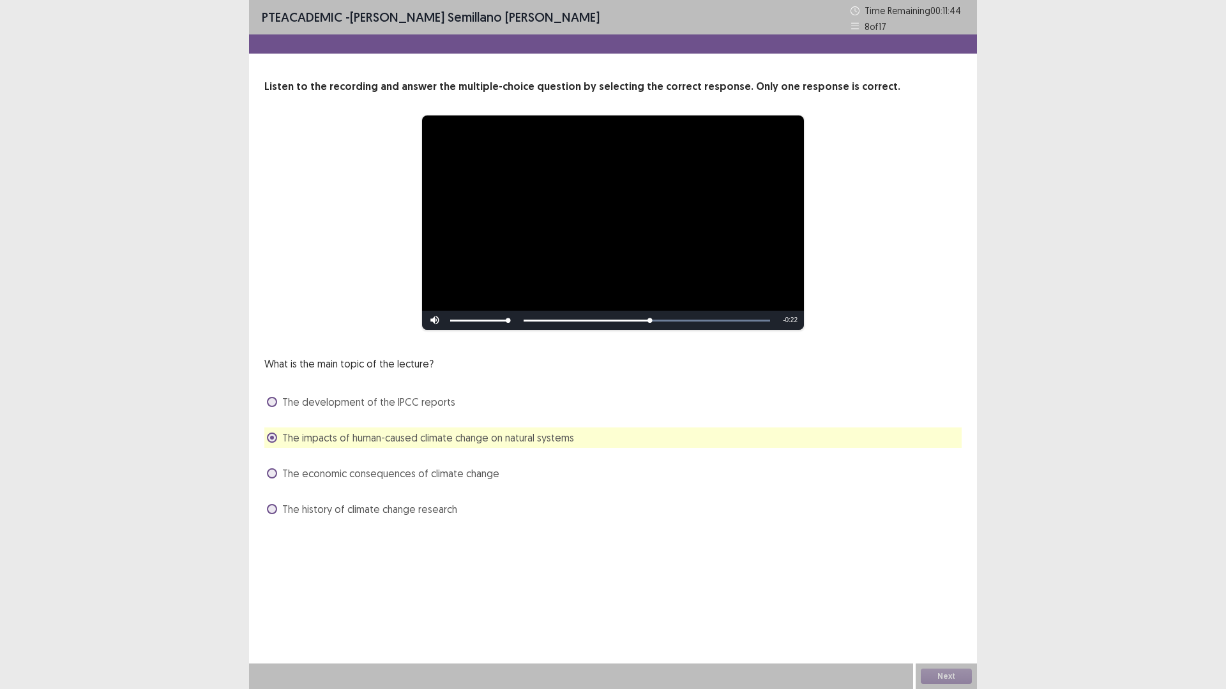
click at [481, 468] on span "The economic consequences of climate change" at bounding box center [390, 473] width 217 height 15
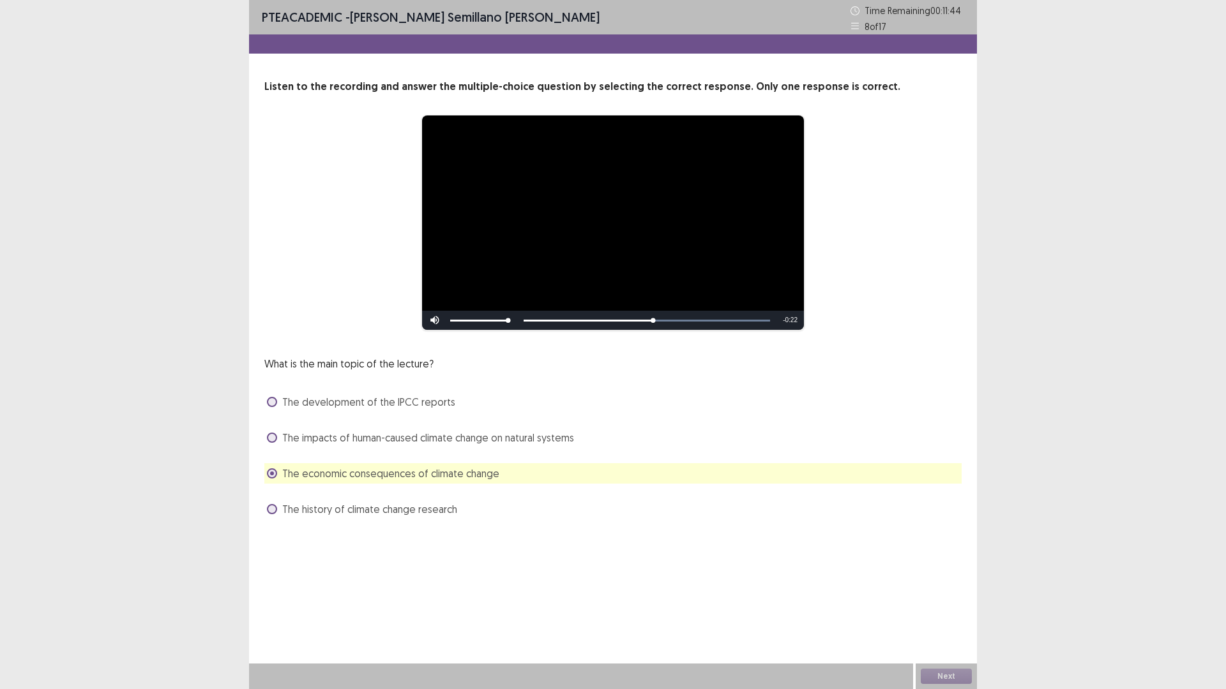
click at [449, 480] on span "The economic consequences of climate change" at bounding box center [390, 473] width 217 height 15
click at [440, 453] on div "What is the main topic of the lecture? The development of the IPCC reports The …" at bounding box center [612, 437] width 697 height 163
click at [445, 442] on span "The impacts of human-caused climate change on natural systems" at bounding box center [428, 437] width 292 height 15
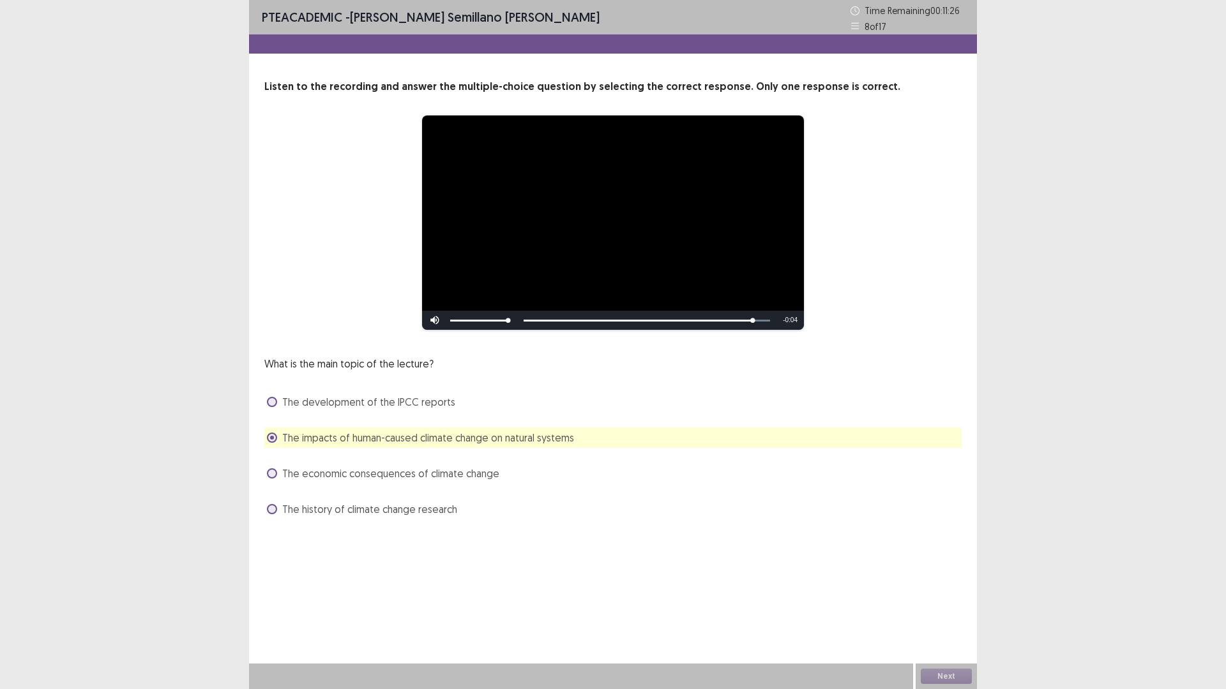
click at [949, 608] on div "Next" at bounding box center [945, 677] width 61 height 26
click at [950, 608] on button "Next" at bounding box center [945, 676] width 51 height 15
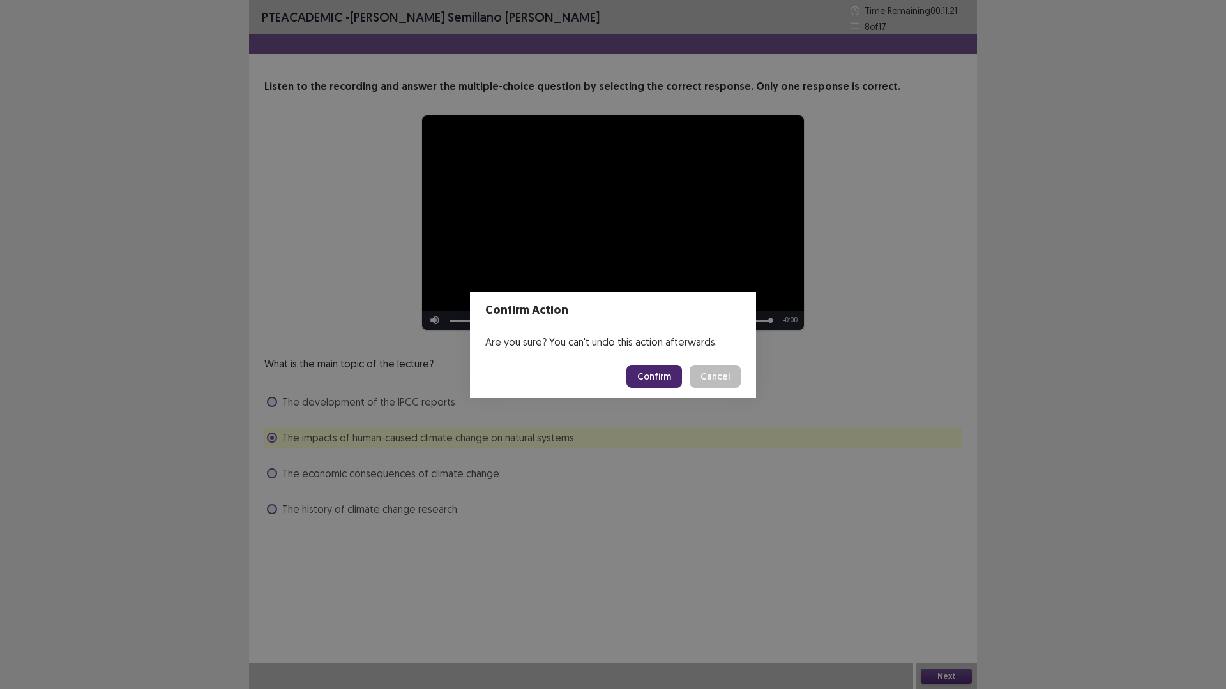
click at [645, 371] on button "Confirm" at bounding box center [654, 376] width 56 height 23
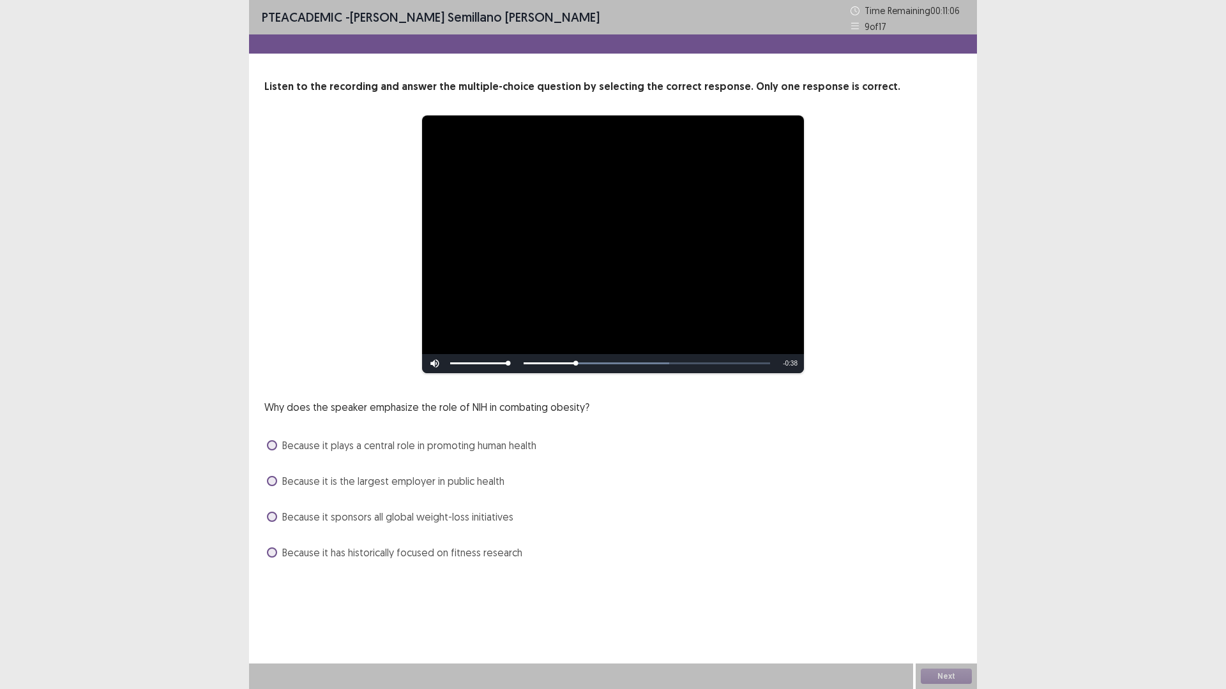
click at [458, 522] on span "Because it sponsors all global weight-loss initiatives" at bounding box center [397, 516] width 231 height 15
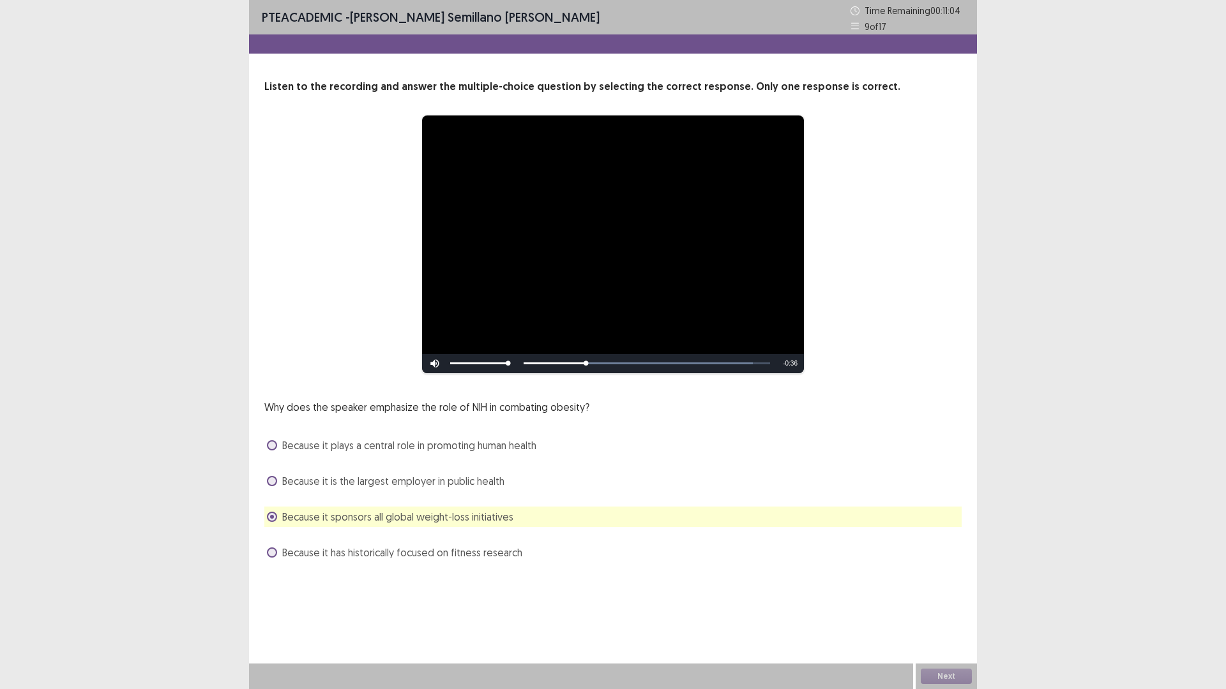
click at [584, 608] on div "**********" at bounding box center [613, 344] width 728 height 689
click at [488, 552] on span "Because it has historically focused on fitness research" at bounding box center [402, 552] width 240 height 15
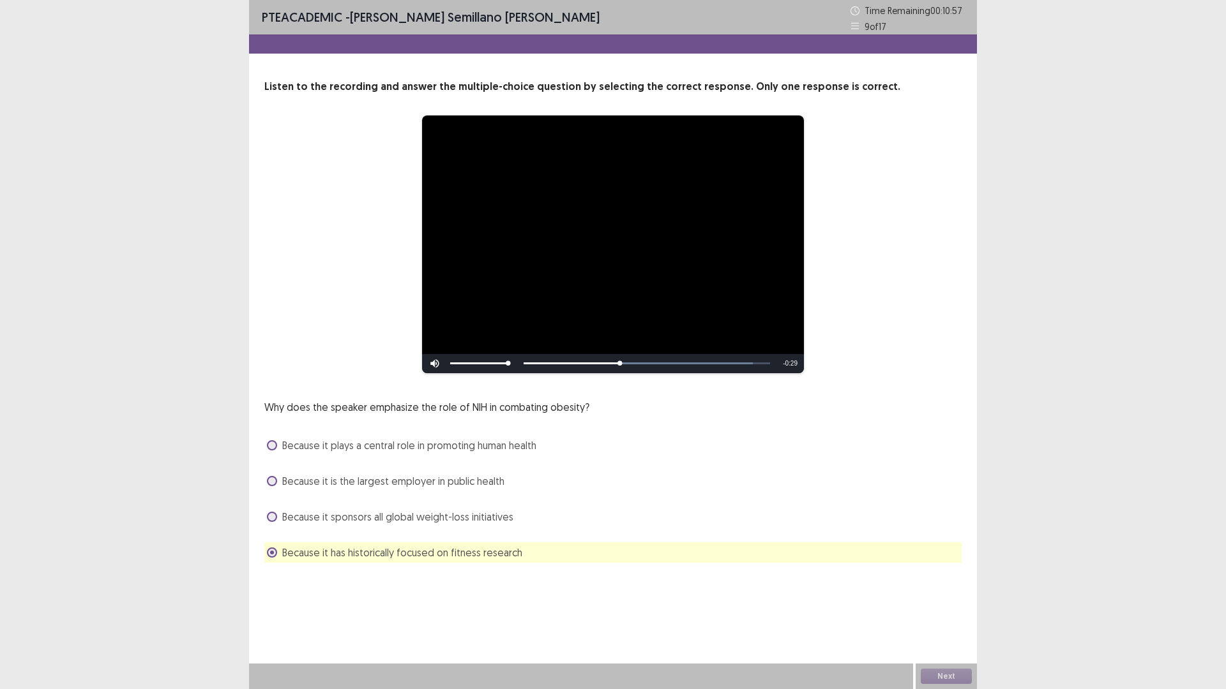
click at [432, 484] on span "Because it is the largest employer in public health" at bounding box center [393, 481] width 222 height 15
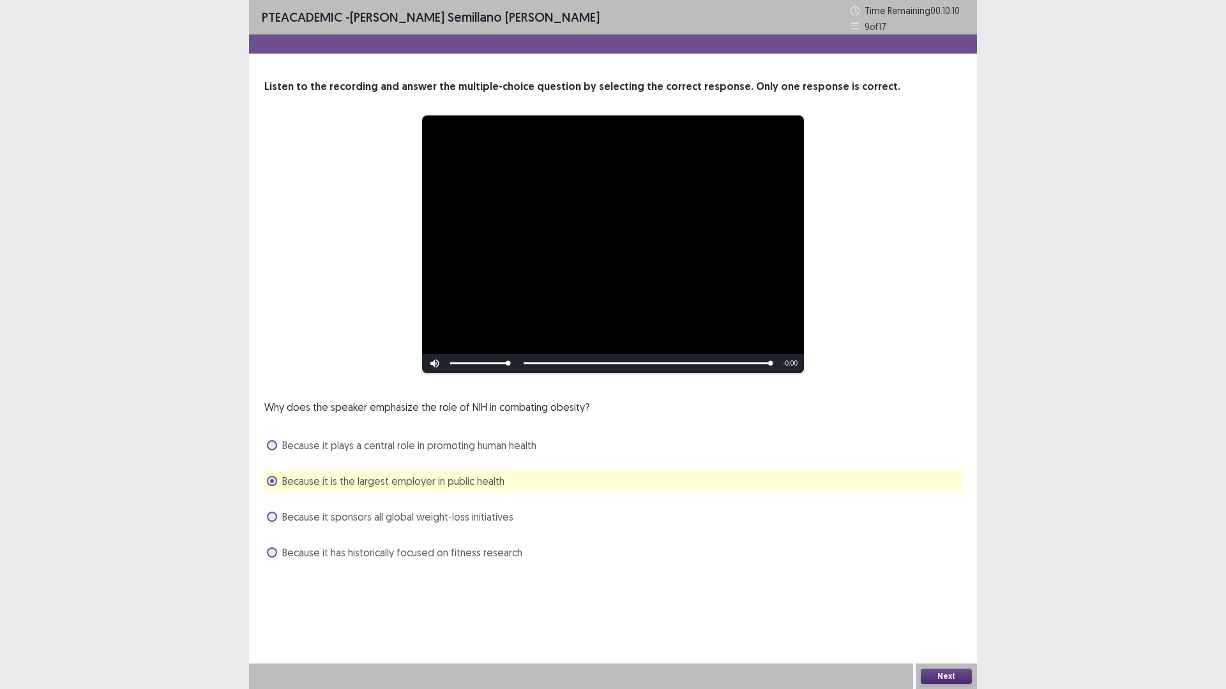
click at [421, 556] on span "Because it has historically focused on fitness research" at bounding box center [402, 552] width 240 height 15
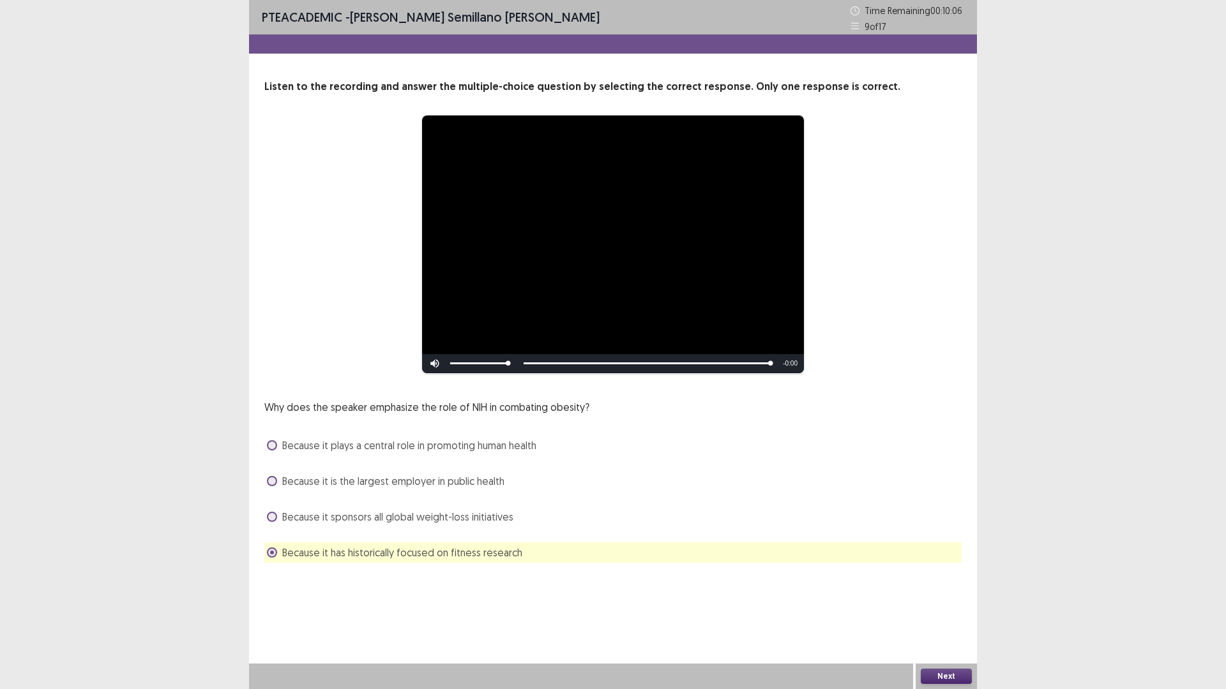
click at [432, 448] on span "Because it plays a central role in promoting human health" at bounding box center [409, 445] width 254 height 15
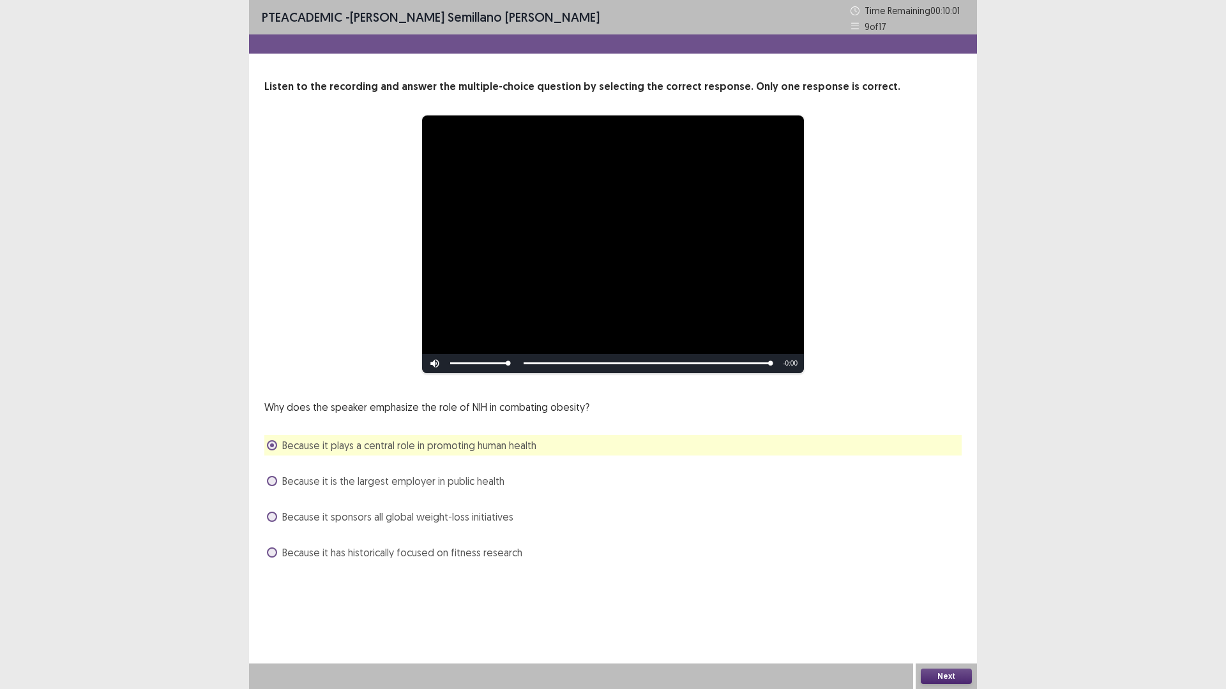
click at [946, 608] on button "Next" at bounding box center [945, 676] width 51 height 15
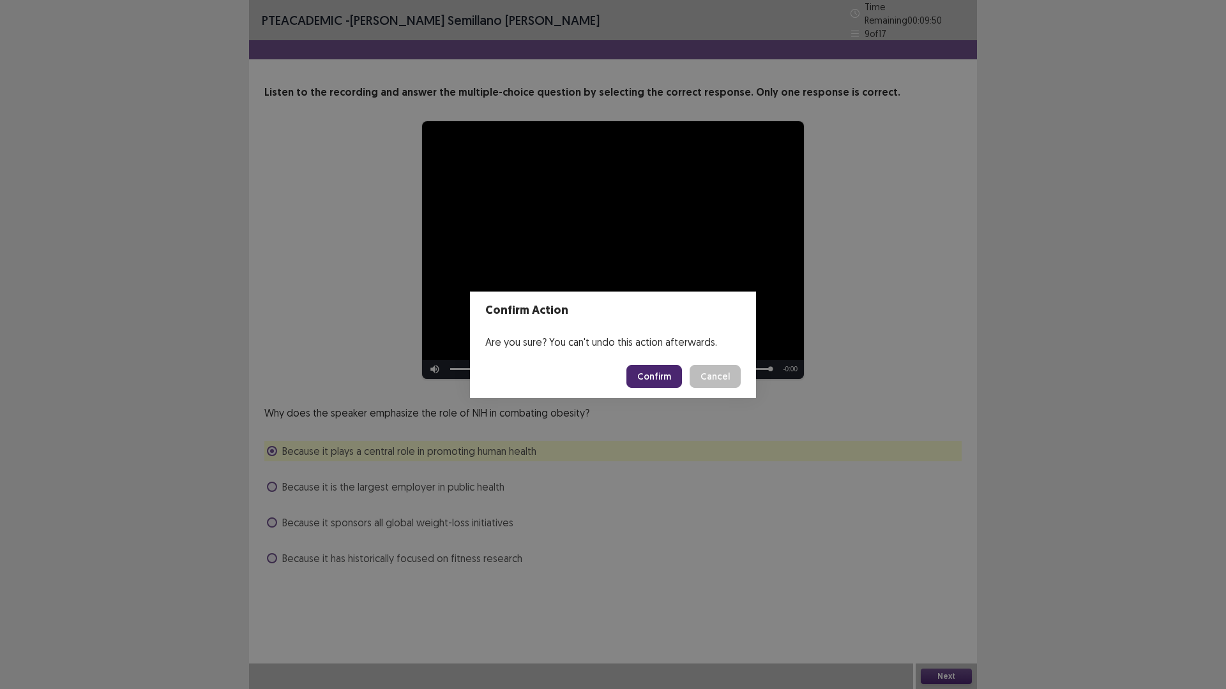
click at [703, 377] on button "Cancel" at bounding box center [714, 376] width 51 height 23
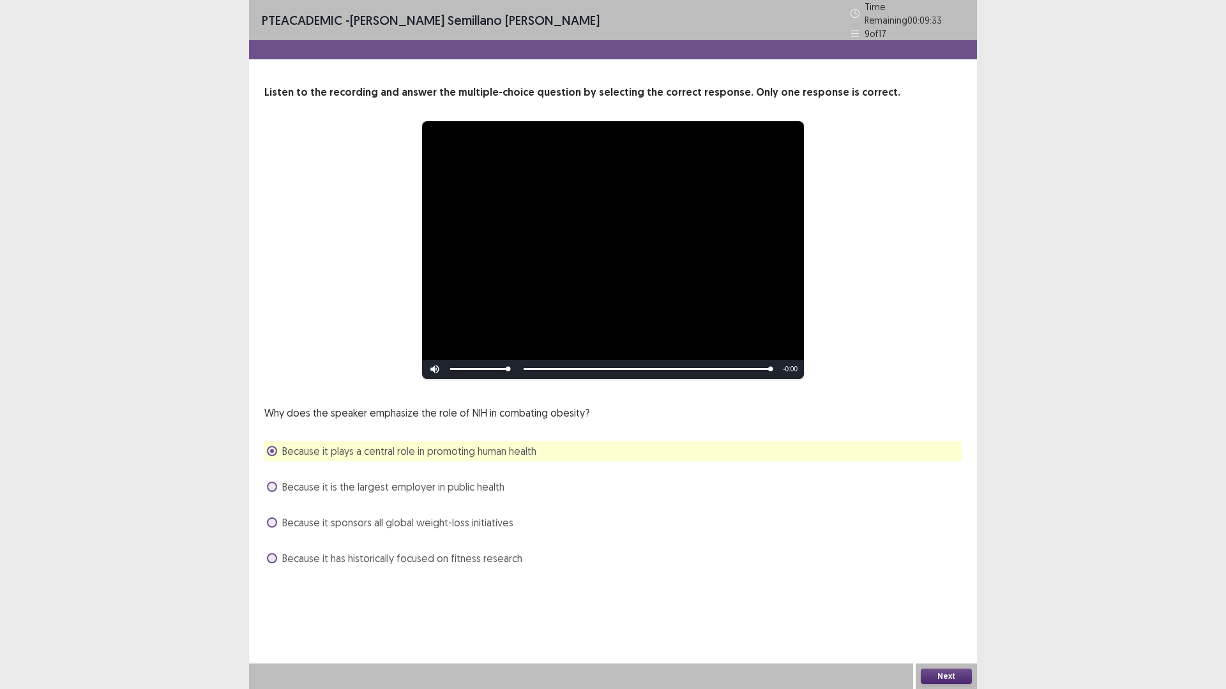
click at [448, 555] on span "Because it has historically focused on fitness research" at bounding box center [402, 558] width 240 height 15
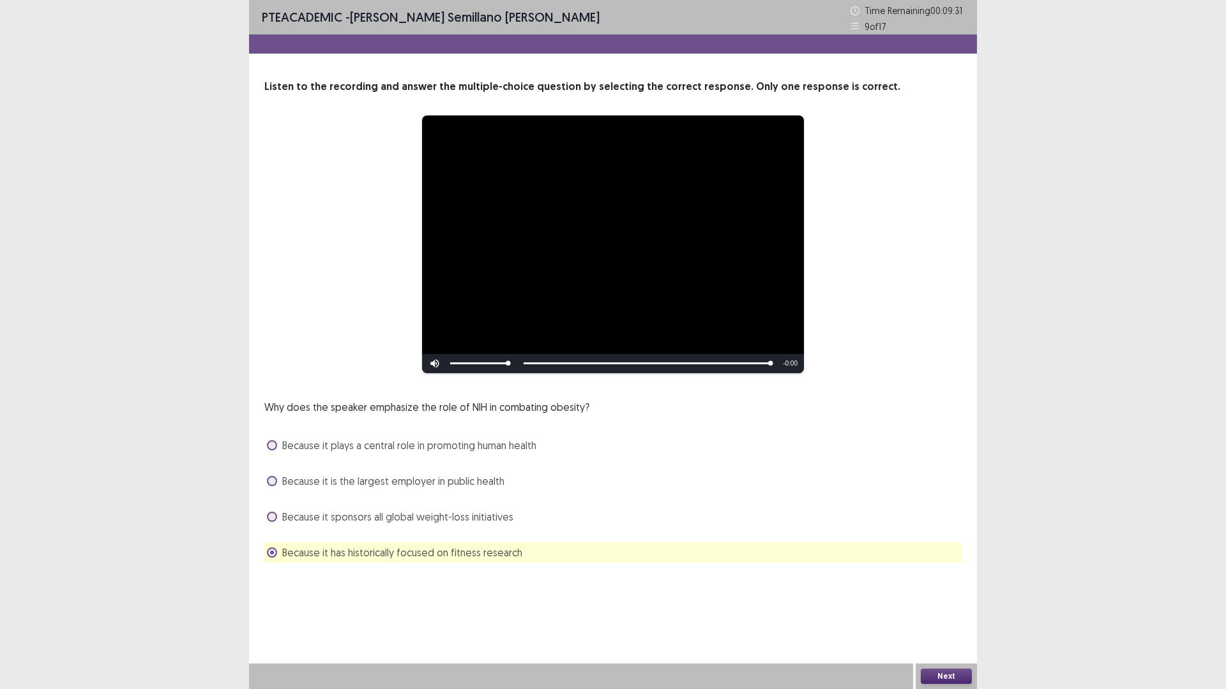
click at [530, 438] on span "Because it plays a central role in promoting human health" at bounding box center [409, 445] width 254 height 15
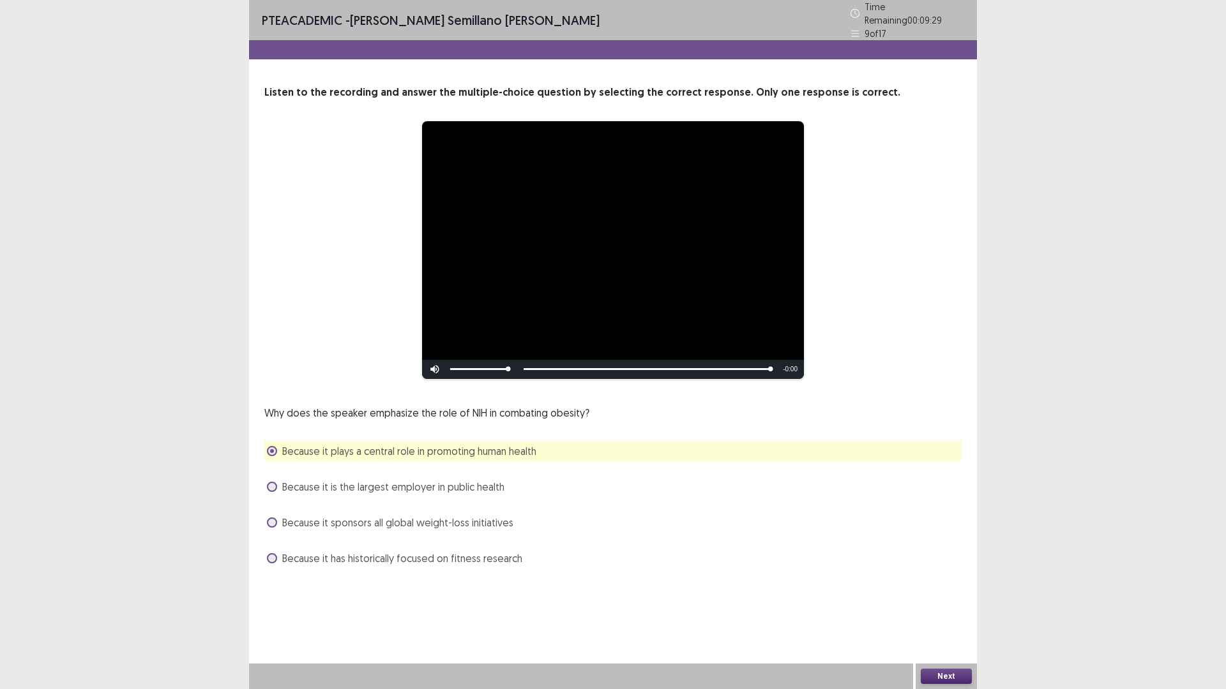
click at [935, 608] on button "Next" at bounding box center [945, 676] width 51 height 15
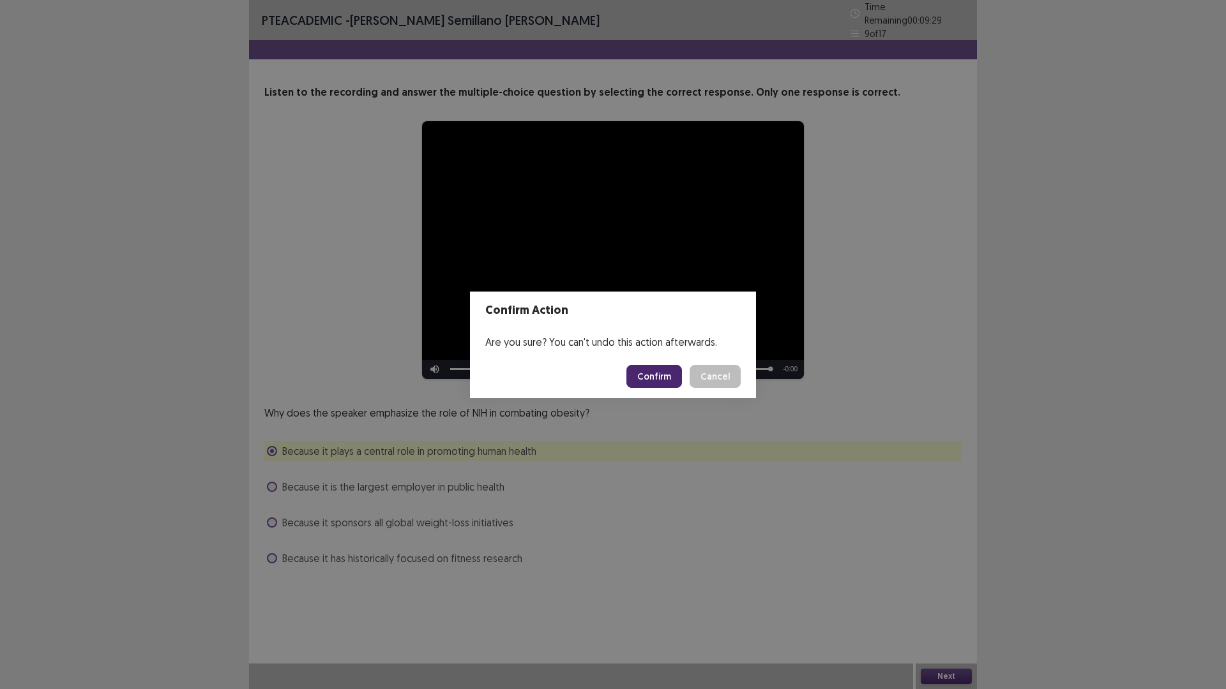
click at [662, 377] on button "Confirm" at bounding box center [654, 376] width 56 height 23
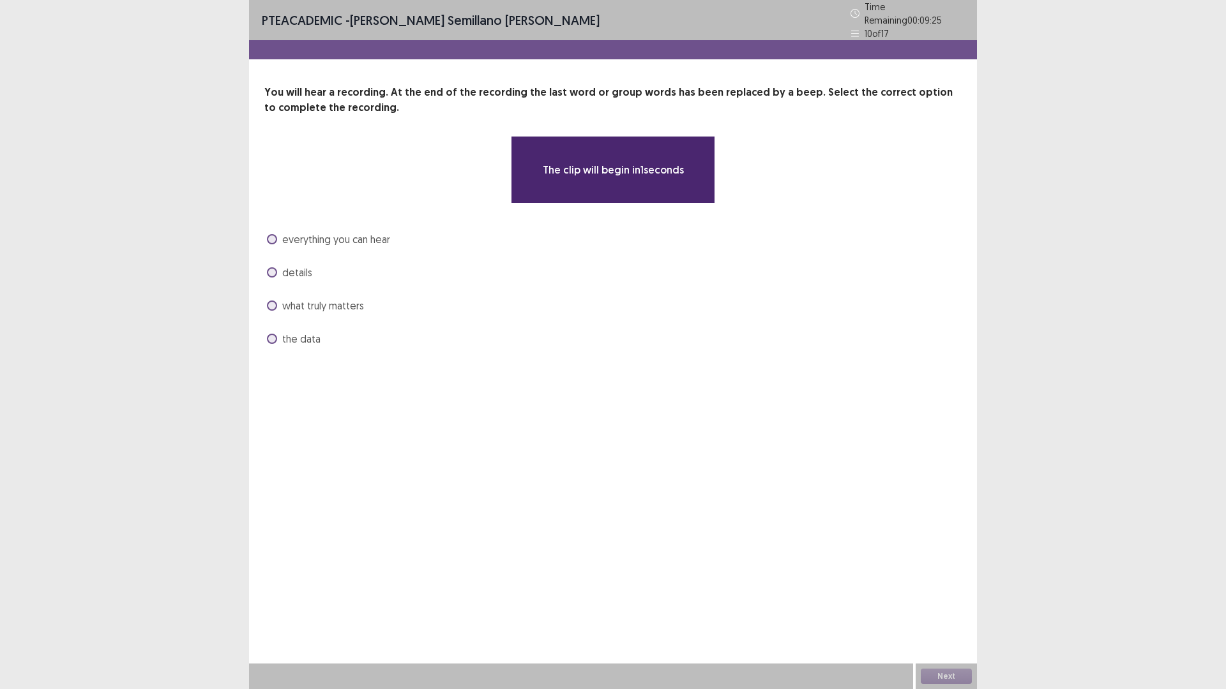
click at [357, 239] on span "everything you can hear" at bounding box center [336, 239] width 108 height 15
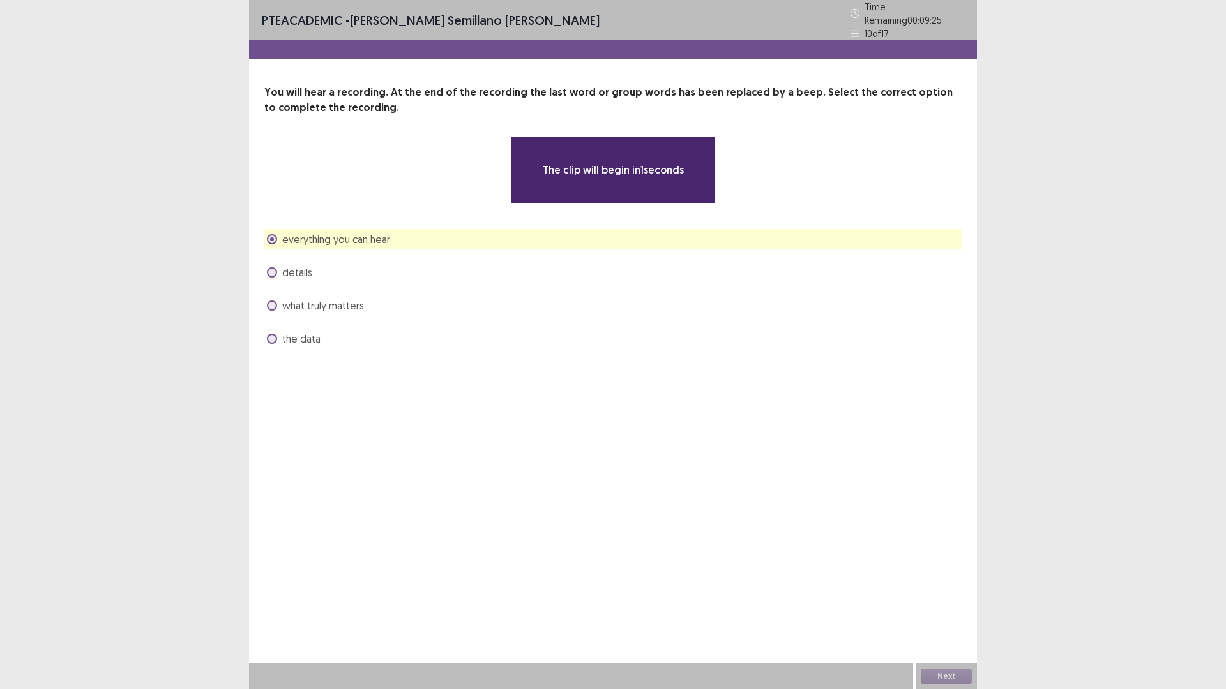
click at [317, 262] on div "details" at bounding box center [612, 272] width 697 height 20
click at [305, 267] on span "details" at bounding box center [297, 272] width 30 height 15
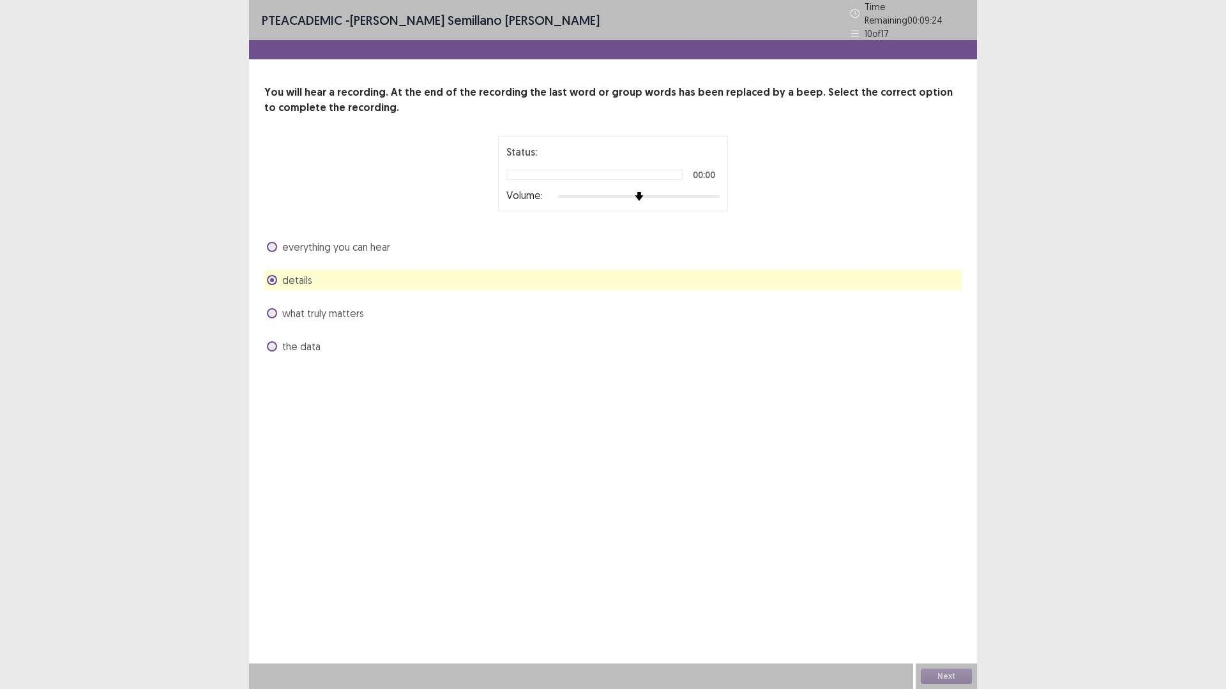
click at [318, 311] on span "what truly matters" at bounding box center [323, 313] width 82 height 15
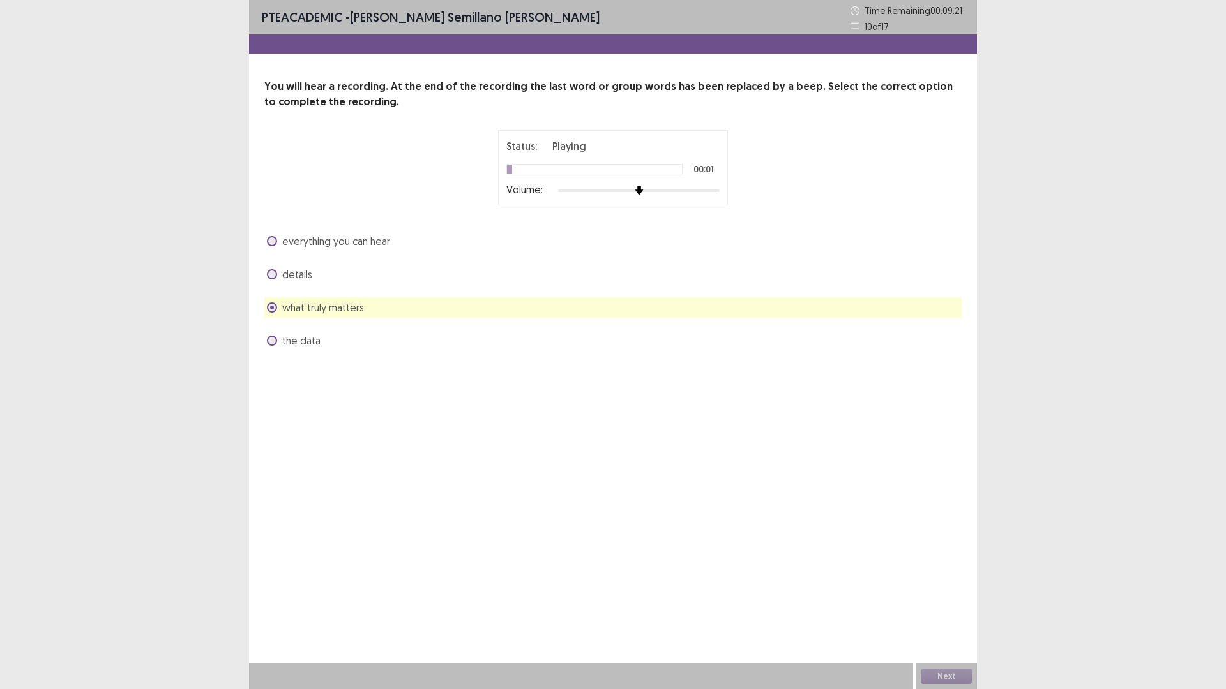
click at [313, 341] on span "the data" at bounding box center [301, 340] width 38 height 15
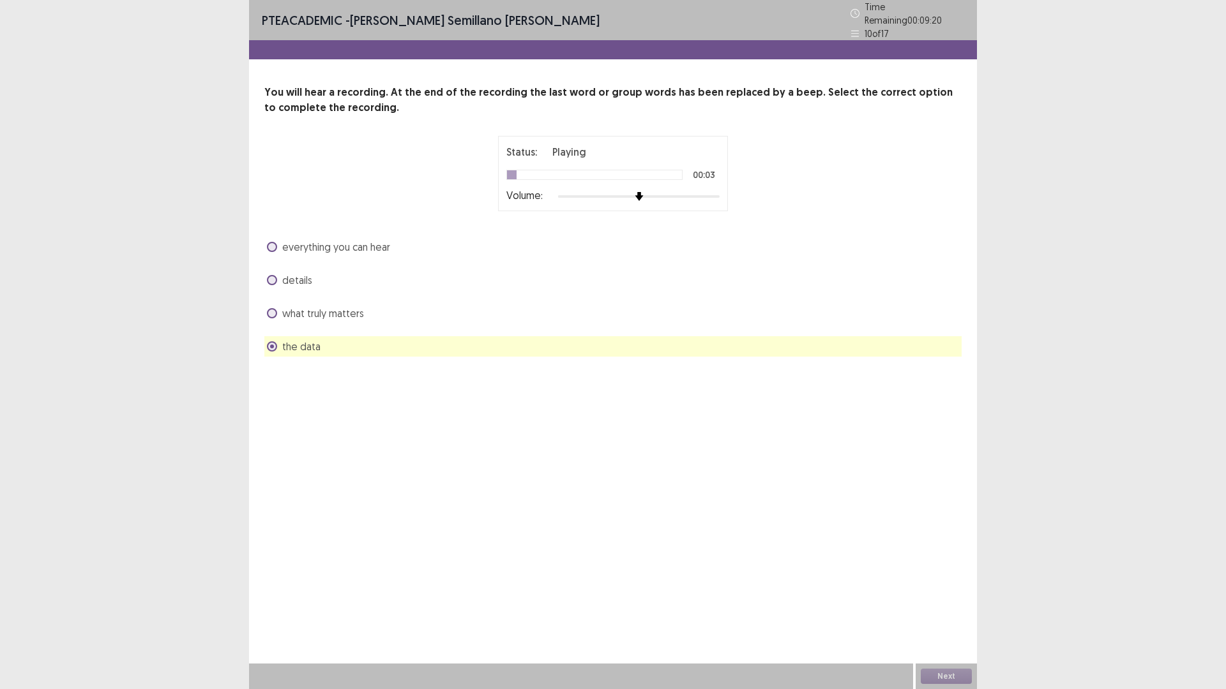
click at [334, 308] on span "what truly matters" at bounding box center [323, 313] width 82 height 15
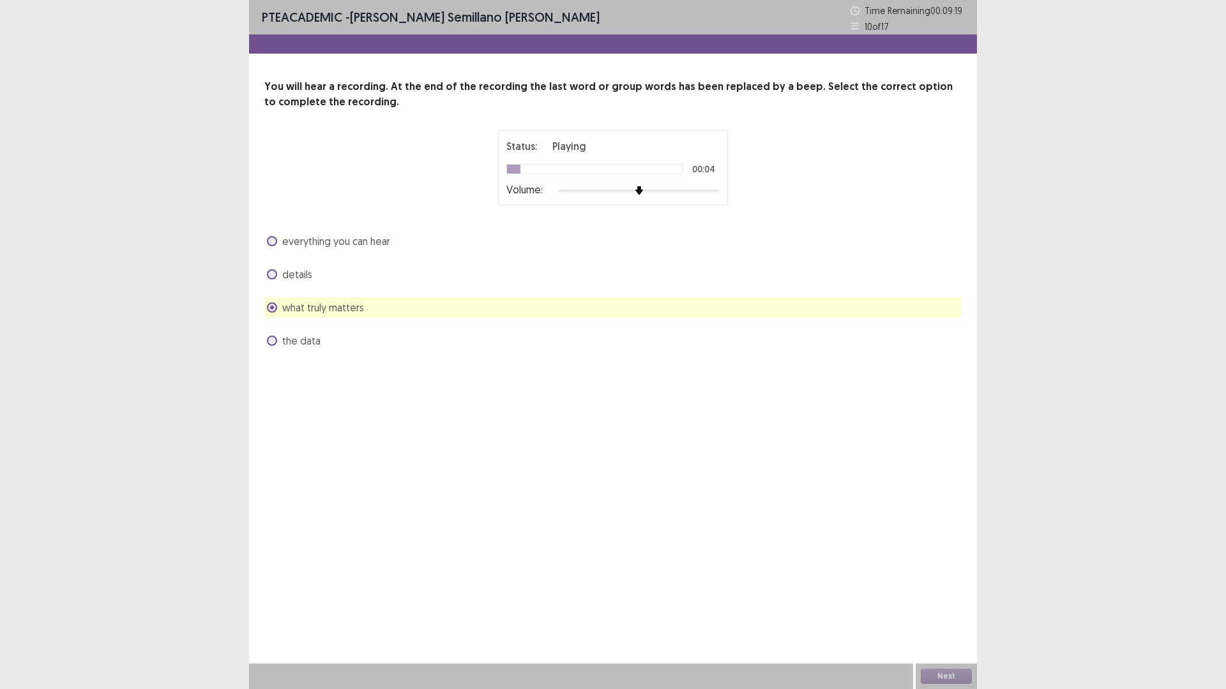
click at [301, 274] on span "details" at bounding box center [297, 274] width 30 height 15
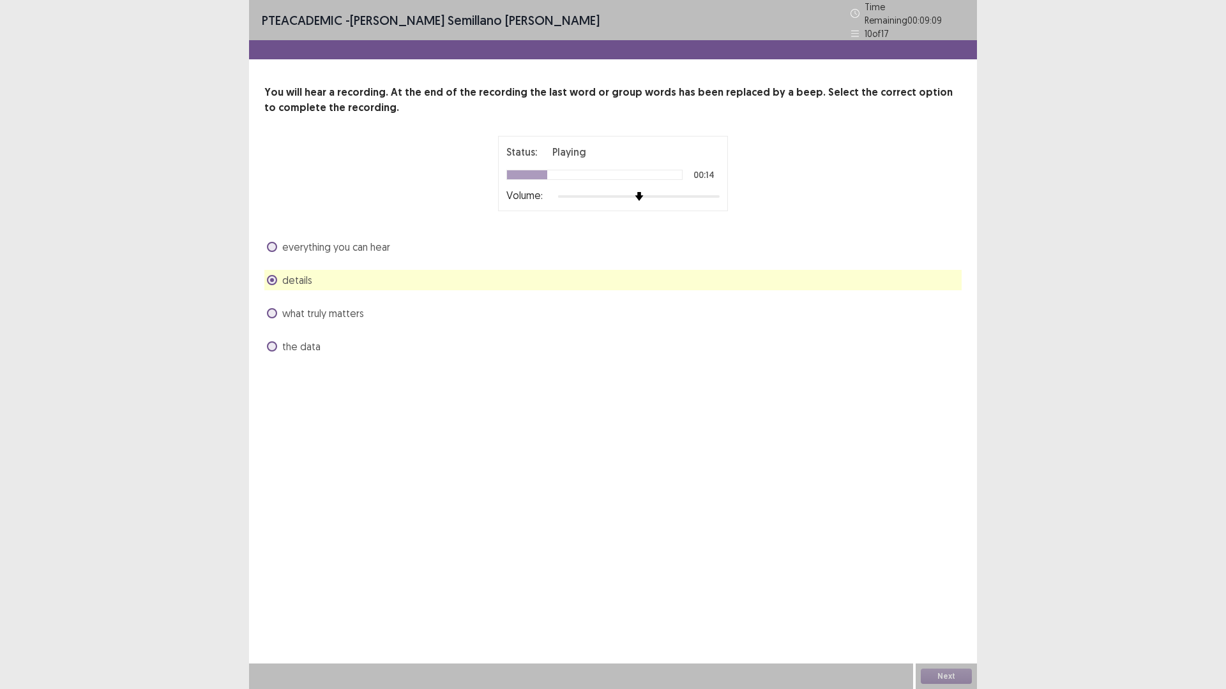
click at [728, 274] on div "details" at bounding box center [612, 280] width 697 height 20
click at [357, 308] on span "what truly matters" at bounding box center [323, 313] width 82 height 15
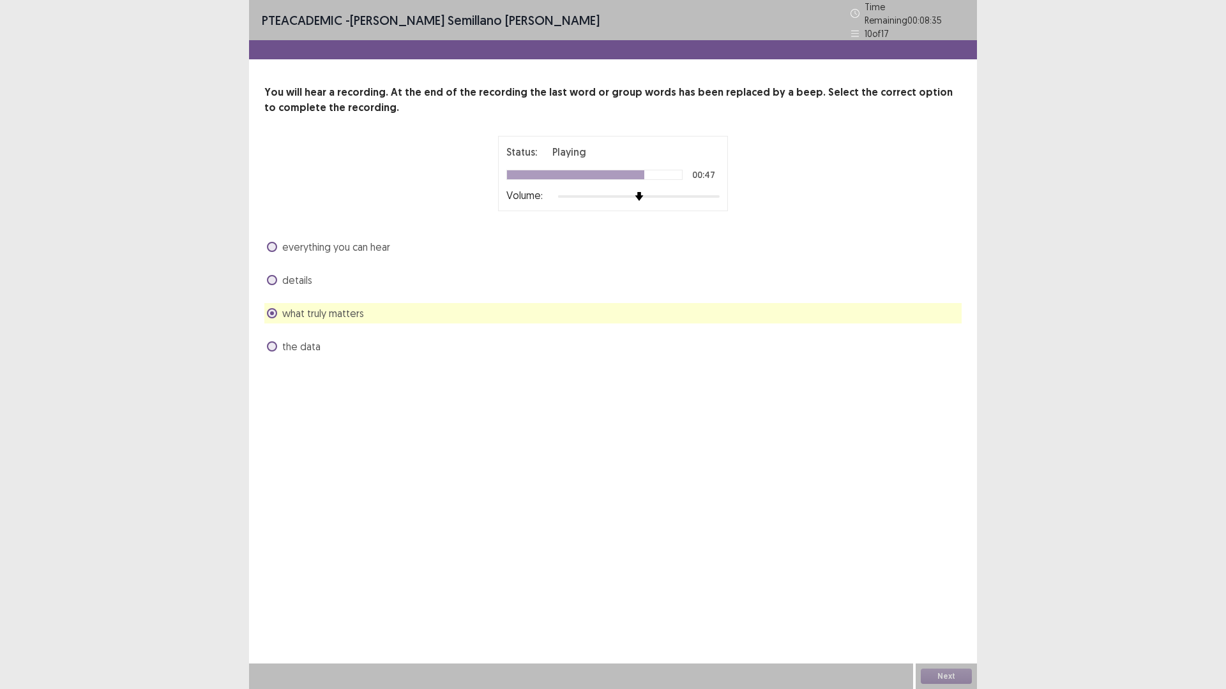
click at [331, 347] on div "the data" at bounding box center [612, 346] width 697 height 20
click at [303, 347] on span "the data" at bounding box center [301, 346] width 38 height 15
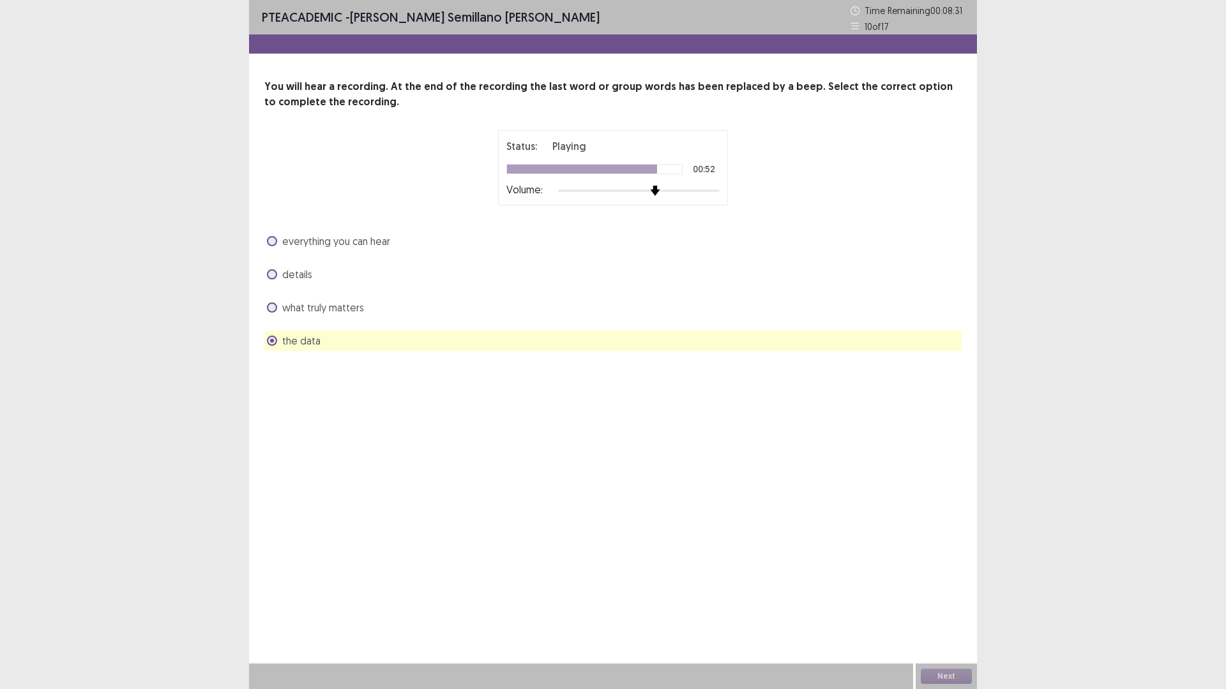
click at [650, 191] on img at bounding box center [655, 191] width 10 height 10
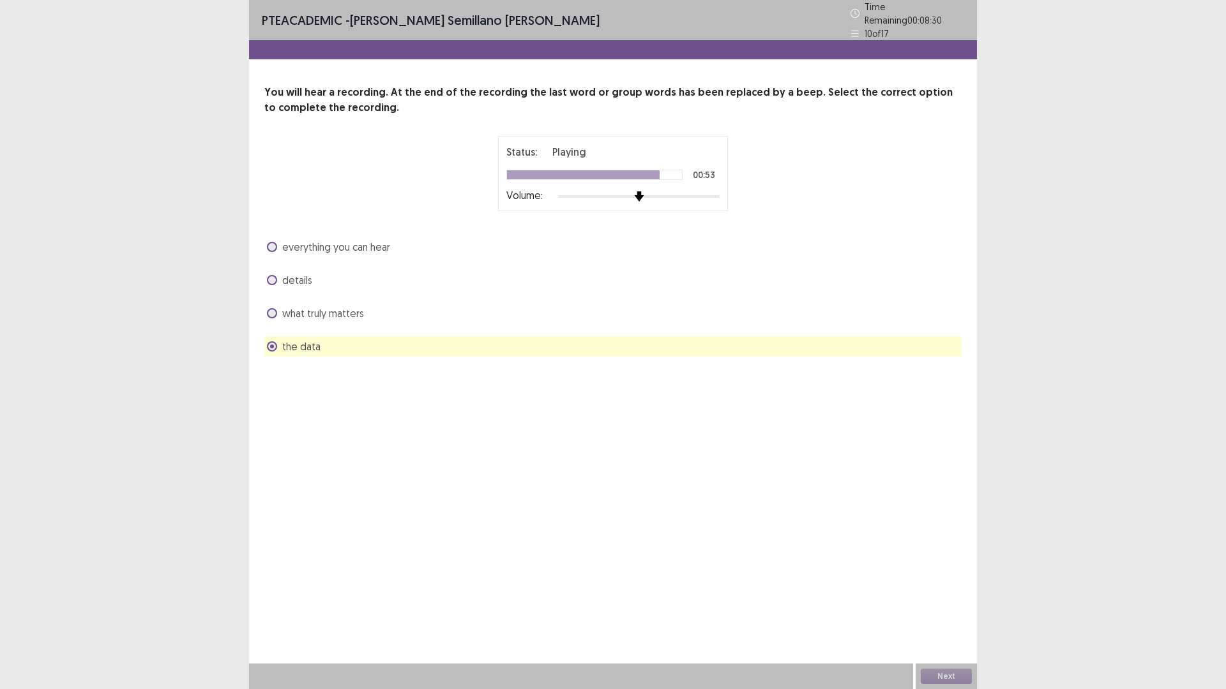
click at [644, 191] on div at bounding box center [638, 196] width 161 height 10
click at [285, 278] on span "details" at bounding box center [297, 280] width 30 height 15
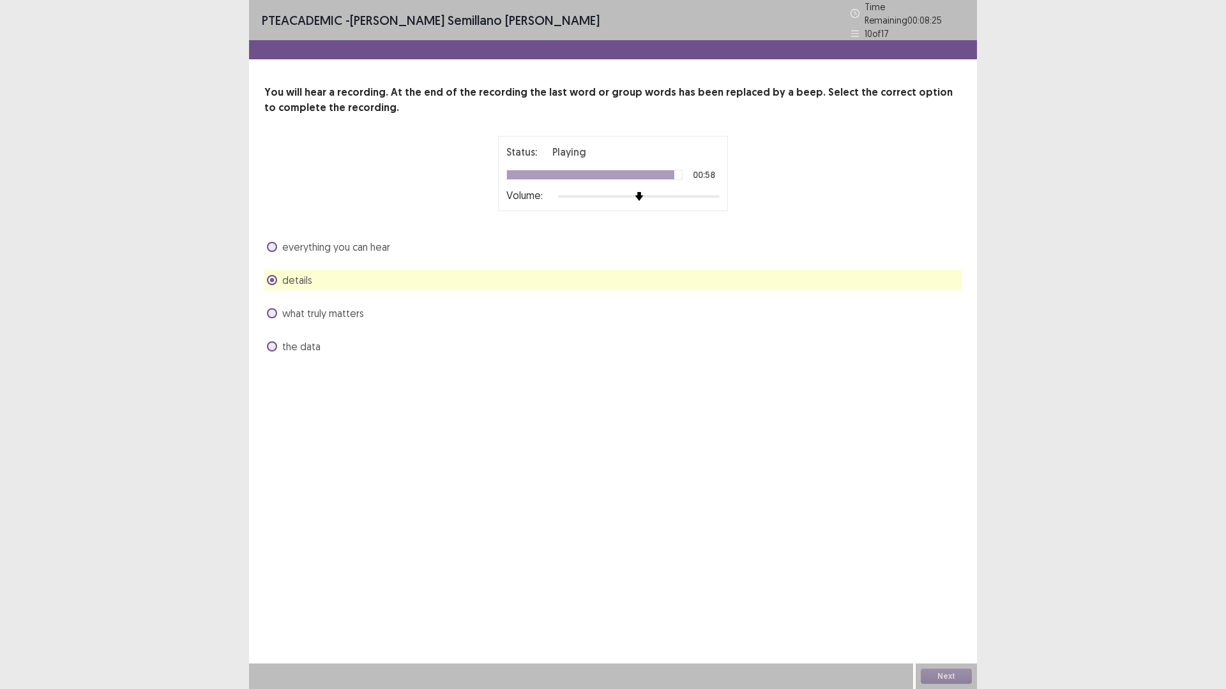
click at [322, 311] on span "what truly matters" at bounding box center [323, 313] width 82 height 15
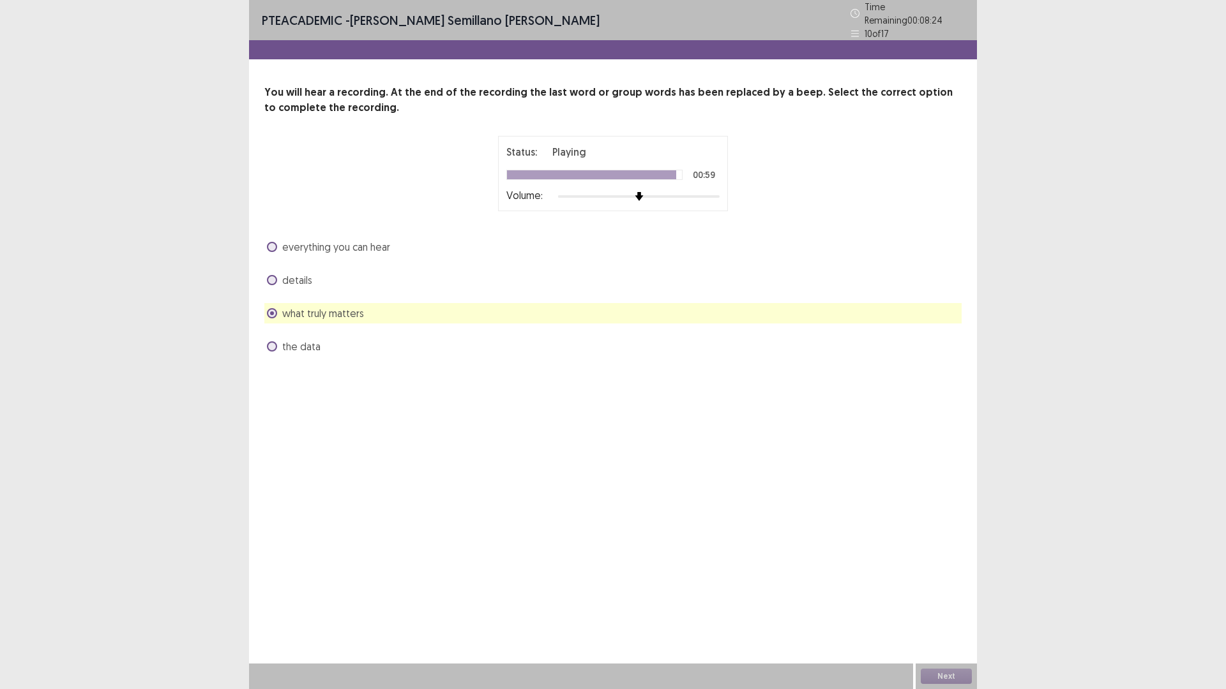
click at [321, 363] on div "PTE academic - [PERSON_NAME] semillano [PERSON_NAME] Time Remaining 00 : 08 : 2…" at bounding box center [613, 191] width 728 height 382
click at [320, 344] on div "the data" at bounding box center [612, 346] width 697 height 20
click at [306, 339] on span "the data" at bounding box center [301, 346] width 38 height 15
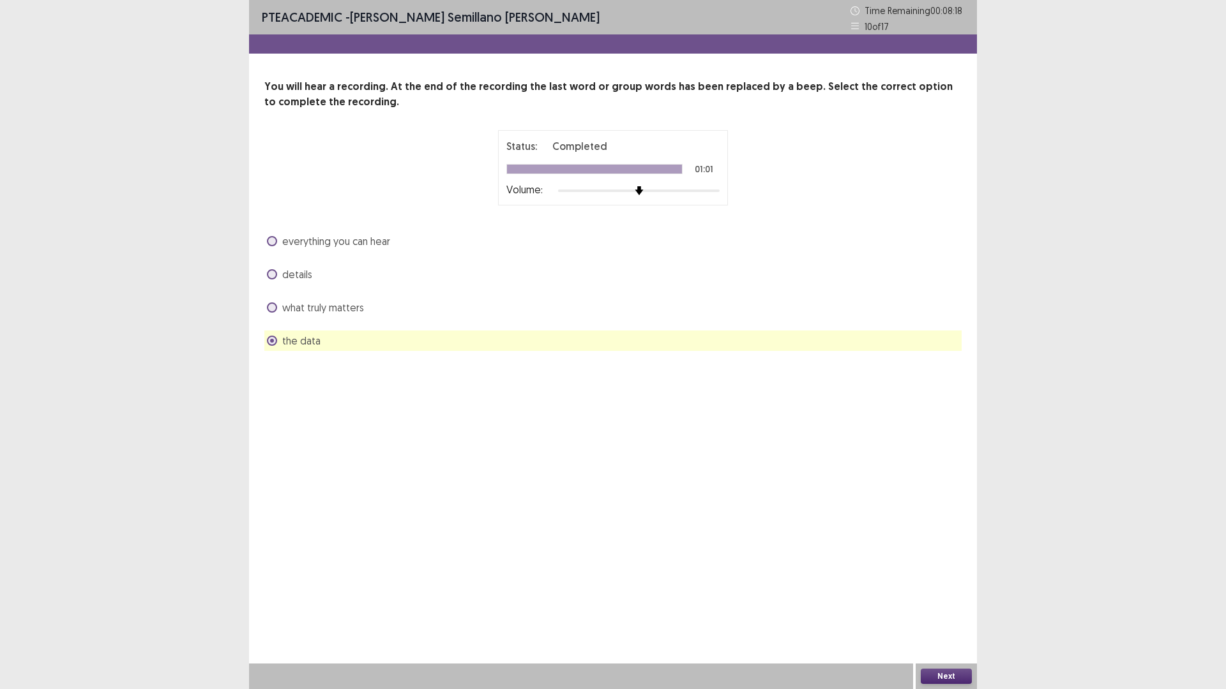
click at [305, 273] on span "details" at bounding box center [297, 274] width 30 height 15
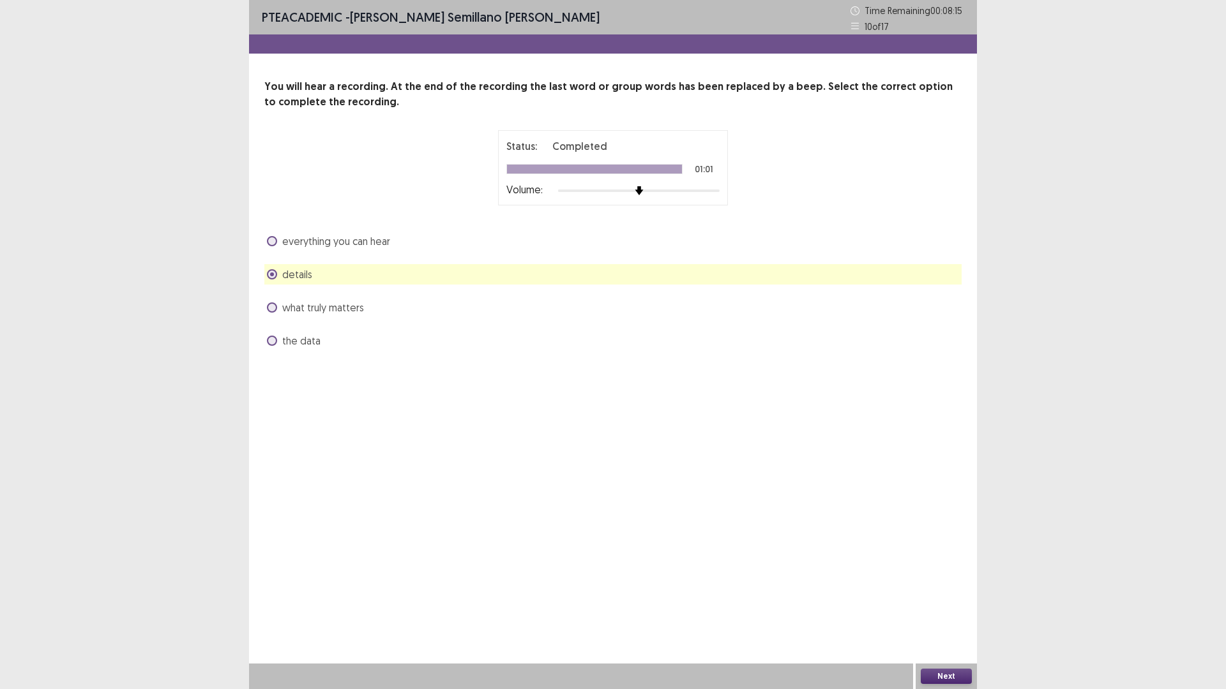
click at [339, 312] on span "what truly matters" at bounding box center [323, 307] width 82 height 15
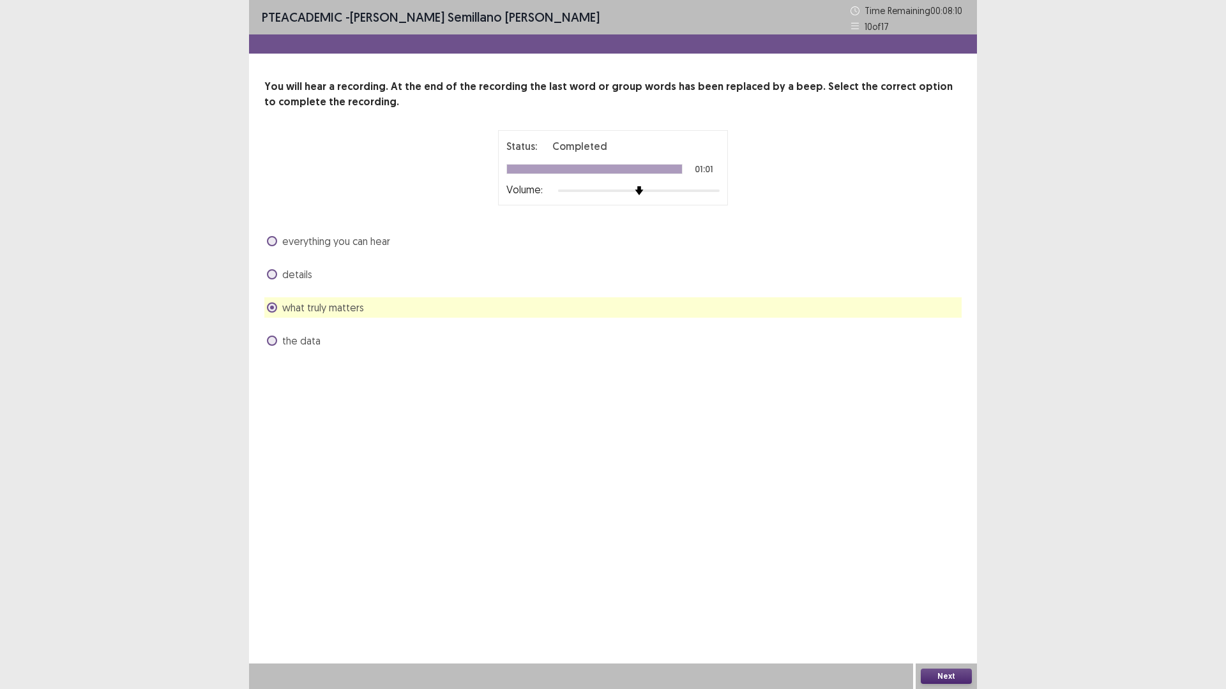
click at [310, 244] on span "everything you can hear" at bounding box center [336, 241] width 108 height 15
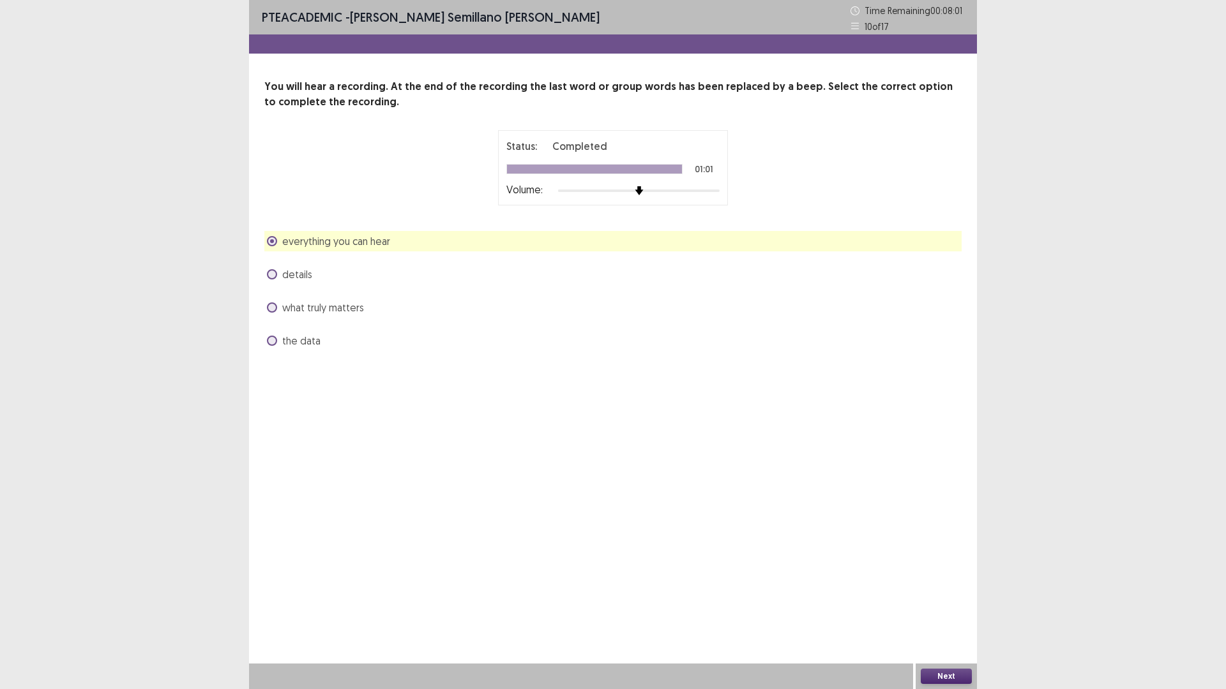
click at [957, 608] on div "Next" at bounding box center [945, 677] width 61 height 26
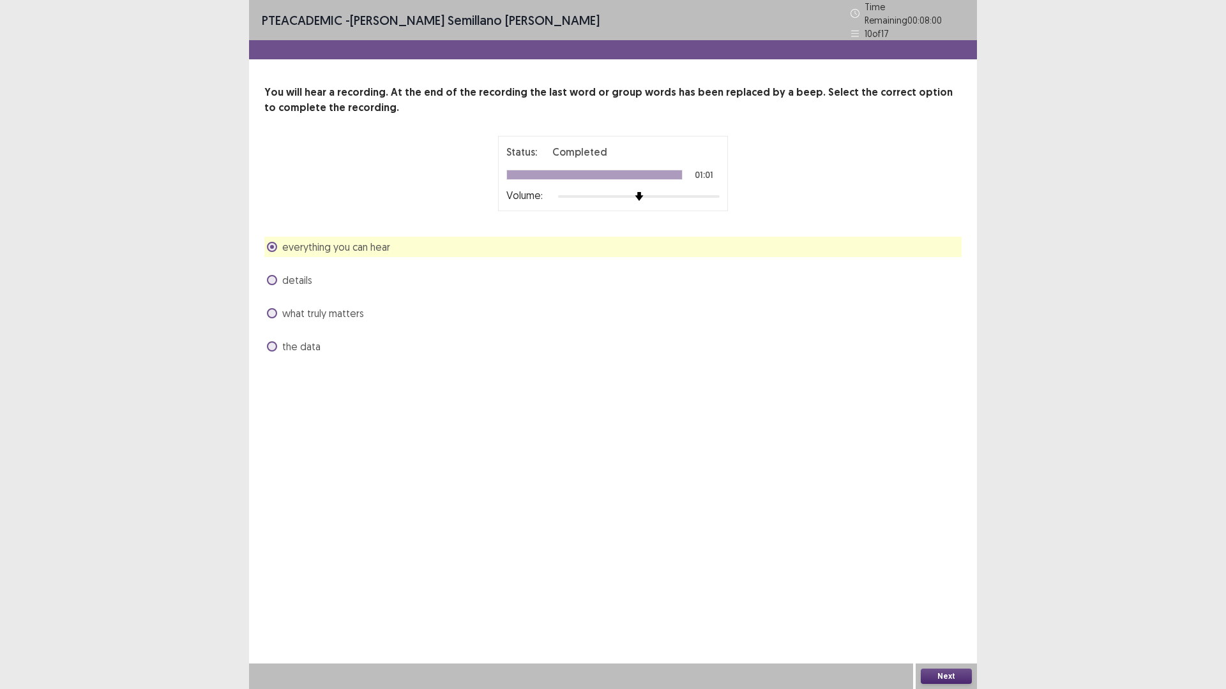
click at [946, 608] on button "Next" at bounding box center [945, 676] width 51 height 15
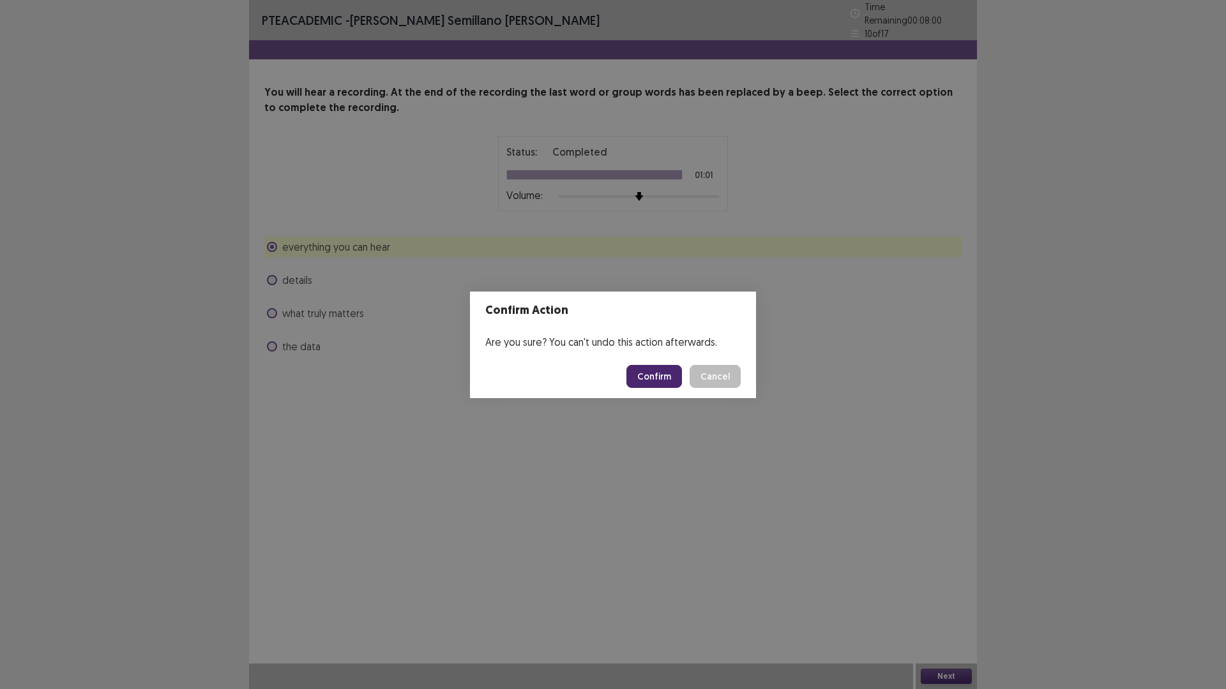
click at [663, 382] on button "Confirm" at bounding box center [654, 376] width 56 height 23
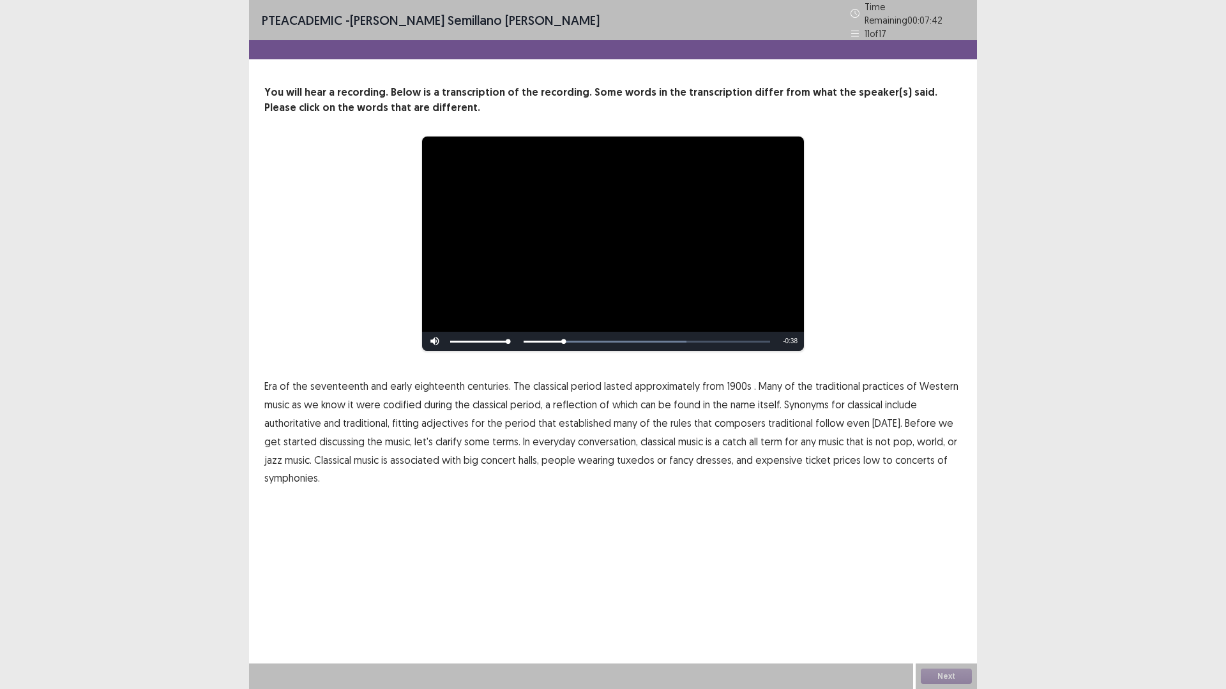
click at [737, 382] on span "1900s" at bounding box center [738, 386] width 25 height 15
drag, startPoint x: 779, startPoint y: 419, endPoint x: 852, endPoint y: 419, distance: 73.4
click at [783, 419] on span "traditional" at bounding box center [790, 423] width 45 height 15
click at [342, 473] on p "Era of the seventeenth and early eighteenth centuries. The classical period las…" at bounding box center [612, 432] width 697 height 110
click at [769, 379] on span "Many" at bounding box center [770, 386] width 24 height 15
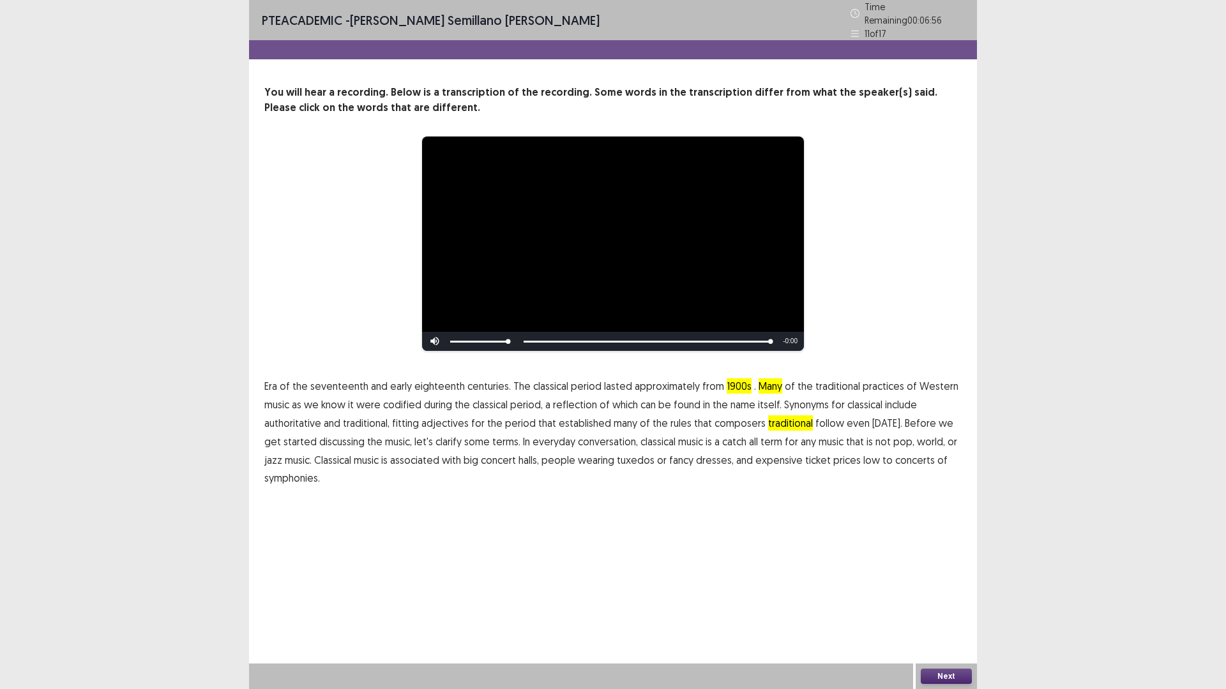
click at [336, 477] on p "Era of the seventeenth and early eighteenth centuries. The classical period las…" at bounding box center [612, 432] width 697 height 110
click at [306, 476] on span "symphonies." at bounding box center [292, 477] width 56 height 15
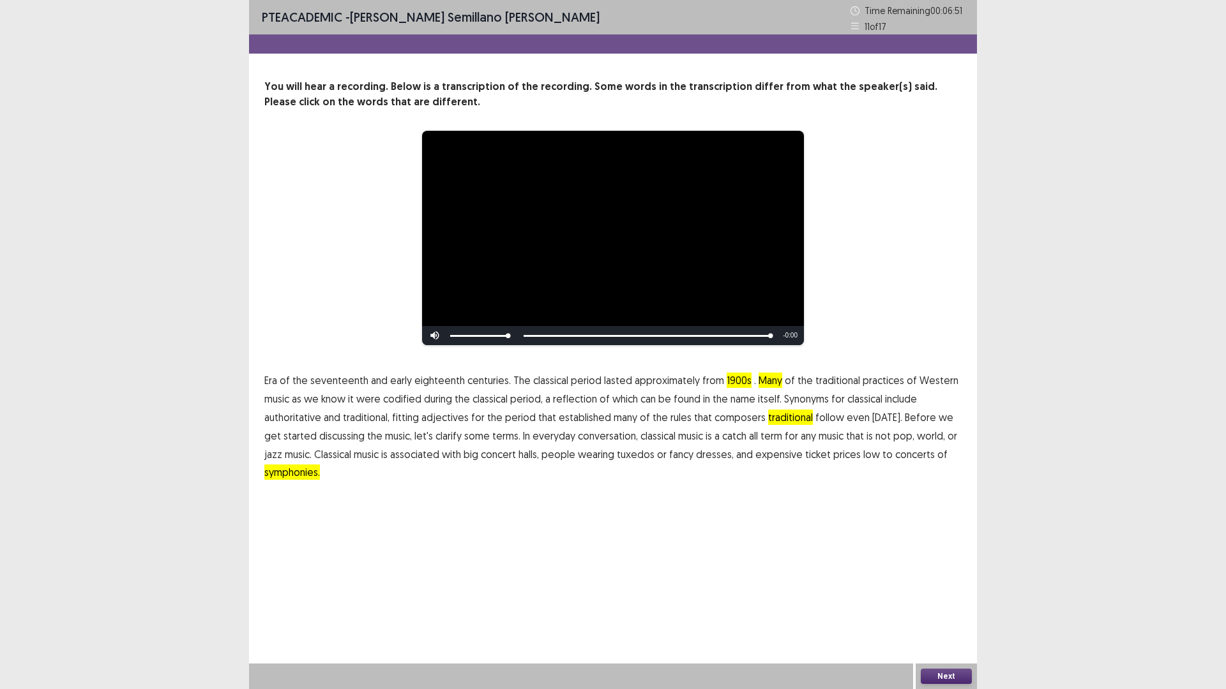
click at [954, 608] on button "Next" at bounding box center [945, 676] width 51 height 15
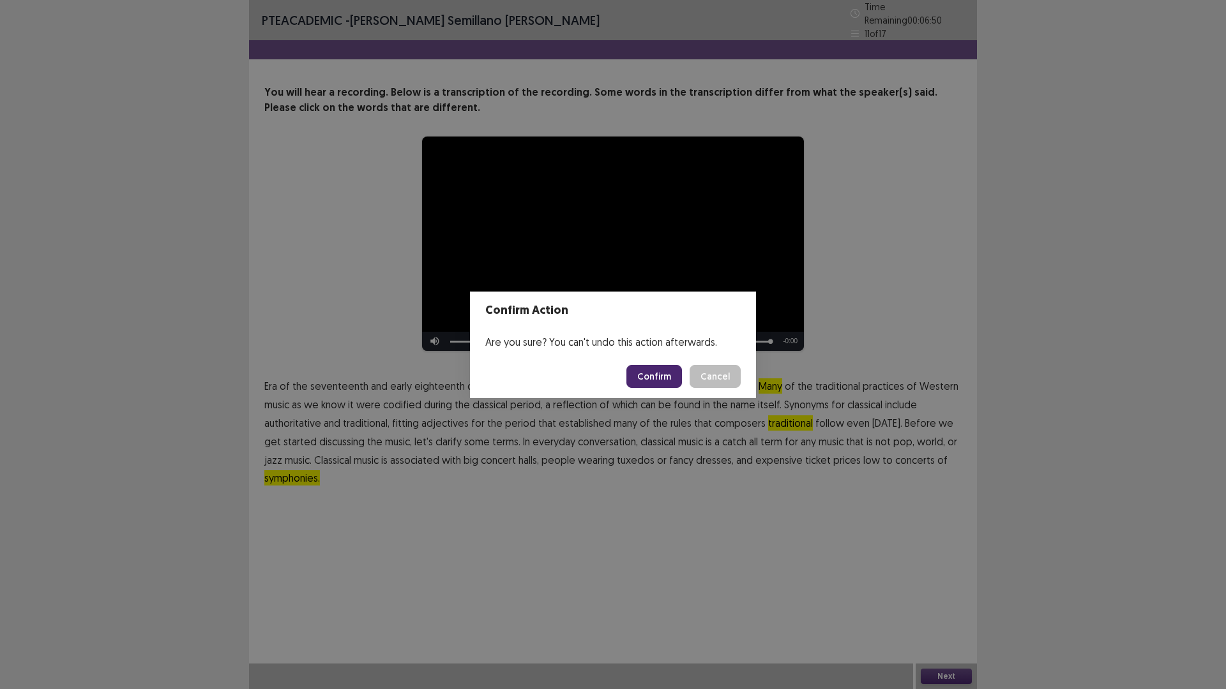
click at [654, 375] on button "Confirm" at bounding box center [654, 376] width 56 height 23
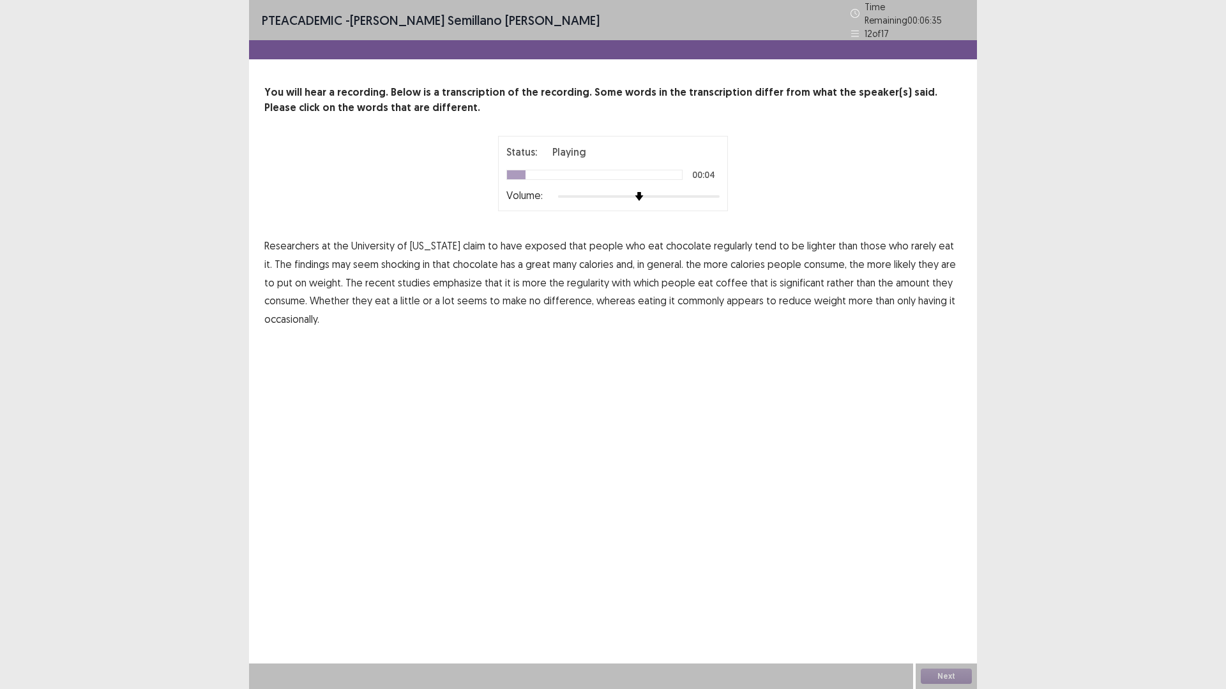
click at [545, 243] on span "exposed" at bounding box center [545, 245] width 41 height 15
click at [381, 260] on span "shocking" at bounding box center [400, 264] width 39 height 15
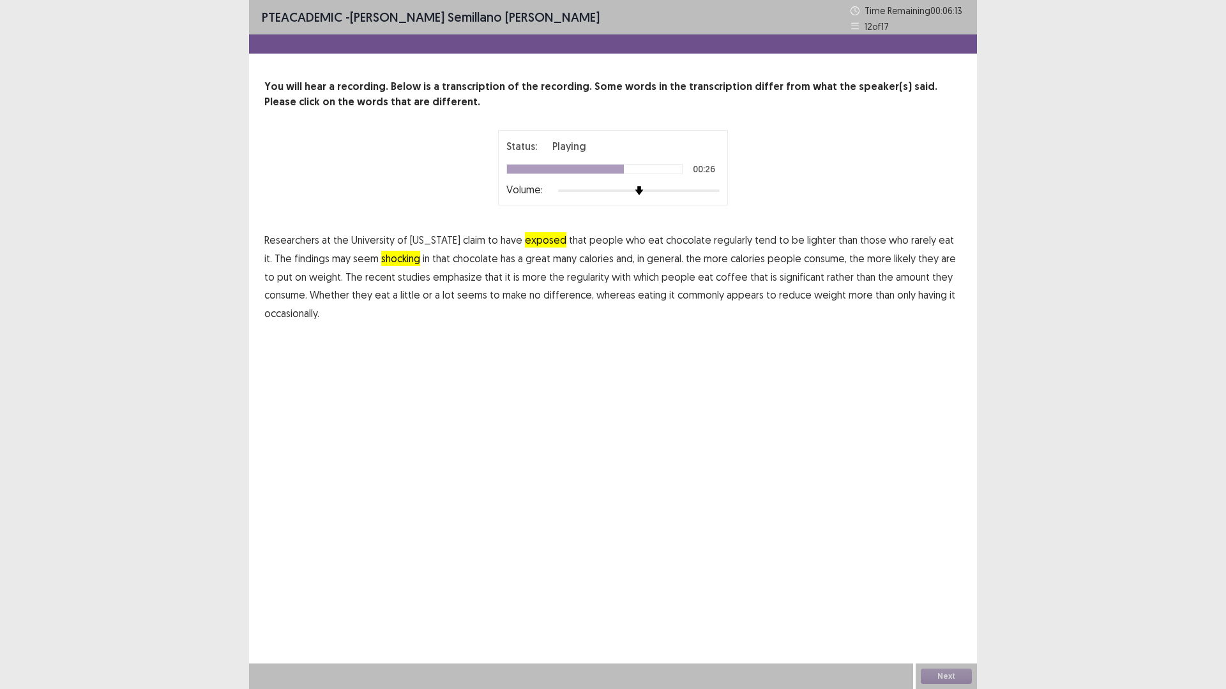
click at [716, 277] on span "coffee" at bounding box center [732, 276] width 32 height 15
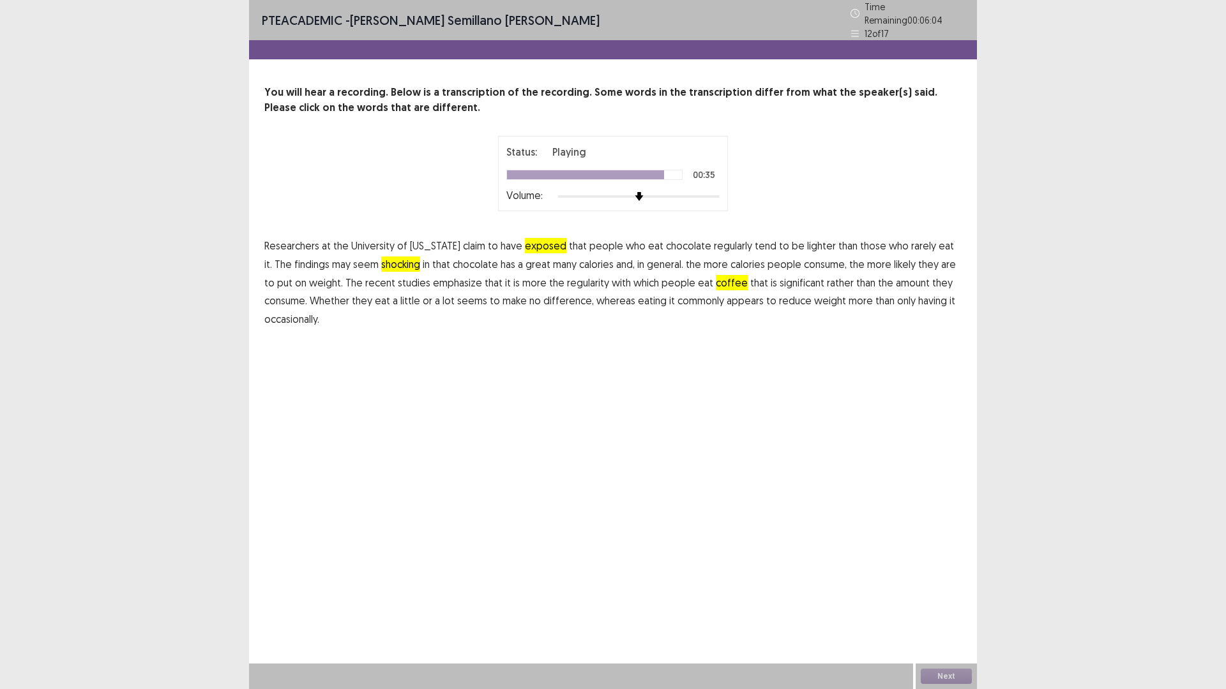
click at [677, 298] on span "commonly" at bounding box center [700, 300] width 47 height 15
click at [940, 386] on div "PTE academic - [PERSON_NAME] semillano [PERSON_NAME] Time Remaining 00 : 06 : 0…" at bounding box center [613, 344] width 728 height 689
click at [957, 608] on button "Next" at bounding box center [945, 676] width 51 height 15
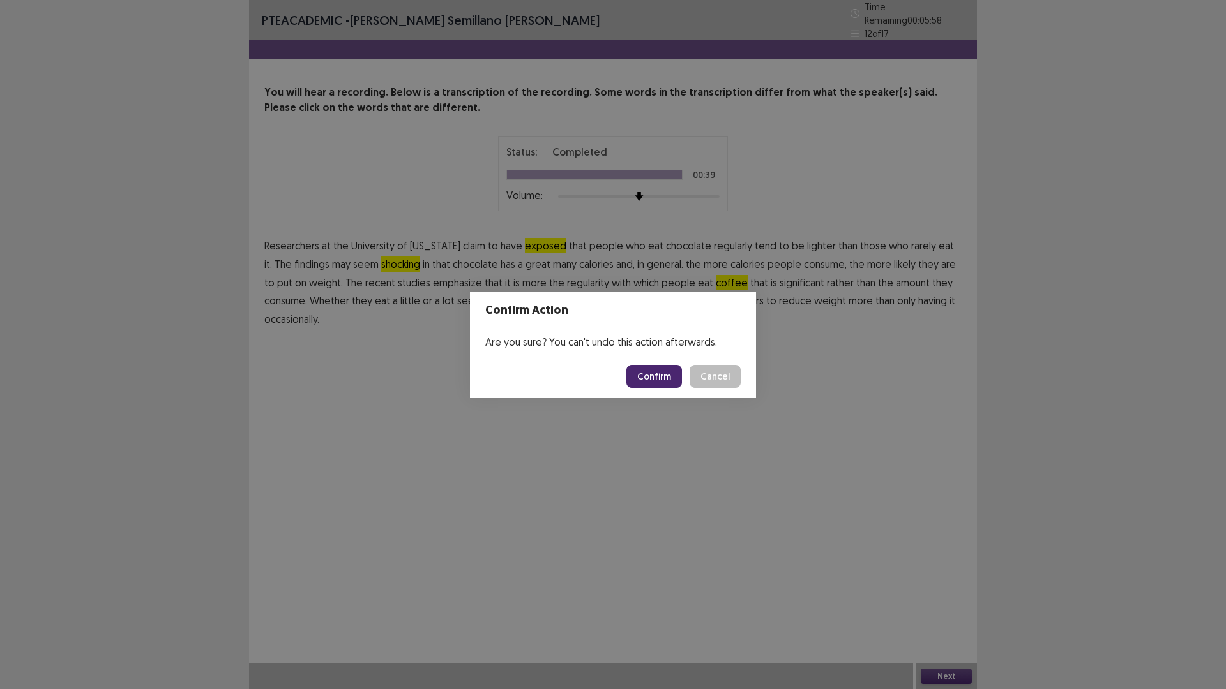
drag, startPoint x: 642, startPoint y: 373, endPoint x: 639, endPoint y: 368, distance: 6.6
click at [641, 373] on button "Confirm" at bounding box center [654, 376] width 56 height 23
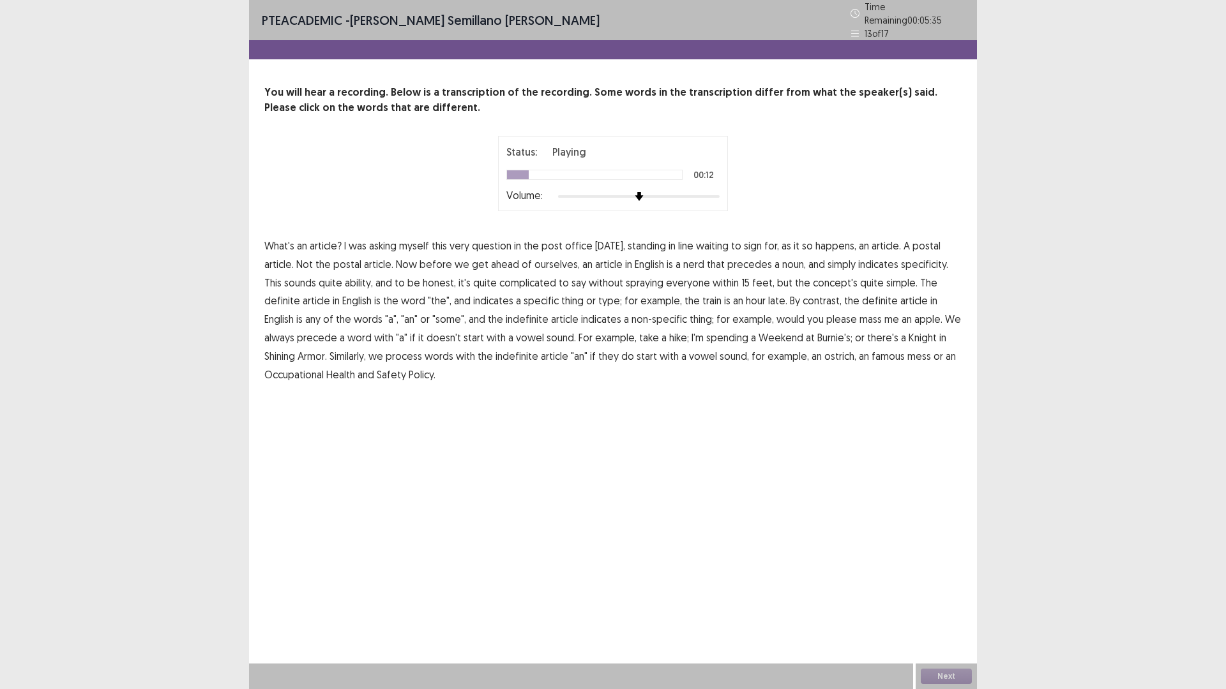
click at [741, 241] on span "to" at bounding box center [736, 245] width 10 height 15
click at [691, 262] on span "nerd" at bounding box center [693, 264] width 21 height 15
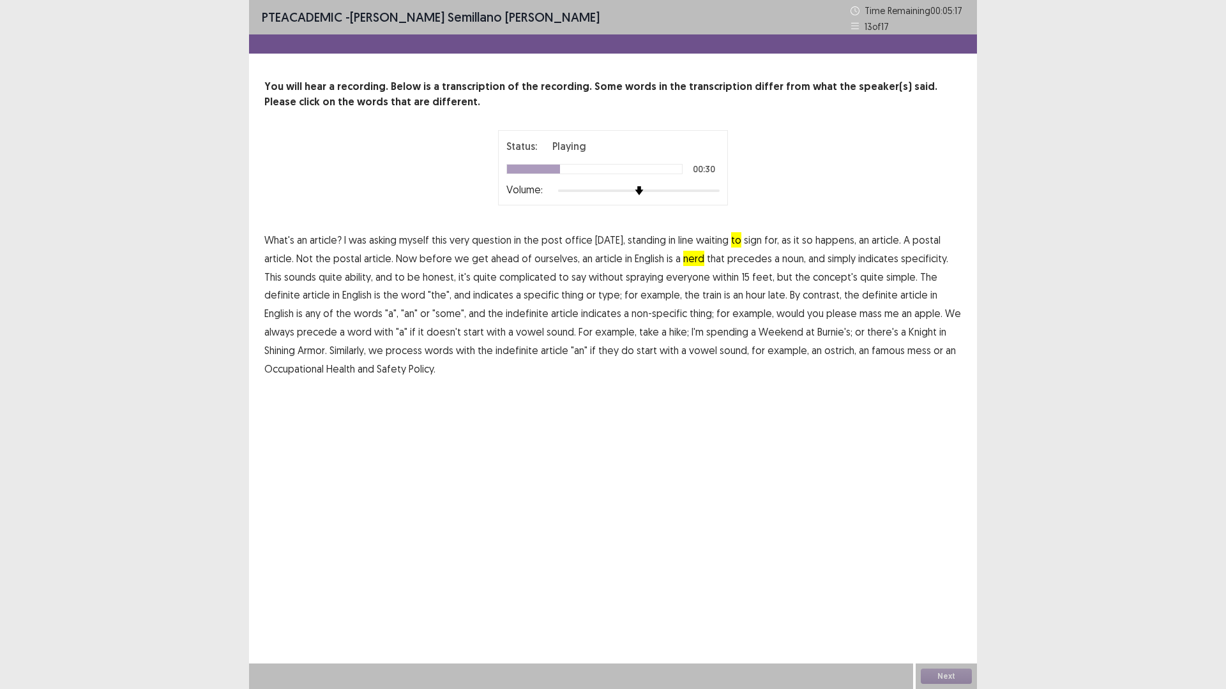
click at [345, 274] on span "ability," at bounding box center [359, 276] width 28 height 15
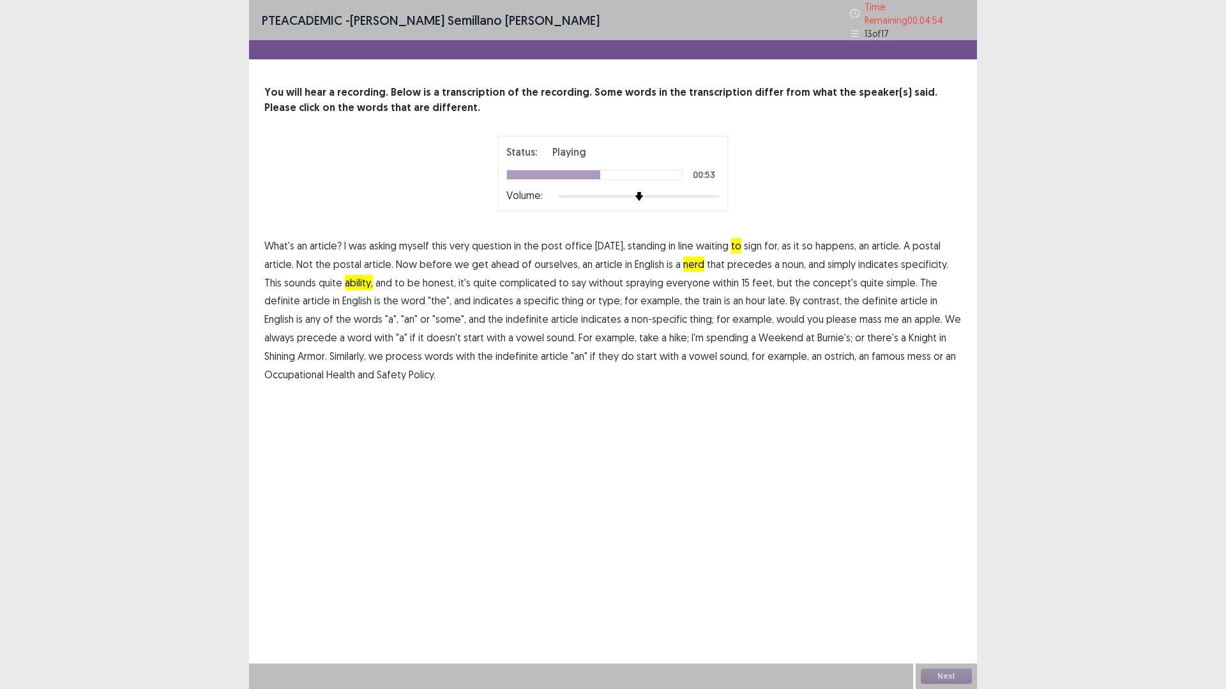
click at [862, 297] on span "definite" at bounding box center [880, 300] width 36 height 15
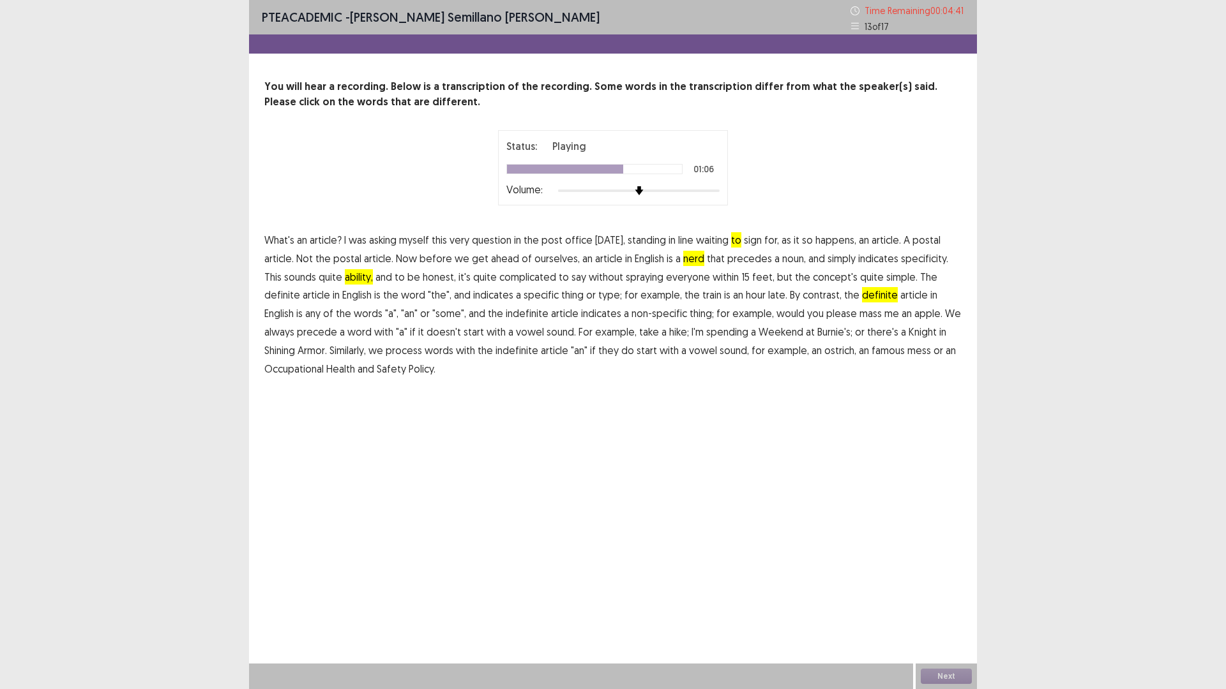
click at [859, 316] on span "mass" at bounding box center [870, 313] width 22 height 15
click at [871, 352] on span "famous" at bounding box center [887, 350] width 33 height 15
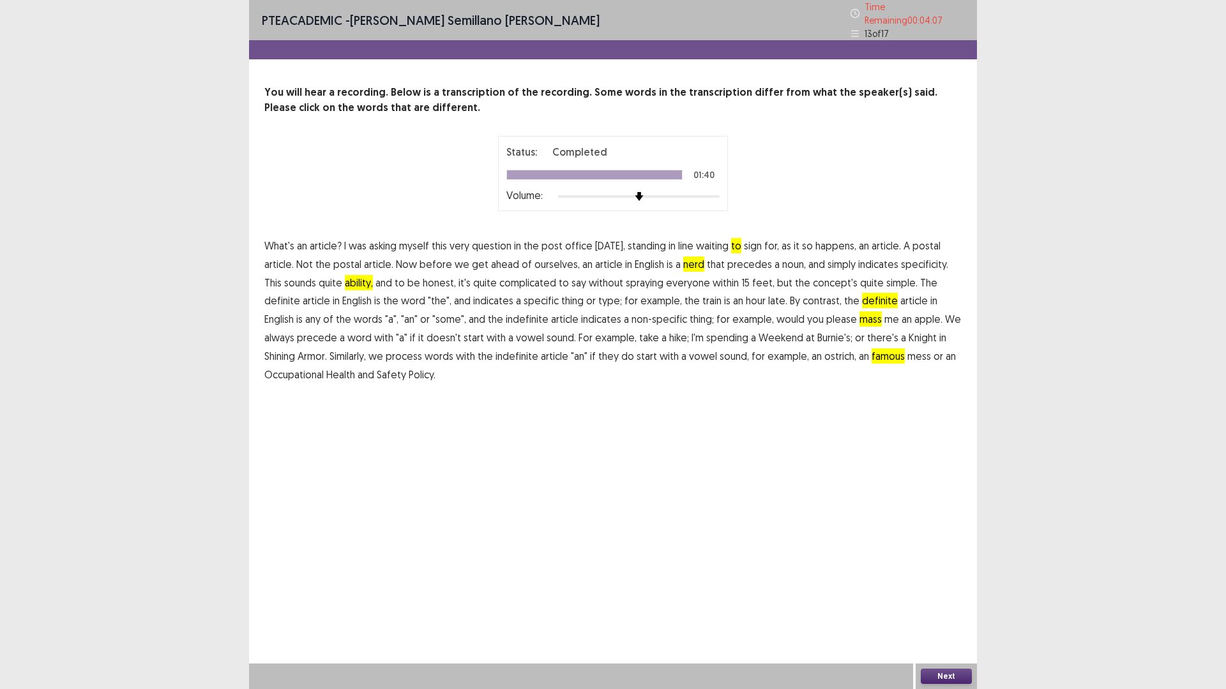
click at [945, 608] on button "Next" at bounding box center [945, 676] width 51 height 15
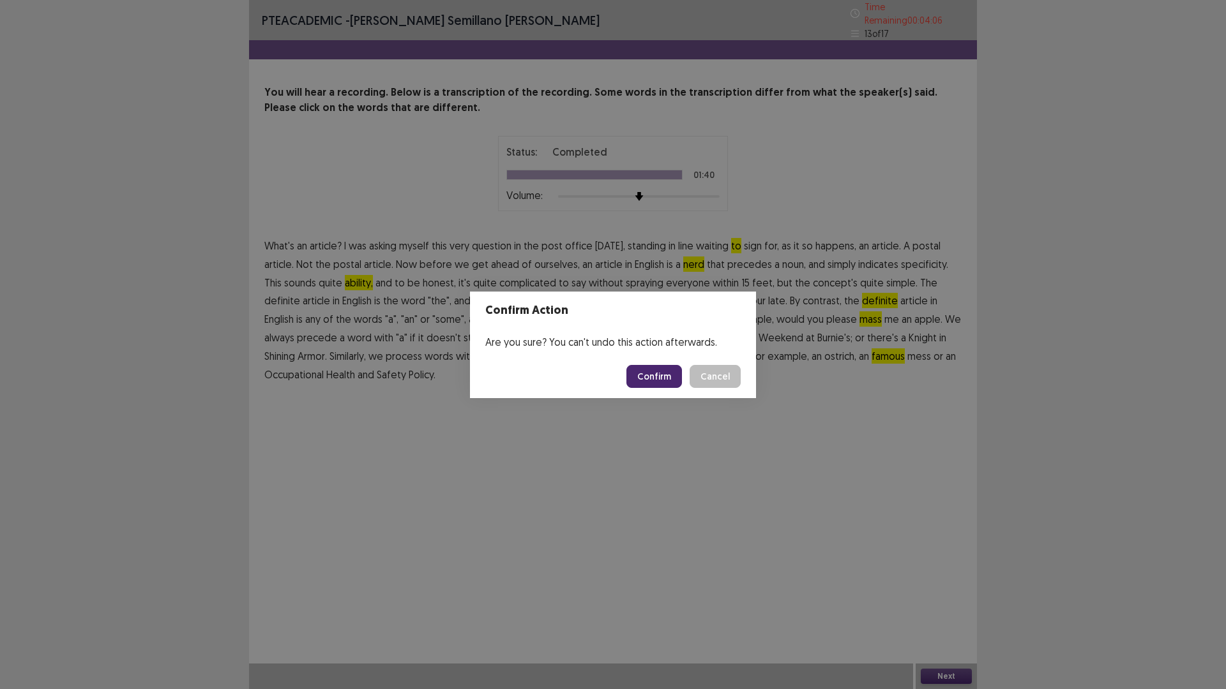
click at [645, 376] on button "Confirm" at bounding box center [654, 376] width 56 height 23
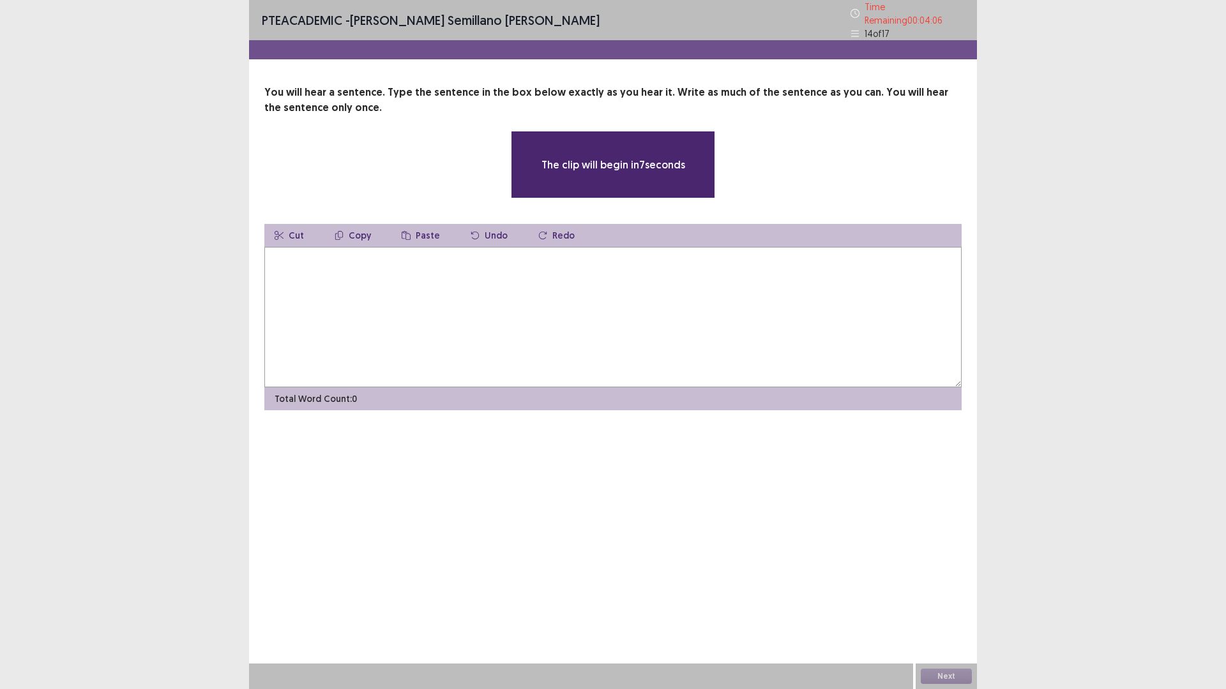
click at [469, 274] on textarea at bounding box center [612, 317] width 697 height 140
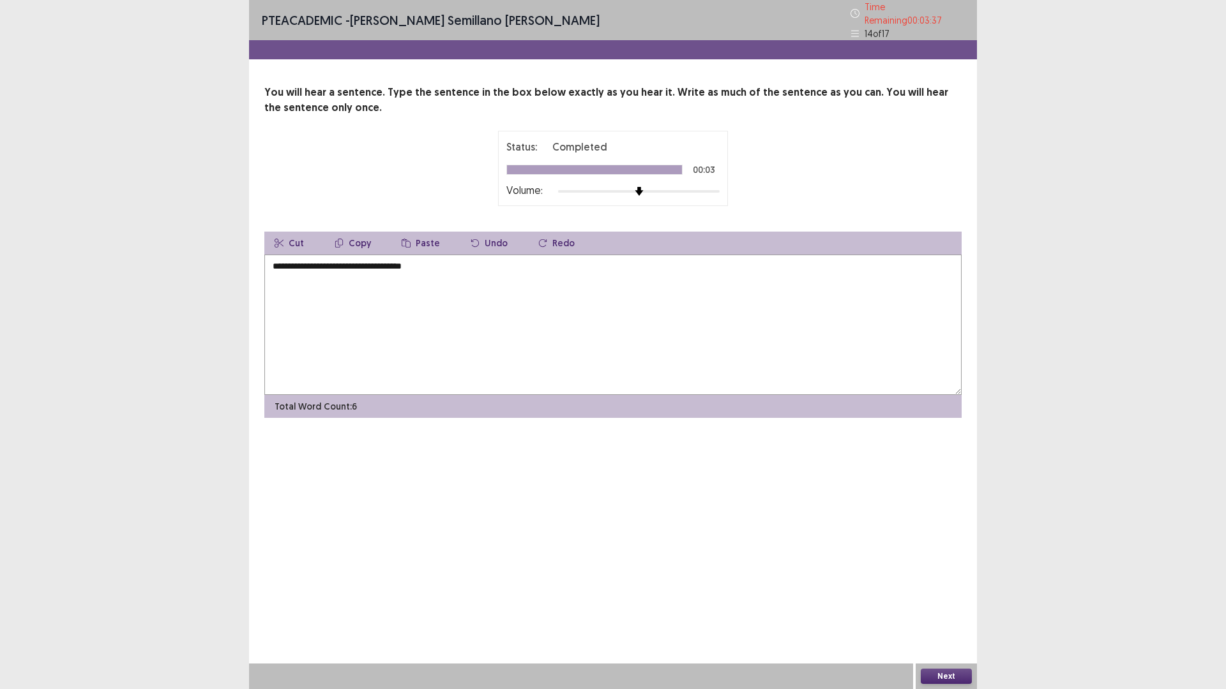
click at [956, 608] on button "Next" at bounding box center [945, 676] width 51 height 15
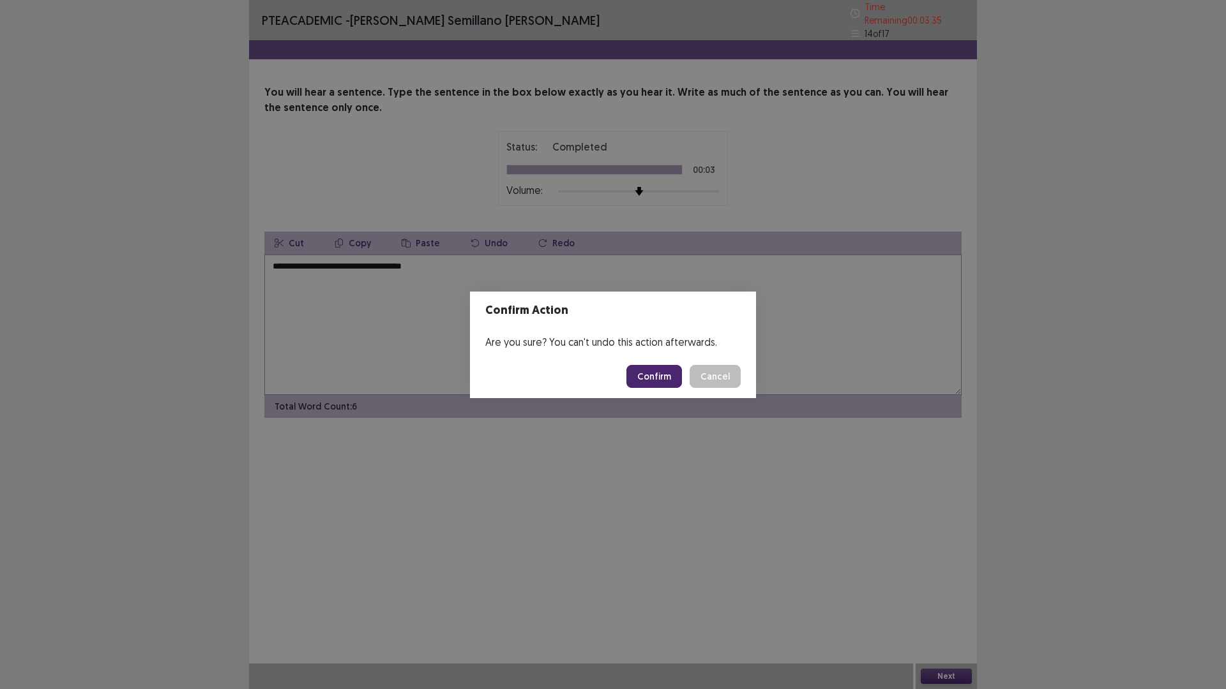
drag, startPoint x: 711, startPoint y: 377, endPoint x: 702, endPoint y: 364, distance: 15.1
click at [711, 375] on button "Cancel" at bounding box center [714, 376] width 51 height 23
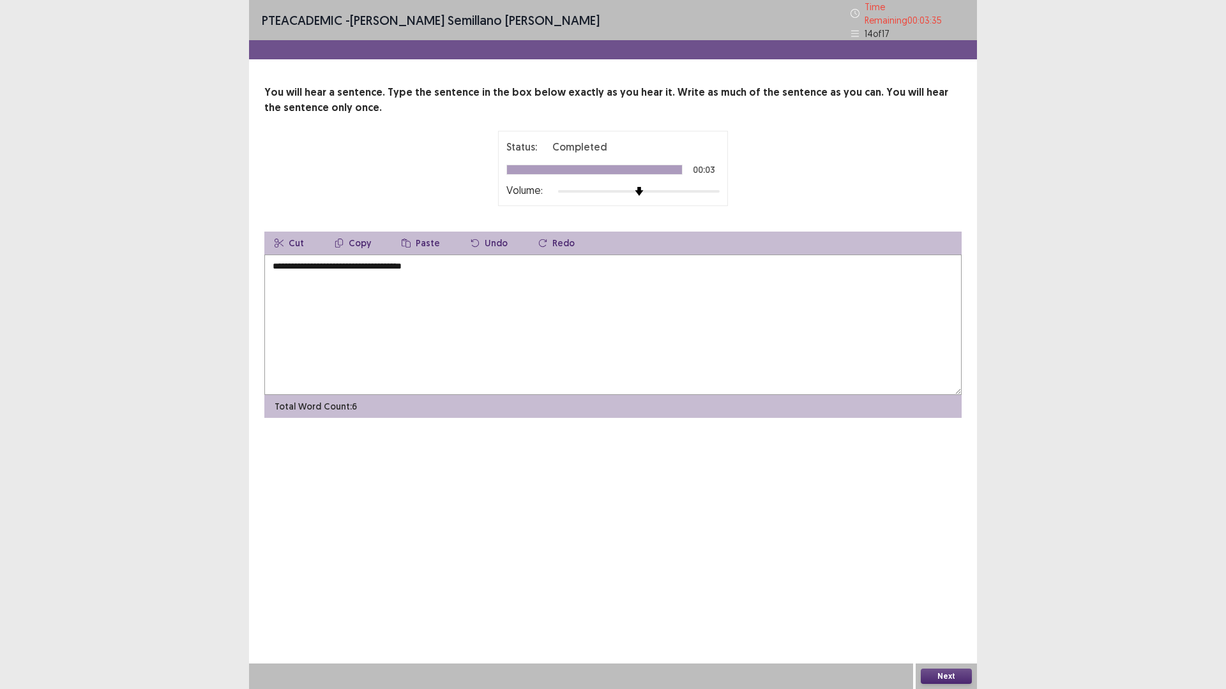
click at [442, 258] on textarea "**********" at bounding box center [612, 325] width 697 height 140
type textarea "**********"
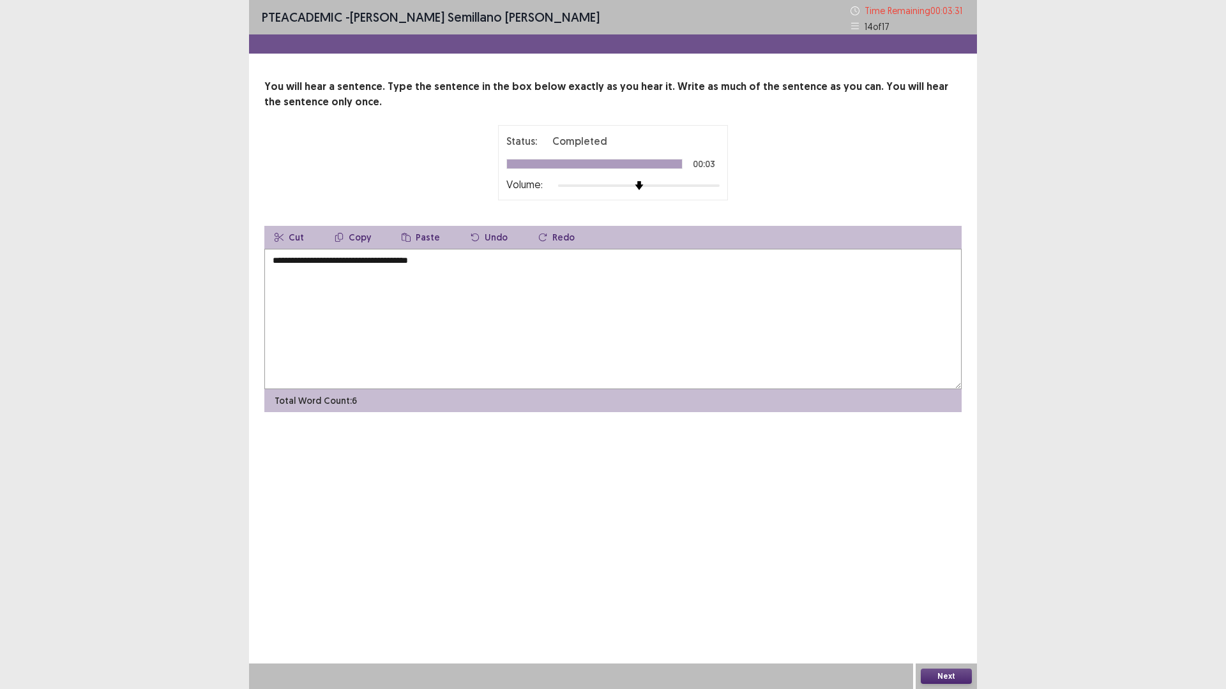
click at [934, 608] on button "Next" at bounding box center [945, 676] width 51 height 15
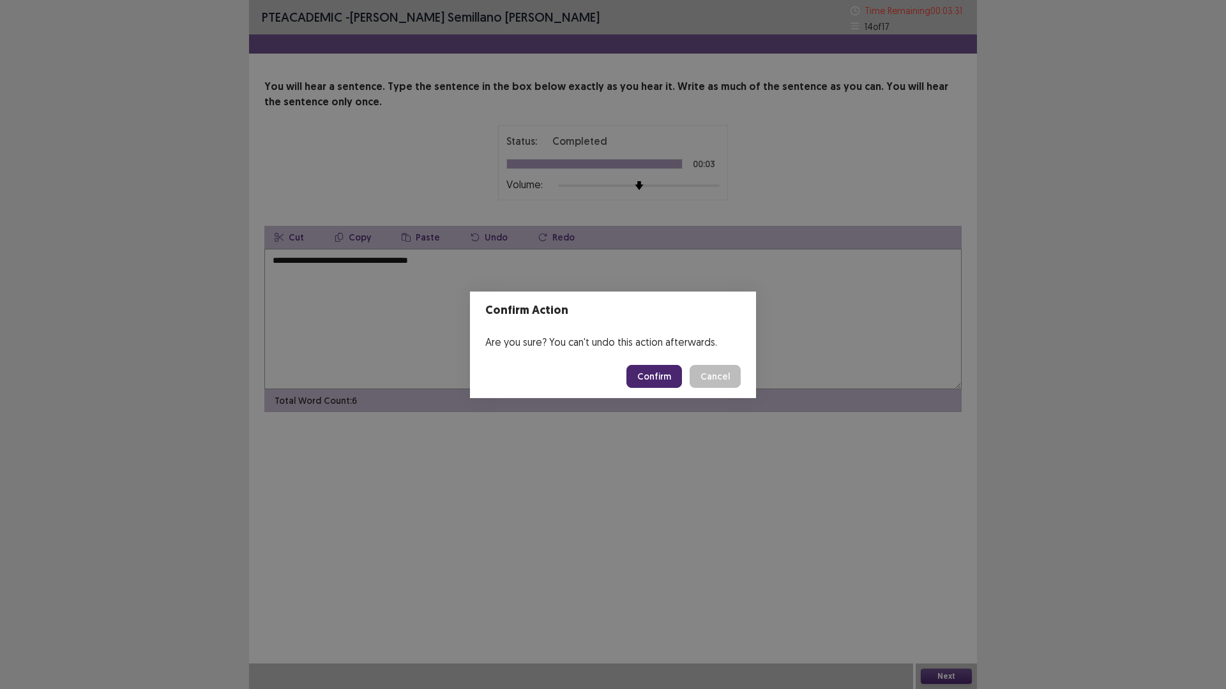
drag, startPoint x: 673, startPoint y: 375, endPoint x: 607, endPoint y: 342, distance: 73.7
click at [672, 375] on button "Confirm" at bounding box center [654, 376] width 56 height 23
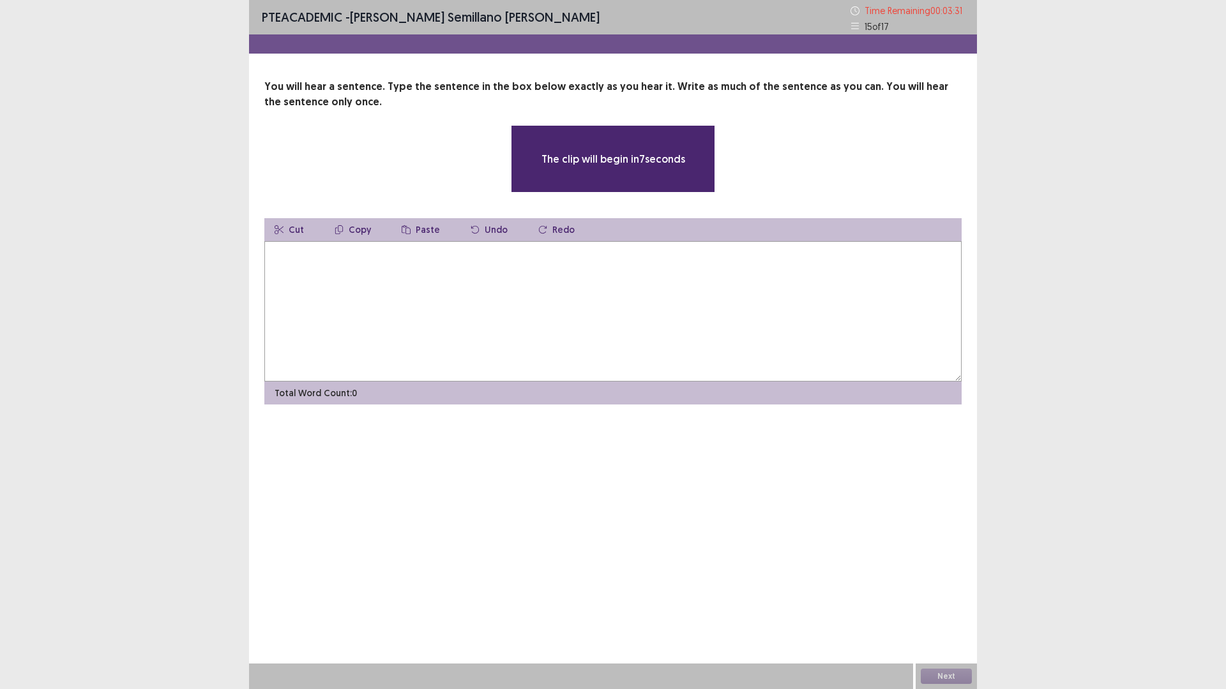
click at [396, 272] on textarea at bounding box center [612, 311] width 697 height 140
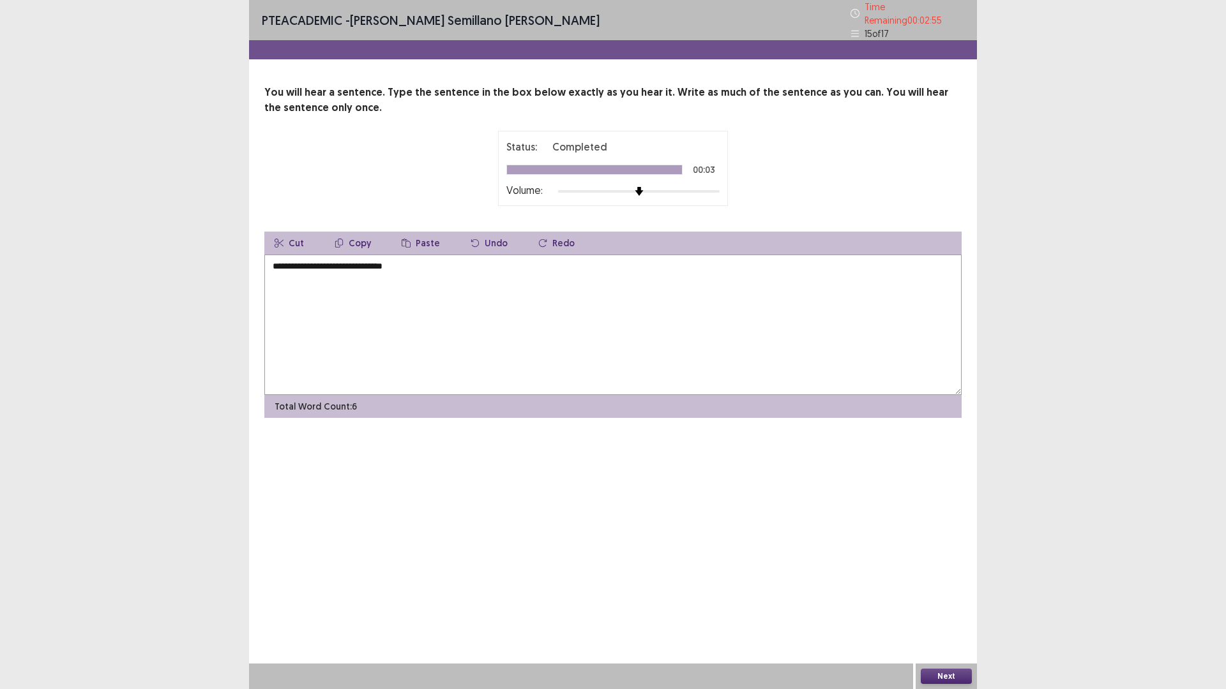
click at [949, 608] on div "Next" at bounding box center [945, 677] width 61 height 26
click at [942, 608] on button "Next" at bounding box center [945, 676] width 51 height 15
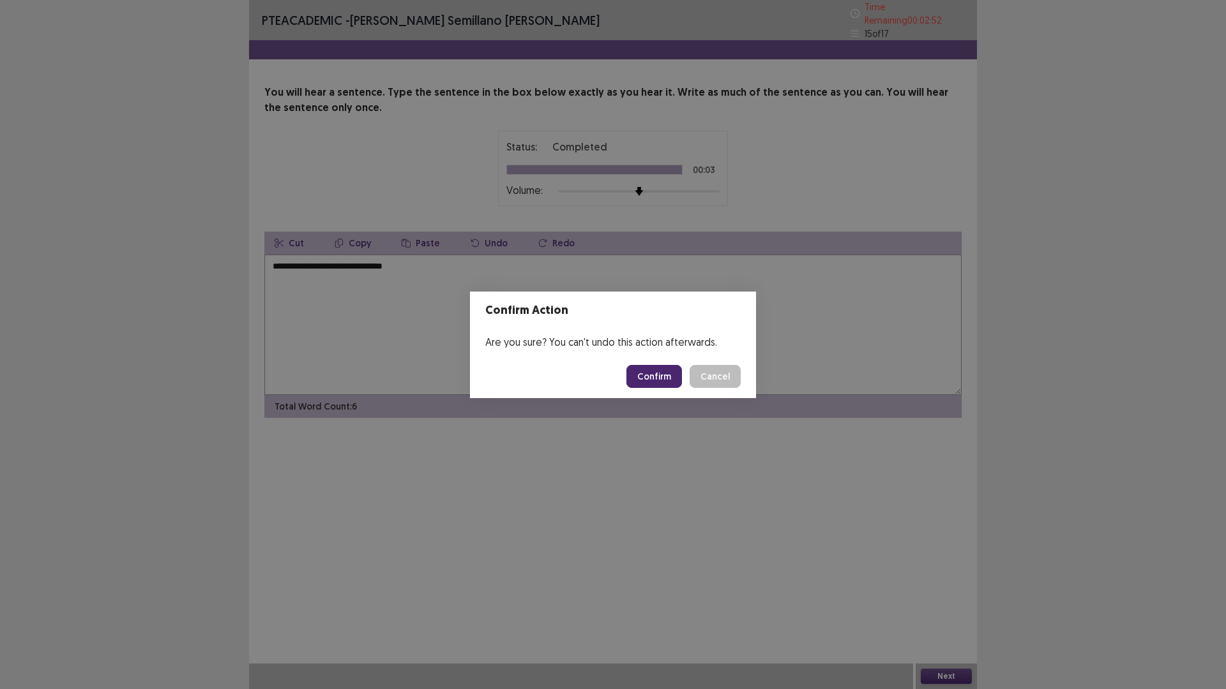
click at [730, 373] on button "Cancel" at bounding box center [714, 376] width 51 height 23
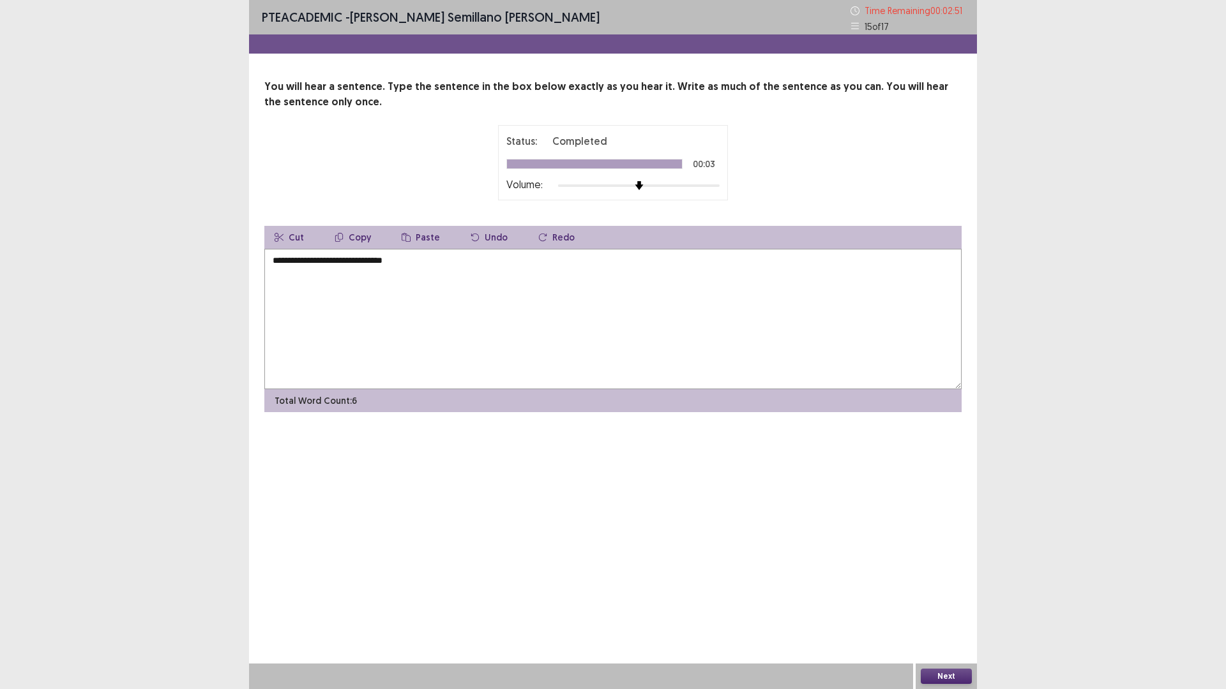
click at [342, 260] on textarea "**********" at bounding box center [612, 319] width 697 height 140
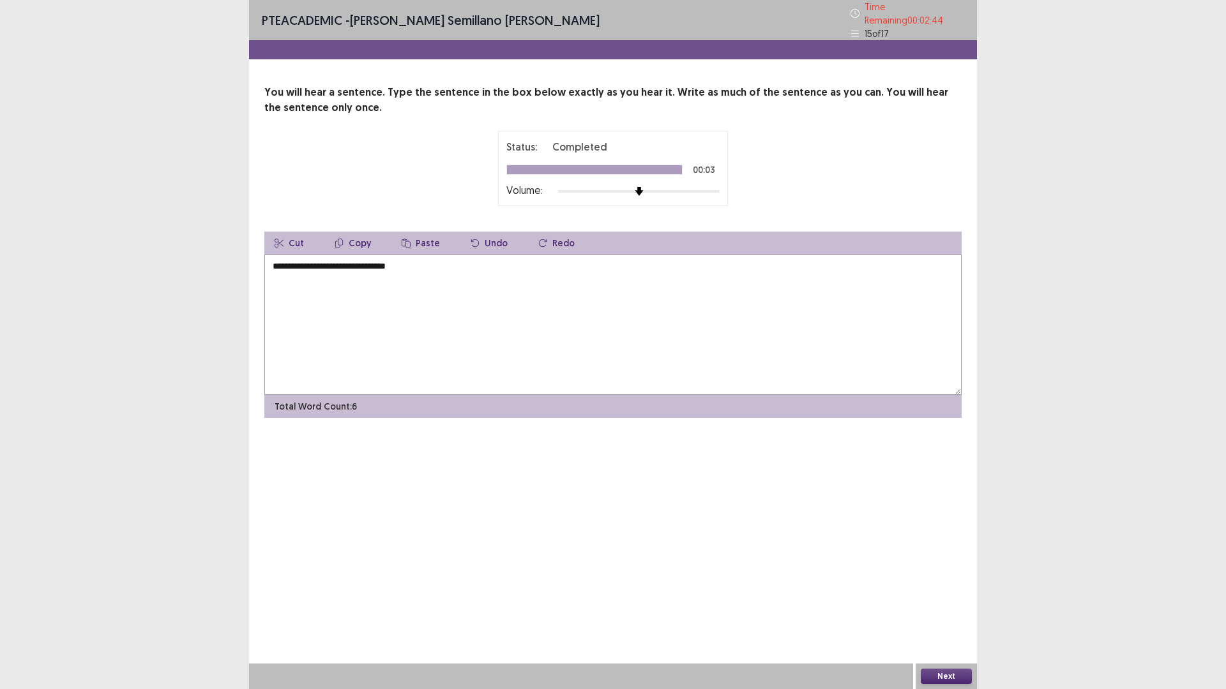
type textarea "**********"
click at [962, 608] on button "Next" at bounding box center [945, 676] width 51 height 15
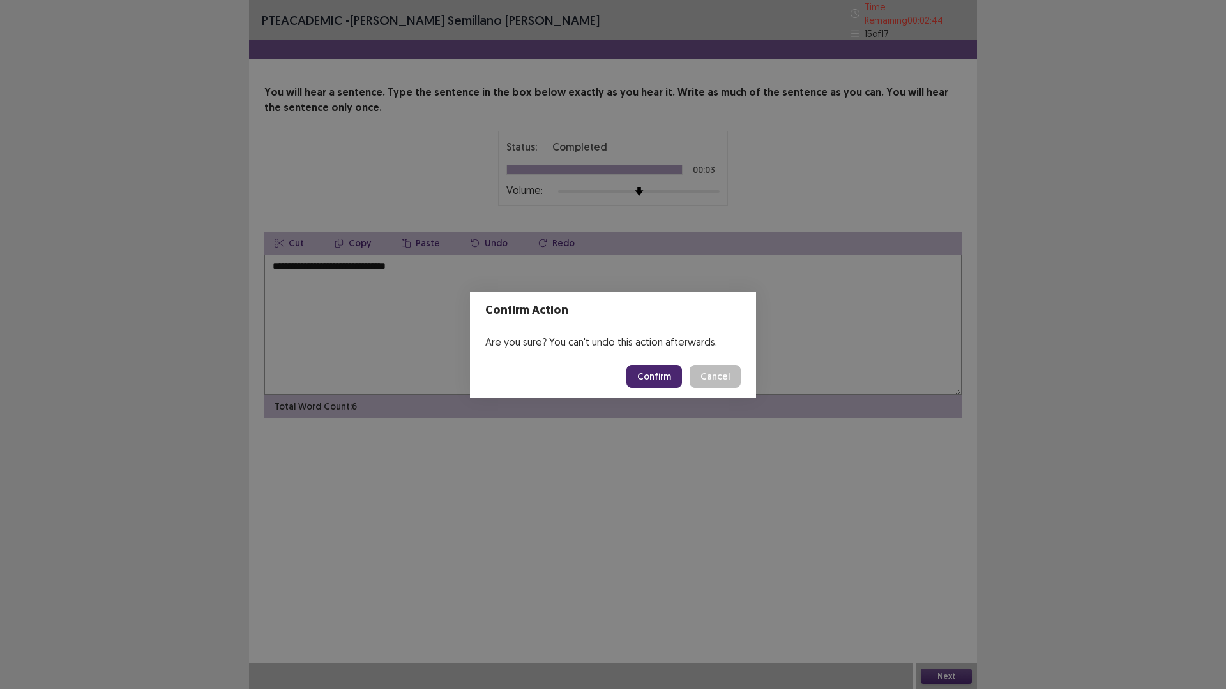
click at [646, 375] on button "Confirm" at bounding box center [654, 376] width 56 height 23
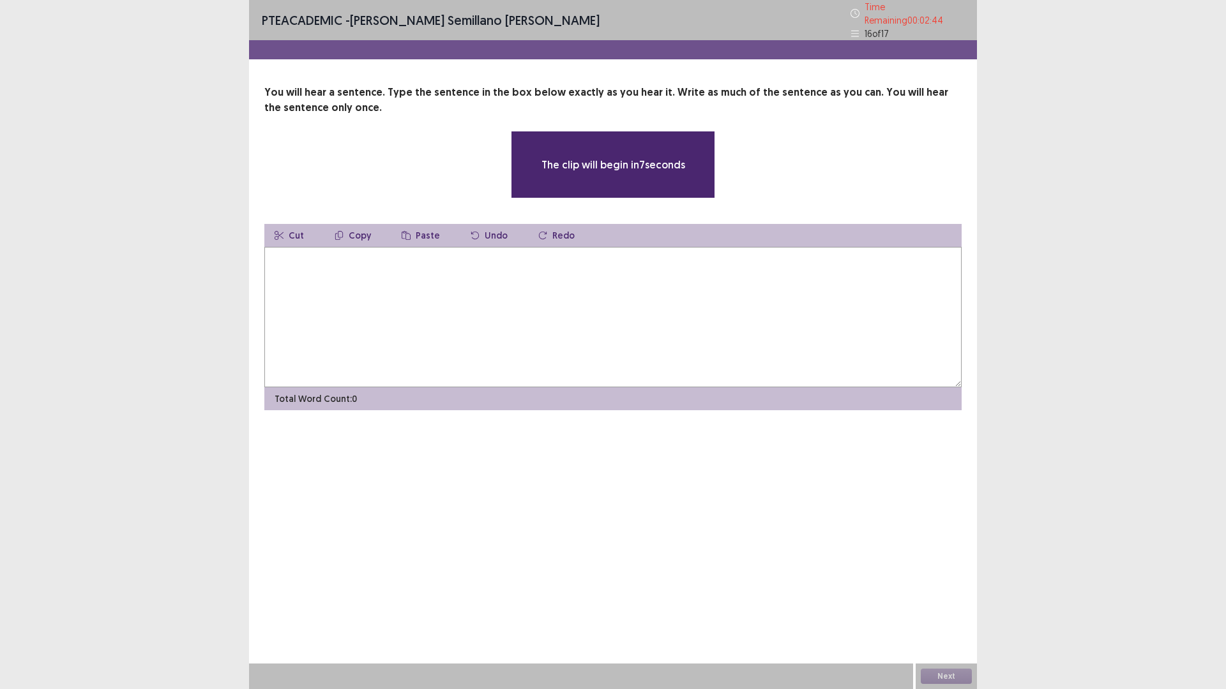
click at [488, 289] on textarea at bounding box center [612, 317] width 697 height 140
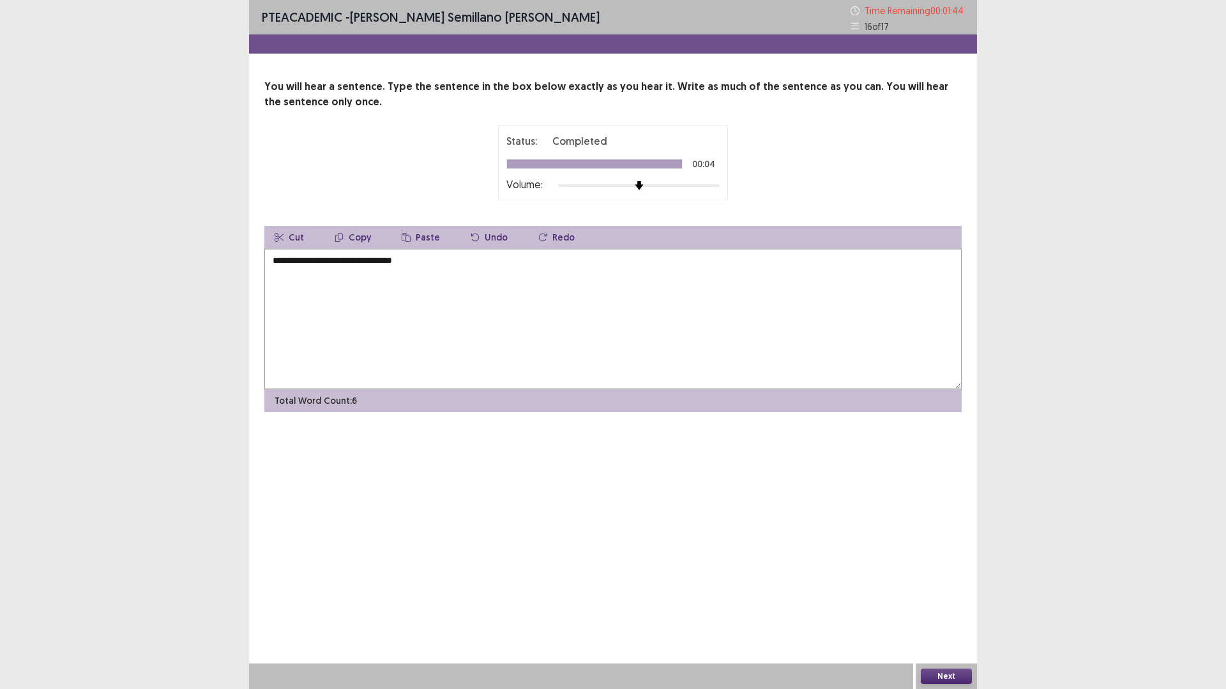
type textarea "**********"
click at [946, 608] on button "Next" at bounding box center [945, 676] width 51 height 15
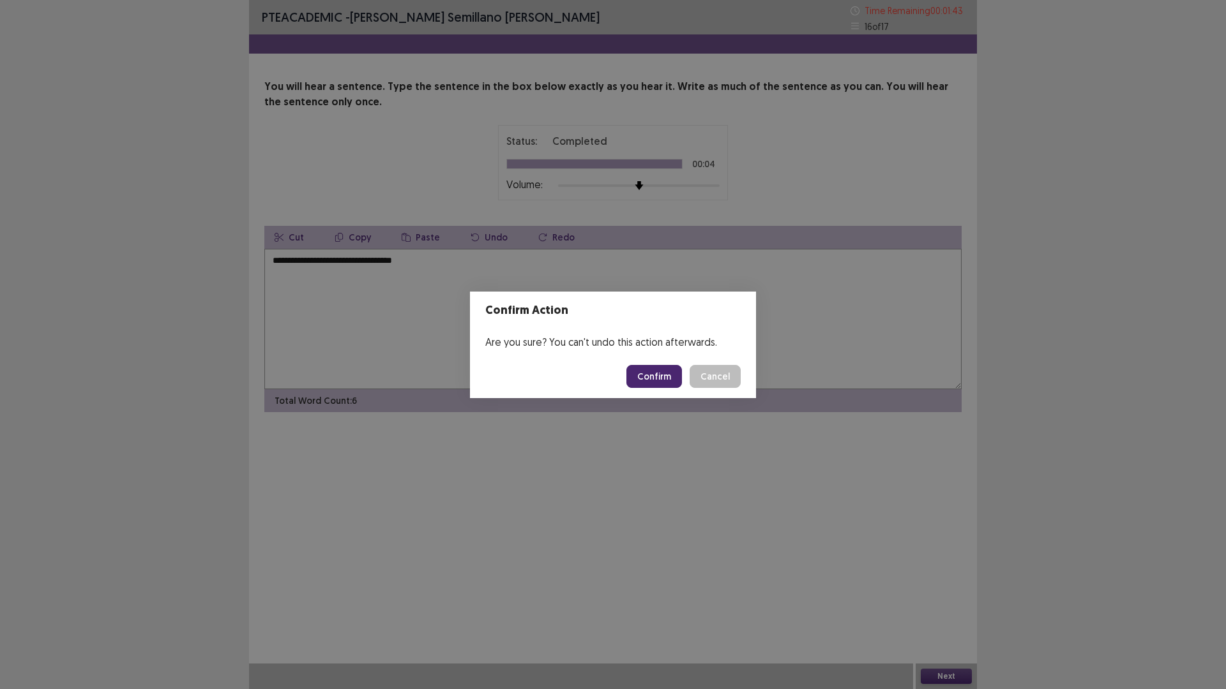
click at [661, 385] on button "Confirm" at bounding box center [654, 376] width 56 height 23
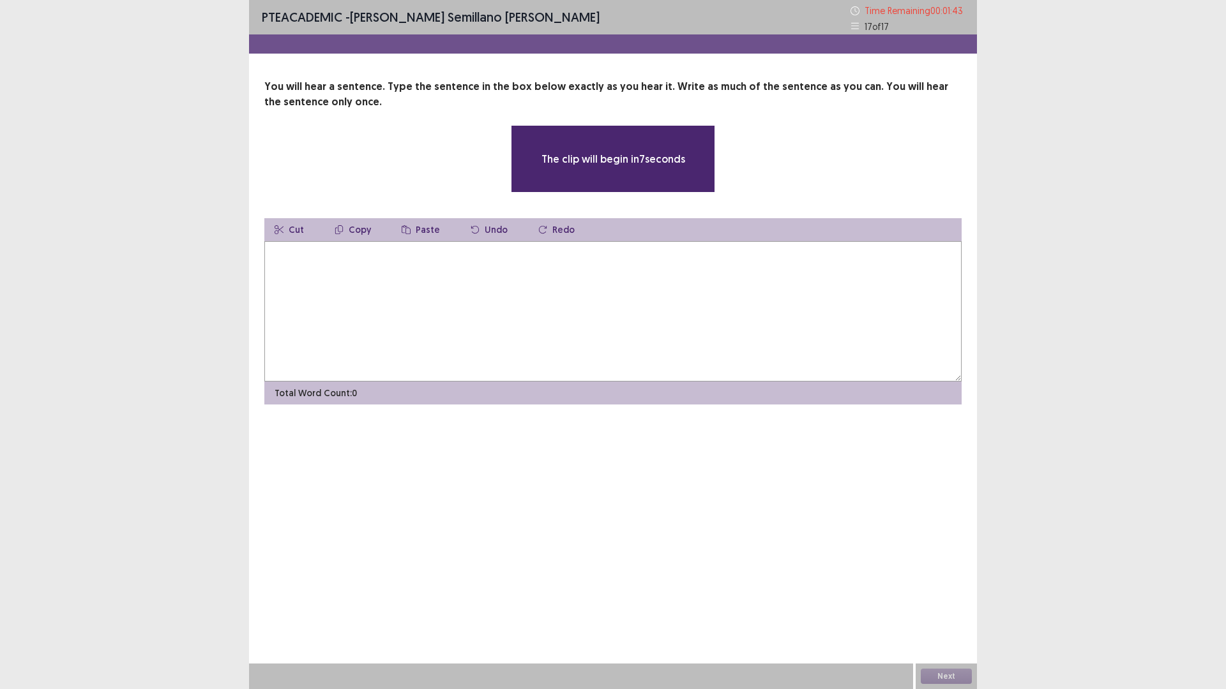
click at [500, 282] on textarea at bounding box center [612, 311] width 697 height 140
click at [647, 177] on div "The clip will begin in 4 seconds" at bounding box center [613, 159] width 204 height 68
click at [641, 156] on p "The clip will begin in 4 seconds" at bounding box center [613, 158] width 144 height 15
drag, startPoint x: 631, startPoint y: 159, endPoint x: 622, endPoint y: 207, distance: 49.4
click at [672, 166] on p "The clip will begin in 3 seconds" at bounding box center [612, 158] width 143 height 15
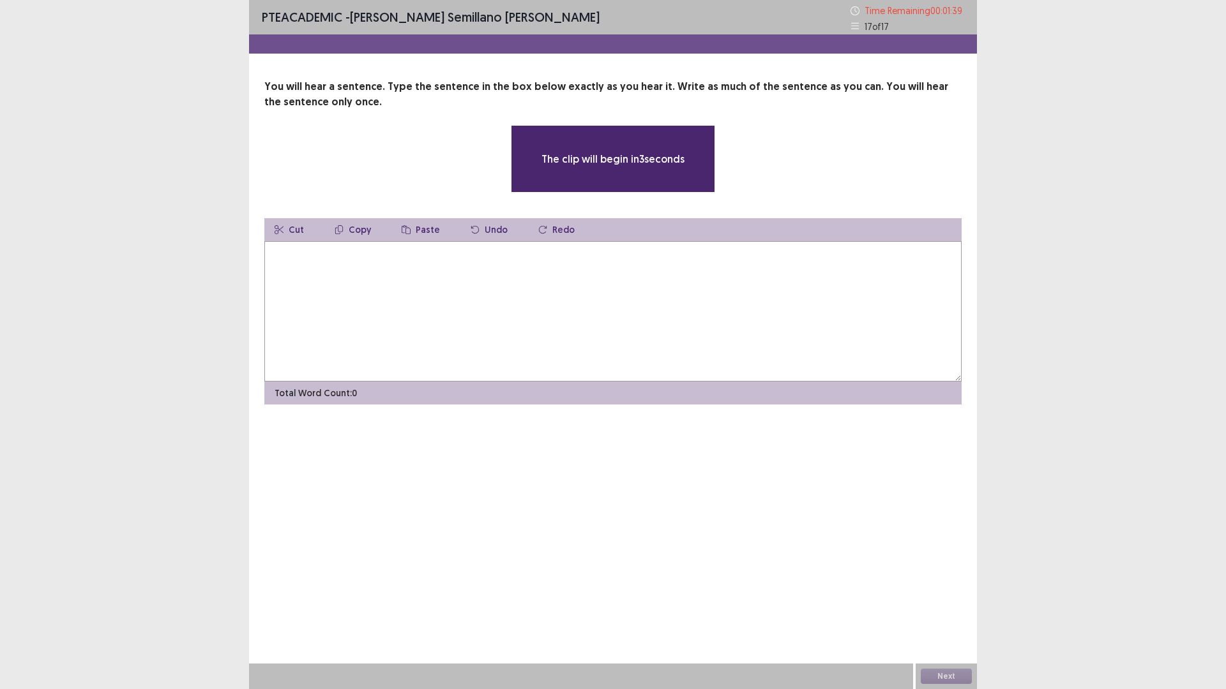
click at [409, 268] on textarea at bounding box center [612, 311] width 697 height 140
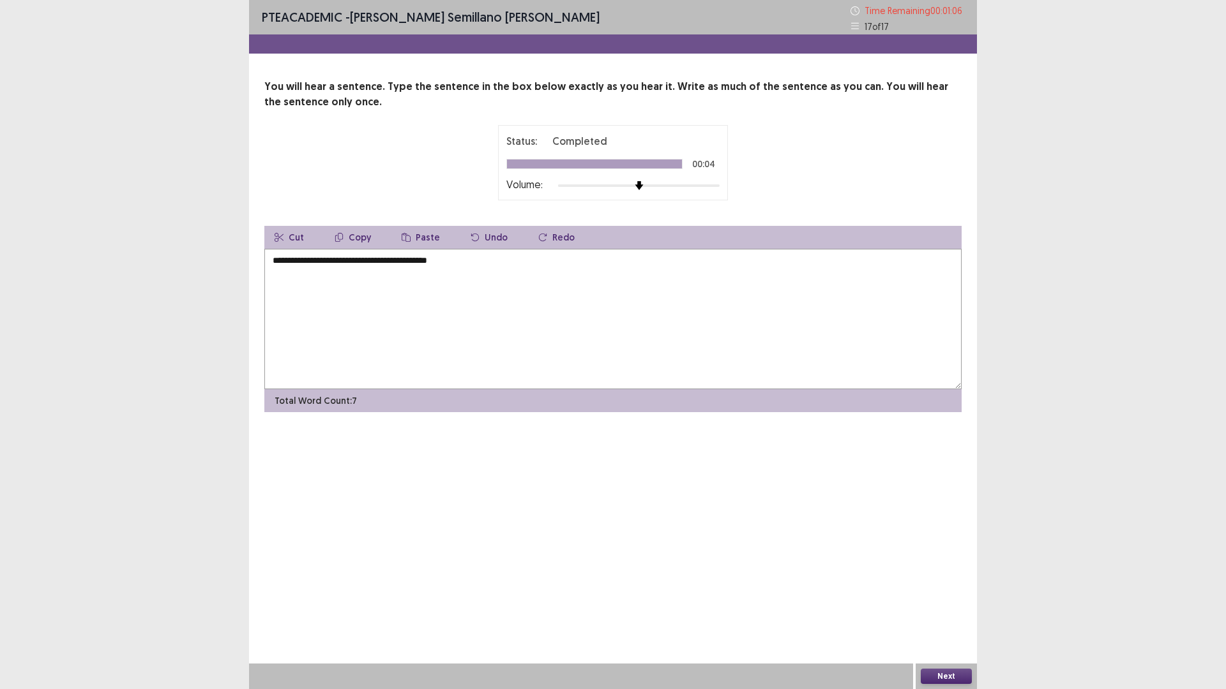
type textarea "**********"
click at [947, 608] on button "Next" at bounding box center [945, 676] width 51 height 15
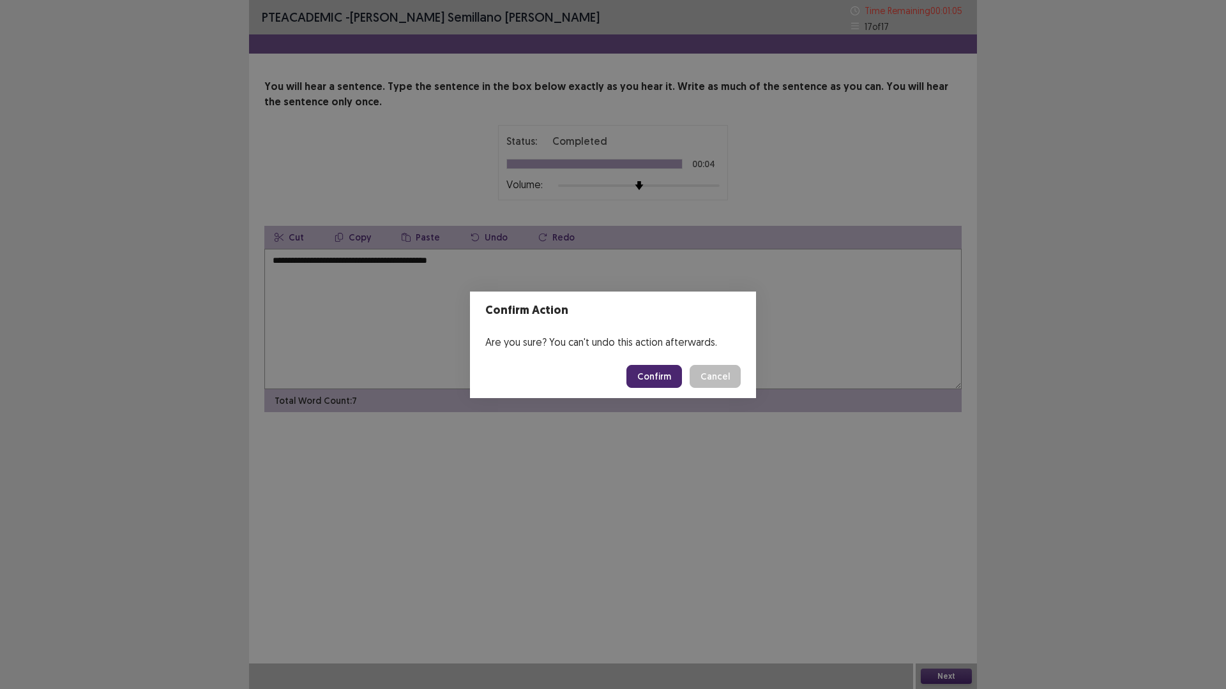
click at [656, 377] on button "Confirm" at bounding box center [654, 376] width 56 height 23
